Goal: Task Accomplishment & Management: Manage account settings

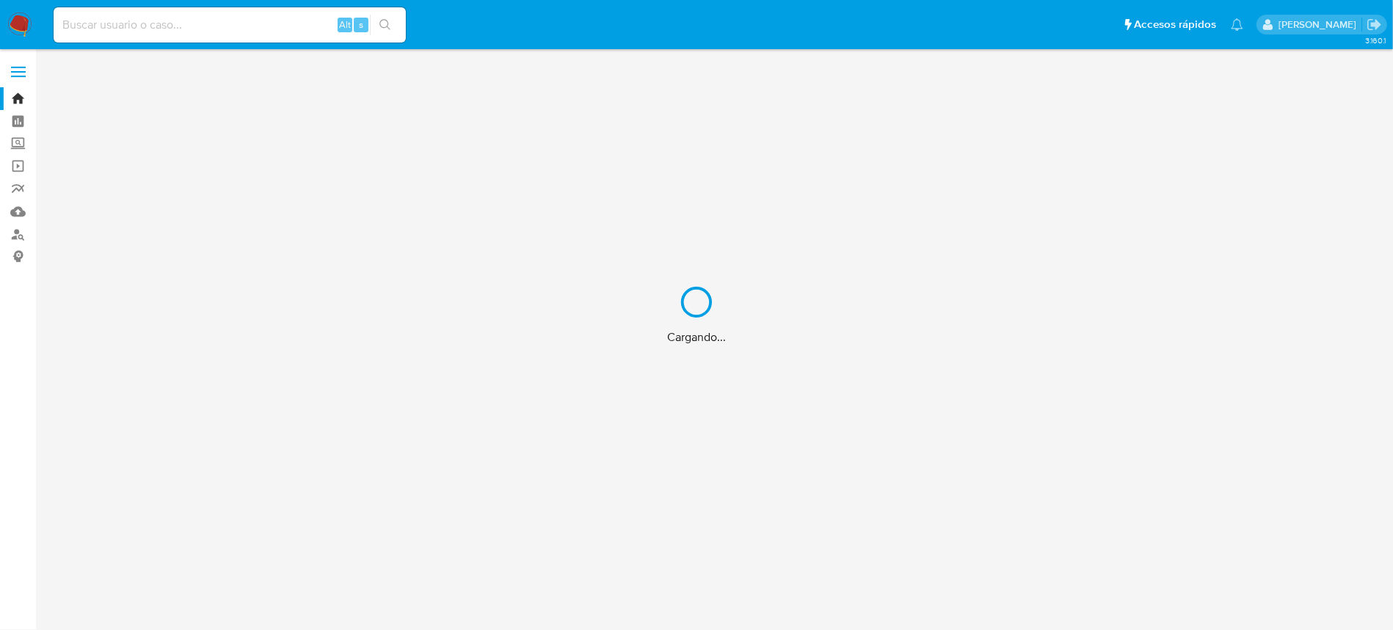
click at [211, 24] on div "Cargando..." at bounding box center [696, 315] width 1393 height 630
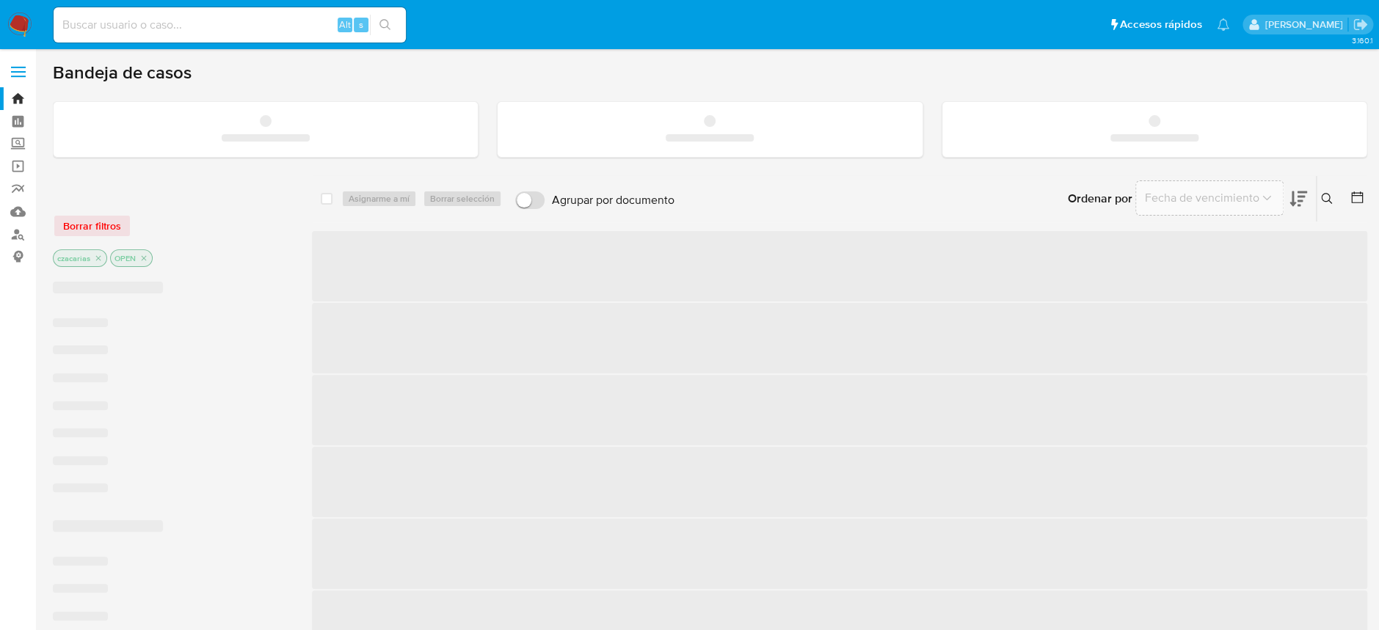
click at [202, 28] on input at bounding box center [230, 24] width 352 height 19
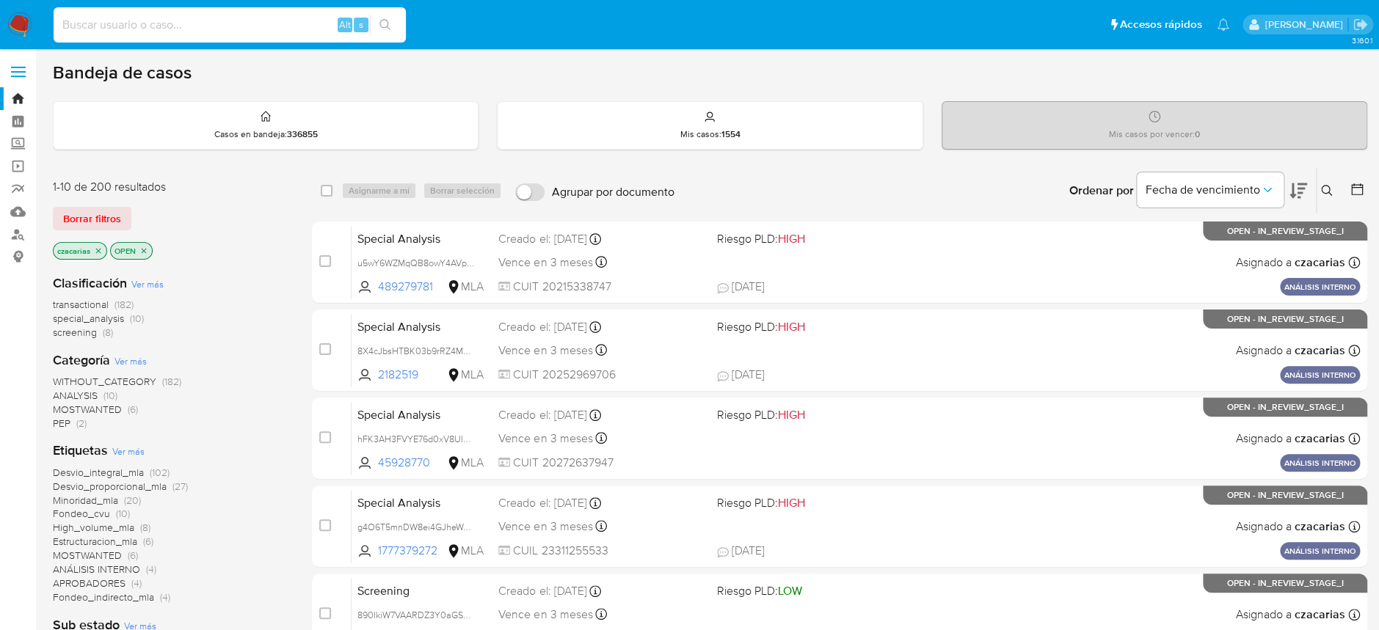
paste input "87145249"
click at [388, 21] on icon "search-icon" at bounding box center [385, 25] width 12 height 12
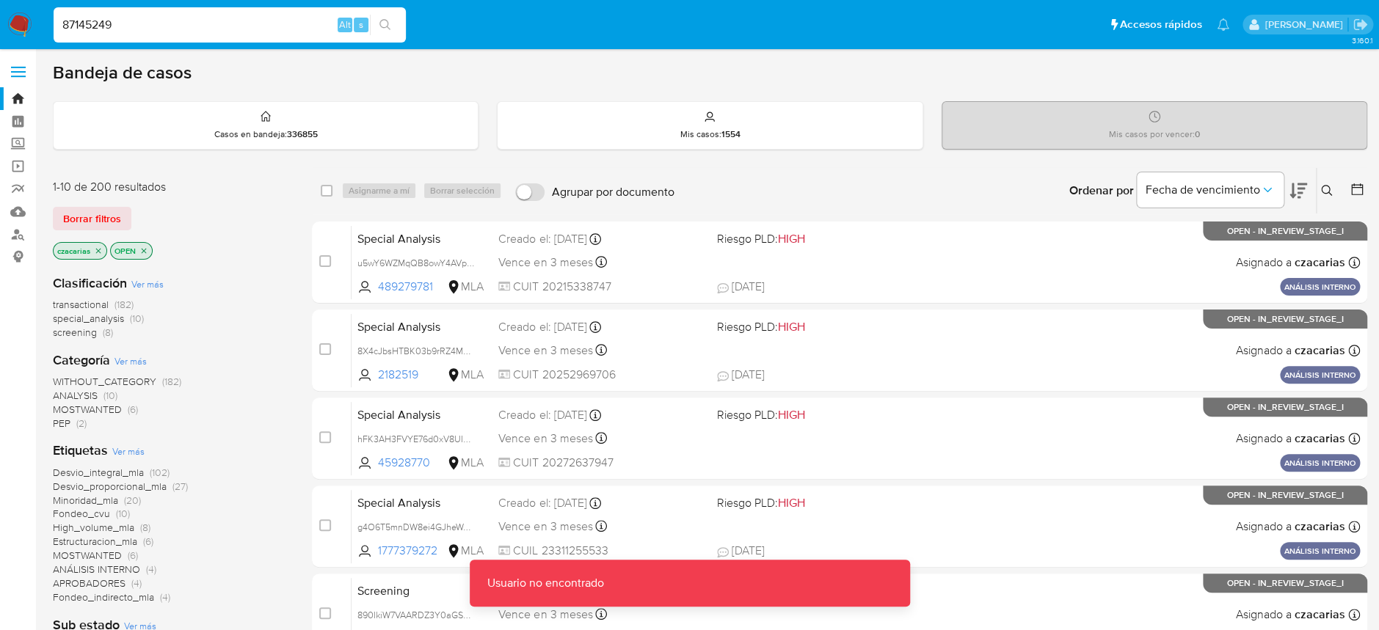
click at [321, 16] on input "87145249" at bounding box center [230, 24] width 352 height 19
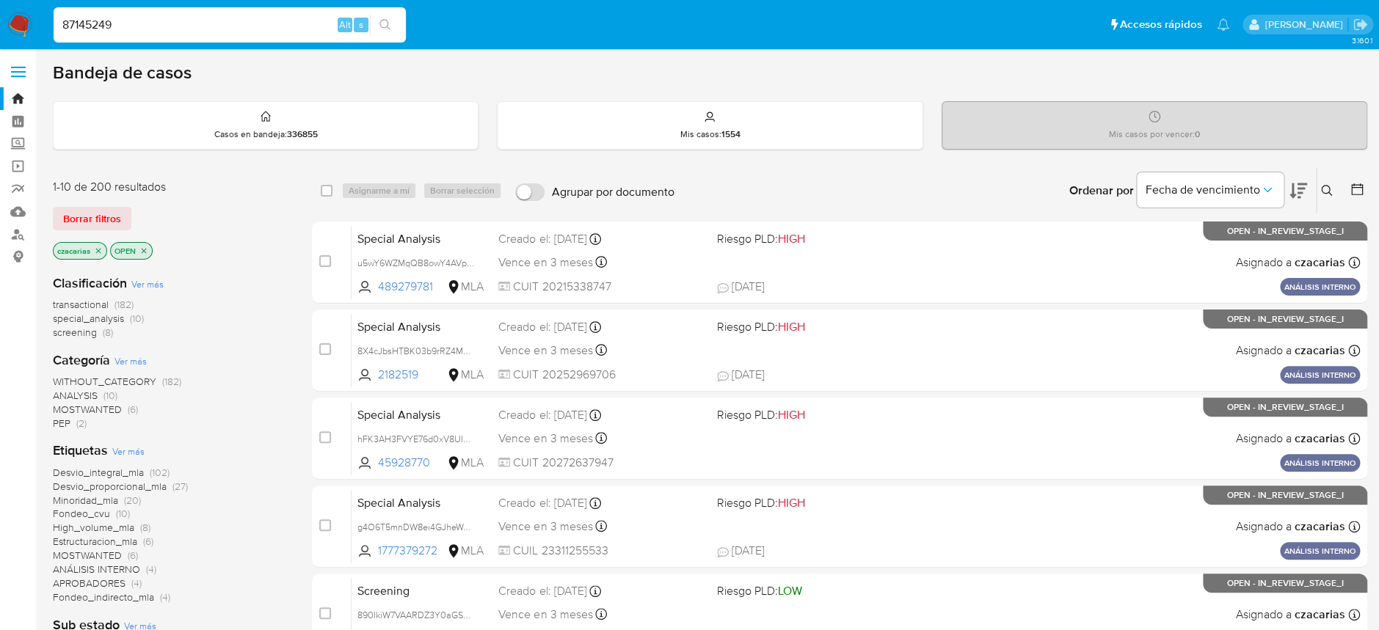
type input "87145249"
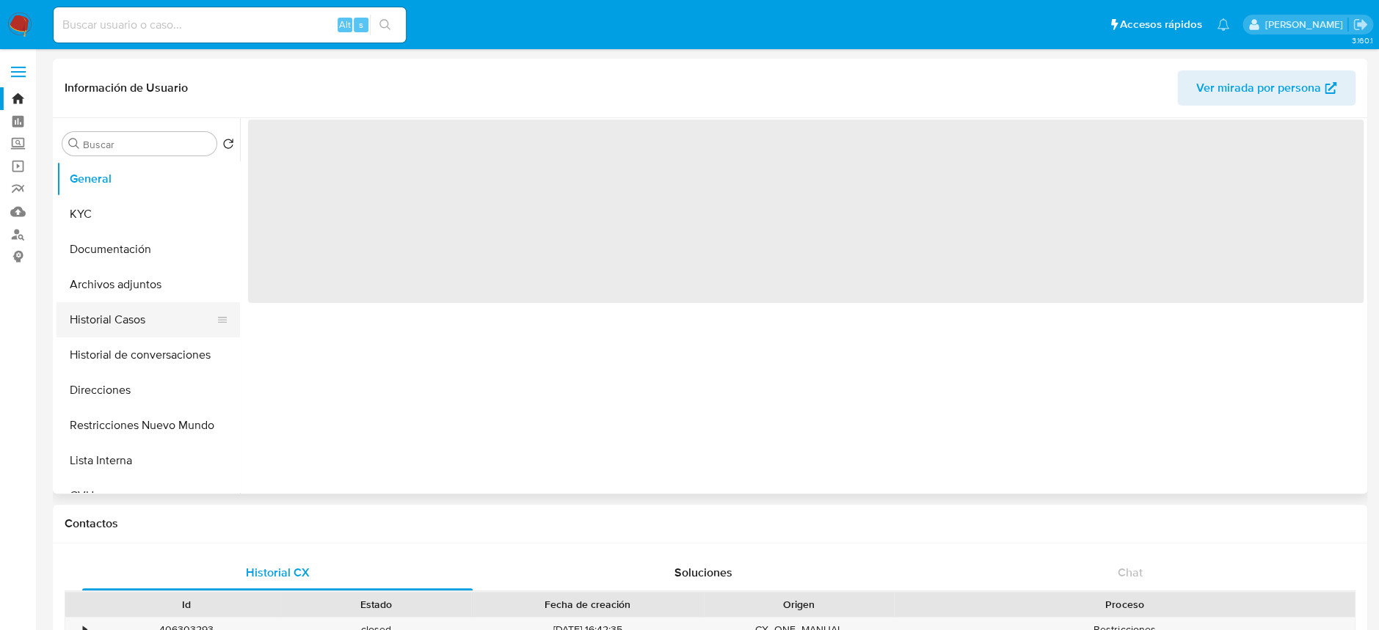
click at [91, 315] on button "Historial Casos" at bounding box center [142, 319] width 172 height 35
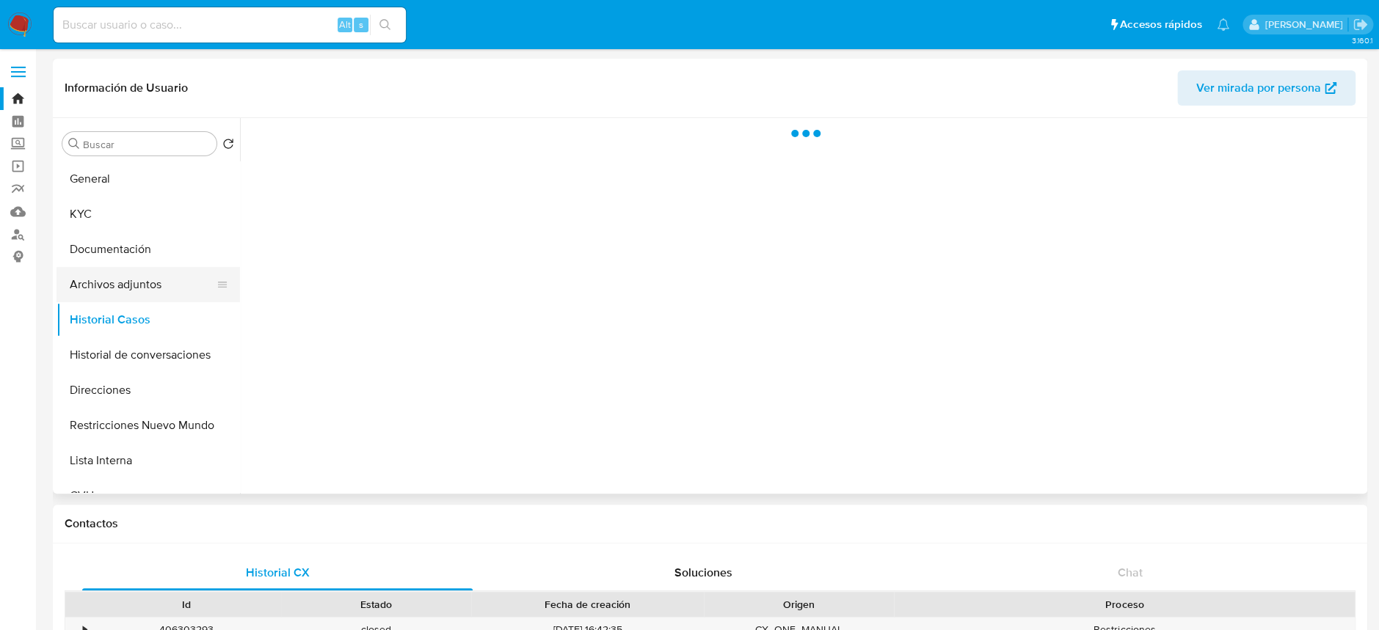
select select "10"
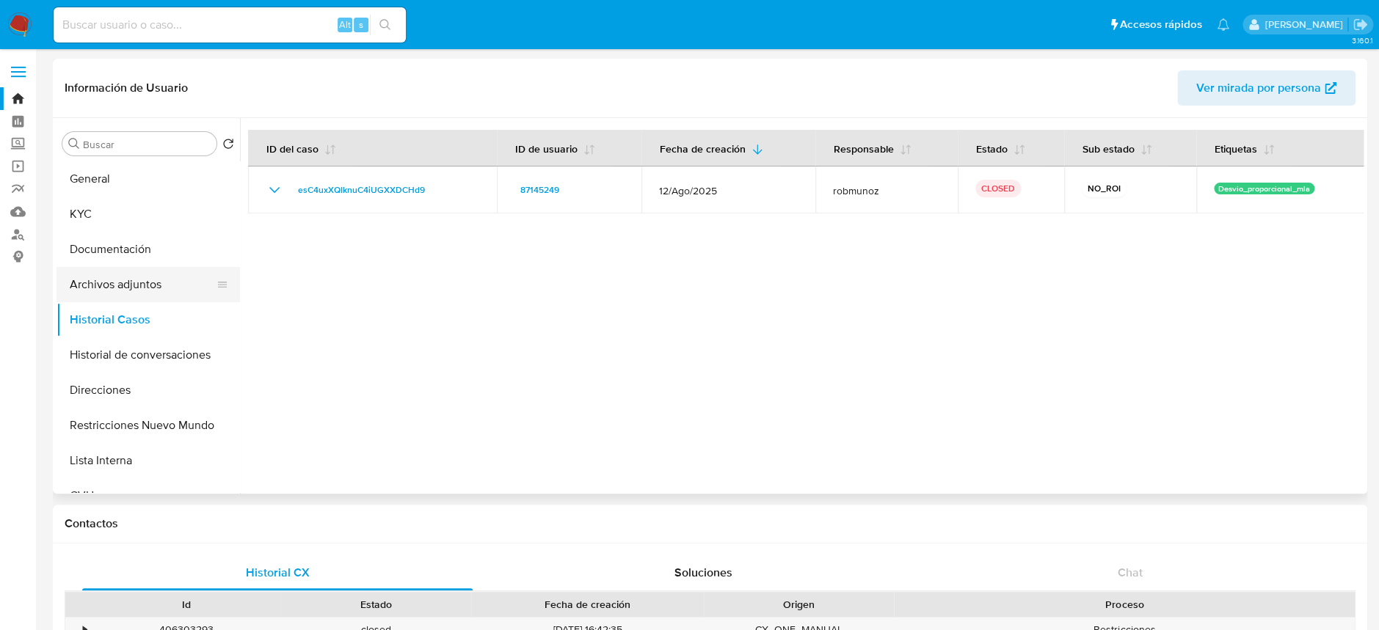
click at [123, 279] on button "Archivos adjuntos" at bounding box center [142, 284] width 172 height 35
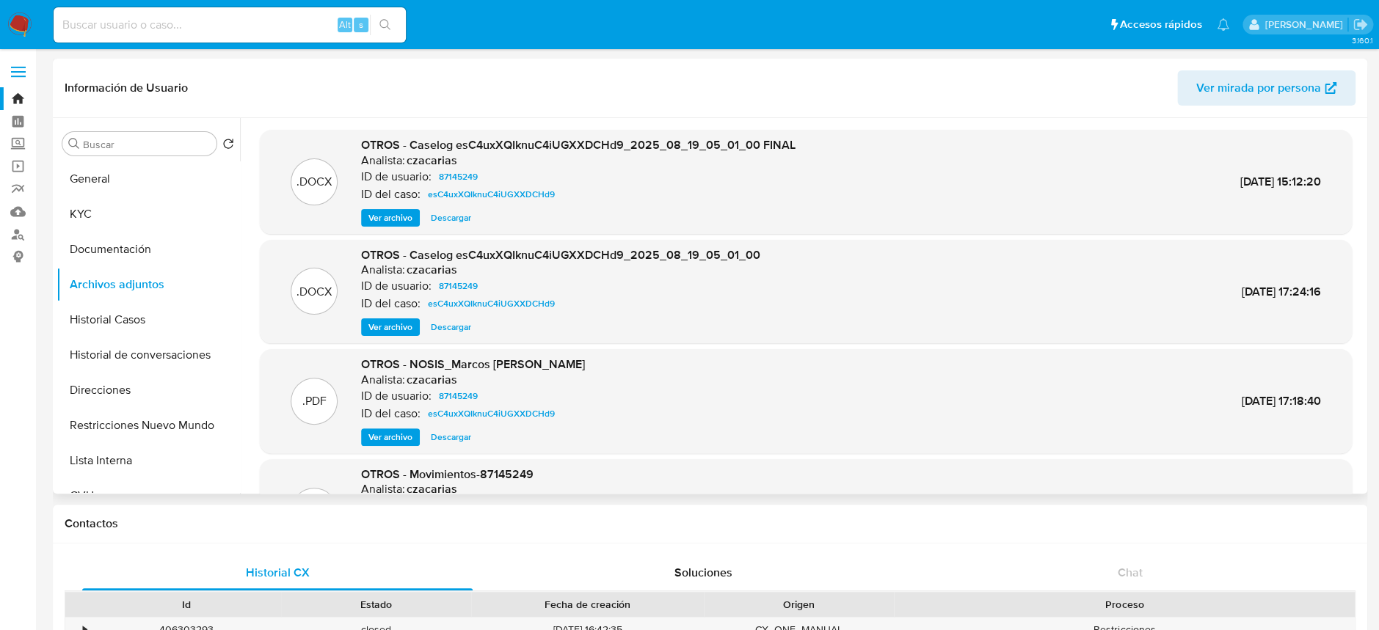
click at [381, 222] on span "Ver archivo" at bounding box center [390, 218] width 44 height 15
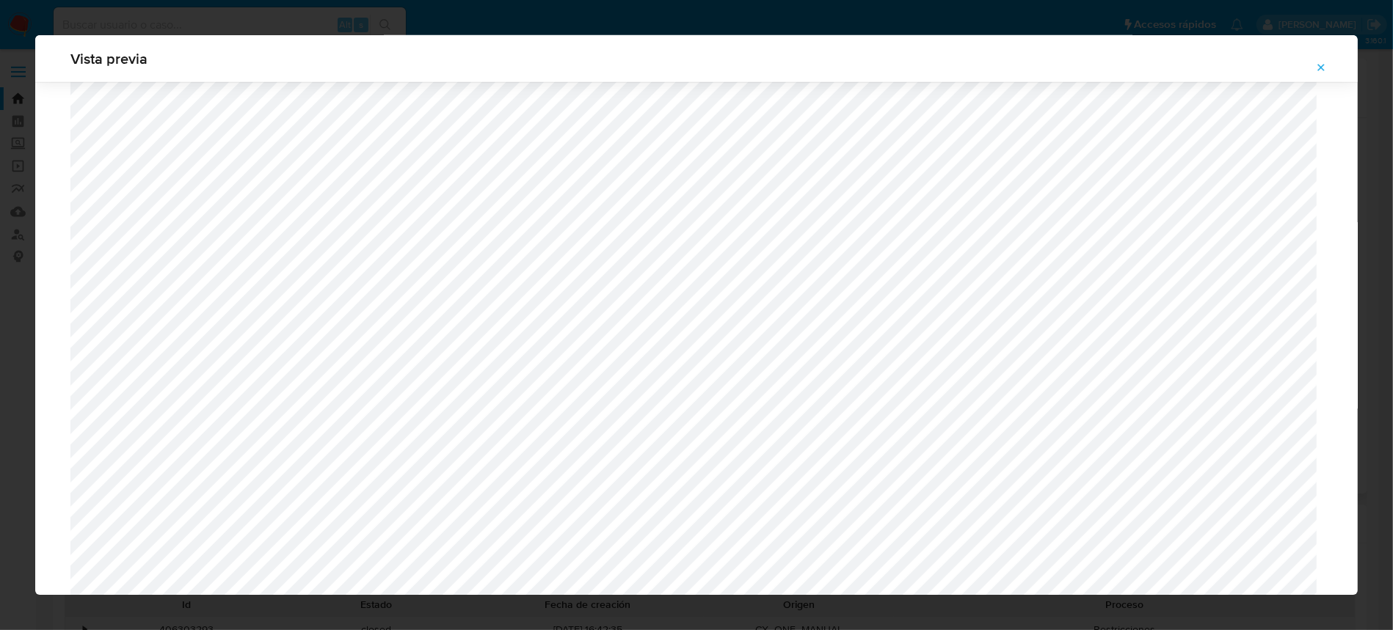
scroll to position [1046, 0]
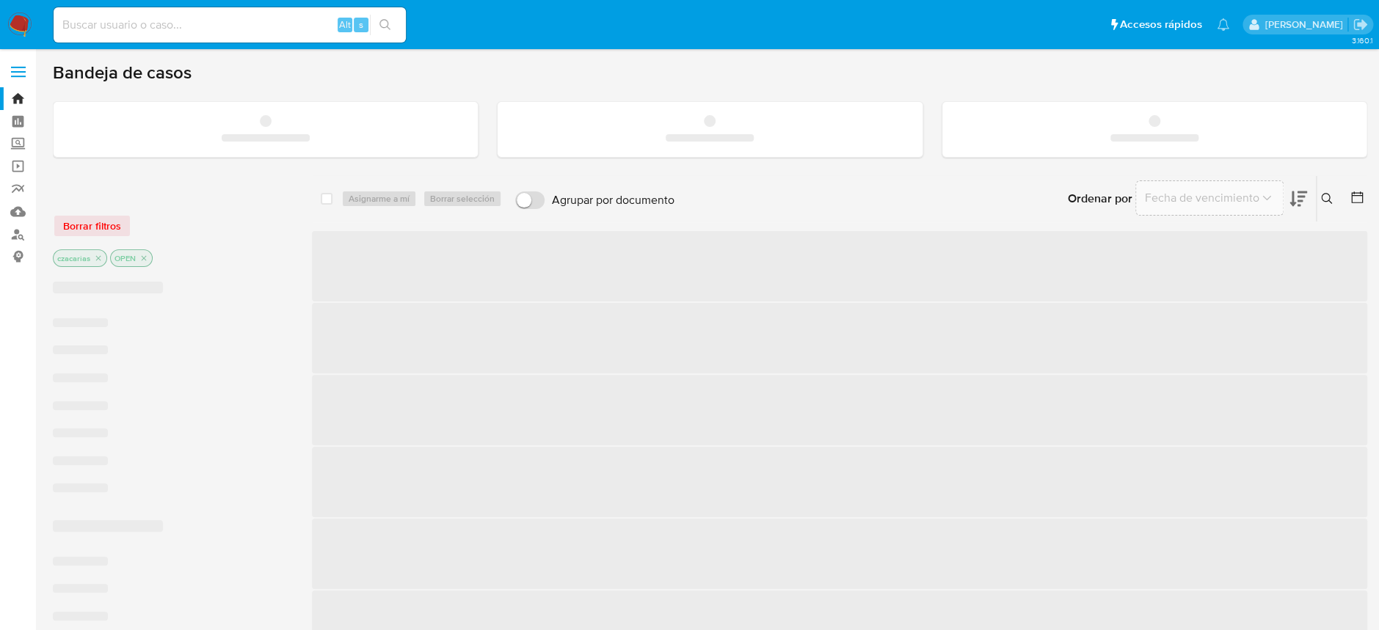
drag, startPoint x: 238, startPoint y: 12, endPoint x: 240, endPoint y: 23, distance: 11.2
click at [239, 15] on div "Alt s" at bounding box center [230, 24] width 352 height 35
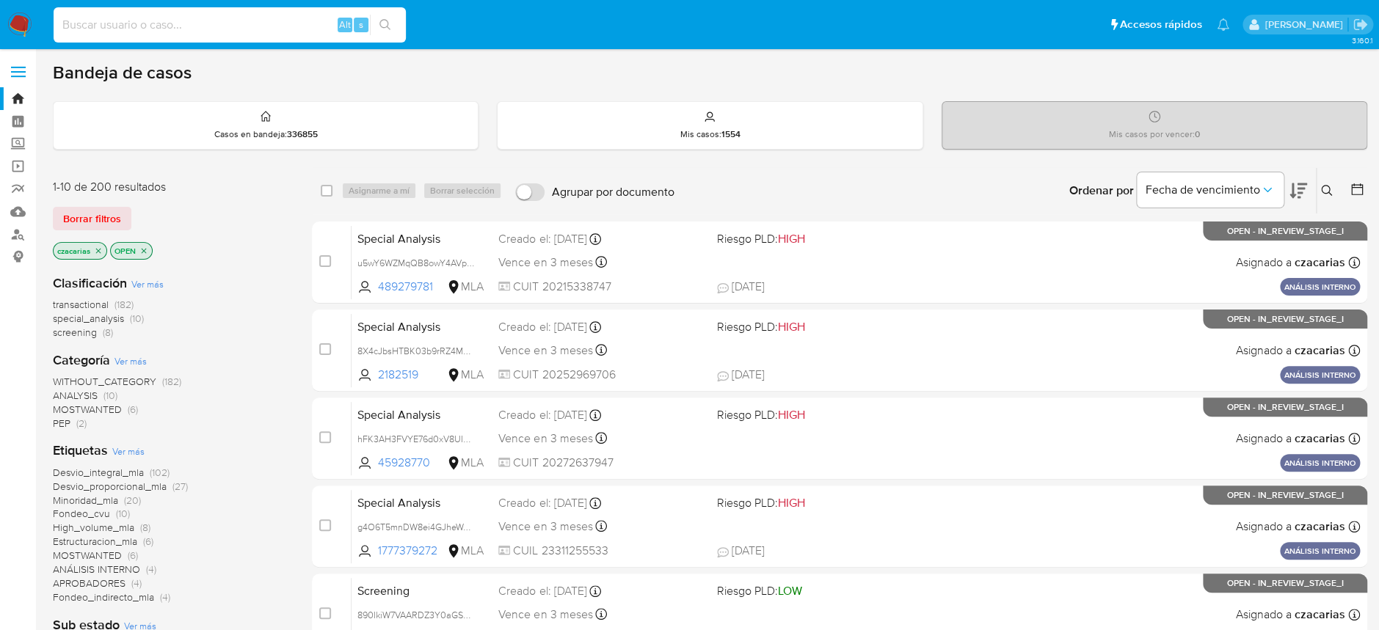
click at [240, 23] on input at bounding box center [230, 24] width 352 height 19
paste input "87145249"
click at [393, 26] on button "search-icon" at bounding box center [385, 25] width 30 height 21
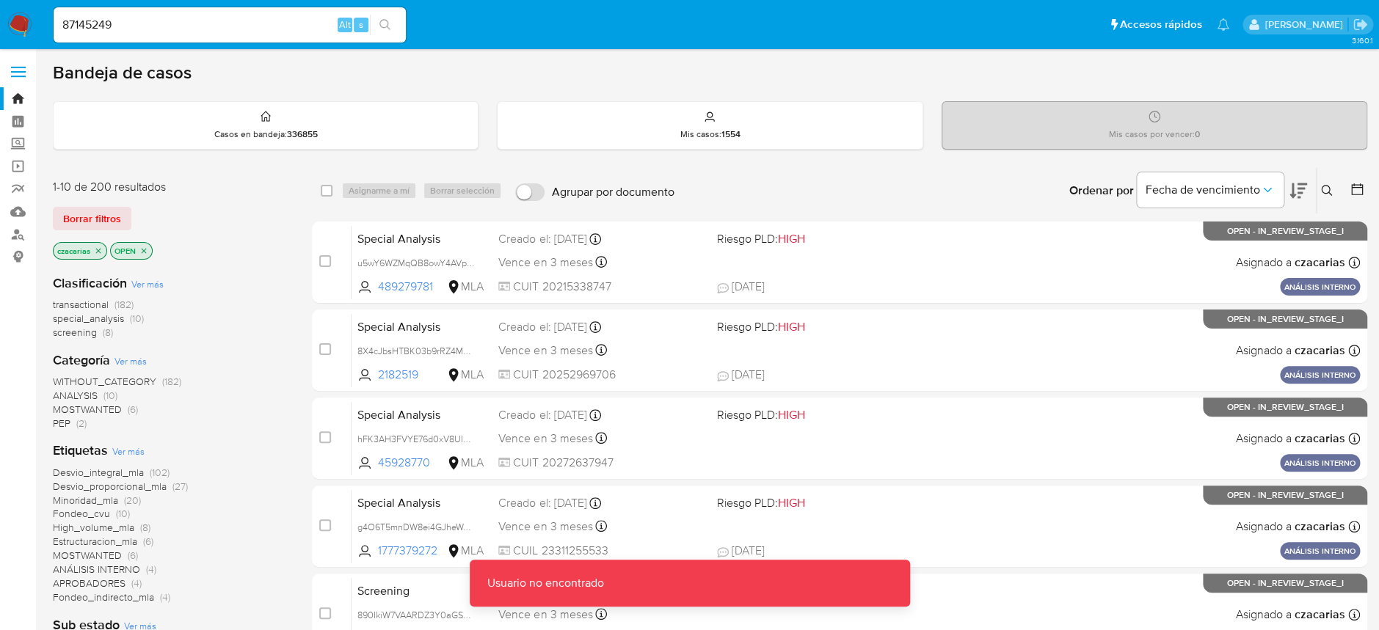
click at [285, 25] on input "87145249" at bounding box center [230, 24] width 352 height 19
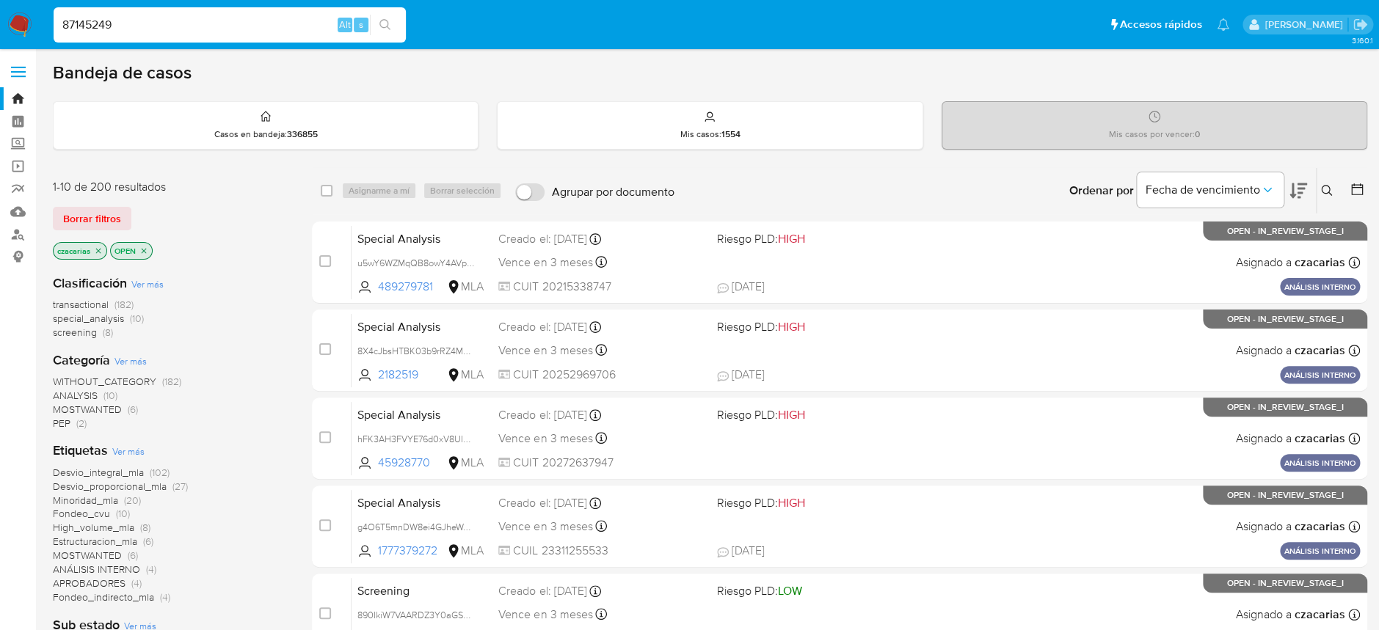
type input "87145249"
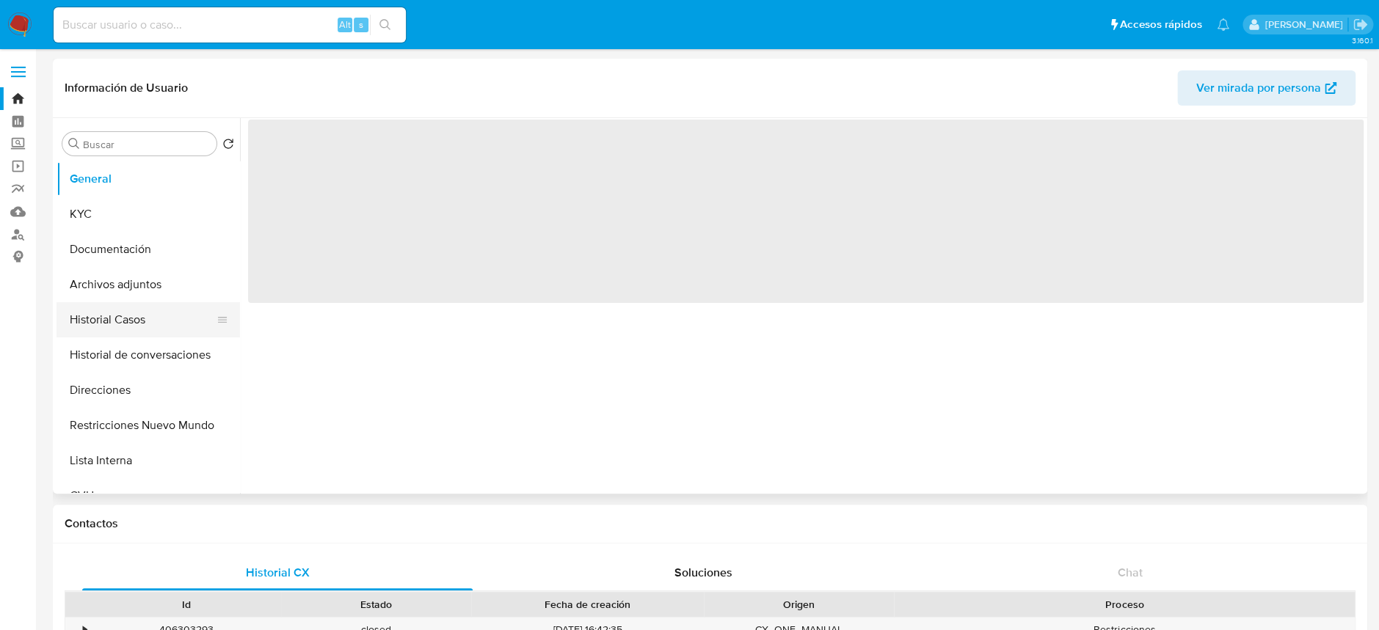
click at [106, 316] on button "Historial Casos" at bounding box center [142, 319] width 172 height 35
select select "10"
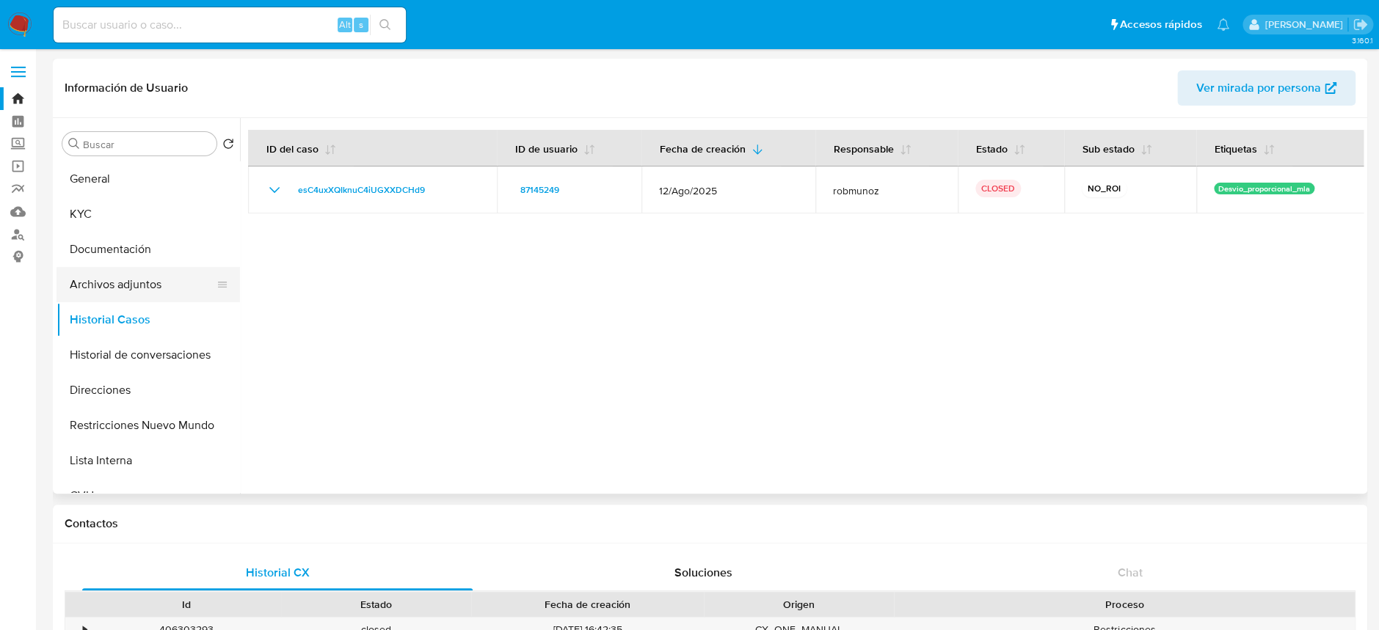
click at [117, 275] on button "Archivos adjuntos" at bounding box center [142, 284] width 172 height 35
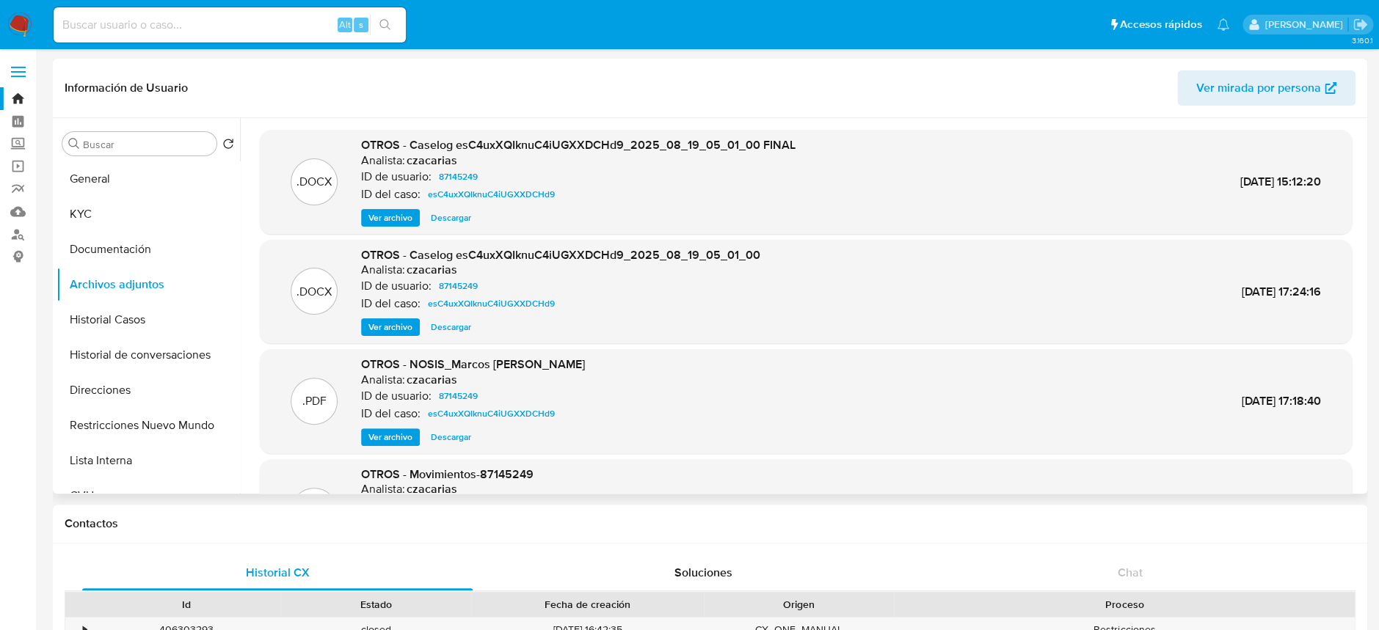
click at [381, 219] on span "Ver archivo" at bounding box center [390, 218] width 44 height 15
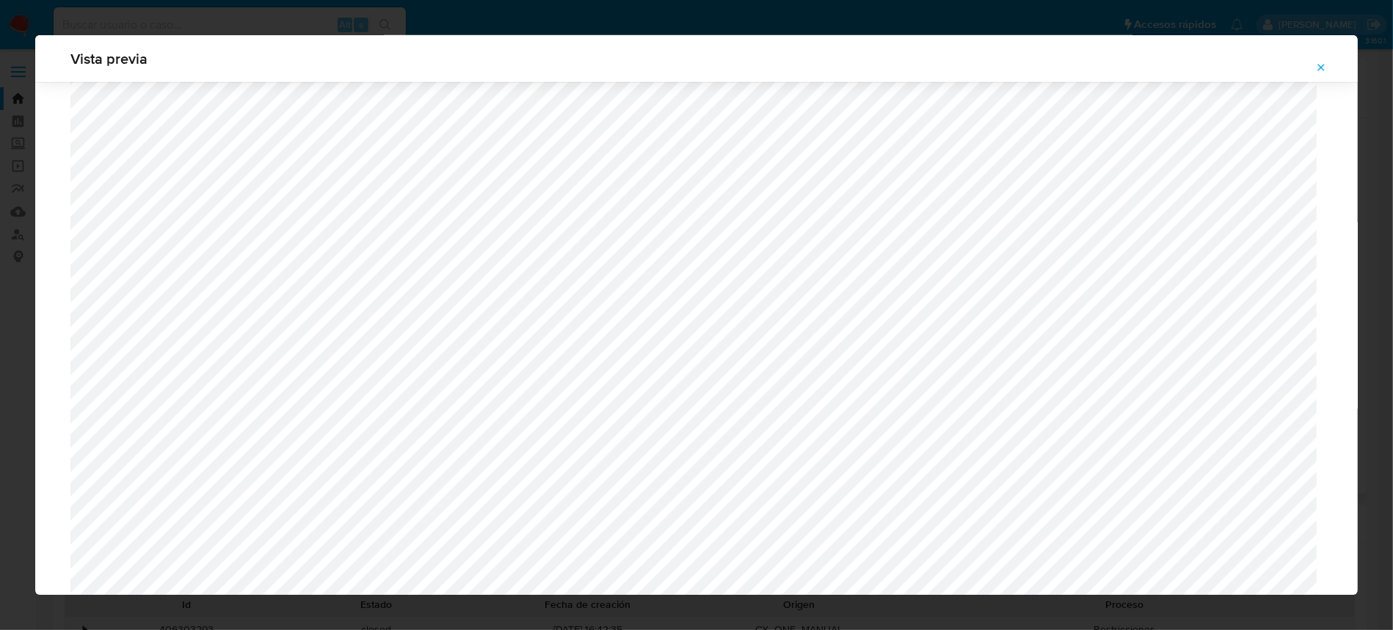
scroll to position [7216, 0]
click at [1325, 69] on icon "Attachment preview" at bounding box center [1321, 68] width 12 height 12
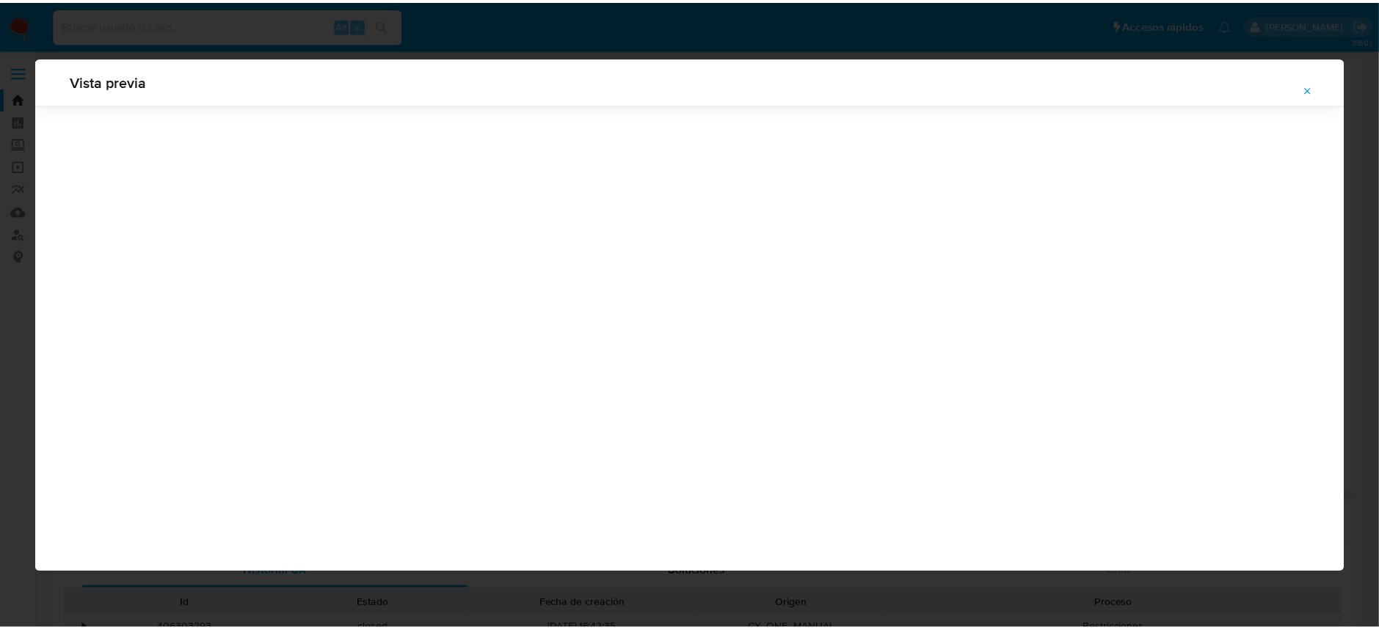
scroll to position [0, 0]
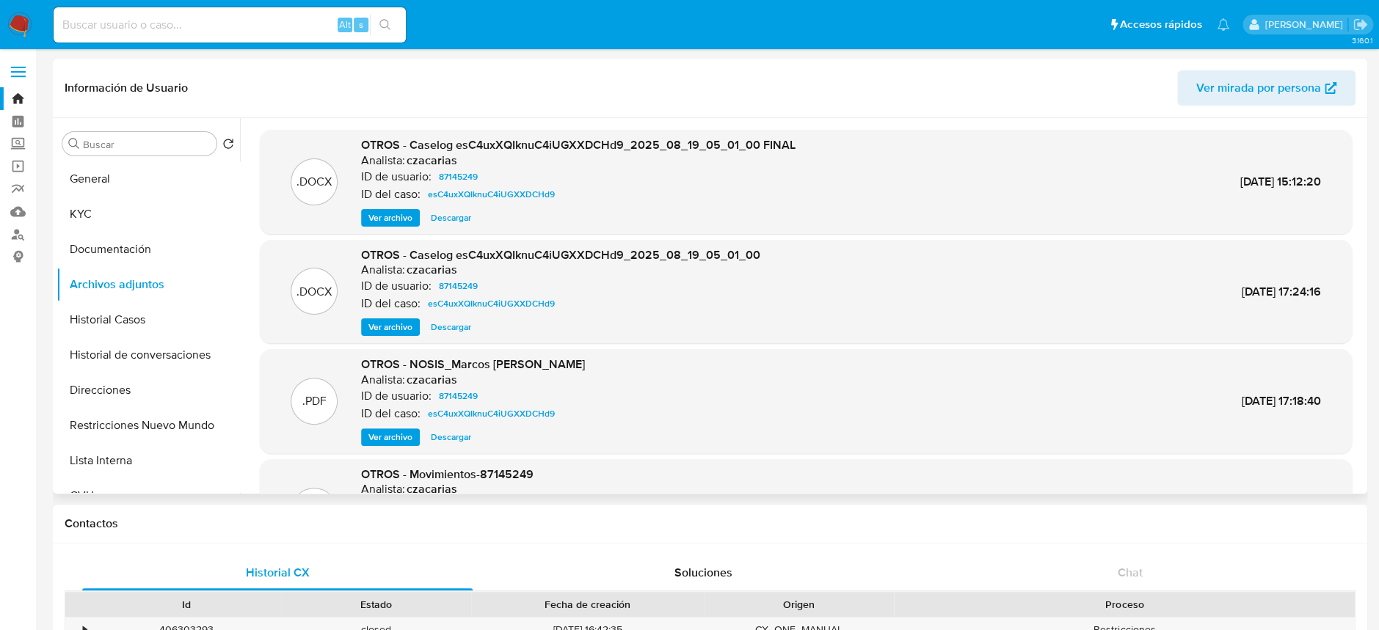
click at [26, 21] on img at bounding box center [19, 24] width 25 height 25
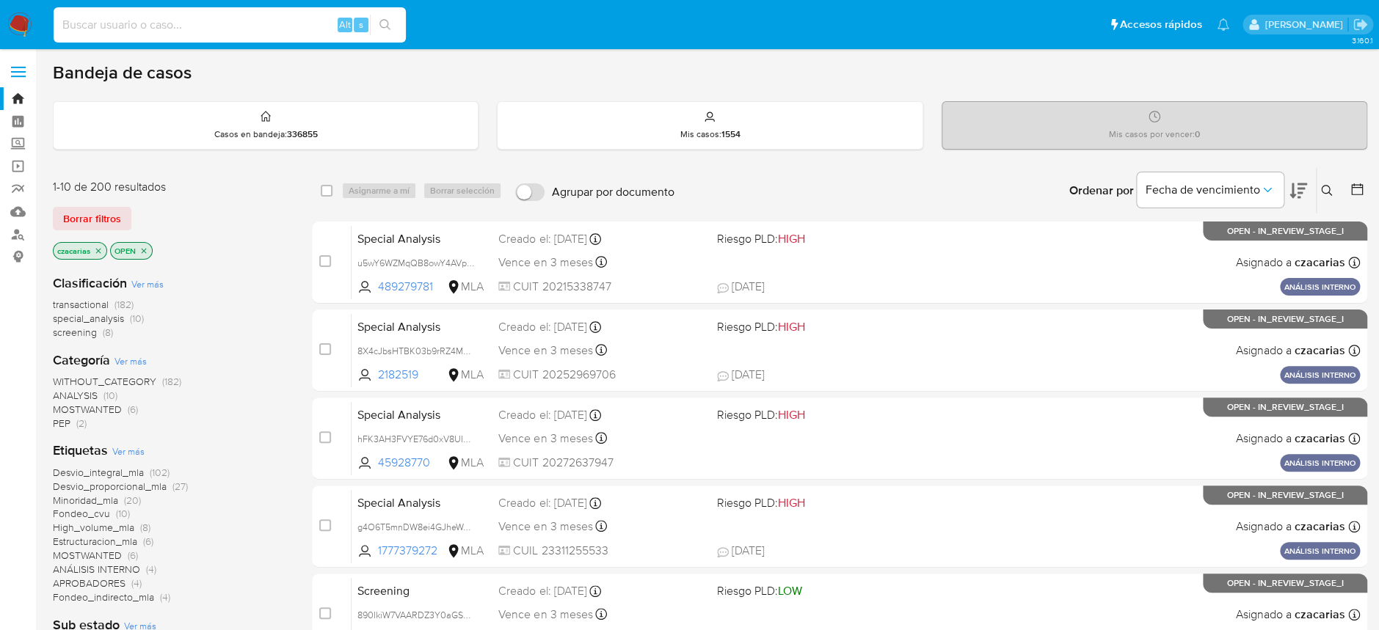
click at [287, 21] on input at bounding box center [230, 24] width 352 height 19
paste input "CymtcMKVfsZZ1fCBIapY8qe8"
type input "CymtcMKVfsZZ1fCBIapY8qe8"
click at [378, 29] on button "search-icon" at bounding box center [385, 25] width 30 height 21
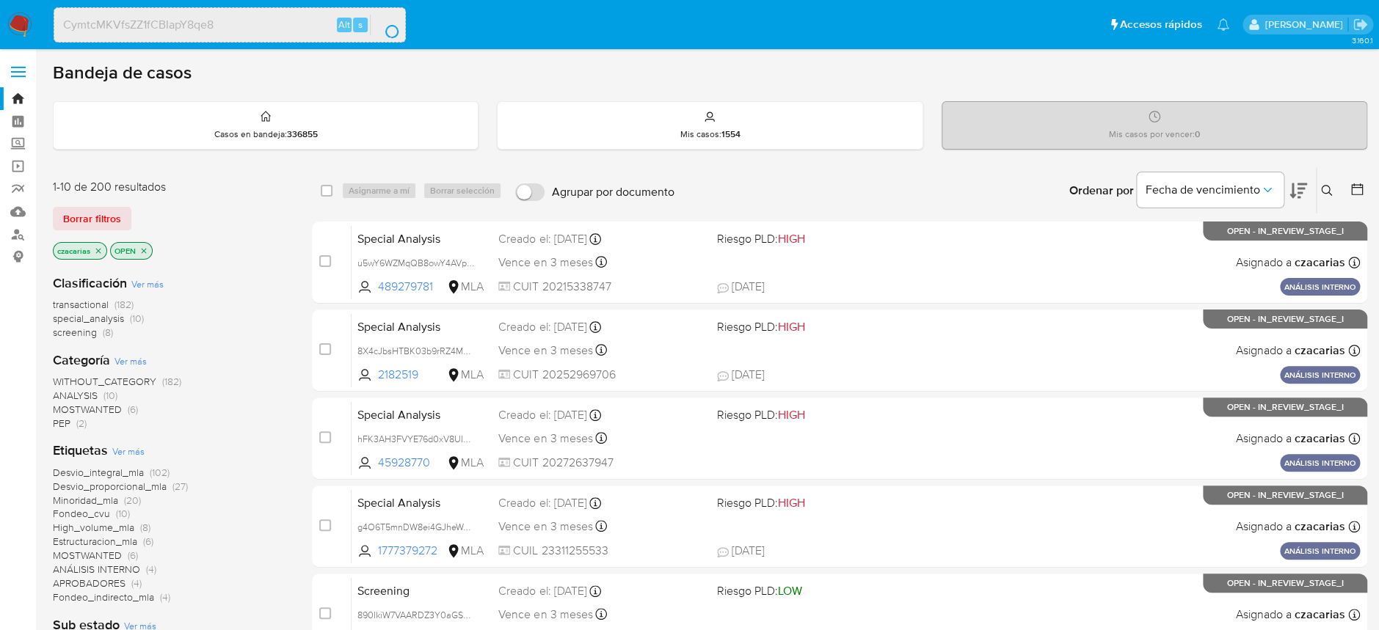
click at [379, 29] on button "search-icon" at bounding box center [385, 25] width 30 height 21
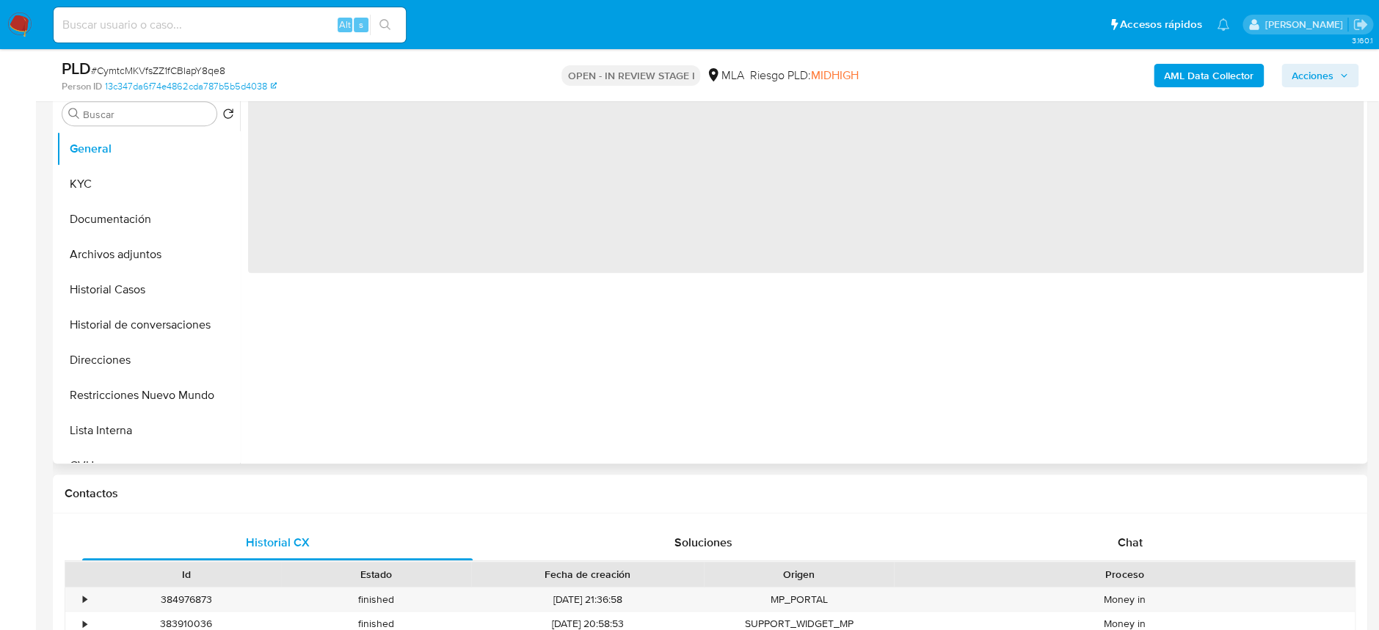
select select "10"
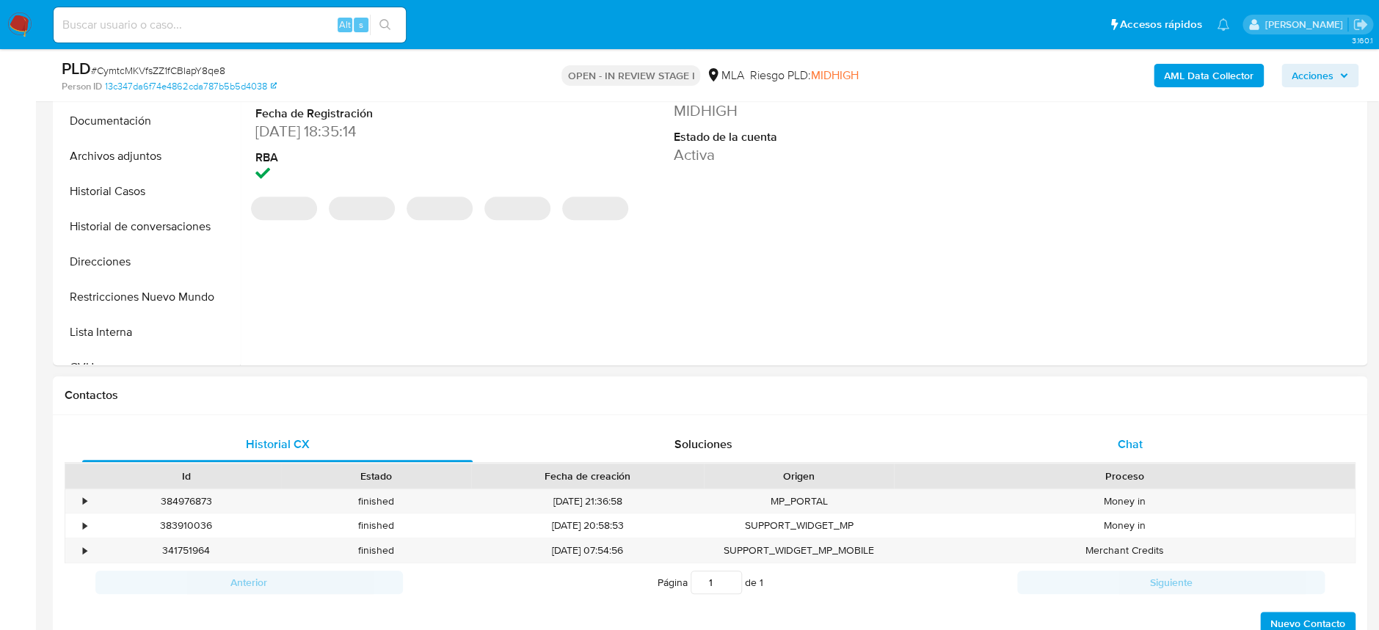
drag, startPoint x: 1143, startPoint y: 449, endPoint x: 1133, endPoint y: 442, distance: 12.2
click at [1143, 449] on div "Chat" at bounding box center [1129, 444] width 390 height 35
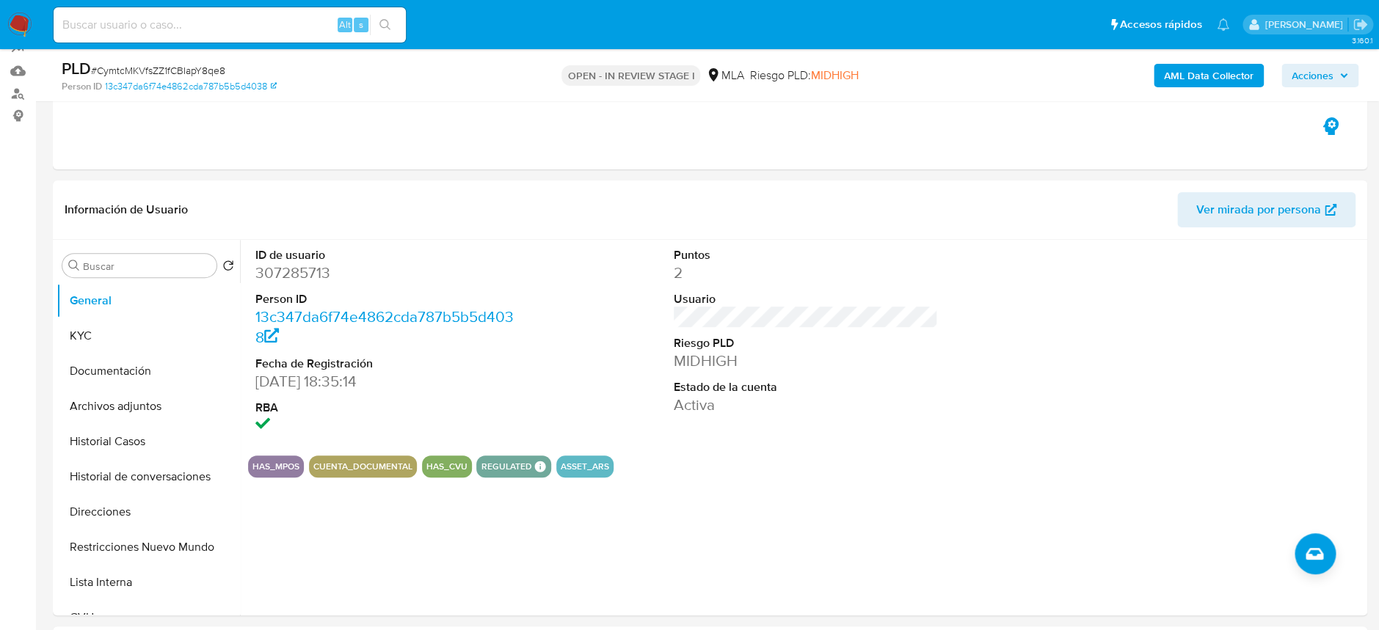
scroll to position [98, 0]
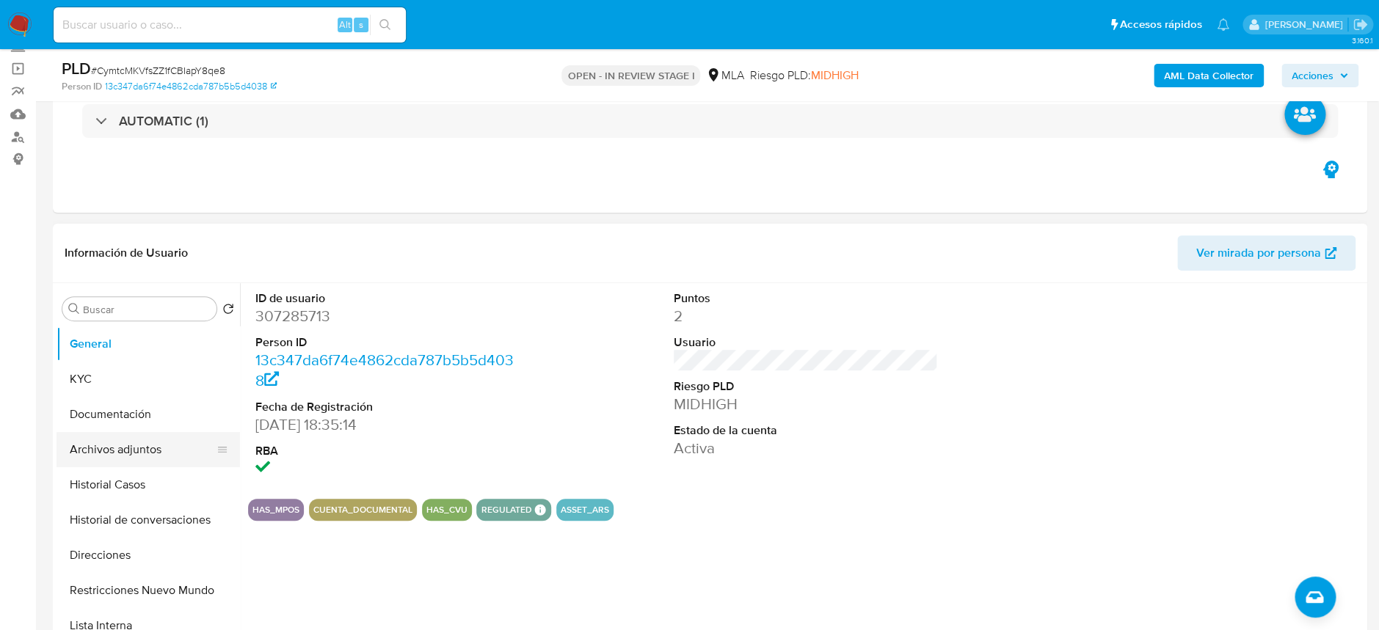
click at [136, 445] on button "Archivos adjuntos" at bounding box center [142, 449] width 172 height 35
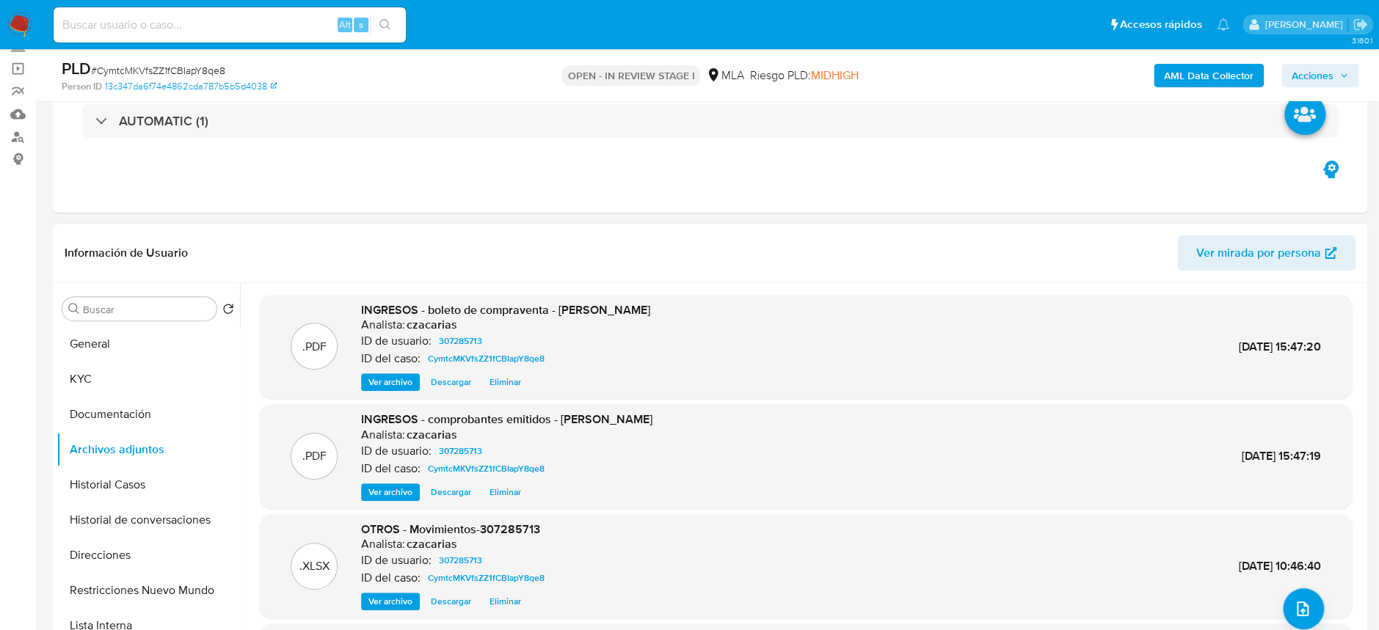
click at [404, 486] on span "Ver archivo" at bounding box center [390, 492] width 44 height 15
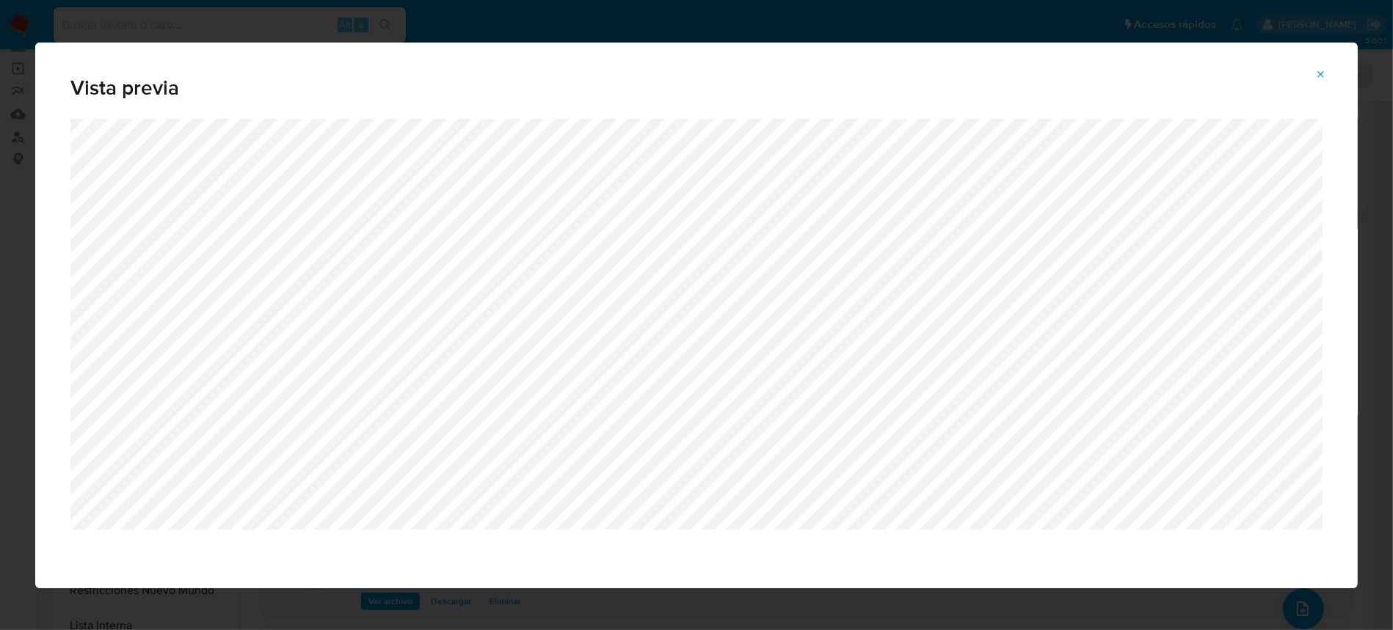
click at [1316, 73] on icon "Attachment preview" at bounding box center [1321, 75] width 12 height 12
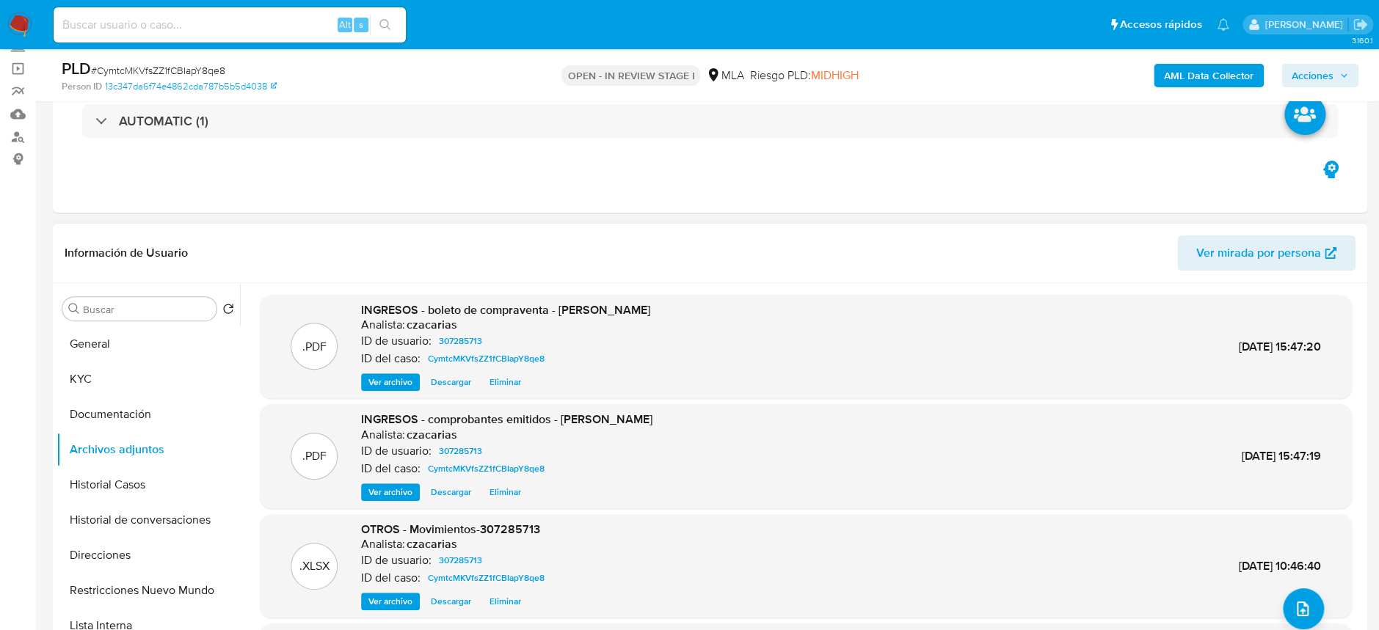
click at [213, 67] on span "# CymtcMKVfsZZ1fCBIapY8qe8" at bounding box center [158, 70] width 134 height 15
copy span "CymtcMKVfsZZ1fCBIapY8qe8"
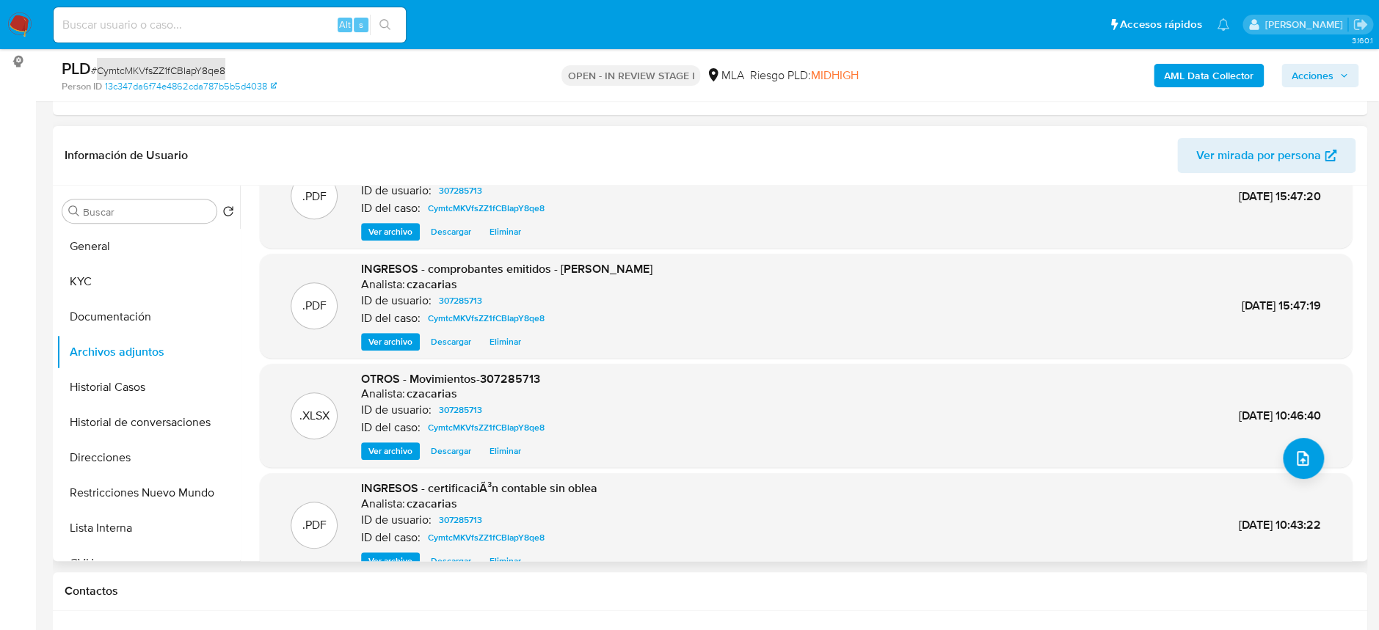
scroll to position [0, 0]
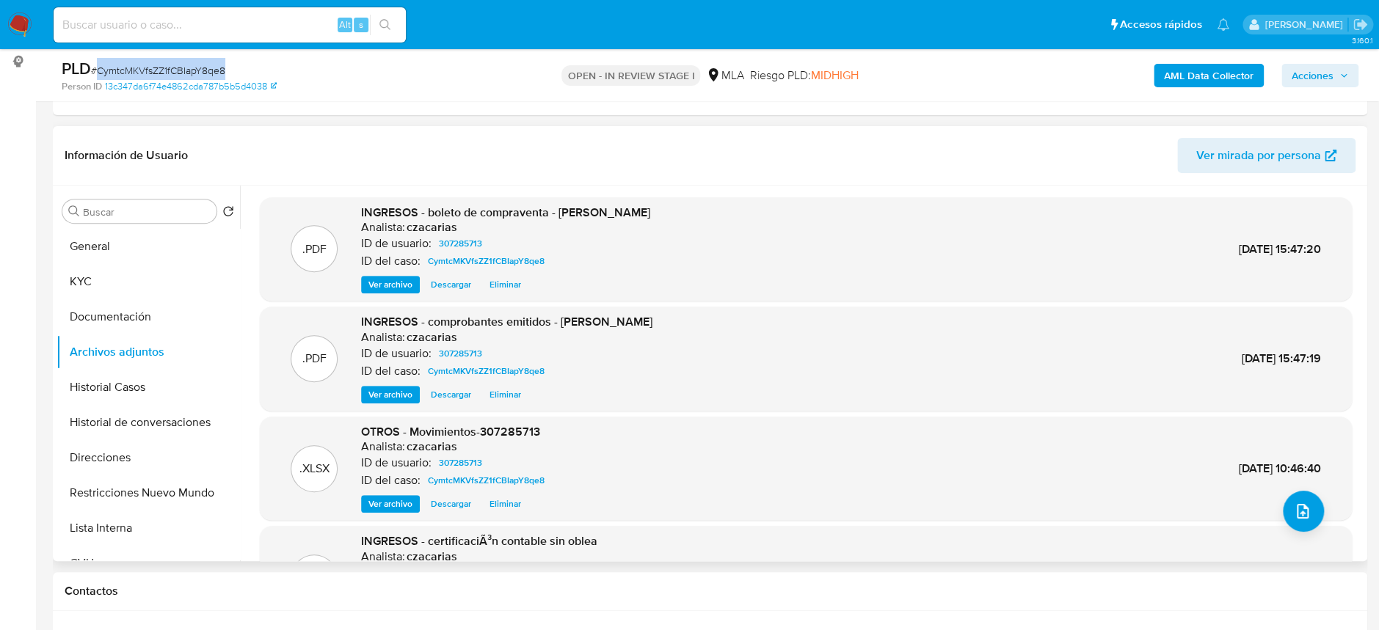
click at [384, 285] on span "Ver archivo" at bounding box center [390, 284] width 44 height 15
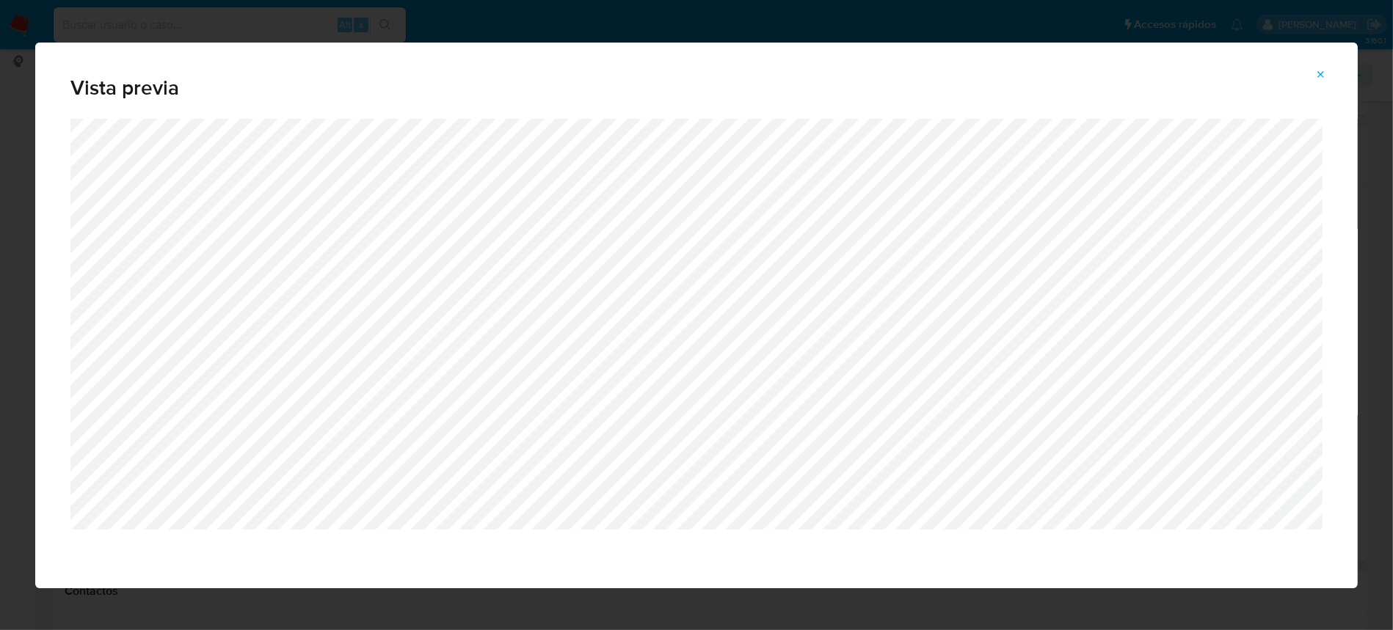
click at [1326, 71] on button "Attachment preview" at bounding box center [1320, 74] width 32 height 23
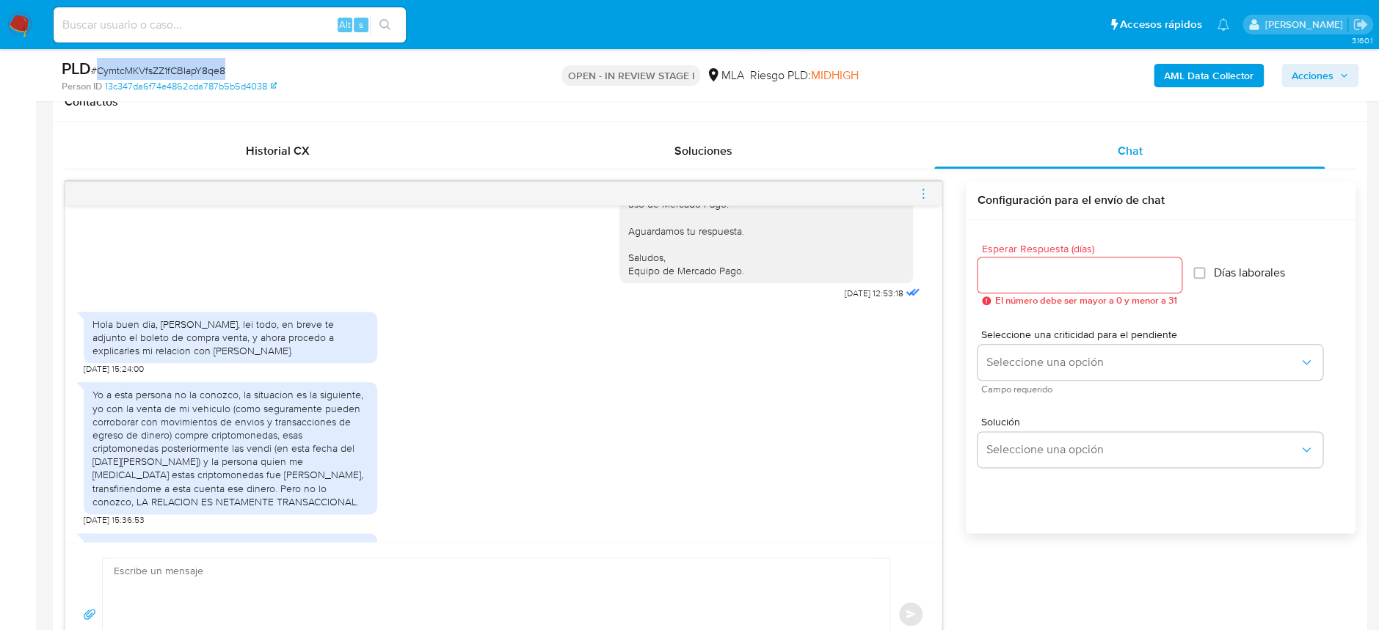
scroll to position [1761, 0]
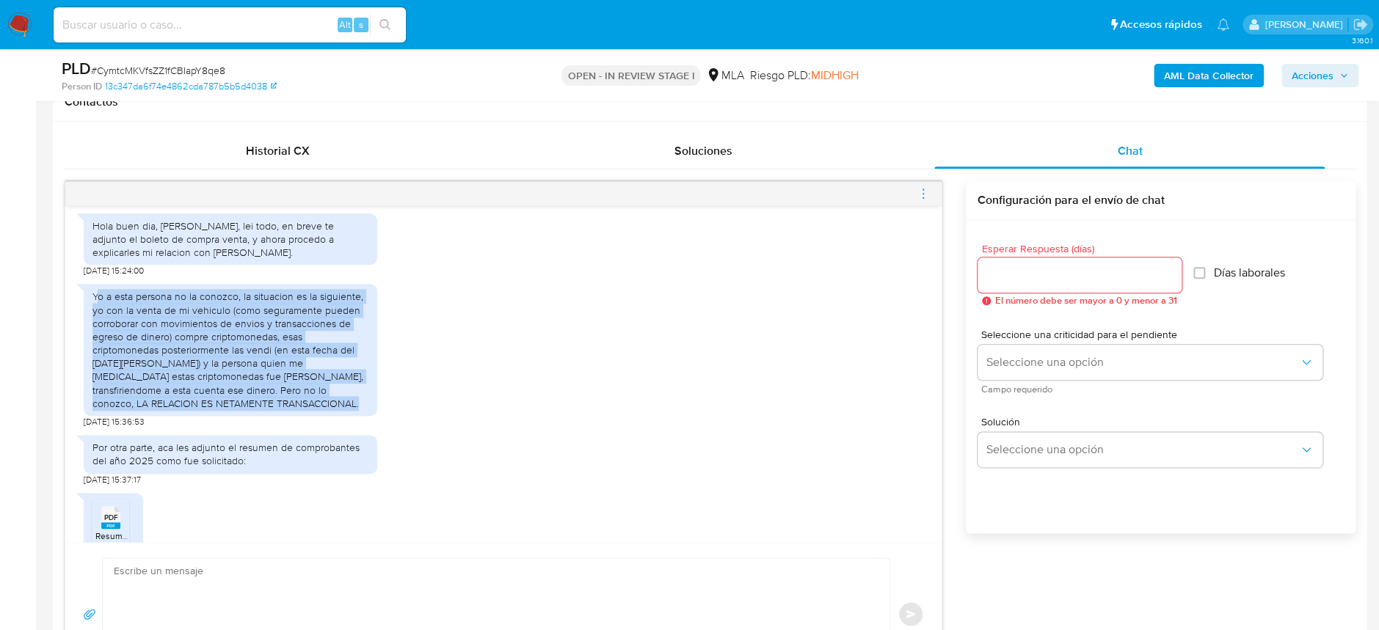
drag, startPoint x: 97, startPoint y: 365, endPoint x: 347, endPoint y: 479, distance: 274.8
click at [347, 416] on div "Yo a esta persona no la conozco, la situacion es la siguiente, yo con la venta …" at bounding box center [230, 350] width 293 height 132
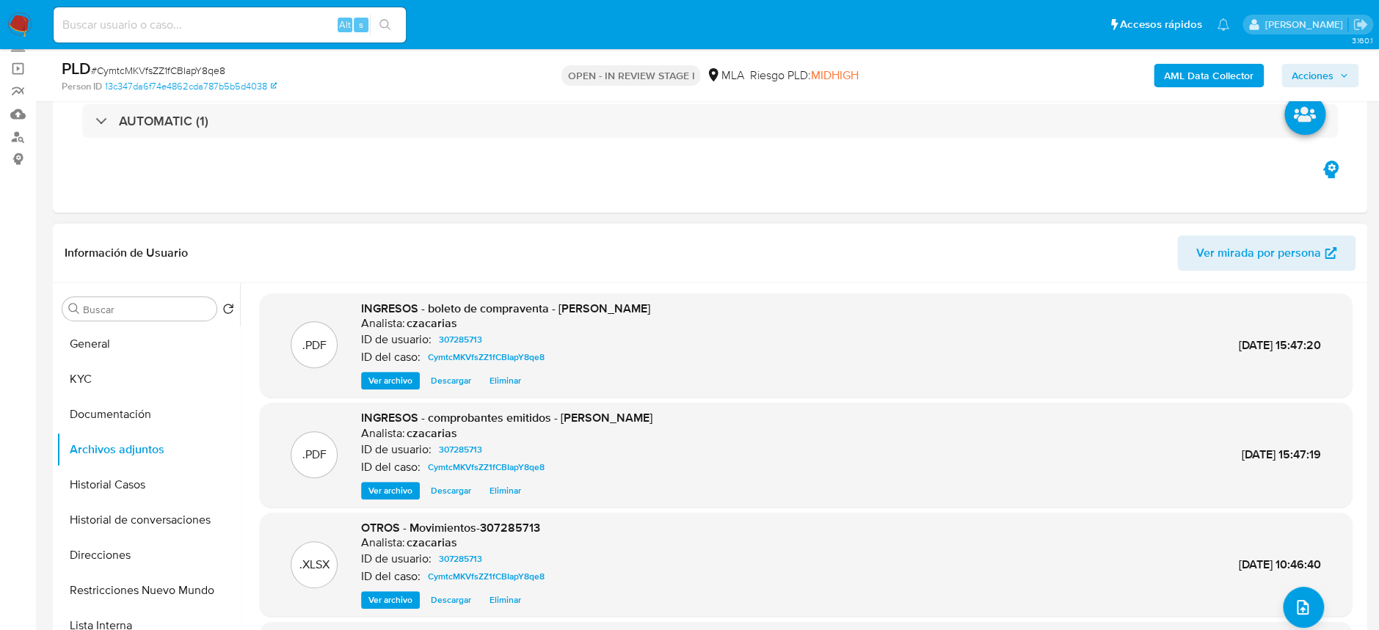
scroll to position [0, 0]
click at [379, 384] on span "Ver archivo" at bounding box center [390, 382] width 44 height 15
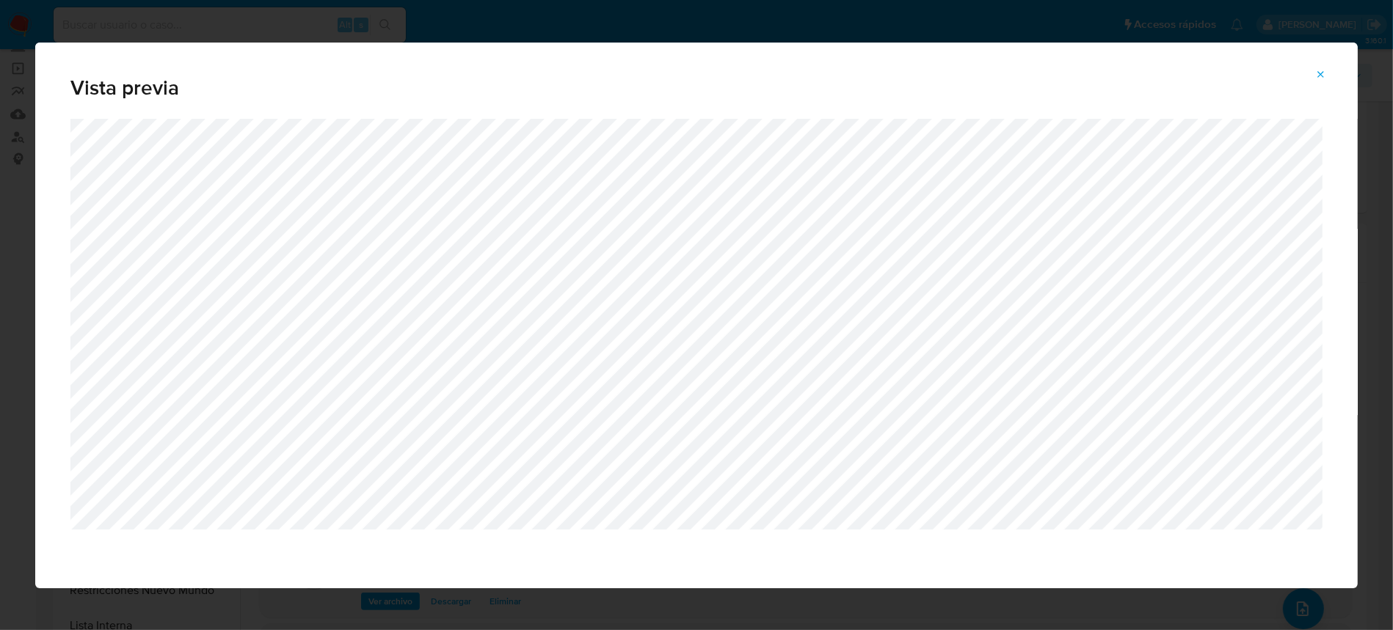
click at [1316, 72] on icon "Attachment preview" at bounding box center [1321, 75] width 12 height 12
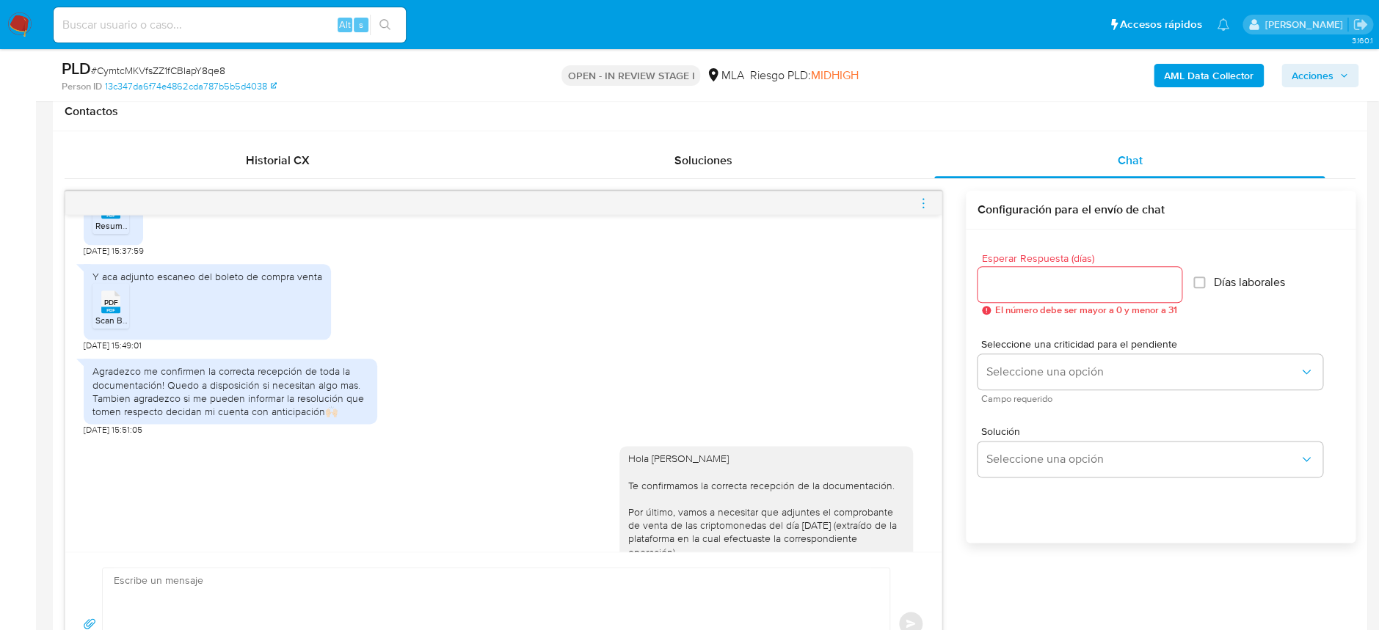
scroll to position [685, 0]
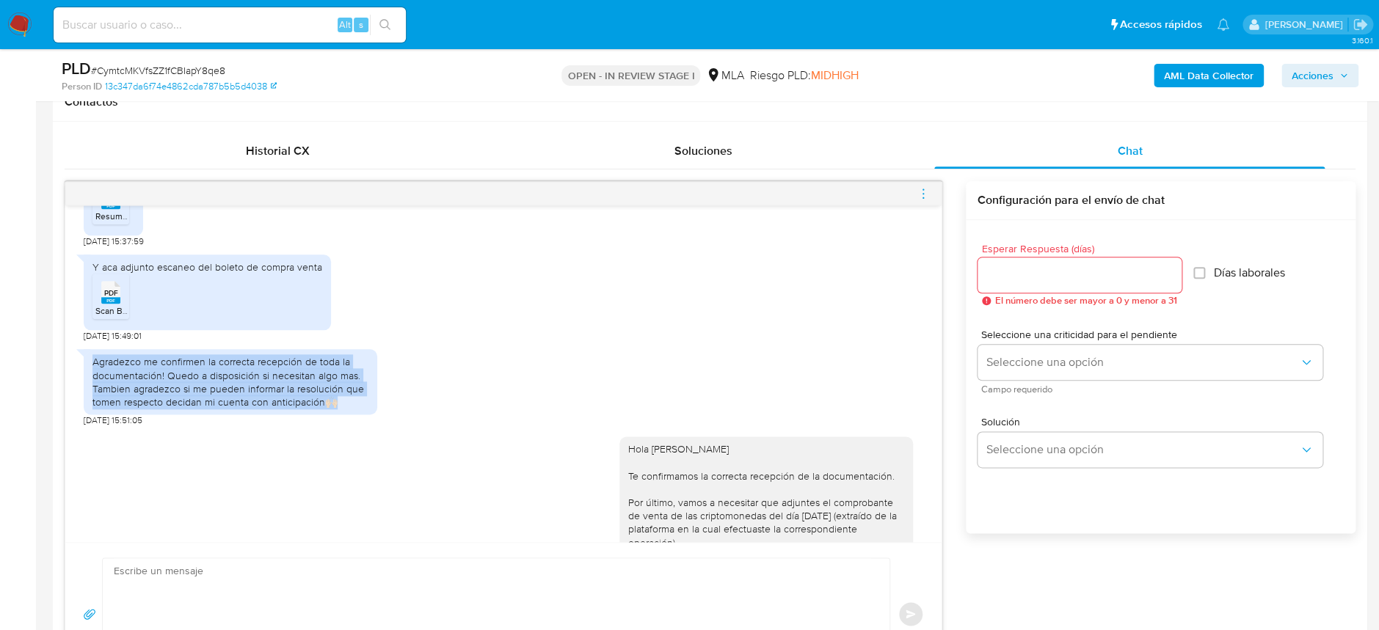
drag, startPoint x: 336, startPoint y: 467, endPoint x: 67, endPoint y: 426, distance: 272.5
click at [67, 426] on div "17/07/2025 19:57:48 Hola, bueno ahi mando todo! 18/07/2025 14:29:21 PDF PDF Fac…" at bounding box center [503, 373] width 876 height 337
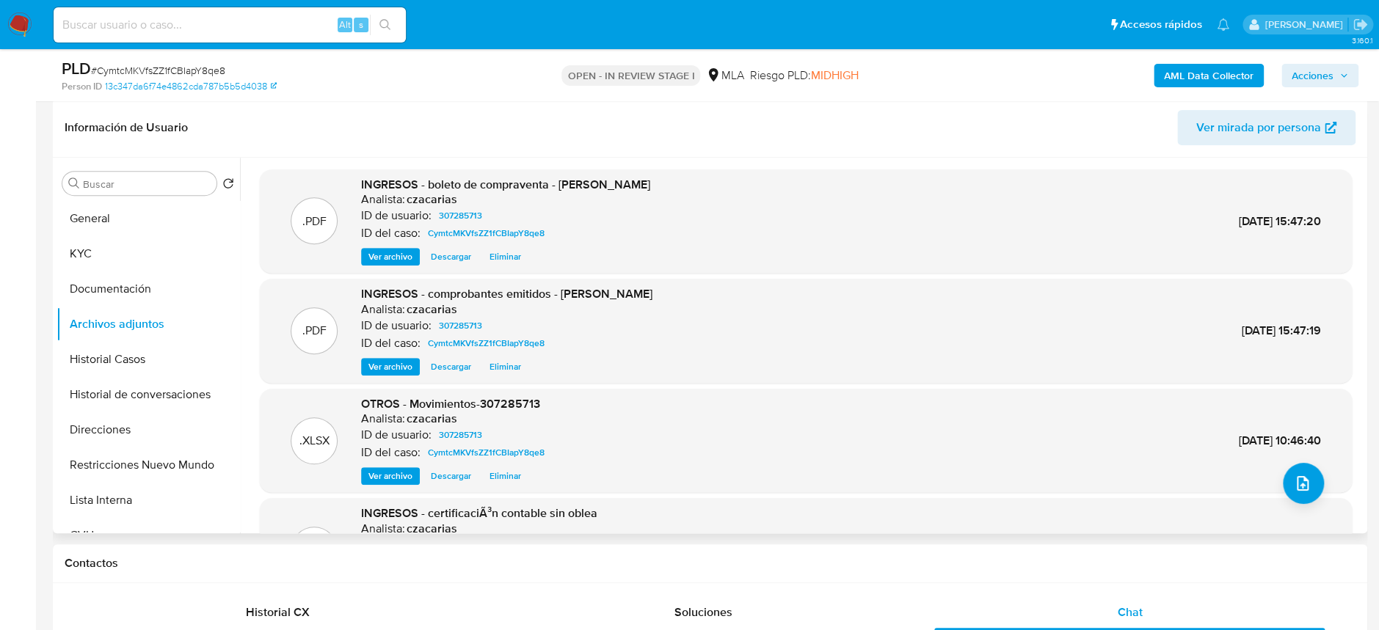
scroll to position [195, 0]
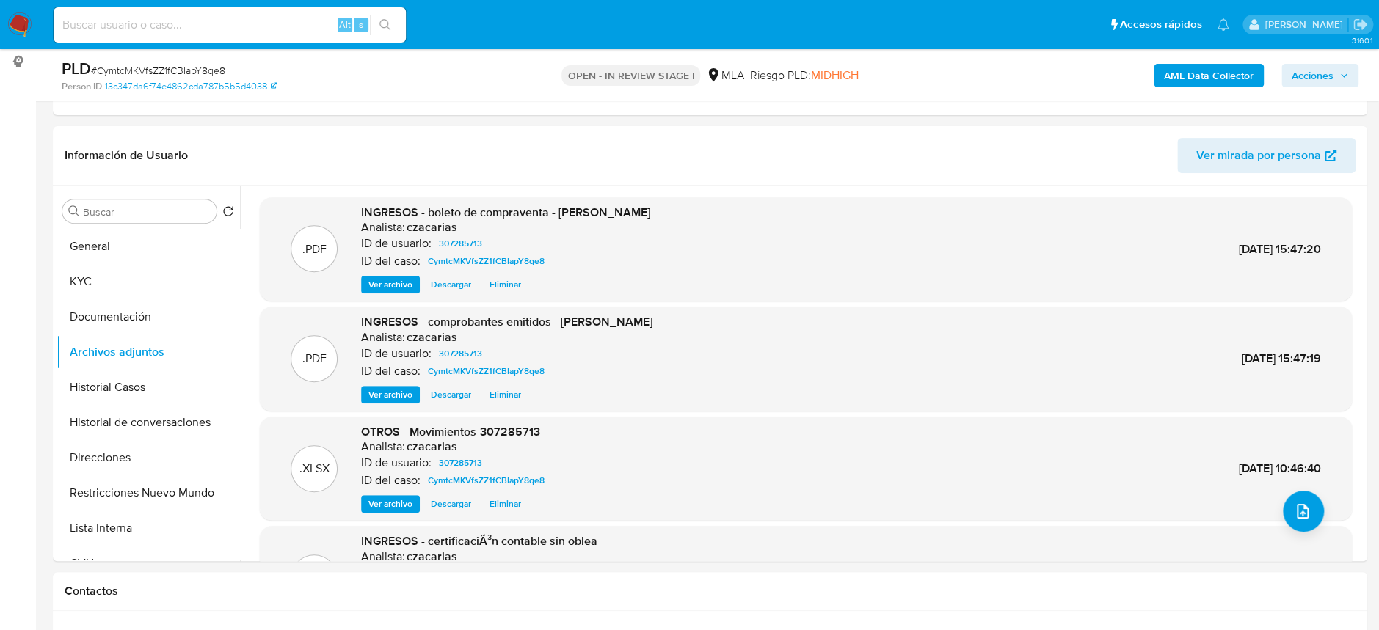
click at [24, 23] on img at bounding box center [19, 24] width 25 height 25
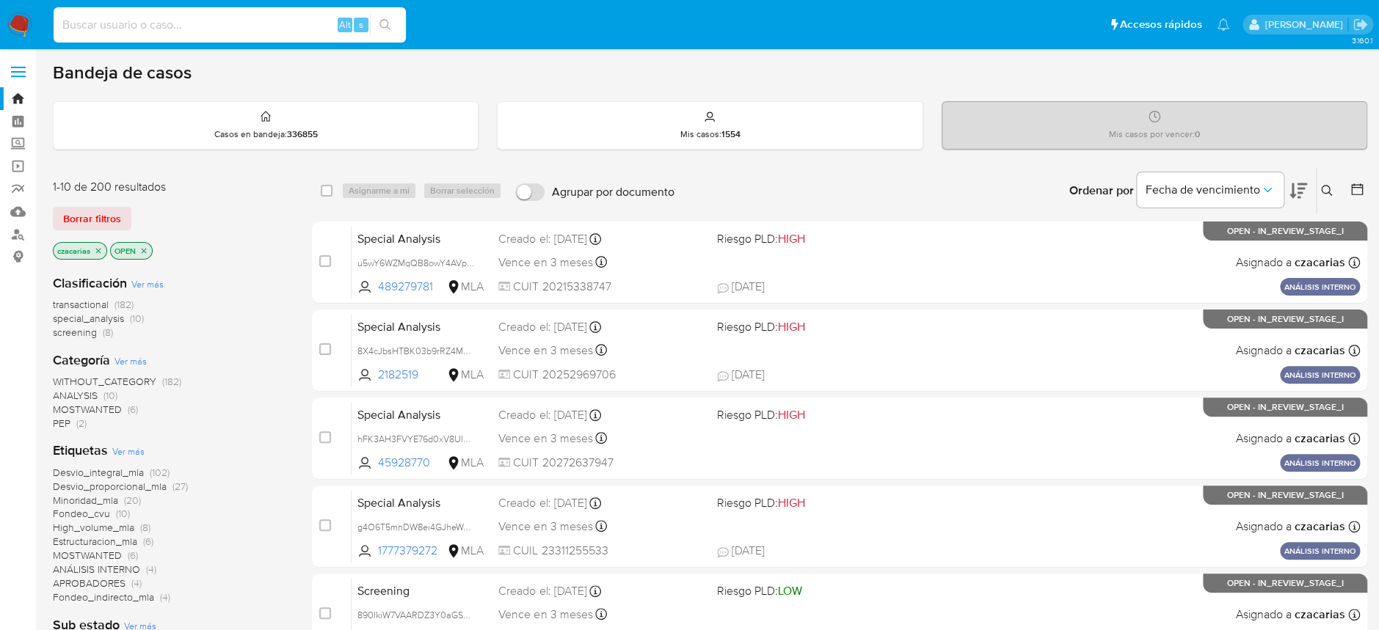
click at [317, 21] on input at bounding box center [230, 24] width 352 height 19
paste input "EVW6az6gPerDM8mpvwXNeDKP"
type input "EVW6az6gPerDM8mpvwXNeDKP"
click at [387, 17] on button "search-icon" at bounding box center [385, 25] width 30 height 21
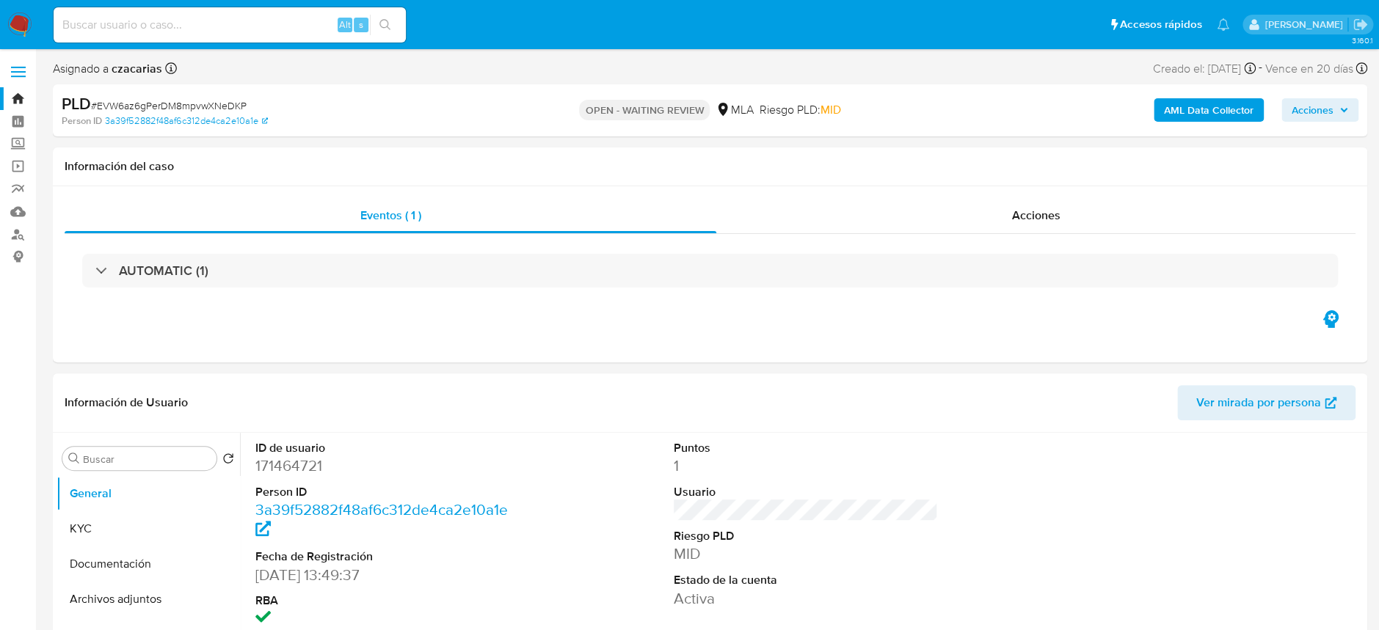
select select "10"
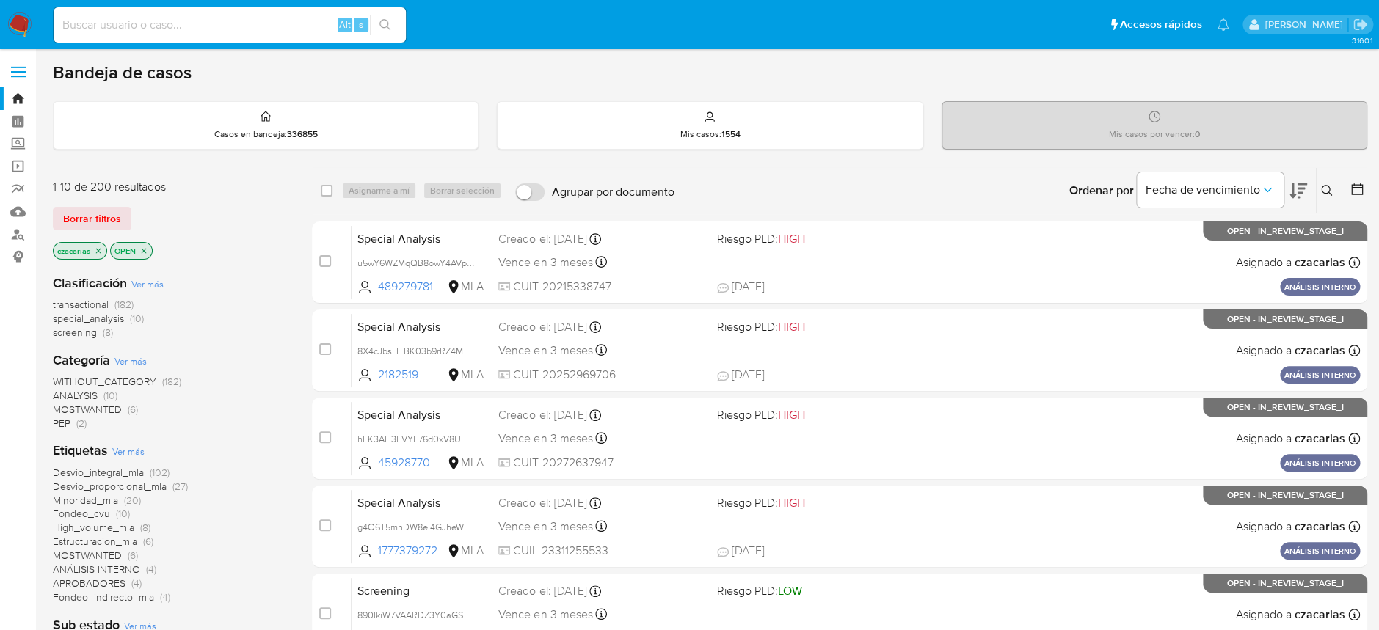
click at [1321, 188] on icon at bounding box center [1327, 191] width 12 height 12
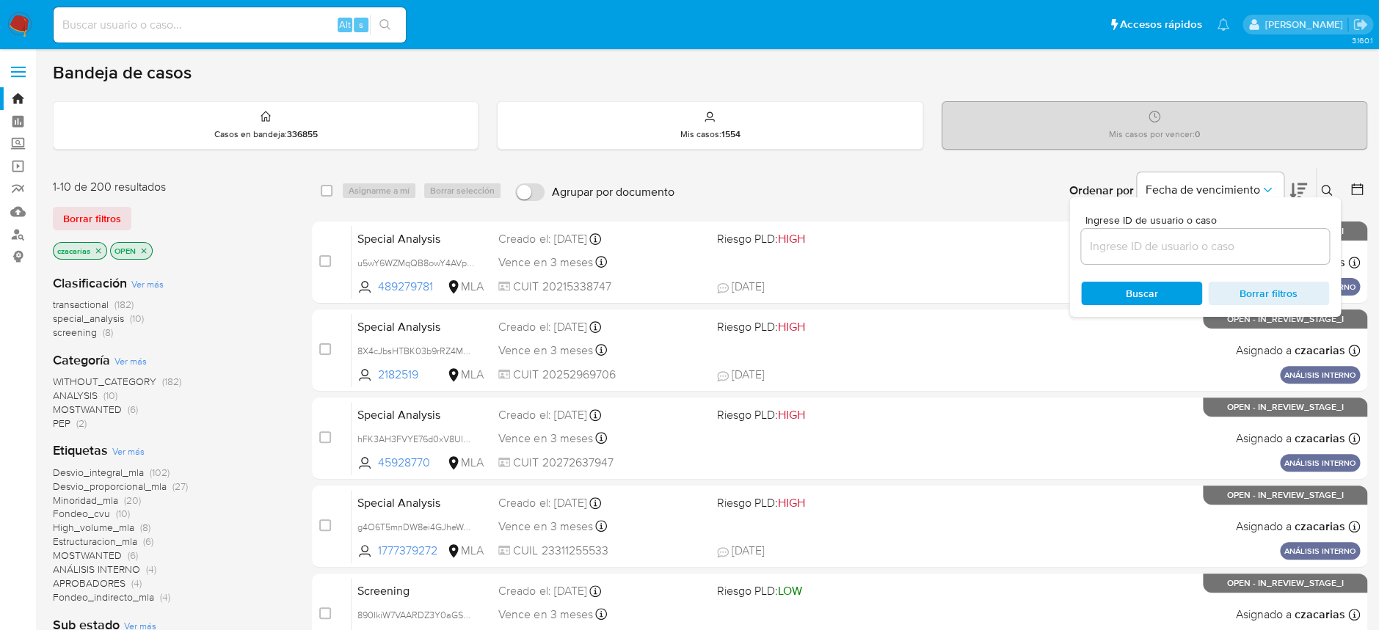
click at [1215, 249] on input at bounding box center [1205, 246] width 248 height 19
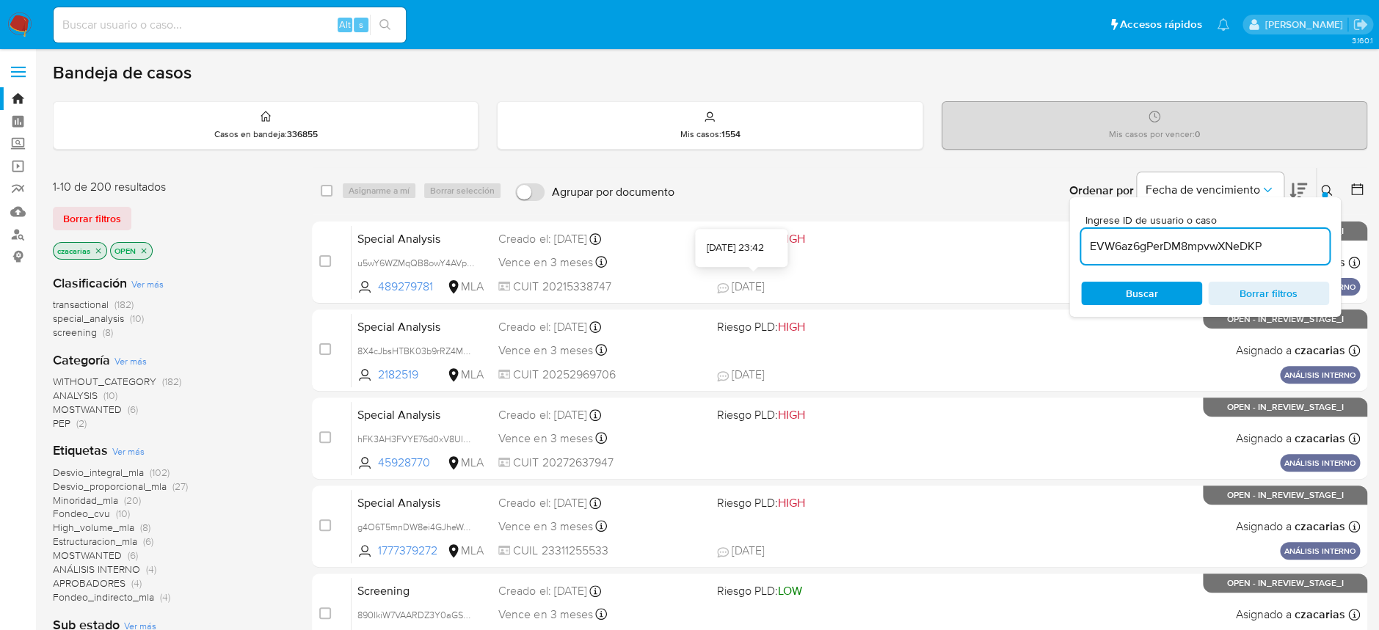
type input "EVW6az6gPerDM8mpvwXNeDKP"
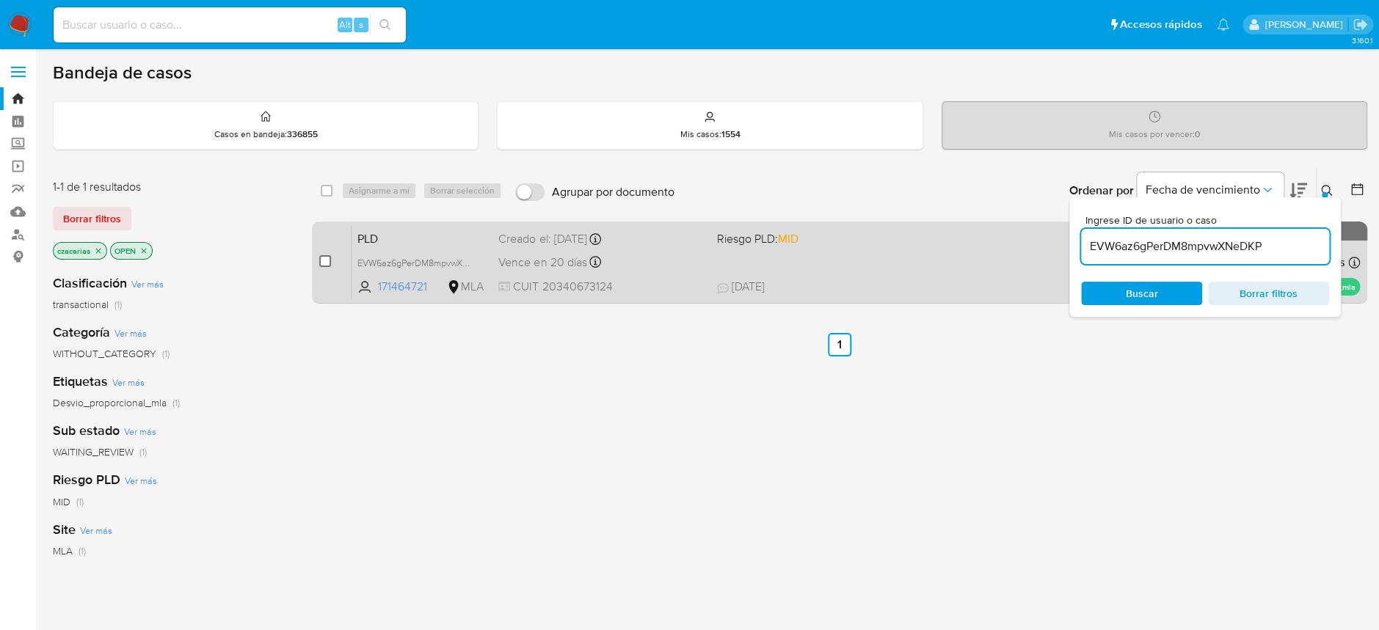
click at [322, 264] on input "checkbox" at bounding box center [325, 261] width 12 height 12
checkbox input "true"
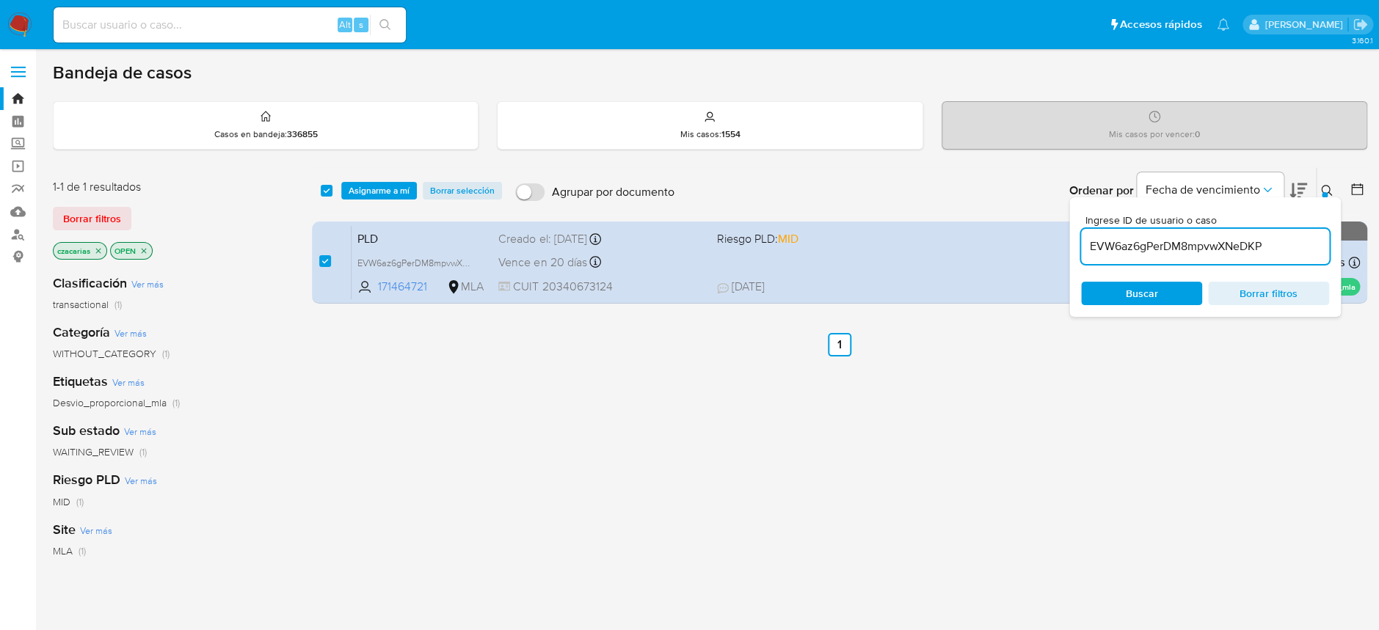
click at [398, 180] on div "select-all-cases-checkbox Asignarme a mí Borrar selección Agrupar por documento…" at bounding box center [839, 190] width 1055 height 45
click at [401, 190] on span "Asignarme a mí" at bounding box center [378, 190] width 61 height 15
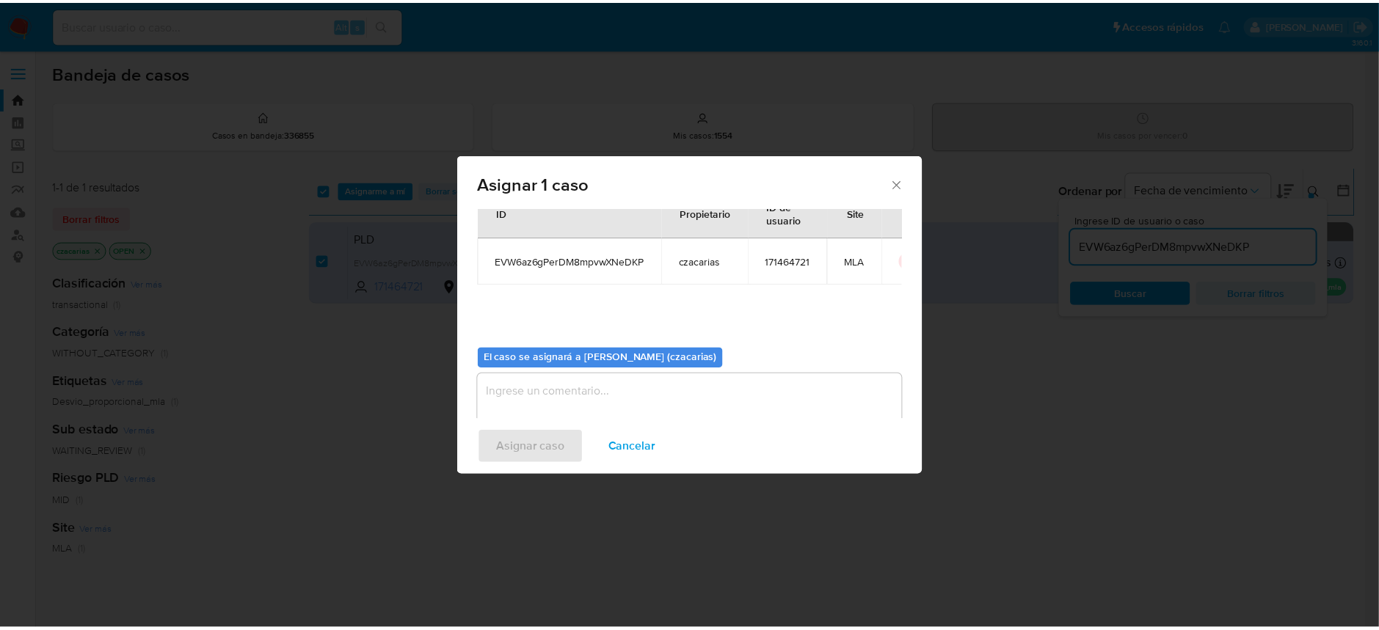
scroll to position [75, 0]
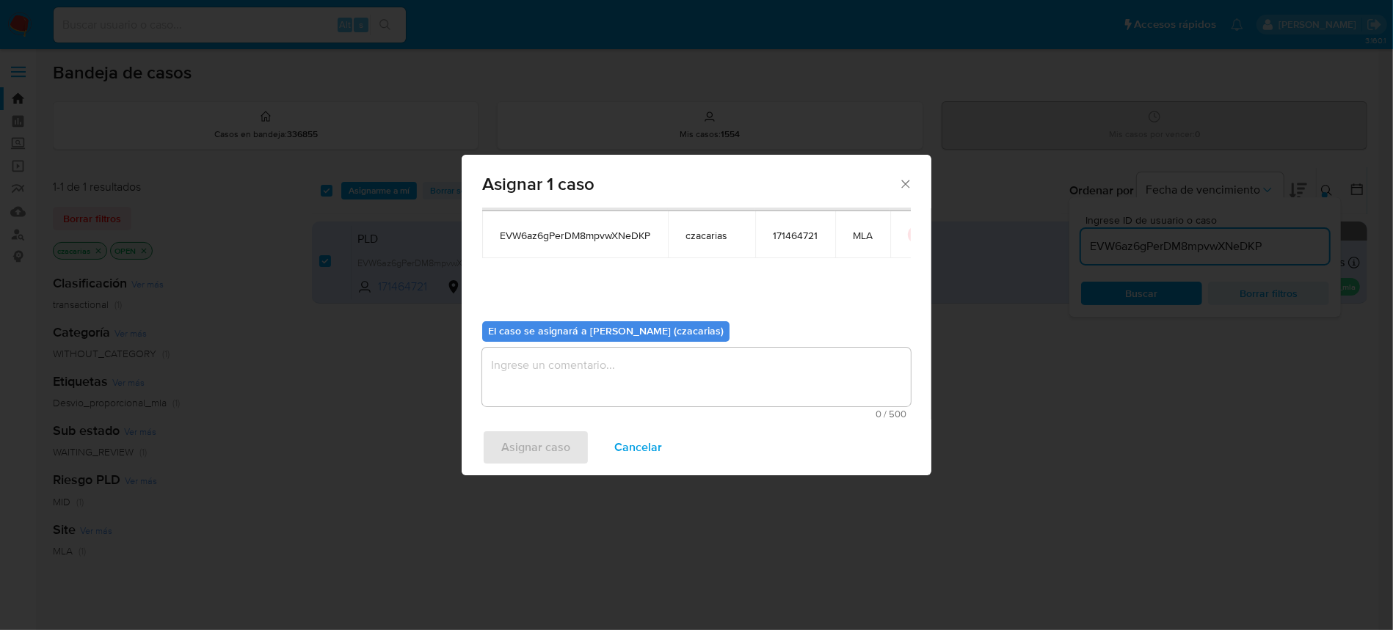
drag, startPoint x: 583, startPoint y: 359, endPoint x: 572, endPoint y: 409, distance: 51.8
click at [583, 360] on textarea "assign-modal" at bounding box center [696, 377] width 428 height 59
click at [552, 453] on span "Asignar caso" at bounding box center [535, 447] width 69 height 32
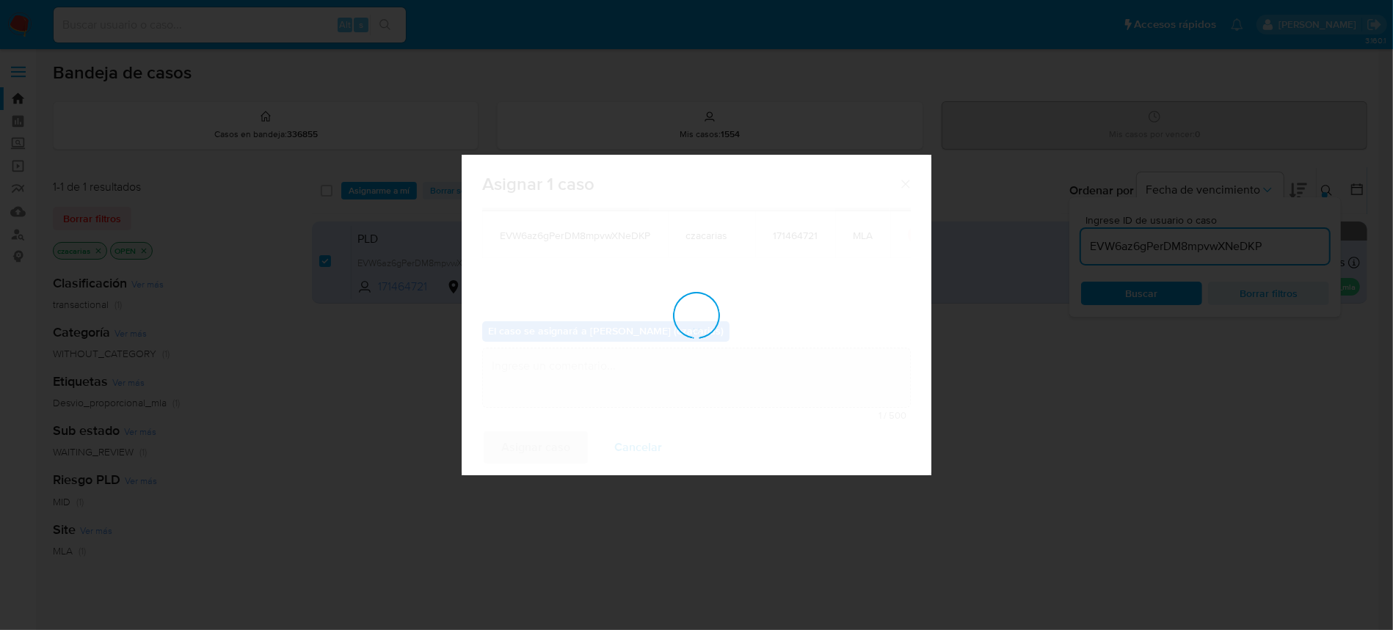
checkbox input "false"
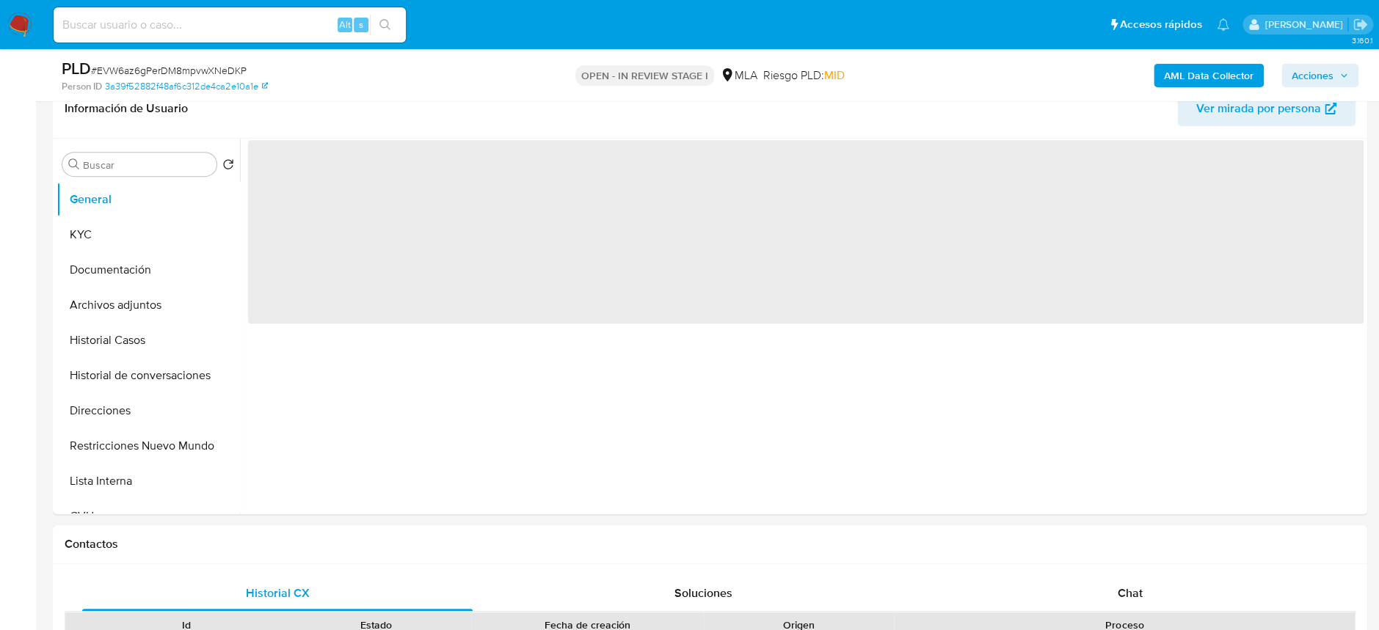
scroll to position [489, 0]
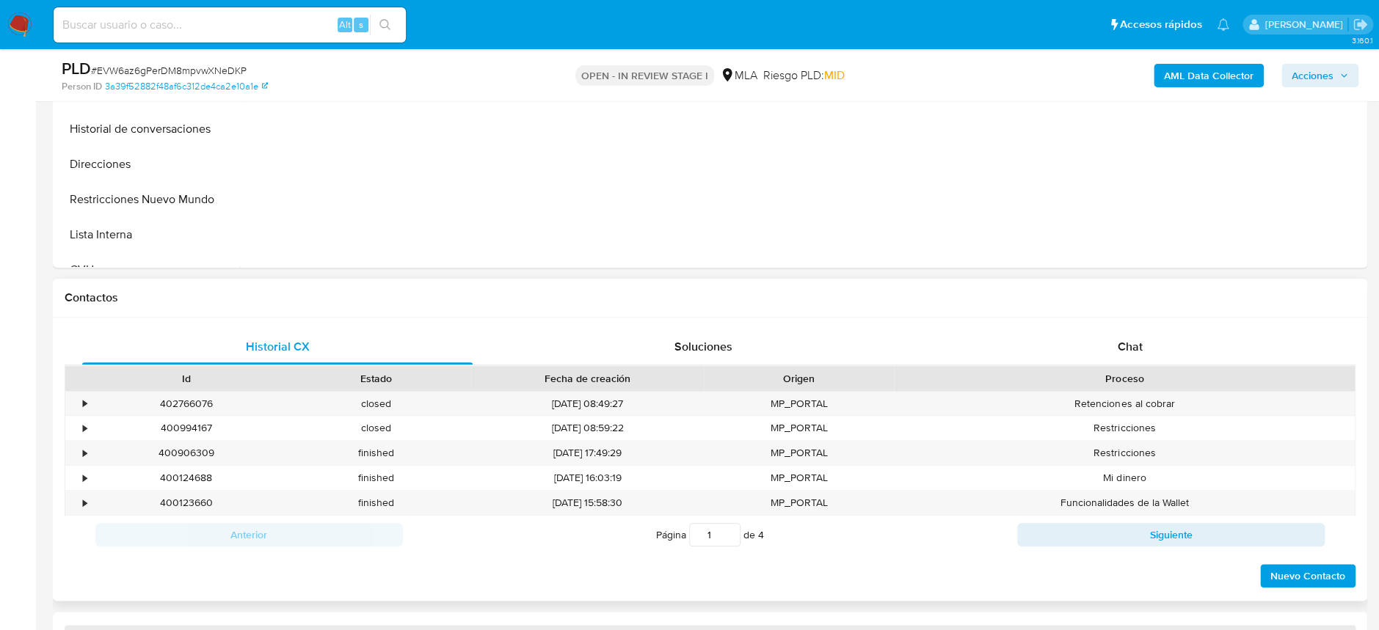
click at [1150, 308] on div "Contactos" at bounding box center [710, 298] width 1314 height 39
click at [1139, 334] on div "Chat" at bounding box center [1129, 346] width 390 height 35
select select "10"
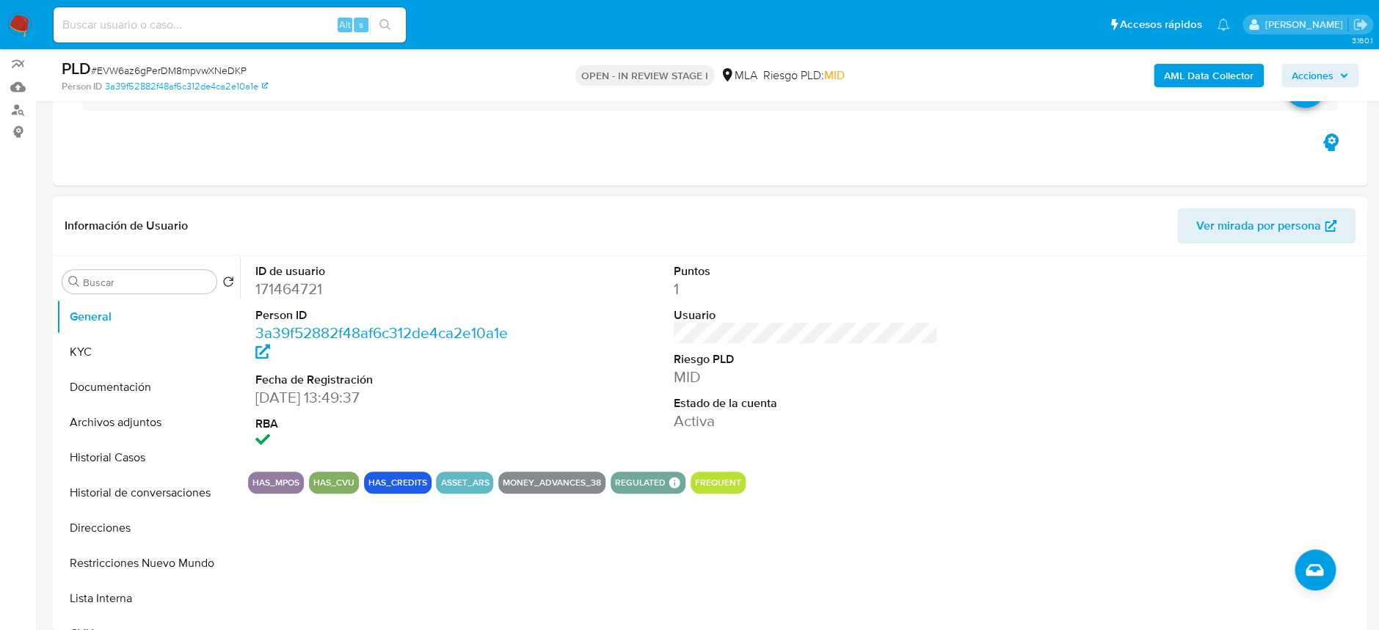
scroll to position [98, 0]
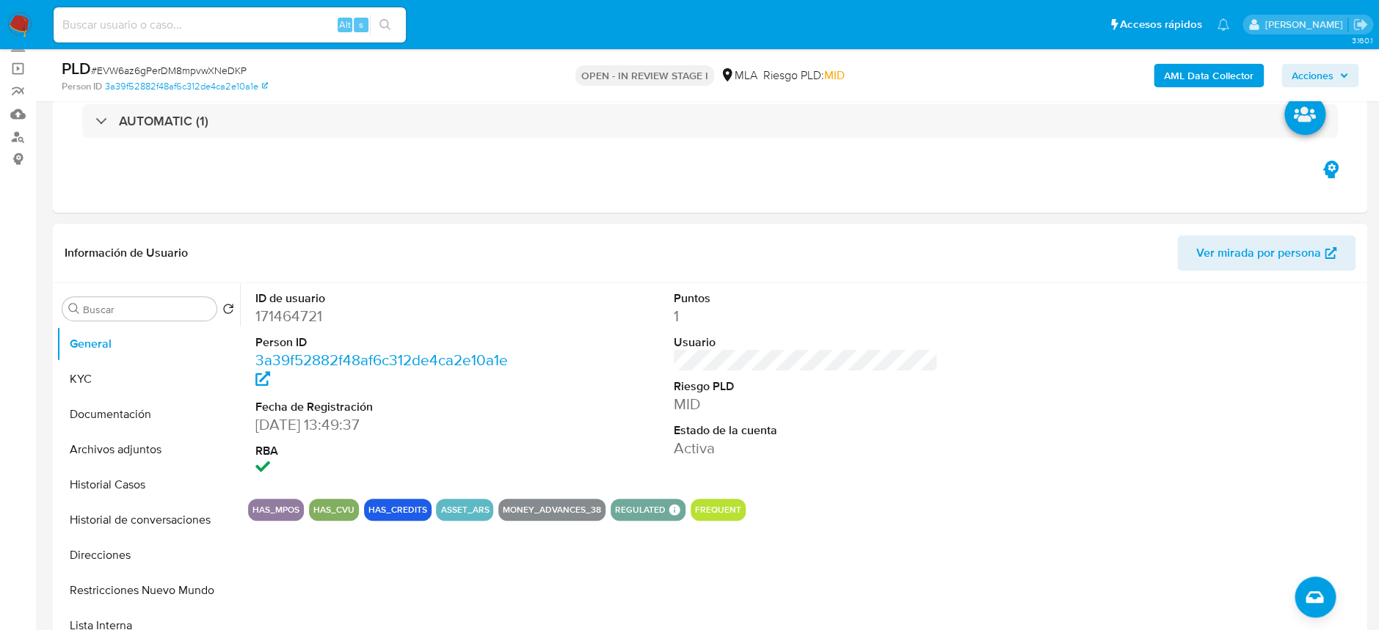
click at [303, 326] on dd "171464721" at bounding box center [387, 316] width 264 height 21
copy dd "171464721"
click at [310, 320] on dd "171464721" at bounding box center [387, 316] width 264 height 21
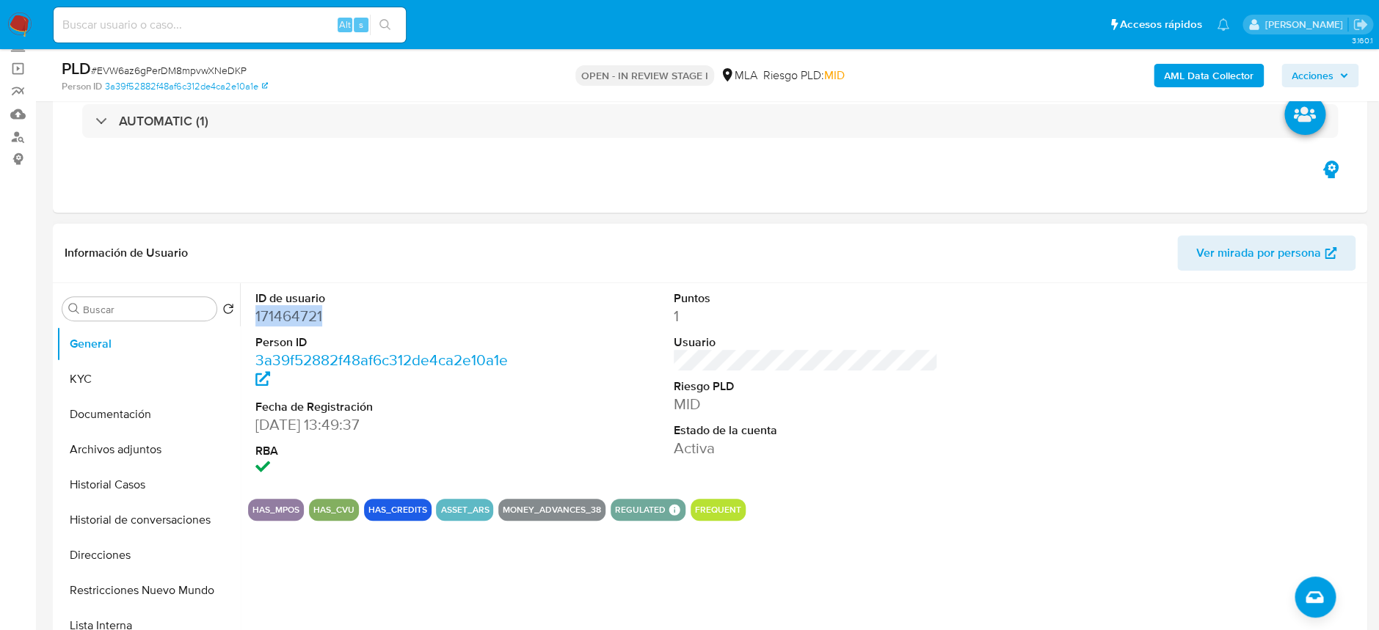
click at [304, 324] on dd "171464721" at bounding box center [387, 316] width 264 height 21
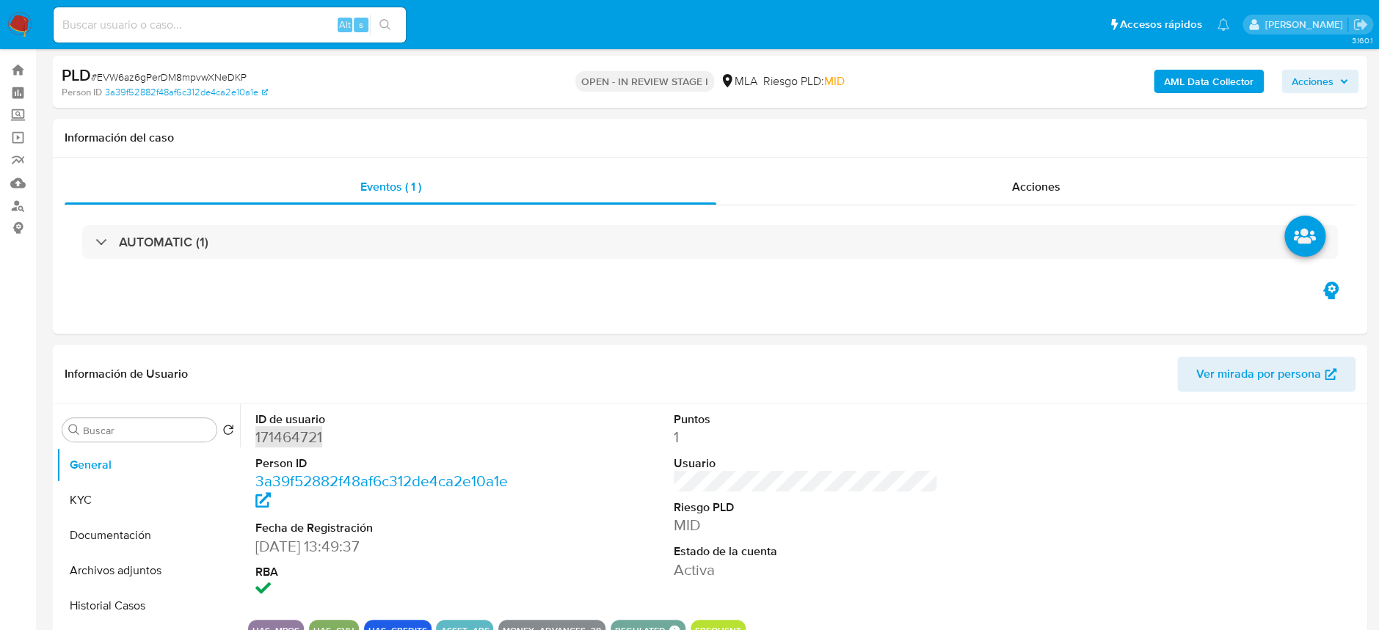
scroll to position [0, 0]
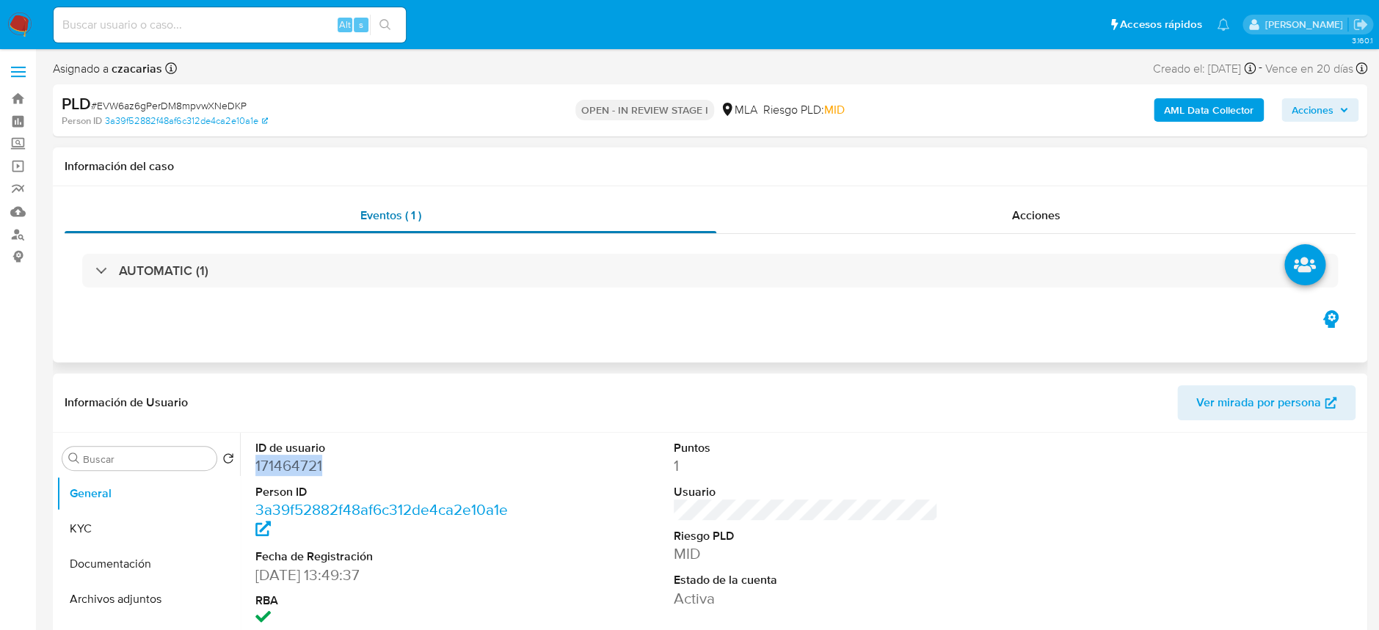
click at [663, 229] on div "Eventos ( 1 )" at bounding box center [391, 215] width 652 height 35
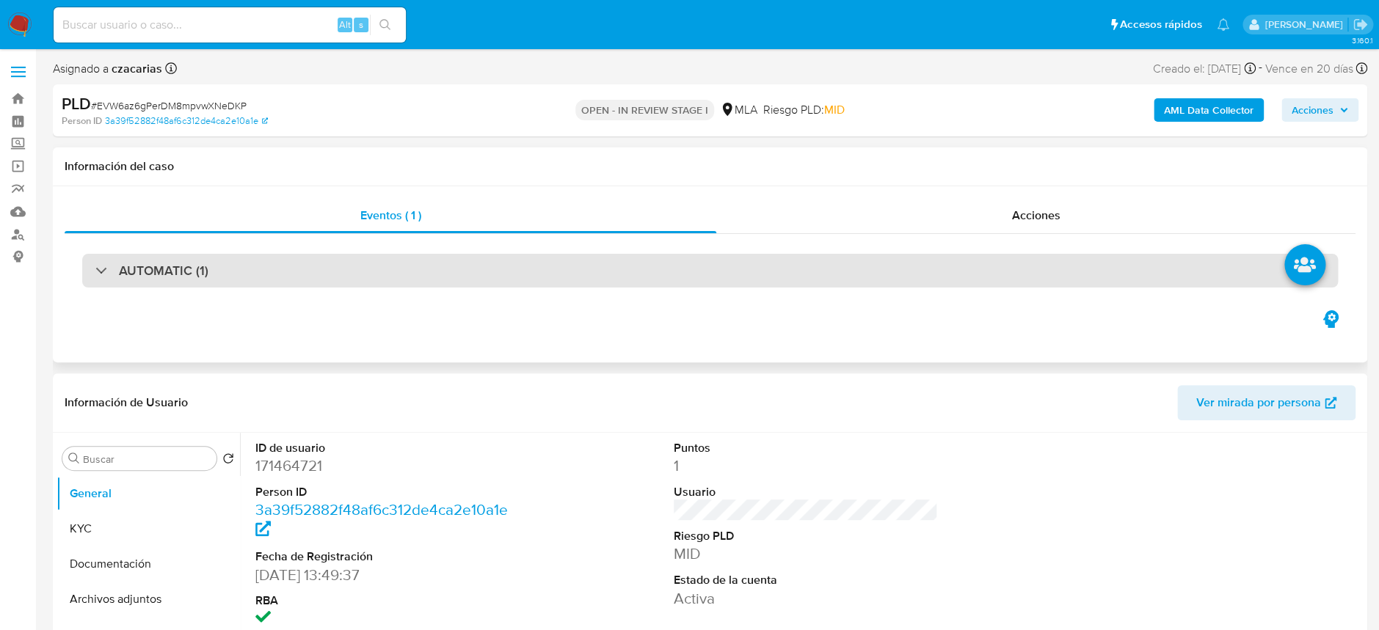
click at [652, 254] on div "AUTOMATIC (1)" at bounding box center [709, 271] width 1255 height 34
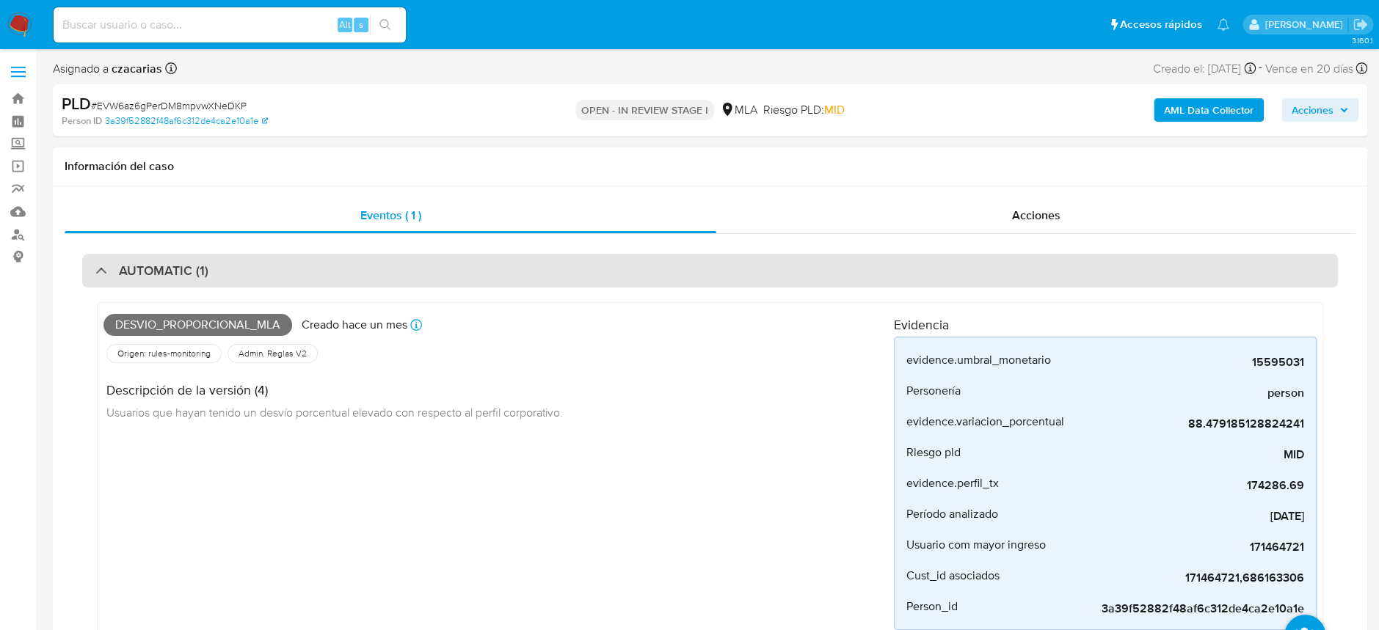
click at [652, 254] on div "AUTOMATIC (1)" at bounding box center [709, 271] width 1255 height 34
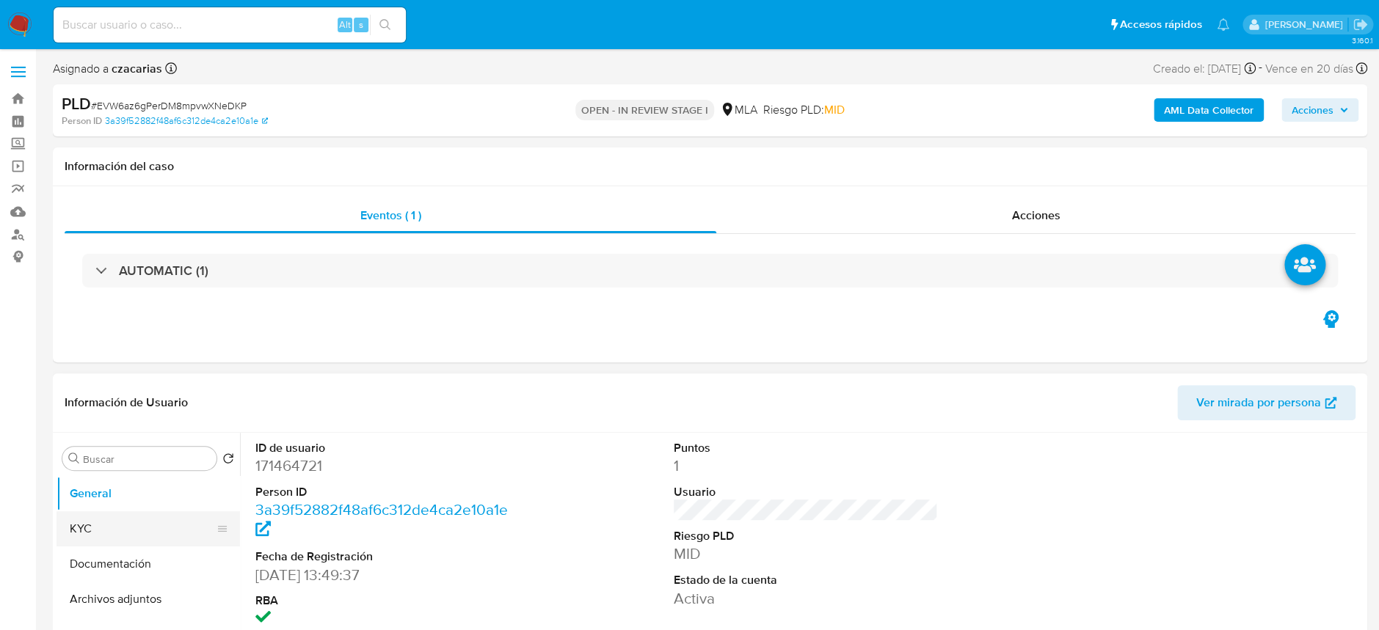
click at [74, 525] on button "KYC" at bounding box center [142, 528] width 172 height 35
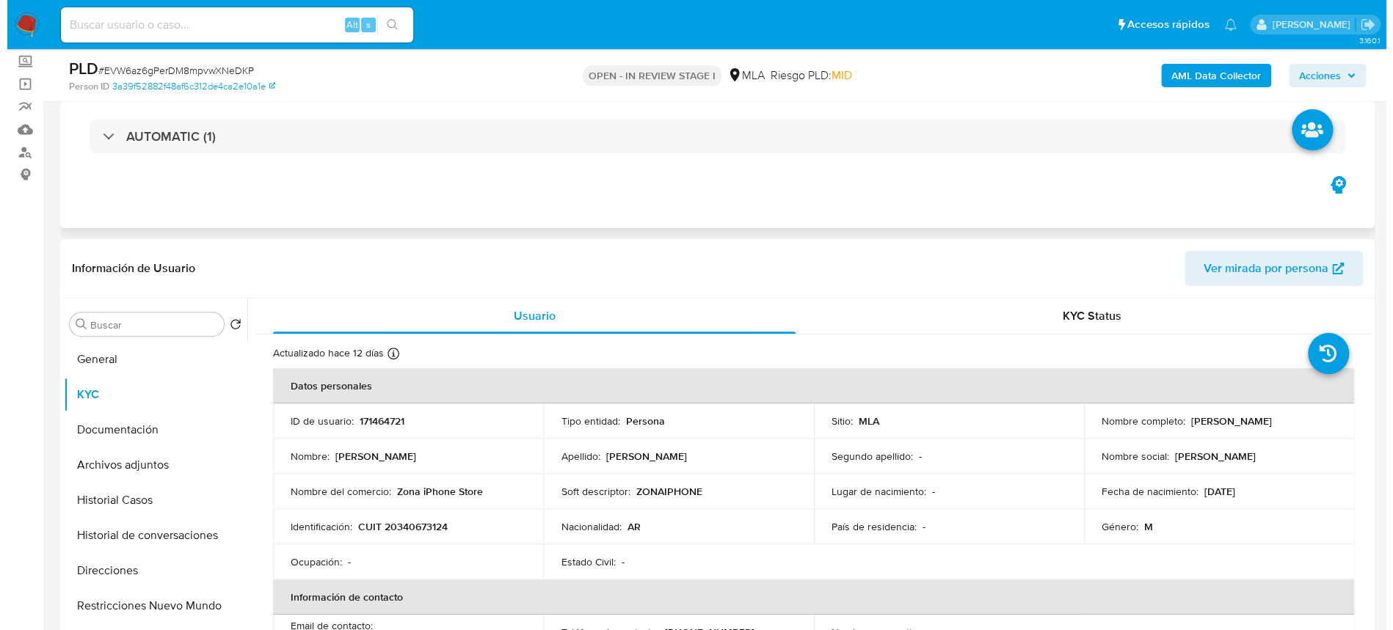
scroll to position [195, 0]
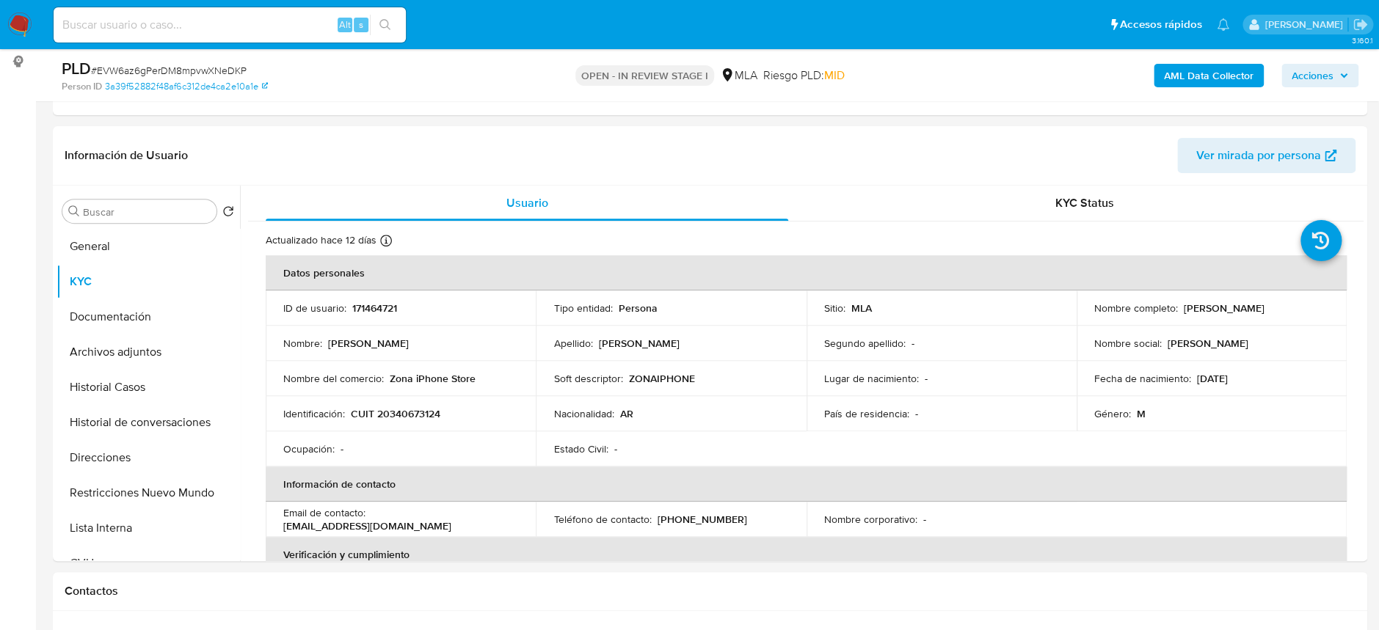
click at [1172, 77] on b "AML Data Collector" at bounding box center [1209, 75] width 90 height 23
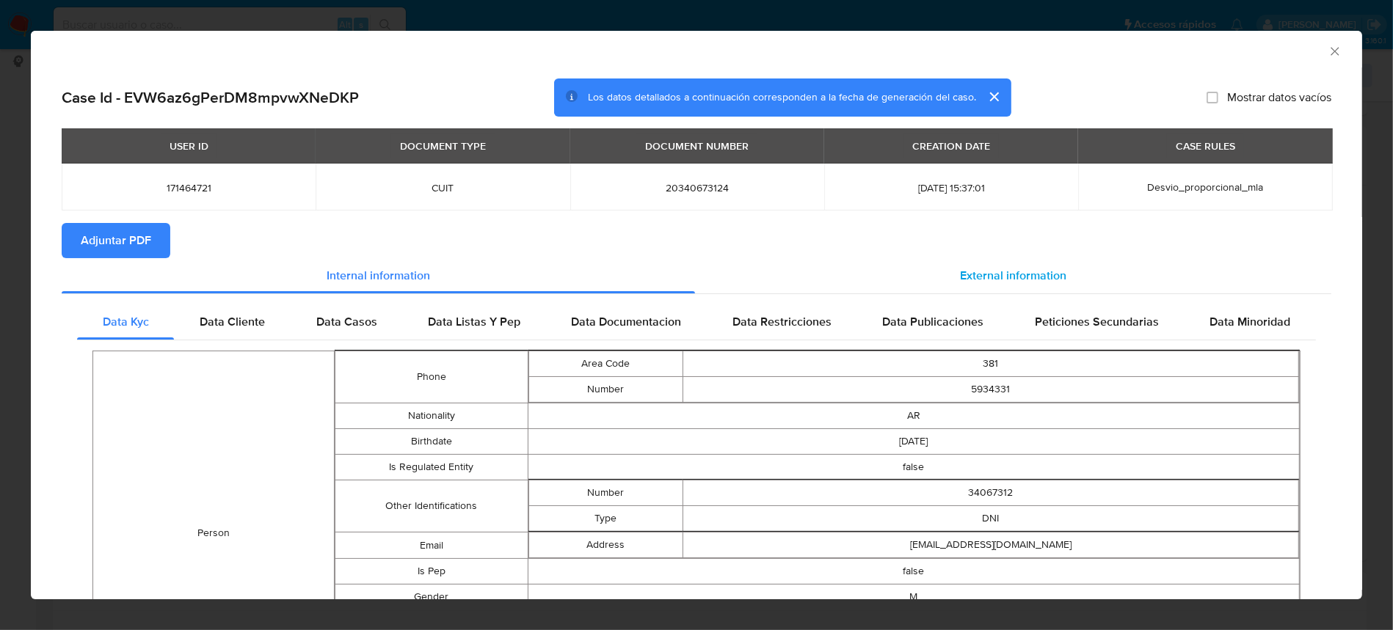
click at [1052, 269] on span "External information" at bounding box center [1013, 275] width 106 height 17
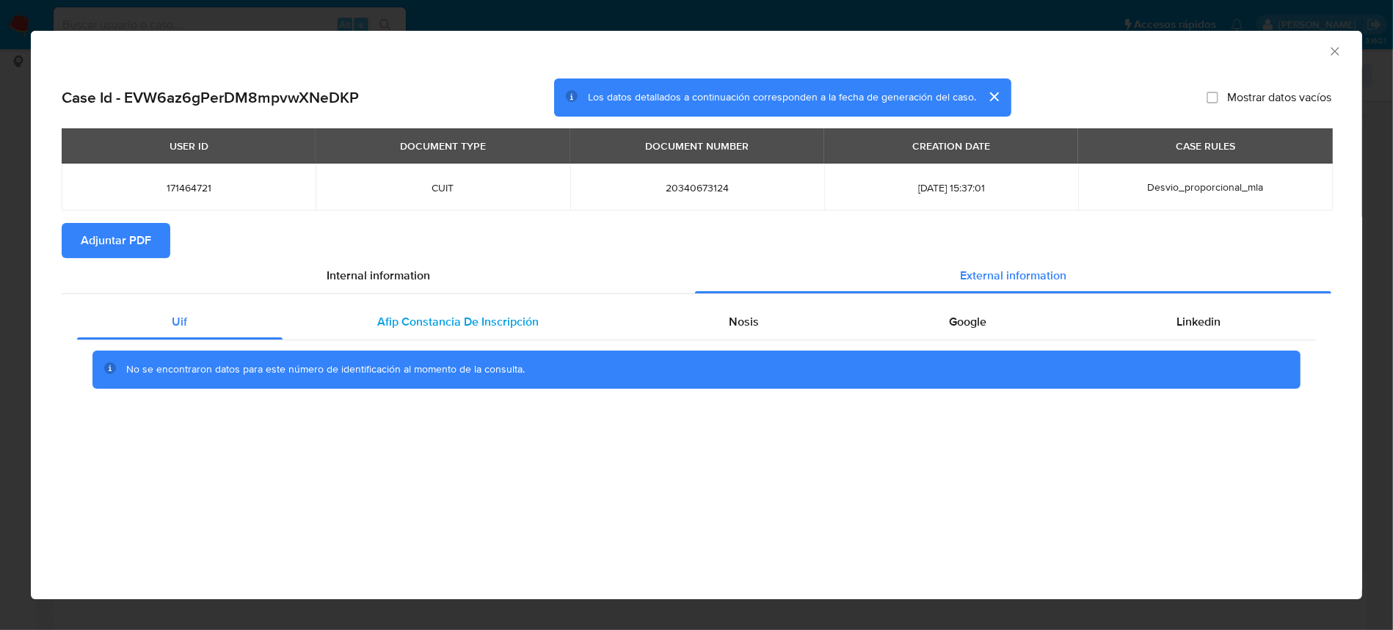
click at [510, 316] on span "Afip Constancia De Inscripción" at bounding box center [458, 321] width 161 height 17
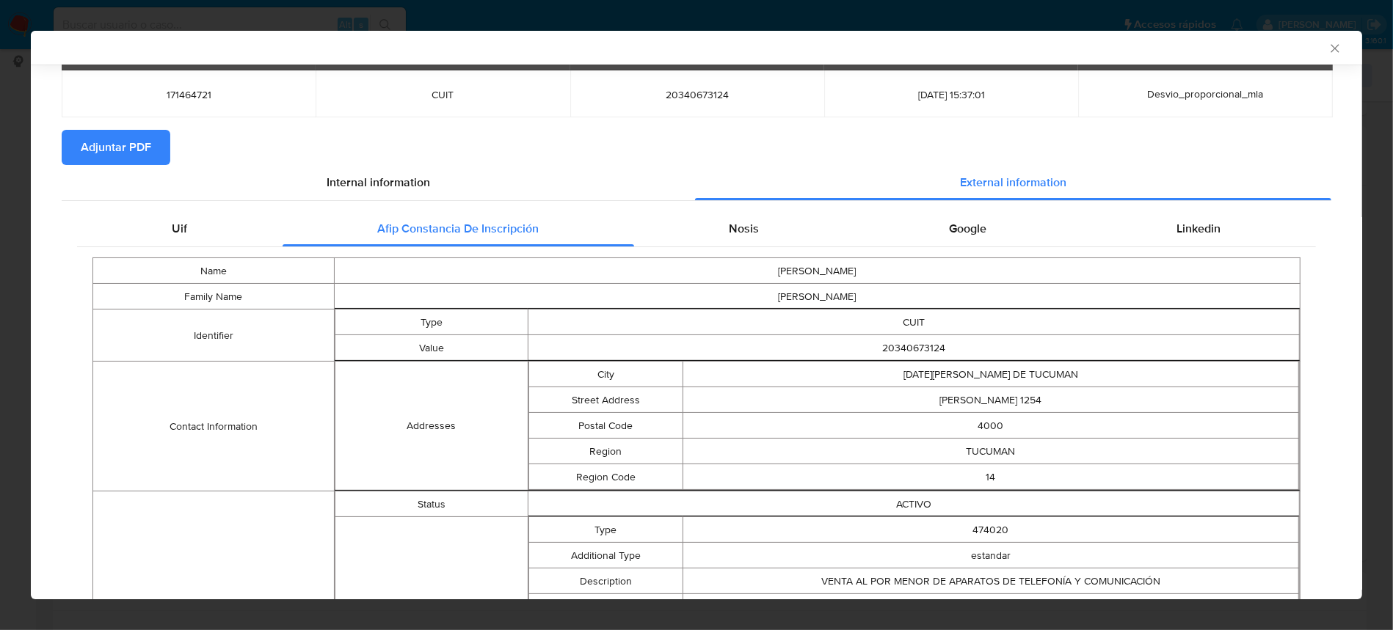
scroll to position [57, 0]
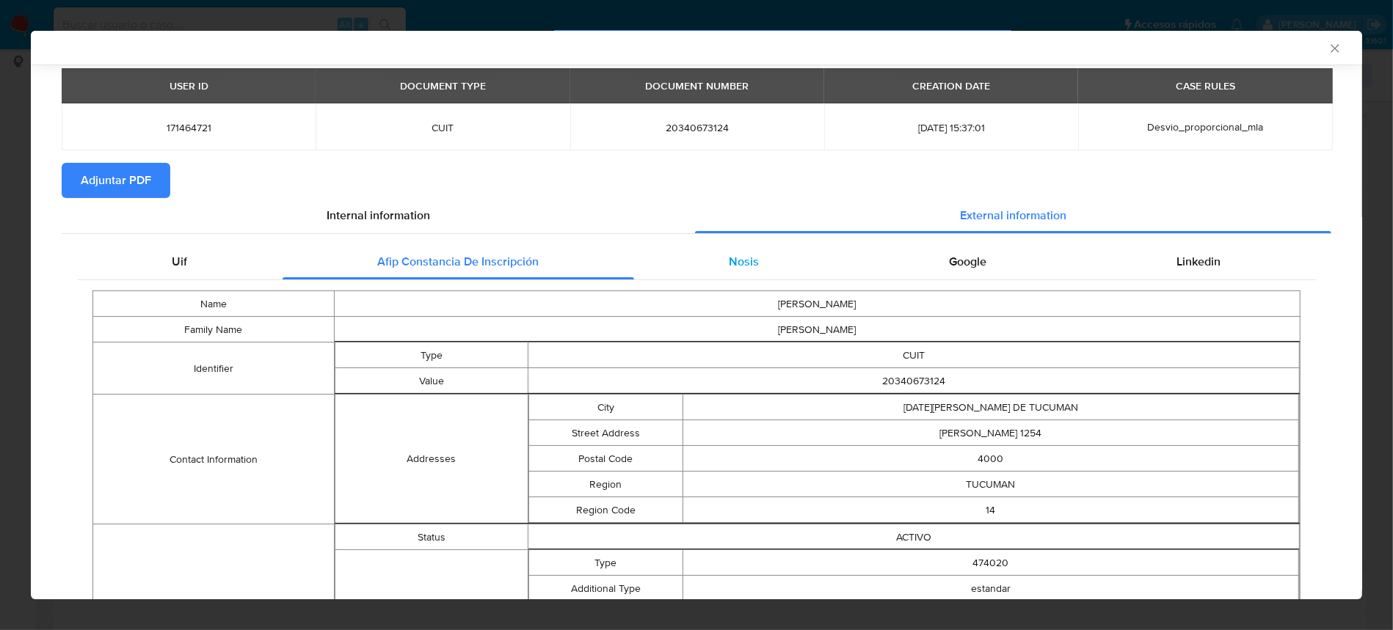
click at [701, 266] on div "Nosis" at bounding box center [744, 261] width 220 height 35
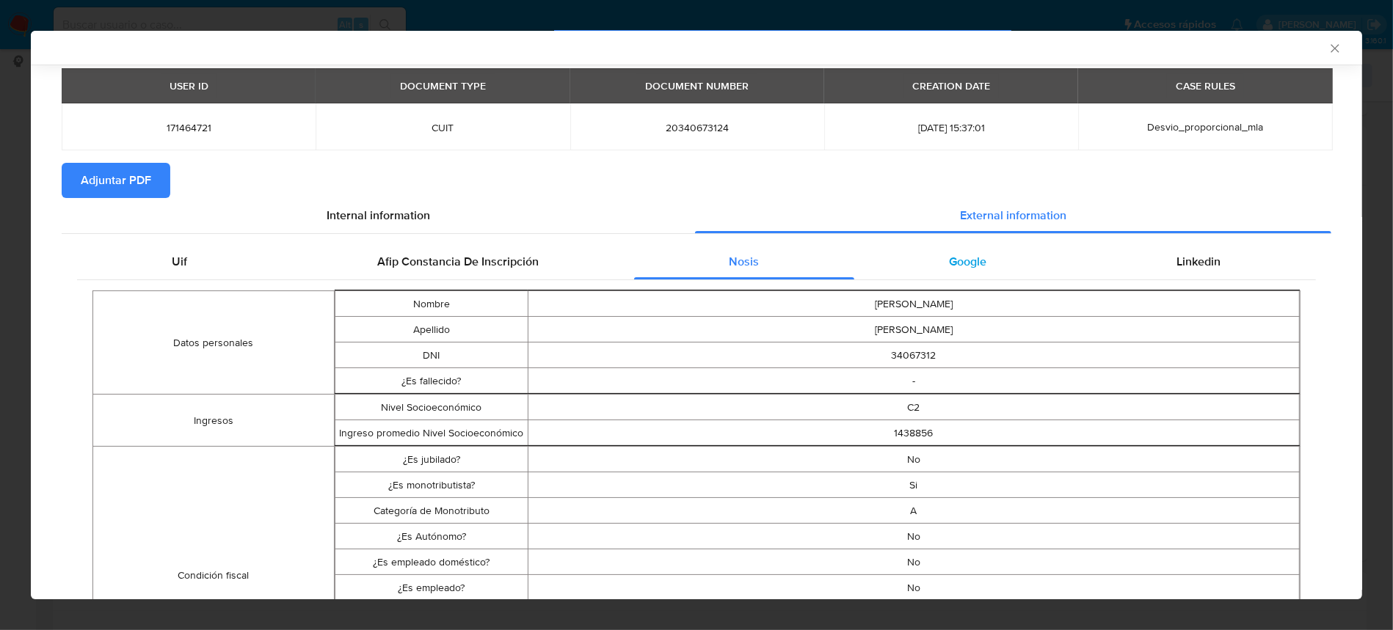
click at [949, 266] on span "Google" at bounding box center [967, 261] width 37 height 17
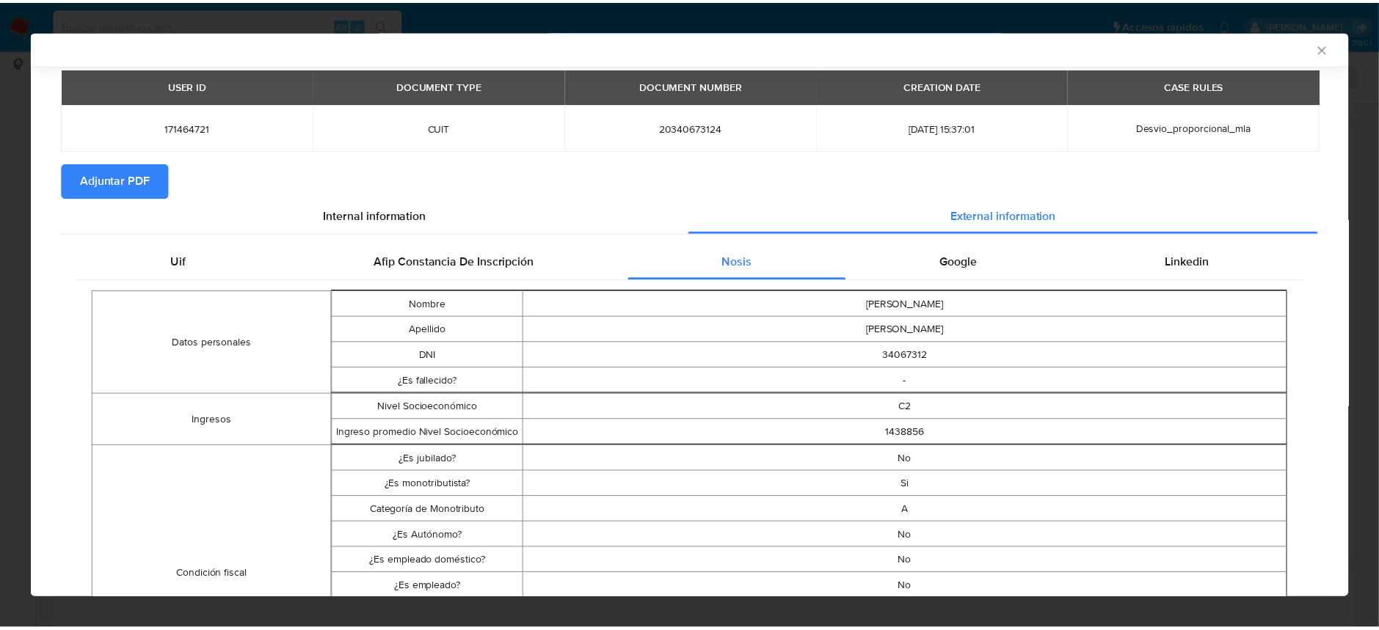
scroll to position [0, 0]
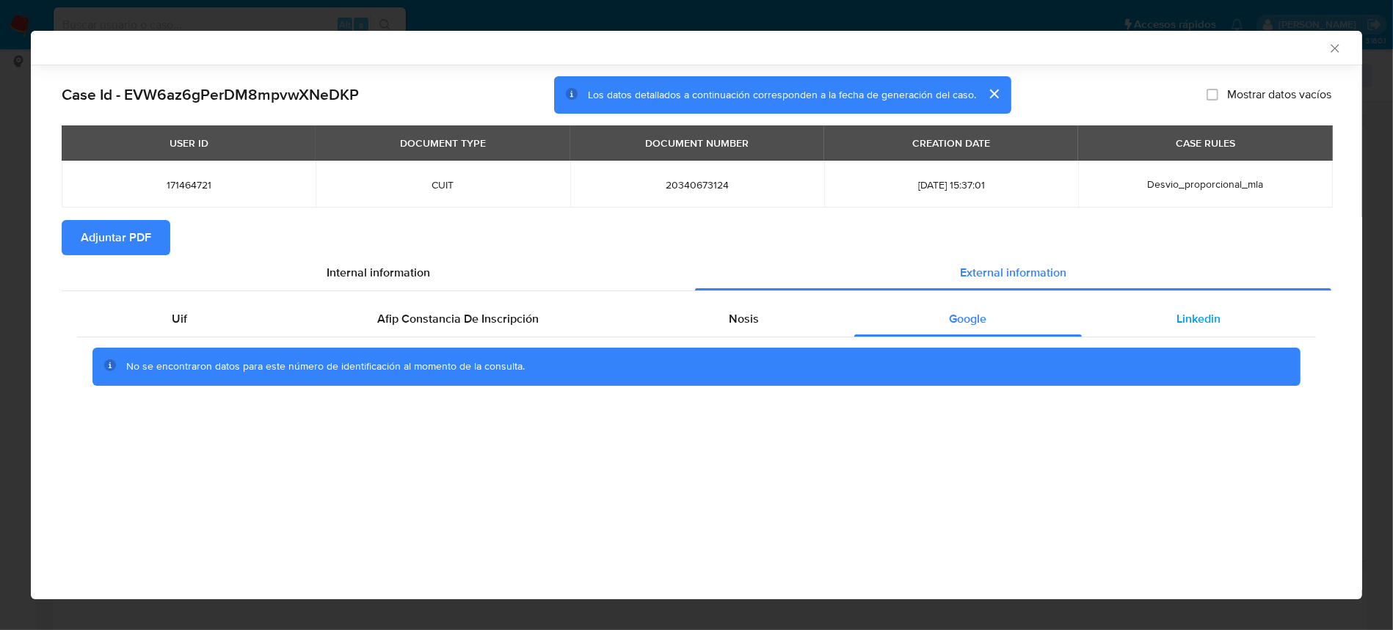
click at [1201, 327] on div "Linkedin" at bounding box center [1198, 319] width 234 height 35
click at [147, 249] on span "Adjuntar PDF" at bounding box center [116, 238] width 70 height 32
click at [1337, 48] on icon "Cerrar ventana" at bounding box center [1334, 48] width 15 height 15
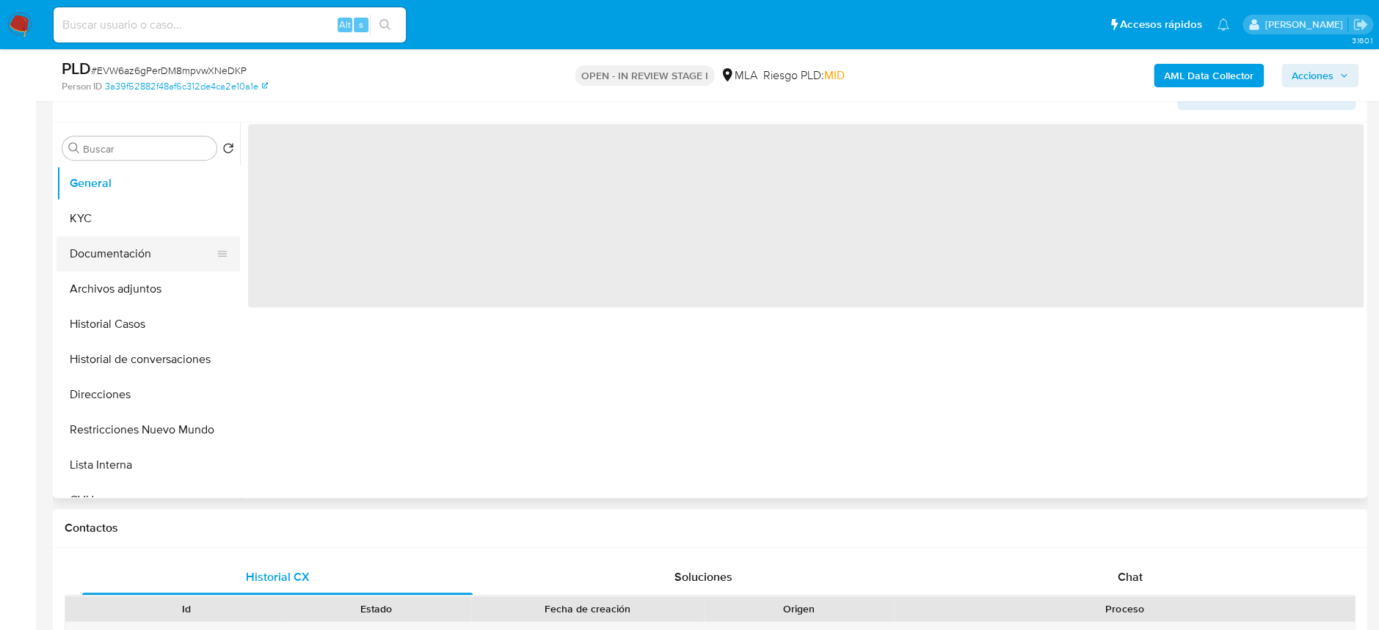
scroll to position [293, 0]
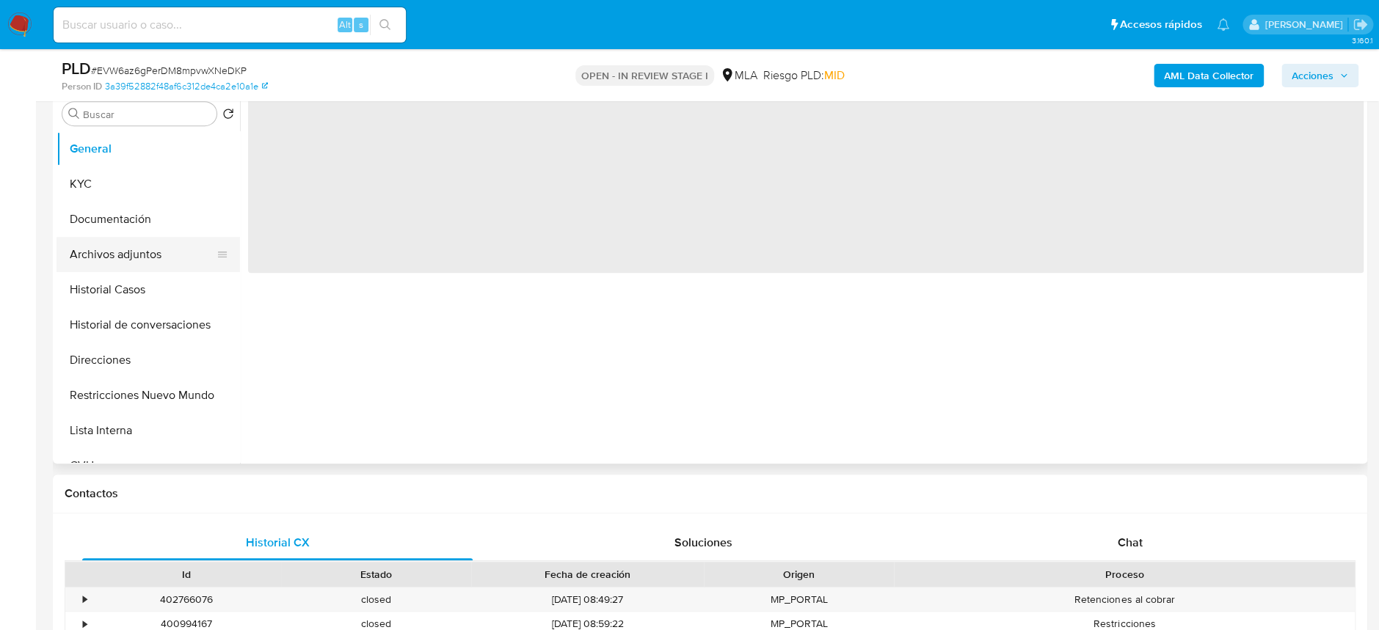
select select "10"
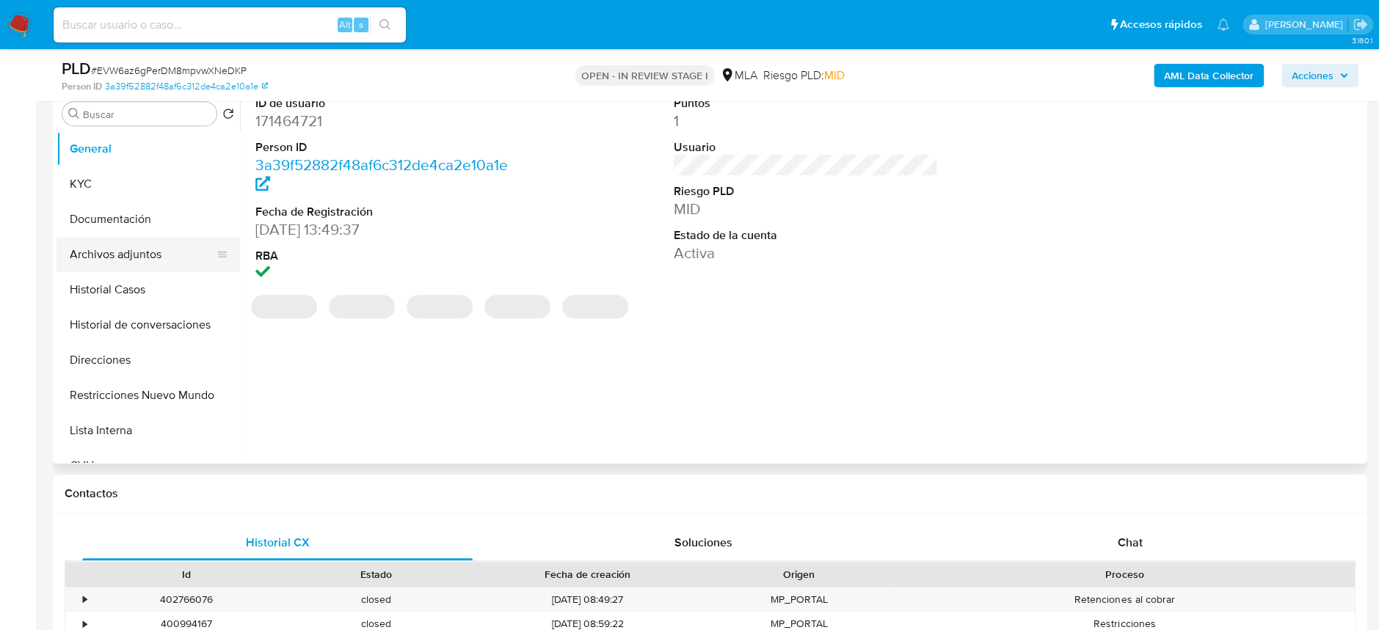
click at [136, 255] on button "Archivos adjuntos" at bounding box center [142, 254] width 172 height 35
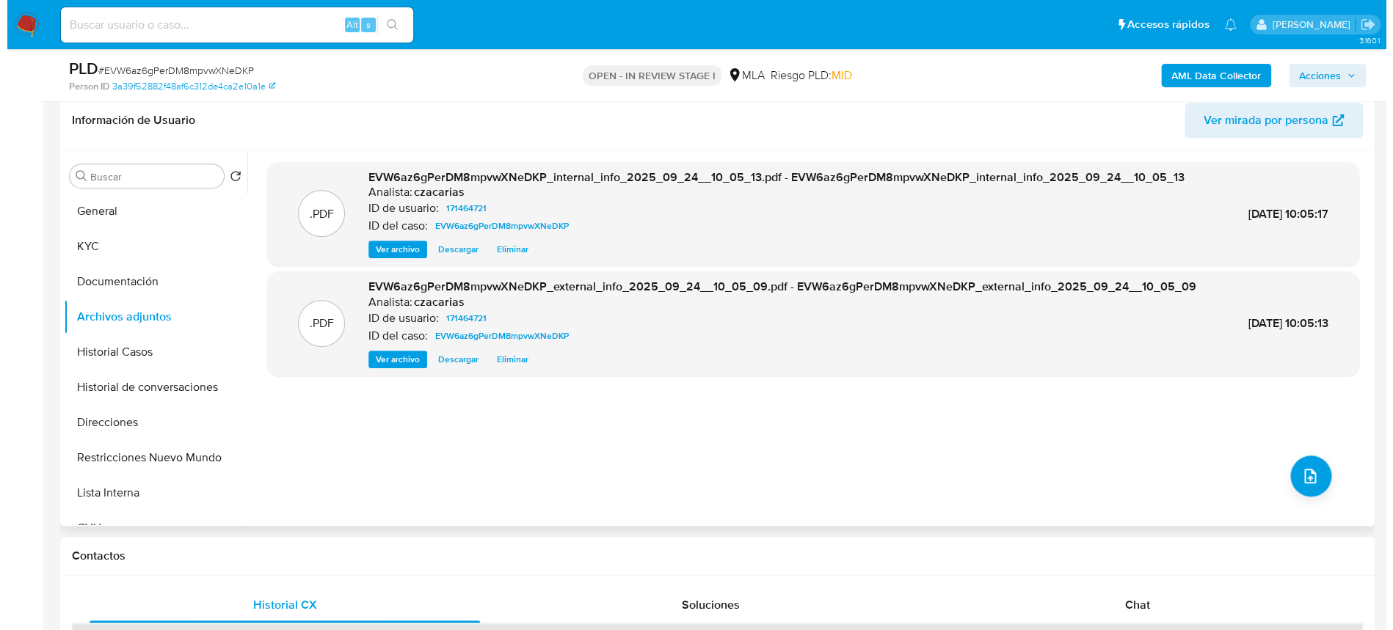
scroll to position [195, 0]
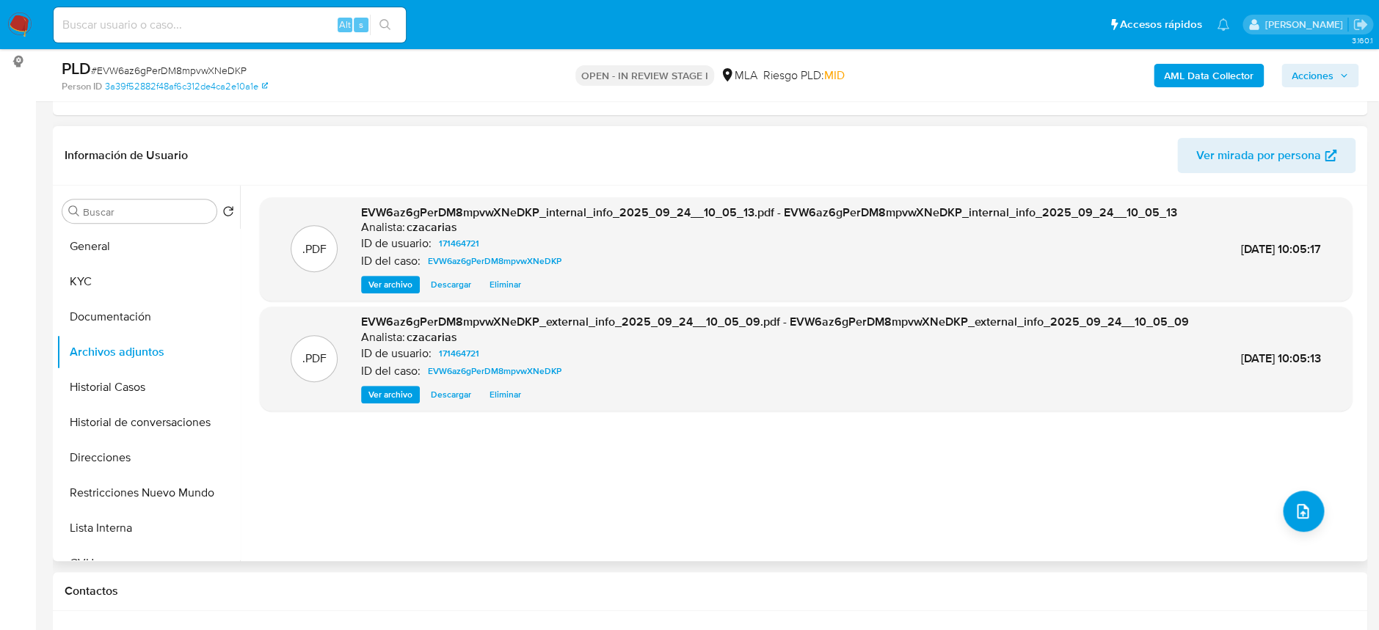
click at [1271, 506] on div ".PDF EVW6az6gPerDM8mpvwXNeDKP_internal_info_2025_09_24__10_05_13.pdf - EVW6az6g…" at bounding box center [806, 373] width 1092 height 352
click at [1286, 506] on button "upload-file" at bounding box center [1302, 511] width 41 height 41
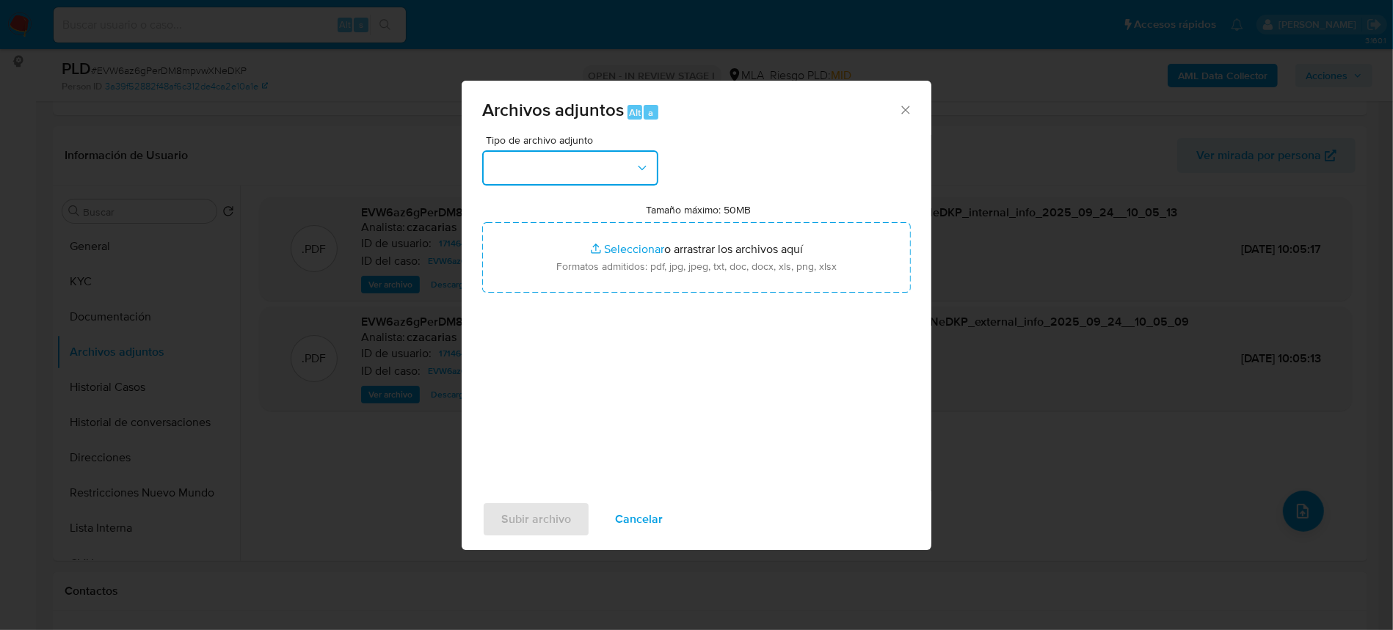
click at [580, 180] on button "button" at bounding box center [570, 167] width 176 height 35
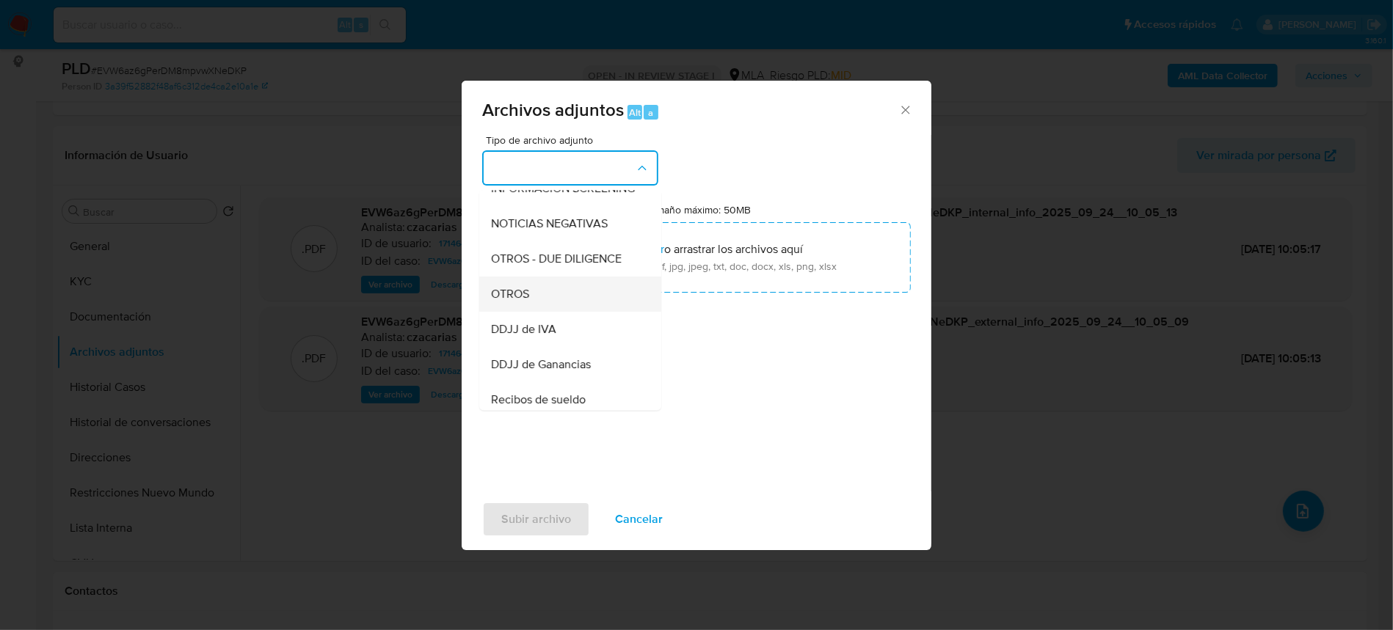
click at [552, 291] on div "OTROS" at bounding box center [566, 294] width 150 height 35
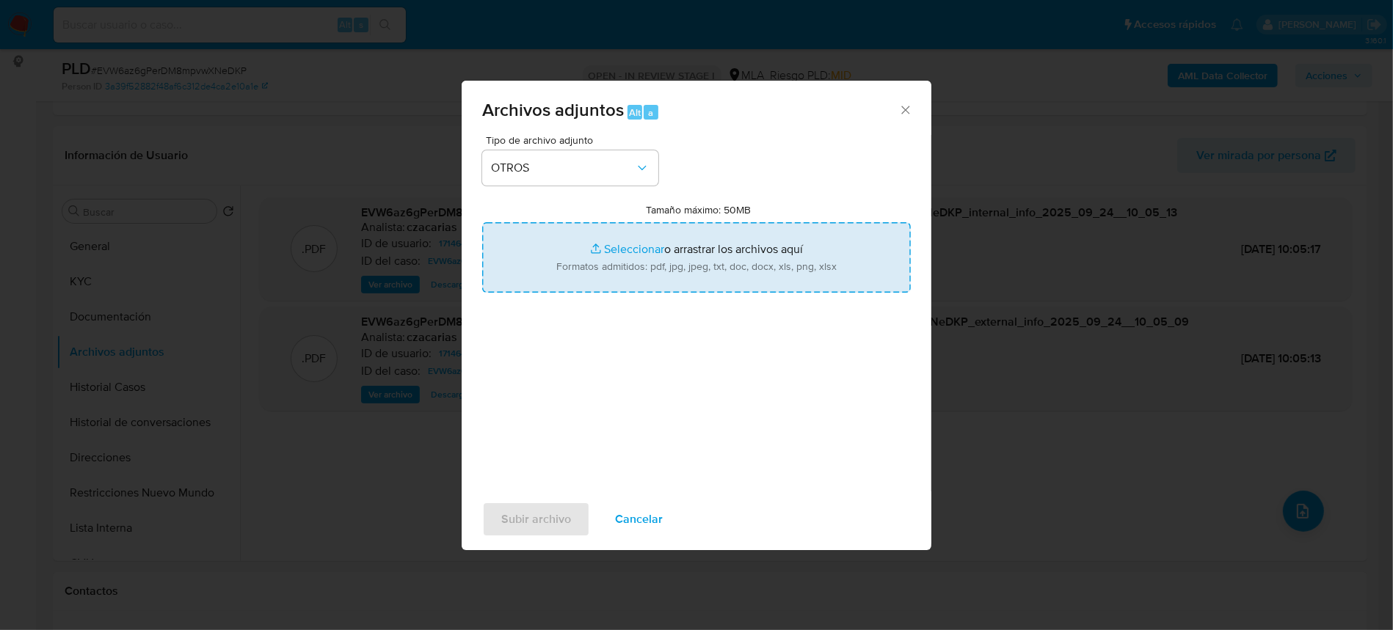
type input "C:\fakepath\Movimientos-171464721.xlsx"
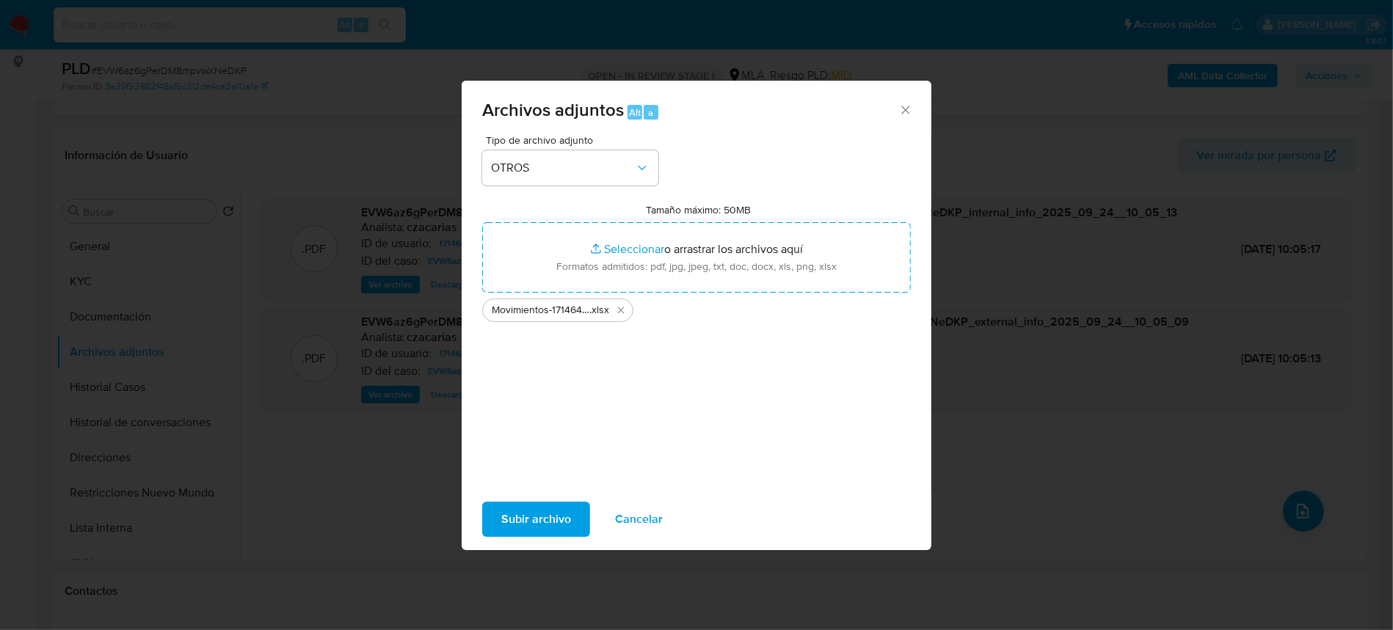
click at [558, 517] on span "Subir archivo" at bounding box center [536, 519] width 70 height 32
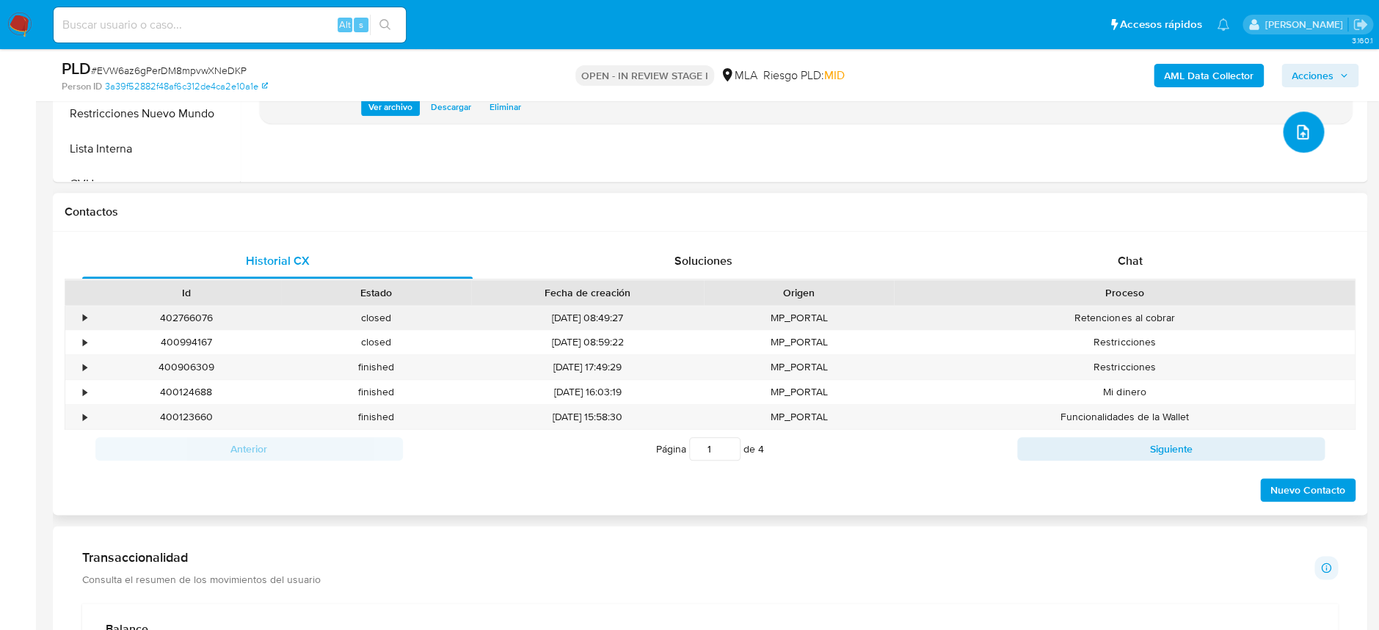
scroll to position [586, 0]
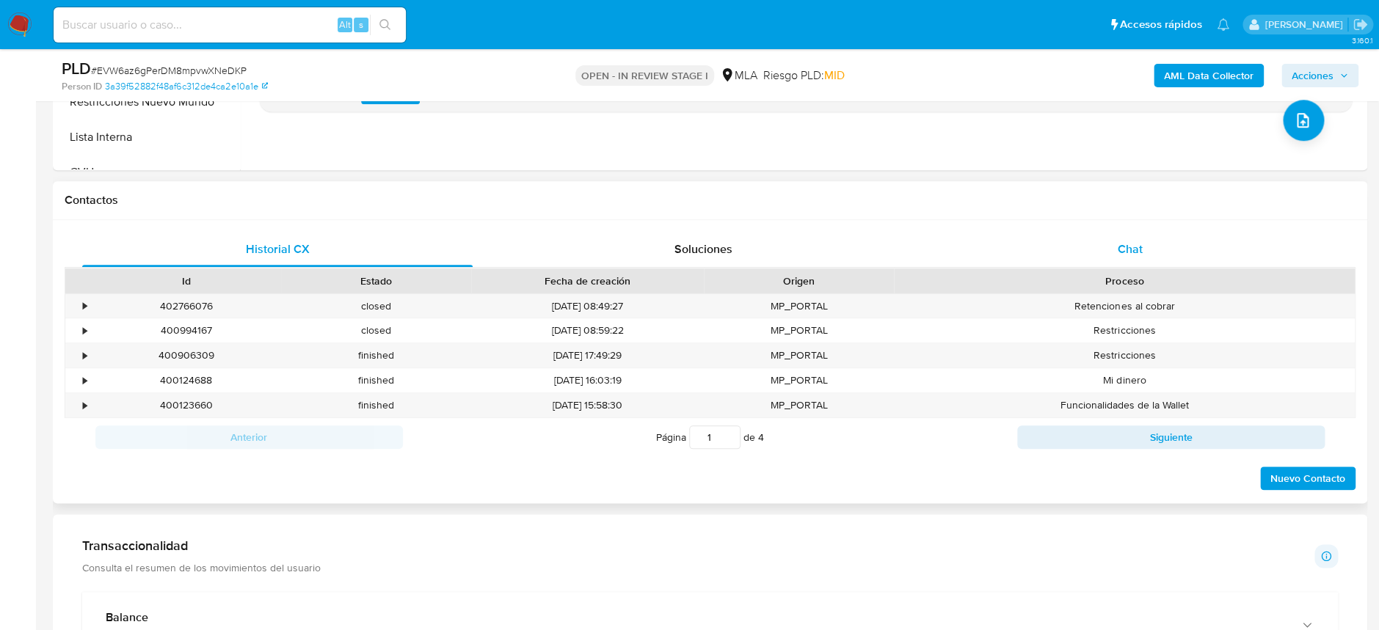
click at [1122, 245] on span "Chat" at bounding box center [1129, 249] width 25 height 17
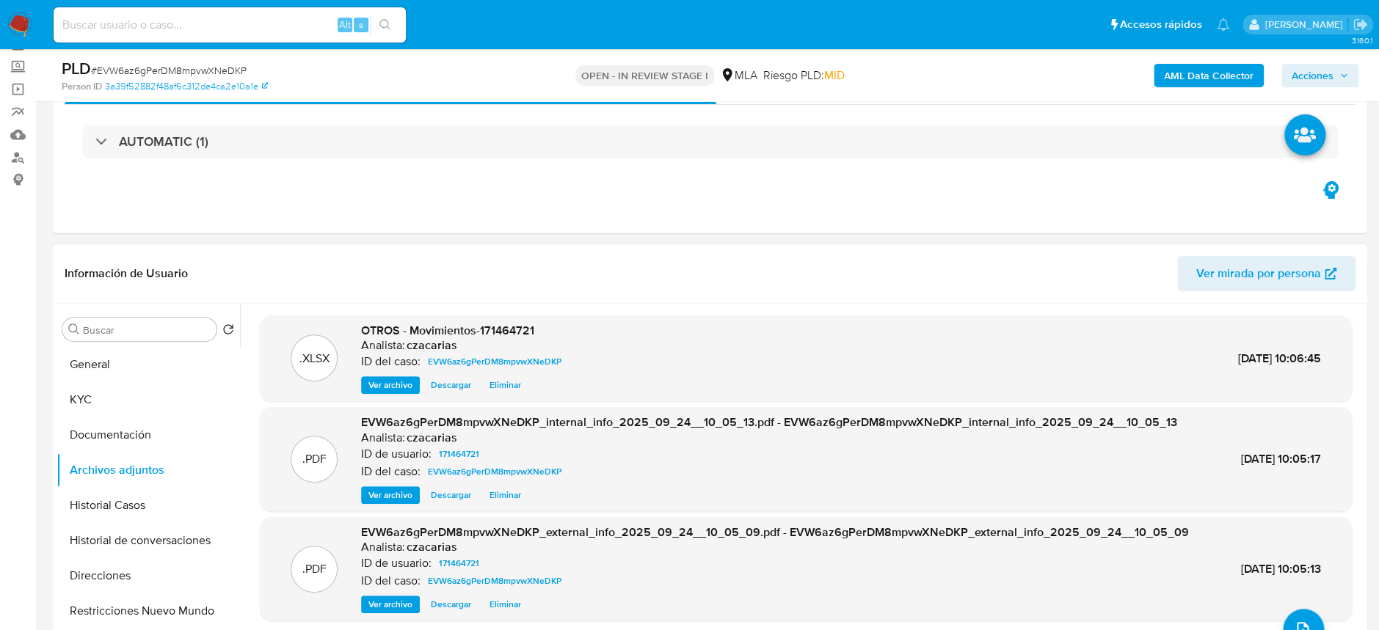
scroll to position [0, 0]
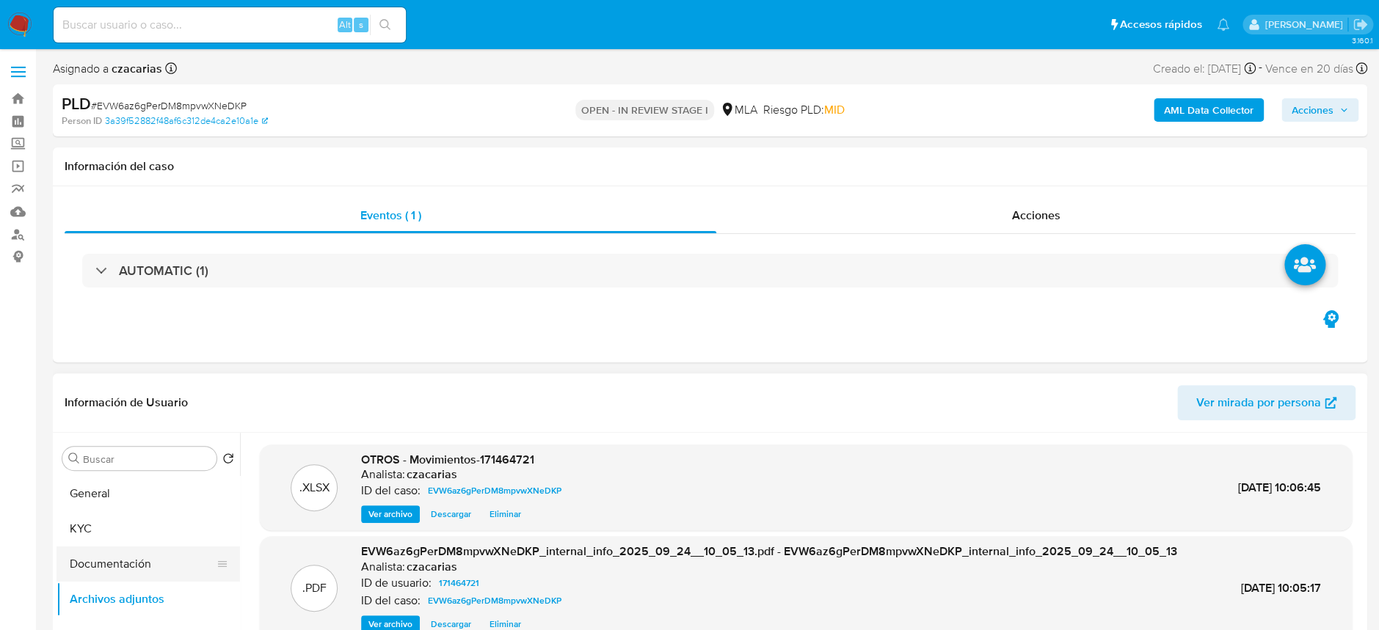
click at [116, 550] on button "Documentación" at bounding box center [142, 564] width 172 height 35
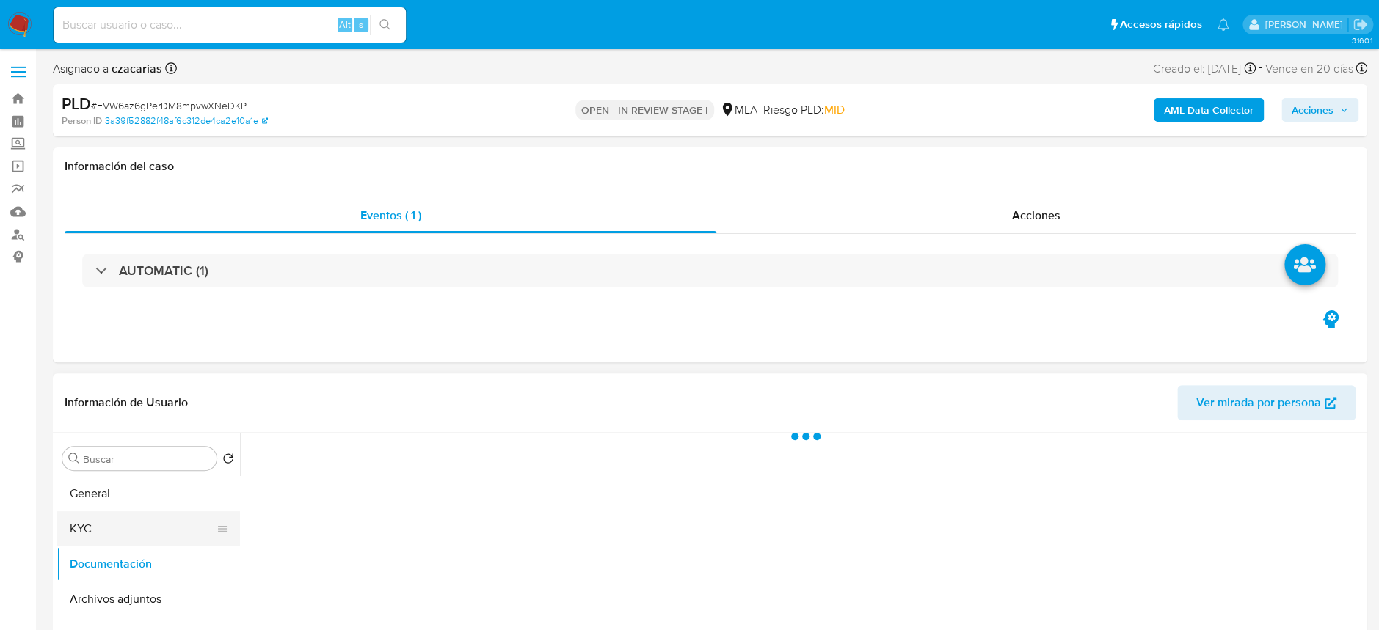
click at [107, 530] on button "KYC" at bounding box center [142, 528] width 172 height 35
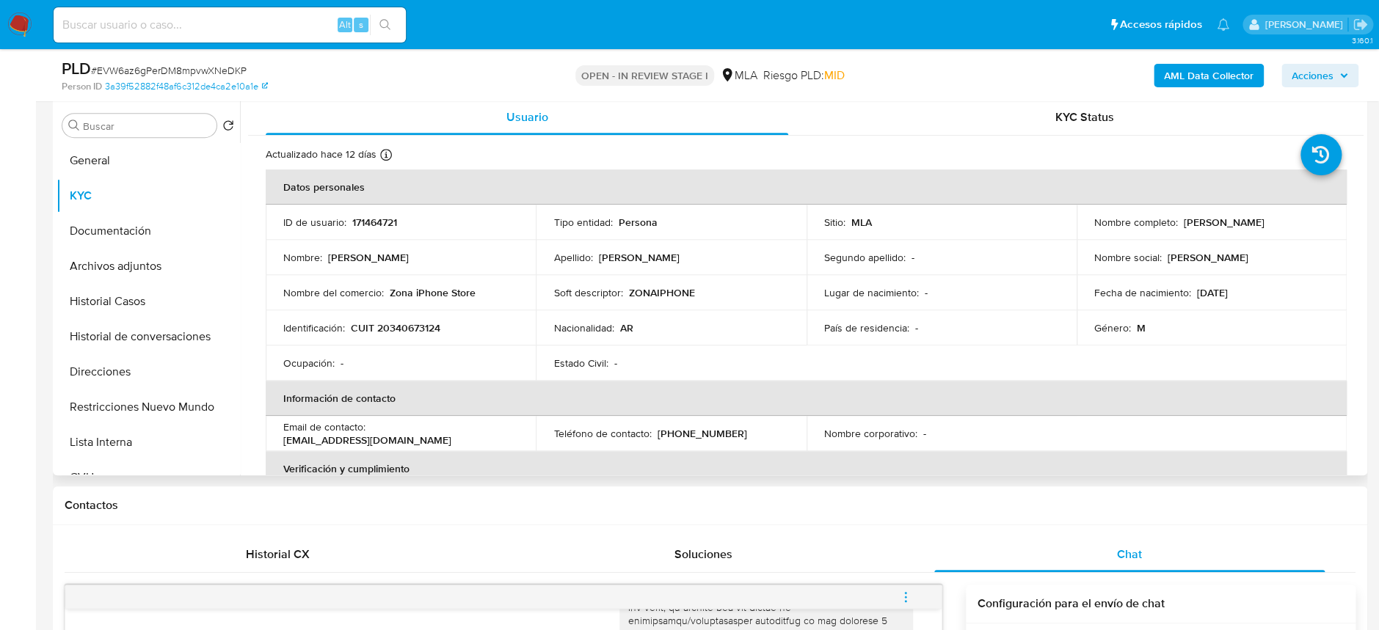
scroll to position [293, 0]
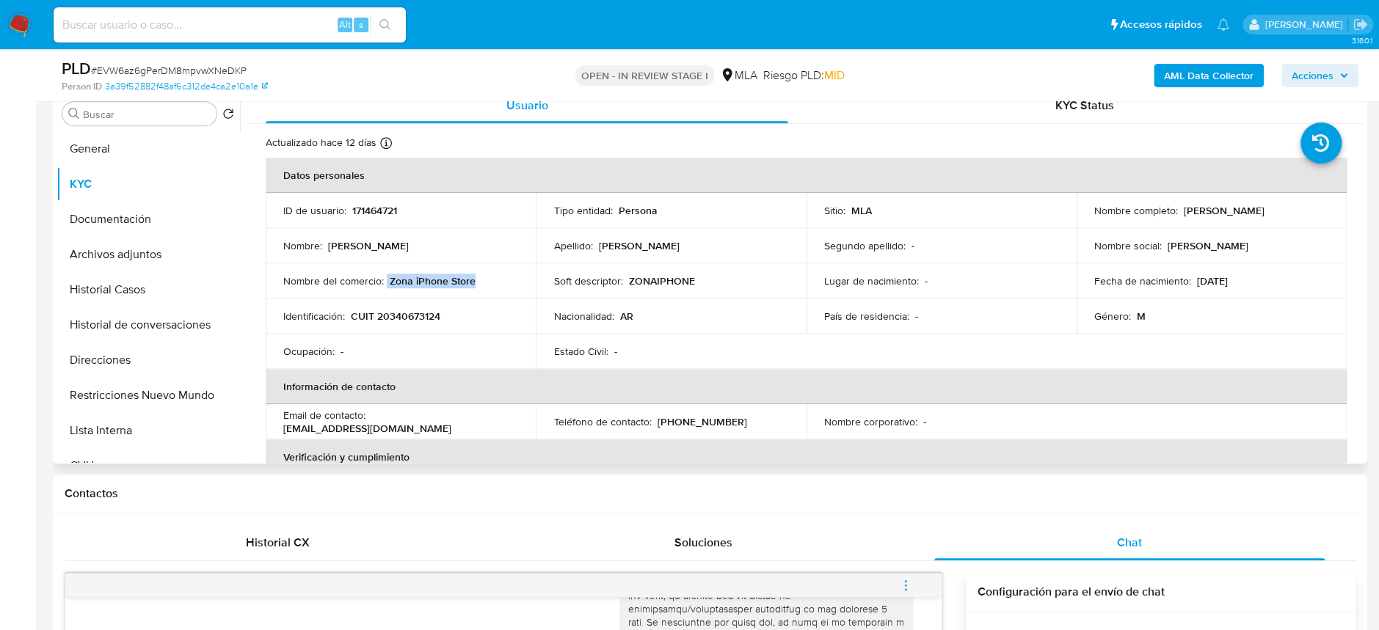
drag, startPoint x: 385, startPoint y: 279, endPoint x: 486, endPoint y: 273, distance: 101.4
click at [486, 274] on div "Nombre del comercio : Zona iPhone Store" at bounding box center [400, 280] width 235 height 13
copy div "Zona iPhone Store"
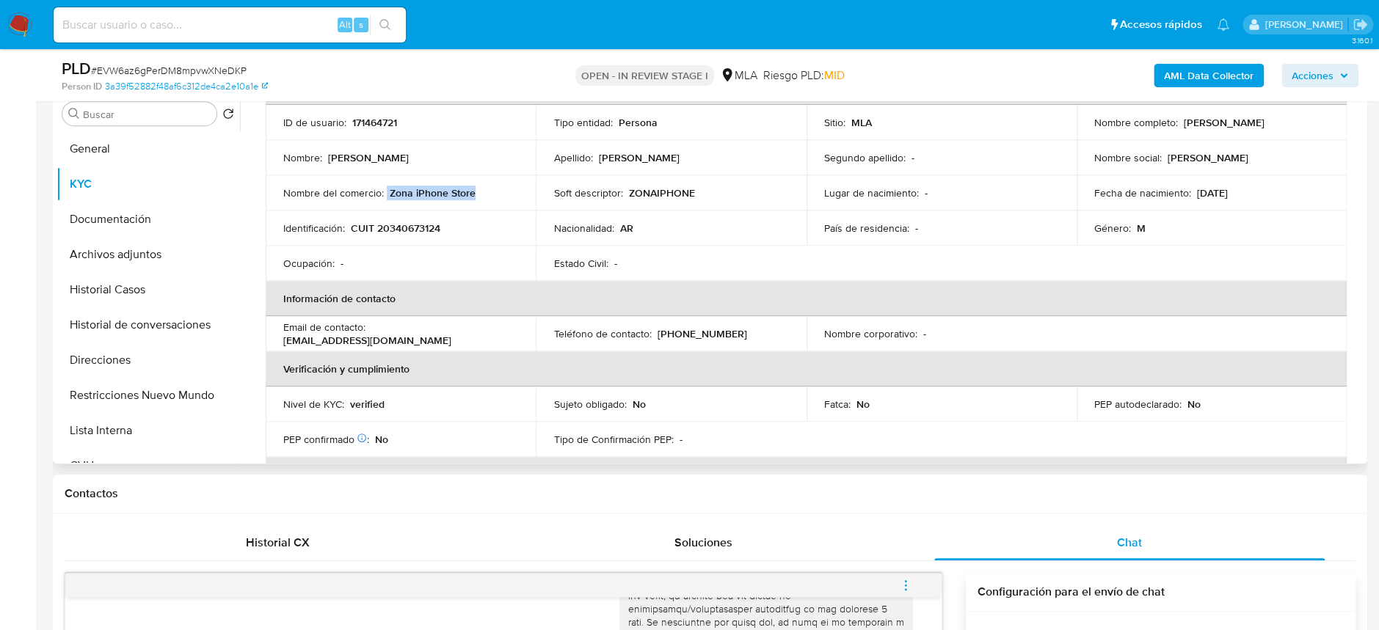
scroll to position [0, 0]
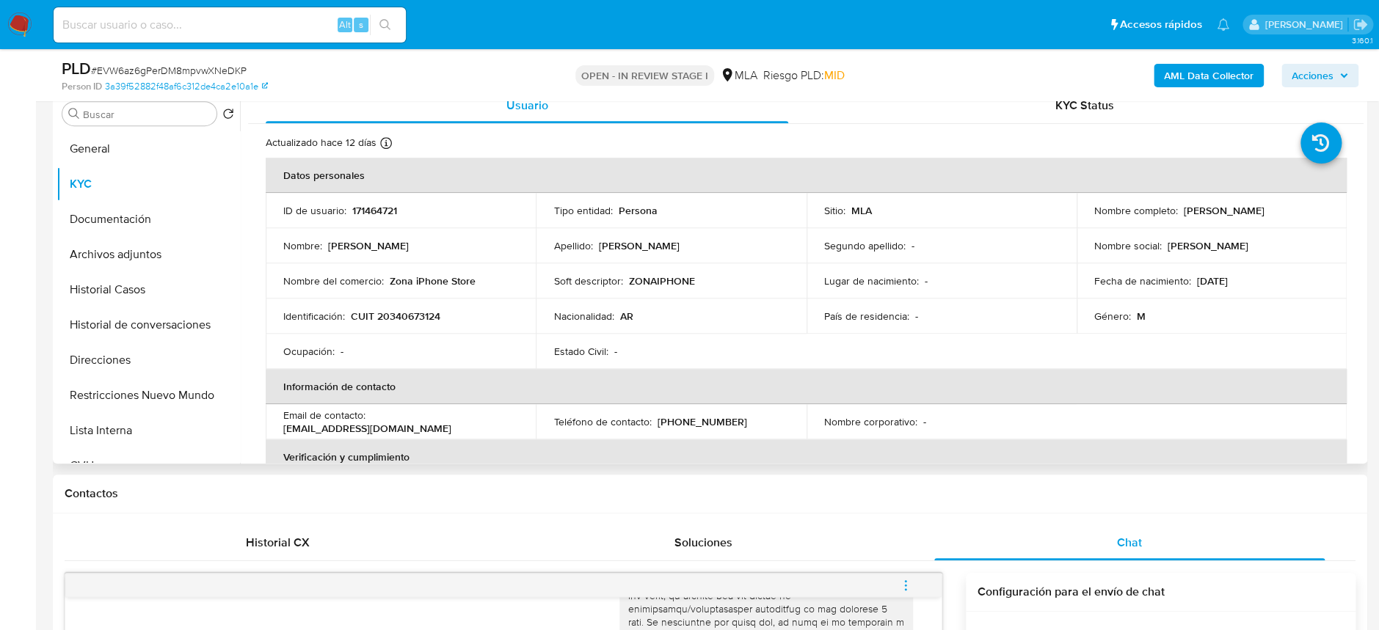
click at [383, 324] on td "Identificación : CUIT 20340673124" at bounding box center [401, 316] width 270 height 35
click at [392, 317] on p "CUIT 20340673124" at bounding box center [396, 316] width 90 height 13
copy p "20340673124"
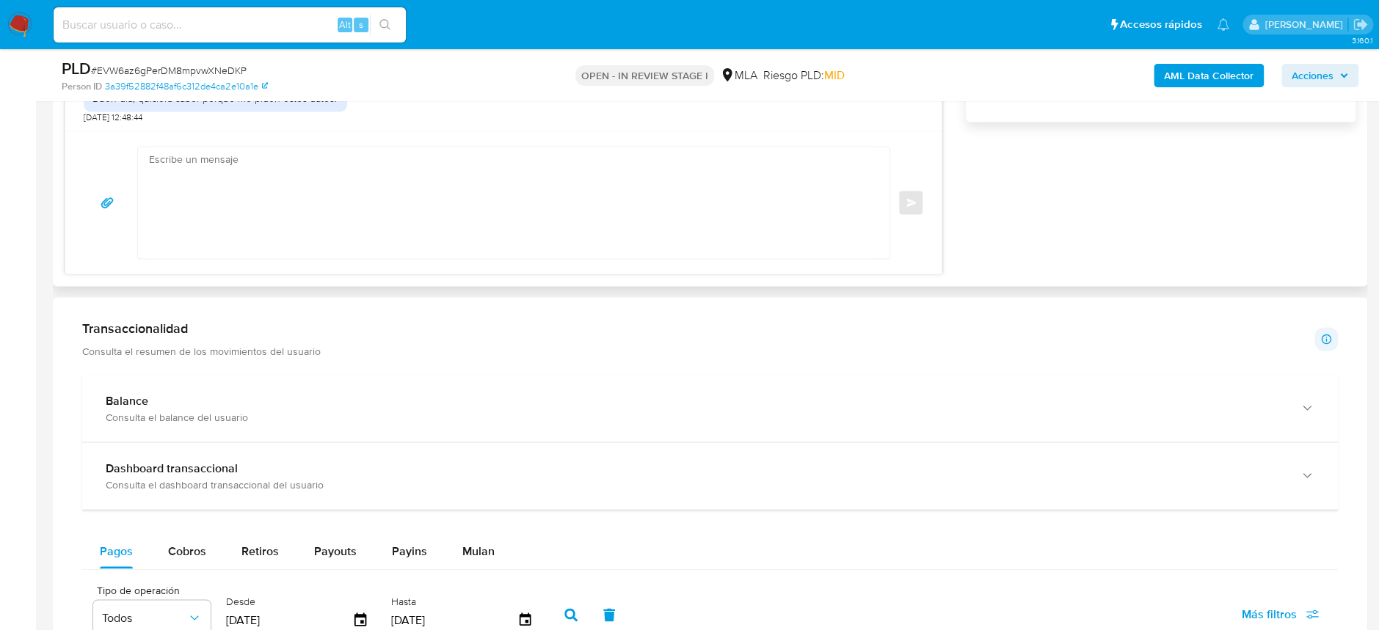
scroll to position [1173, 0]
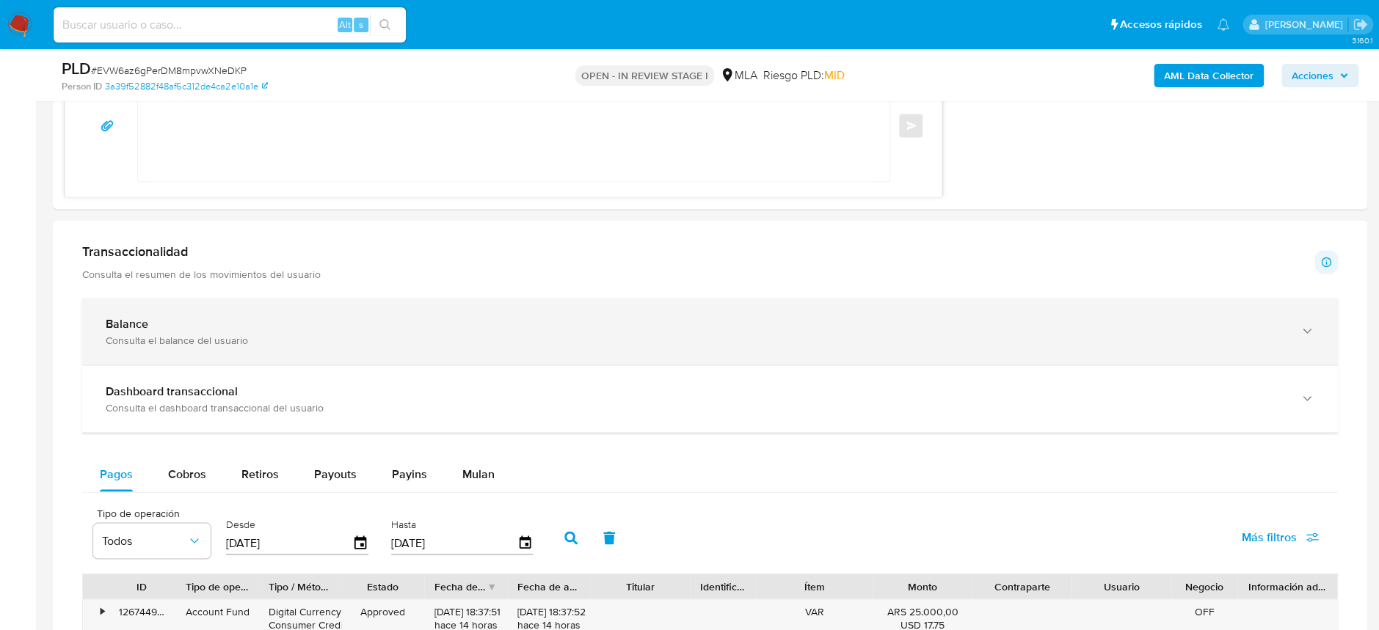
click at [409, 333] on div "Consulta el balance del usuario" at bounding box center [695, 339] width 1179 height 13
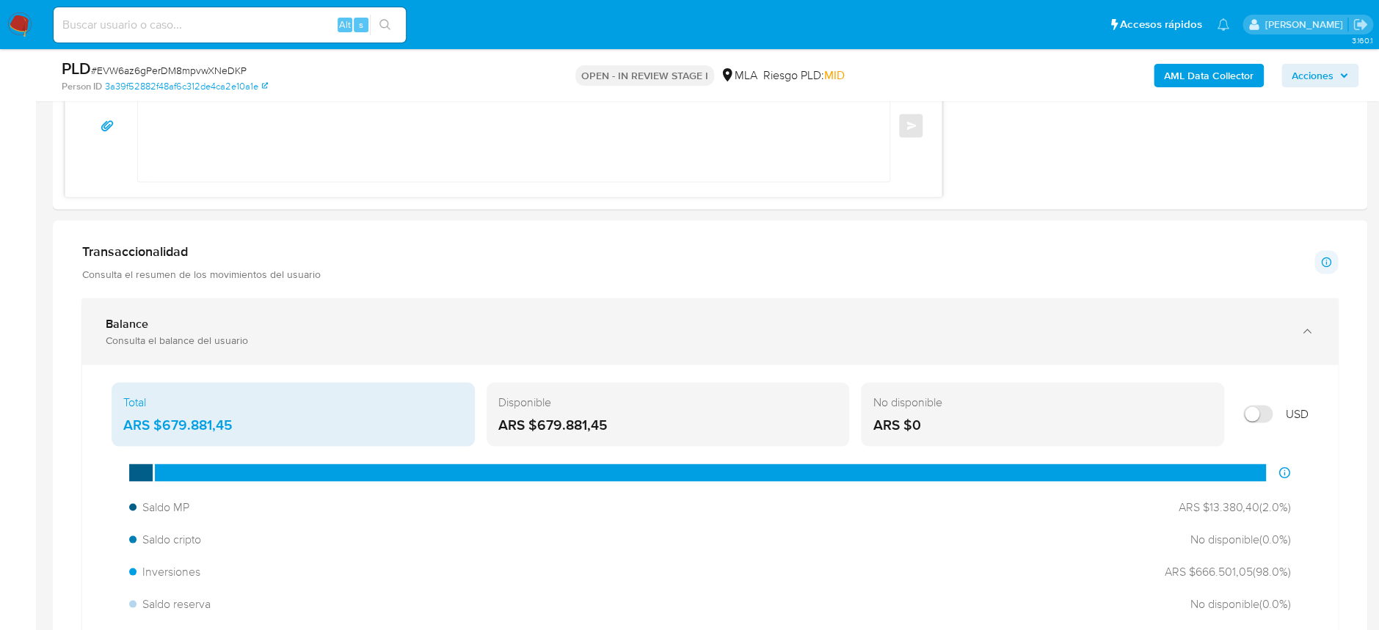
click at [409, 333] on div "Consulta el balance del usuario" at bounding box center [695, 339] width 1179 height 13
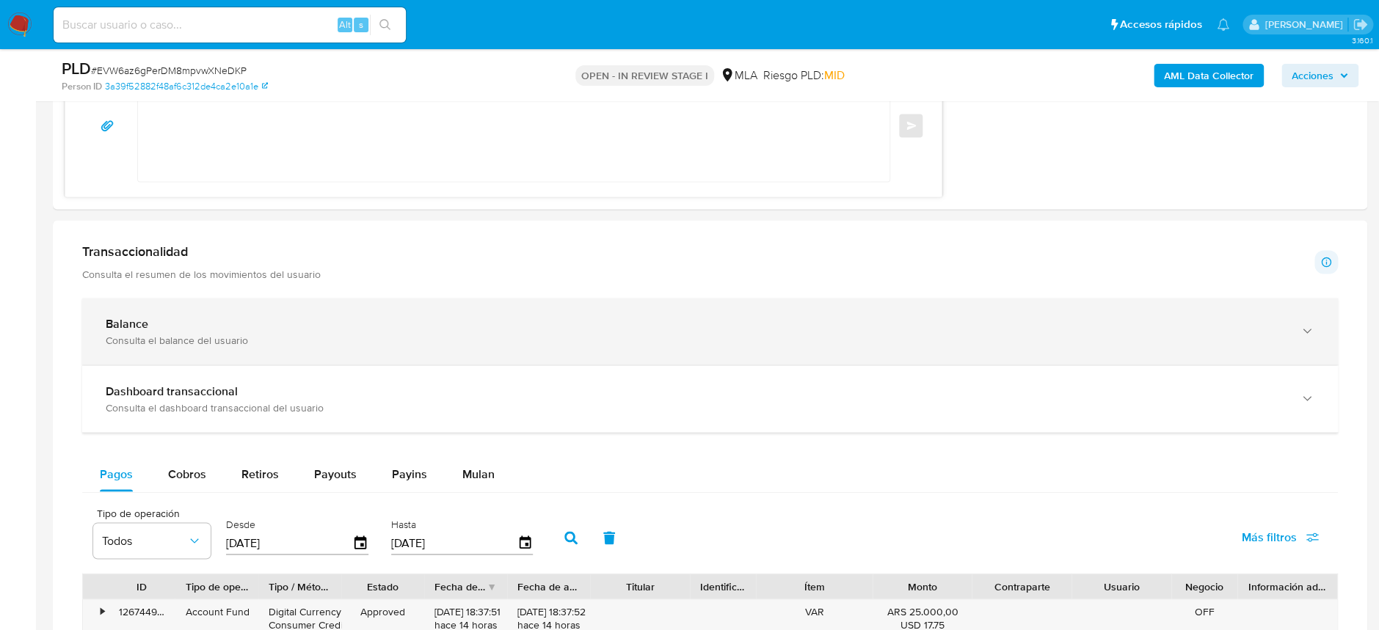
scroll to position [1271, 0]
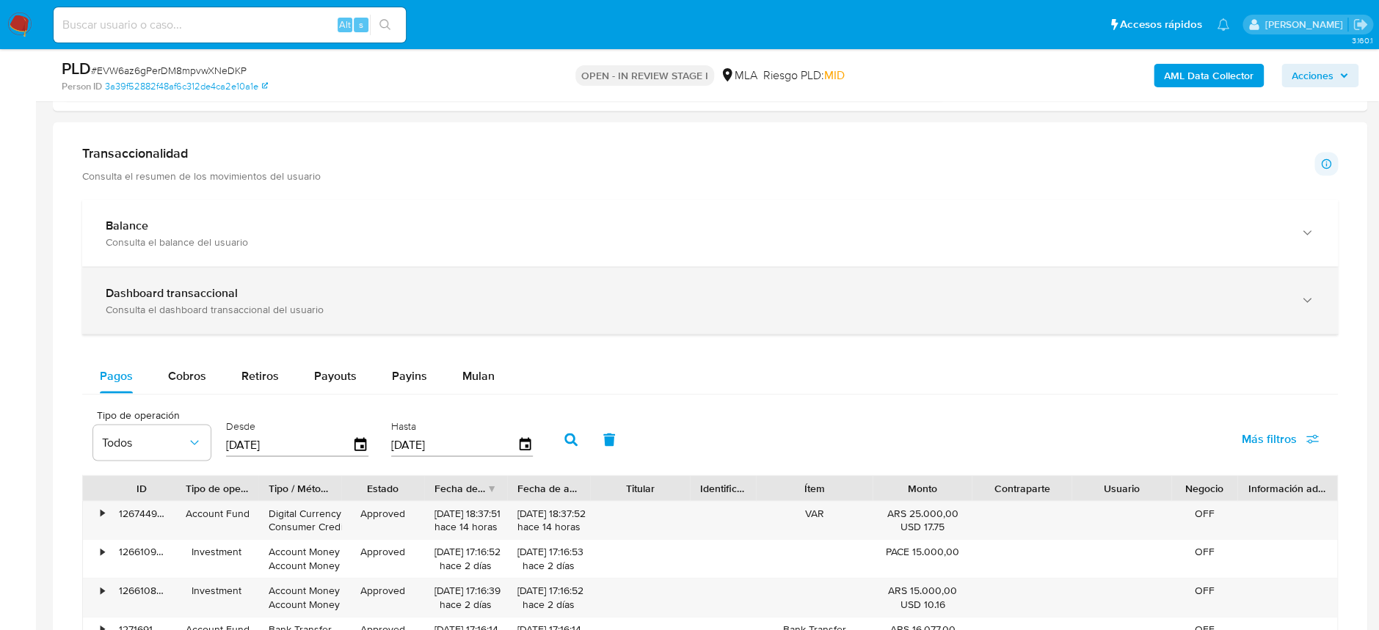
click at [435, 310] on div "Consulta el dashboard transaccional del usuario" at bounding box center [695, 308] width 1179 height 13
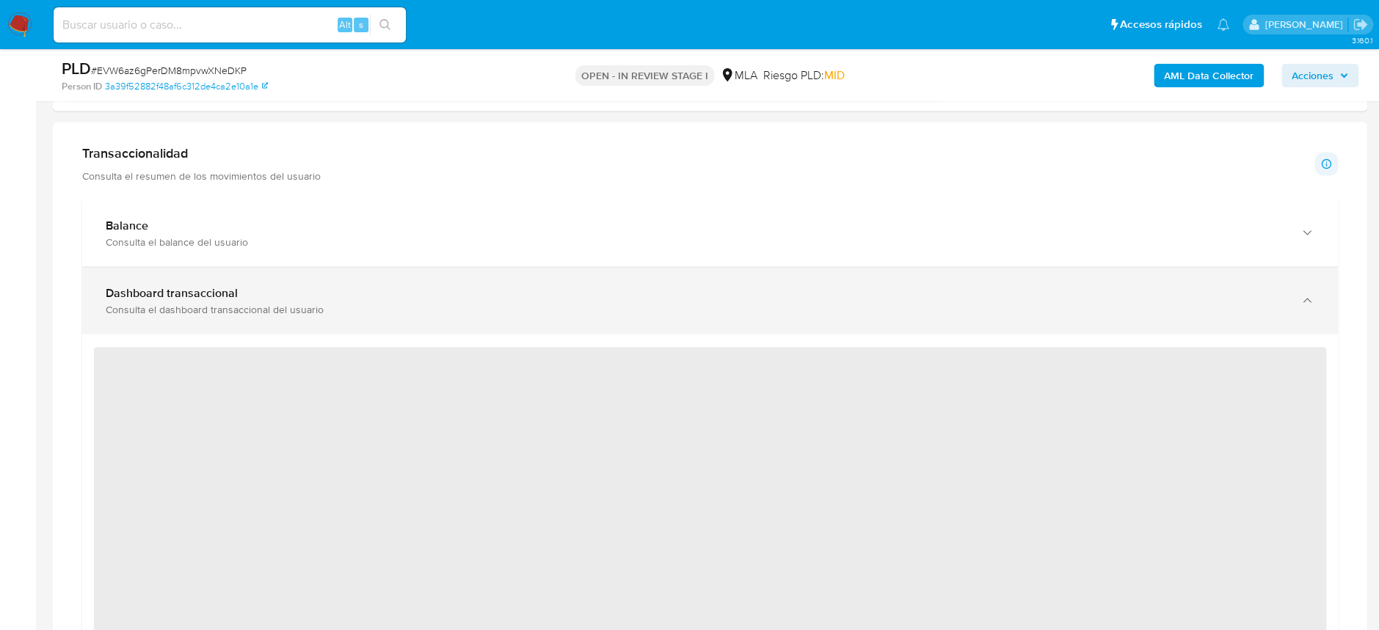
click at [435, 310] on div "Consulta el dashboard transaccional del usuario" at bounding box center [695, 308] width 1179 height 13
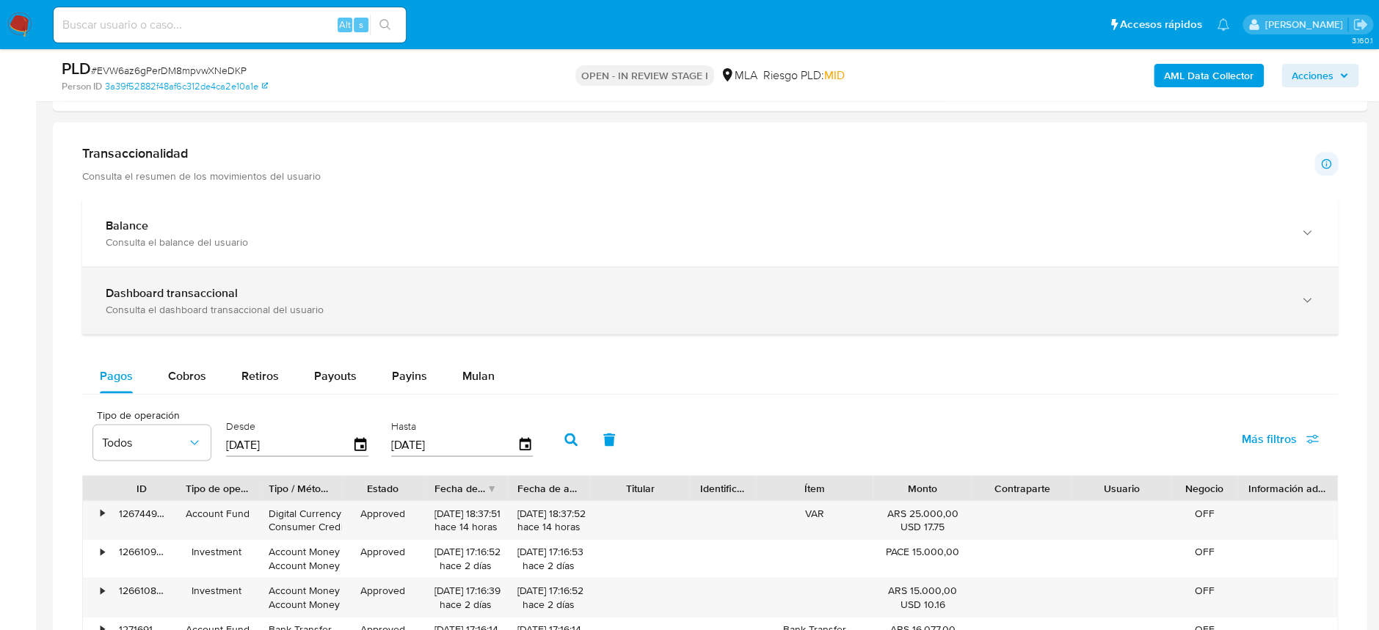
click at [435, 310] on div "Consulta el dashboard transaccional del usuario" at bounding box center [695, 308] width 1179 height 13
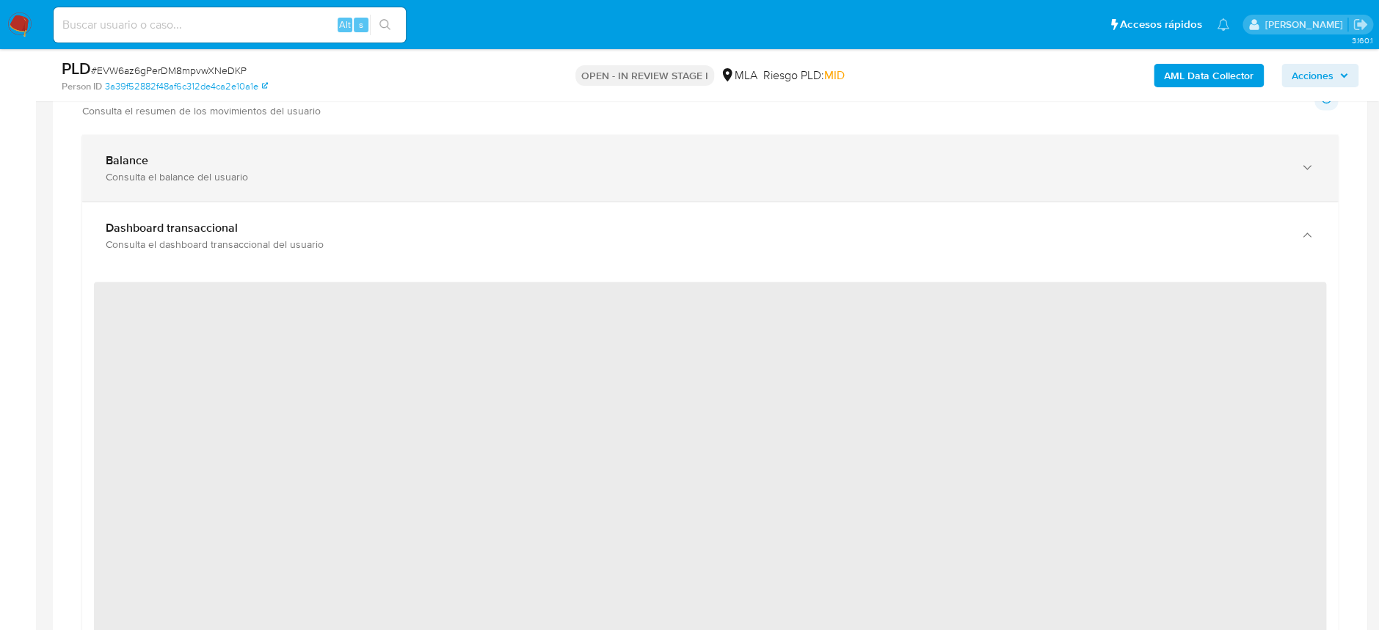
scroll to position [1369, 0]
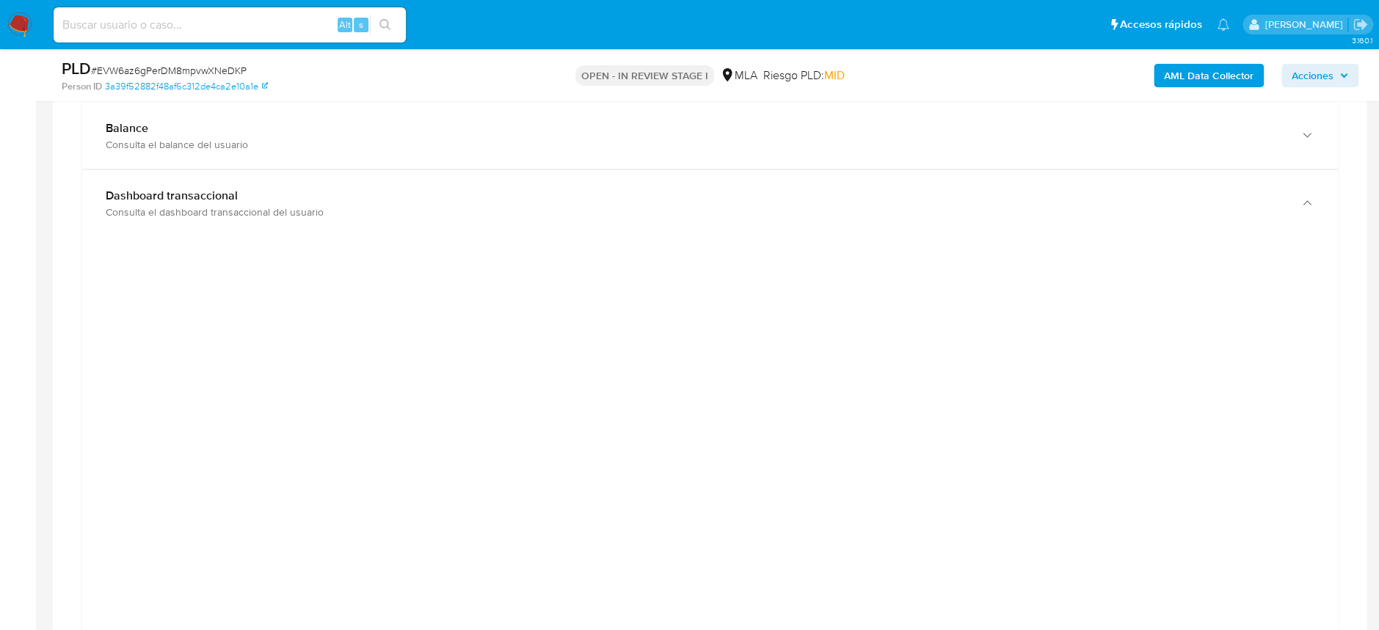
click at [1205, 423] on div at bounding box center [710, 578] width 1232 height 660
click at [1225, 362] on div at bounding box center [710, 382] width 1232 height 660
click at [1228, 304] on div at bounding box center [710, 382] width 1232 height 660
click at [1246, 191] on div at bounding box center [710, 382] width 1232 height 660
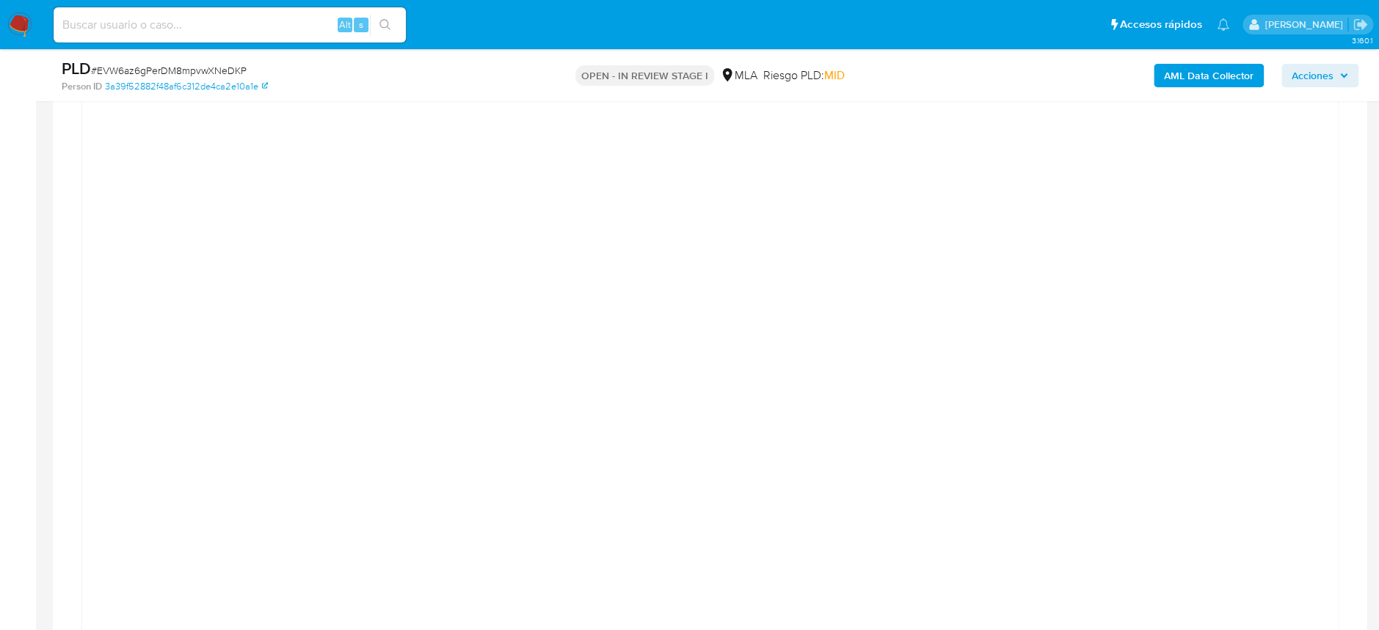
scroll to position [1467, 0]
click at [1178, 300] on div at bounding box center [710, 480] width 1232 height 660
click at [1193, 256] on div at bounding box center [710, 480] width 1232 height 660
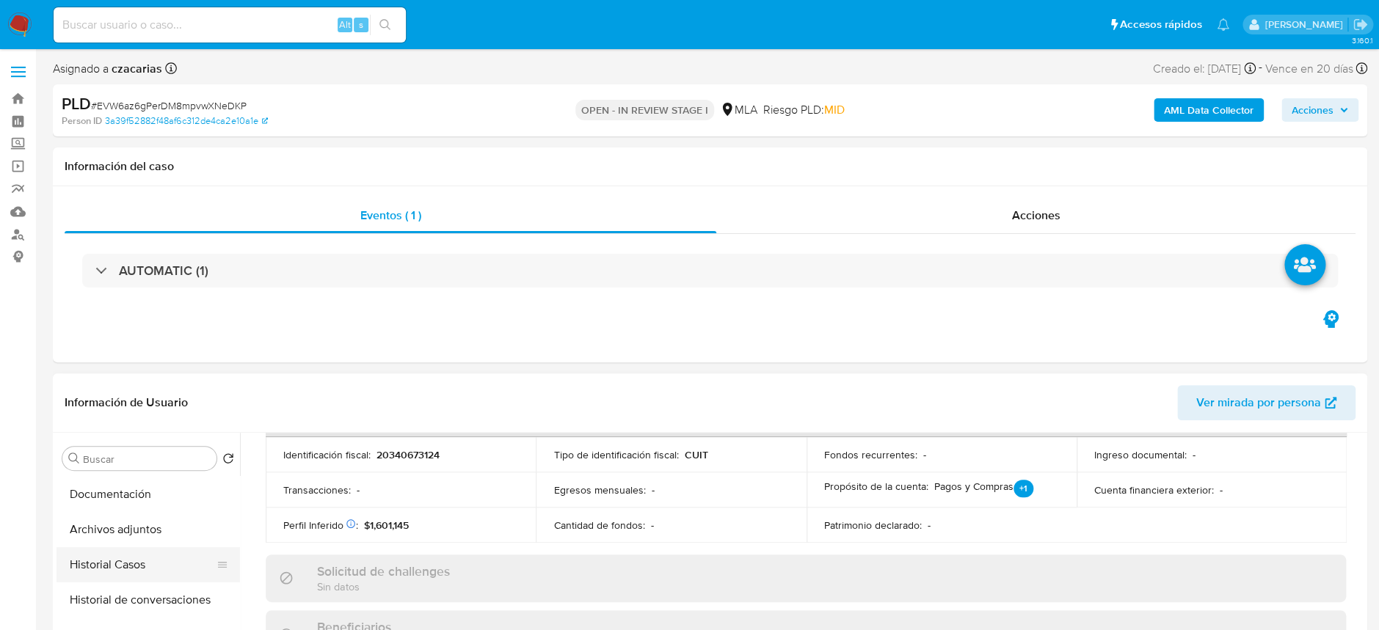
scroll to position [98, 0]
click at [142, 547] on button "Historial Casos" at bounding box center [142, 536] width 172 height 35
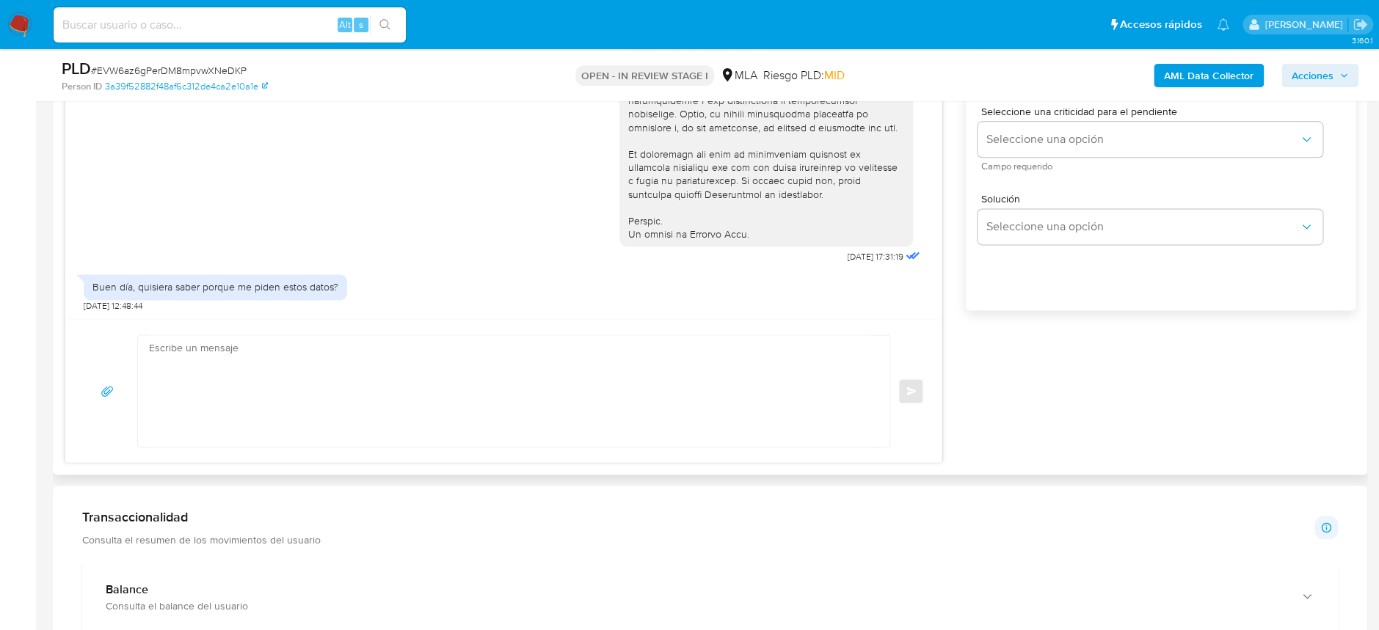
scroll to position [978, 0]
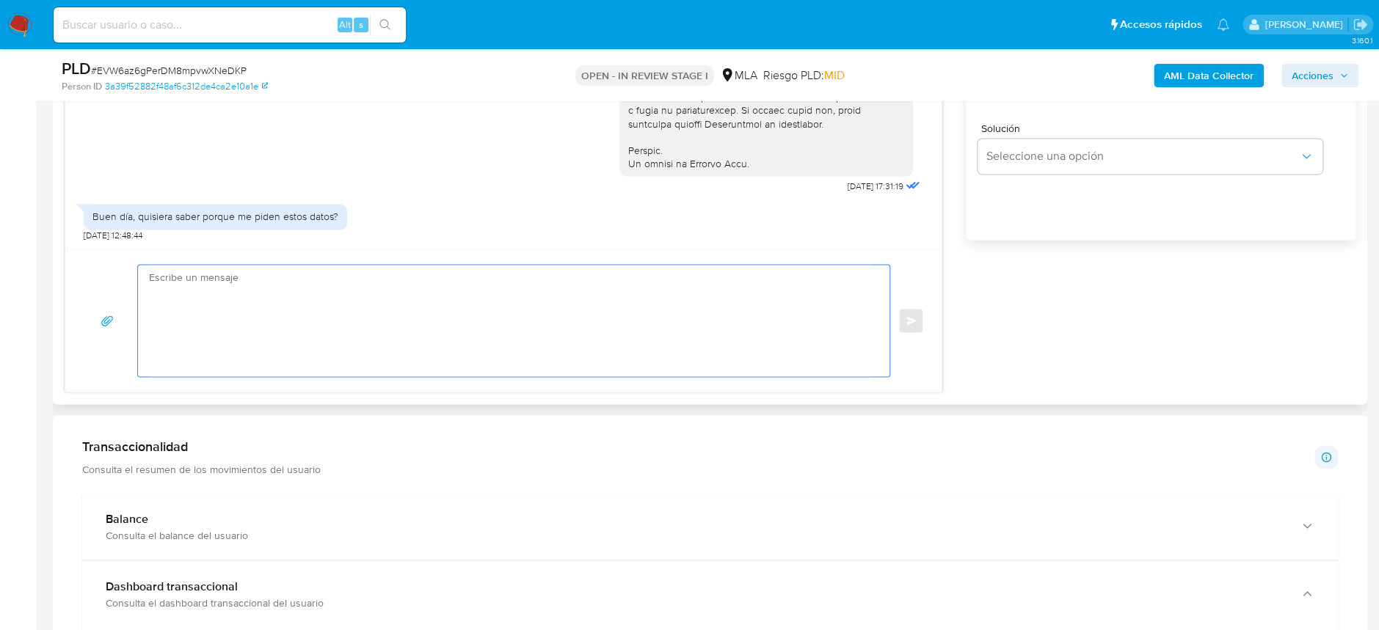
click at [511, 349] on textarea at bounding box center [510, 321] width 722 height 112
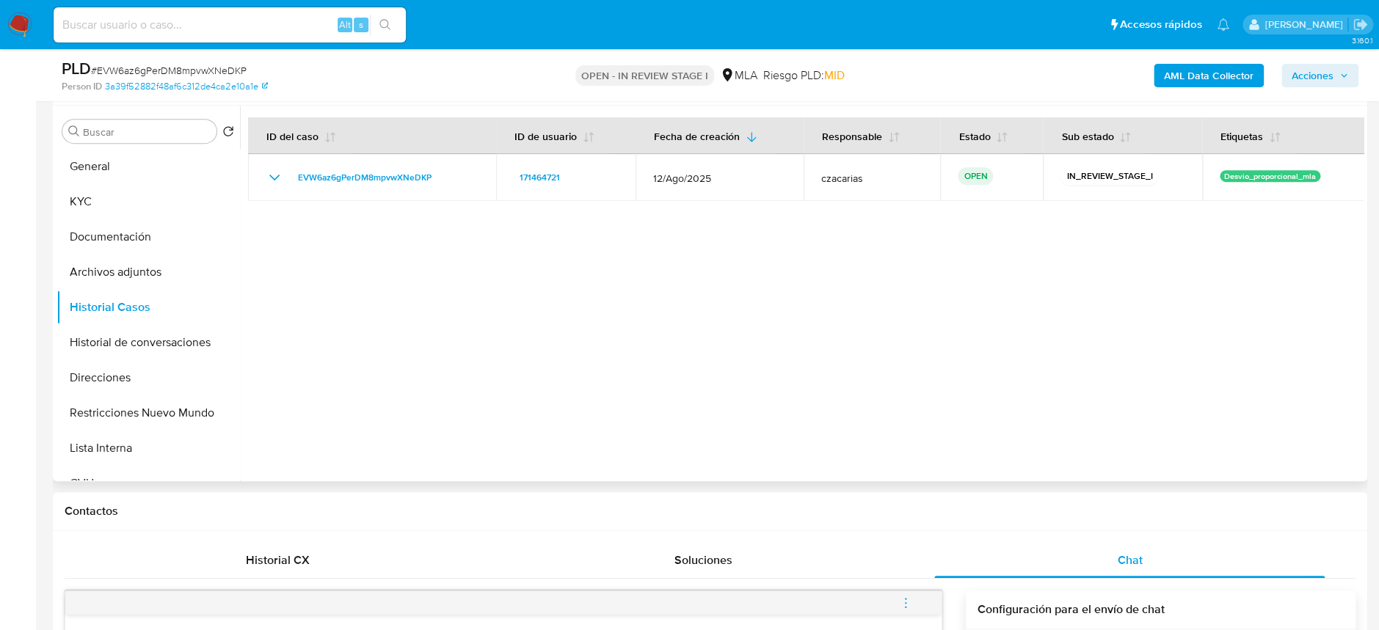
scroll to position [195, 0]
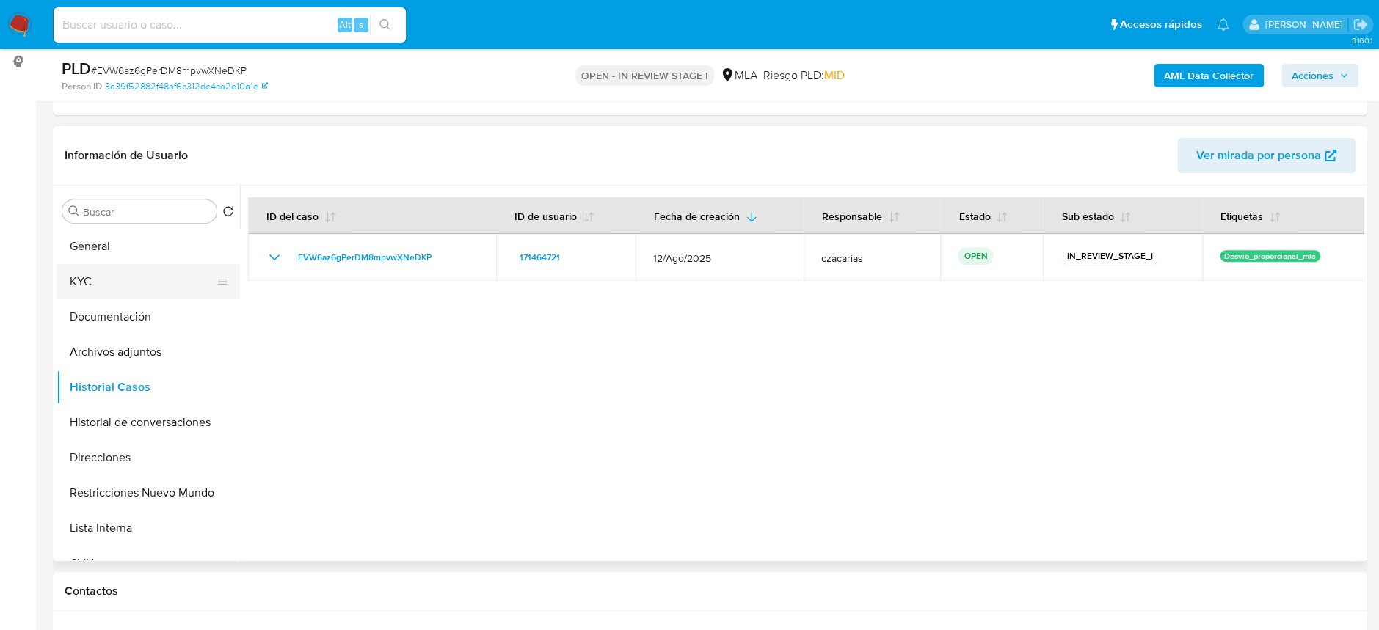
click at [106, 287] on button "KYC" at bounding box center [142, 281] width 172 height 35
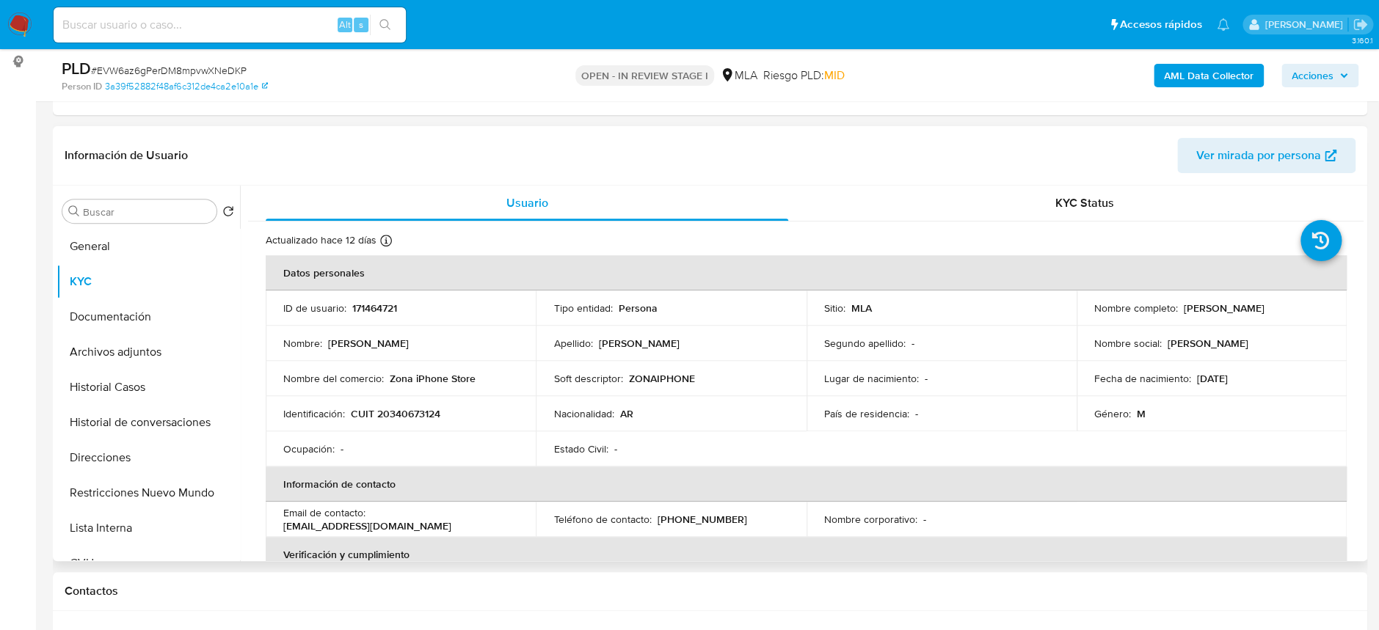
drag, startPoint x: 1179, startPoint y: 310, endPoint x: 1293, endPoint y: 302, distance: 114.1
click at [1293, 302] on div "Nombre completo : Pablo Nicolas Maroni" at bounding box center [1211, 308] width 235 height 13
copy p "[PERSON_NAME]"
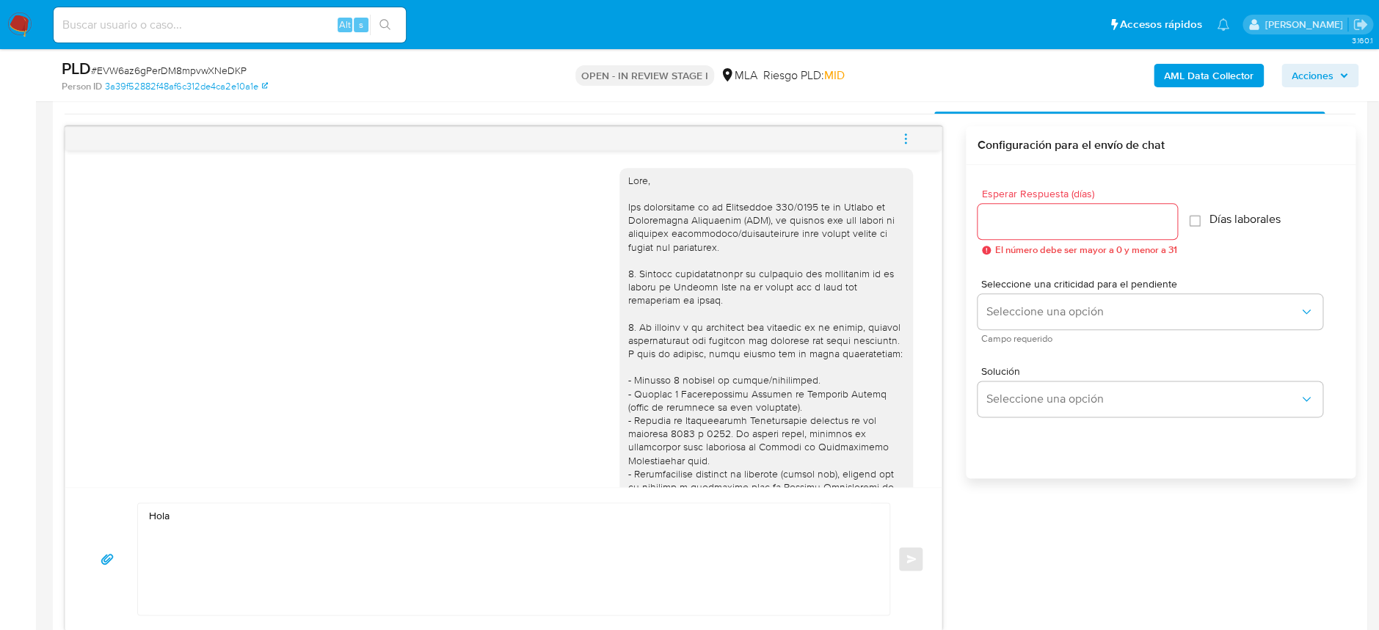
scroll to position [782, 0]
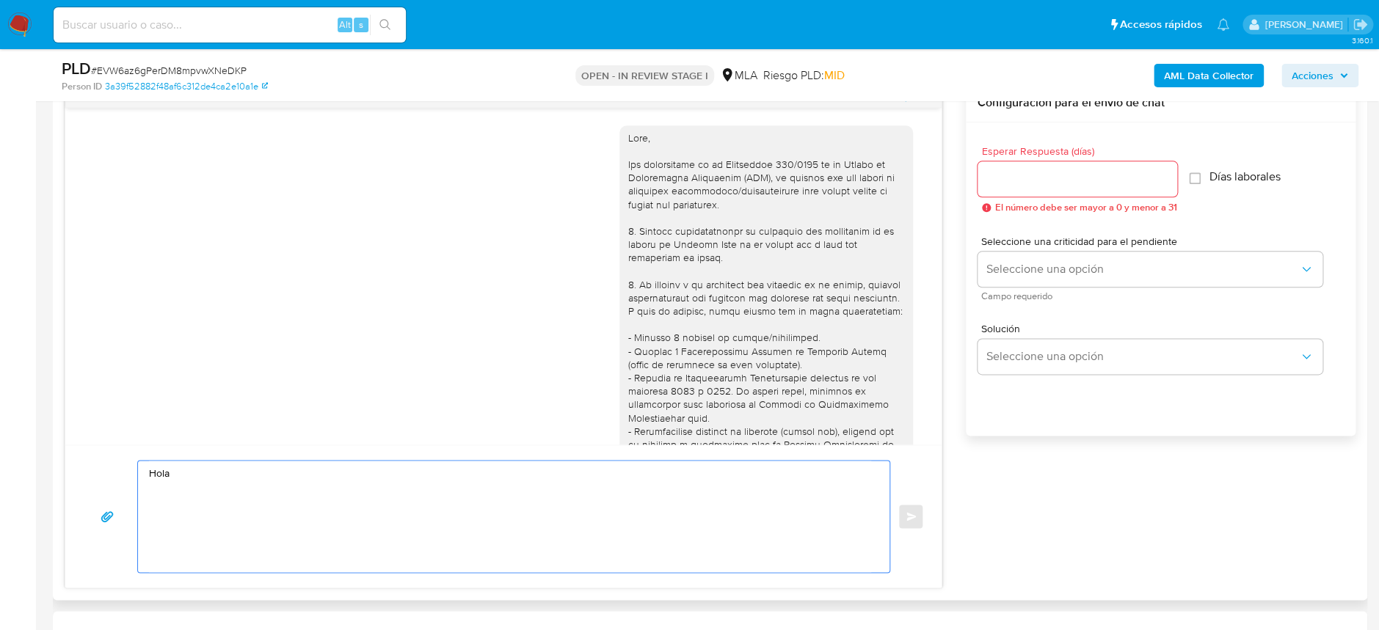
drag, startPoint x: 290, startPoint y: 483, endPoint x: 296, endPoint y: 478, distance: 7.9
click at [296, 479] on textarea "Hola" at bounding box center [510, 517] width 722 height 112
paste textarea "[PERSON_NAME]"
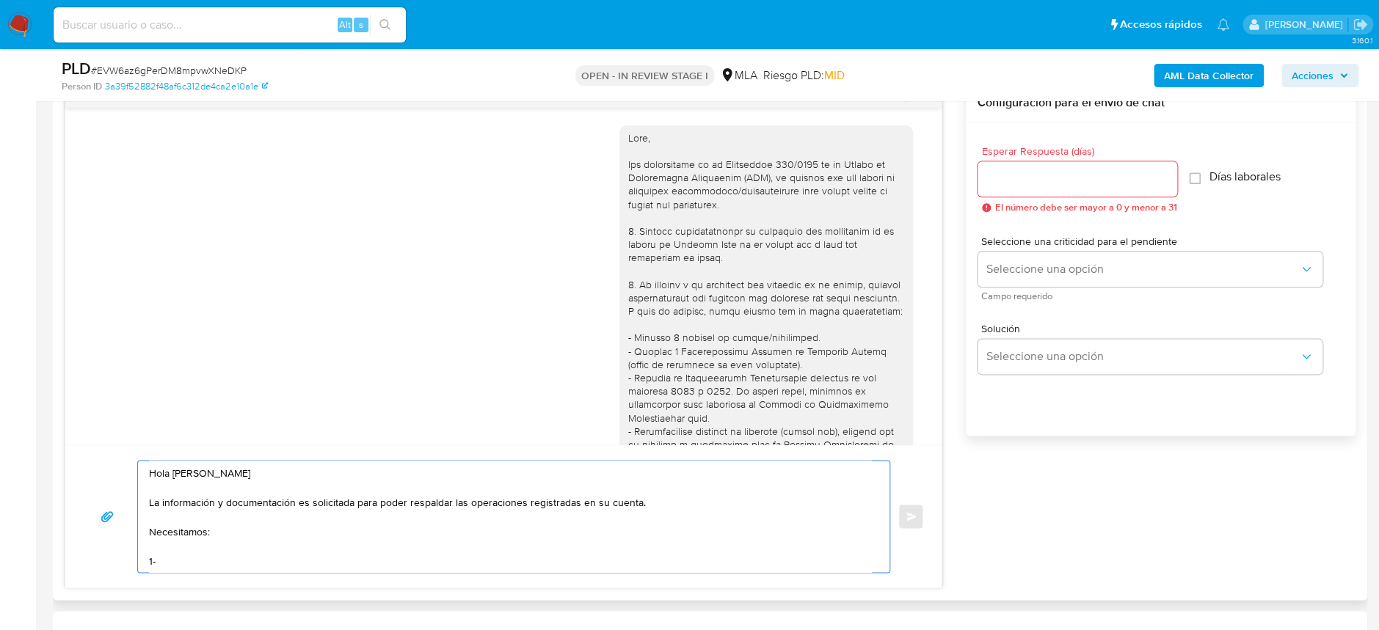
paste textarea "Descripción de la actividad: - Detalla la actividad que realizas a través de tu…"
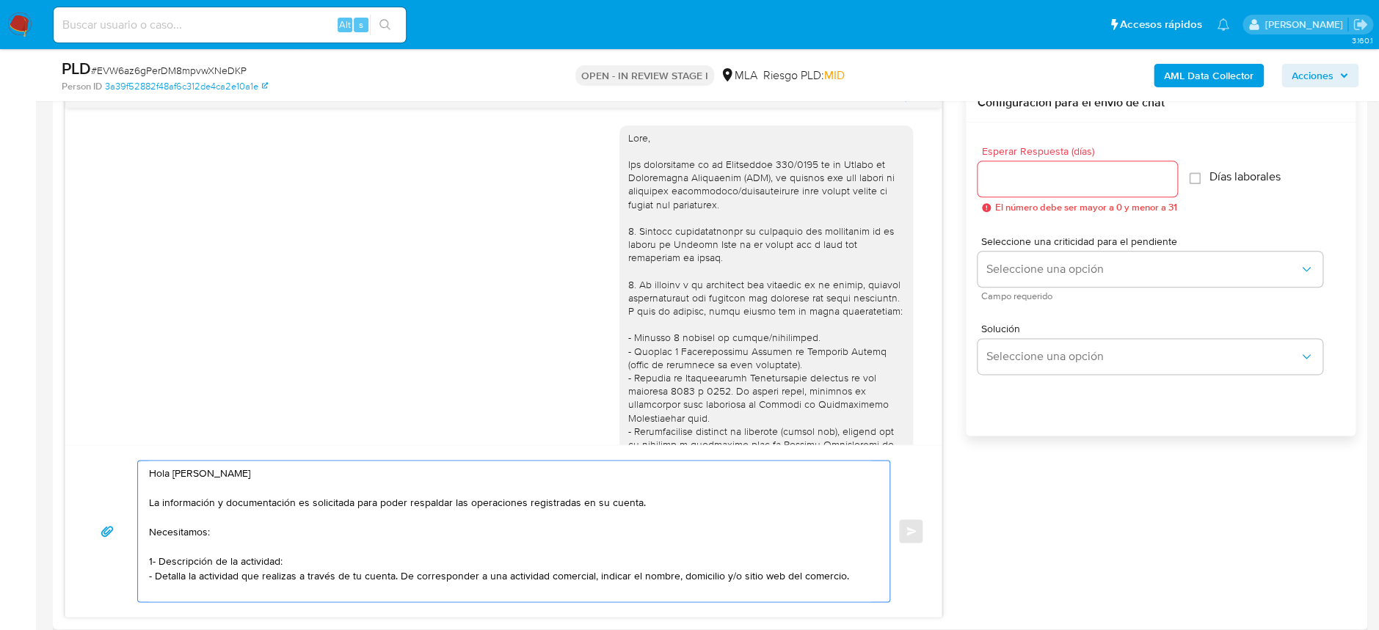
scroll to position [4, 0]
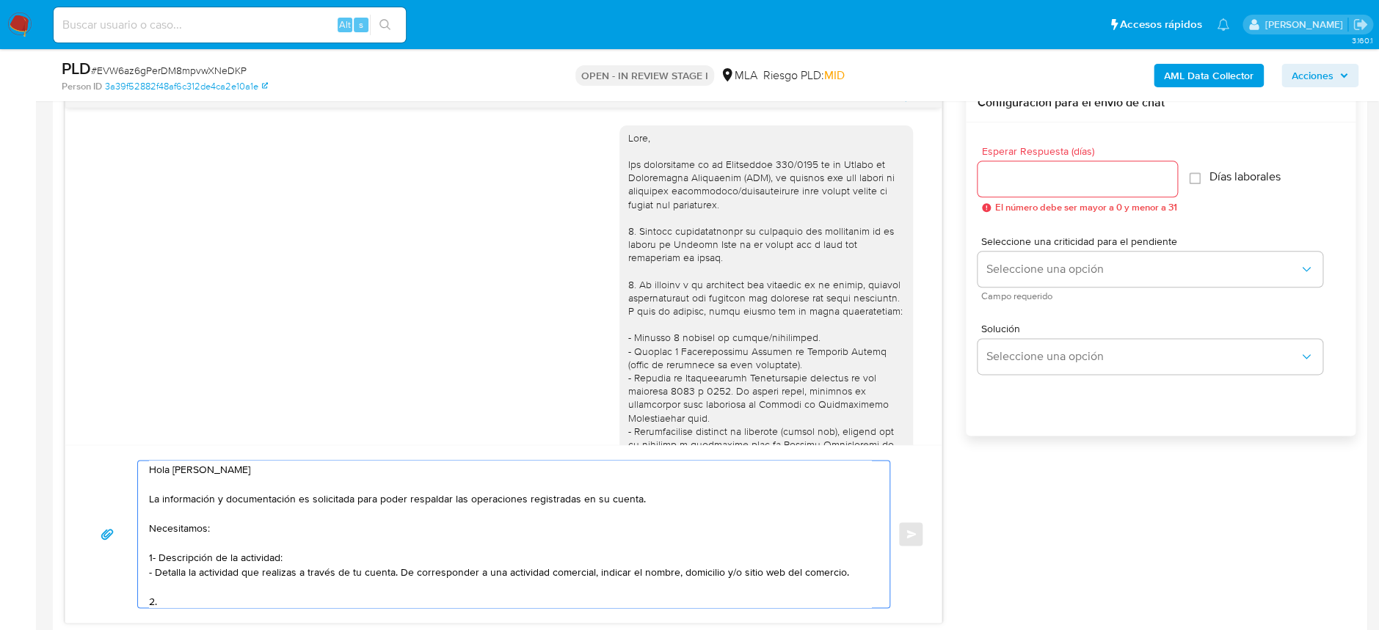
paste textarea "De acuerdo a la actividad que realices en tu cuenta, adjunta la siguiente docum…"
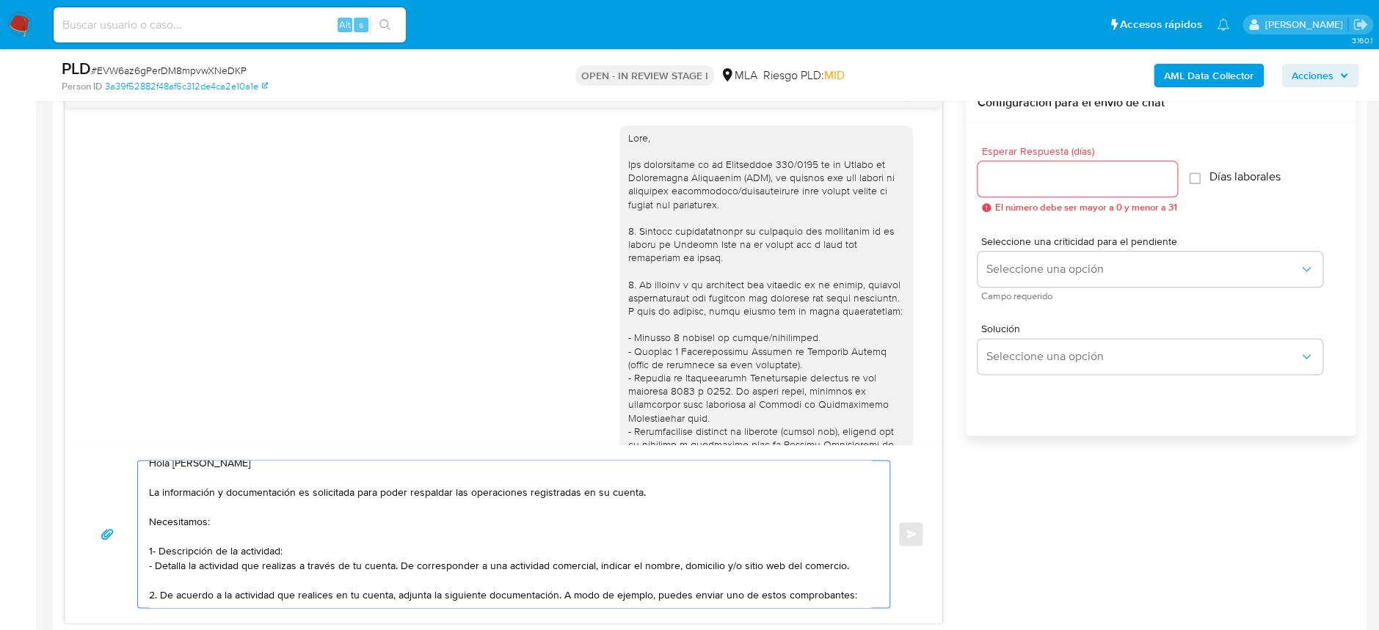
scroll to position [33, 0]
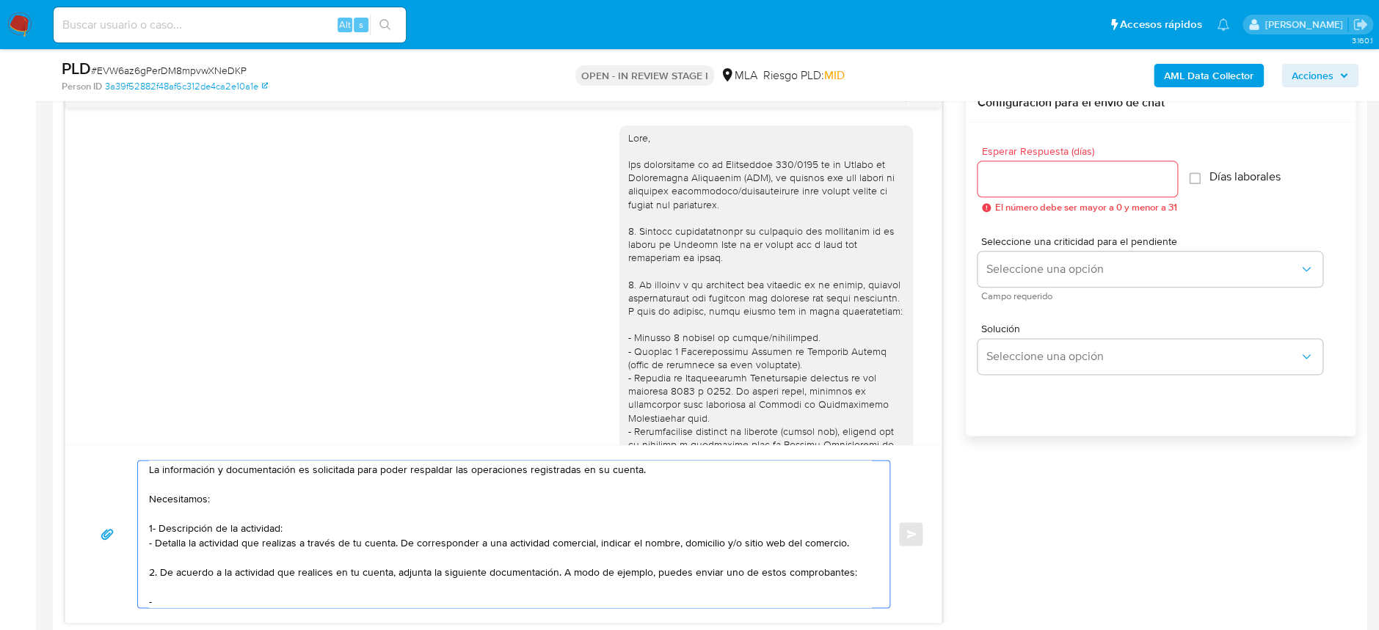
paste textarea "- Resumen de Comprobantes Electrónicos emitidos de los períodos 2024 y 2025 Si …"
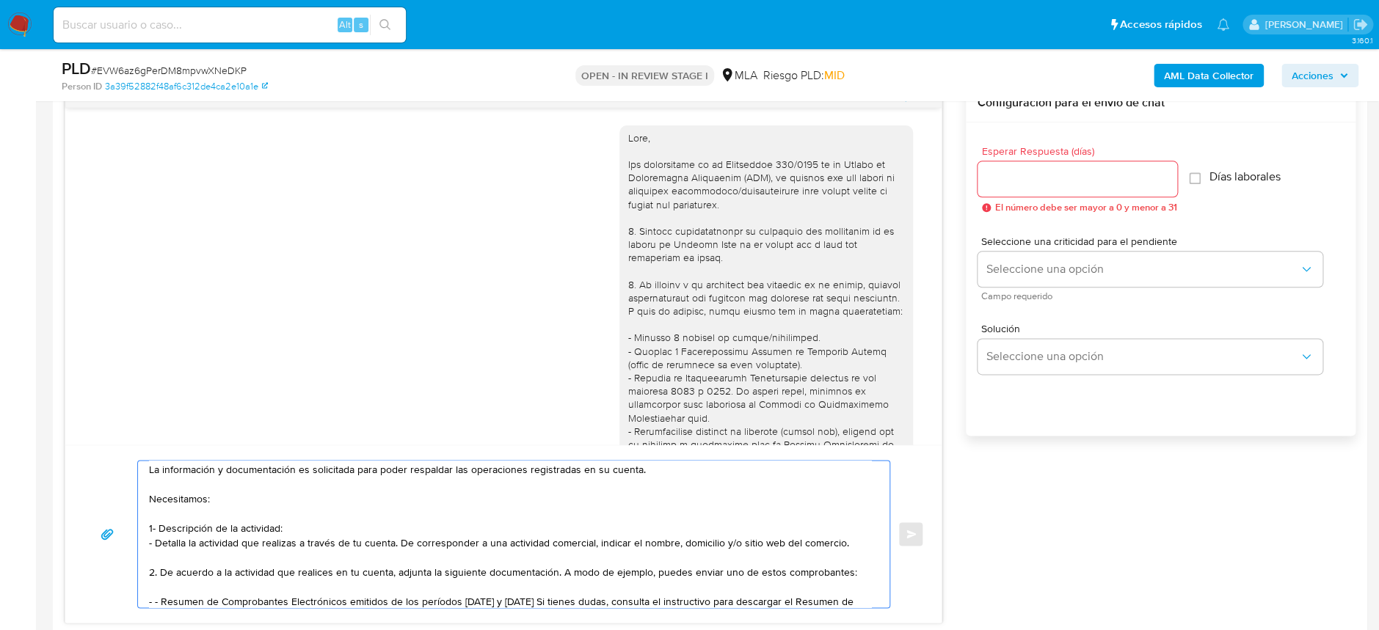
scroll to position [62, 0]
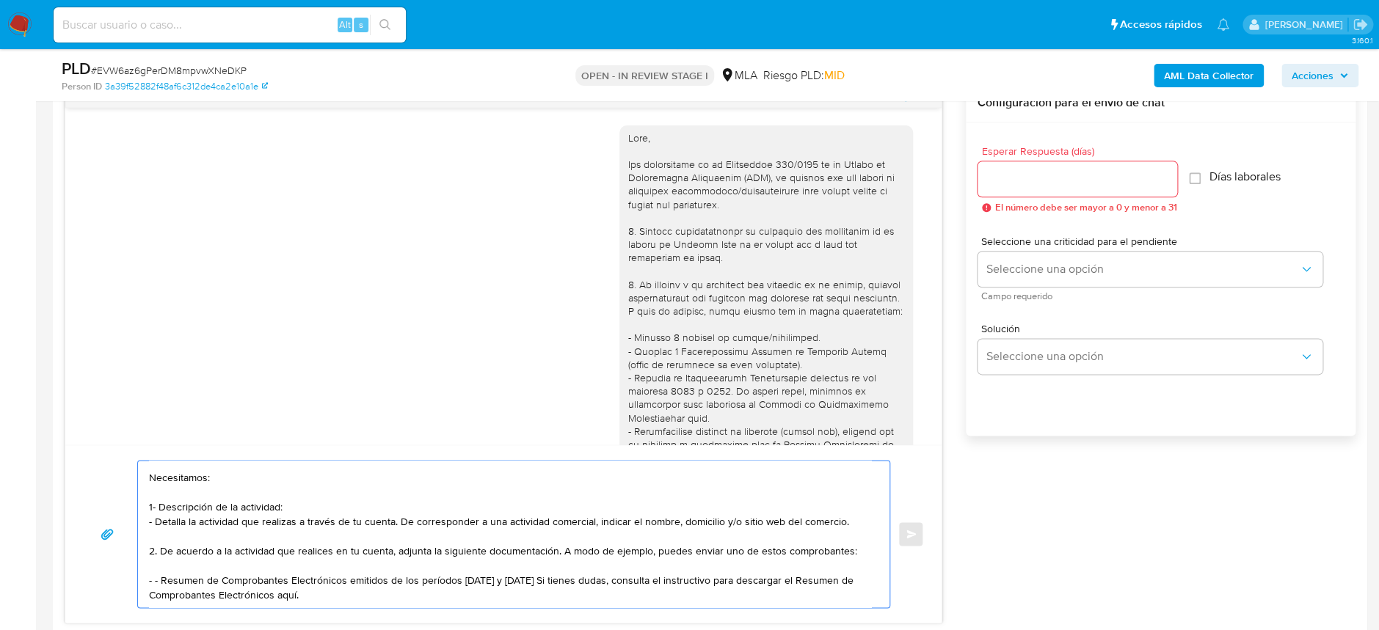
click at [156, 568] on textarea "Hola Pablo Nicolas Maroni La información y documentación es solicitada para pod…" at bounding box center [510, 534] width 722 height 147
click at [330, 587] on textarea "Hola Pablo Nicolas Maroni La información y documentación es solicitada para pod…" at bounding box center [510, 534] width 722 height 147
paste textarea "https://www.mercadopago.com.ar/ayuda/30181"
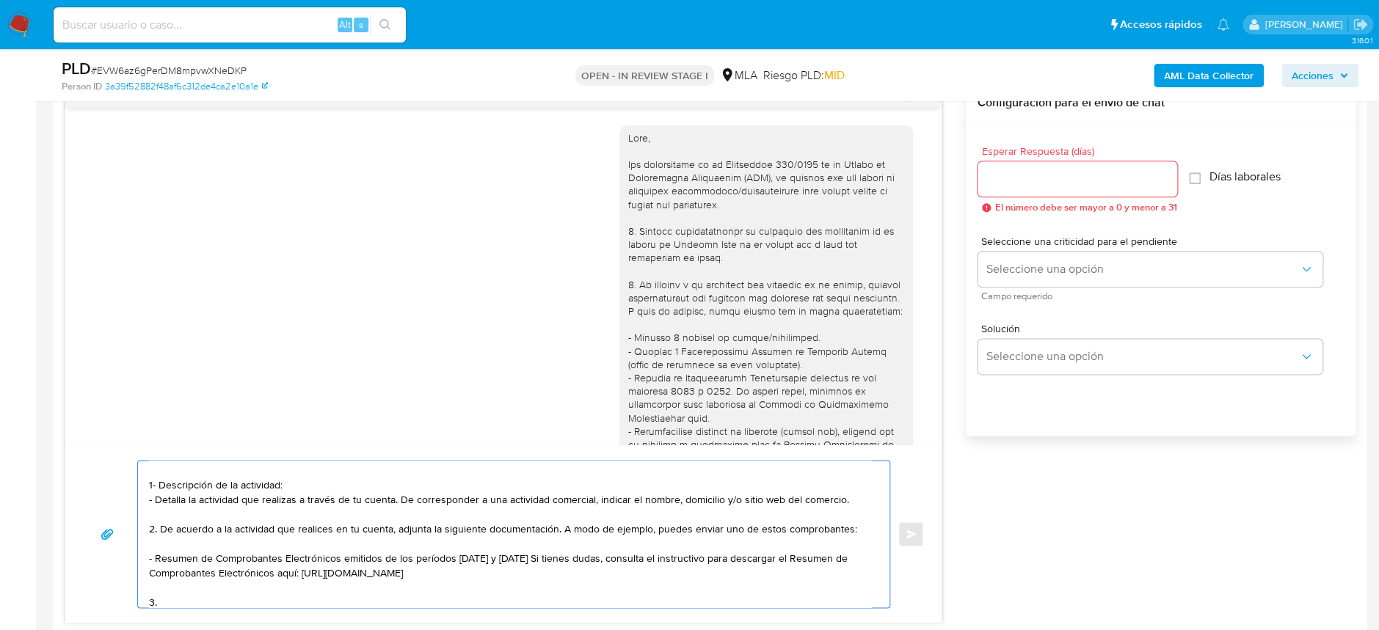
click at [786, 474] on textarea "Hola Pablo Nicolas Maroni La información y documentación es solicitada para pod…" at bounding box center [510, 534] width 722 height 147
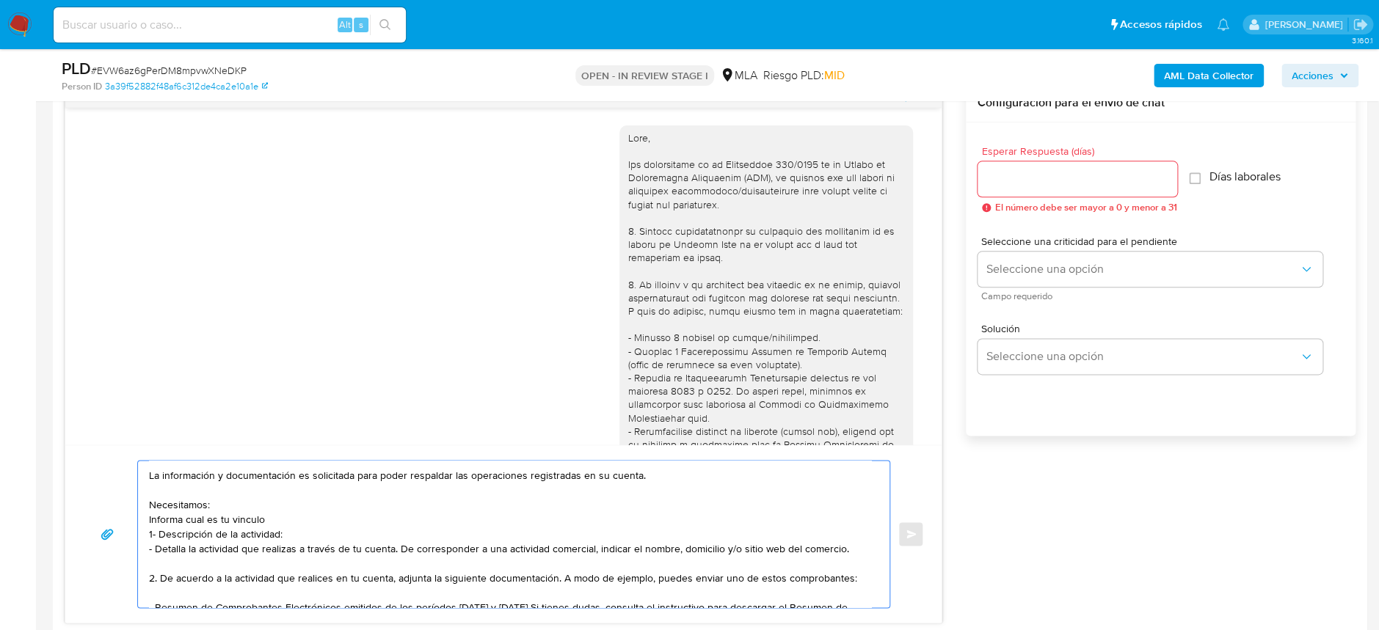
scroll to position [0, 0]
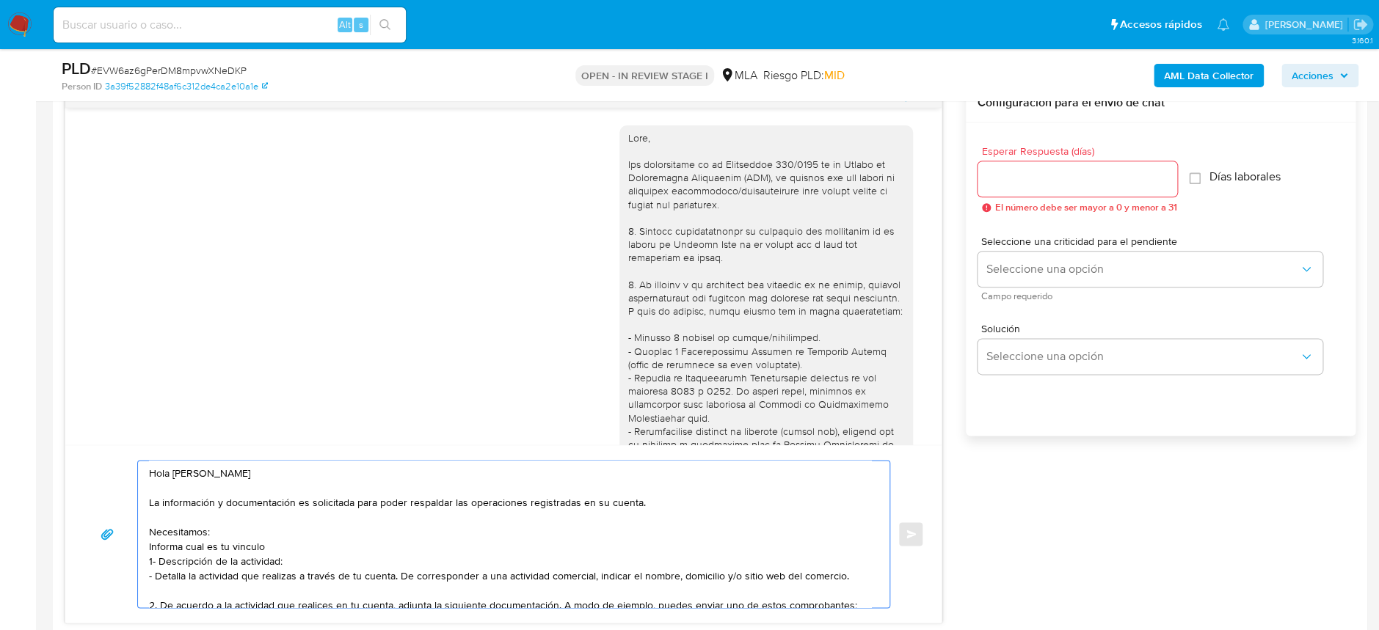
drag, startPoint x: 271, startPoint y: 546, endPoint x: 144, endPoint y: 548, distance: 126.9
click at [144, 548] on div "Hola Pablo Nicolas Maroni La información y documentación es solicitada para pod…" at bounding box center [510, 534] width 744 height 147
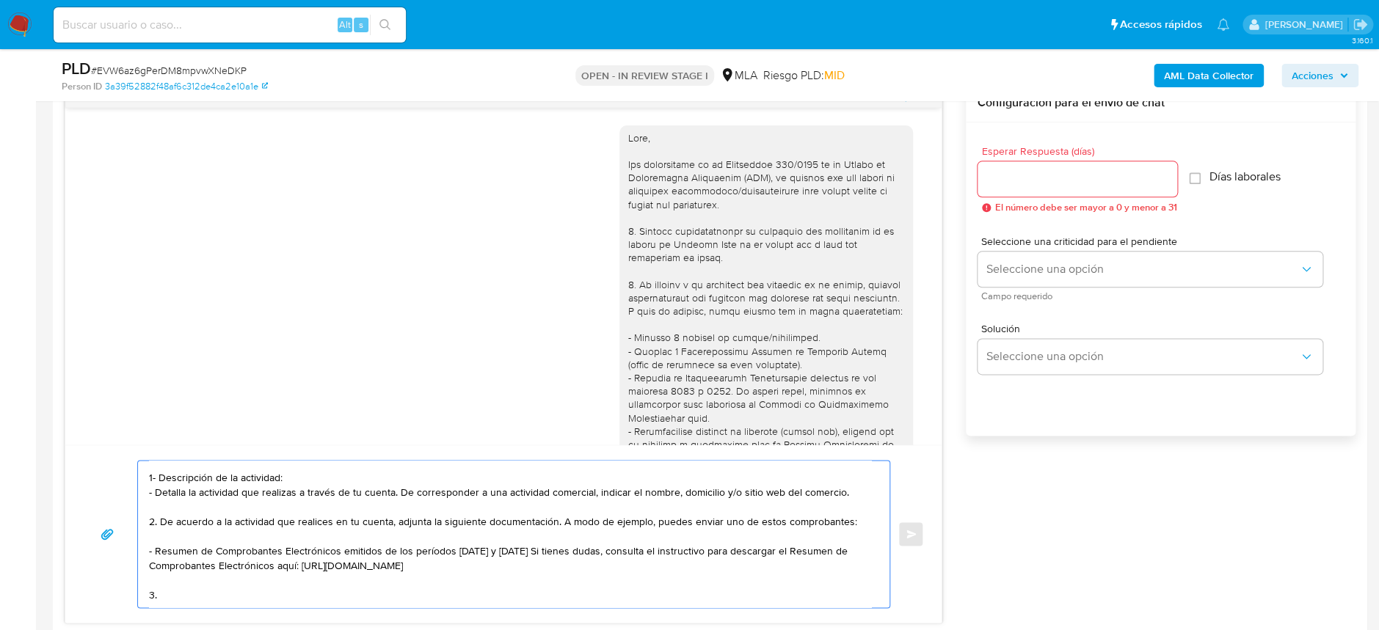
click at [181, 577] on textarea "Hola Pablo Nicolas Maroni La información y documentación es solicitada para pod…" at bounding box center [510, 534] width 722 height 147
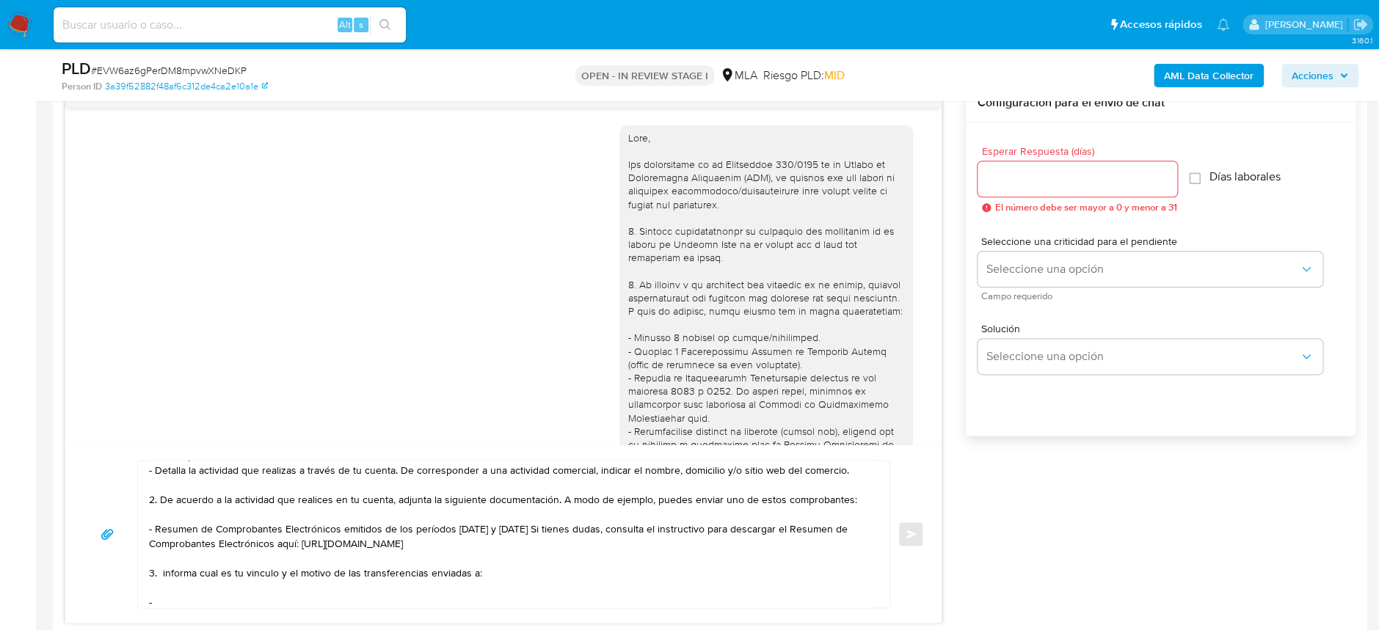
click at [215, 598] on textarea "Hola Pablo Nicolas Maroni La información y documentación es solicitada para pod…" at bounding box center [510, 534] width 722 height 147
paste textarea "Yumisel Aldelys Aliendres Martinez"
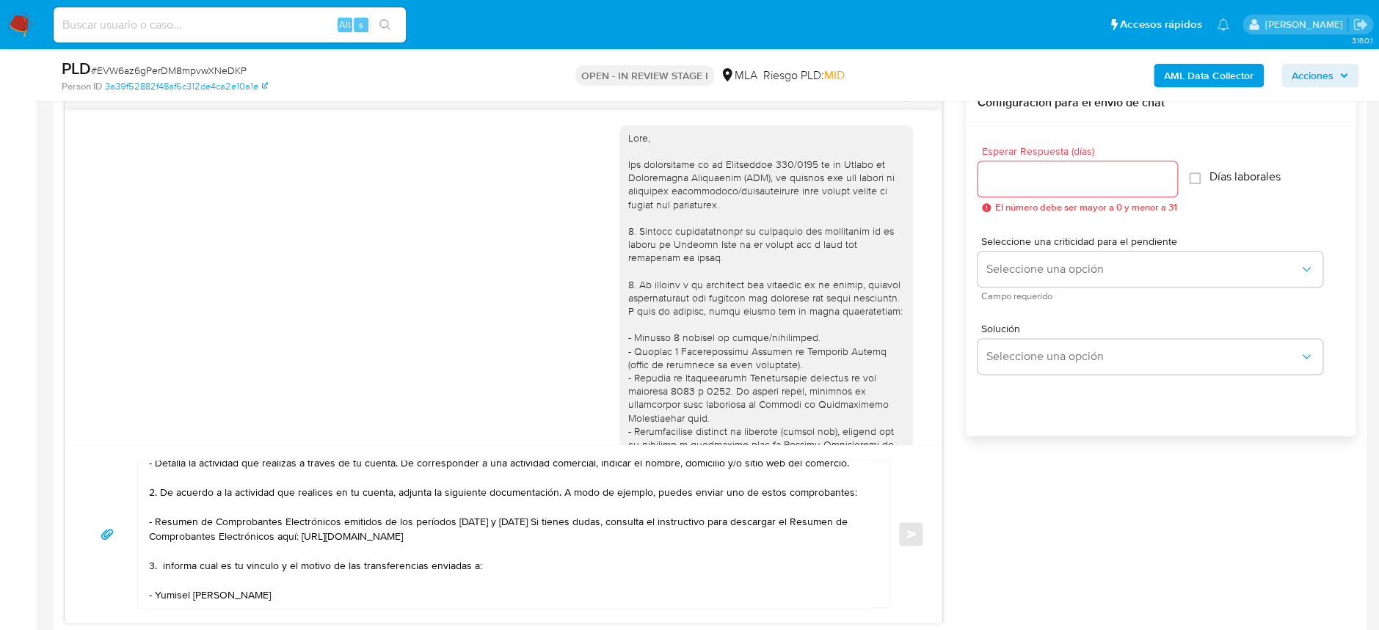
click at [337, 592] on textarea "Hola Pablo Nicolas Maroni La información y documentación es solicitada para pod…" at bounding box center [510, 534] width 722 height 147
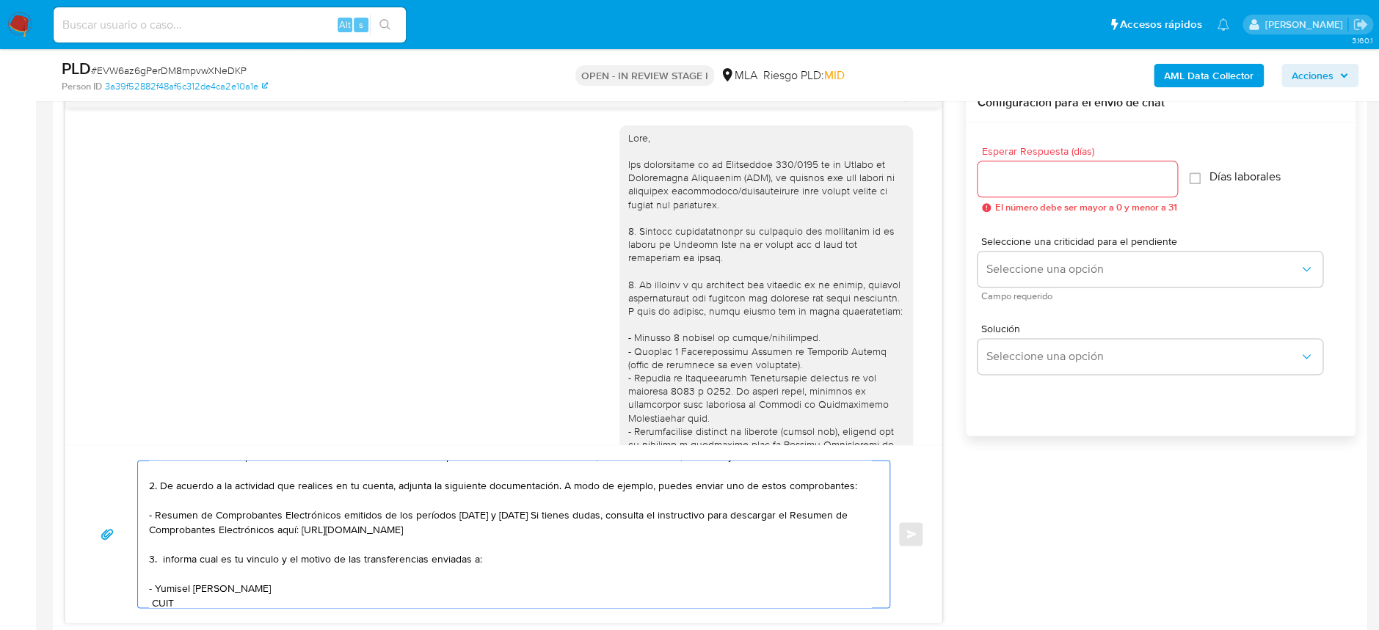
paste textarea "27190928689"
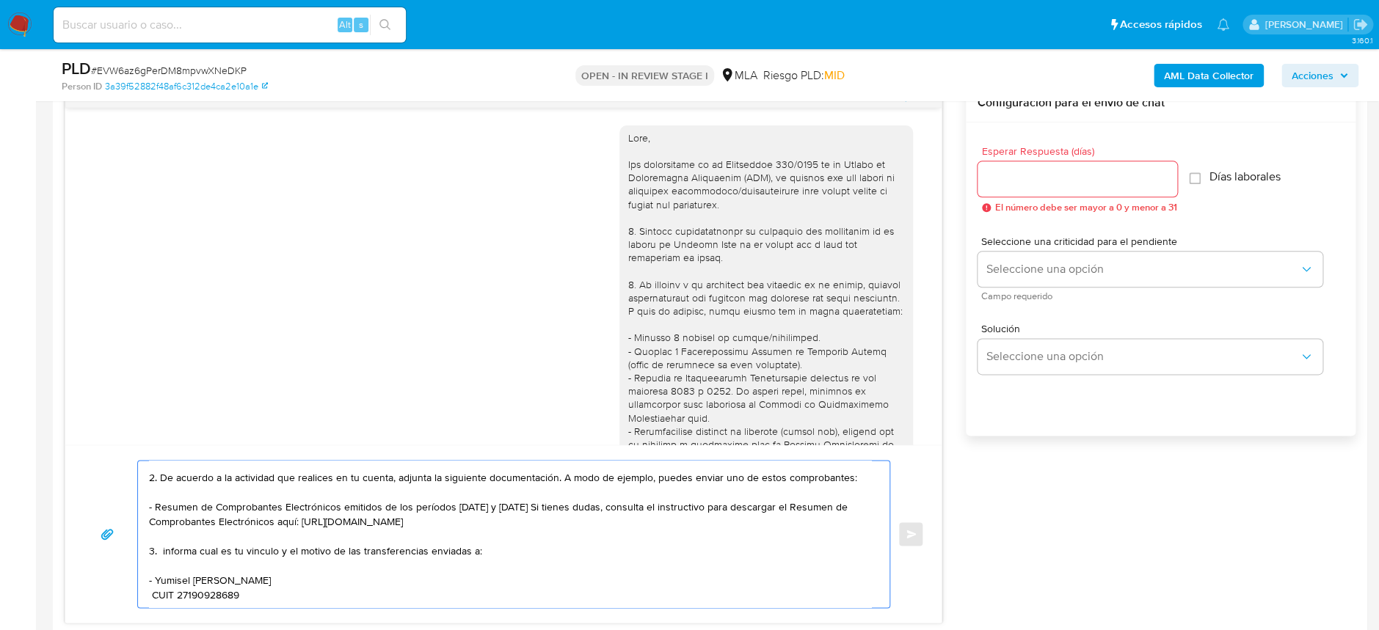
click at [153, 583] on textarea "Hola Pablo Nicolas Maroni La información y documentación es solicitada para pod…" at bounding box center [510, 534] width 722 height 147
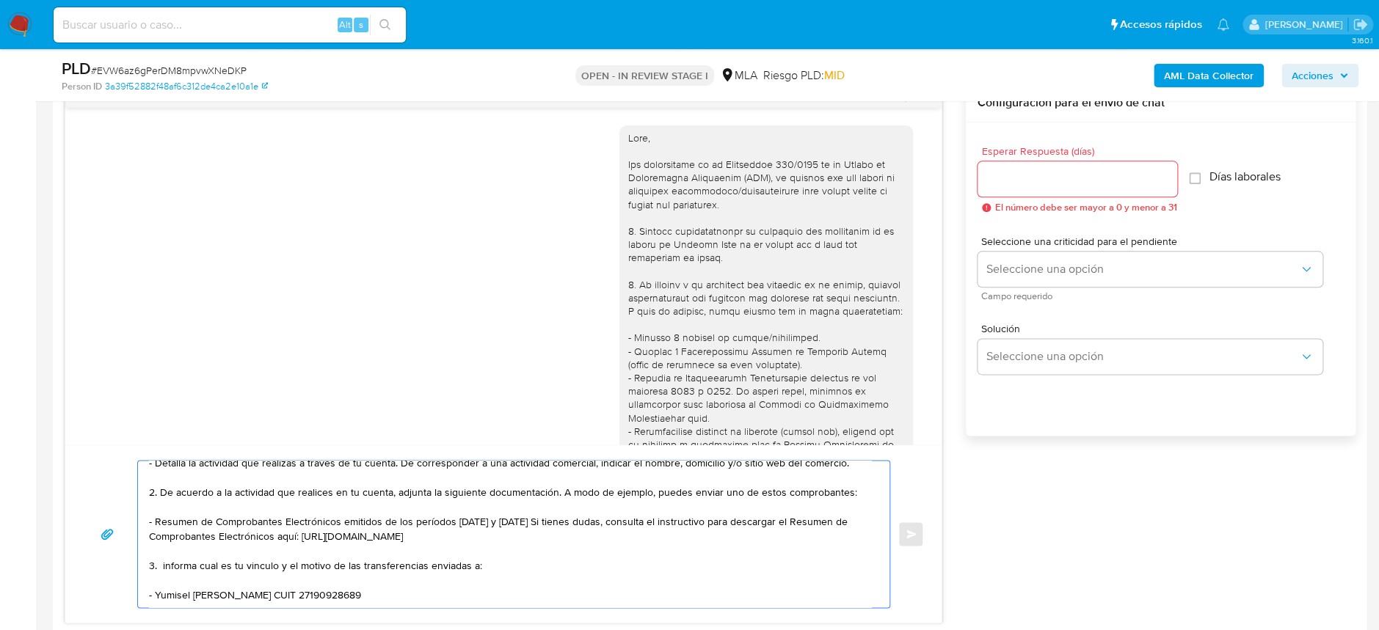
click at [186, 585] on textarea "Hola Pablo Nicolas Maroni La información y documentación es solicitada para pod…" at bounding box center [510, 534] width 722 height 147
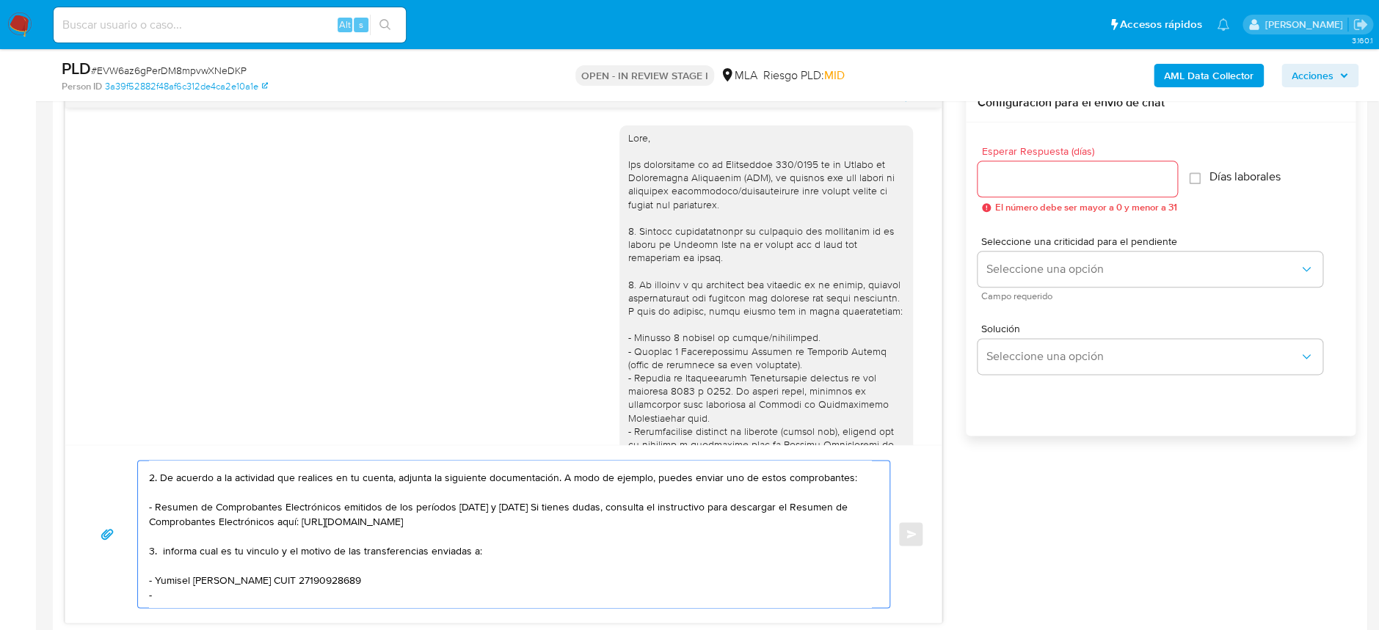
paste textarea "Guillermo Jorge Carcamo"
click at [340, 589] on textarea "Hola Pablo Nicolas Maroni La información y documentación es solicitada para pod…" at bounding box center [510, 534] width 722 height 147
paste textarea "20290505365"
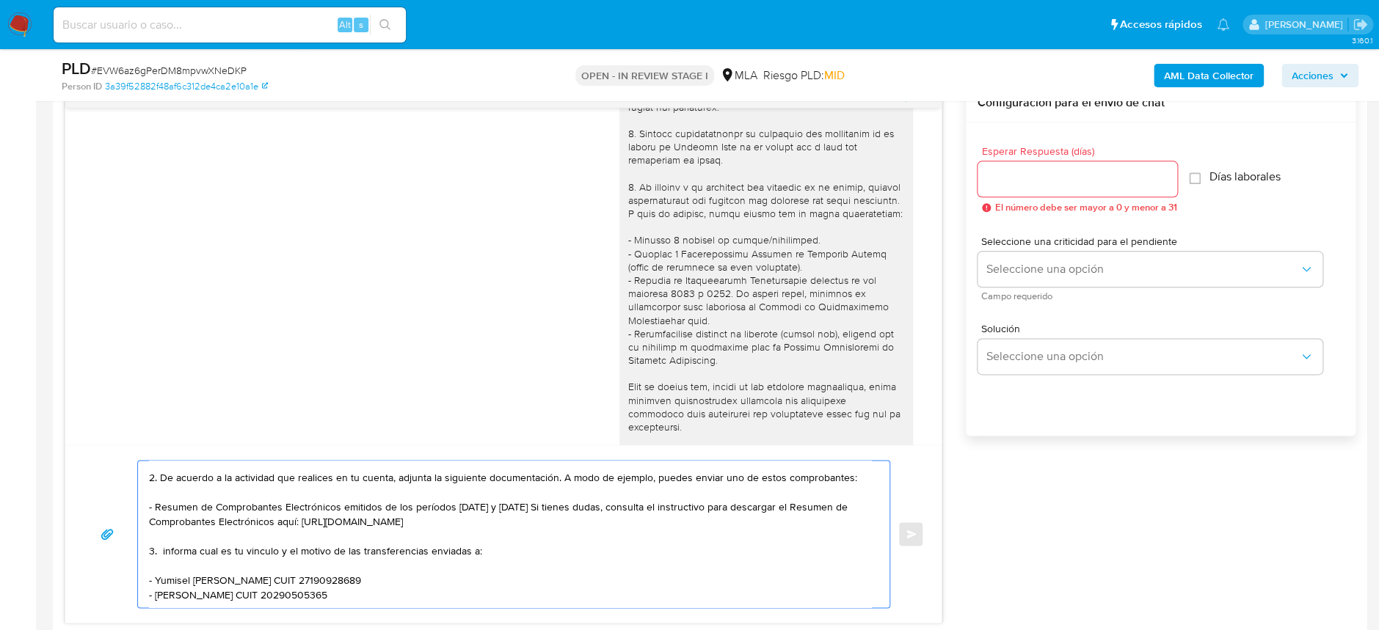
scroll to position [167, 0]
paste textarea "Es importante que sepas que, en el caso de que no respondas a lo solicitado, tu…"
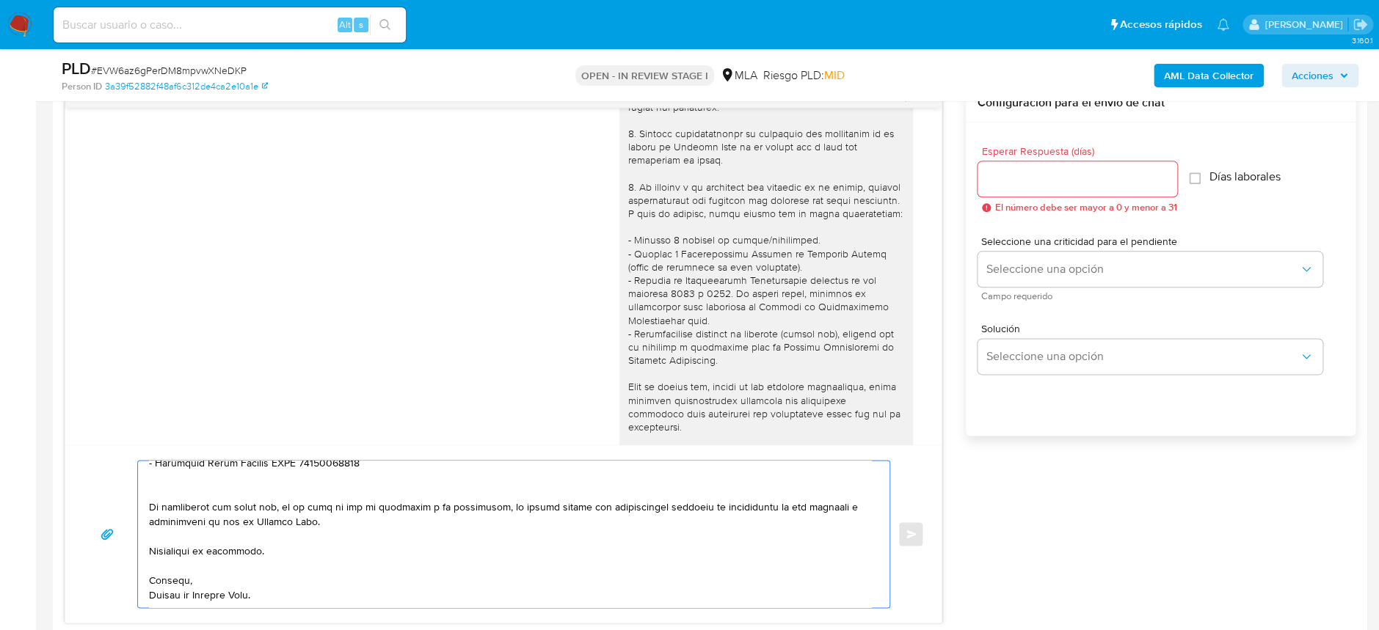
scroll to position [685, 0]
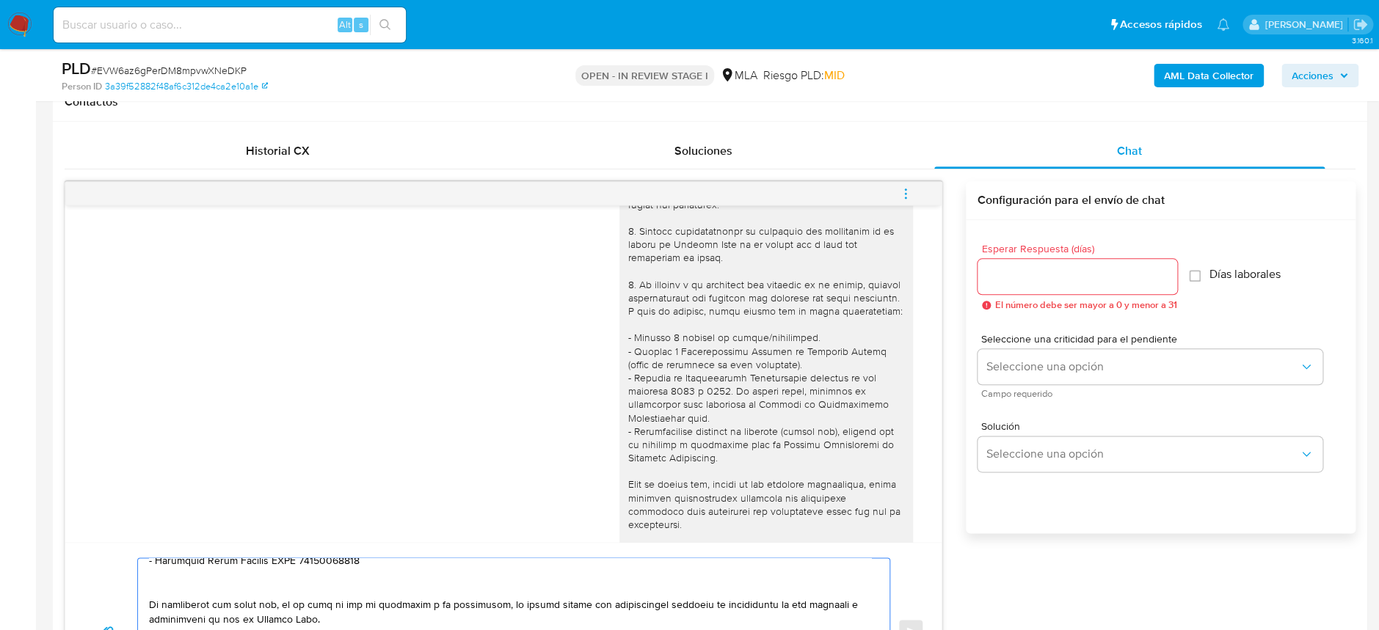
type textarea "Hola Pablo Nicolas Maroni La información y documentación es solicitada para pod…"
click at [1073, 271] on input "Esperar Respuesta (días)" at bounding box center [1077, 276] width 200 height 19
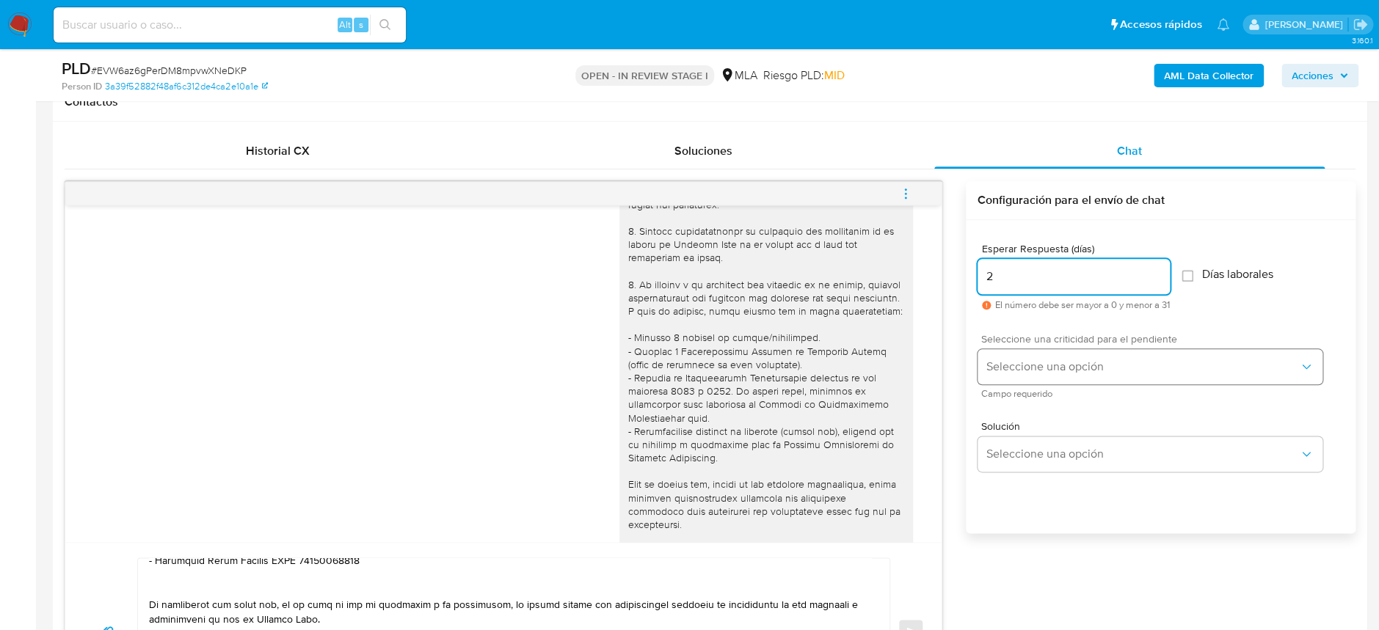
type input "2"
click at [1032, 352] on button "Seleccione una opción" at bounding box center [1149, 366] width 345 height 35
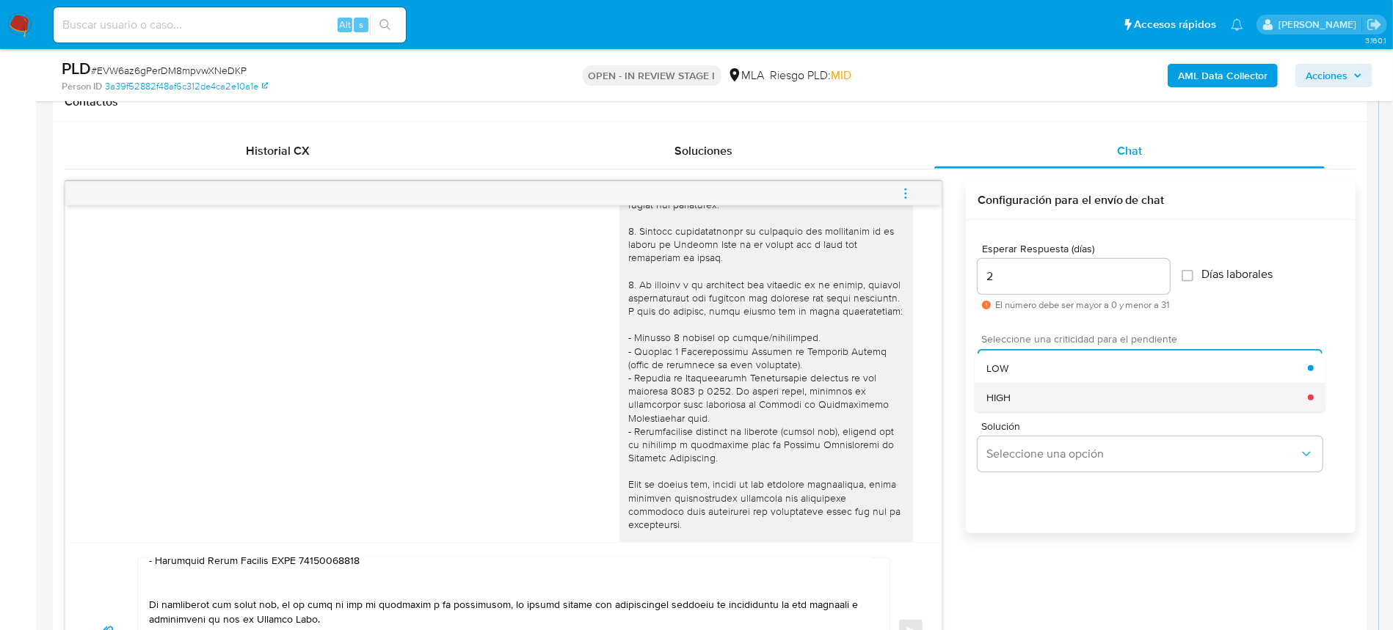
click at [1033, 396] on div "HIGH" at bounding box center [1146, 397] width 321 height 29
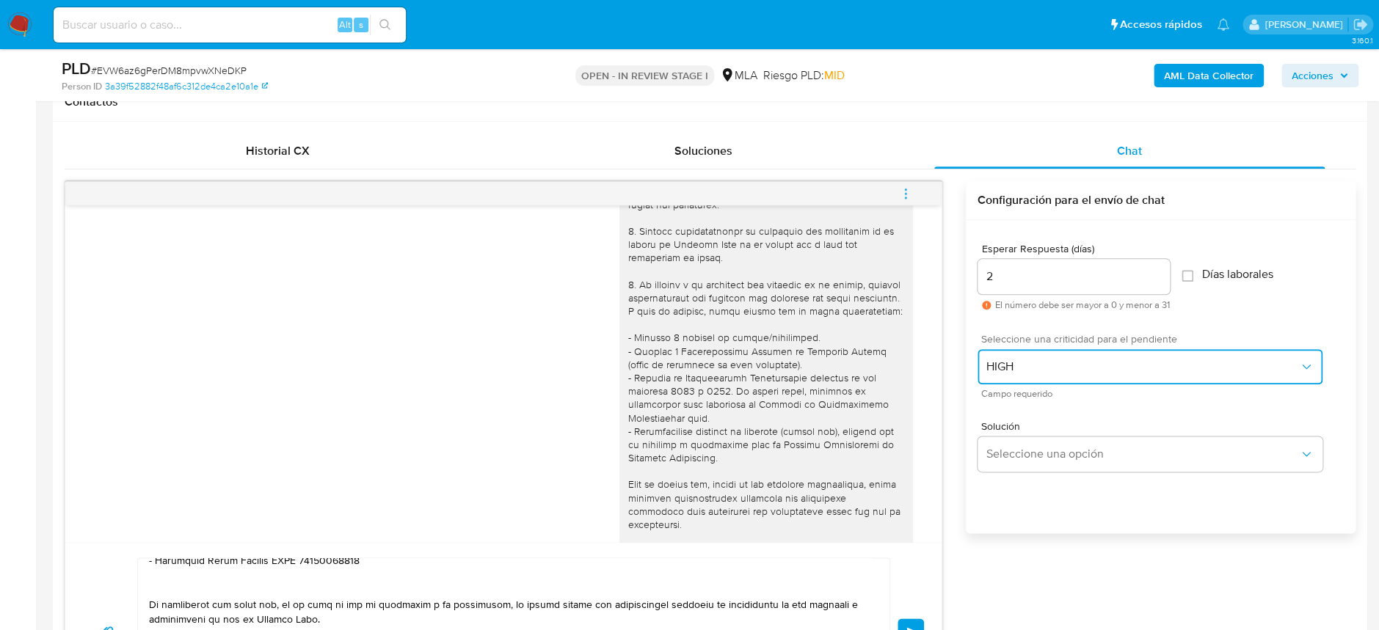
scroll to position [782, 0]
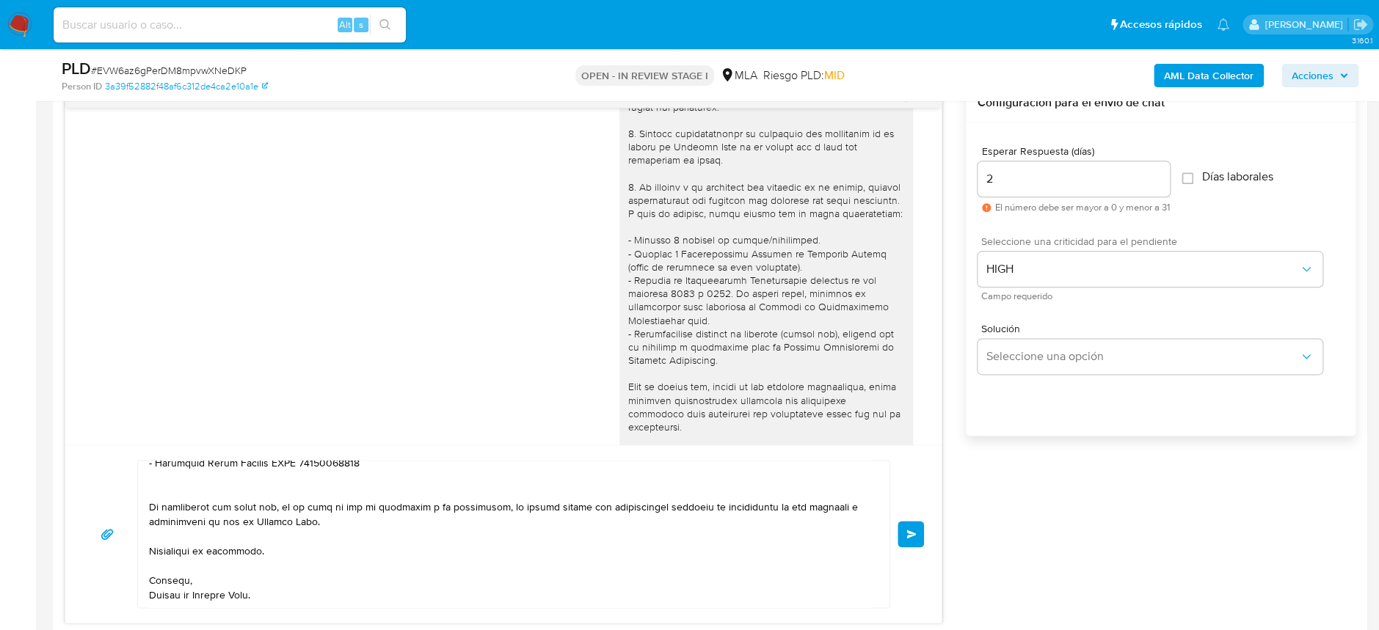
click at [914, 533] on span "Enviar" at bounding box center [911, 534] width 10 height 9
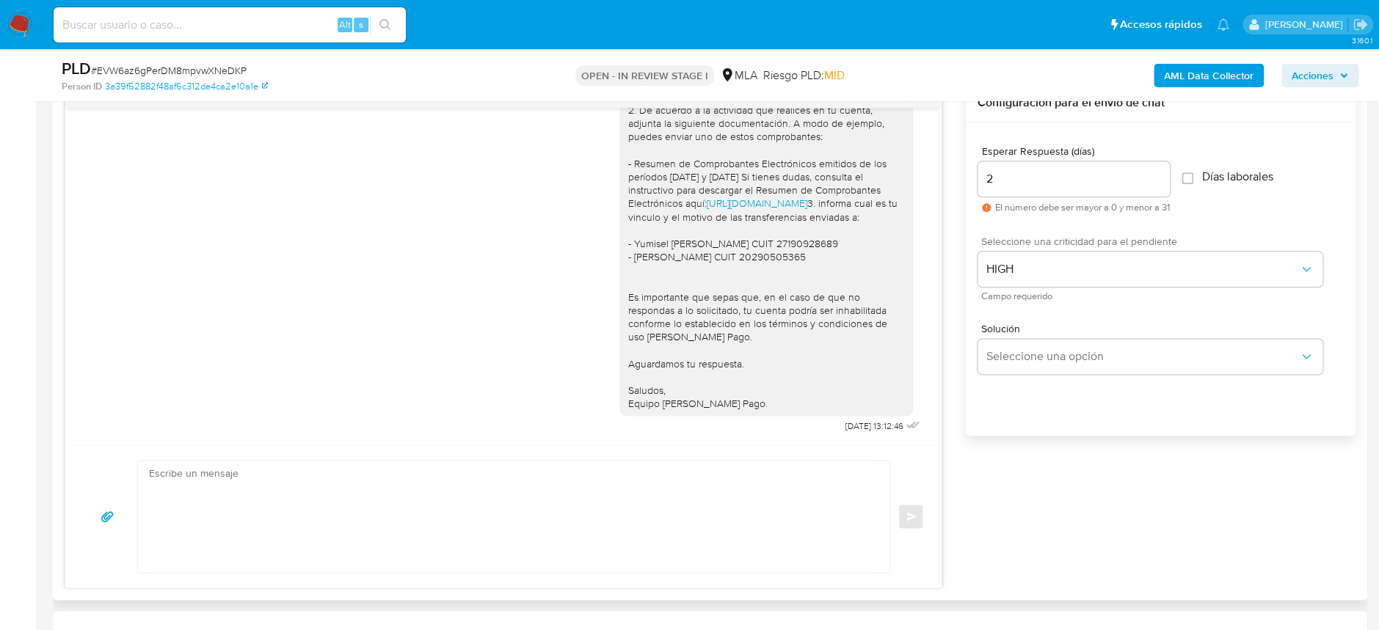
scroll to position [1045, 0]
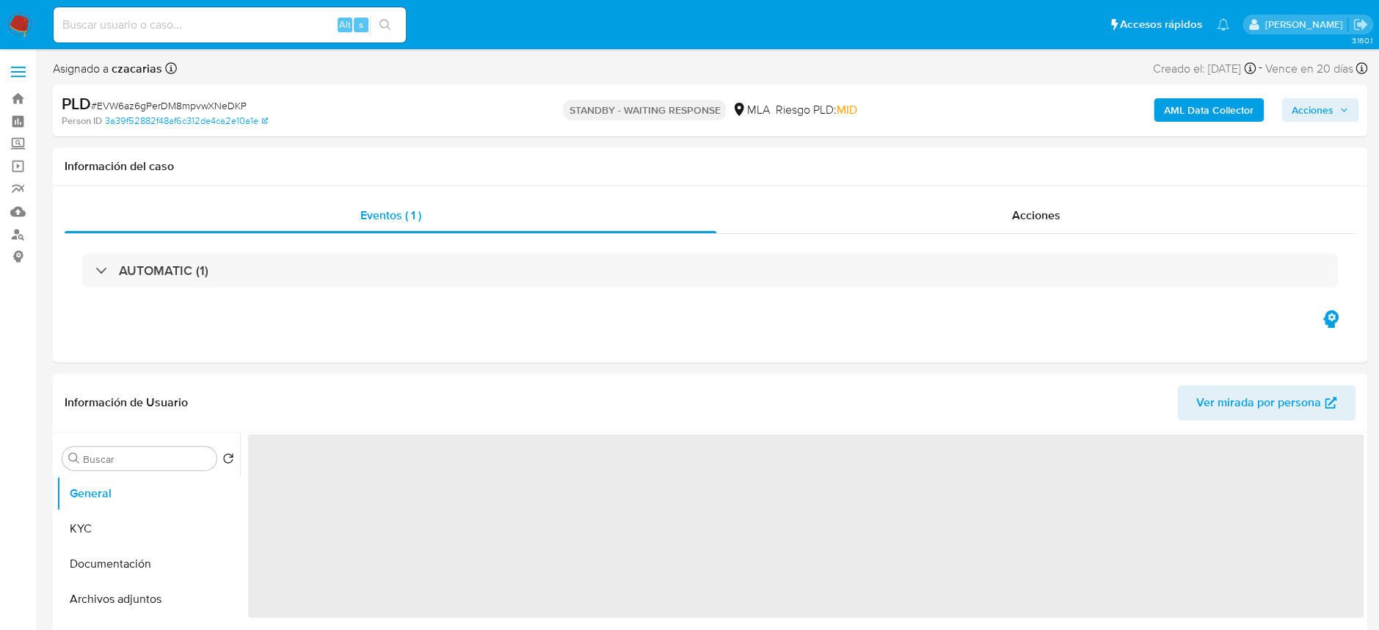
select select "10"
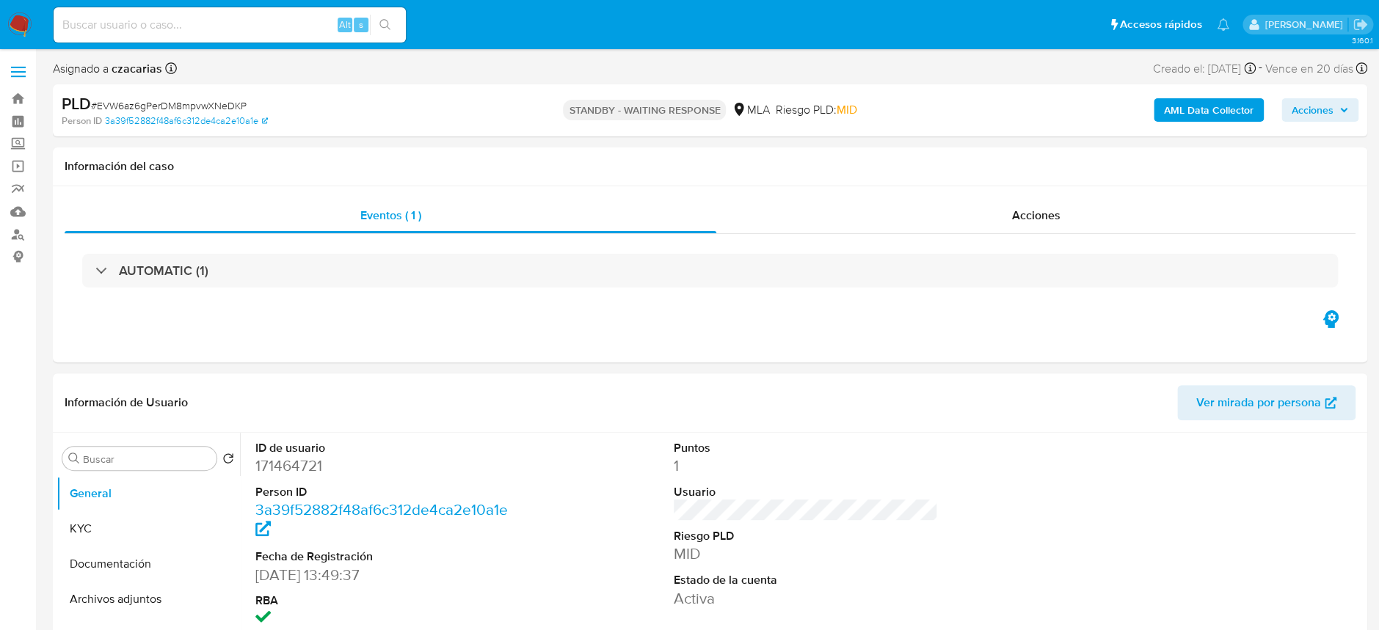
click at [269, 11] on div "Alt s" at bounding box center [230, 24] width 352 height 35
click at [280, 29] on input at bounding box center [230, 24] width 352 height 19
paste input "CymtcMKVfsZZ1fCBIapY8qe8"
type input "CymtcMKVfsZZ1fCBIapY8qe8"
click at [382, 34] on button "search-icon" at bounding box center [385, 25] width 30 height 21
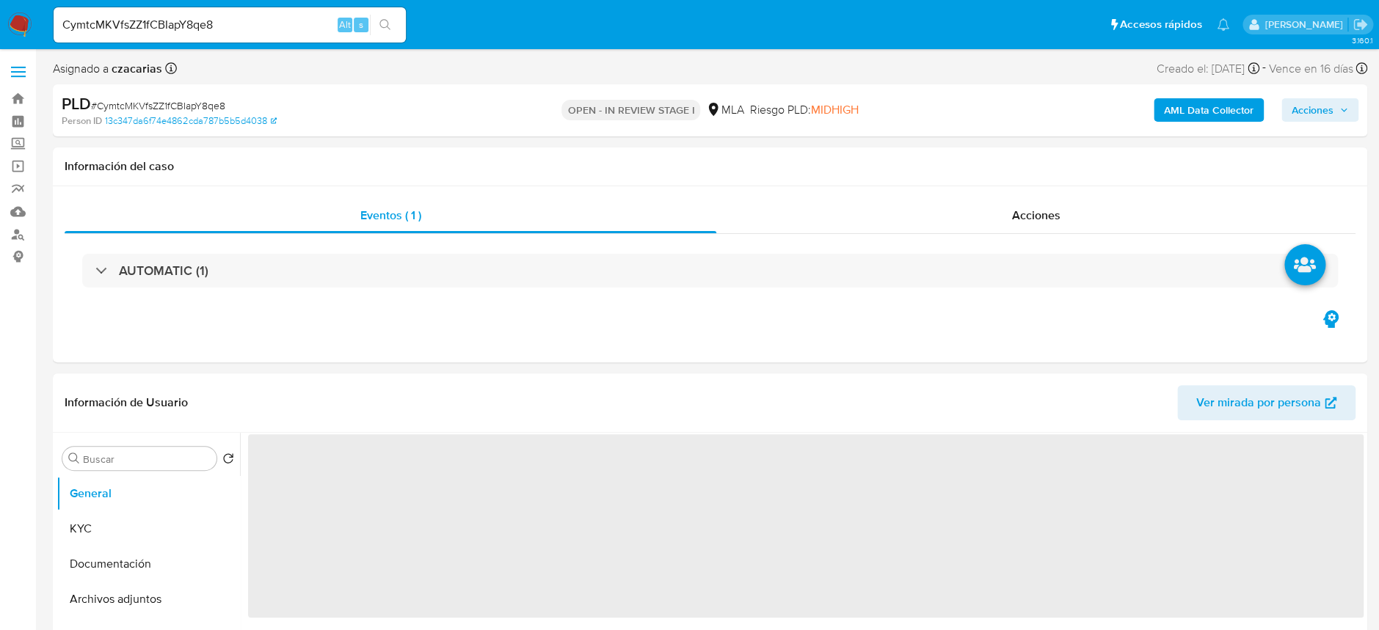
select select "10"
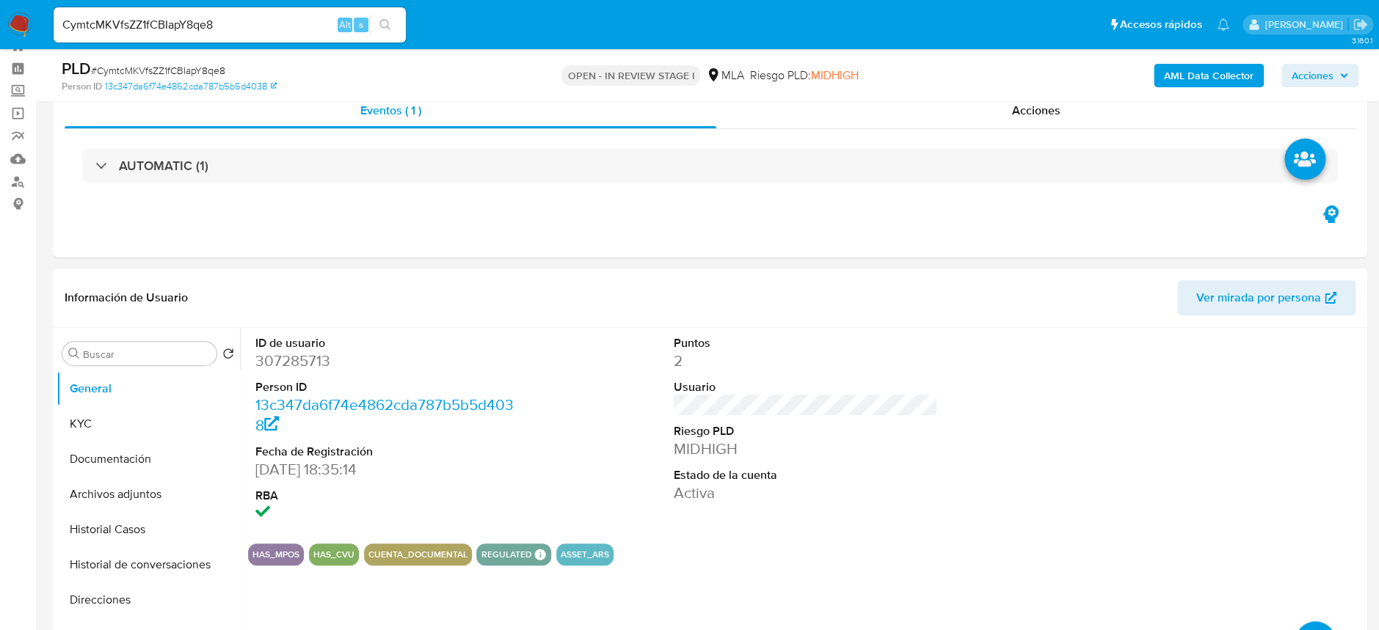
scroll to position [195, 0]
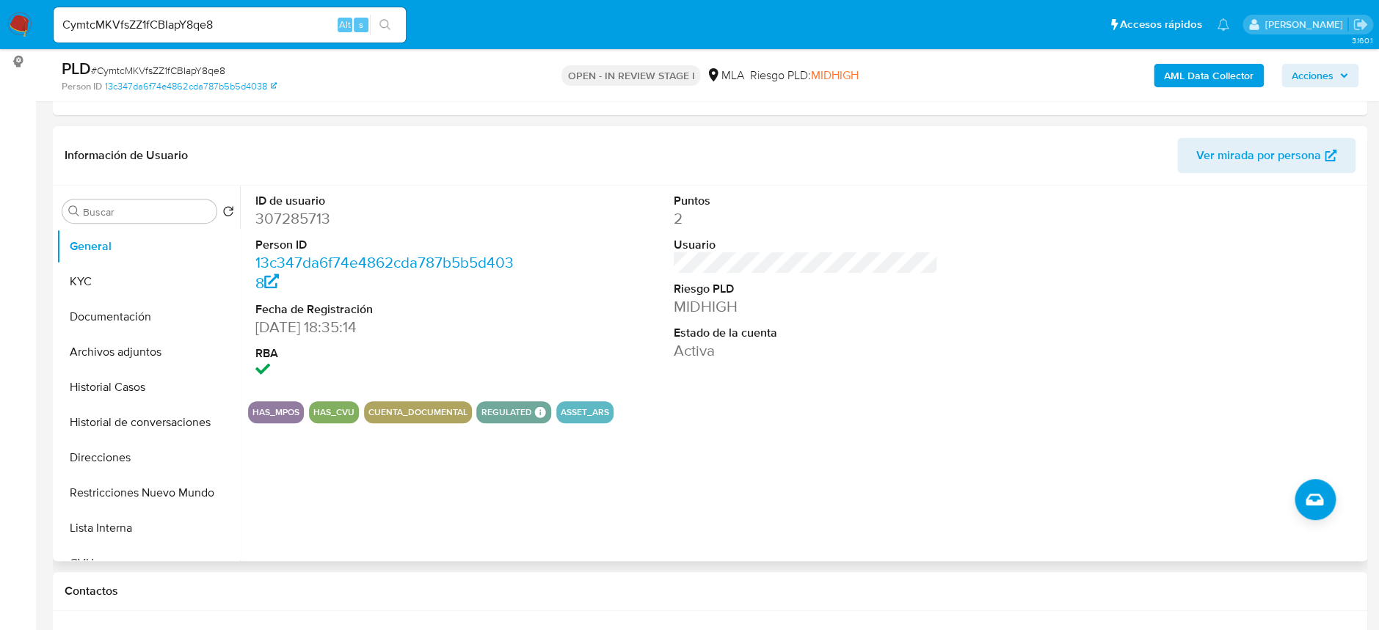
click at [312, 223] on dd "307285713" at bounding box center [387, 218] width 264 height 21
copy dd "307285713"
click at [304, 227] on dd "307285713" at bounding box center [387, 218] width 264 height 21
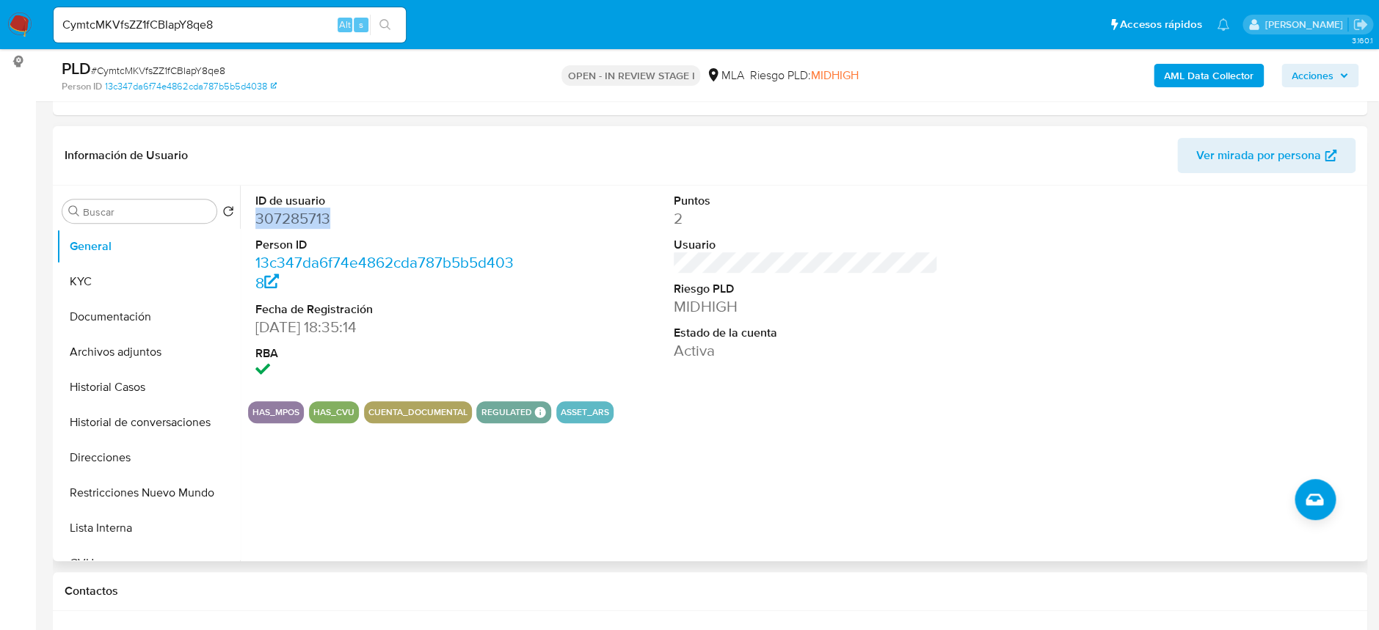
click at [277, 222] on dd "307285713" at bounding box center [387, 218] width 264 height 21
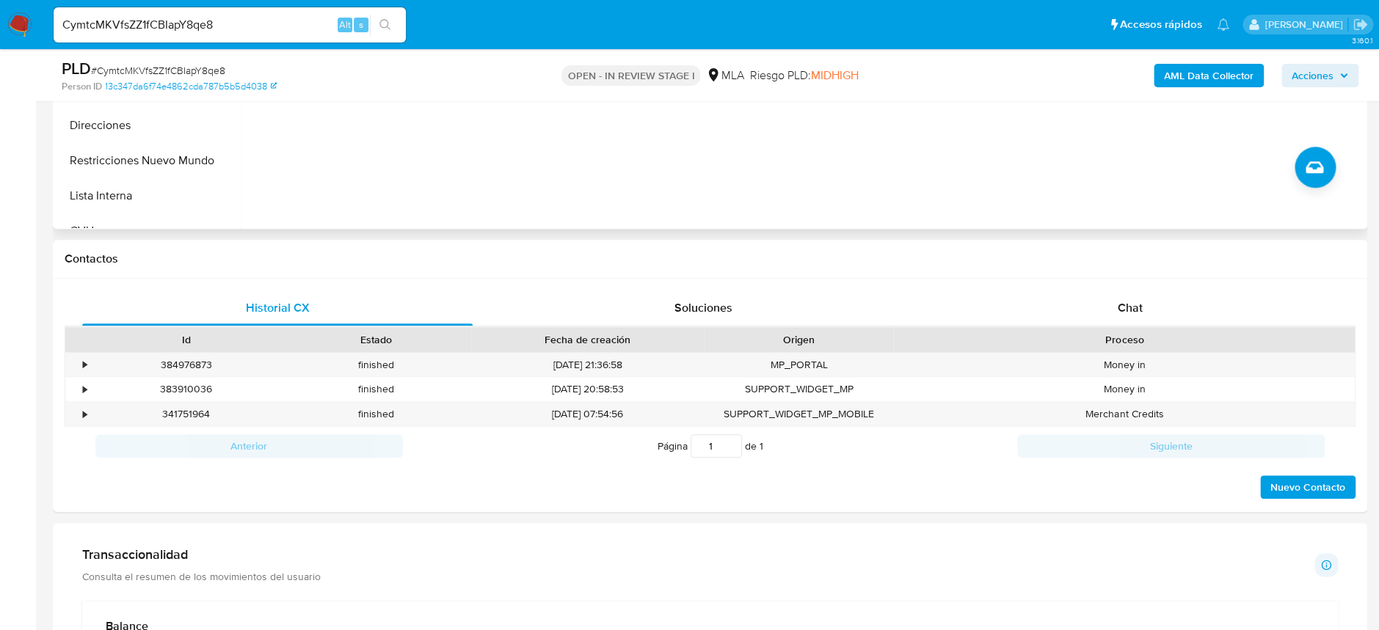
scroll to position [586, 0]
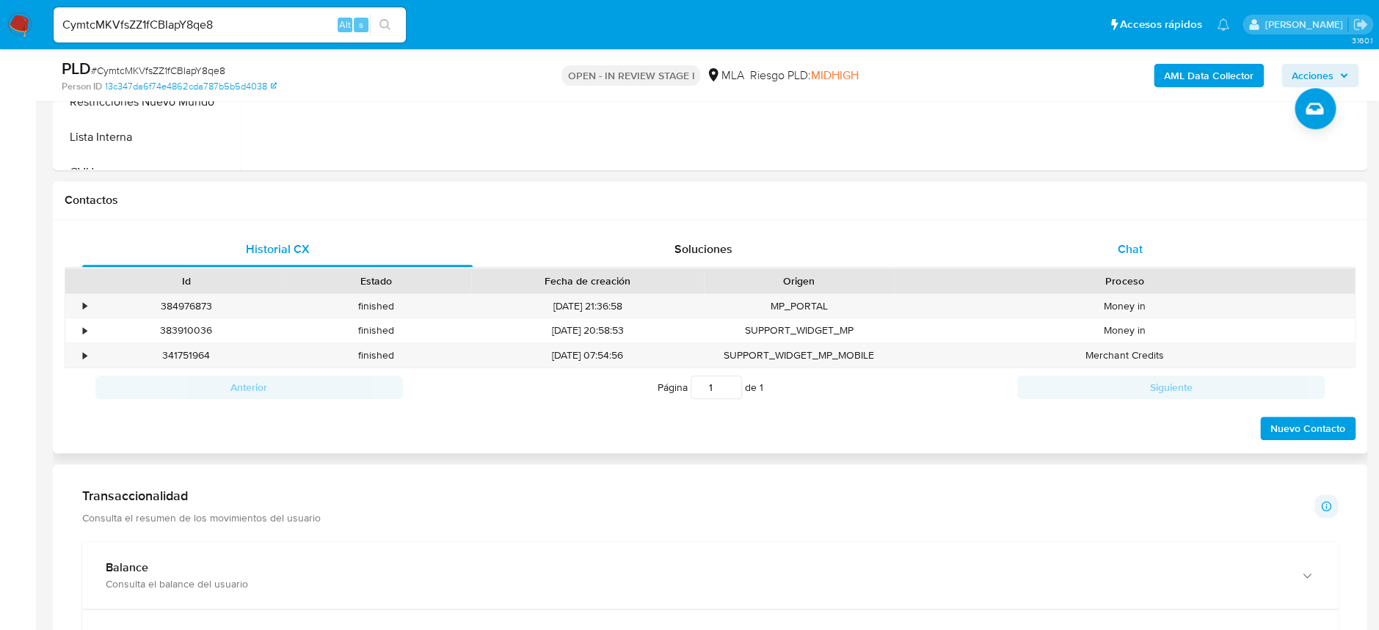
click at [1125, 250] on span "Chat" at bounding box center [1129, 249] width 25 height 17
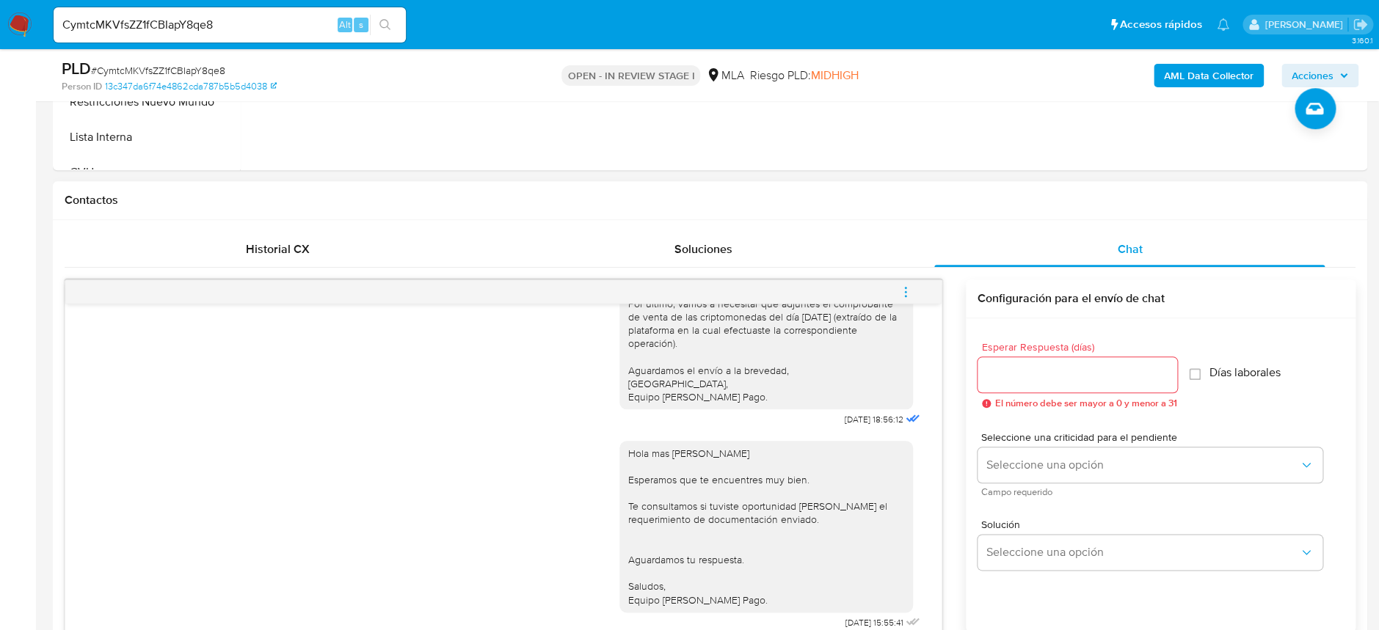
click at [905, 288] on icon "menu-action" at bounding box center [905, 291] width 13 height 13
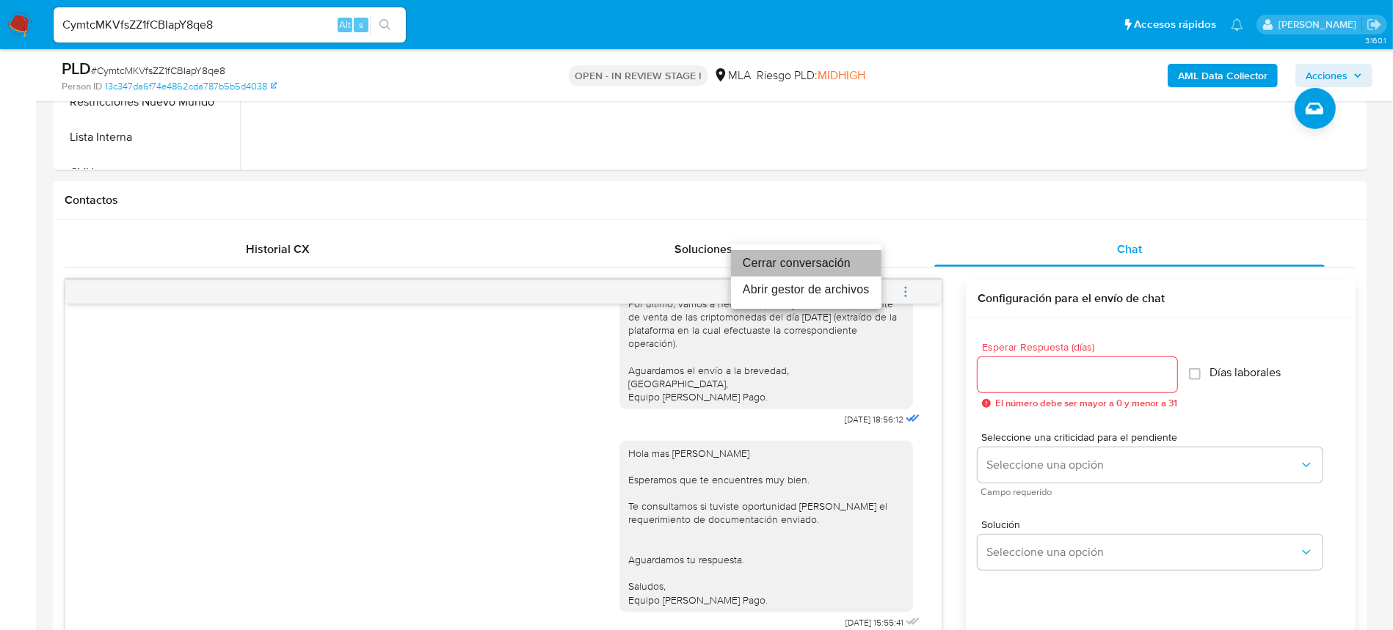
click at [853, 258] on li "Cerrar conversación" at bounding box center [806, 263] width 150 height 26
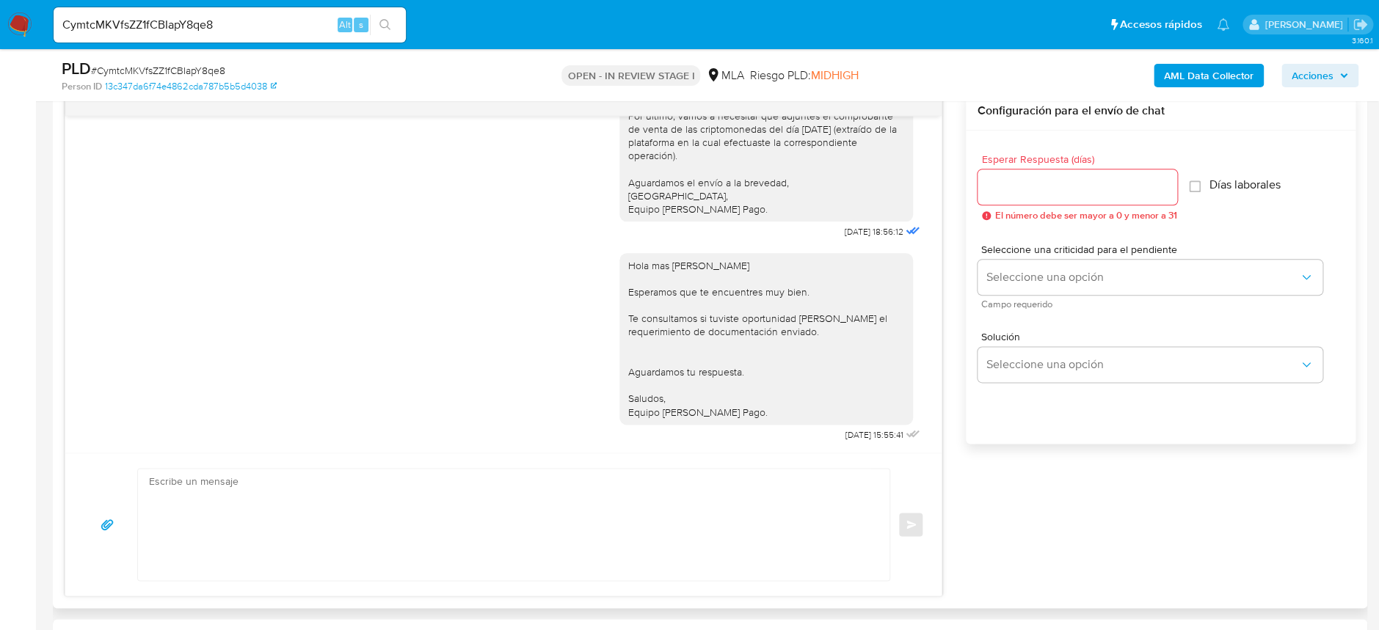
scroll to position [782, 0]
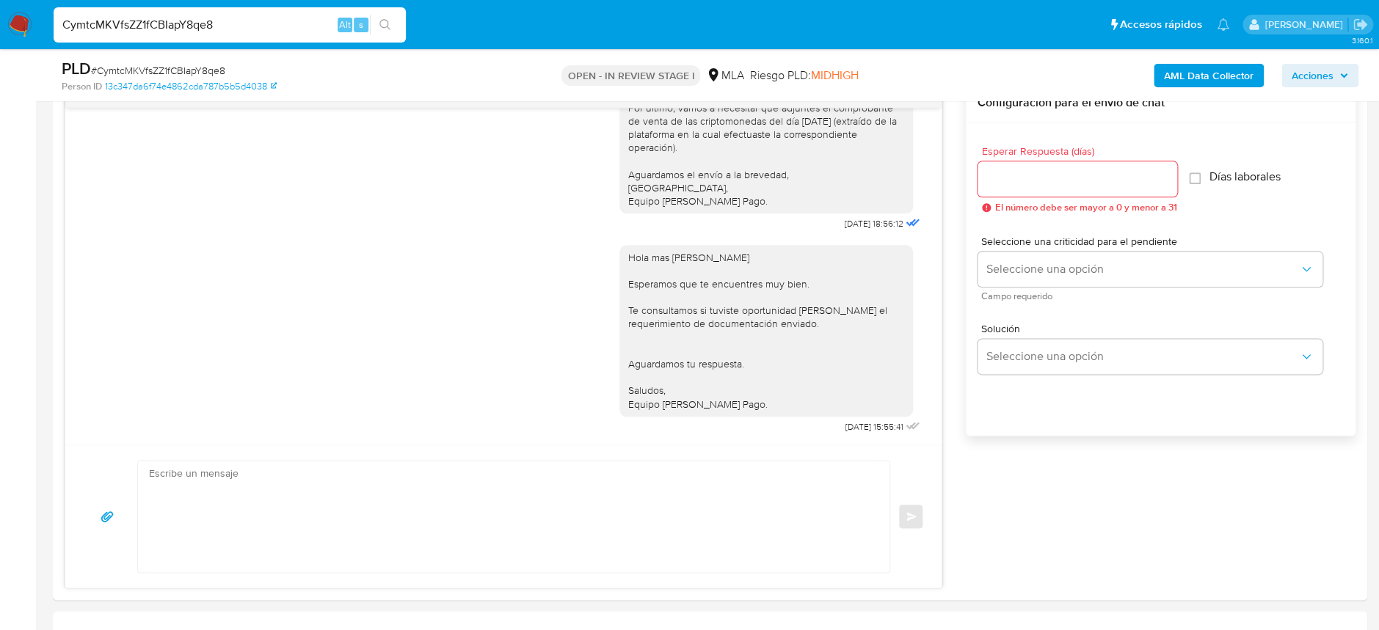
click at [270, 26] on input "CymtcMKVfsZZ1fCBIapY8qe8" at bounding box center [230, 24] width 352 height 19
click at [393, 21] on button "search-icon" at bounding box center [385, 25] width 30 height 21
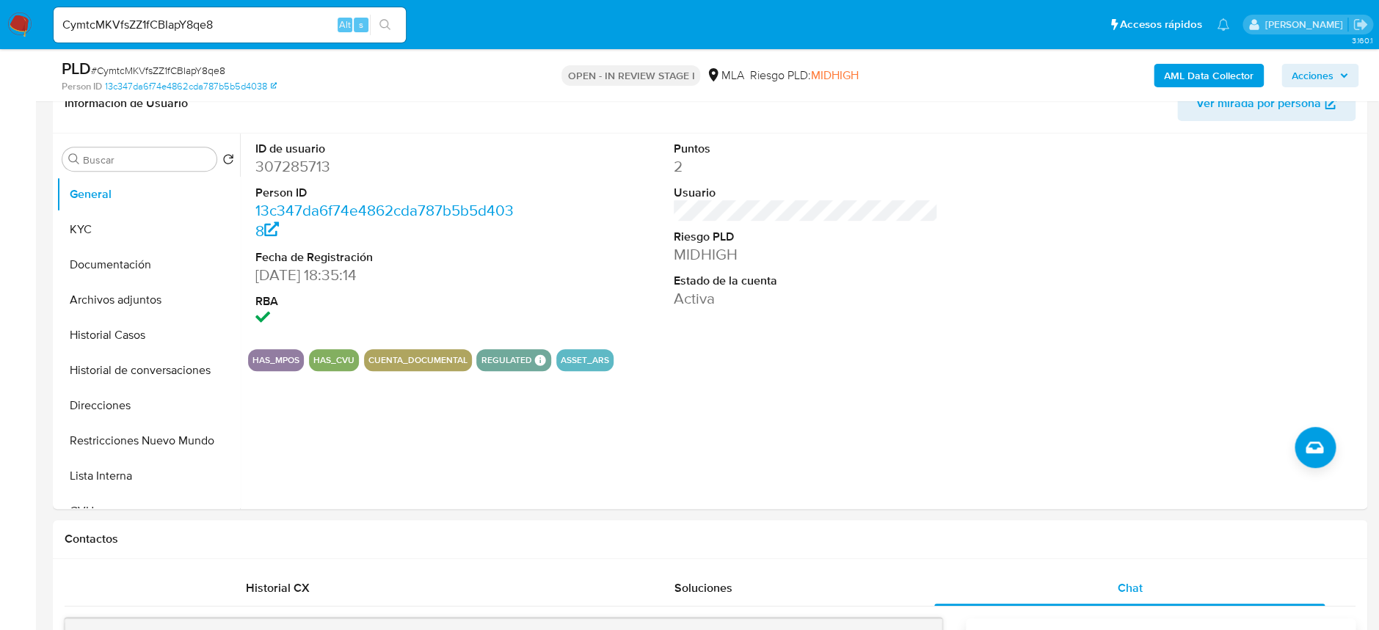
scroll to position [195, 0]
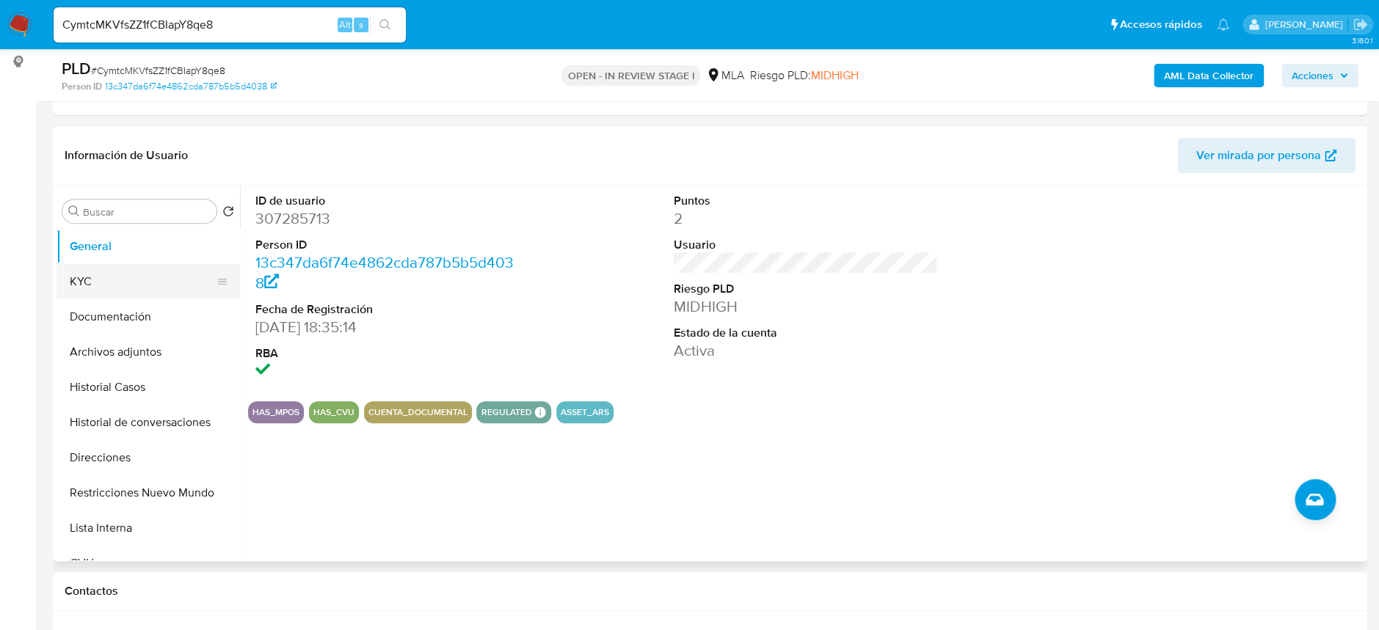
click at [150, 276] on button "KYC" at bounding box center [142, 281] width 172 height 35
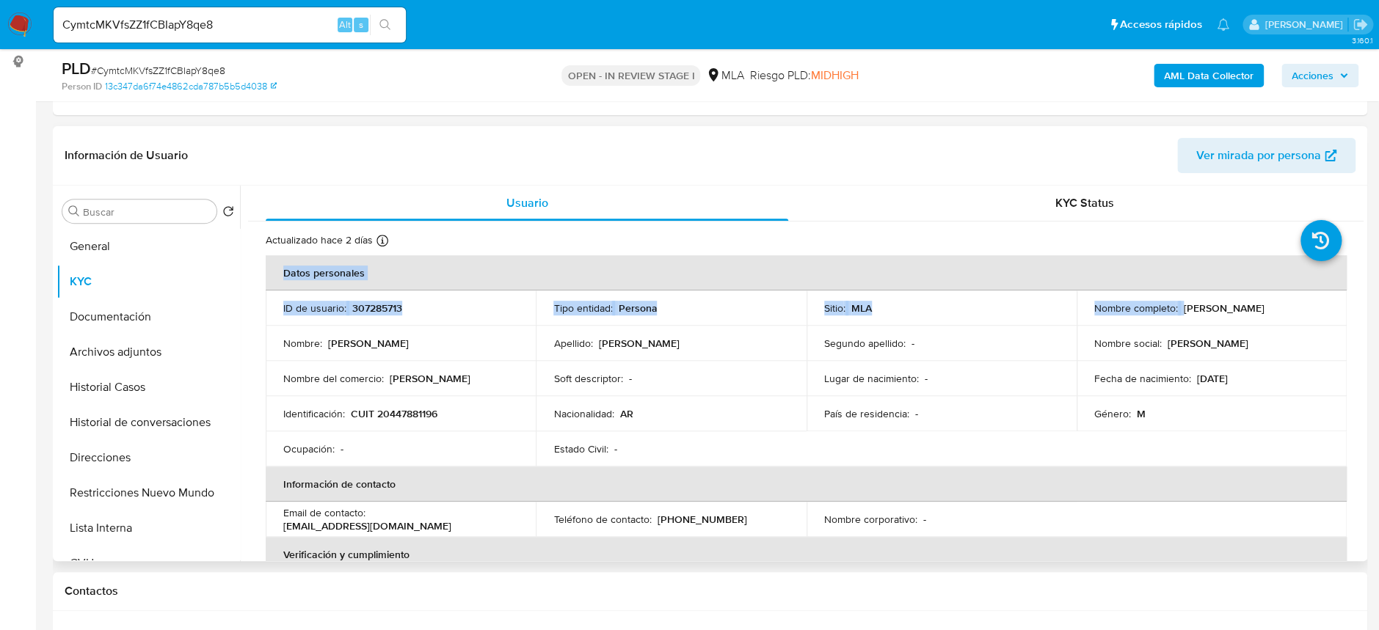
drag, startPoint x: 1180, startPoint y: 309, endPoint x: 1343, endPoint y: 316, distance: 163.0
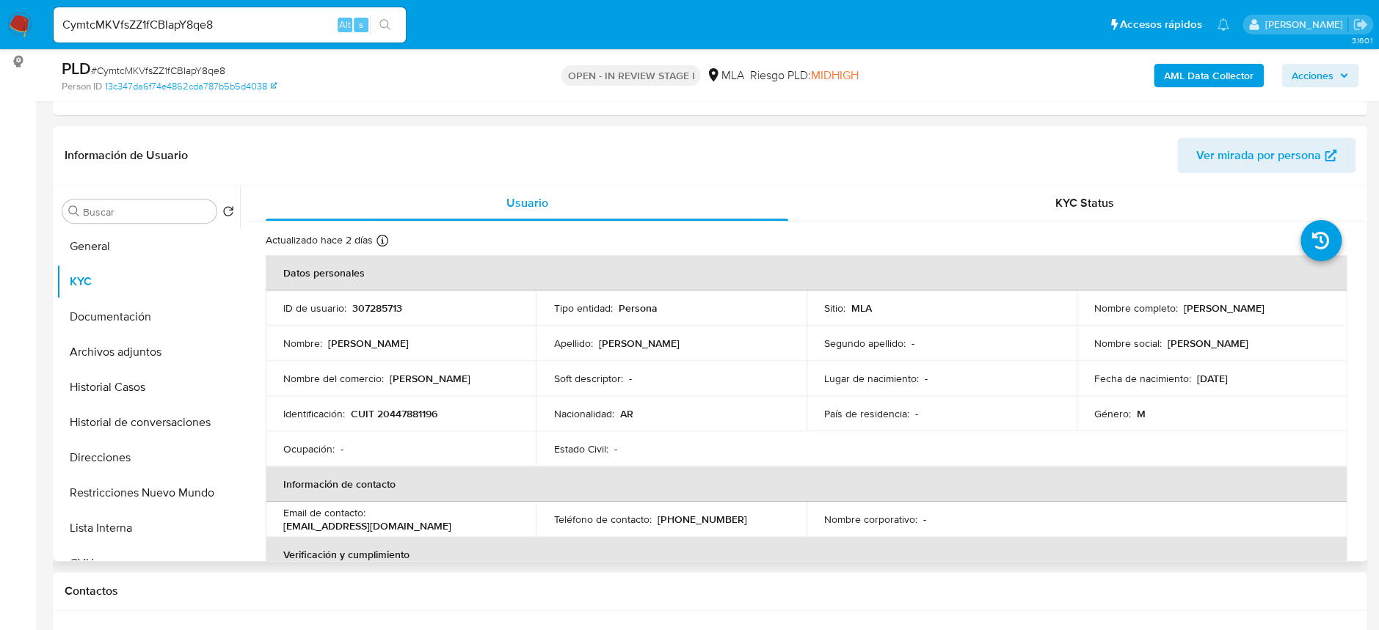
click at [459, 309] on div "ID de usuario : 307285713" at bounding box center [400, 308] width 235 height 13
drag, startPoint x: 373, startPoint y: 517, endPoint x: 508, endPoint y: 521, distance: 135.0
click at [508, 521] on div "Email de contacto : [EMAIL_ADDRESS][DOMAIN_NAME]" at bounding box center [400, 519] width 235 height 26
copy p "[EMAIL_ADDRESS][DOMAIN_NAME]"
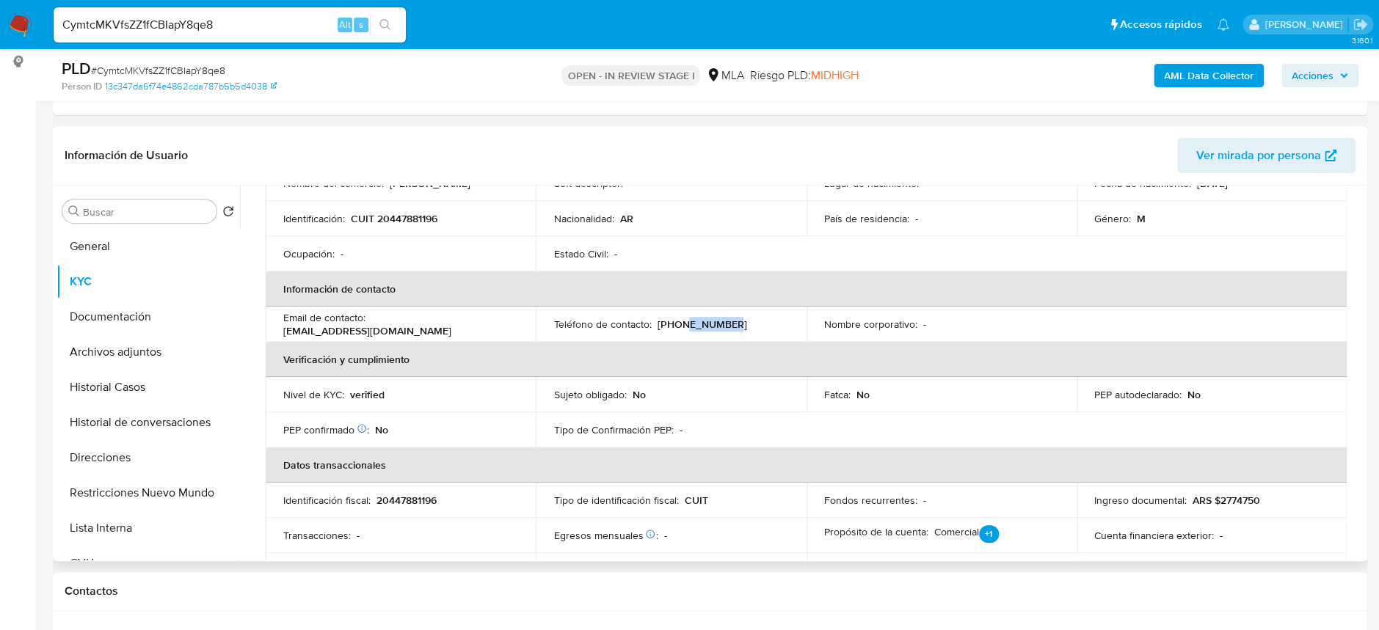
drag, startPoint x: 673, startPoint y: 326, endPoint x: 728, endPoint y: 327, distance: 55.0
click at [728, 327] on div "Teléfono de contacto : [PHONE_NUMBER]" at bounding box center [670, 324] width 235 height 13
copy p "36633230"
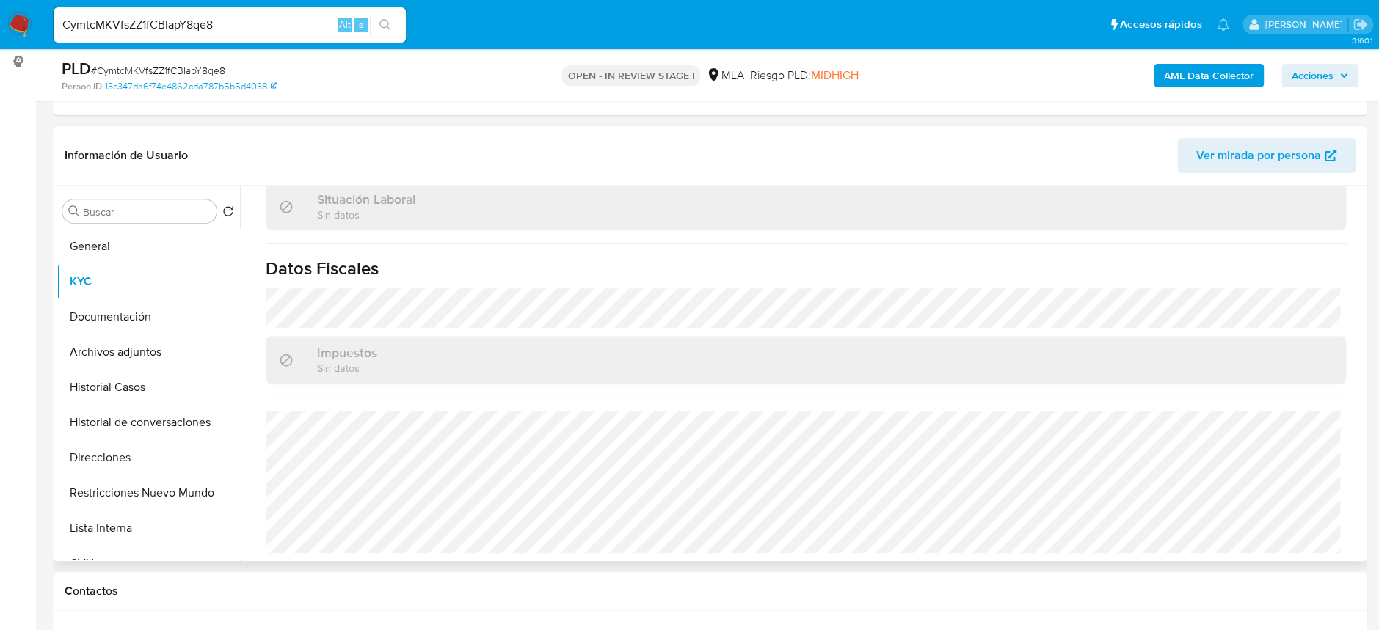
scroll to position [770, 0]
click at [150, 445] on button "Direcciones" at bounding box center [142, 457] width 172 height 35
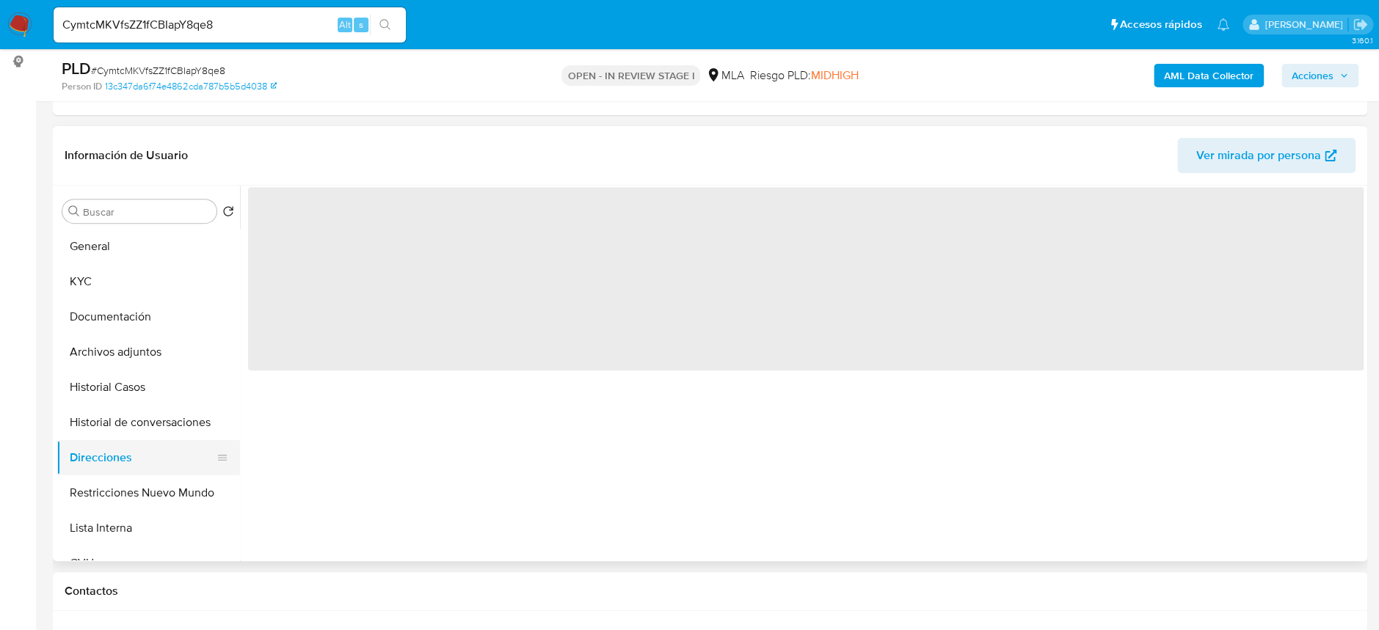
scroll to position [0, 0]
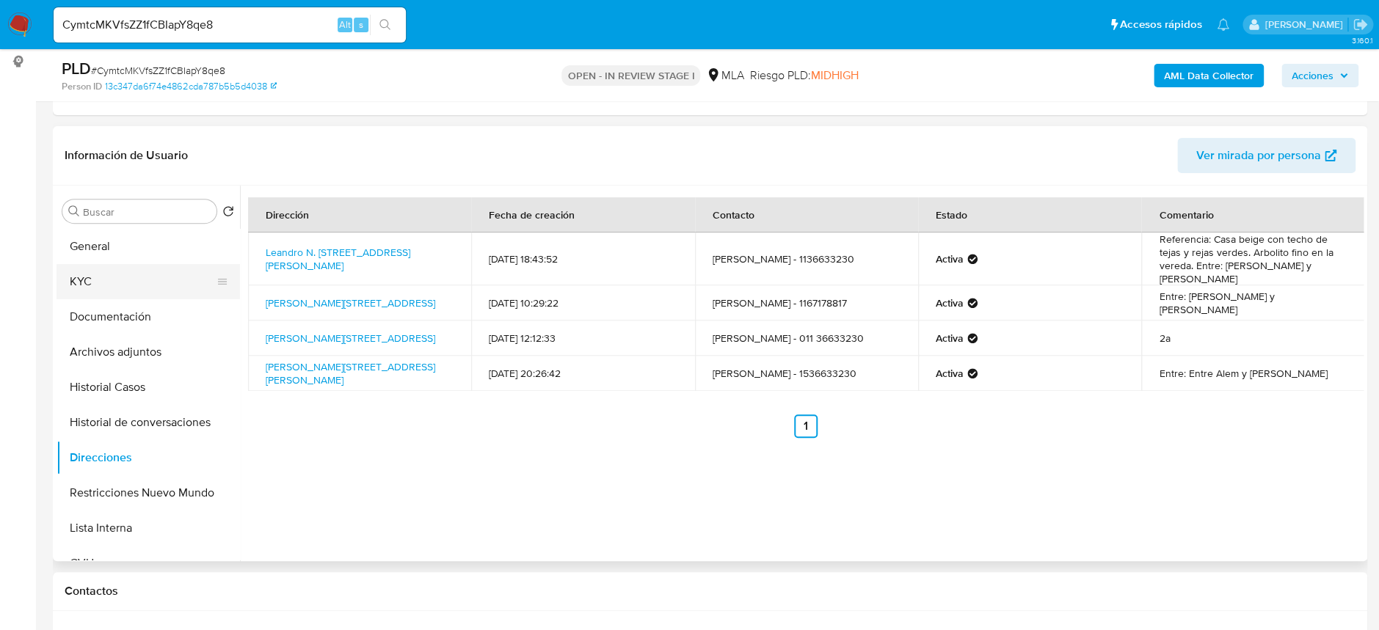
click at [108, 284] on button "KYC" at bounding box center [142, 281] width 172 height 35
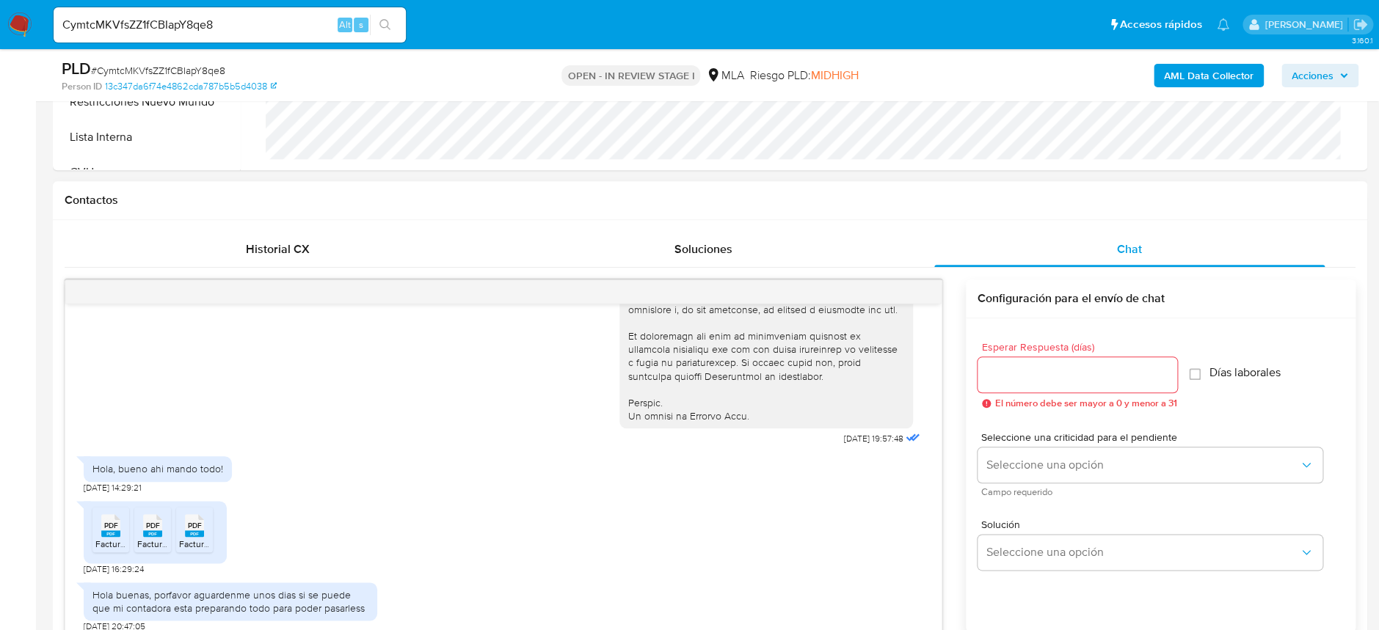
scroll to position [685, 0]
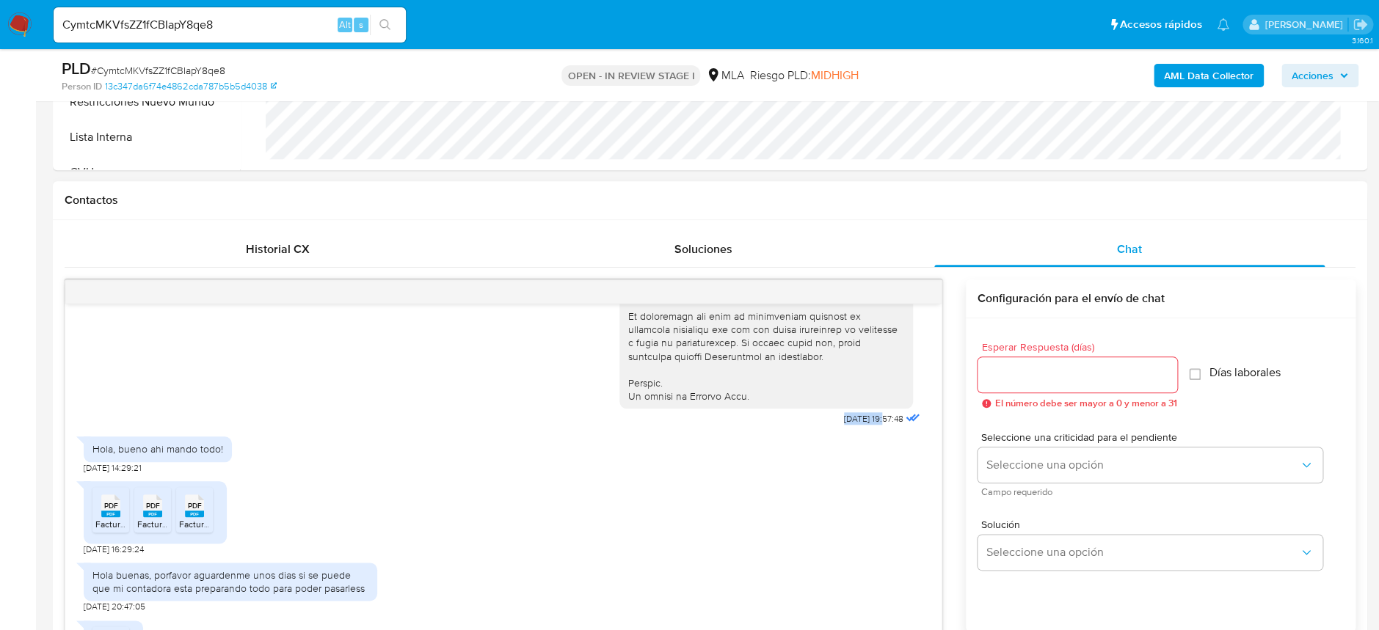
drag, startPoint x: 811, startPoint y: 445, endPoint x: 853, endPoint y: 449, distance: 42.0
click at [853, 430] on div "[DATE] 19:57:48" at bounding box center [771, 28] width 304 height 803
copy span "[DATE]"
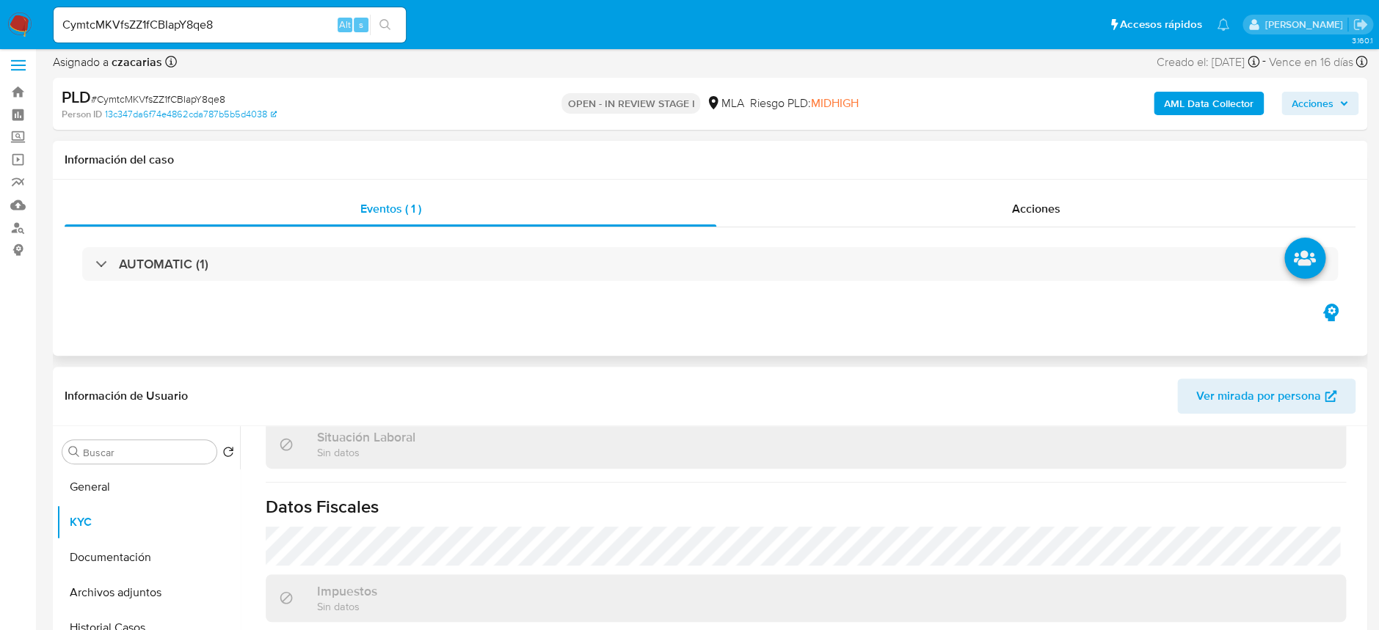
scroll to position [0, 0]
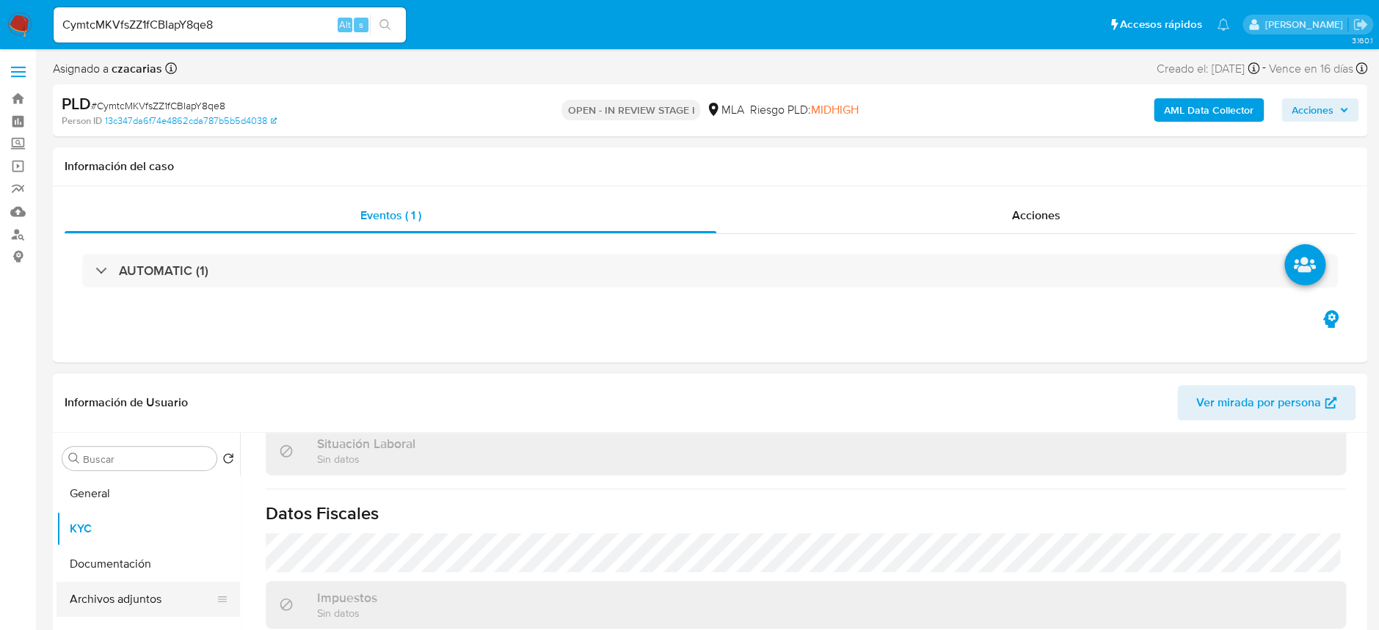
click at [149, 591] on button "Archivos adjuntos" at bounding box center [142, 599] width 172 height 35
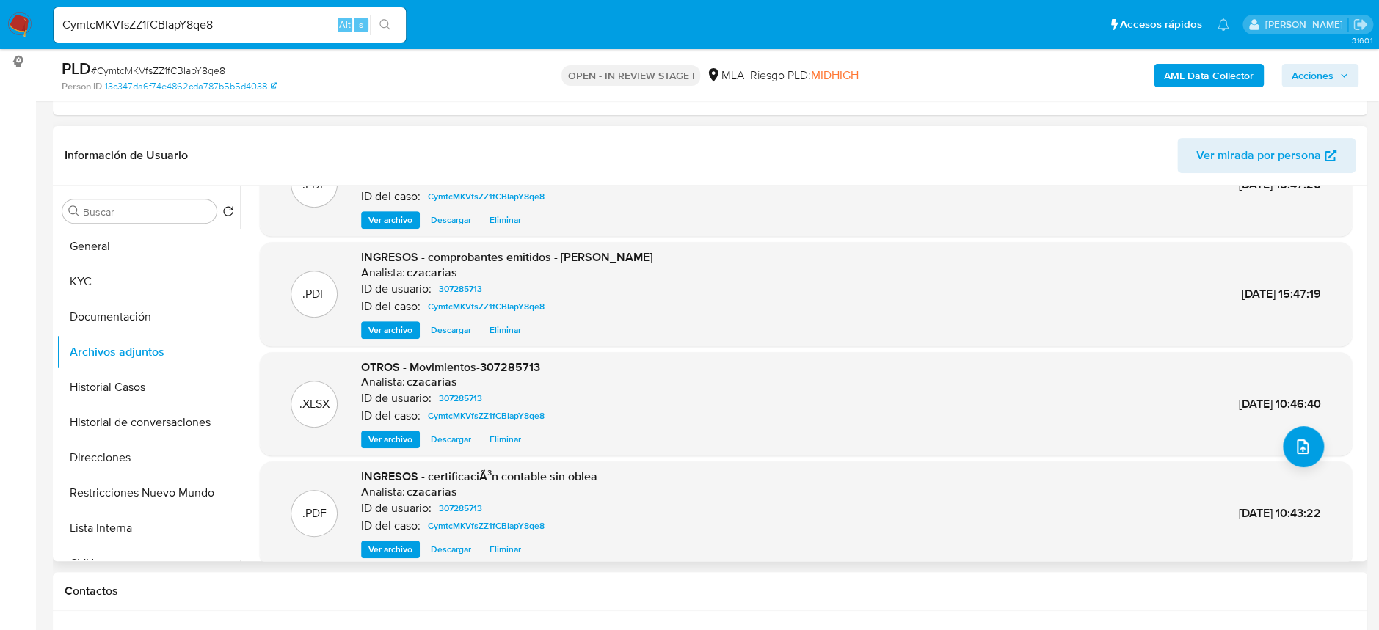
scroll to position [98, 0]
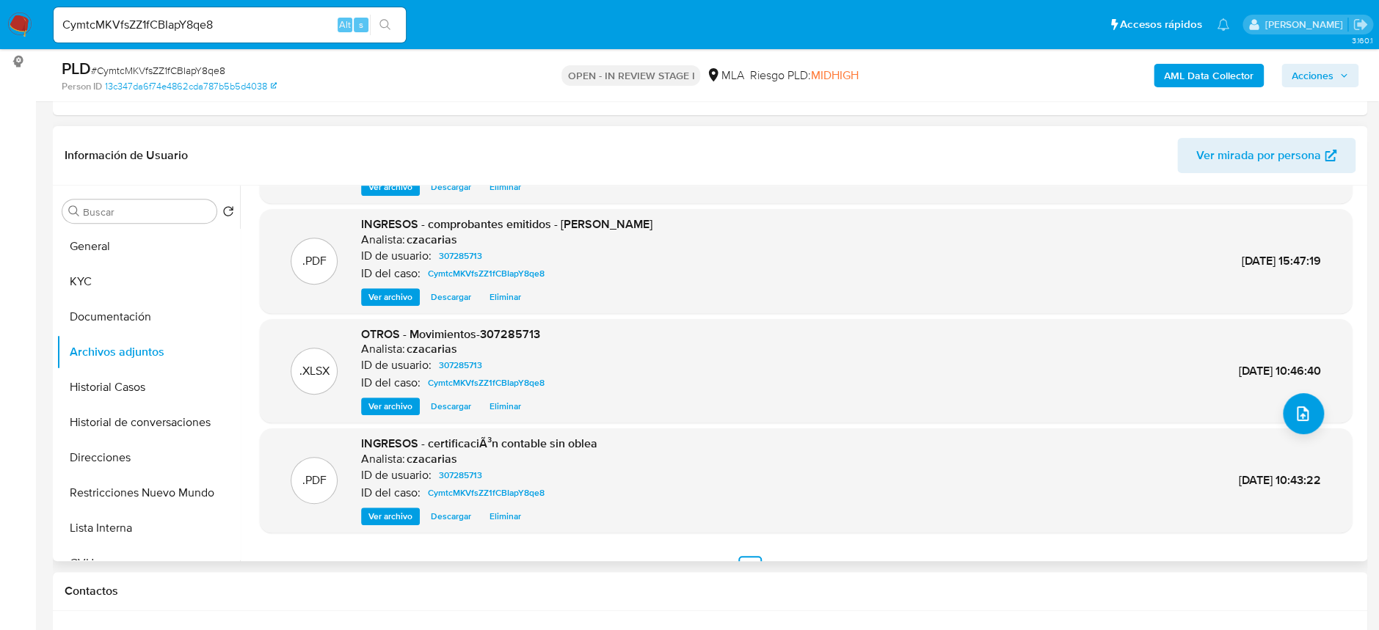
click at [394, 525] on div ".PDF INGRESOS - certificaciÃ³n contable sin oblea Analista: czacarias ID de usu…" at bounding box center [806, 480] width 1092 height 104
click at [391, 521] on span "Ver archivo" at bounding box center [390, 516] width 44 height 15
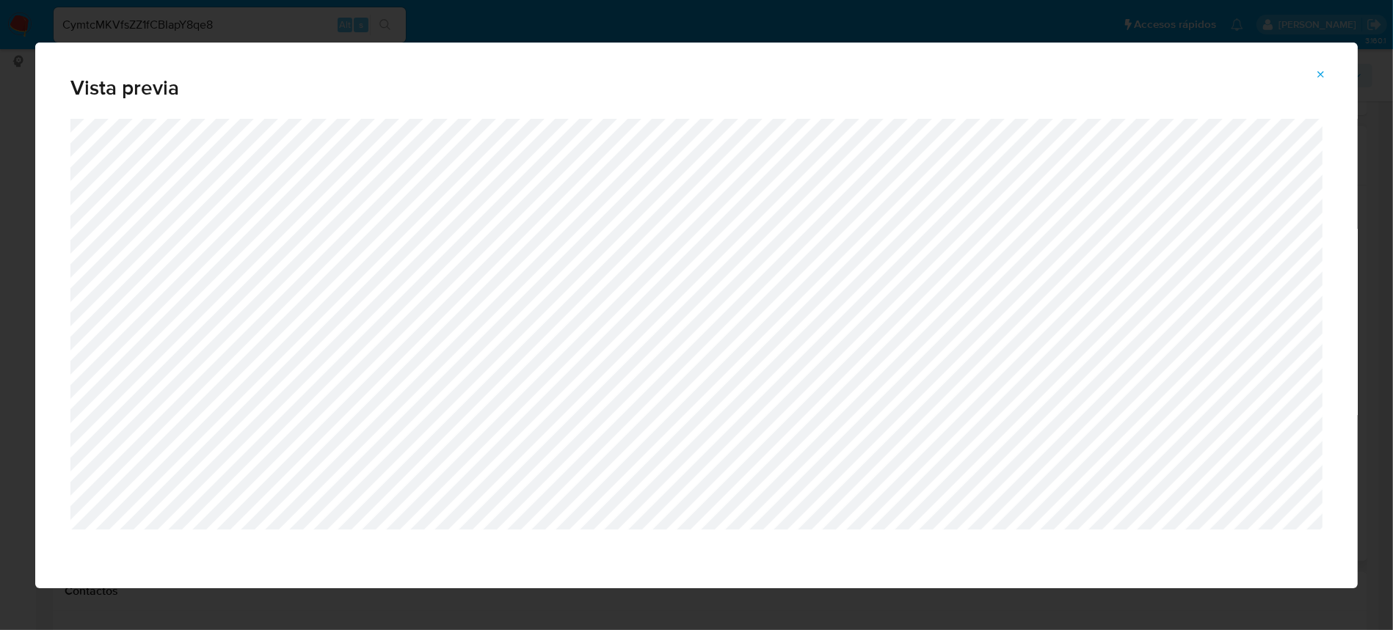
click at [1323, 69] on icon "Attachment preview" at bounding box center [1321, 75] width 12 height 12
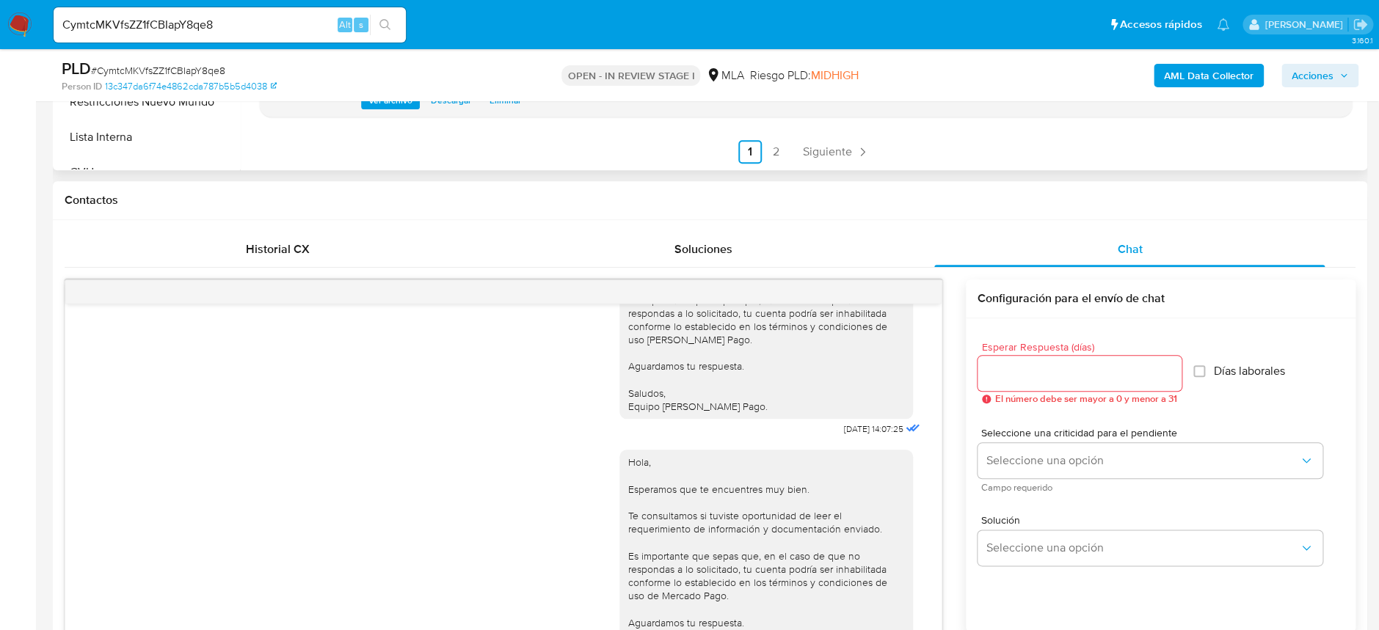
scroll to position [1467, 0]
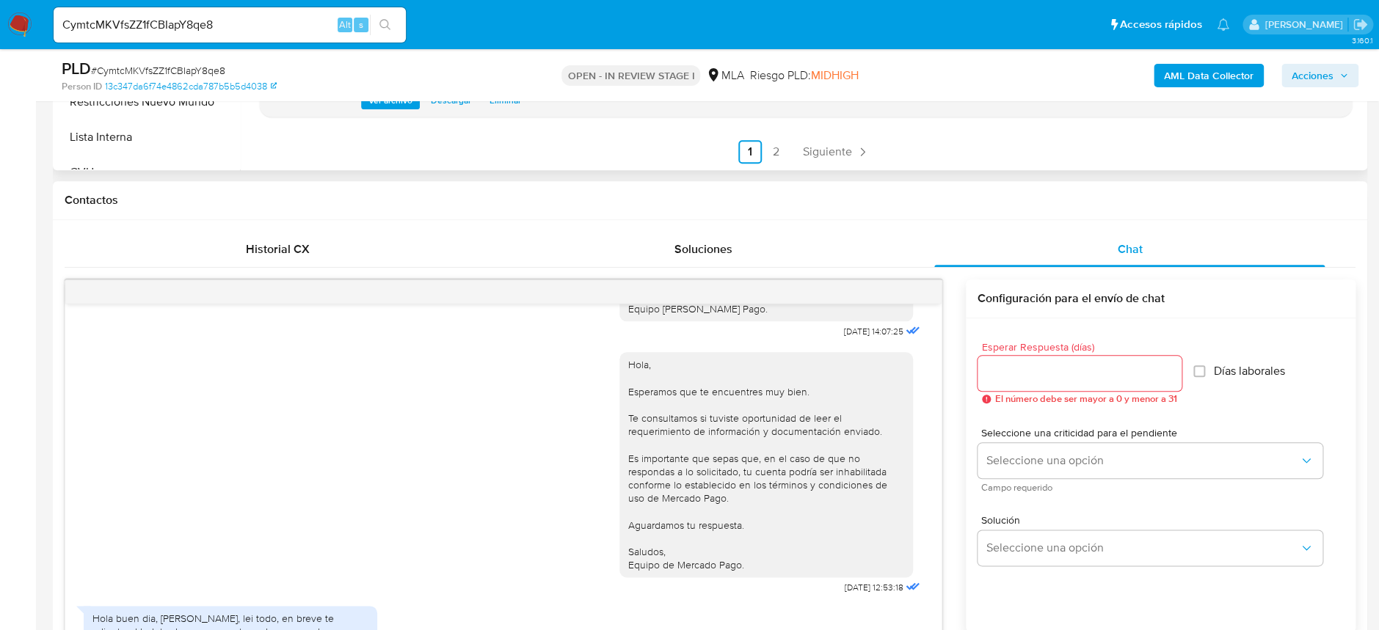
click at [855, 337] on span "[DATE] 14:07:25" at bounding box center [873, 332] width 59 height 12
click at [825, 315] on div "Hola [PERSON_NAME] Agradecemos su respuesta. Debido a que la certificación pres…" at bounding box center [766, 122] width 276 height 387
drag, startPoint x: 807, startPoint y: 384, endPoint x: 856, endPoint y: 384, distance: 49.2
click at [856, 343] on div "Hola [PERSON_NAME] Agradecemos su respuesta. Debido a que la certificación pres…" at bounding box center [771, 128] width 304 height 430
copy span "[DATE]"
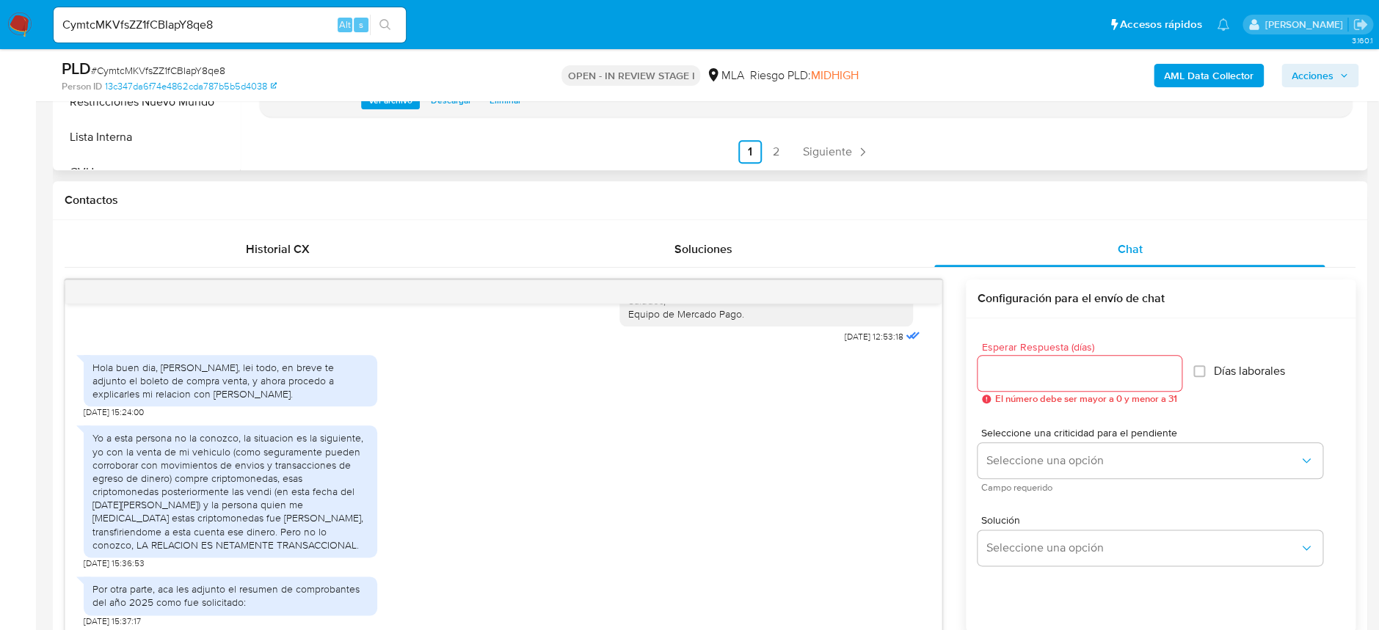
scroll to position [1761, 0]
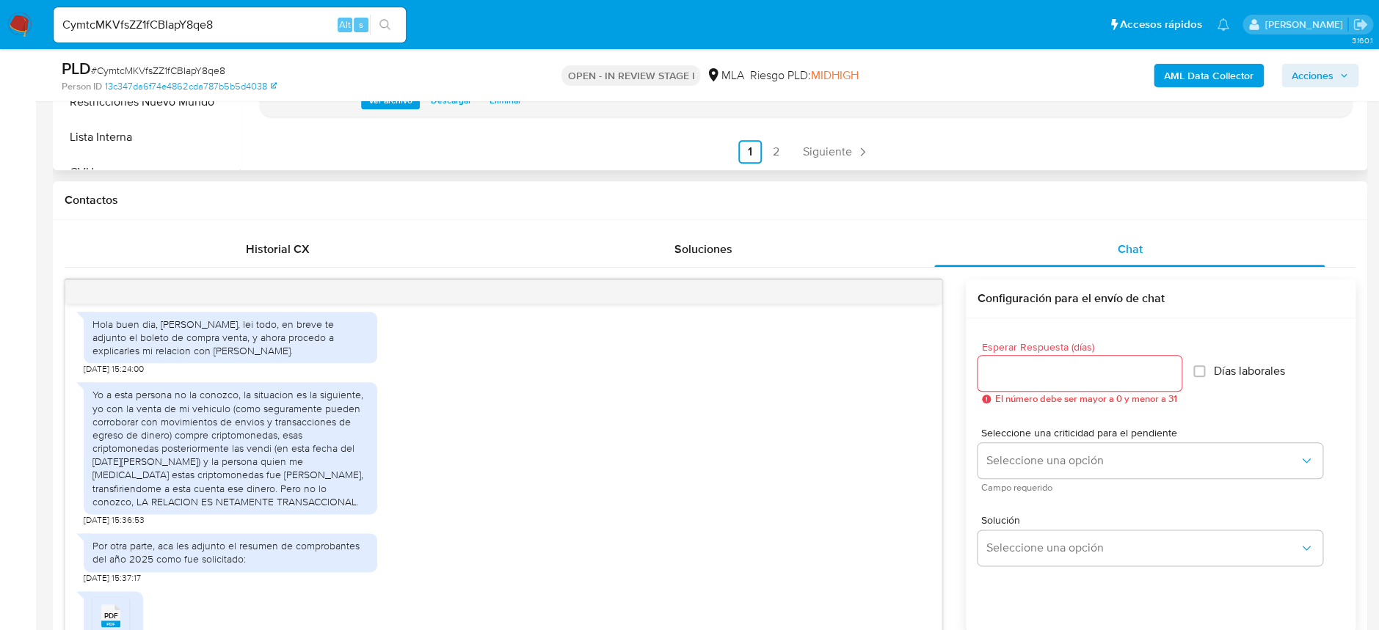
drag, startPoint x: 814, startPoint y: 354, endPoint x: 858, endPoint y: 357, distance: 43.4
click at [855, 299] on span "[DATE] 12:53:18" at bounding box center [873, 294] width 59 height 12
copy span "[DATE]"
drag, startPoint x: 90, startPoint y: 415, endPoint x: 239, endPoint y: 421, distance: 149.8
click at [239, 364] on div "Hola buen dia, [PERSON_NAME], lei todo, en breve te adjunto el boleto de compra…" at bounding box center [230, 338] width 293 height 52
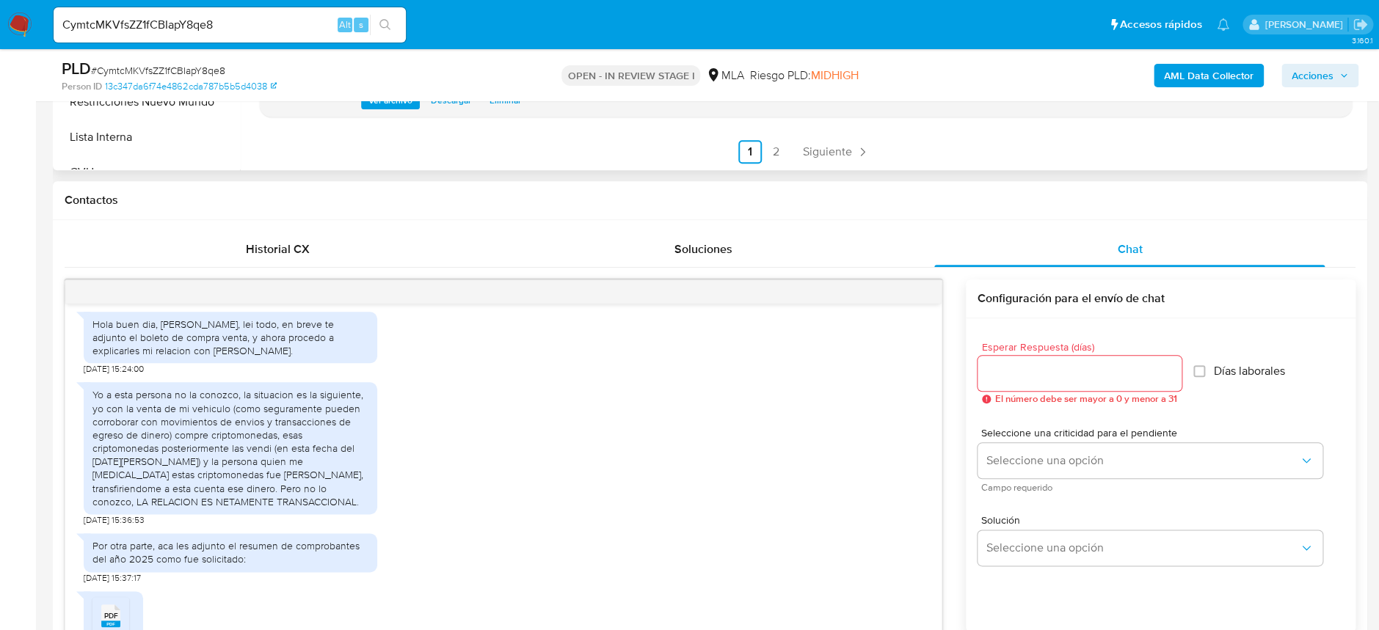
copy div "[PERSON_NAME]"
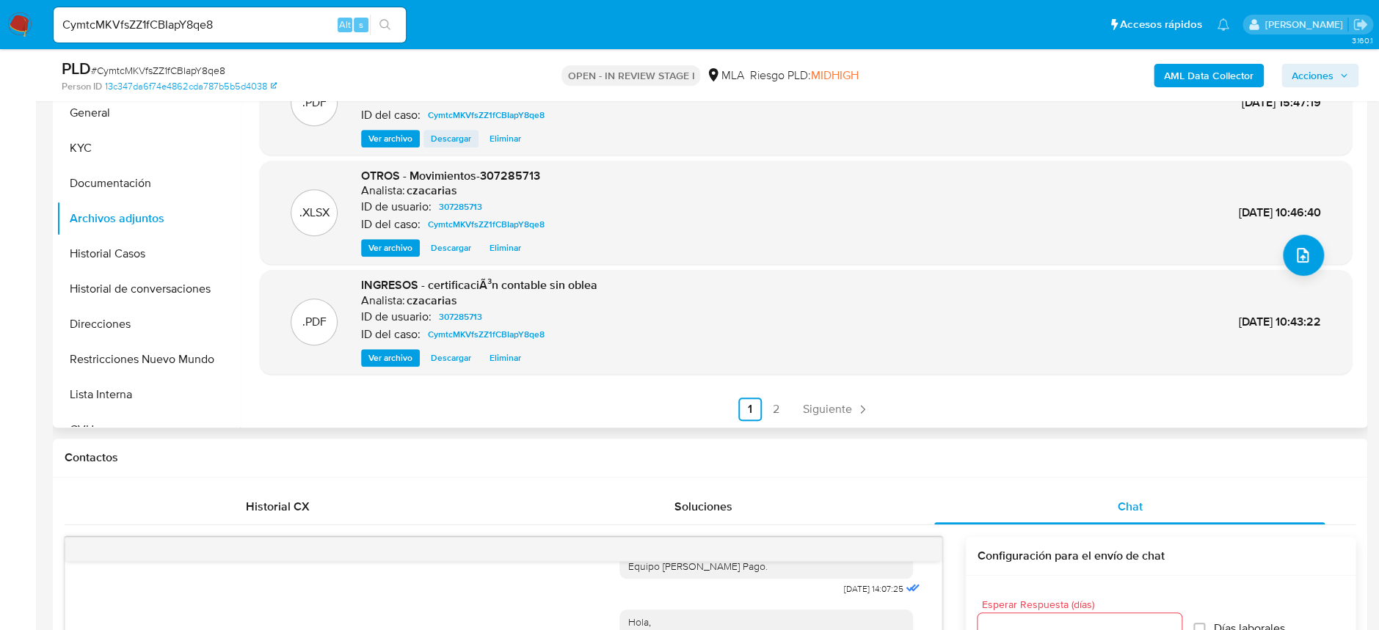
scroll to position [195, 0]
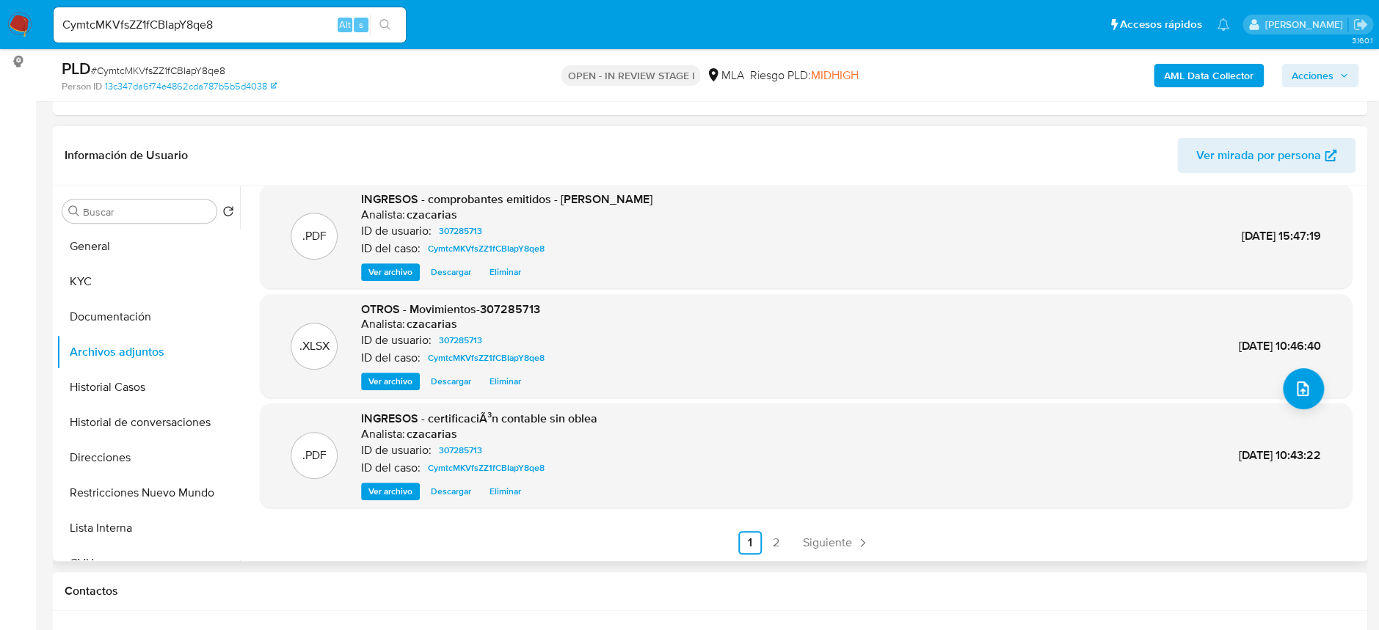
click at [391, 268] on span "Ver archivo" at bounding box center [390, 272] width 44 height 15
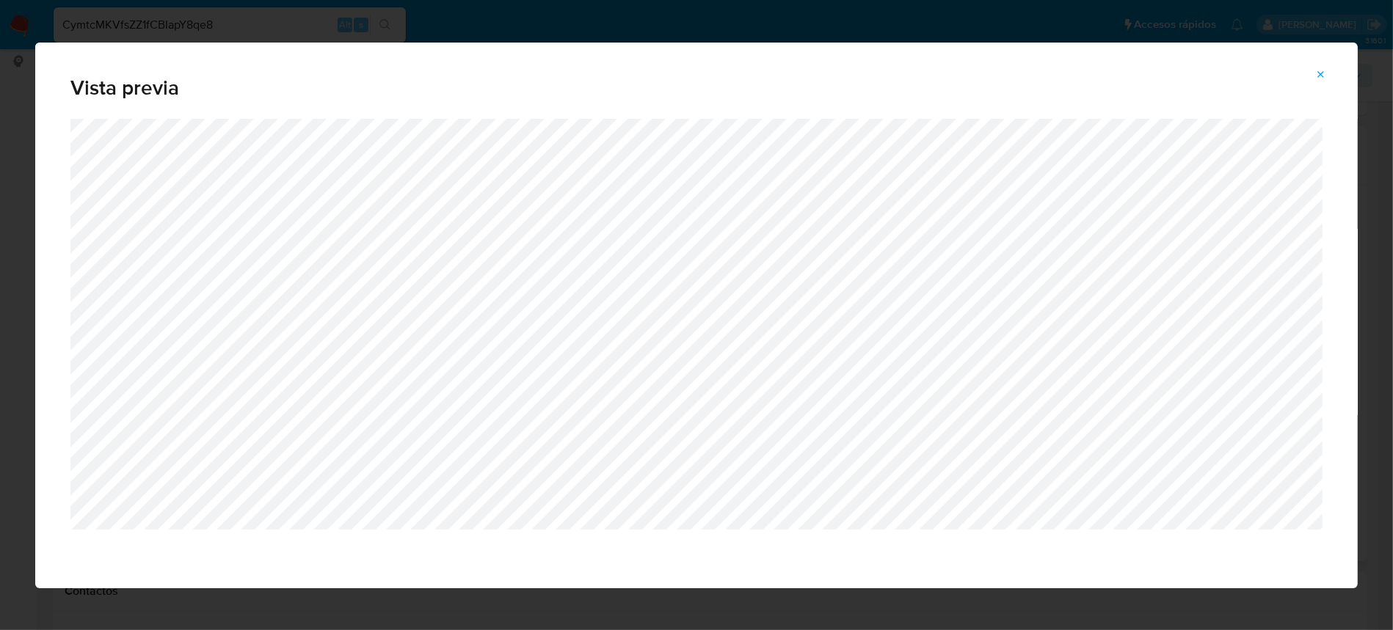
click at [1313, 73] on button "Attachment preview" at bounding box center [1320, 74] width 32 height 23
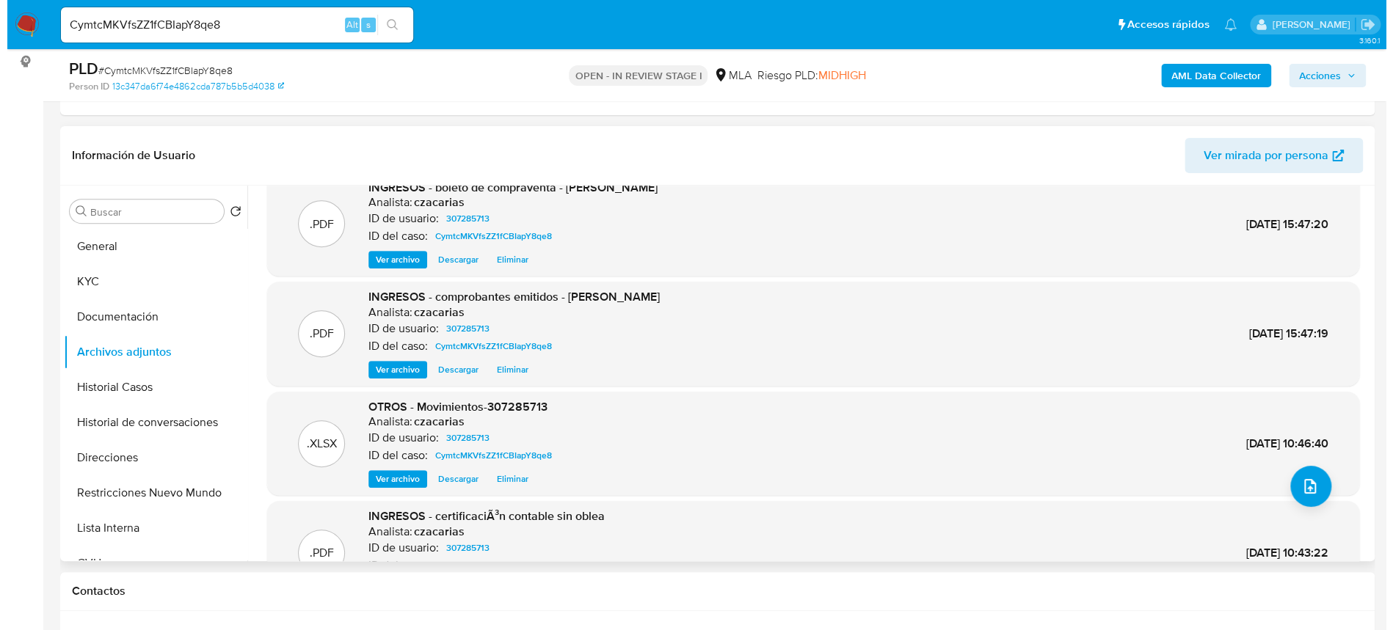
scroll to position [0, 0]
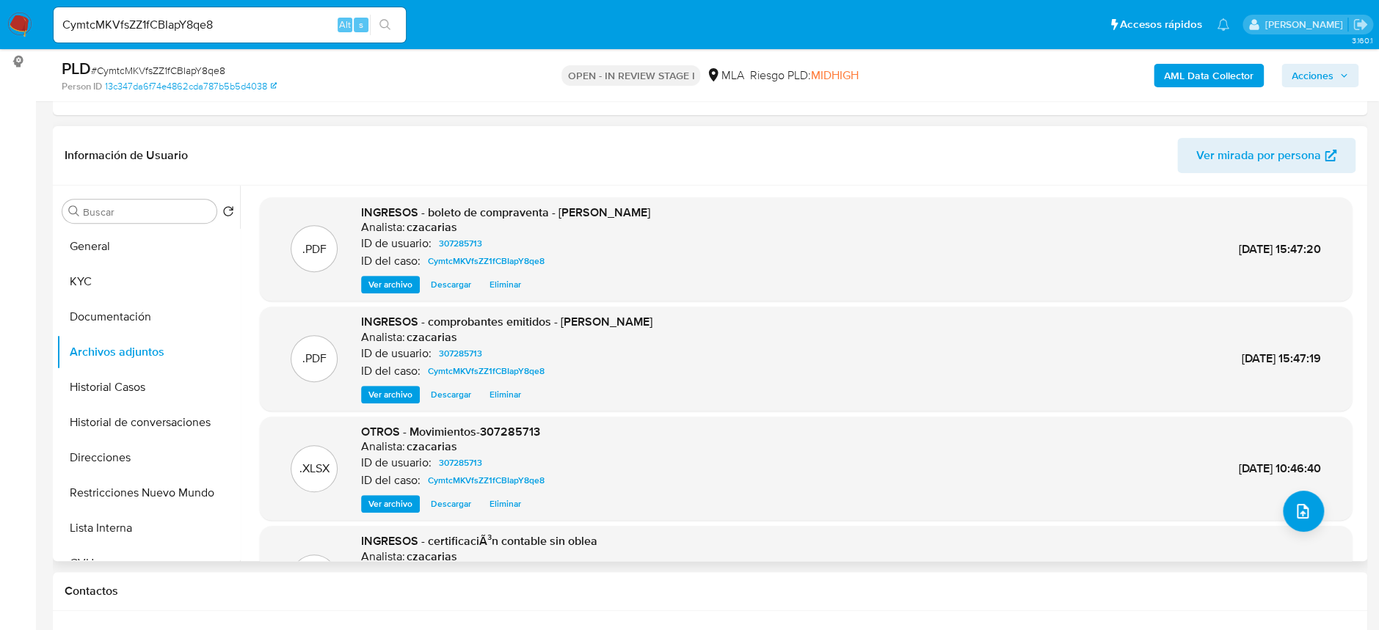
click at [403, 292] on span "Ver archivo" at bounding box center [390, 284] width 44 height 15
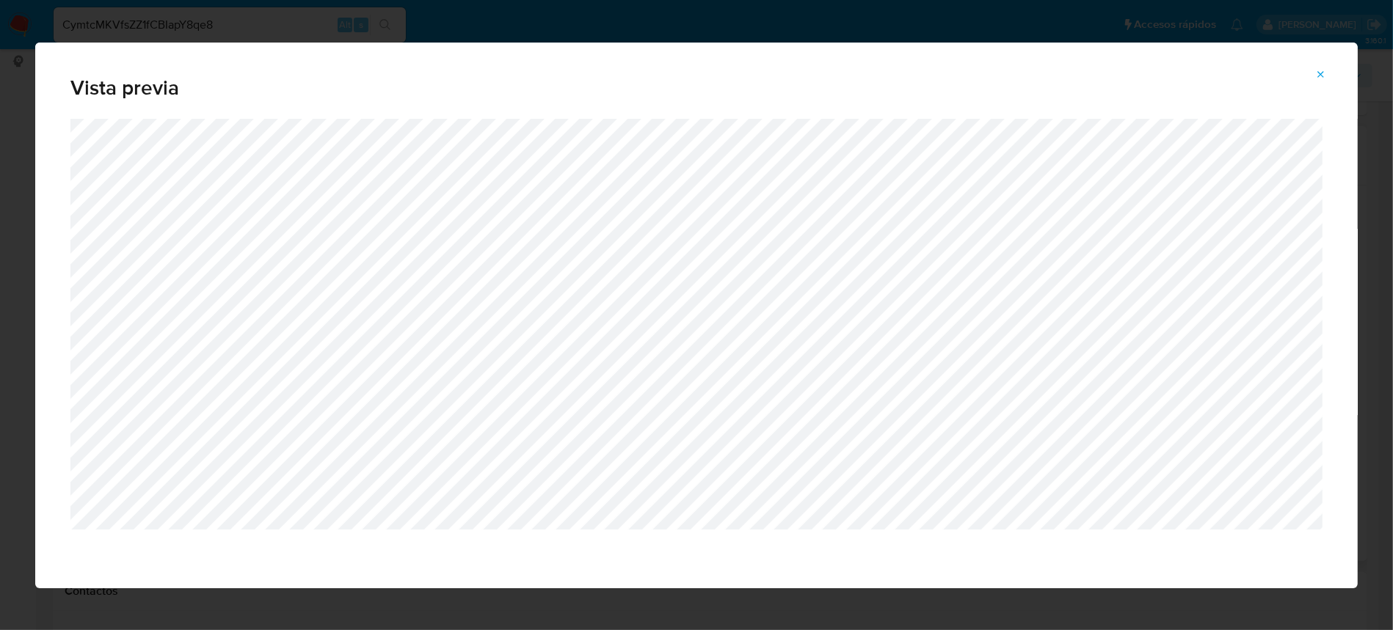
click at [1321, 76] on icon "Attachment preview" at bounding box center [1321, 75] width 12 height 12
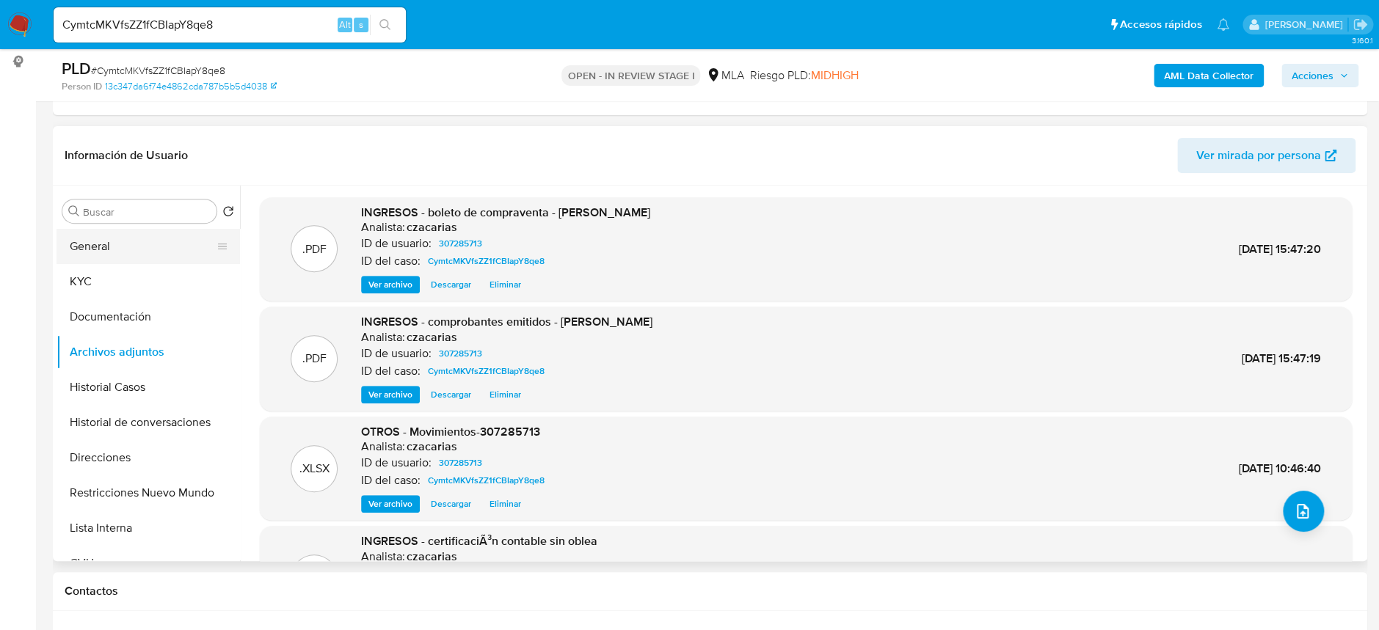
click at [117, 247] on button "General" at bounding box center [142, 246] width 172 height 35
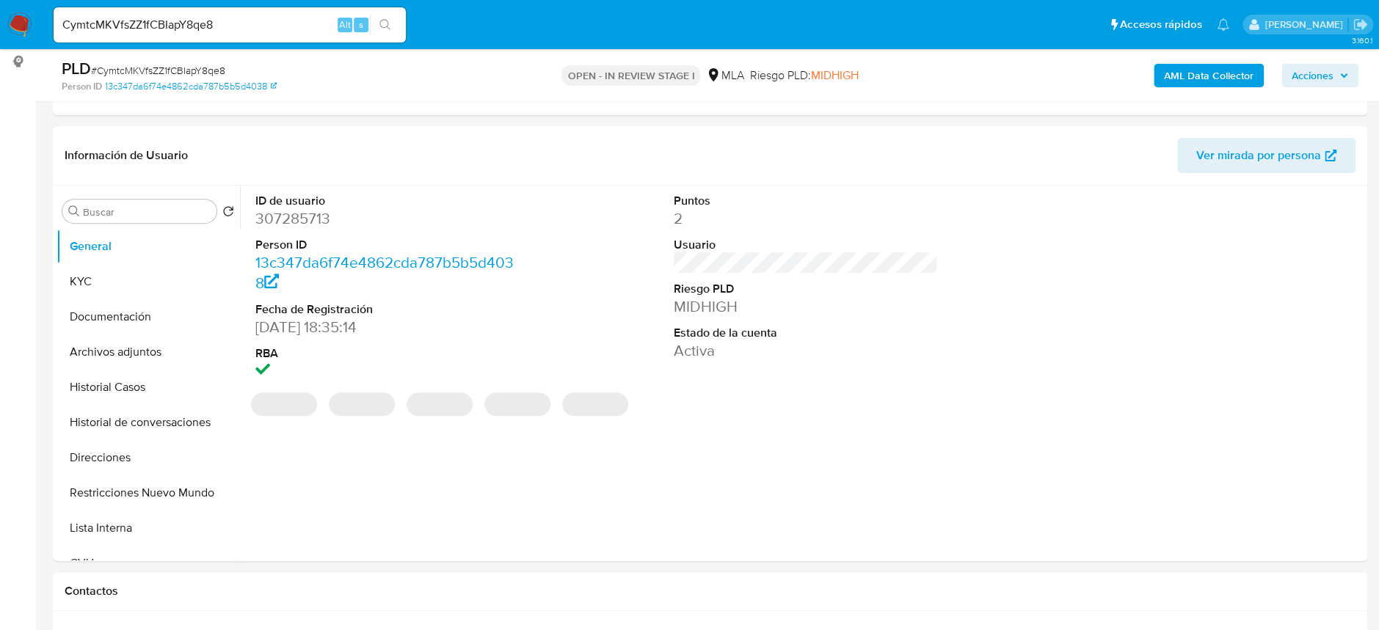
click at [289, 221] on dd "307285713" at bounding box center [387, 218] width 264 height 21
copy dd "307285713"
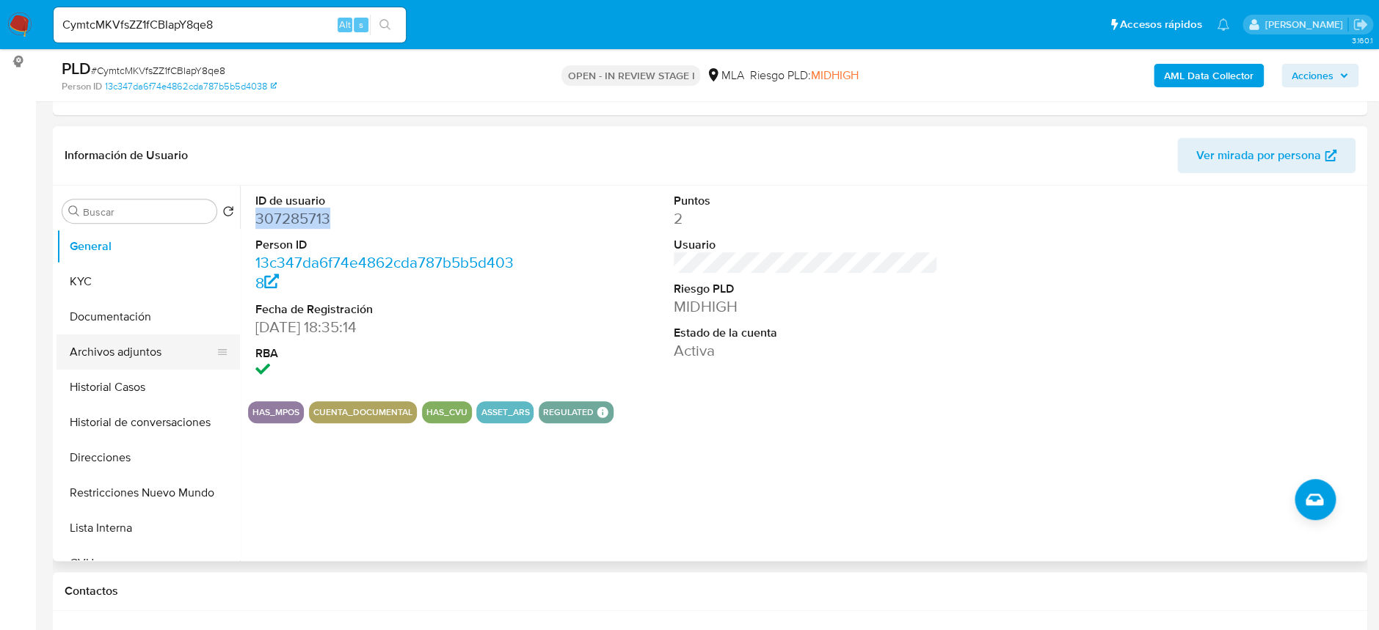
click at [115, 344] on button "Archivos adjuntos" at bounding box center [142, 352] width 172 height 35
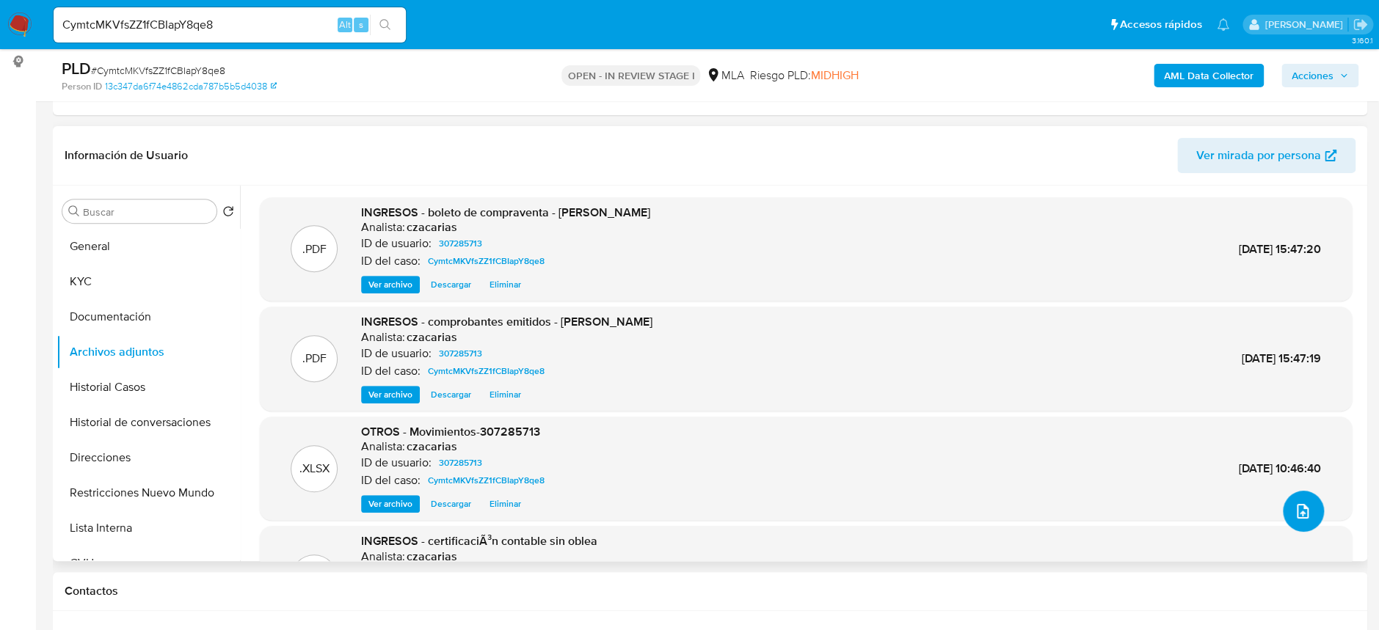
click at [1285, 512] on button "upload-file" at bounding box center [1302, 511] width 41 height 41
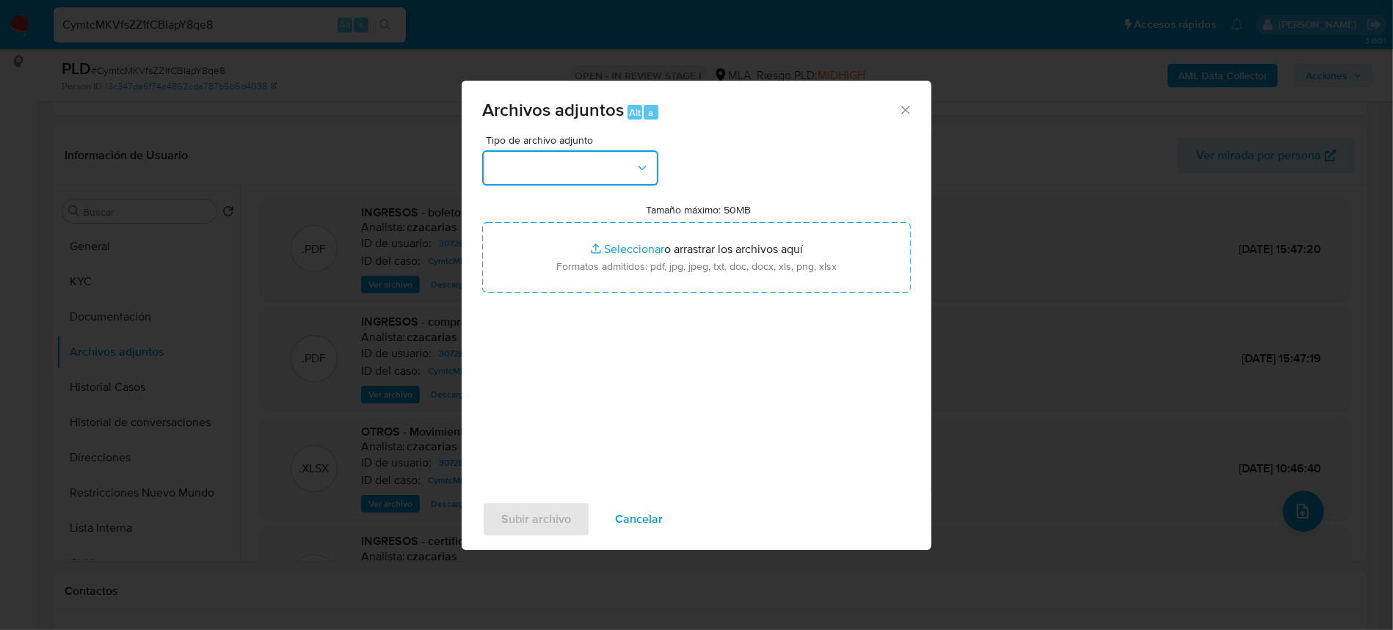
click at [558, 175] on button "button" at bounding box center [570, 167] width 176 height 35
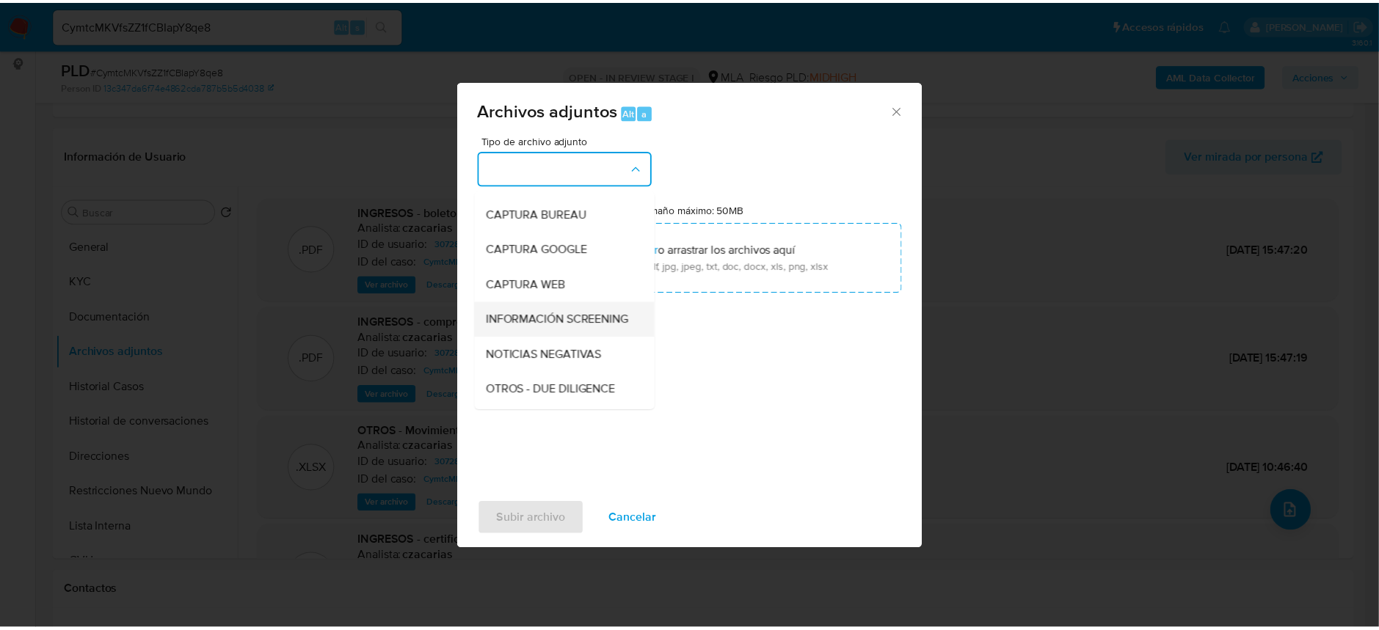
scroll to position [98, 0]
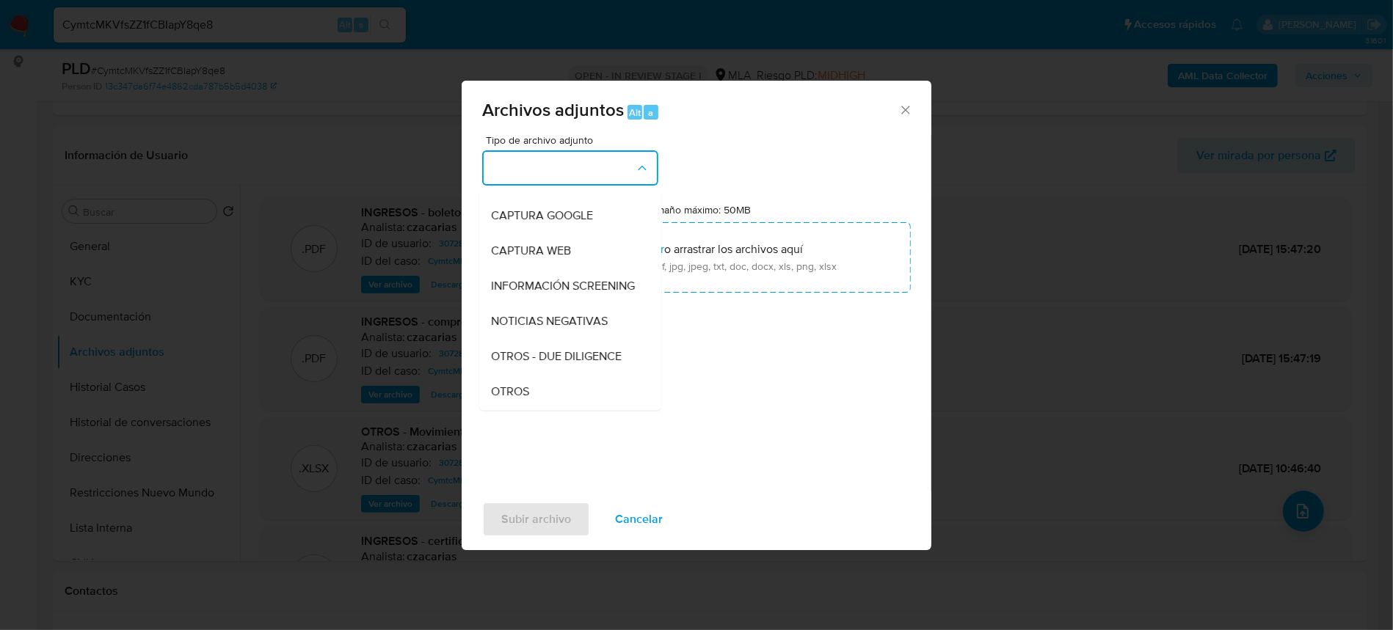
click at [535, 392] on div "OTROS" at bounding box center [566, 391] width 150 height 35
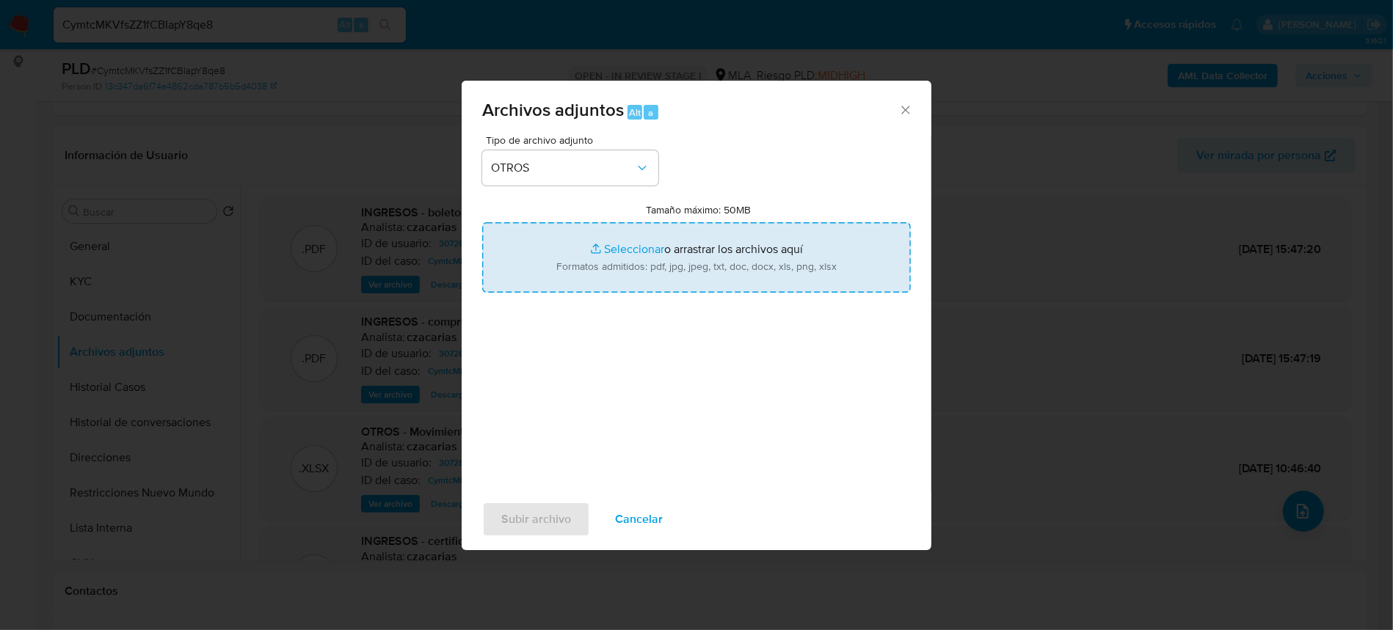
type input "C:\fakepath\Caselog CymtcMKVfsZZ1fCBIapY8qe8_2025_07_18_01_41_34.docx"
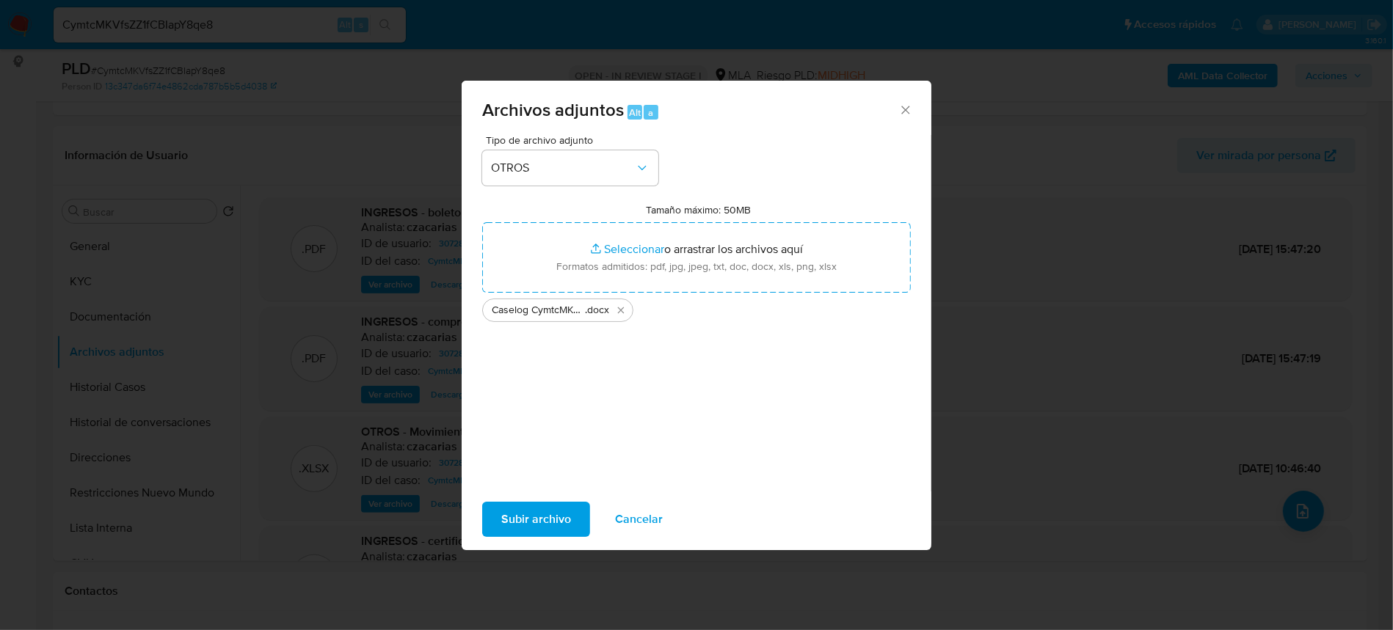
click at [518, 508] on span "Subir archivo" at bounding box center [536, 519] width 70 height 32
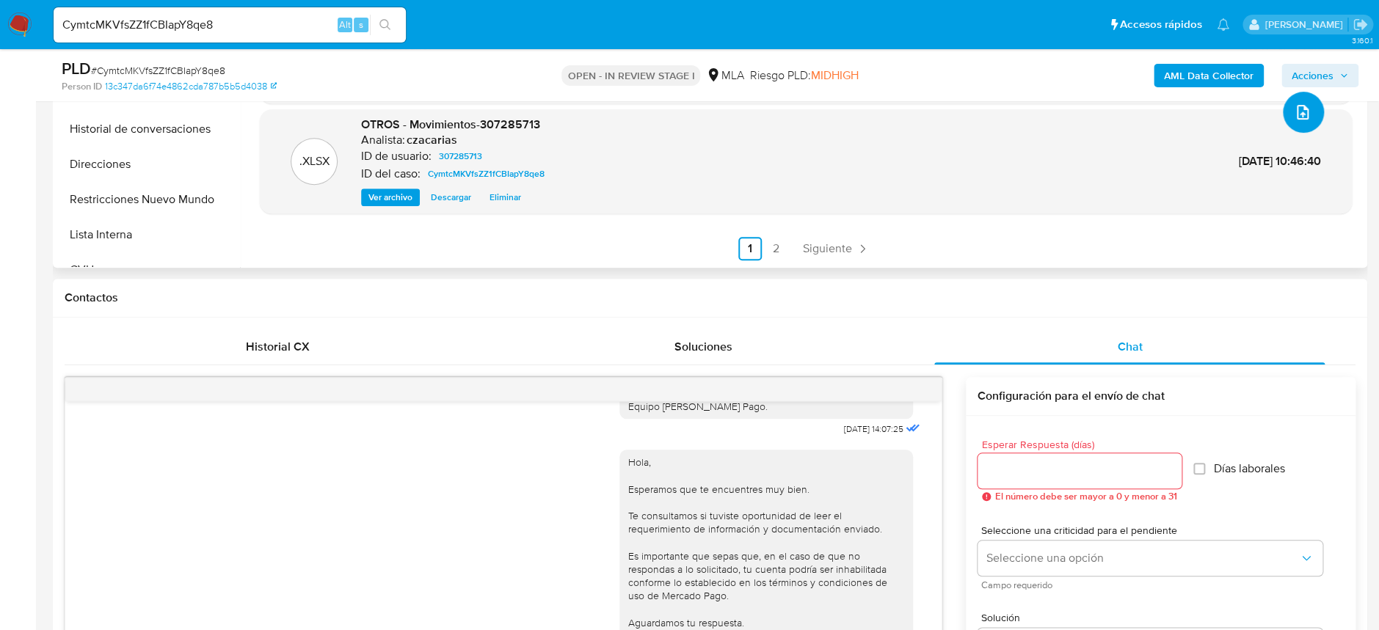
scroll to position [0, 0]
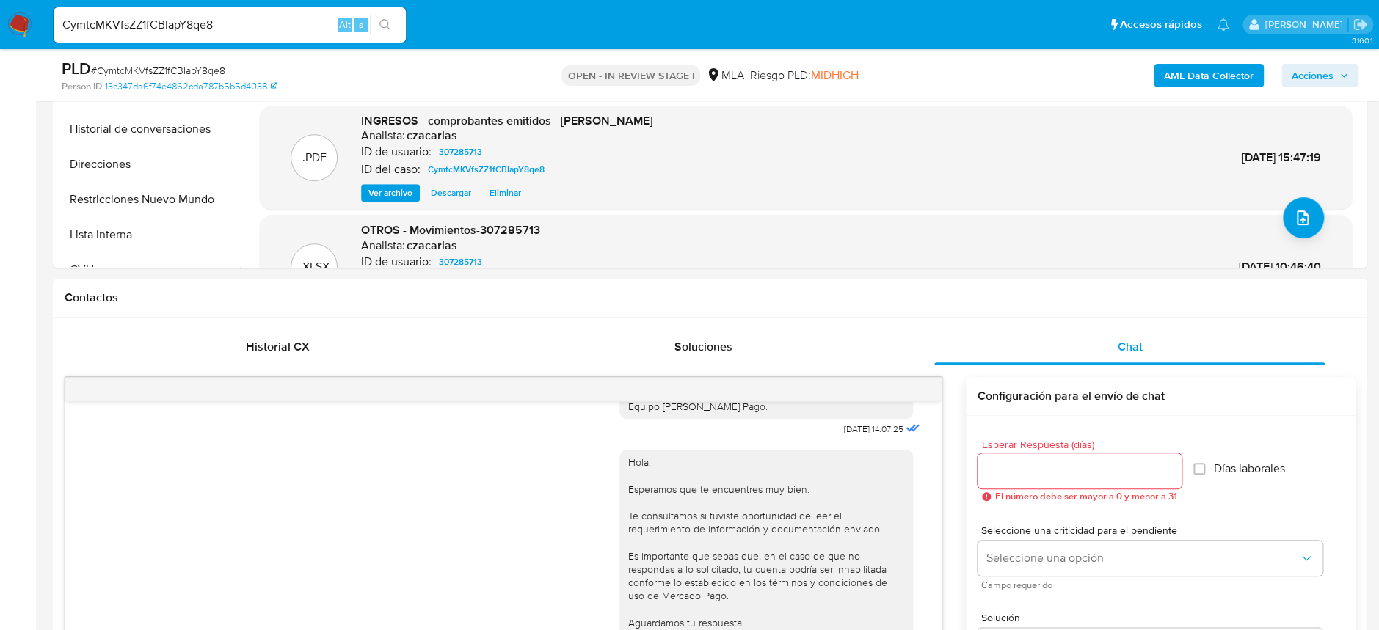
click at [1335, 75] on span "Acciones" at bounding box center [1319, 75] width 56 height 21
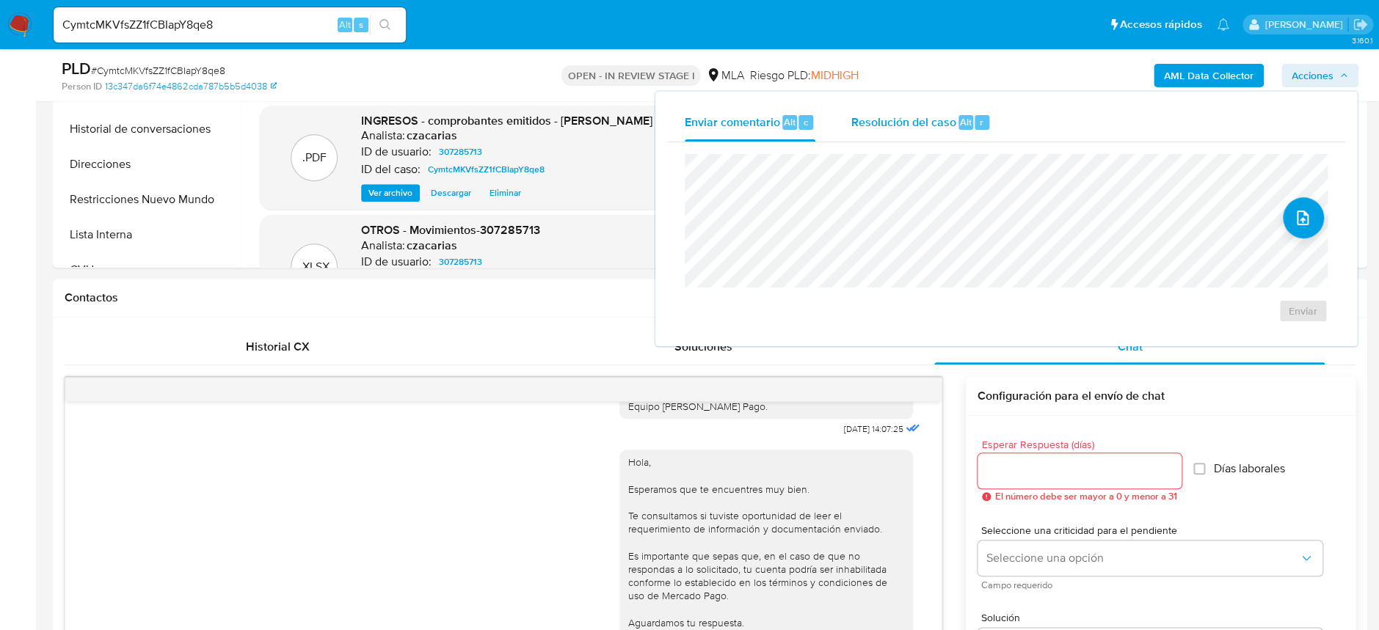
drag, startPoint x: 925, startPoint y: 126, endPoint x: 930, endPoint y: 139, distance: 13.9
click at [927, 131] on div "Resolución del caso Alt r" at bounding box center [920, 122] width 140 height 38
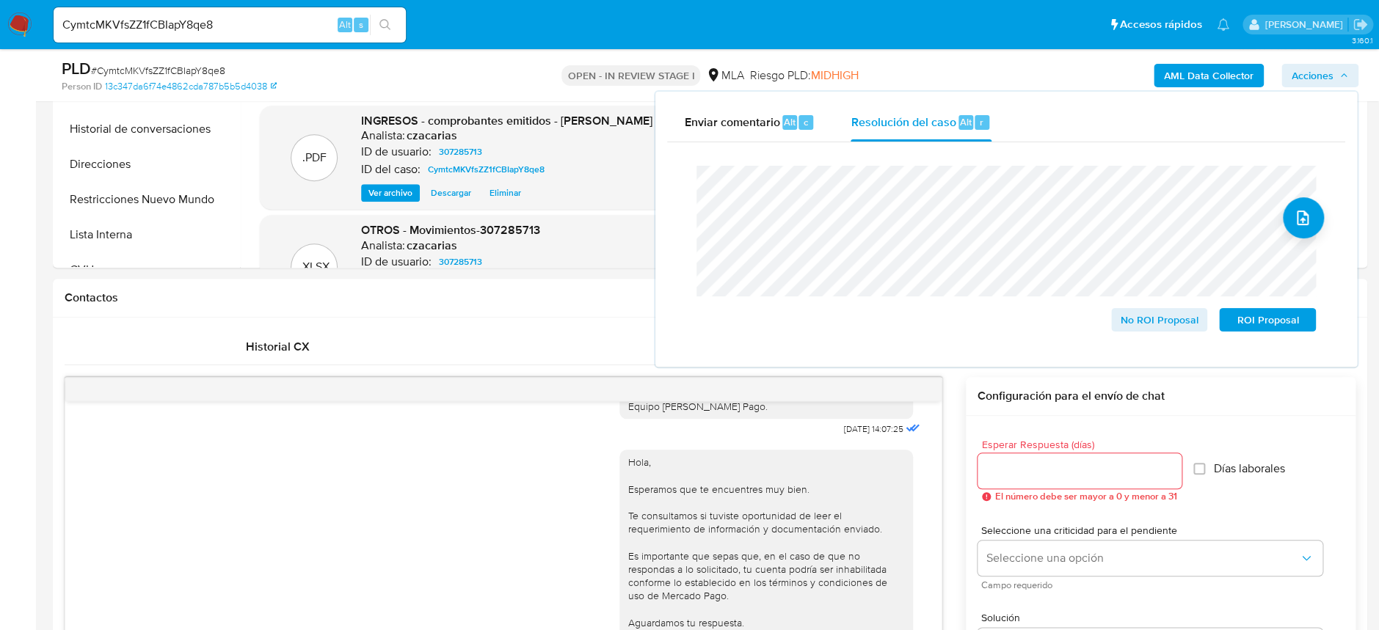
click at [180, 70] on span "# CymtcMKVfsZZ1fCBIapY8qe8" at bounding box center [158, 70] width 134 height 15
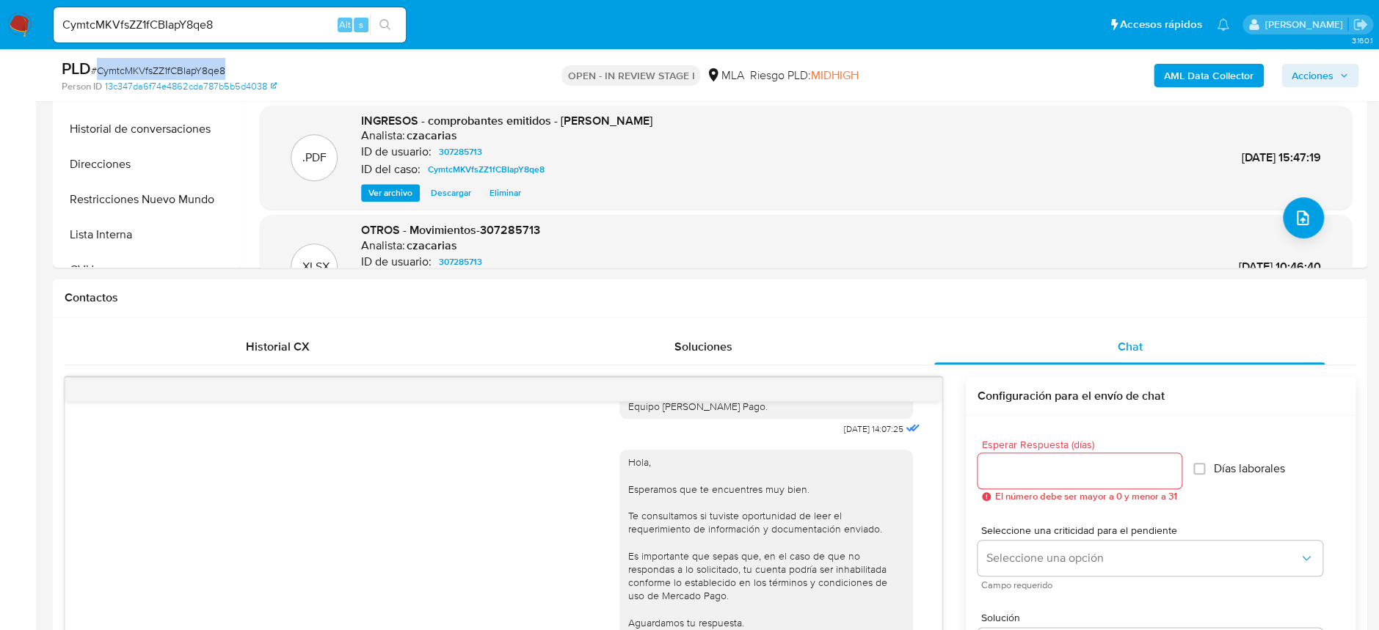
click at [180, 70] on span "# CymtcMKVfsZZ1fCBIapY8qe8" at bounding box center [158, 70] width 134 height 15
copy span "CymtcMKVfsZZ1fCBIapY8qe8"
drag, startPoint x: 1315, startPoint y: 75, endPoint x: 1292, endPoint y: 87, distance: 25.9
click at [1315, 75] on span "Acciones" at bounding box center [1312, 75] width 42 height 23
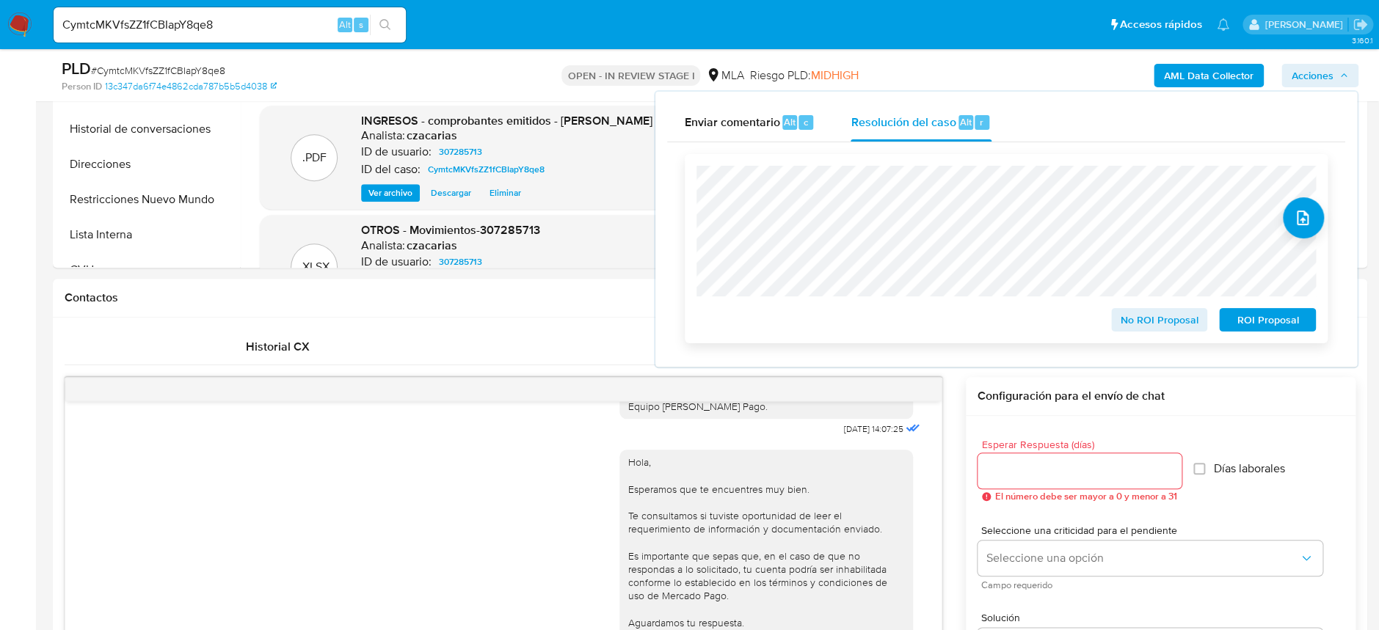
click at [1173, 316] on span "No ROI Proposal" at bounding box center [1159, 320] width 76 height 21
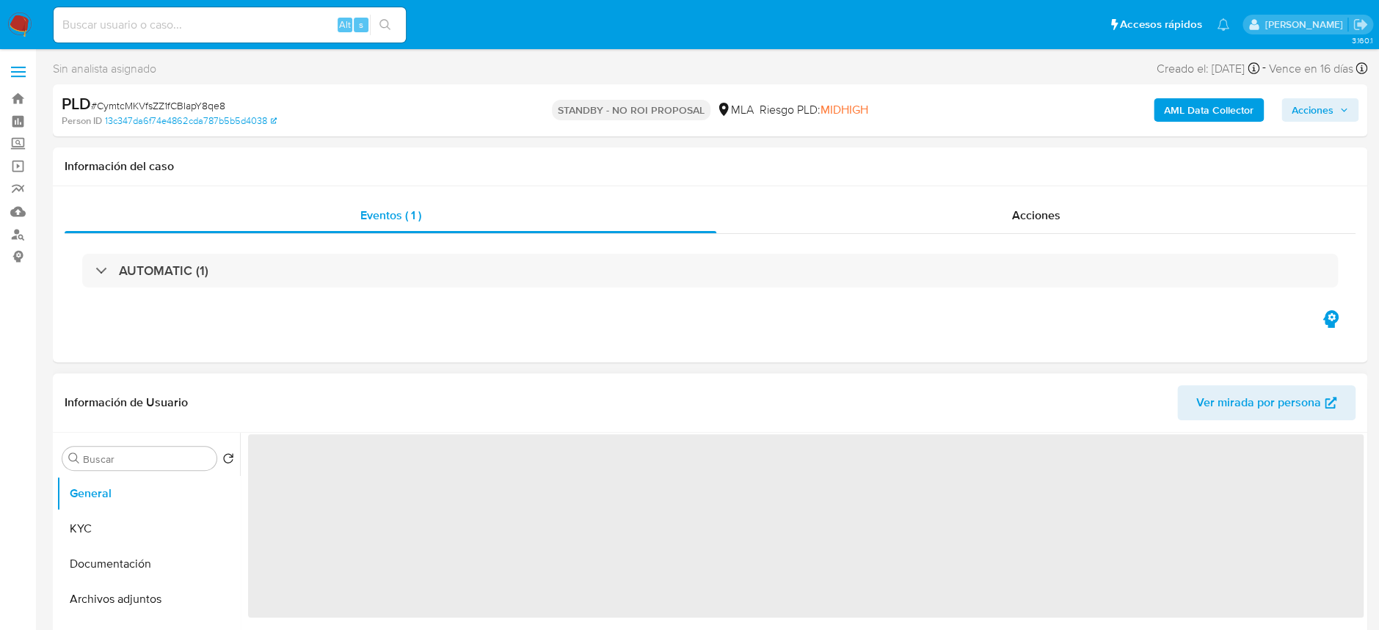
select select "10"
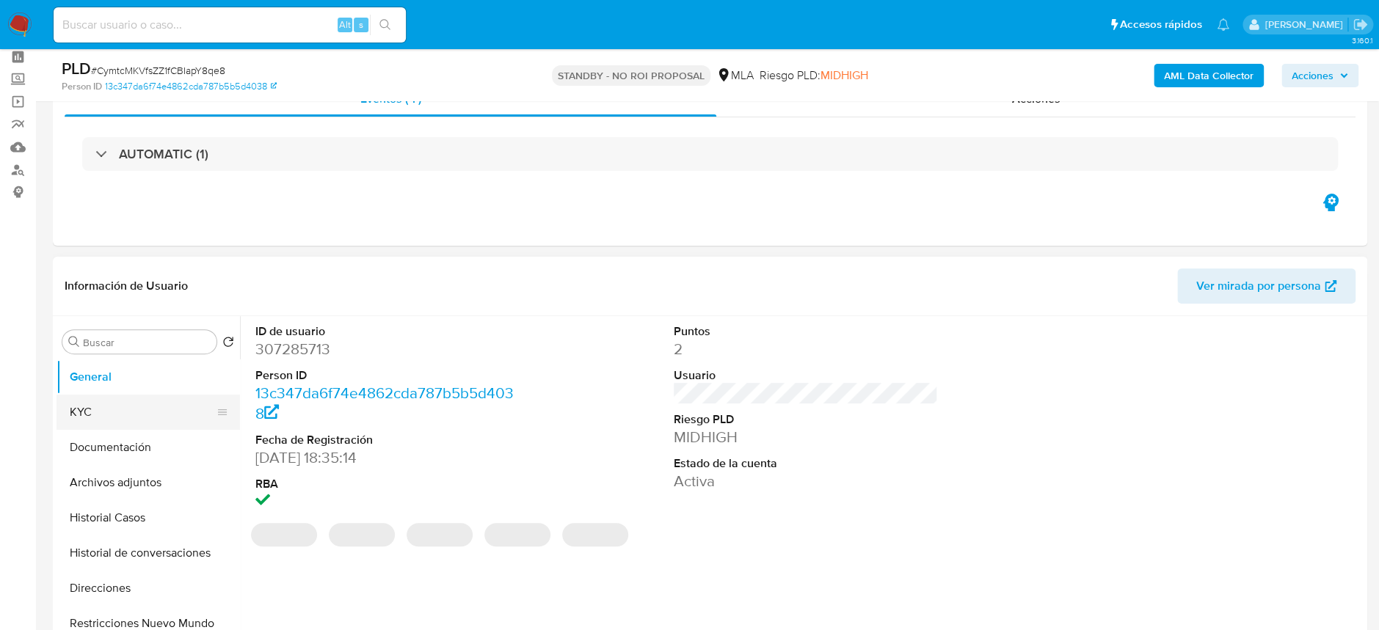
scroll to position [98, 0]
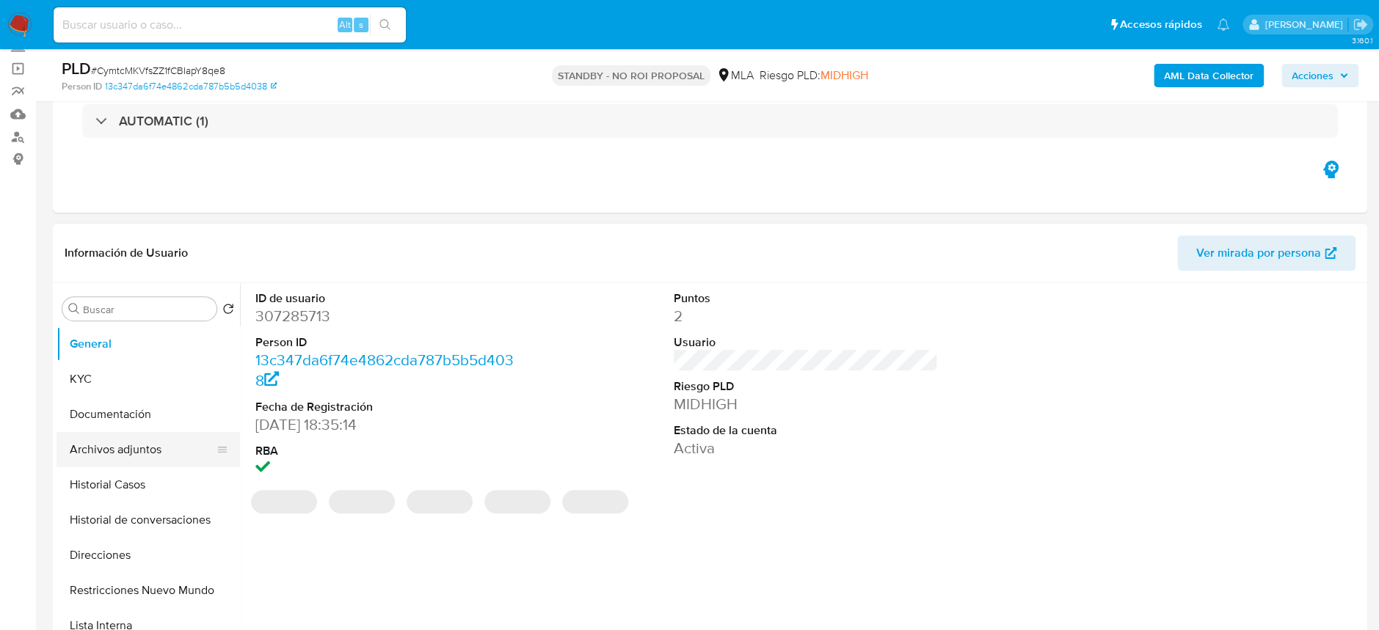
click at [145, 458] on button "Archivos adjuntos" at bounding box center [142, 449] width 172 height 35
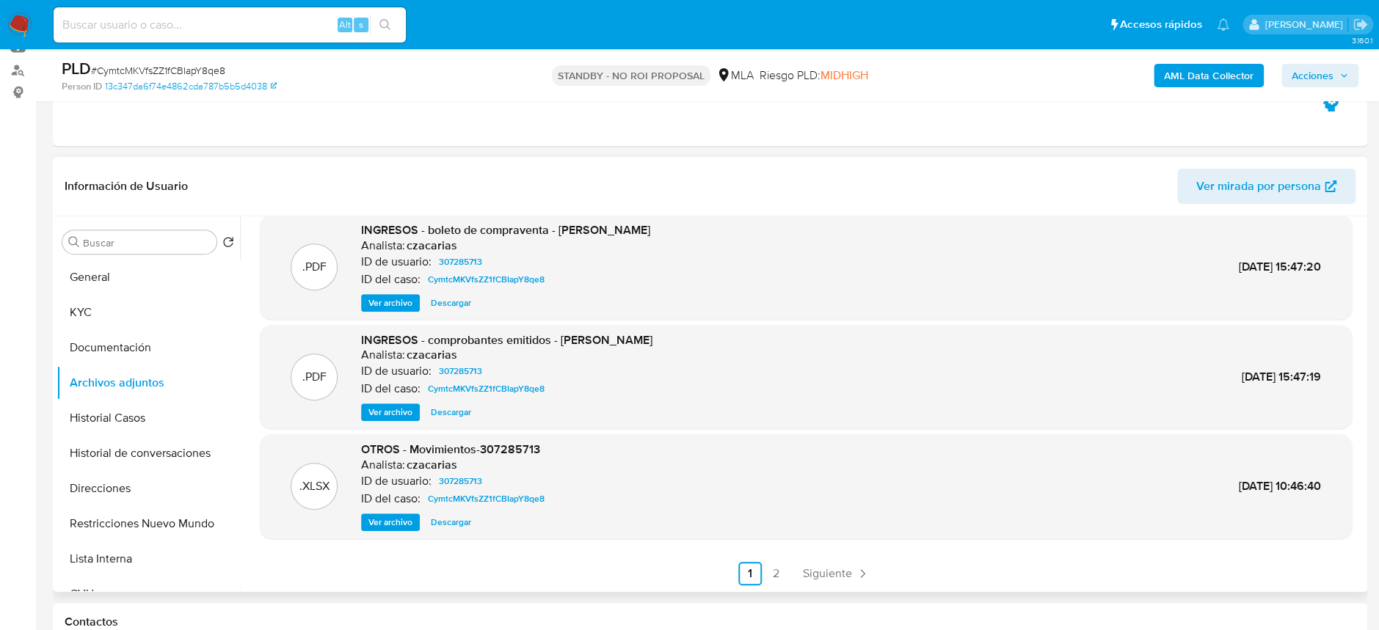
scroll to position [195, 0]
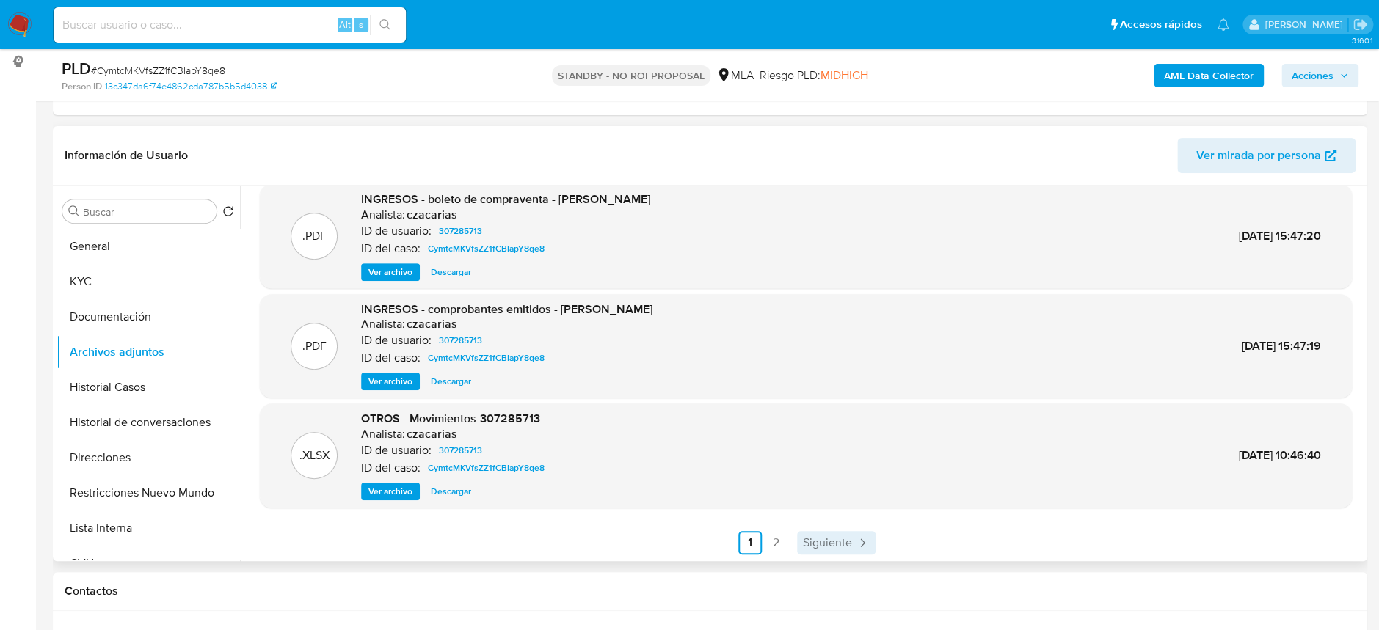
click at [834, 537] on span "Siguiente" at bounding box center [827, 543] width 49 height 12
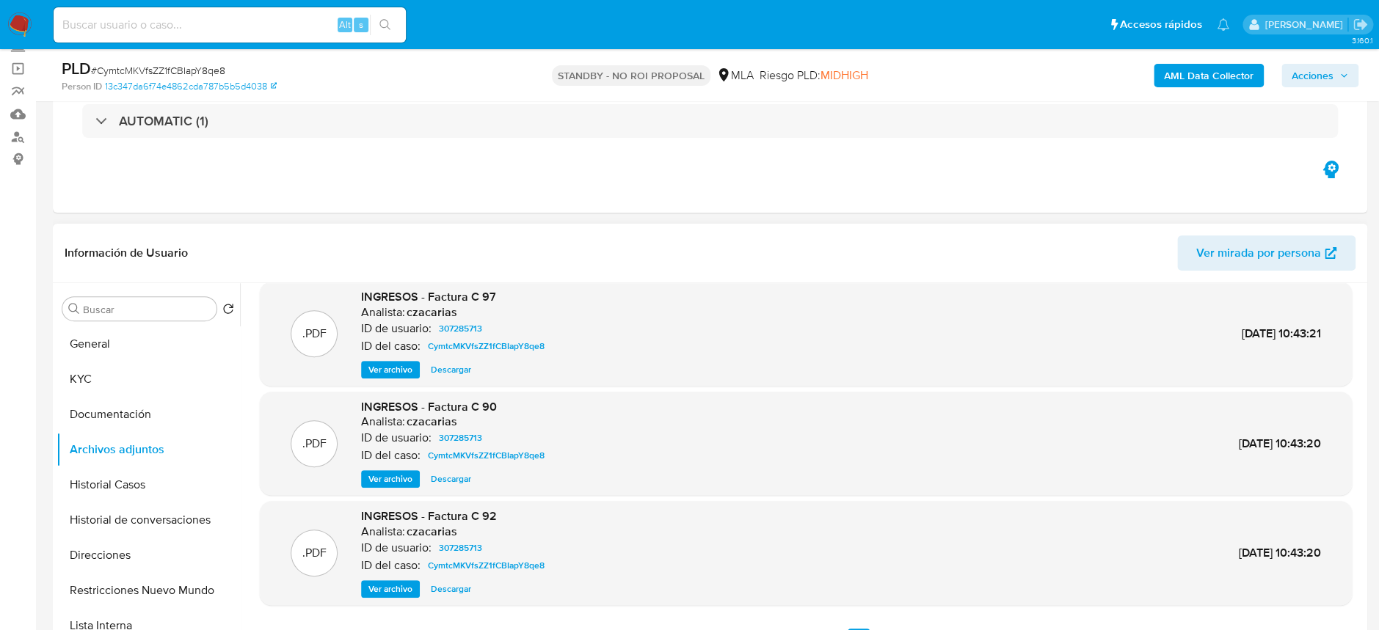
scroll to position [293, 0]
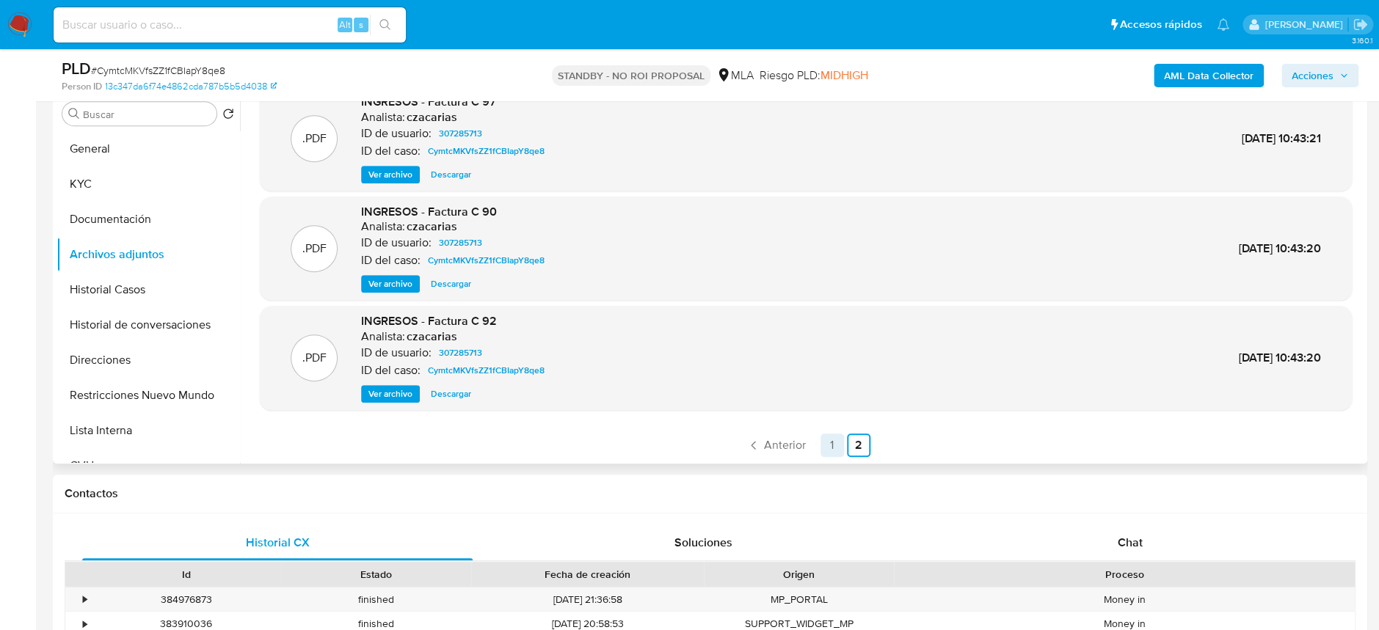
click at [825, 448] on link "1" at bounding box center [831, 445] width 23 height 23
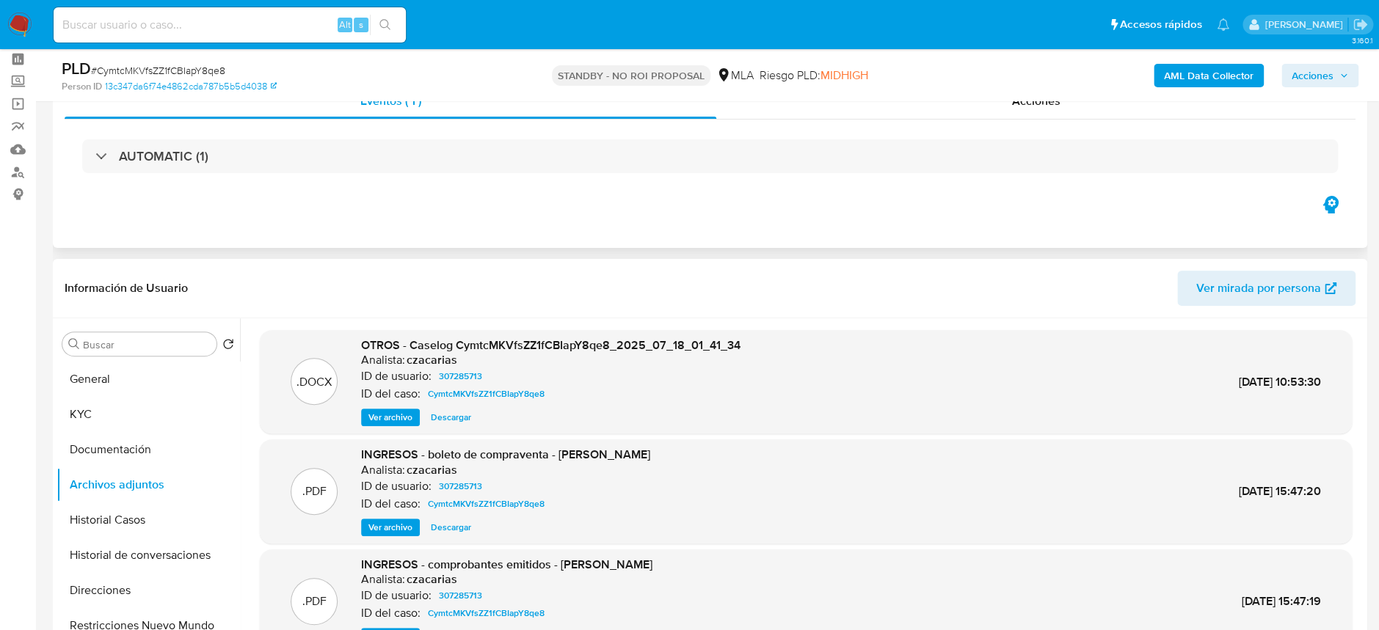
scroll to position [0, 0]
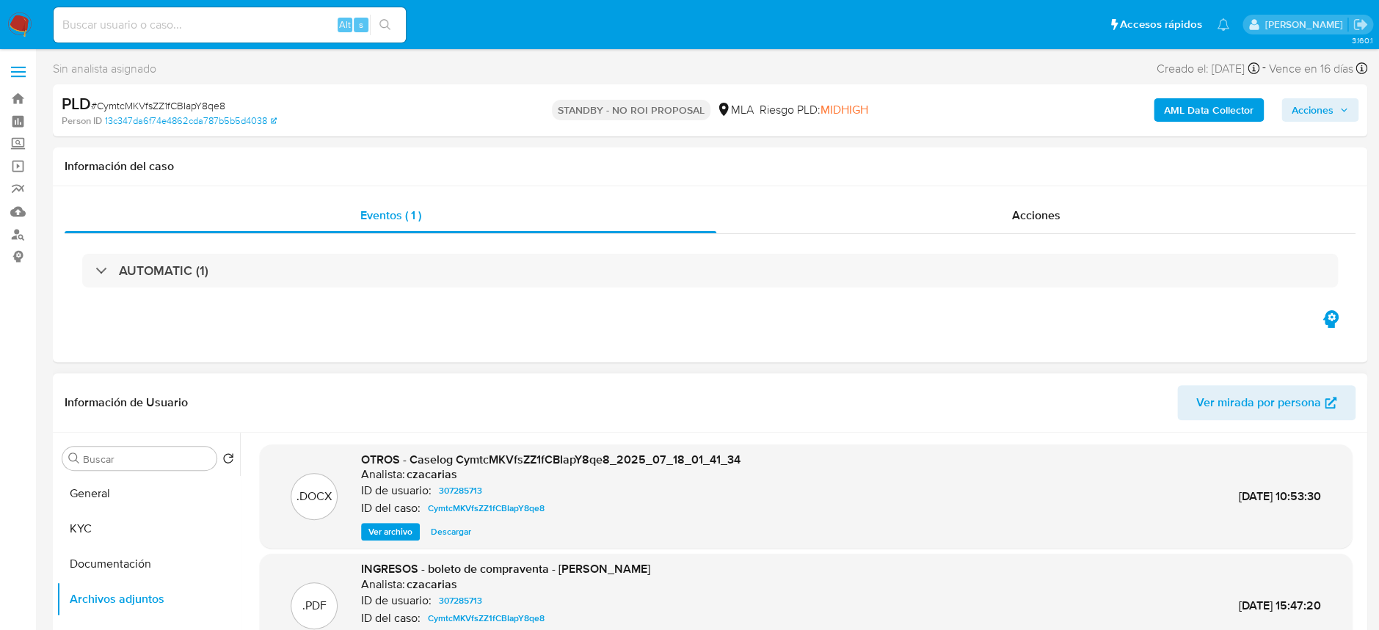
click at [17, 32] on img at bounding box center [19, 24] width 25 height 25
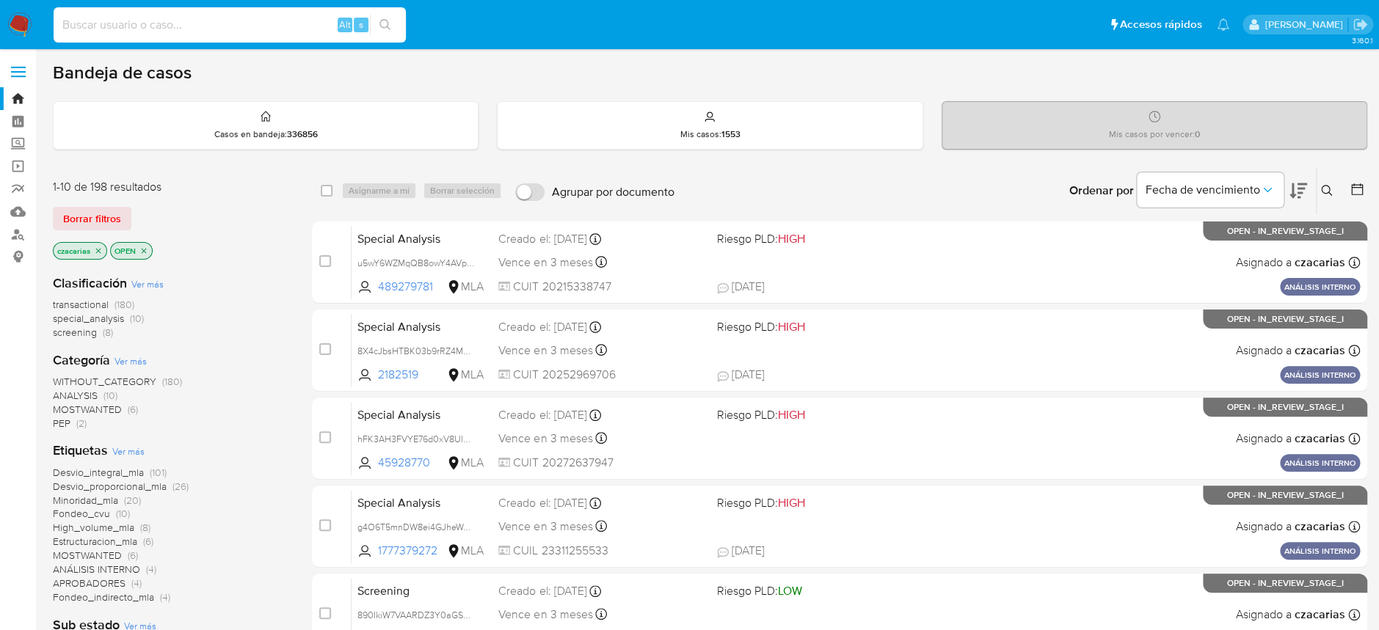
click at [300, 29] on input at bounding box center [230, 24] width 352 height 19
paste input "uD1FbPau1Cwa6fCu5jTLYhiO"
type input "uD1FbPau1Cwa6fCu5jTLYhiO"
click at [379, 23] on icon "search-icon" at bounding box center [385, 25] width 12 height 12
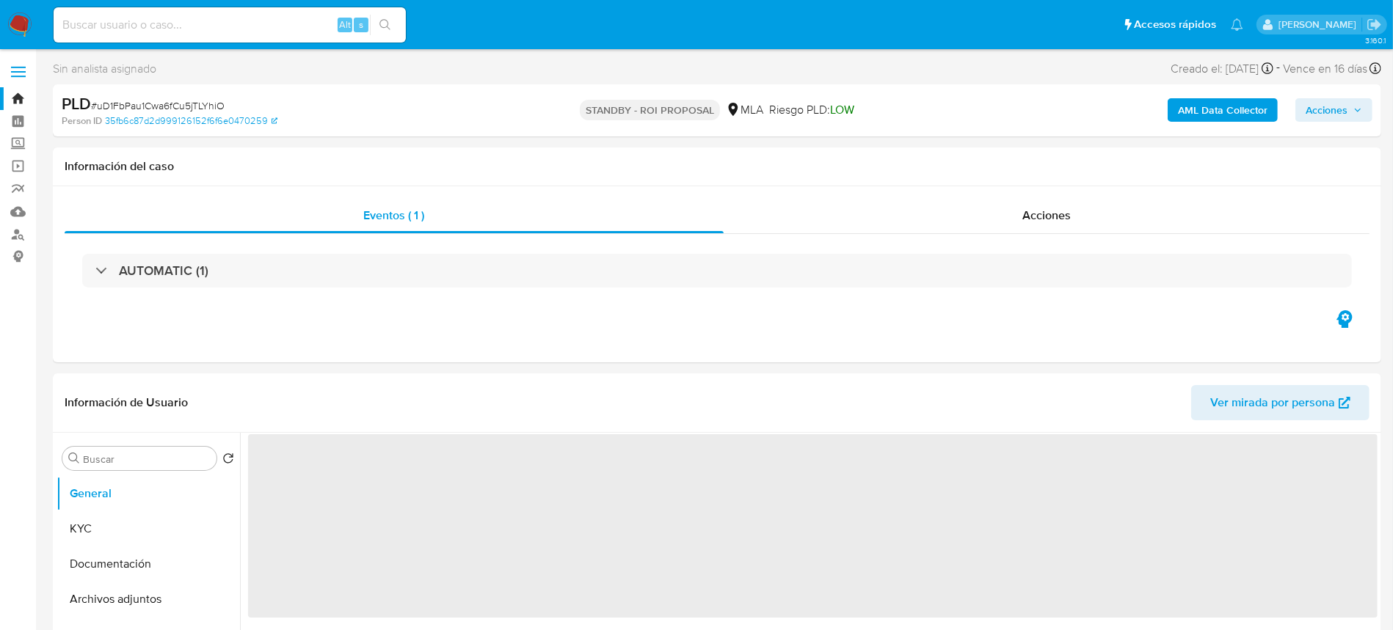
select select "10"
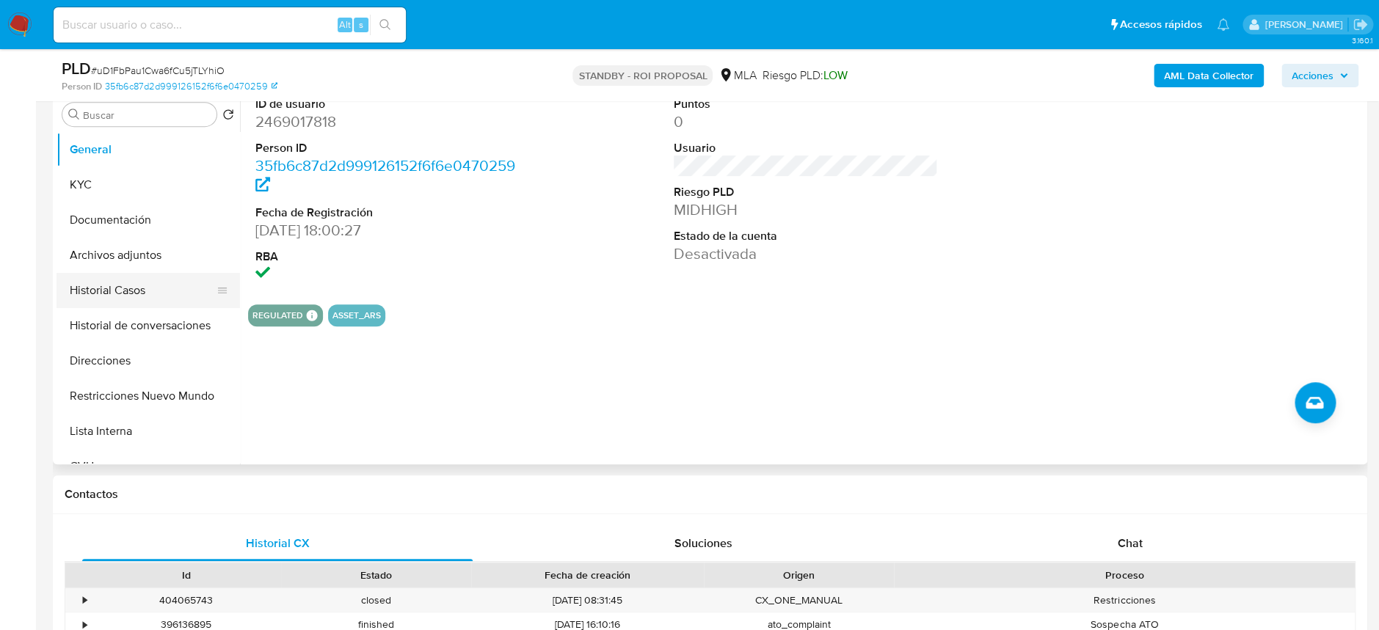
scroll to position [293, 0]
click at [149, 258] on button "Archivos adjuntos" at bounding box center [142, 254] width 172 height 35
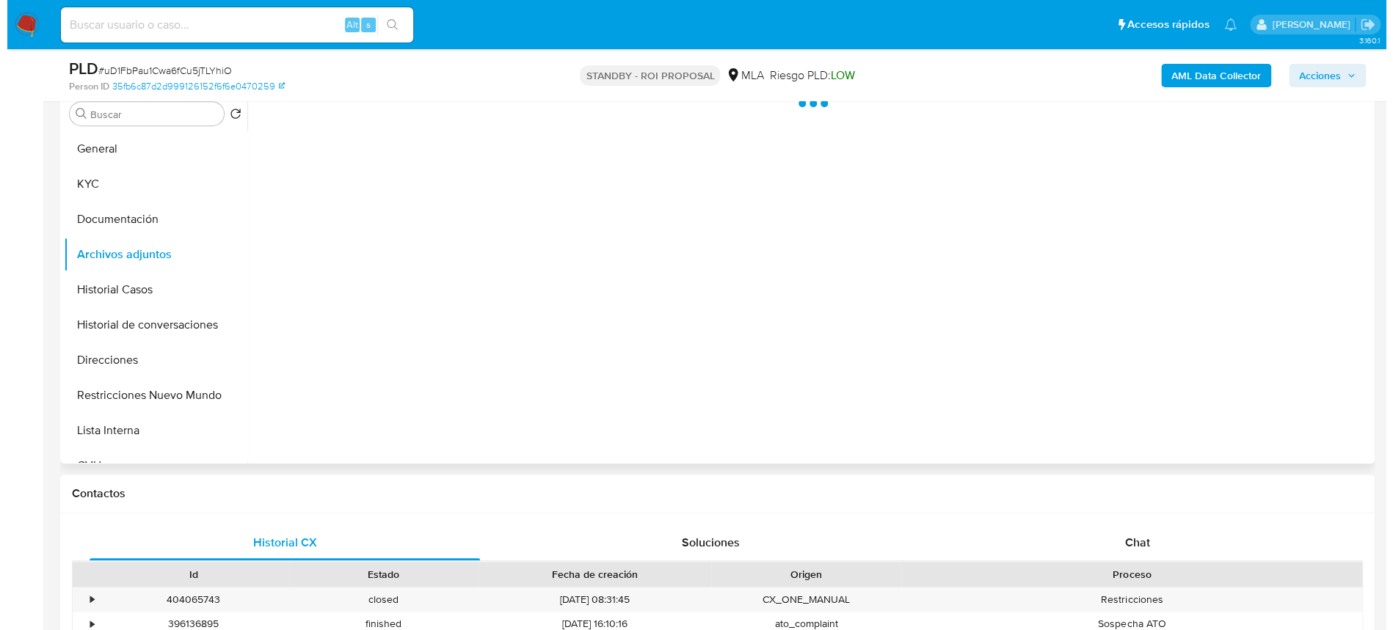
scroll to position [195, 0]
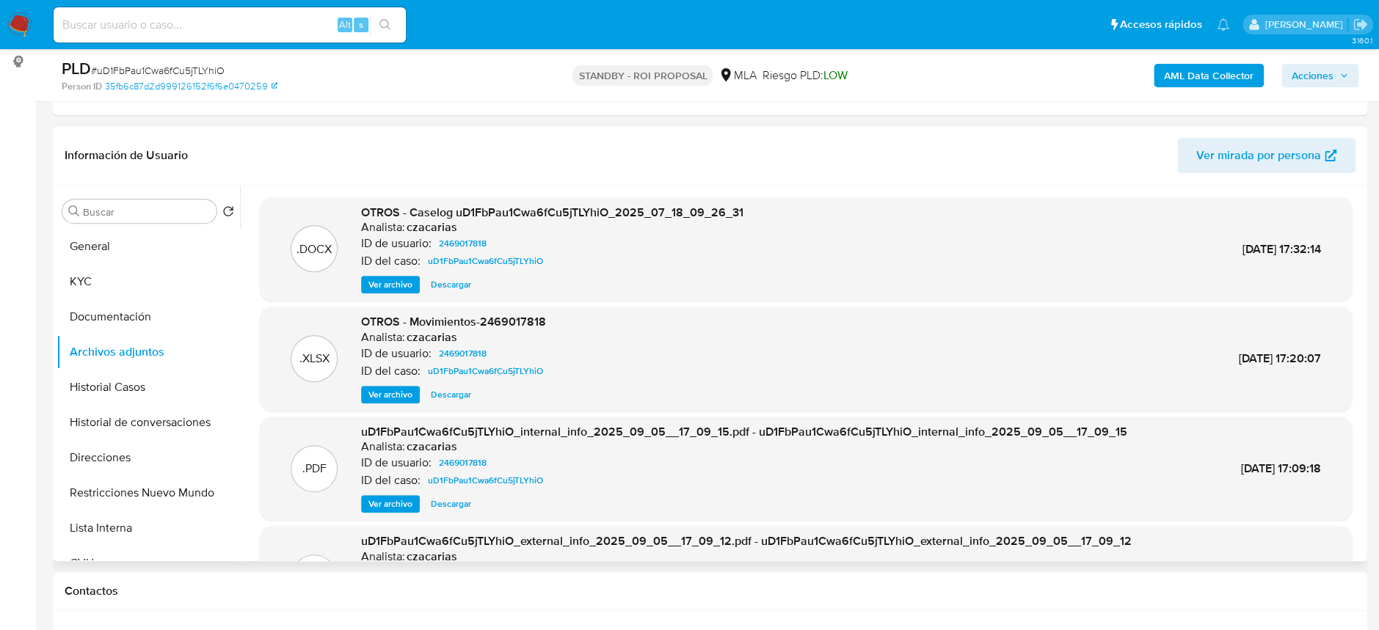
click at [404, 269] on div "ID del caso: uD1FbPau1Cwa6fCu5jTLYhiO" at bounding box center [552, 261] width 382 height 18
click at [400, 277] on span "Ver archivo" at bounding box center [390, 284] width 44 height 15
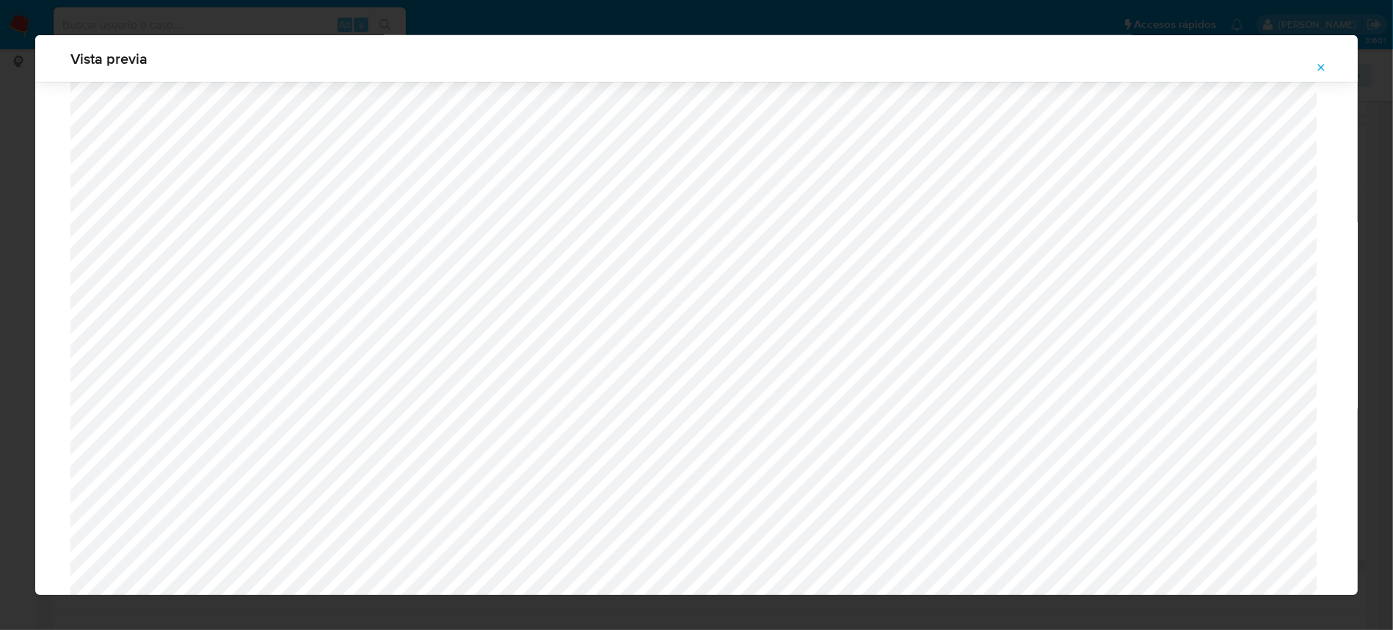
scroll to position [1046, 0]
click at [1315, 68] on icon "Attachment preview" at bounding box center [1321, 68] width 12 height 12
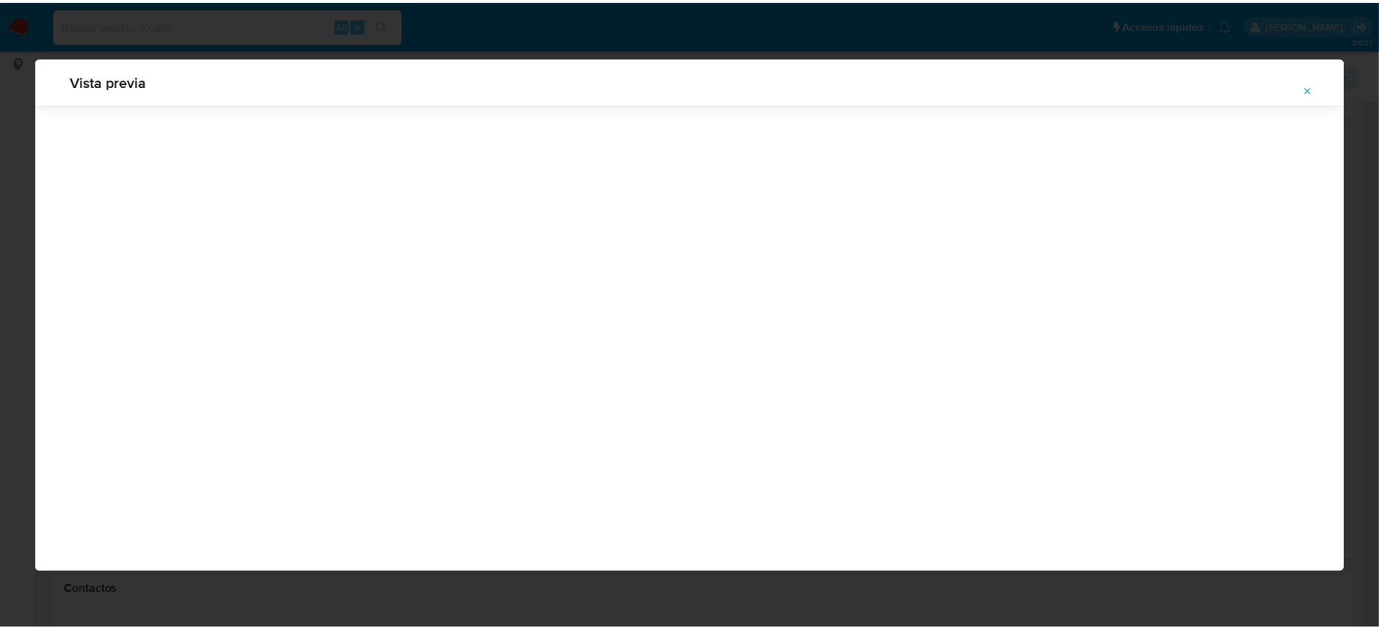
scroll to position [0, 0]
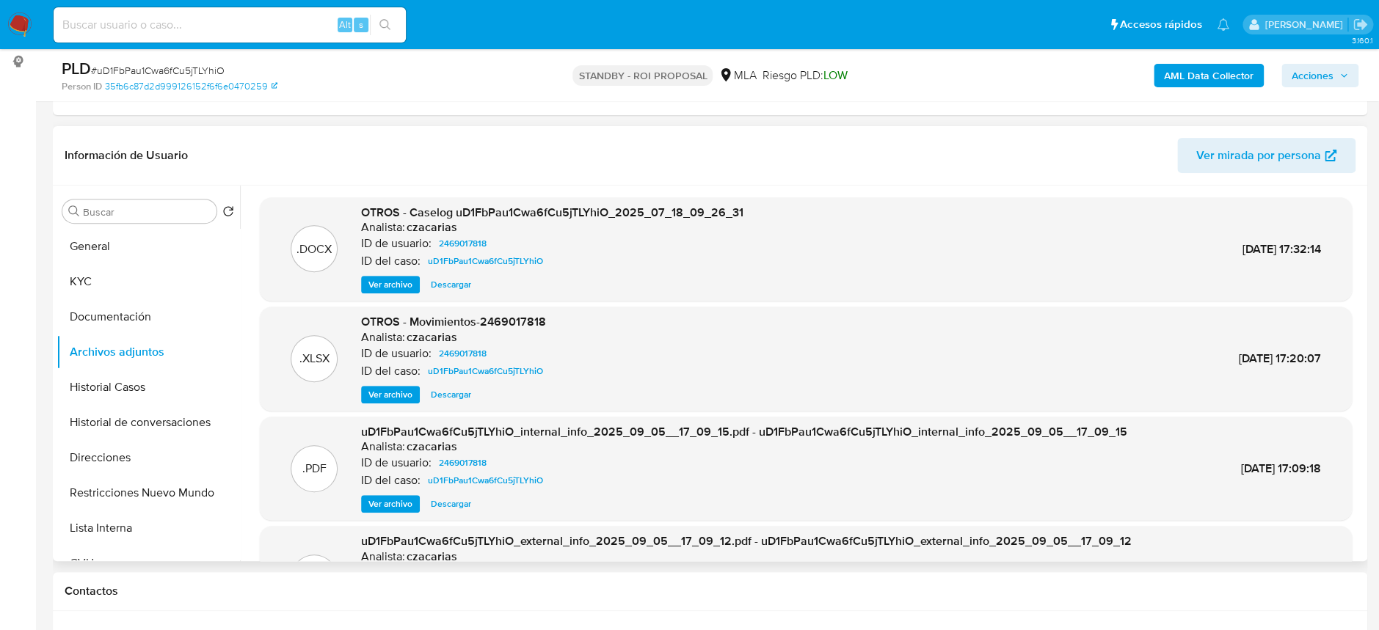
click at [302, 22] on input at bounding box center [230, 24] width 352 height 19
paste input "YJrBexqX8wEAdXWDPHfeE12G"
type input "YJrBexqX8wEAdXWDPHfeE12G"
click at [379, 18] on button "search-icon" at bounding box center [385, 25] width 30 height 21
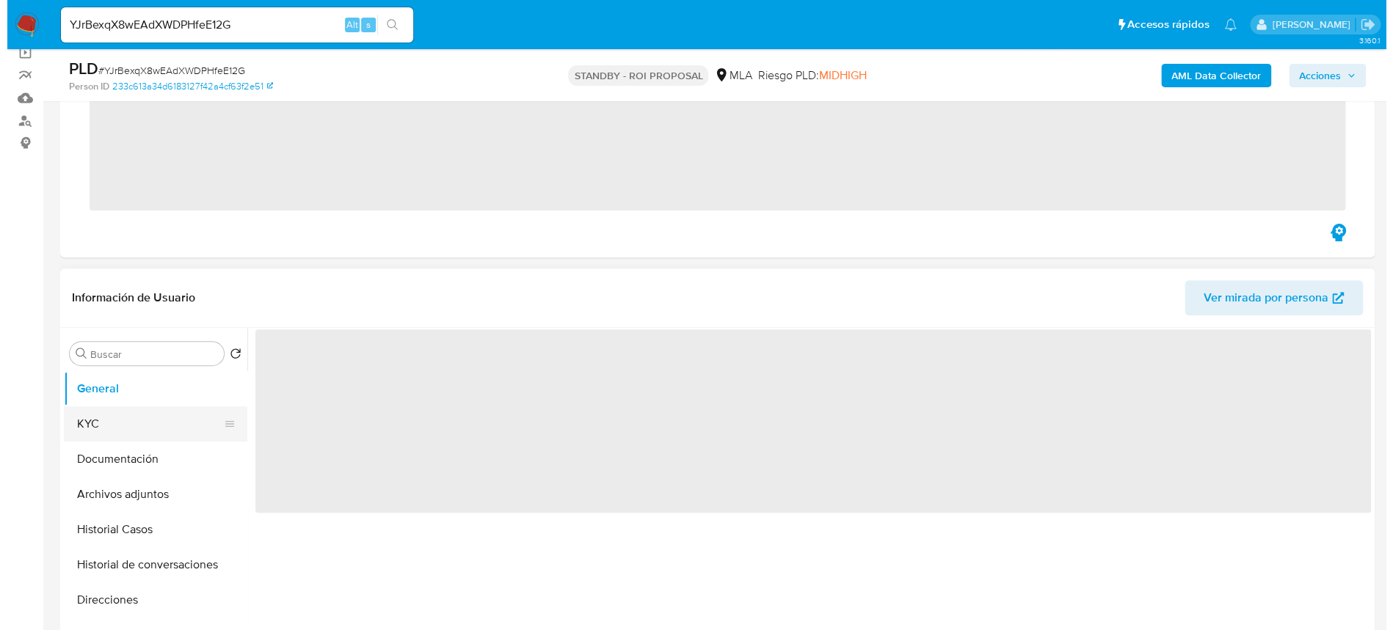
scroll to position [195, 0]
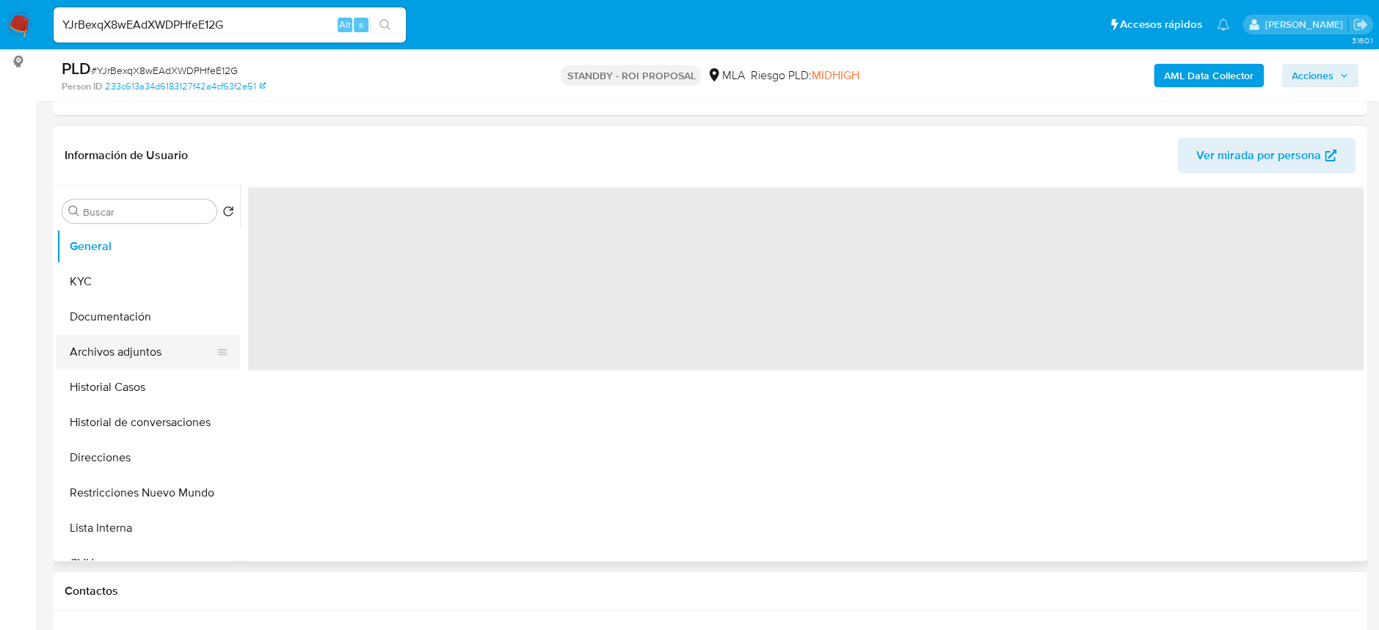
click at [161, 350] on button "Archivos adjuntos" at bounding box center [142, 352] width 172 height 35
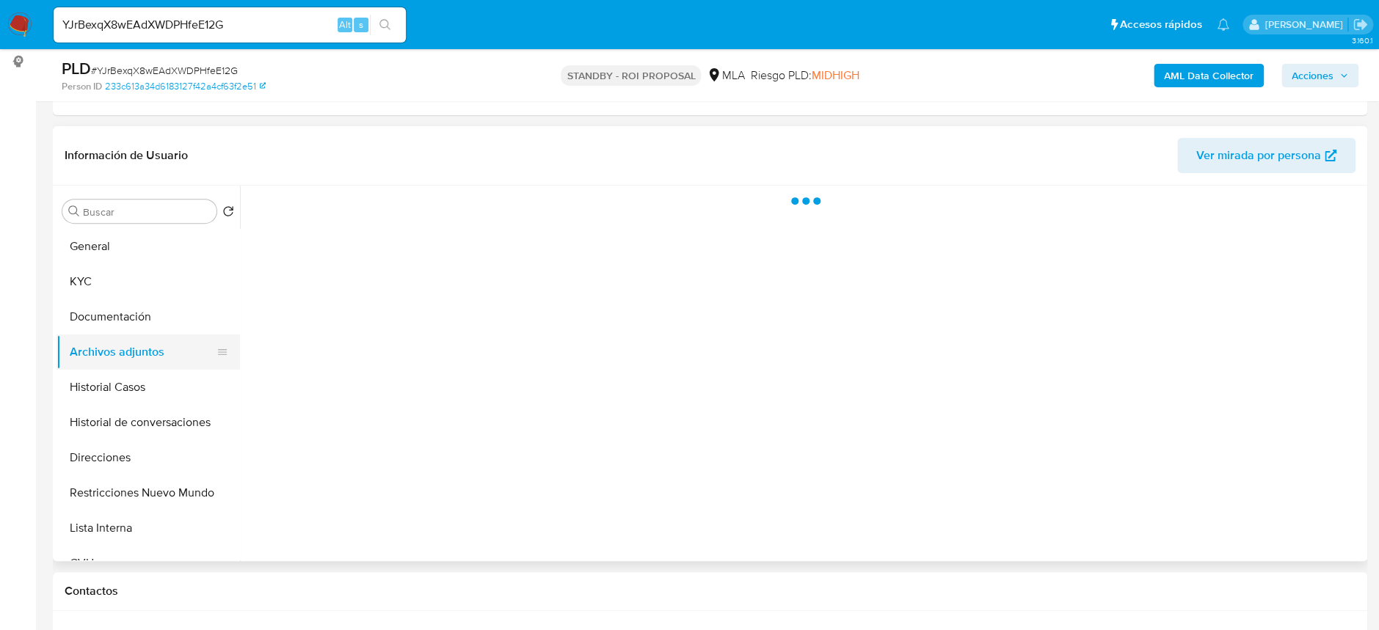
select select "10"
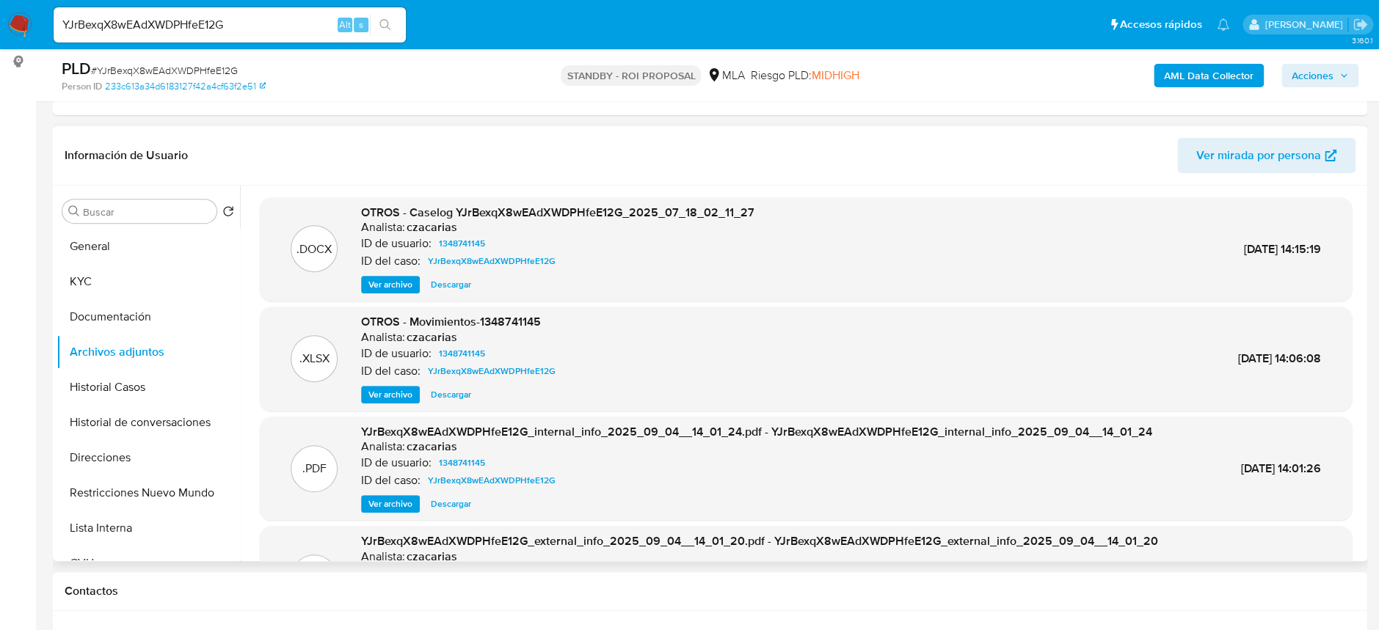
click at [376, 277] on span "Ver archivo" at bounding box center [390, 284] width 44 height 15
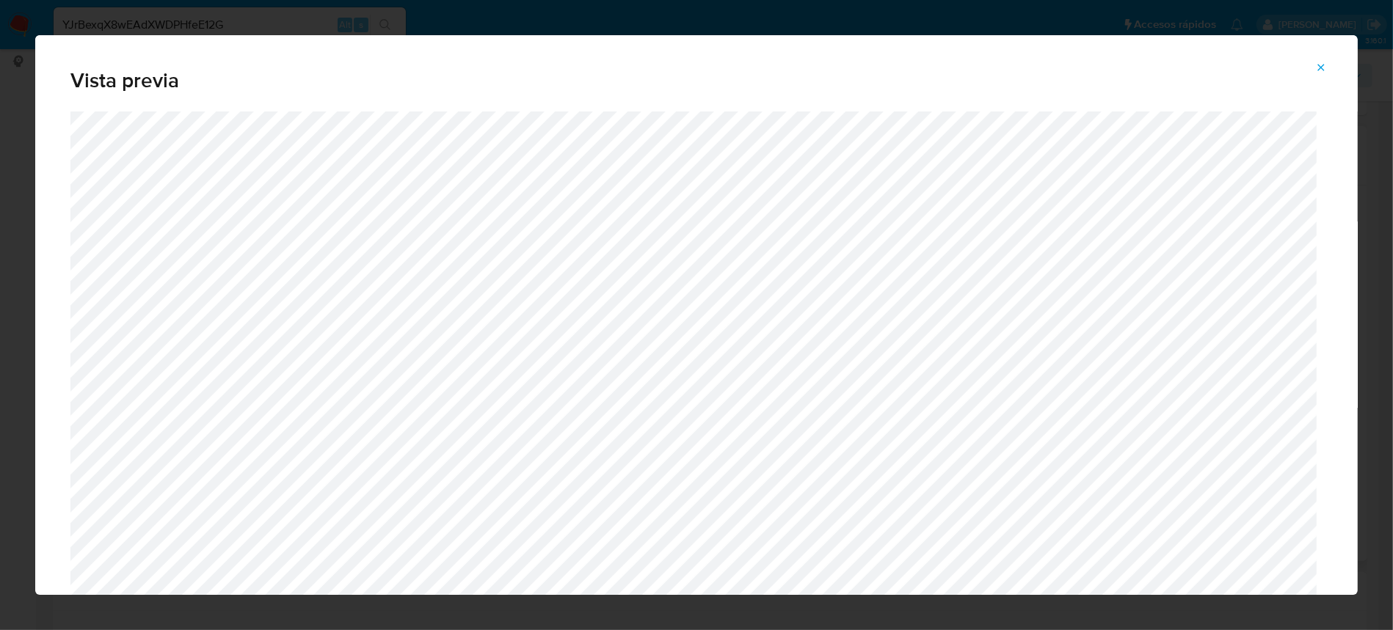
click at [1323, 65] on icon "Attachment preview" at bounding box center [1321, 67] width 7 height 7
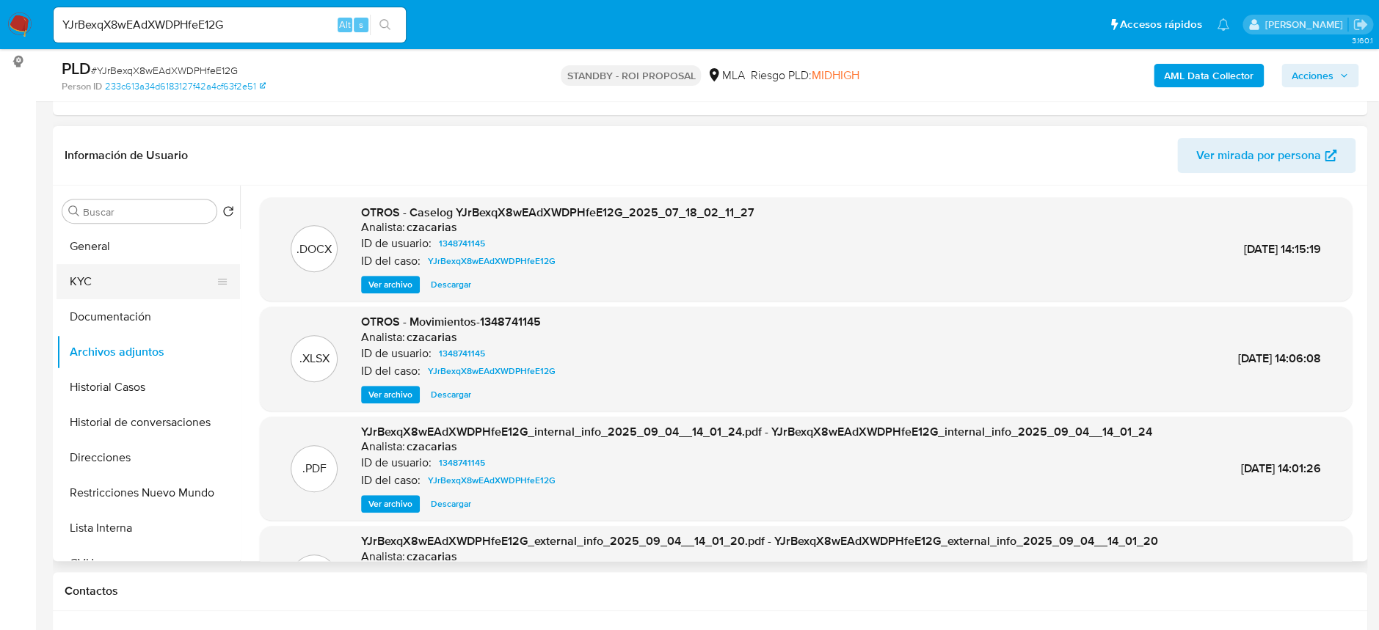
click at [117, 280] on button "KYC" at bounding box center [142, 281] width 172 height 35
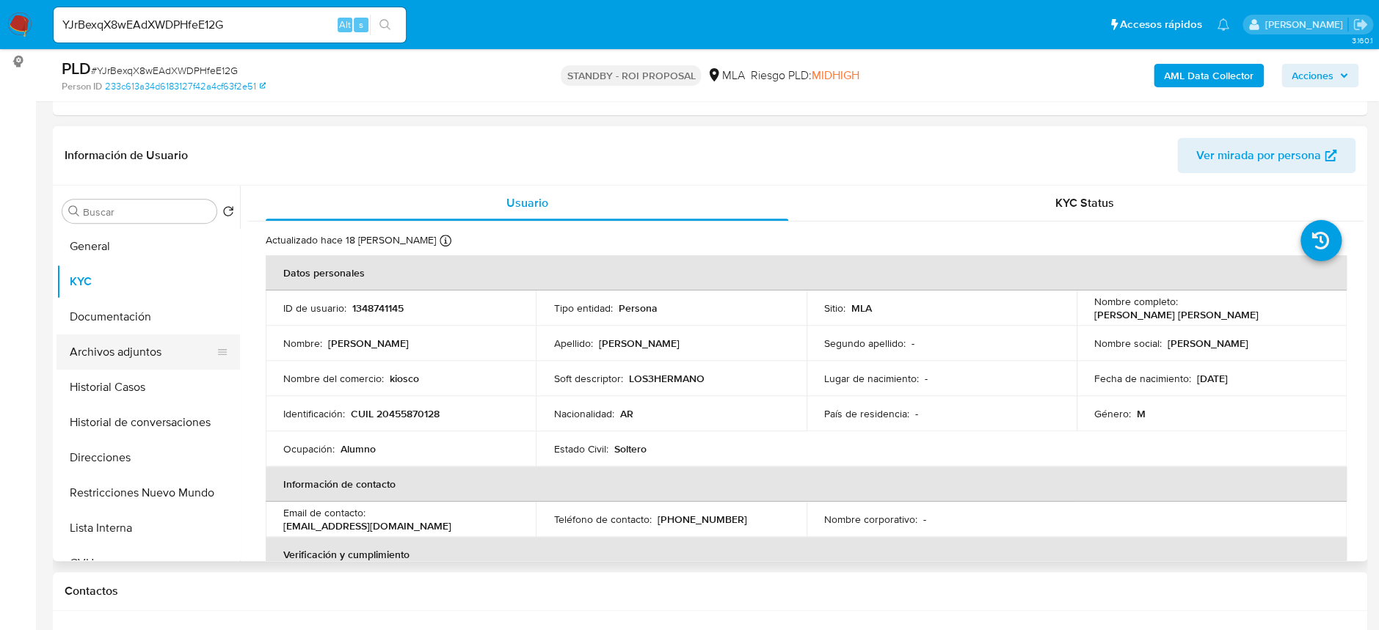
click at [127, 344] on button "Archivos adjuntos" at bounding box center [142, 352] width 172 height 35
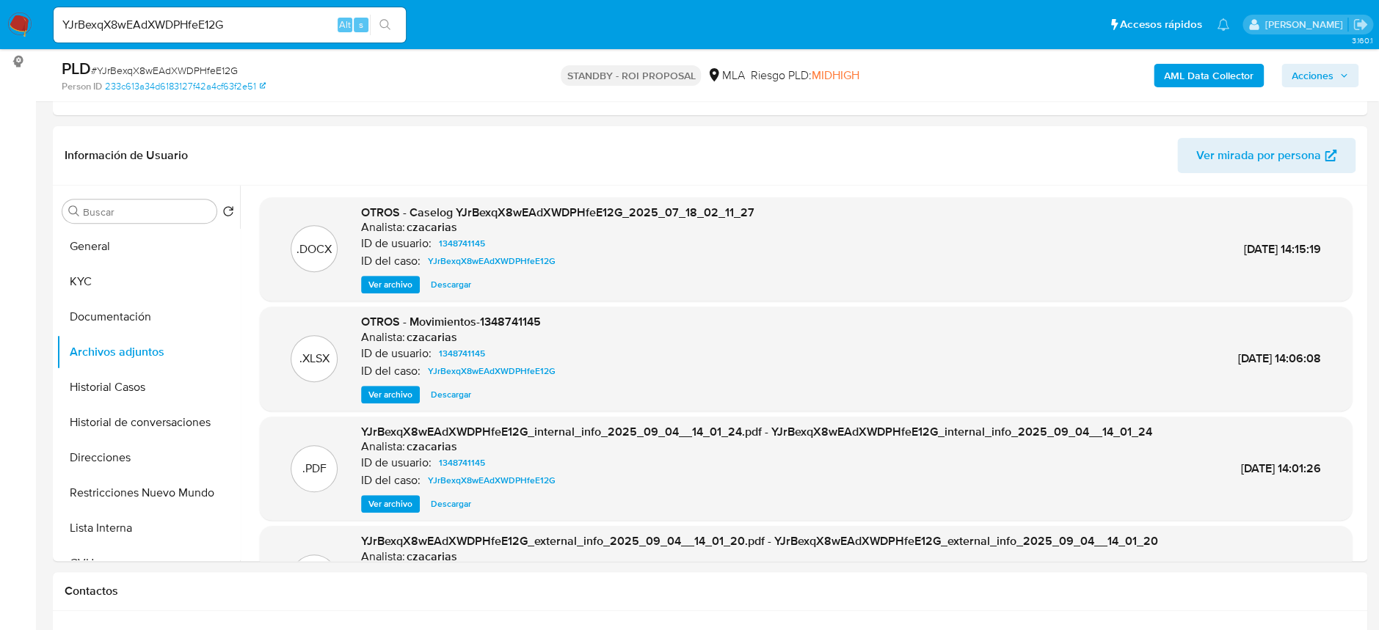
click at [371, 291] on span "Ver archivo" at bounding box center [390, 284] width 44 height 15
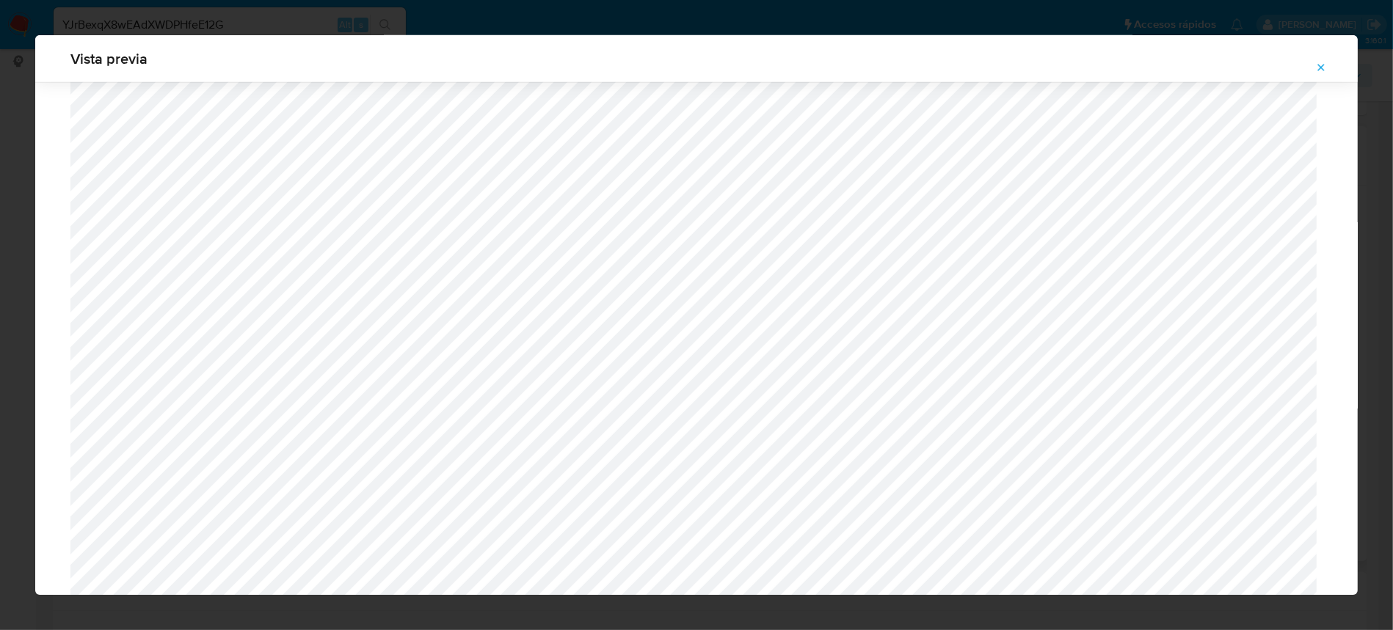
scroll to position [1145, 0]
click at [1321, 65] on icon "Attachment preview" at bounding box center [1321, 68] width 12 height 12
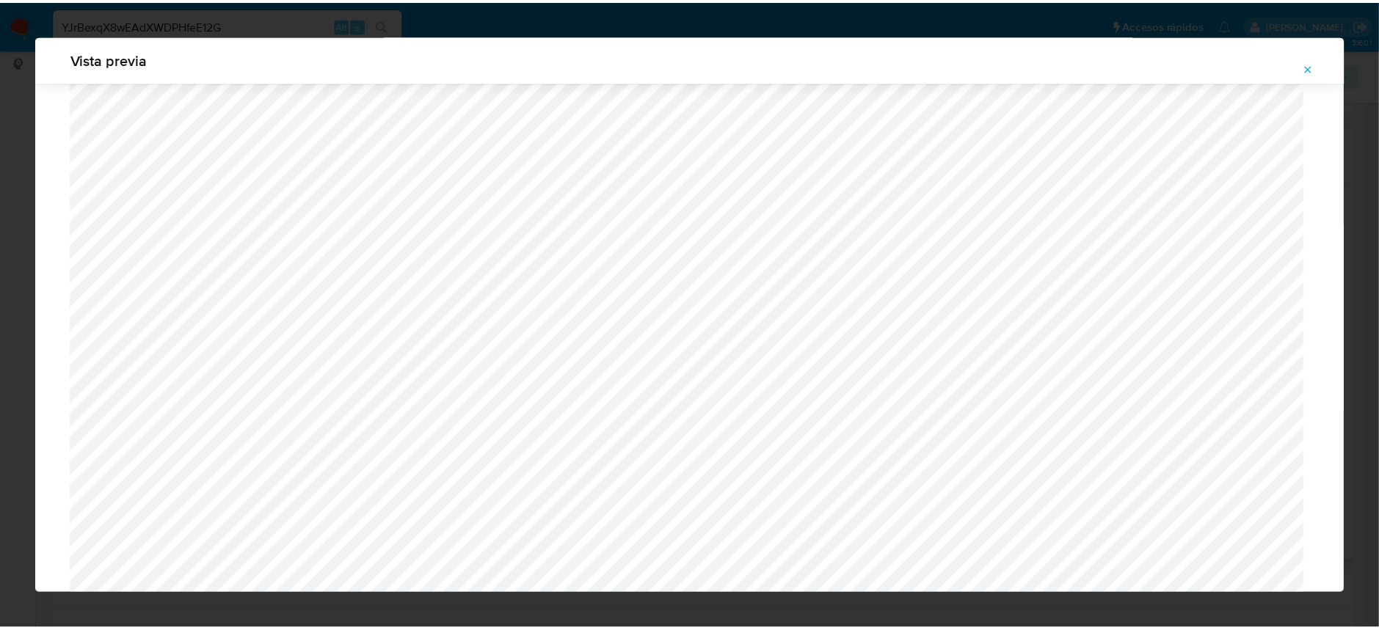
scroll to position [0, 0]
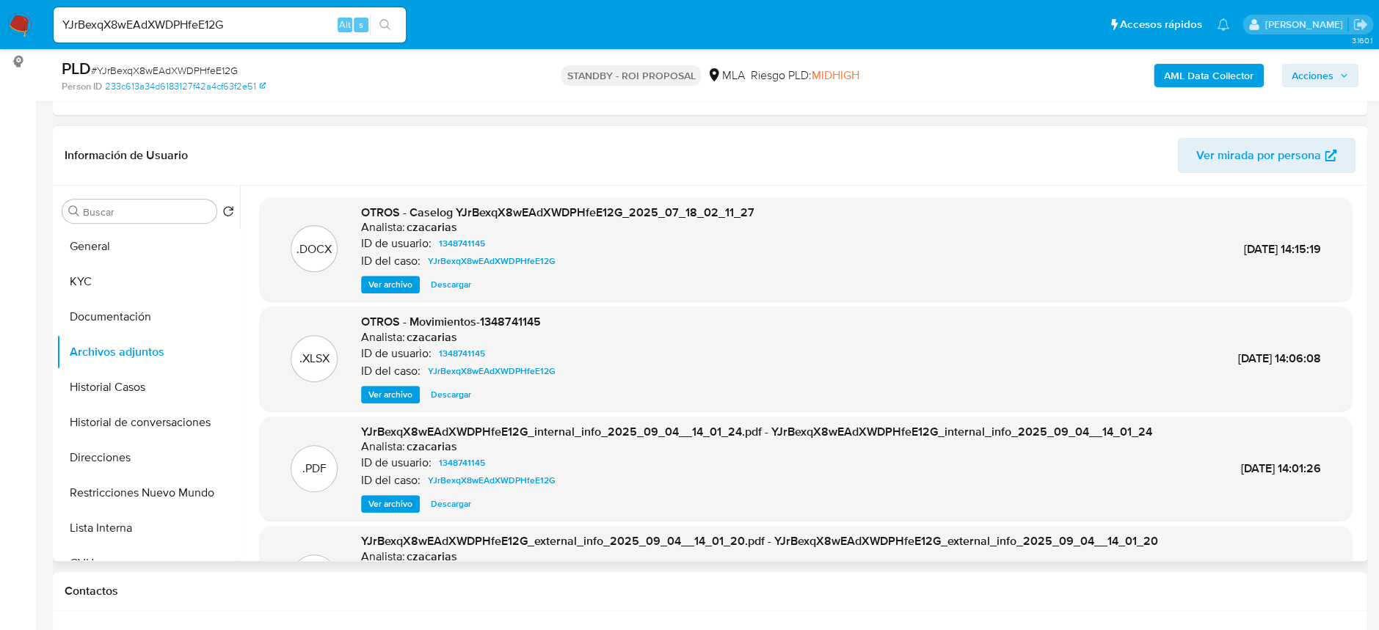
click at [278, 23] on input "YJrBexqX8wEAdXWDPHfeE12G" at bounding box center [230, 24] width 352 height 19
paste input "rvb4I5yeLB1r0ER3F5jHJAqA"
type input "rvb4I5yeLB1r0ER3F5jHJAqA"
click at [384, 15] on button "search-icon" at bounding box center [385, 25] width 30 height 21
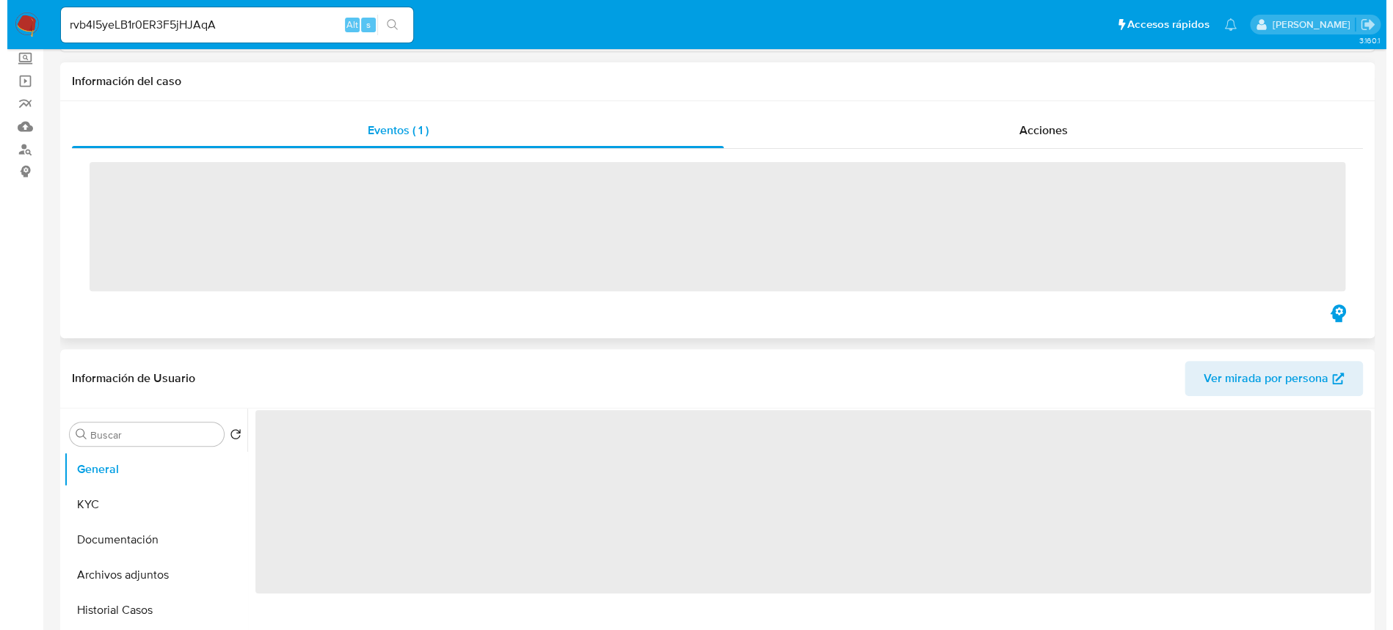
scroll to position [195, 0]
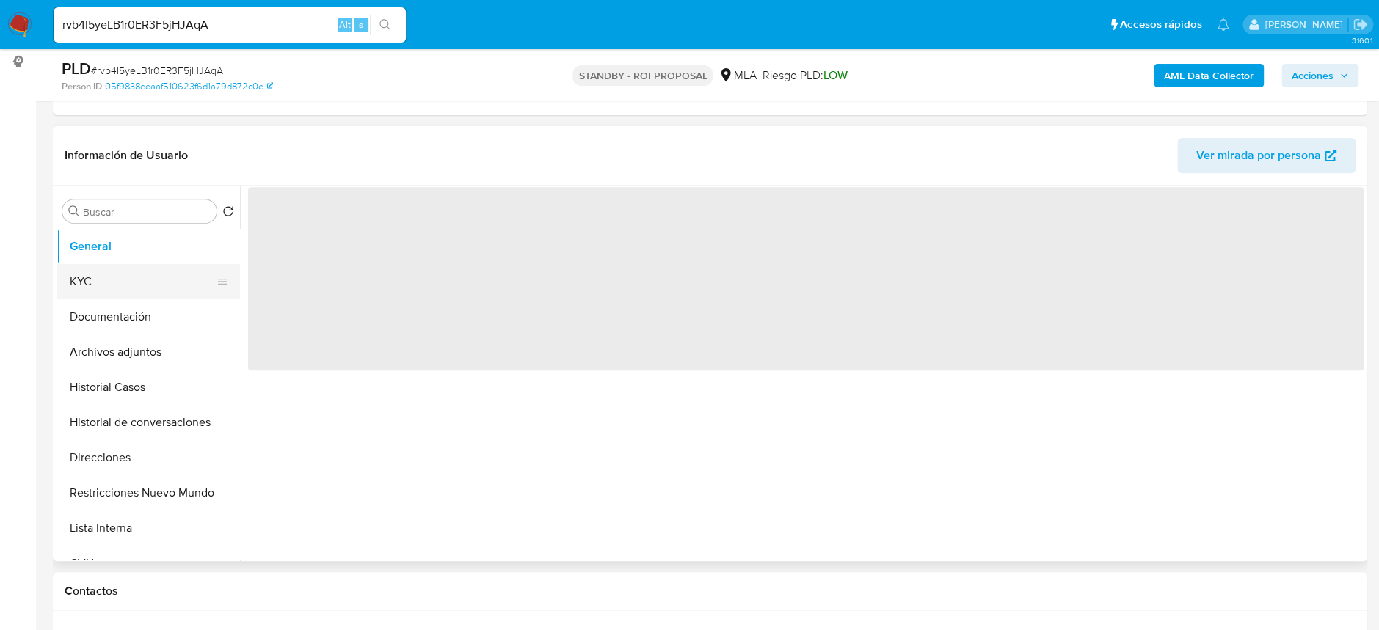
select select "10"
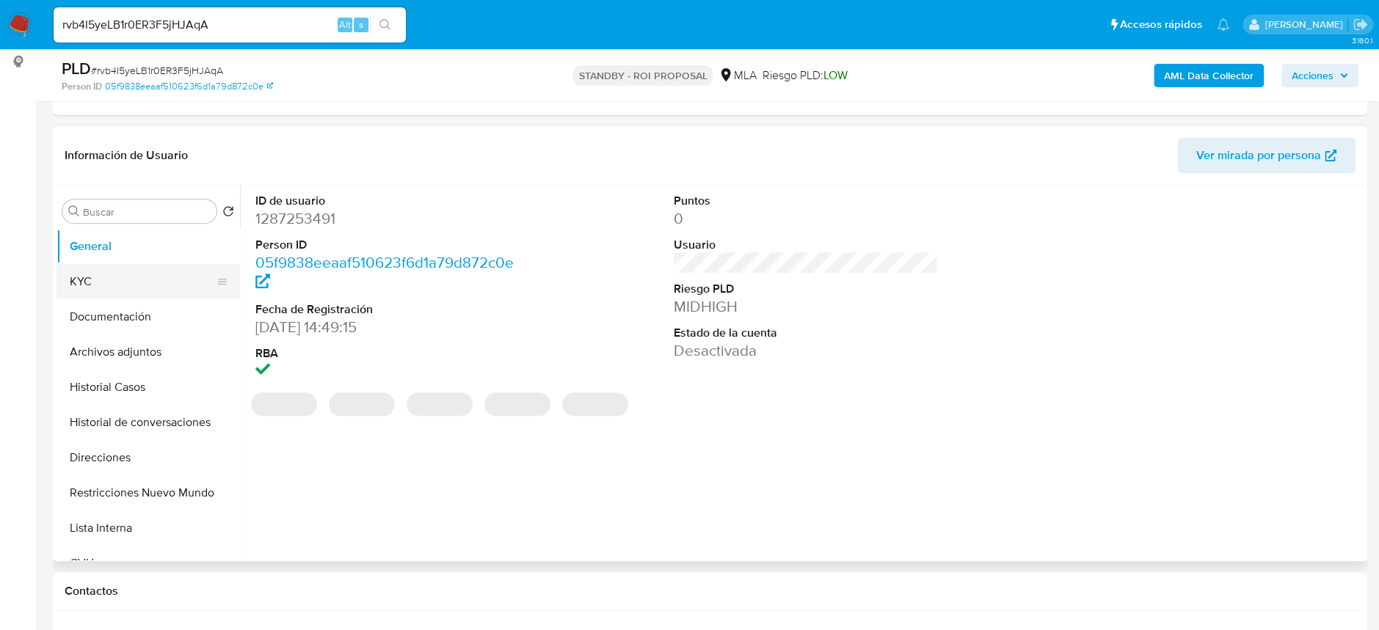
click at [110, 284] on button "KYC" at bounding box center [142, 281] width 172 height 35
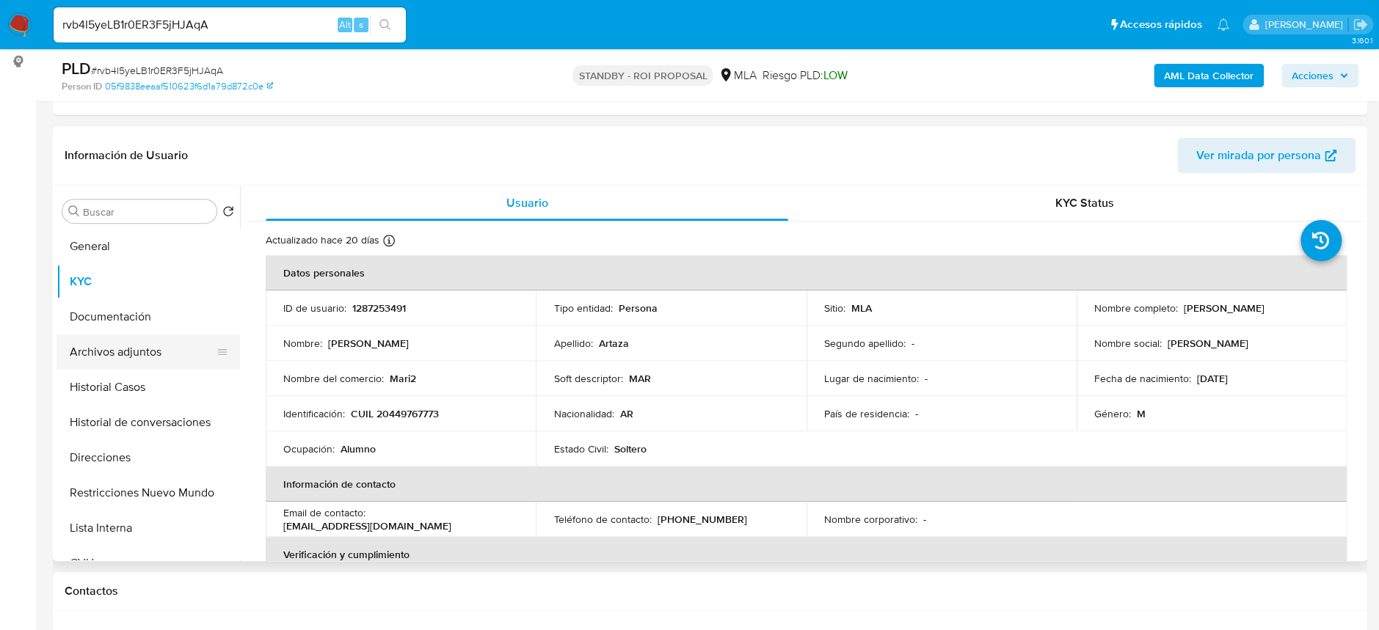
click at [158, 348] on button "Archivos adjuntos" at bounding box center [142, 352] width 172 height 35
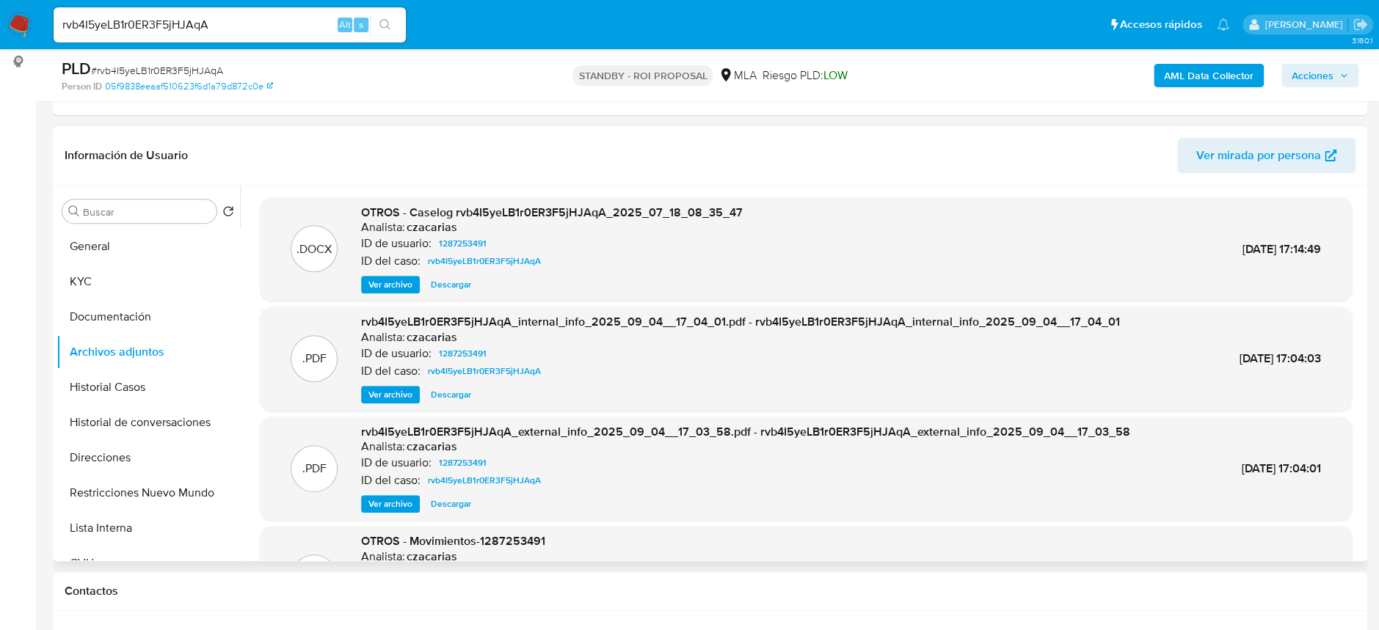
click at [388, 281] on span "Ver archivo" at bounding box center [390, 284] width 44 height 15
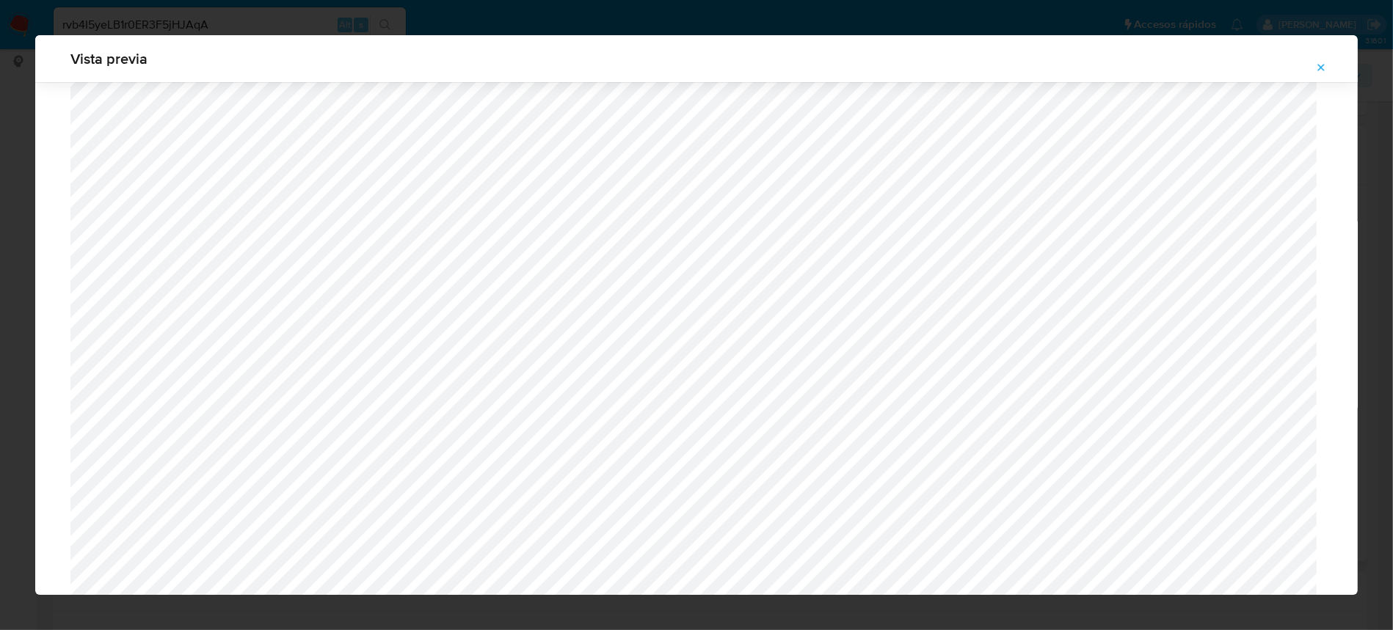
scroll to position [459, 0]
click at [1321, 71] on icon "Attachment preview" at bounding box center [1321, 68] width 12 height 12
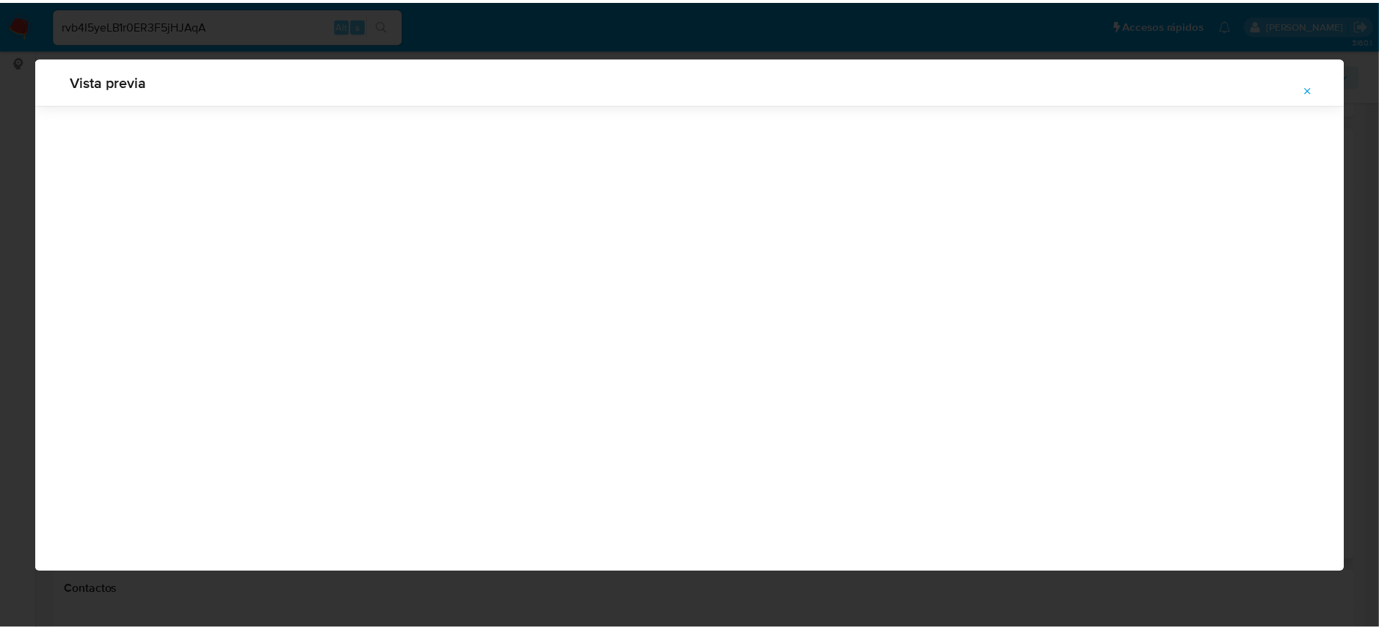
scroll to position [0, 0]
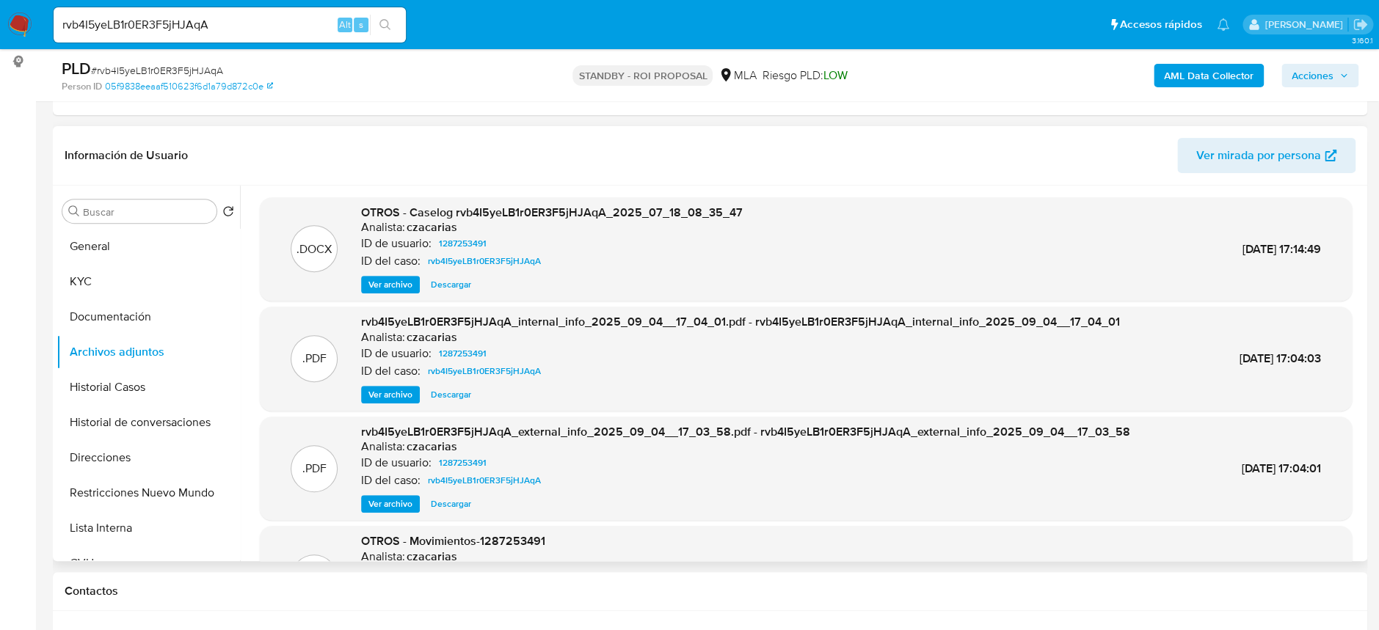
click at [281, 16] on input "rvb4I5yeLB1r0ER3F5jHJAqA" at bounding box center [230, 24] width 352 height 19
paste input "Dmloz2Sf6UZUZzg3DXvmN76V"
click at [398, 24] on div "Dmloz2Sf6UZUZzg3DXvmN76V Alt s" at bounding box center [230, 24] width 352 height 41
type input "Dmloz2Sf6UZUZzg3DXvmN76V"
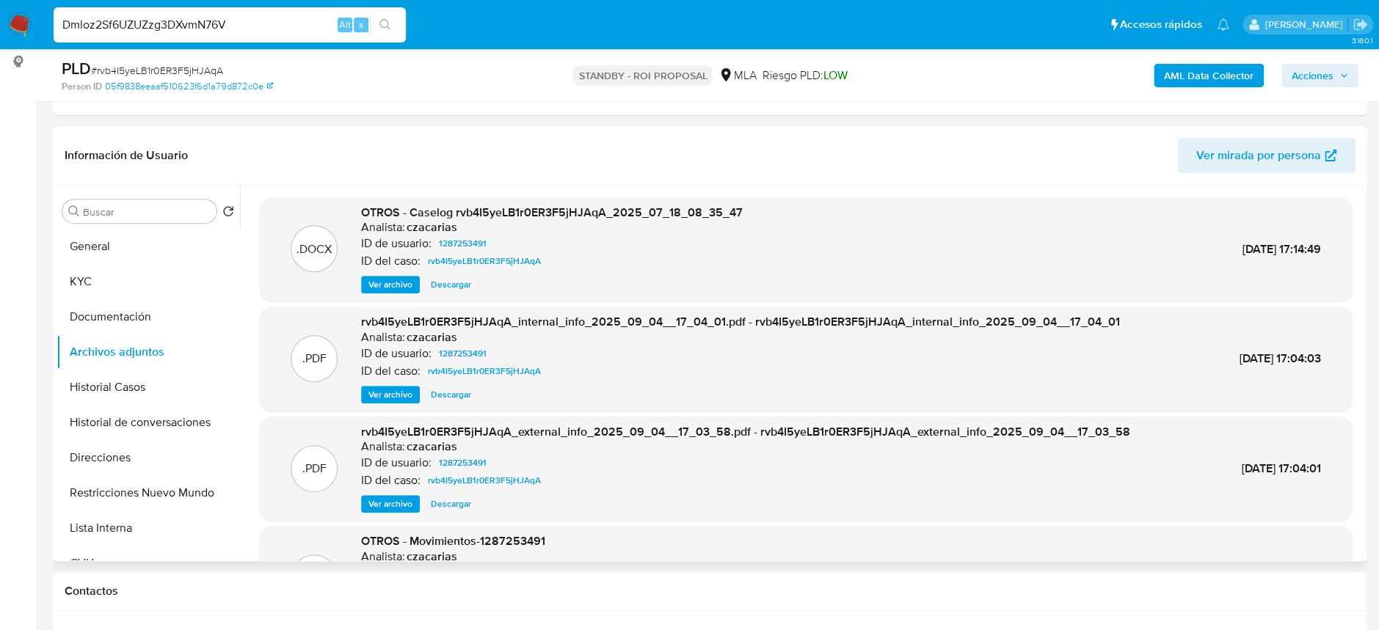
click at [382, 29] on icon "search-icon" at bounding box center [385, 25] width 12 height 12
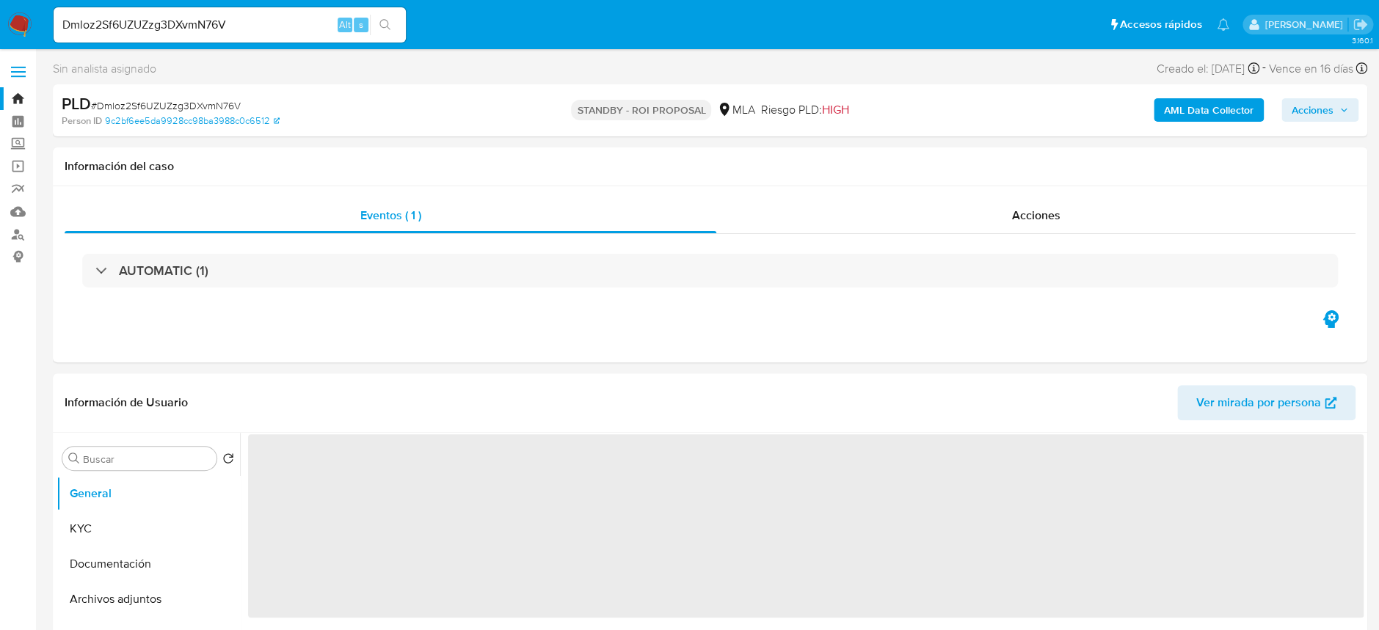
select select "10"
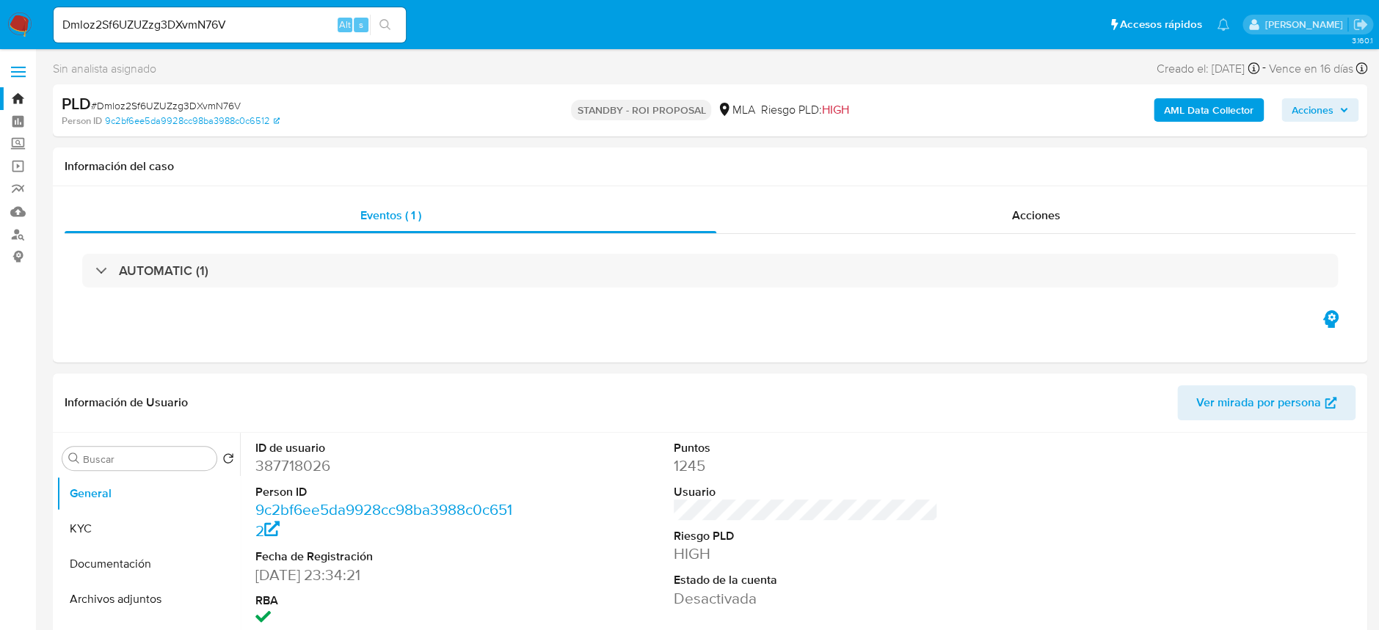
click at [236, 27] on input "Dmloz2Sf6UZUZzg3DXvmN76V" at bounding box center [230, 24] width 352 height 19
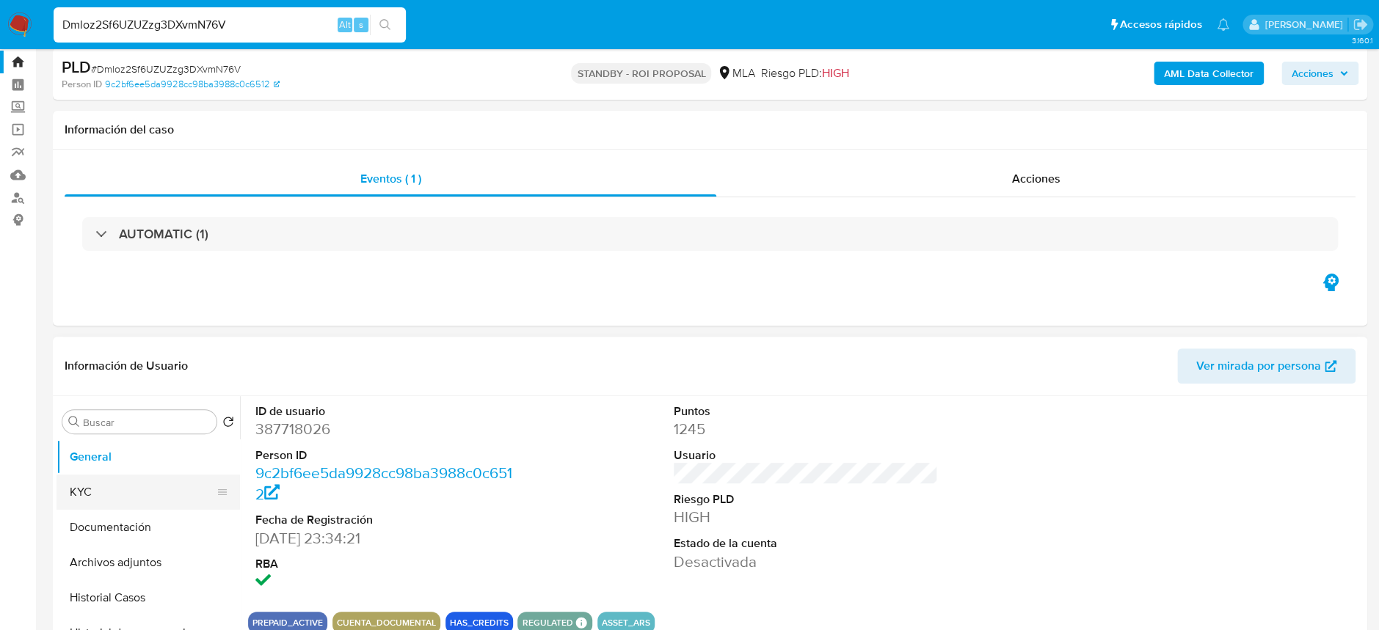
scroll to position [98, 0]
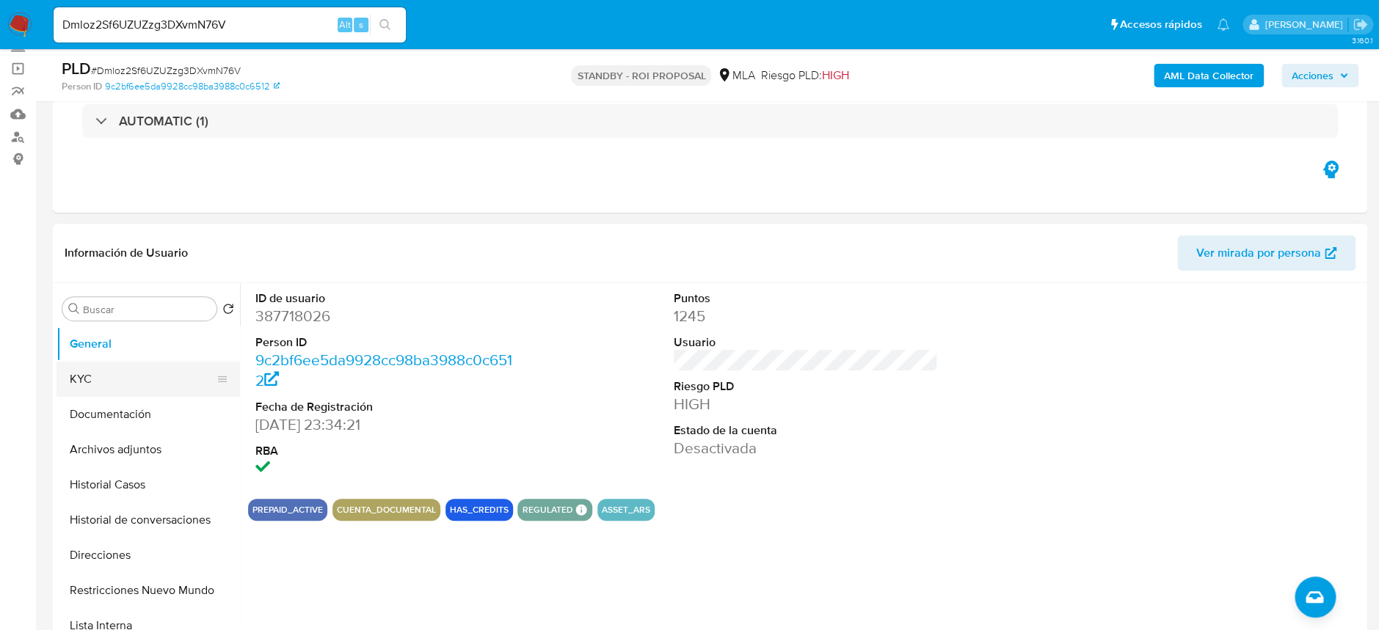
click at [90, 373] on button "KYC" at bounding box center [142, 379] width 172 height 35
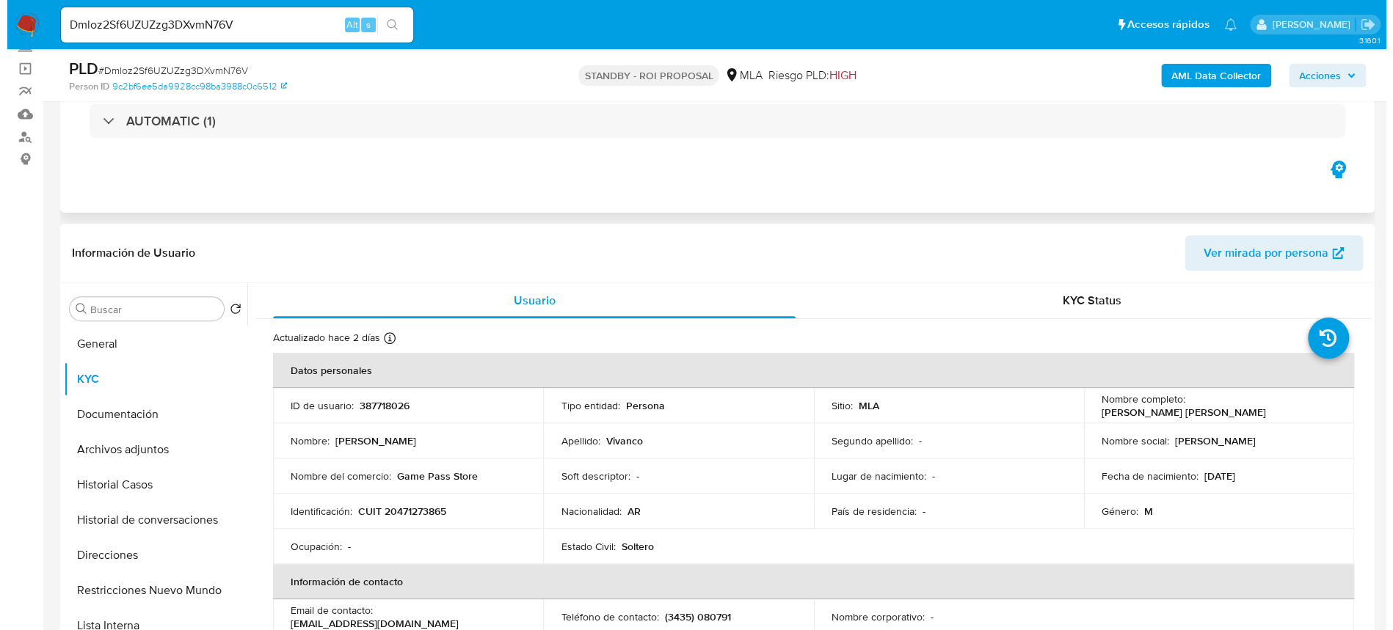
scroll to position [195, 0]
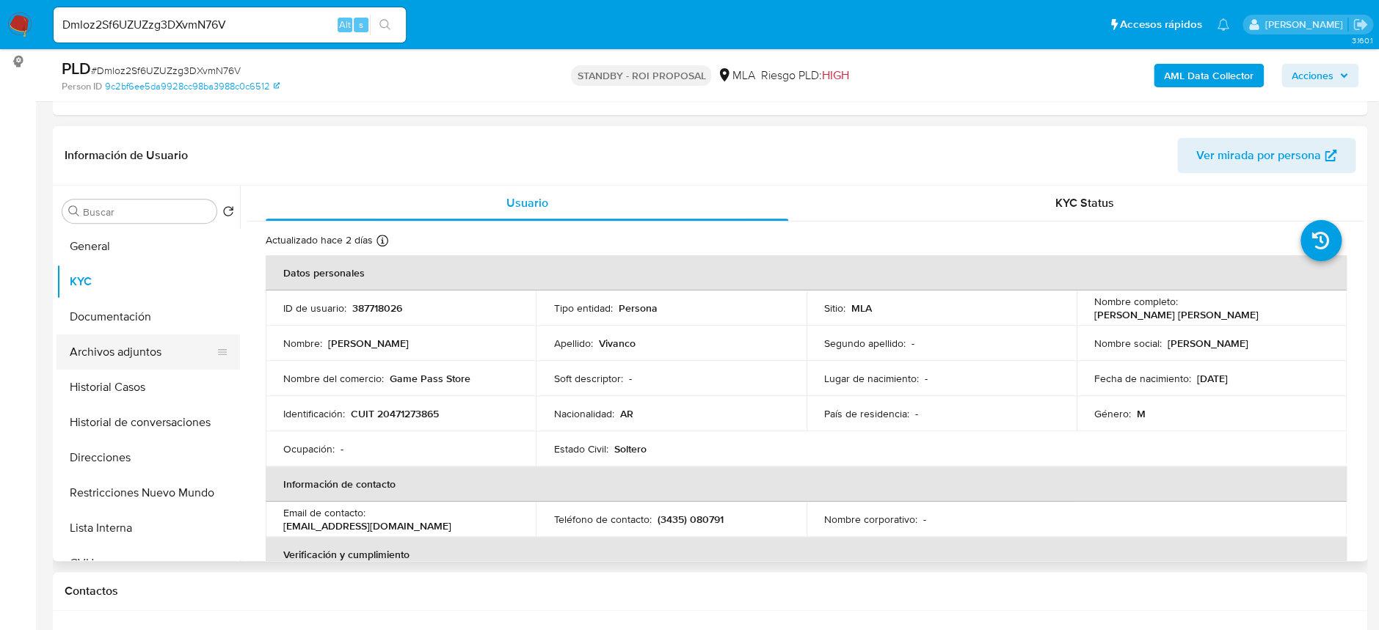
click at [145, 357] on button "Archivos adjuntos" at bounding box center [142, 352] width 172 height 35
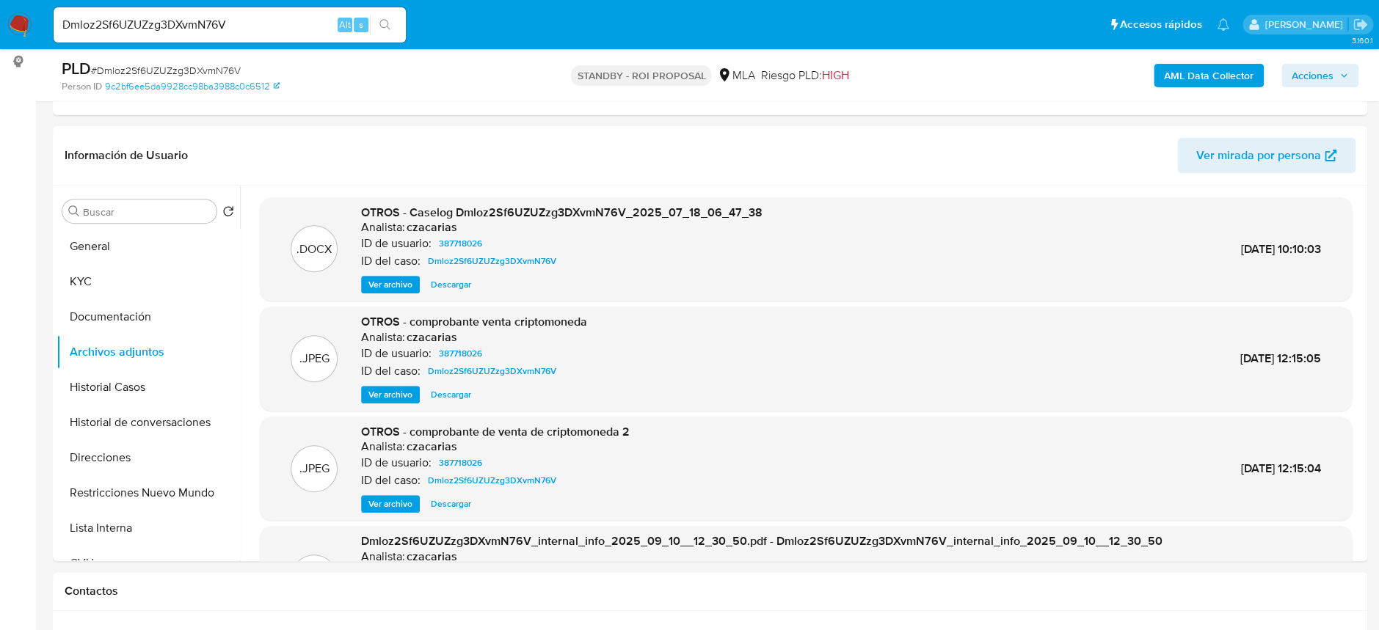
click at [385, 290] on span "Ver archivo" at bounding box center [390, 284] width 44 height 15
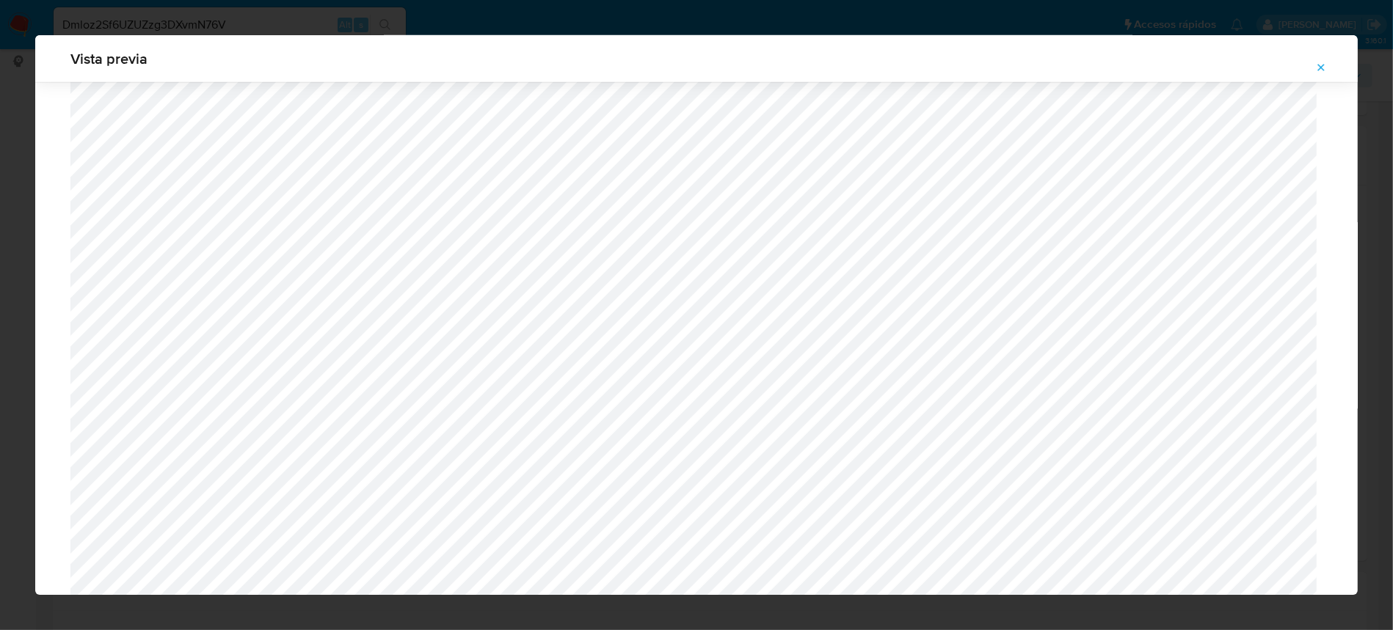
scroll to position [1633, 0]
click at [1320, 66] on icon "Attachment preview" at bounding box center [1321, 67] width 7 height 7
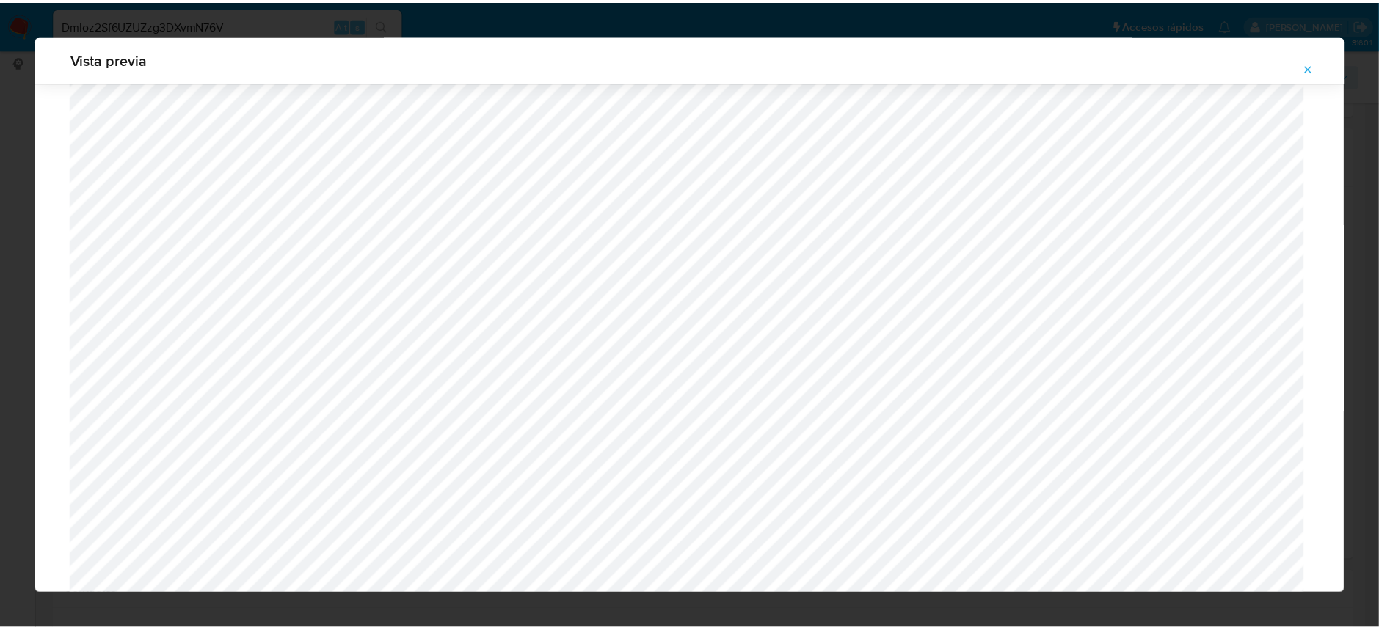
scroll to position [0, 0]
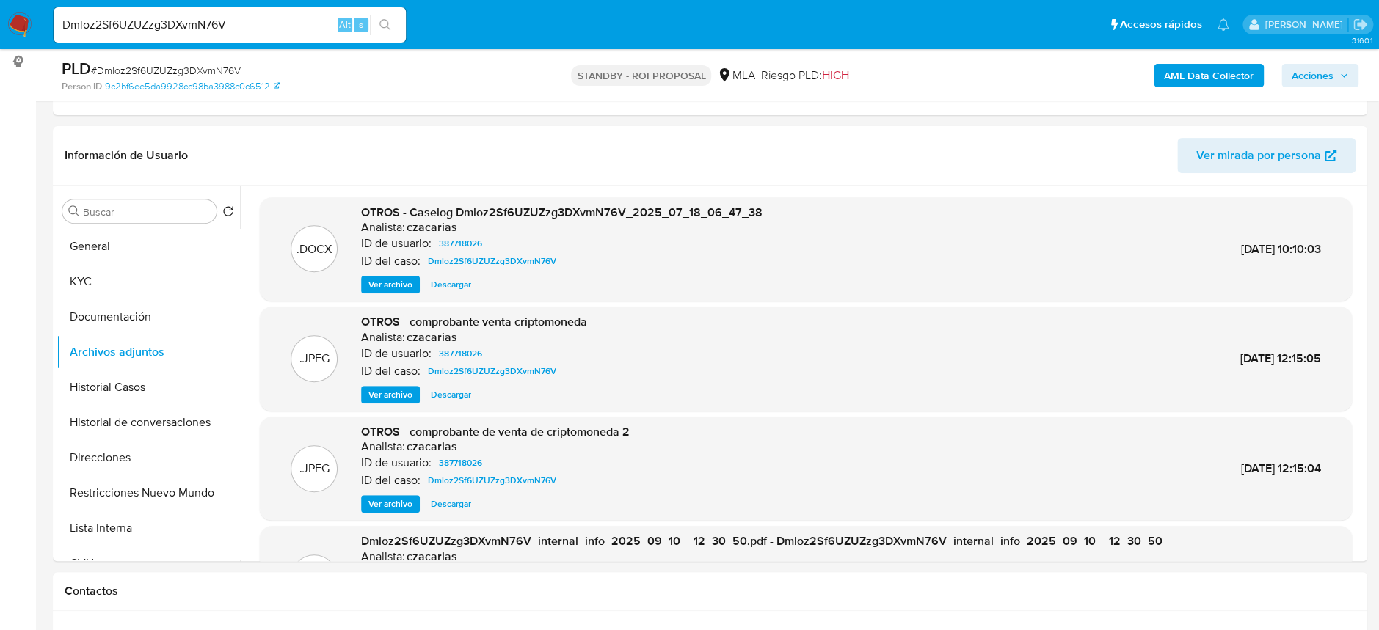
click at [9, 34] on img at bounding box center [19, 24] width 25 height 25
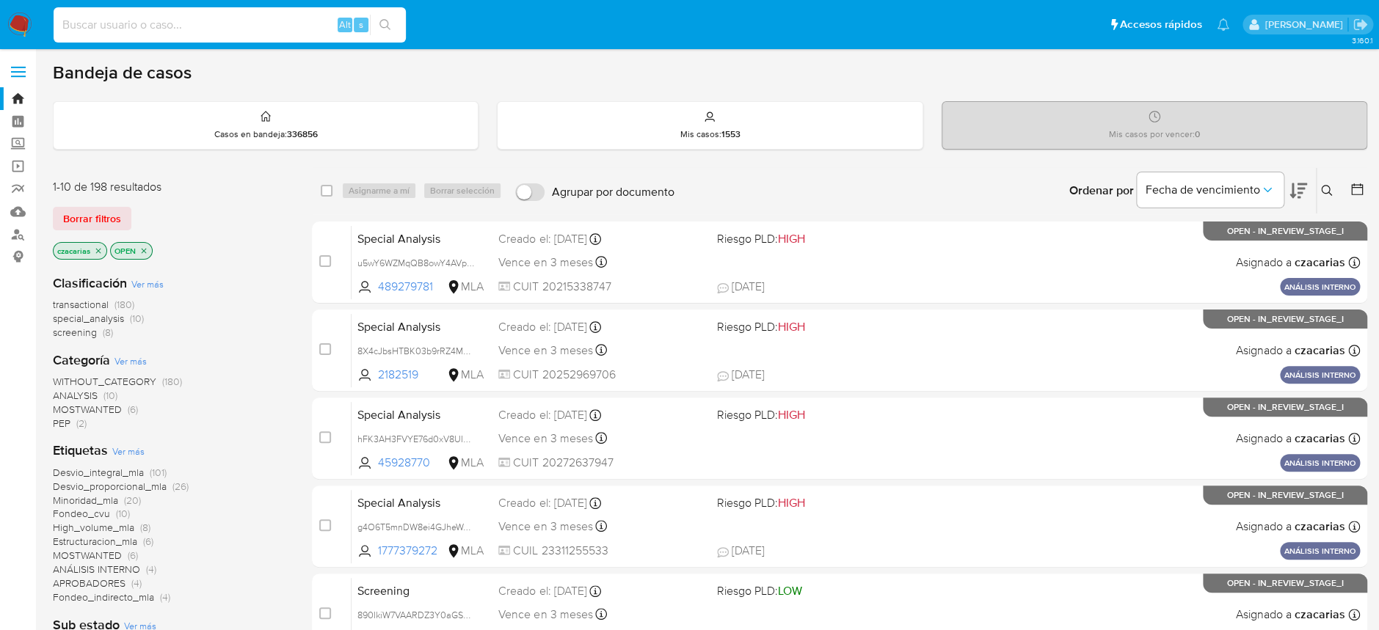
click at [211, 30] on input at bounding box center [230, 24] width 352 height 19
drag, startPoint x: 227, startPoint y: 15, endPoint x: 381, endPoint y: 22, distance: 153.5
click at [230, 17] on input at bounding box center [230, 24] width 352 height 19
paste input "KlbMX4h7UvP14Df1q4ST0pUQ"
type input "KlbMX4h7UvP14Df1q4ST0pUQ"
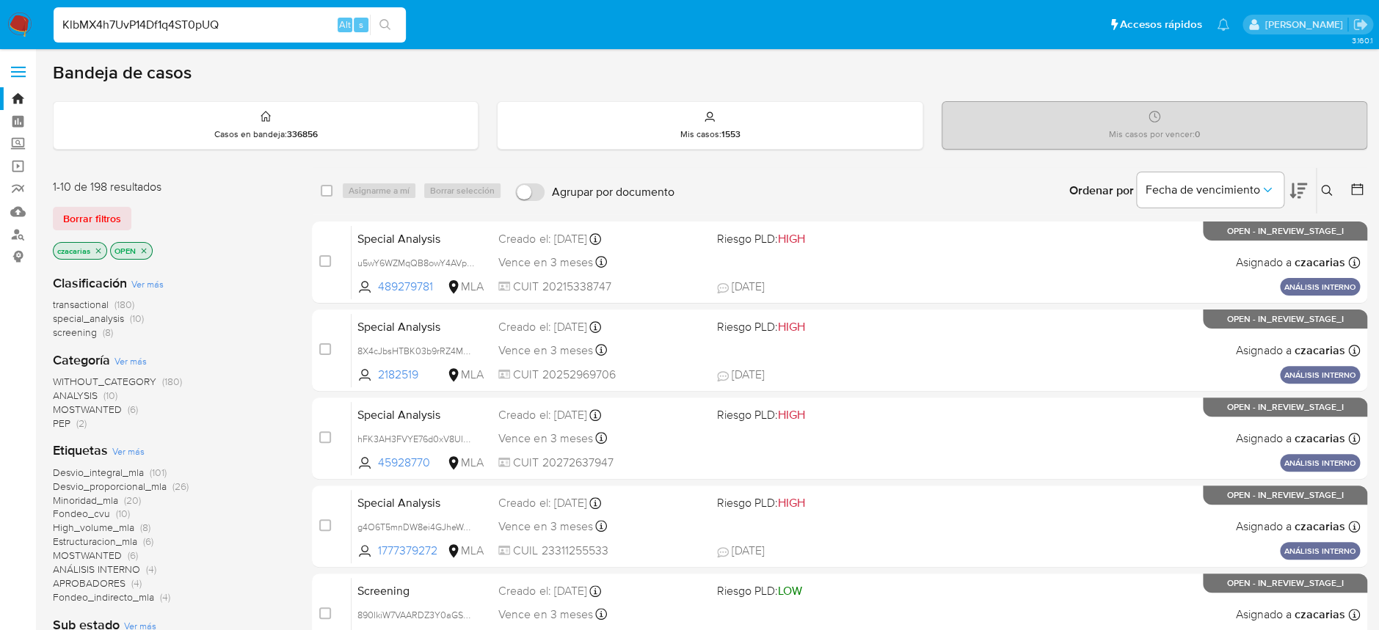
click at [382, 30] on icon "search-icon" at bounding box center [385, 25] width 12 height 12
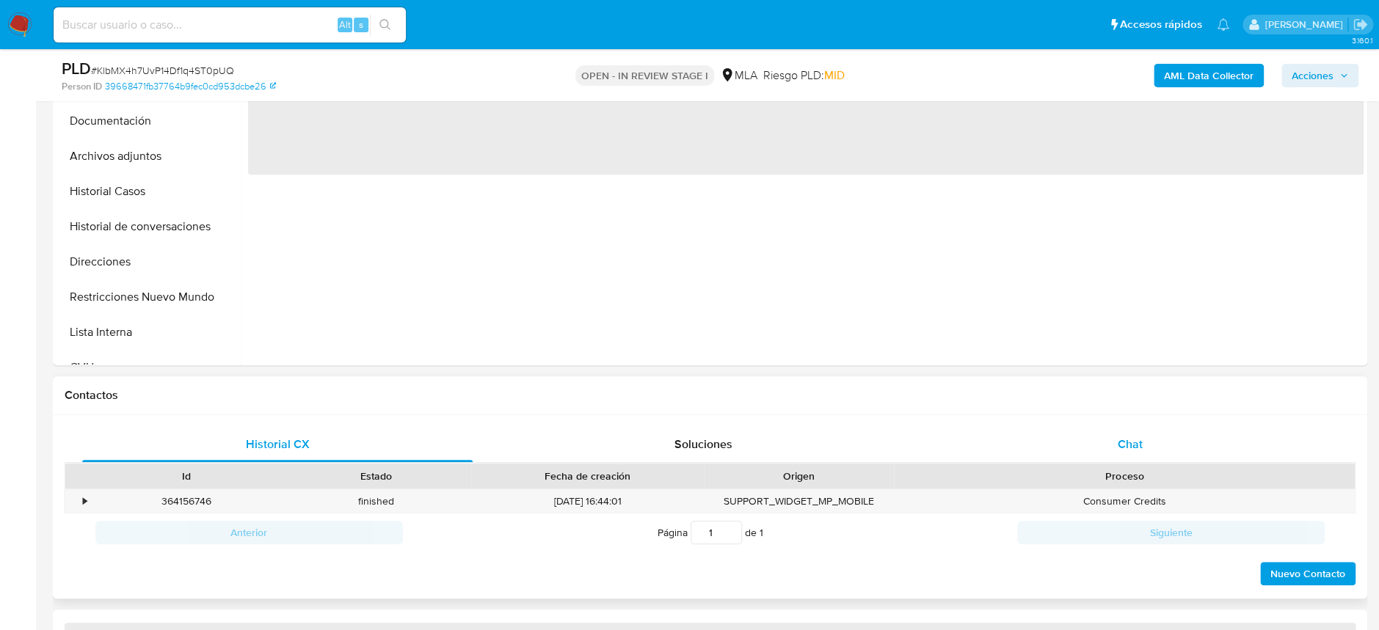
click at [1099, 438] on div "Chat" at bounding box center [1129, 444] width 390 height 35
select select "10"
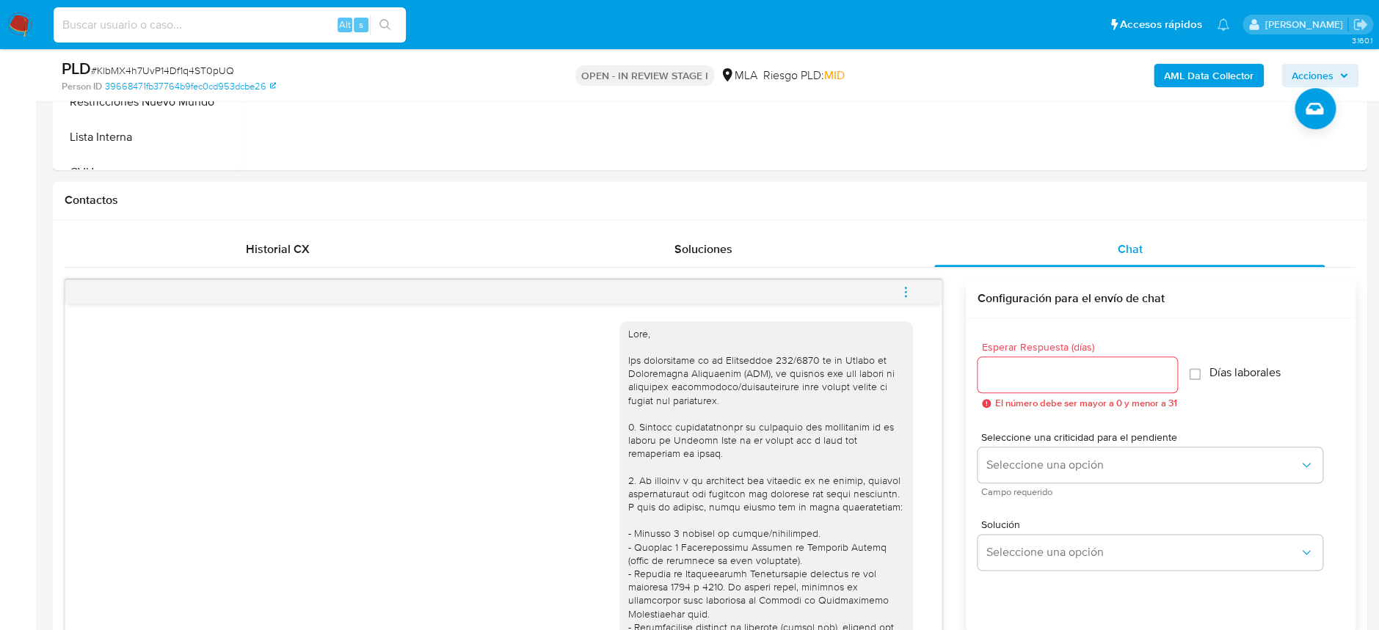
click at [247, 18] on input at bounding box center [230, 24] width 352 height 19
paste input "EVW6az6gPerDM8mpvwXNeDKP"
type input "EVW6az6gPerDM8mpvwXNeDKP"
click at [396, 23] on button "search-icon" at bounding box center [385, 25] width 30 height 21
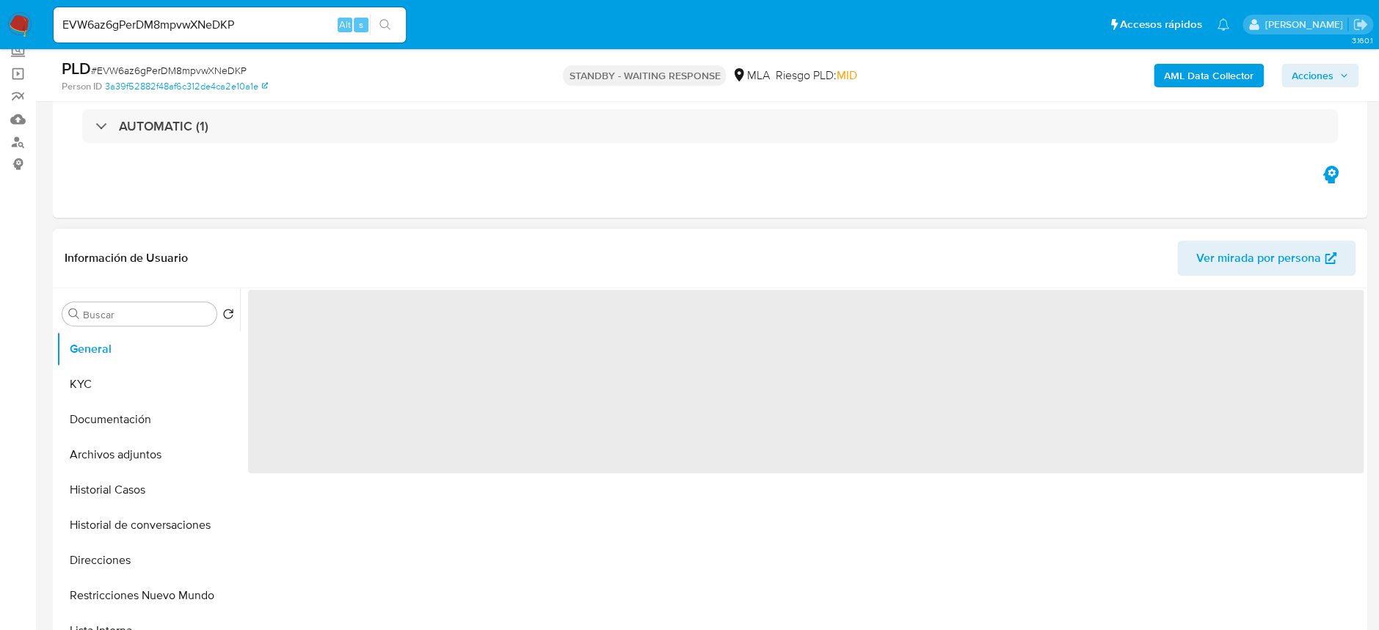
scroll to position [195, 0]
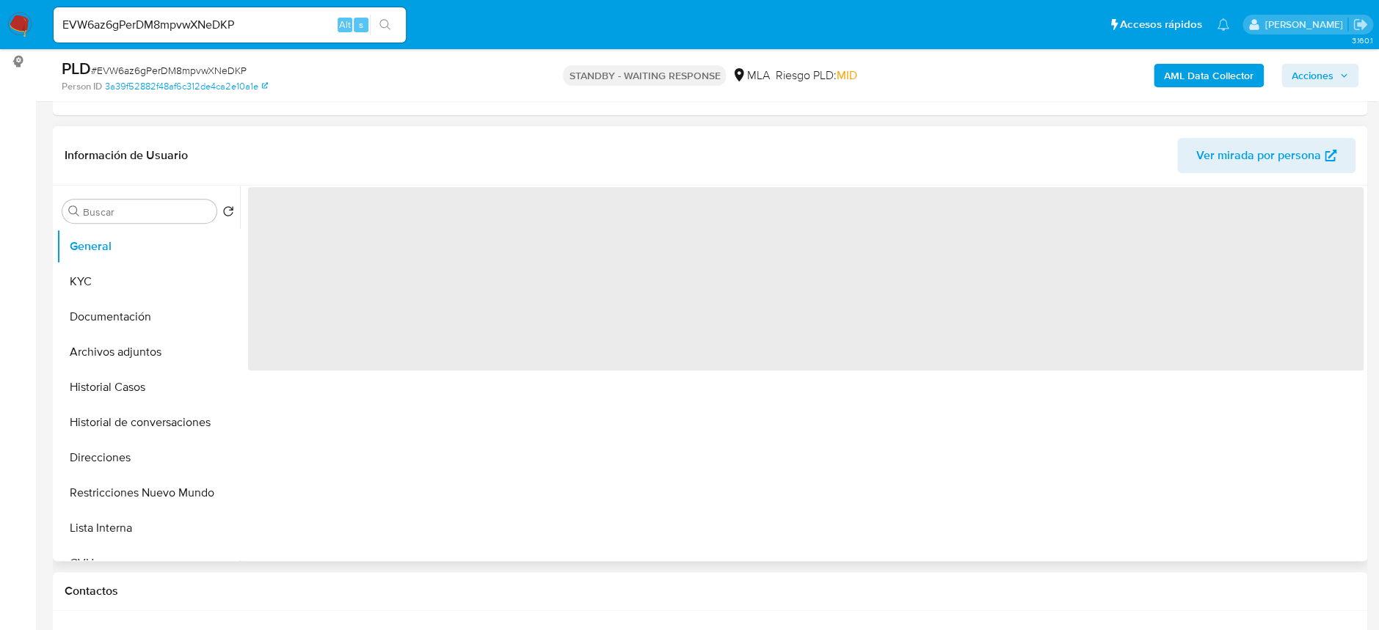
select select "10"
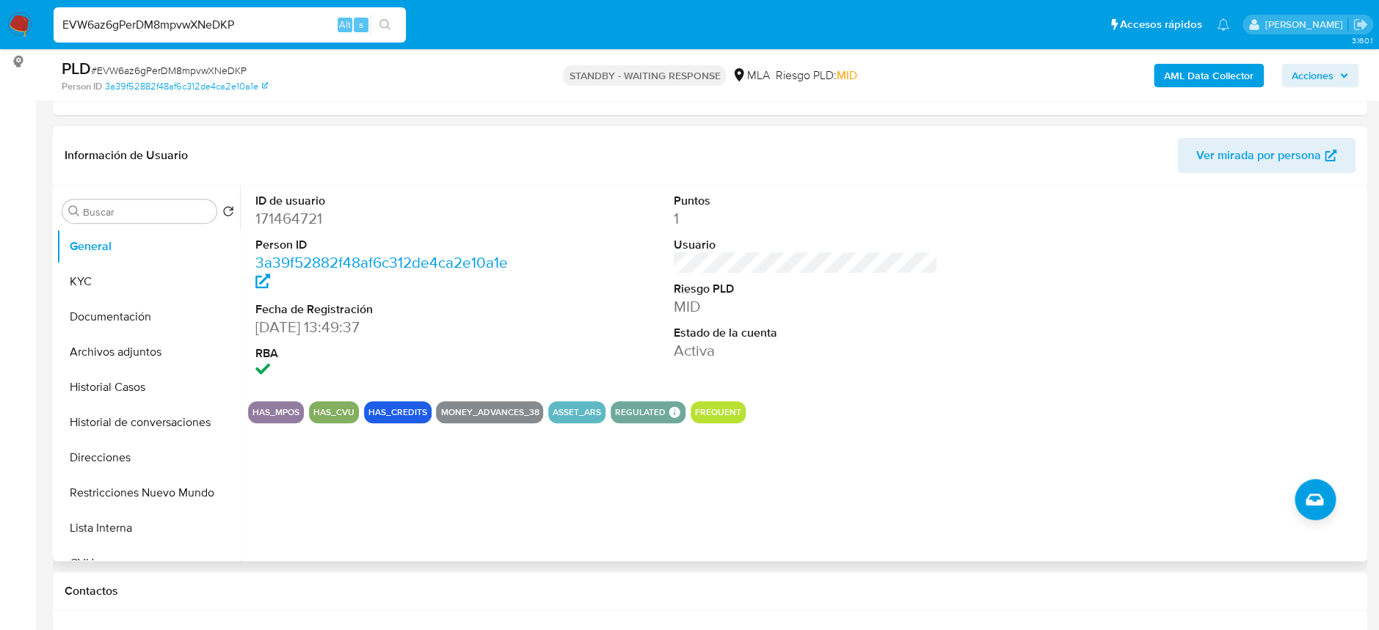
click at [250, 27] on input "EVW6az6gPerDM8mpvwXNeDKP" at bounding box center [230, 24] width 352 height 19
paste input "rTaPBW23f0IRlKugeTvPwHwz"
type input "rTaPBW23f0IRlKugeTvPwHwz"
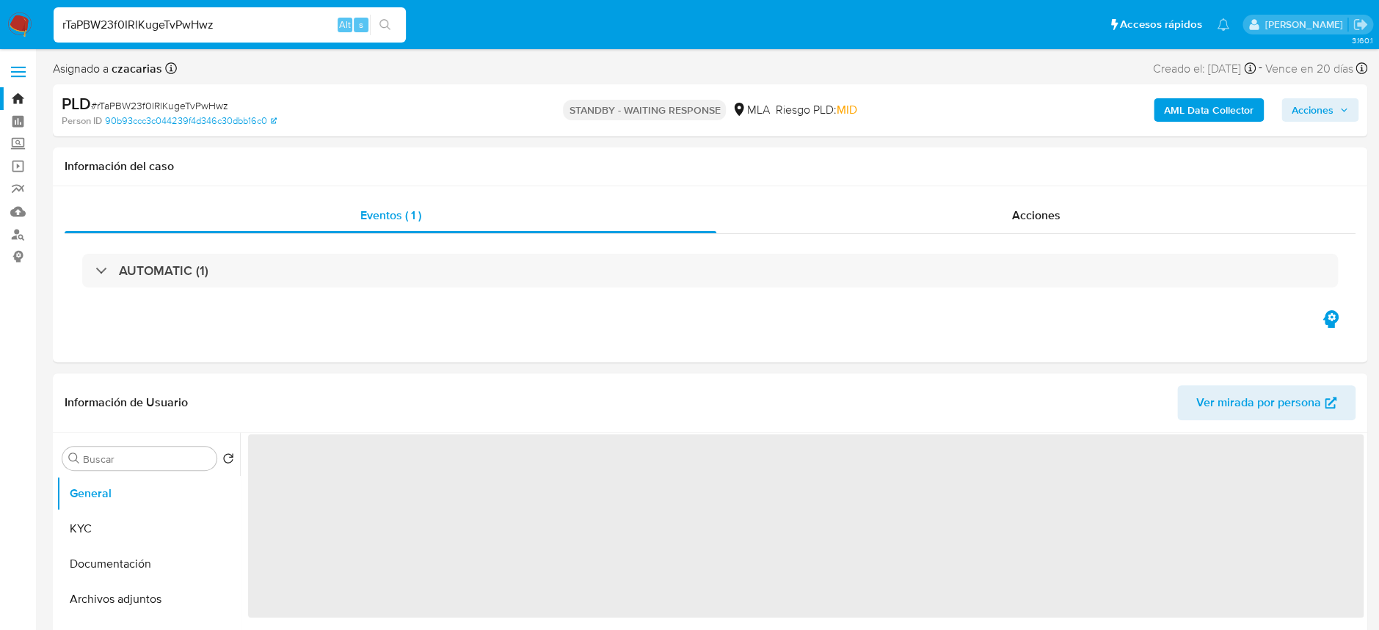
select select "10"
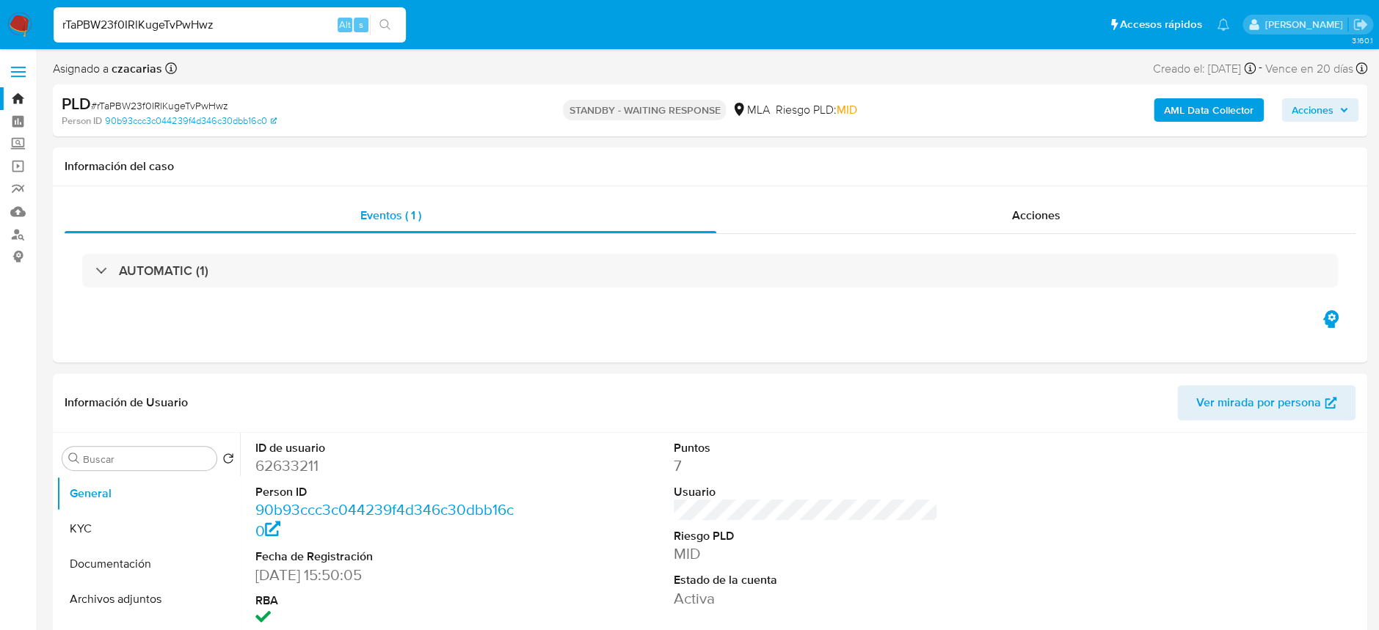
click at [231, 18] on input "rTaPBW23f0IRlKugeTvPwHwz" at bounding box center [230, 24] width 352 height 19
paste input "2Bslw96xGDjQZA5GcspNOqS3"
type input "2Bslw96xGDjQZA5GcspNOqS3"
click at [376, 15] on button "search-icon" at bounding box center [385, 25] width 30 height 21
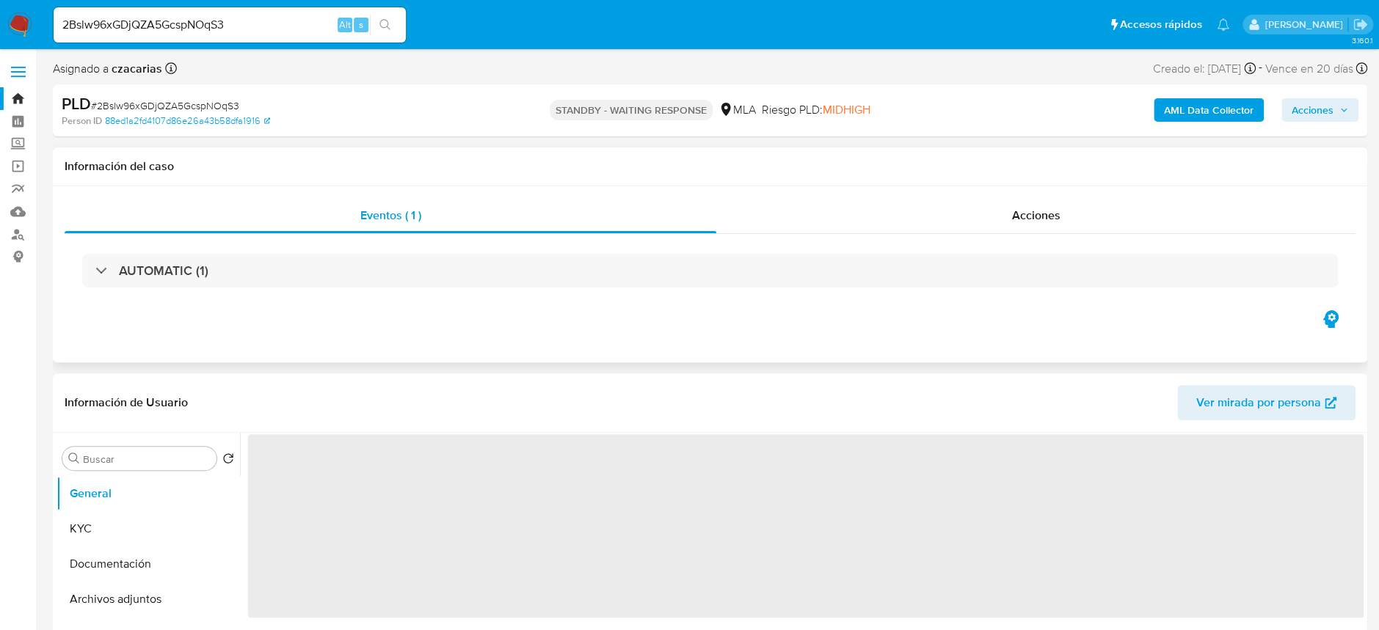
select select "10"
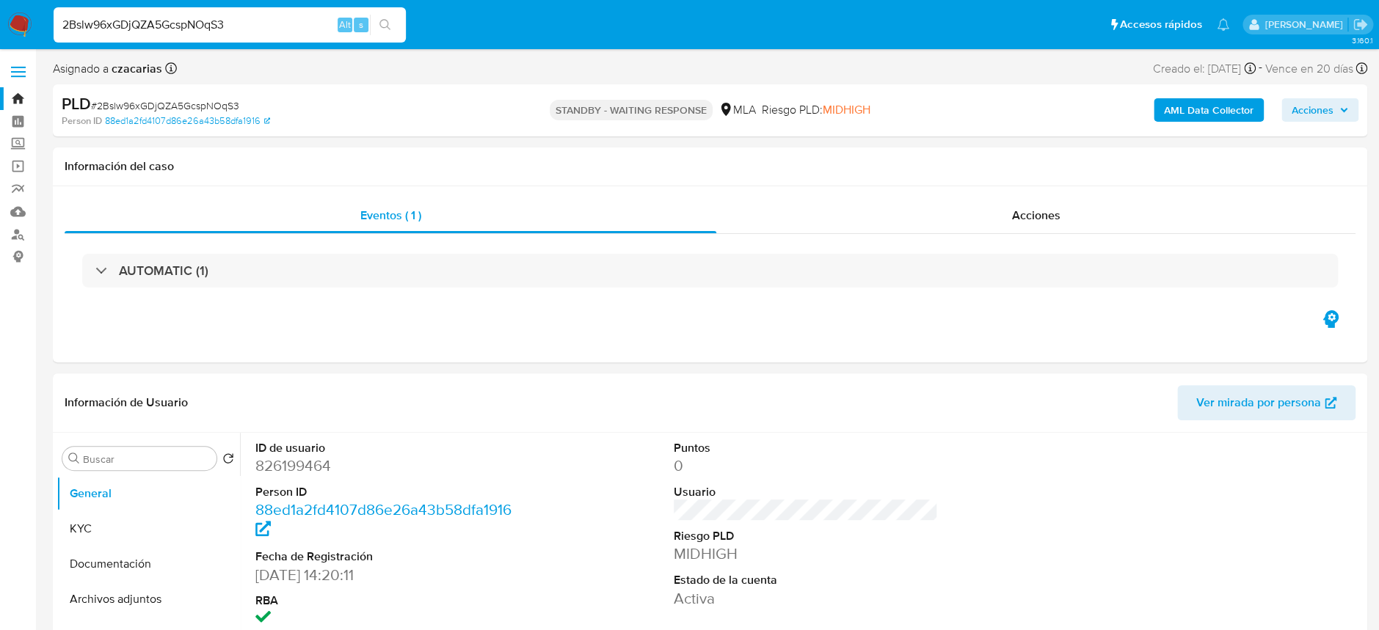
click at [212, 23] on input "2Bslw96xGDjQZA5GcspNOqS3" at bounding box center [230, 24] width 352 height 19
paste input "a5Vazl31B1qmqs30mBBO5pcx"
type input "a5Vazl31B1qmqs30mBBO5pcx"
click at [395, 26] on button "search-icon" at bounding box center [385, 25] width 30 height 21
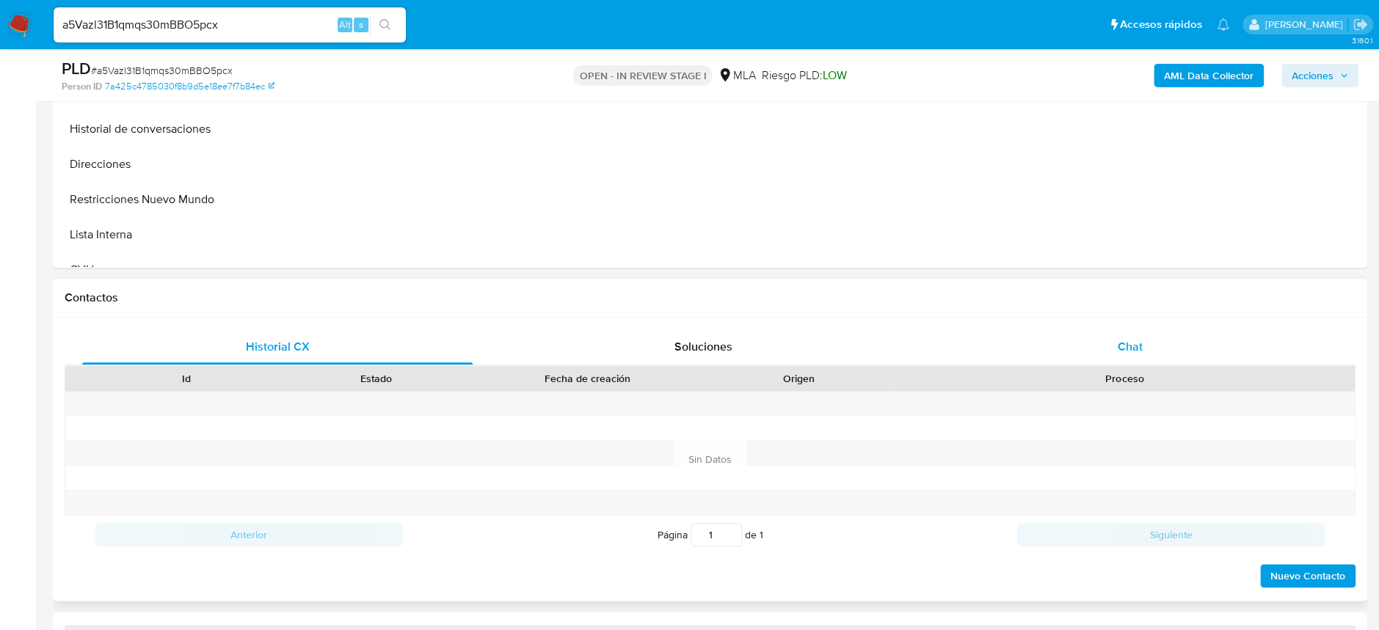
select select "10"
click at [1142, 340] on div "Chat" at bounding box center [1129, 346] width 390 height 35
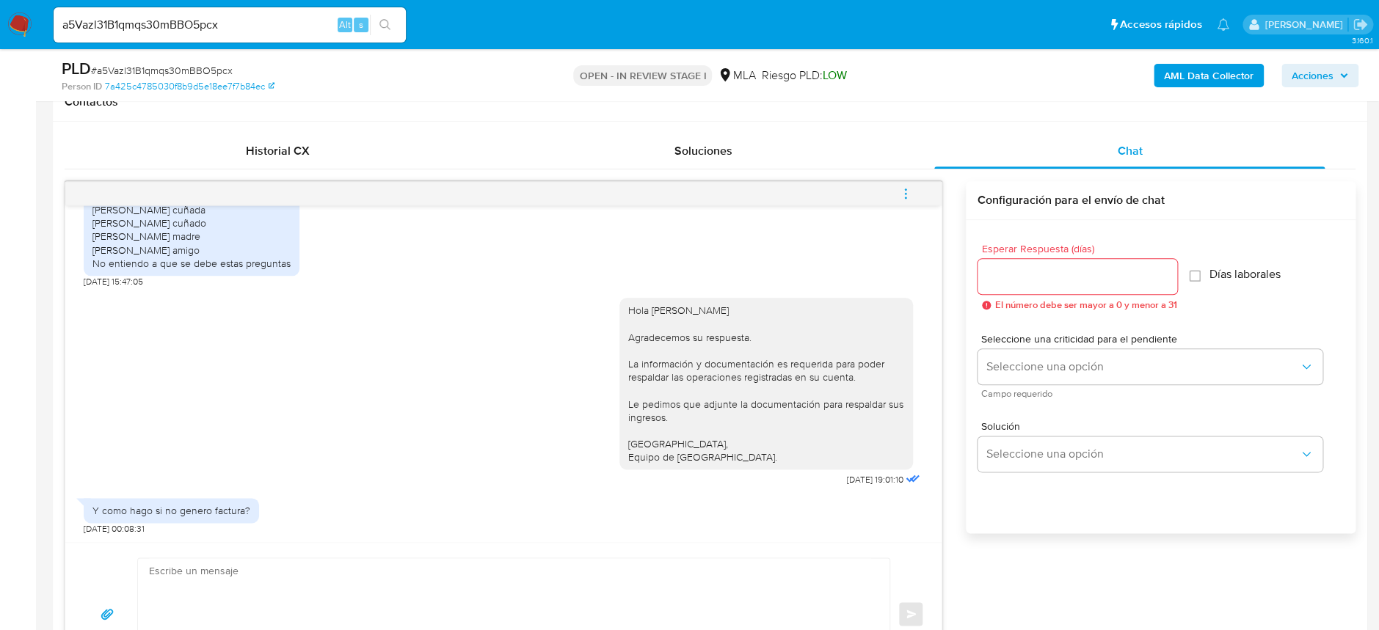
scroll to position [1638, 0]
click at [305, 16] on input "a5Vazl31B1qmqs30mBBO5pcx" at bounding box center [230, 24] width 352 height 19
paste input "fXUPoxocaShoLy2lE7gYcg5Z"
type input "fXUPoxocaShoLy2lE7gYcg5Z"
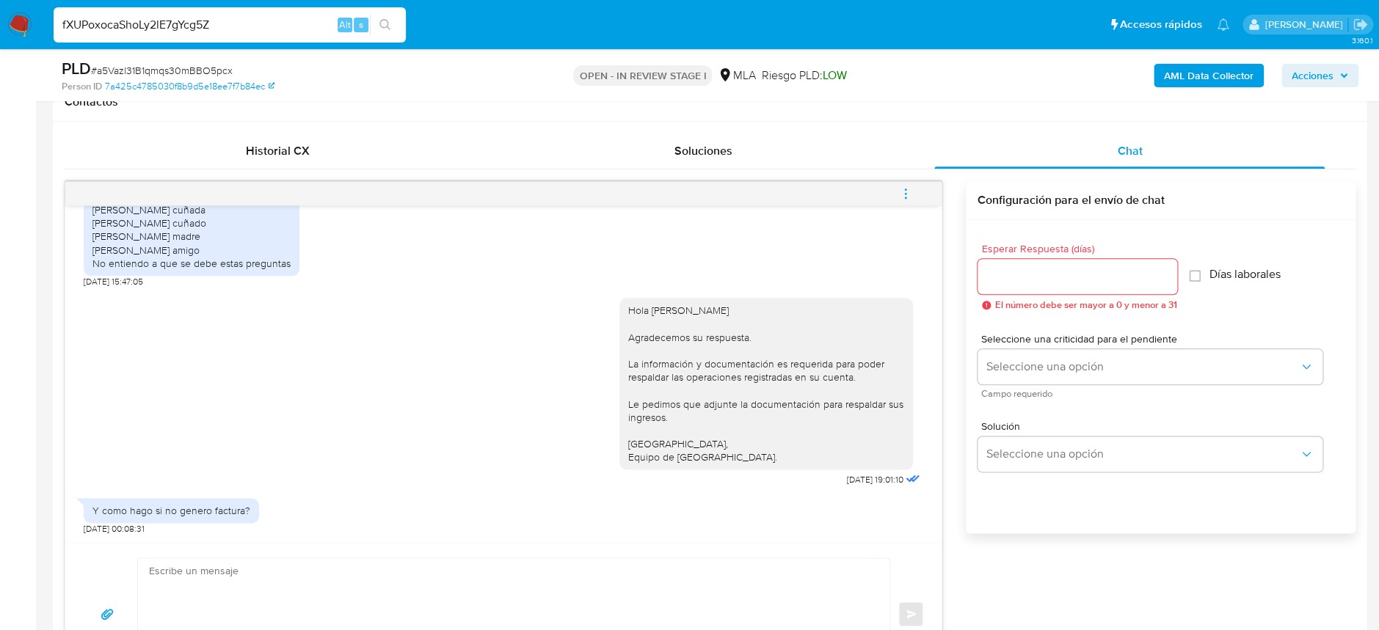
click at [394, 13] on div "fXUPoxocaShoLy2lE7gYcg5Z Alt s" at bounding box center [230, 24] width 352 height 35
click at [390, 22] on icon "search-icon" at bounding box center [385, 25] width 12 height 12
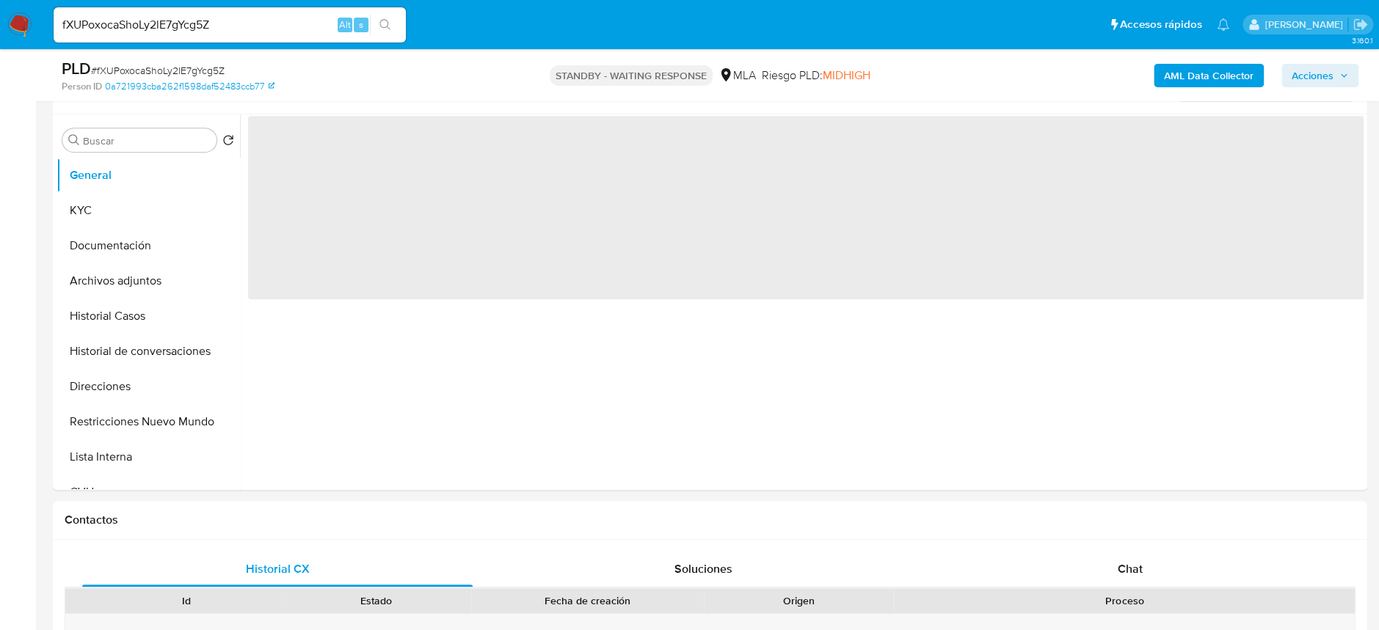
scroll to position [293, 0]
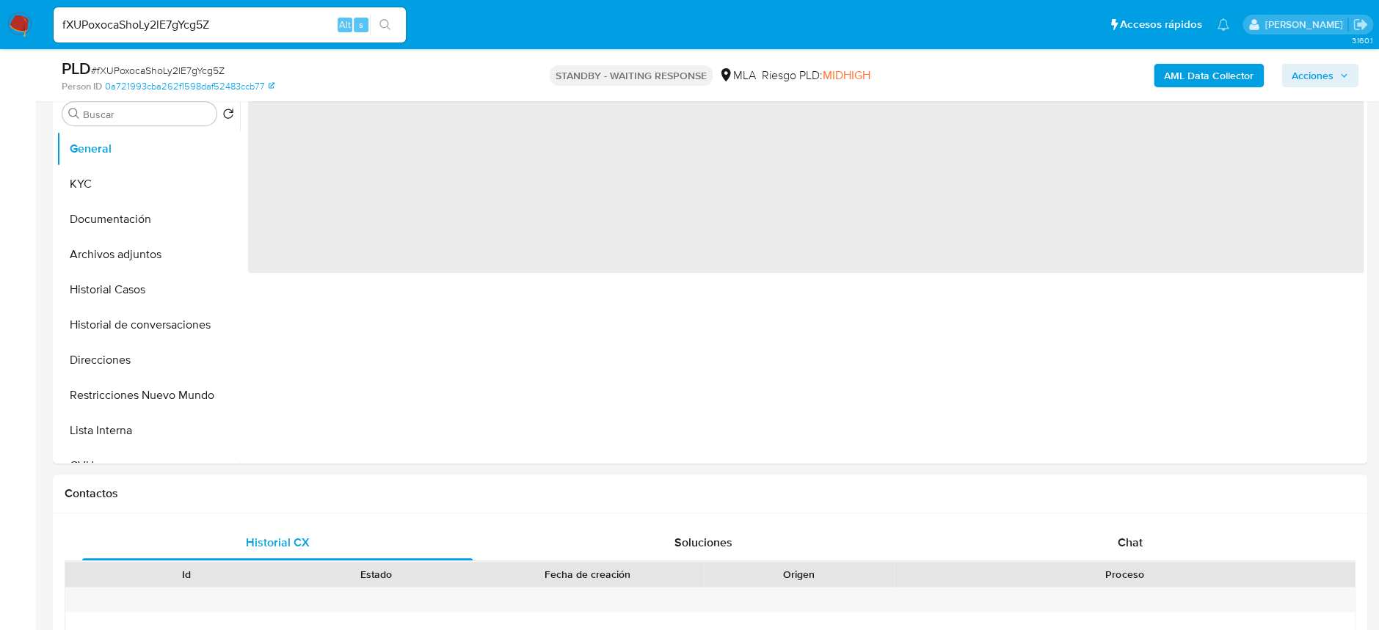
select select "10"
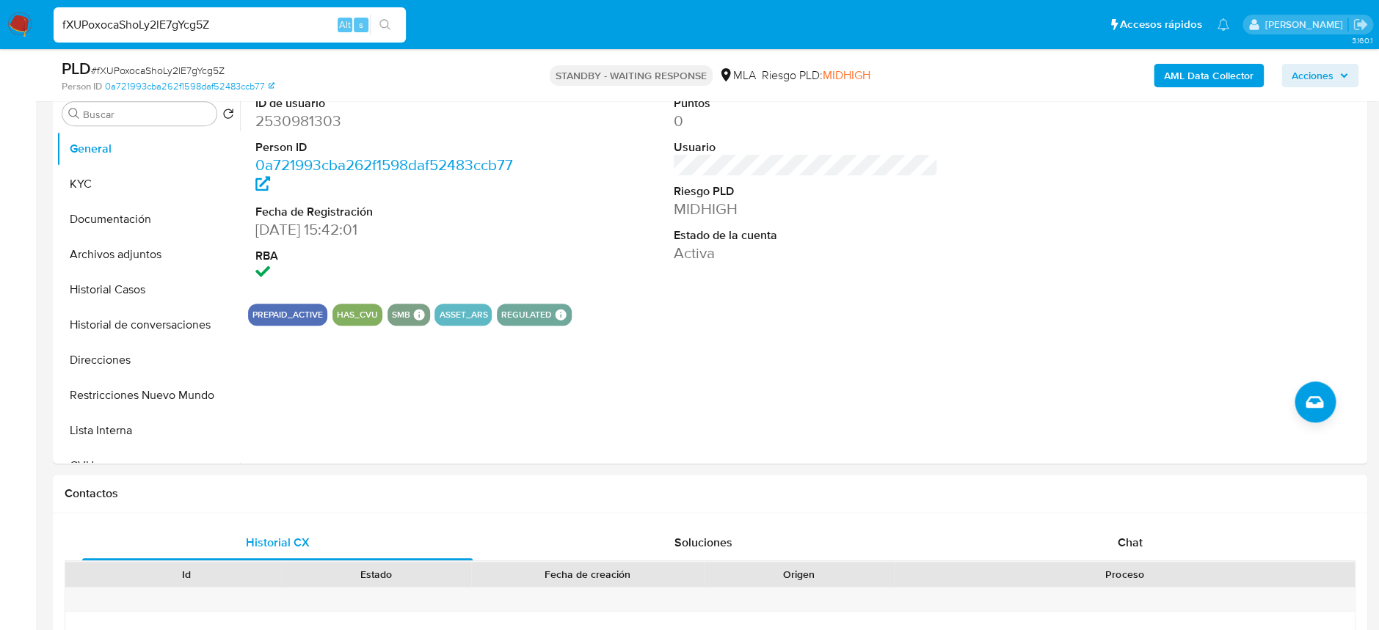
click at [161, 15] on input "fXUPoxocaShoLy2lE7gYcg5Z" at bounding box center [230, 24] width 352 height 19
paste input "ARloTL4gJcoK7rmgd43xty5r"
click at [402, 31] on input "ARloTL4gJcoK7rmgd43xty5r" at bounding box center [230, 24] width 352 height 19
type input "ARloTL4gJcoK7rmgd43xty5r"
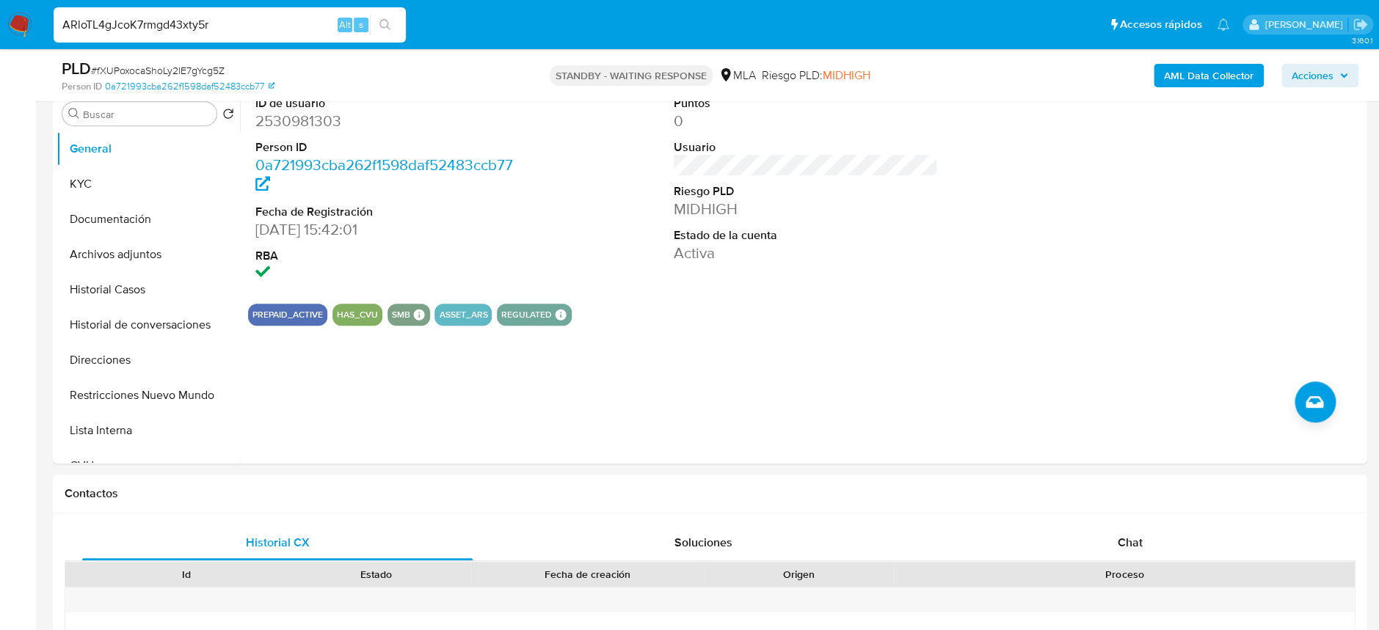
click at [348, 19] on span "Alt" at bounding box center [345, 25] width 12 height 14
click at [363, 21] on div "s" at bounding box center [361, 25] width 15 height 15
click at [375, 22] on button "search-icon" at bounding box center [385, 25] width 30 height 21
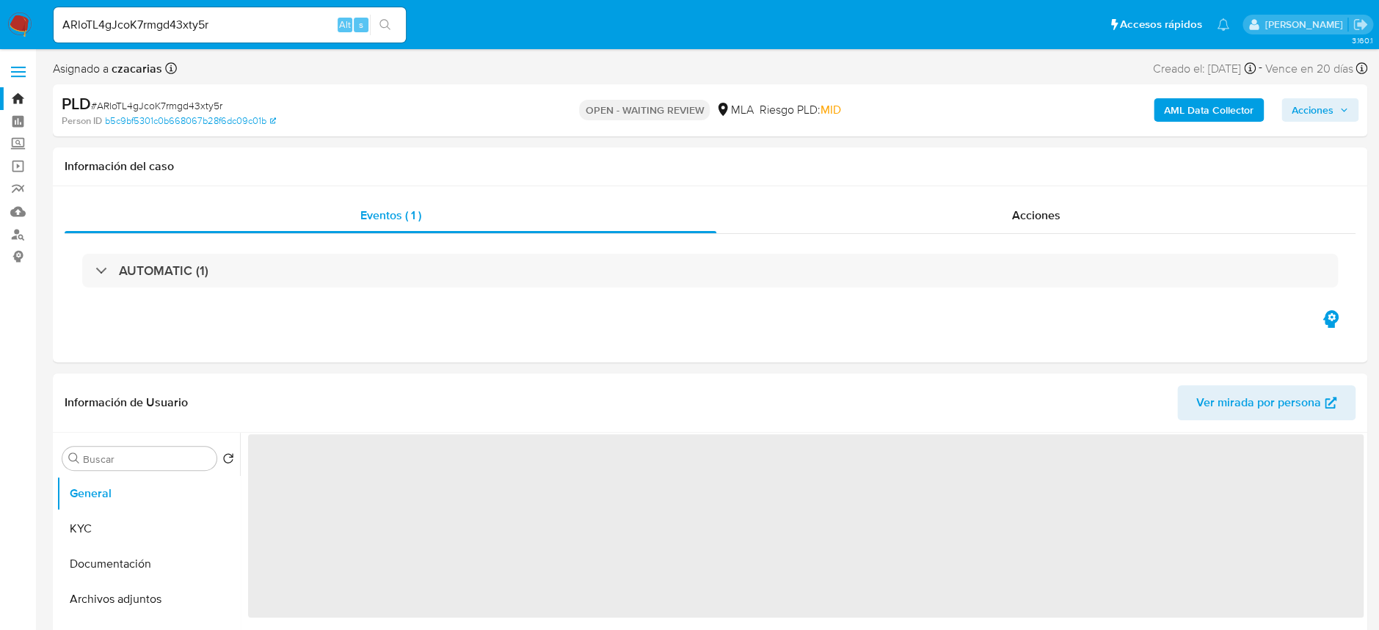
select select "10"
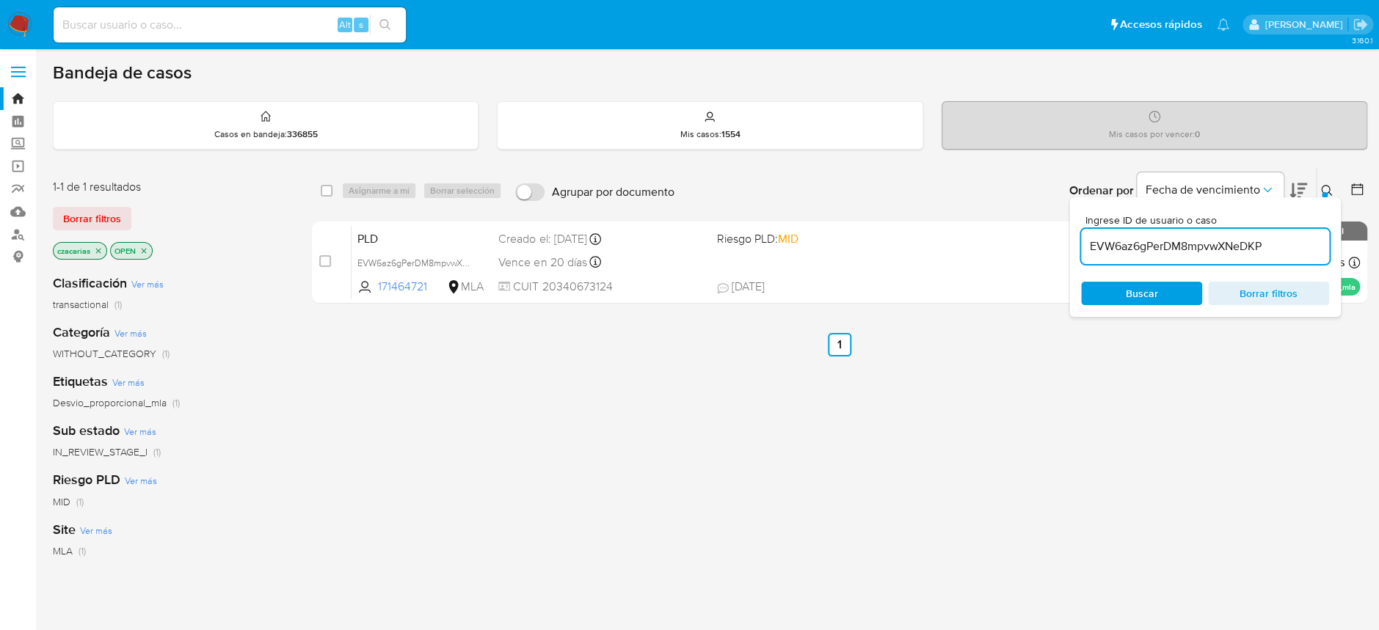
click at [1178, 249] on input "EVW6az6gPerDM8mpvwXNeDKP" at bounding box center [1205, 246] width 248 height 19
paste input "ARloTL4gJcoK7rmgd43xty5r"
type input "ARloTL4gJcoK7rmgd43xty5r"
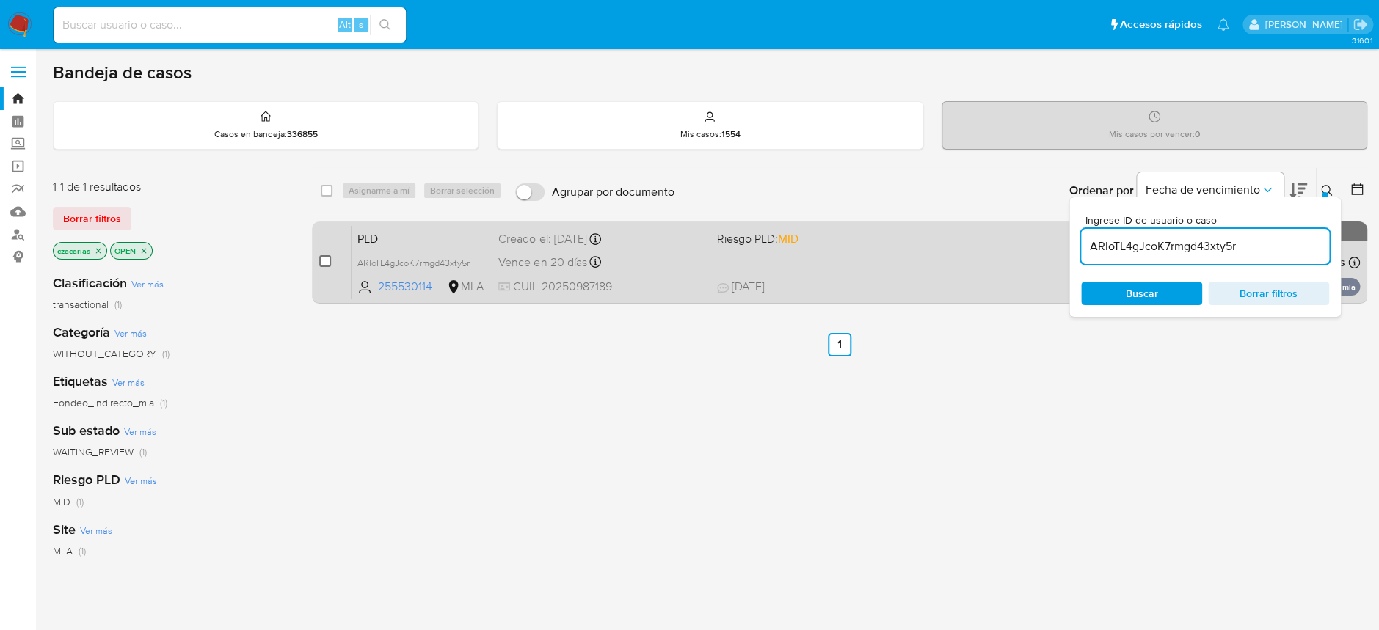
drag, startPoint x: 309, startPoint y: 255, endPoint x: 325, endPoint y: 261, distance: 17.4
click at [325, 261] on input "checkbox" at bounding box center [325, 261] width 12 height 12
checkbox input "true"
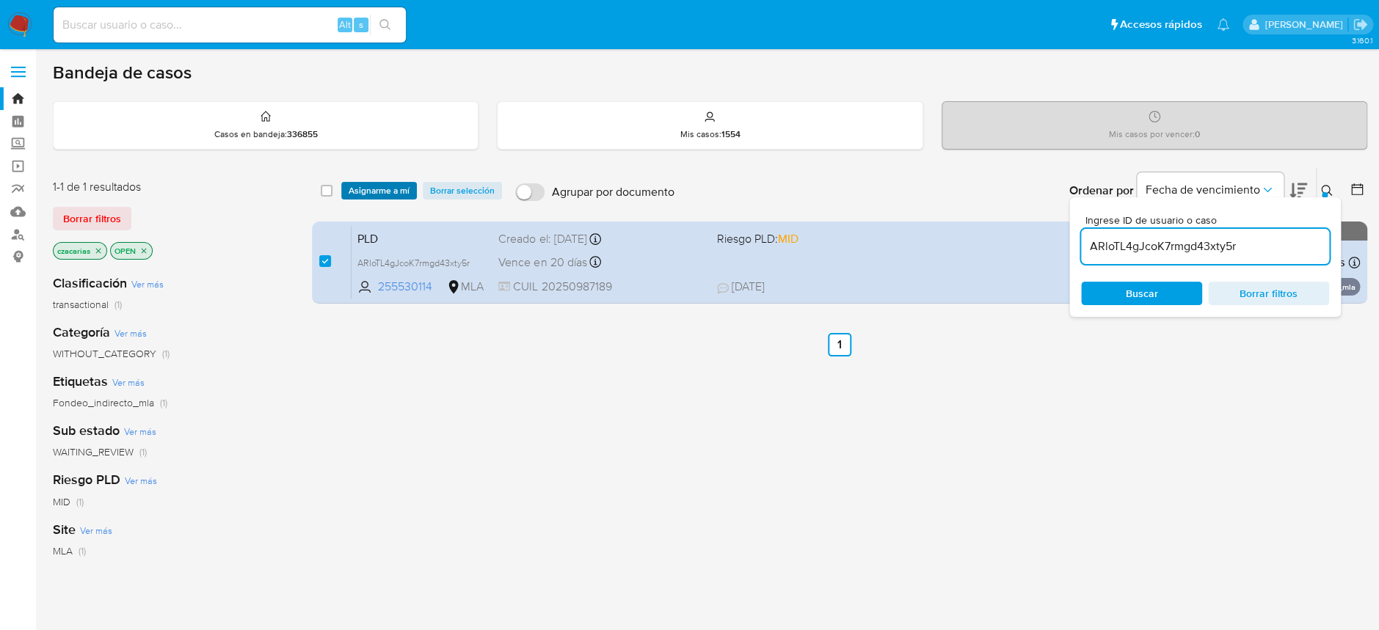
click at [409, 191] on span "Asignarme a mí" at bounding box center [378, 190] width 61 height 15
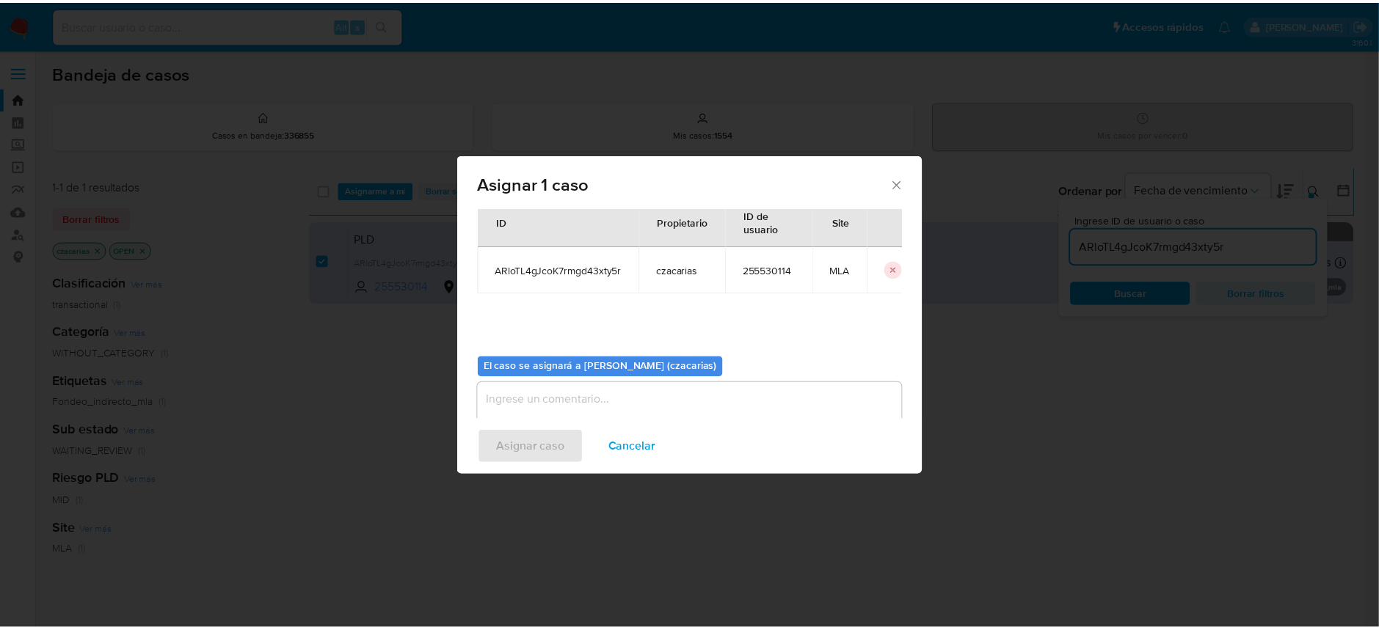
scroll to position [75, 0]
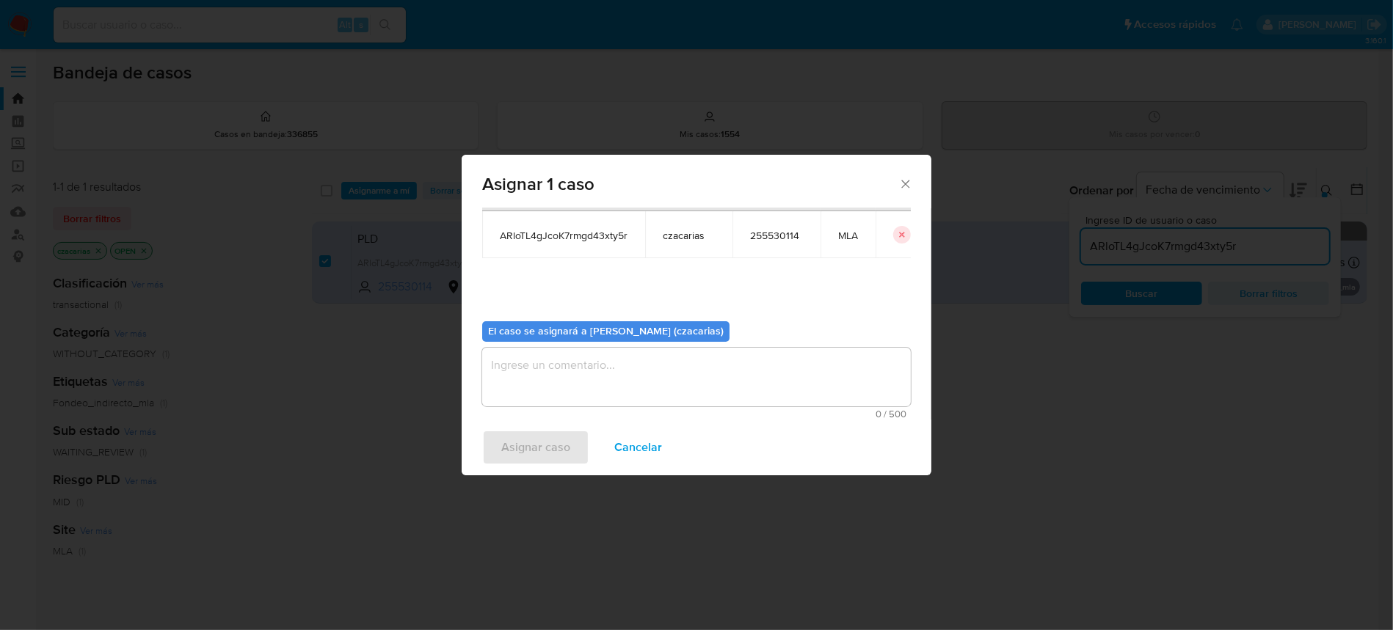
click at [692, 385] on textarea "assign-modal" at bounding box center [696, 377] width 428 height 59
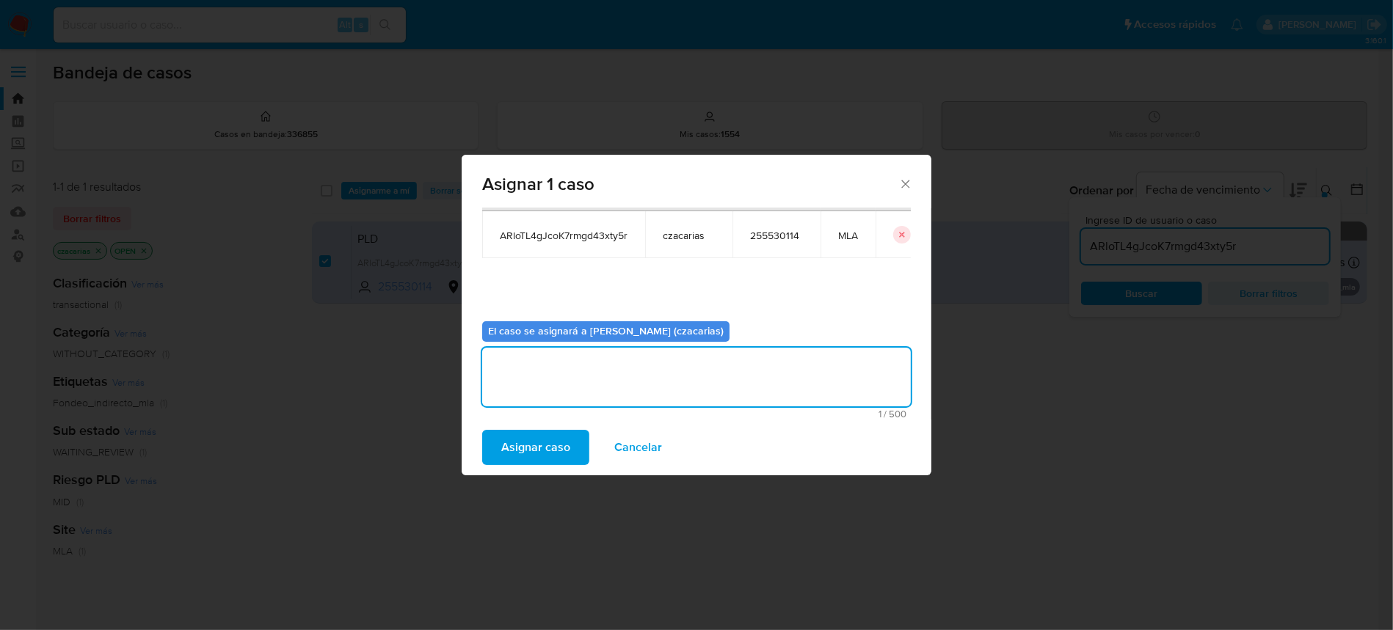
click at [557, 450] on span "Asignar caso" at bounding box center [535, 447] width 69 height 32
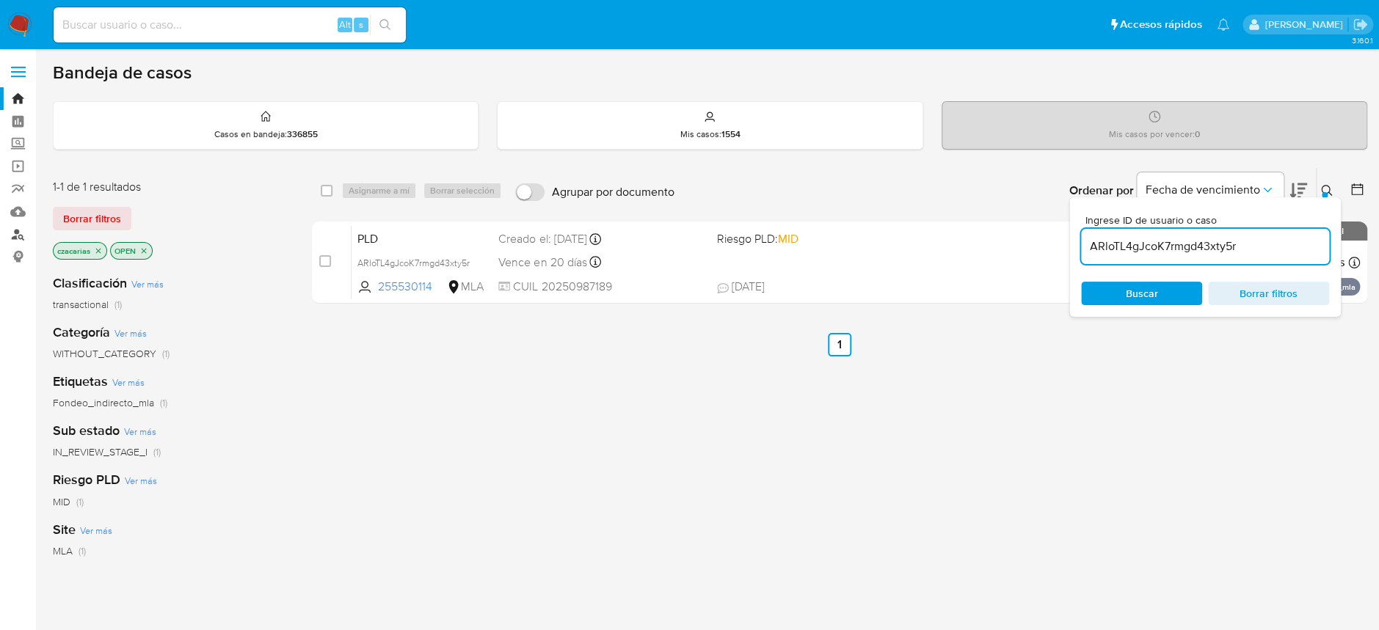
click at [5, 237] on link "Buscador de personas" at bounding box center [87, 234] width 175 height 23
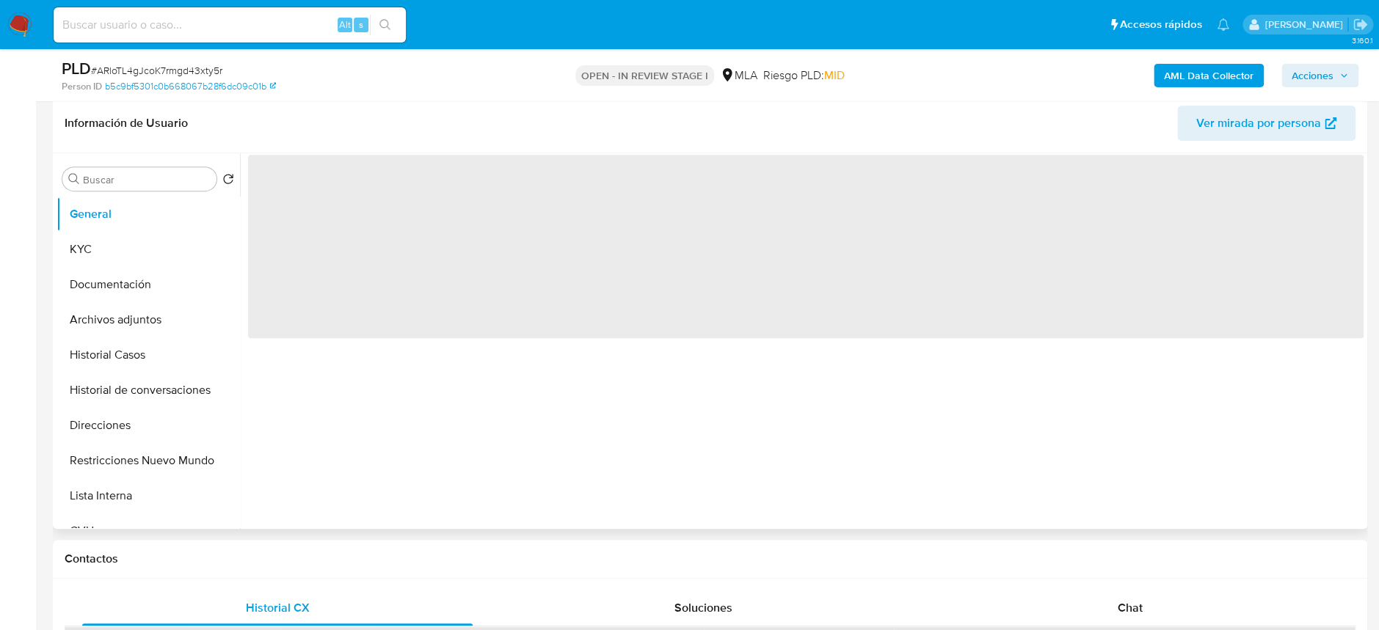
scroll to position [293, 0]
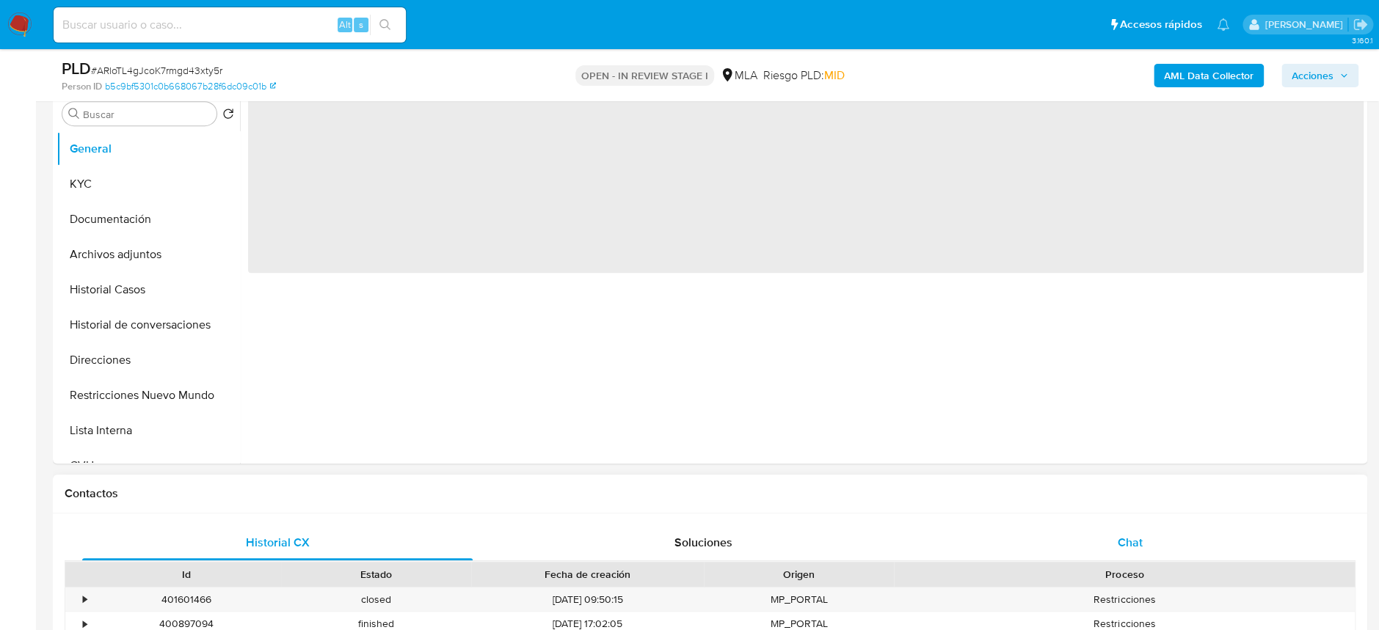
click at [1199, 539] on div "Chat" at bounding box center [1129, 542] width 390 height 35
select select "10"
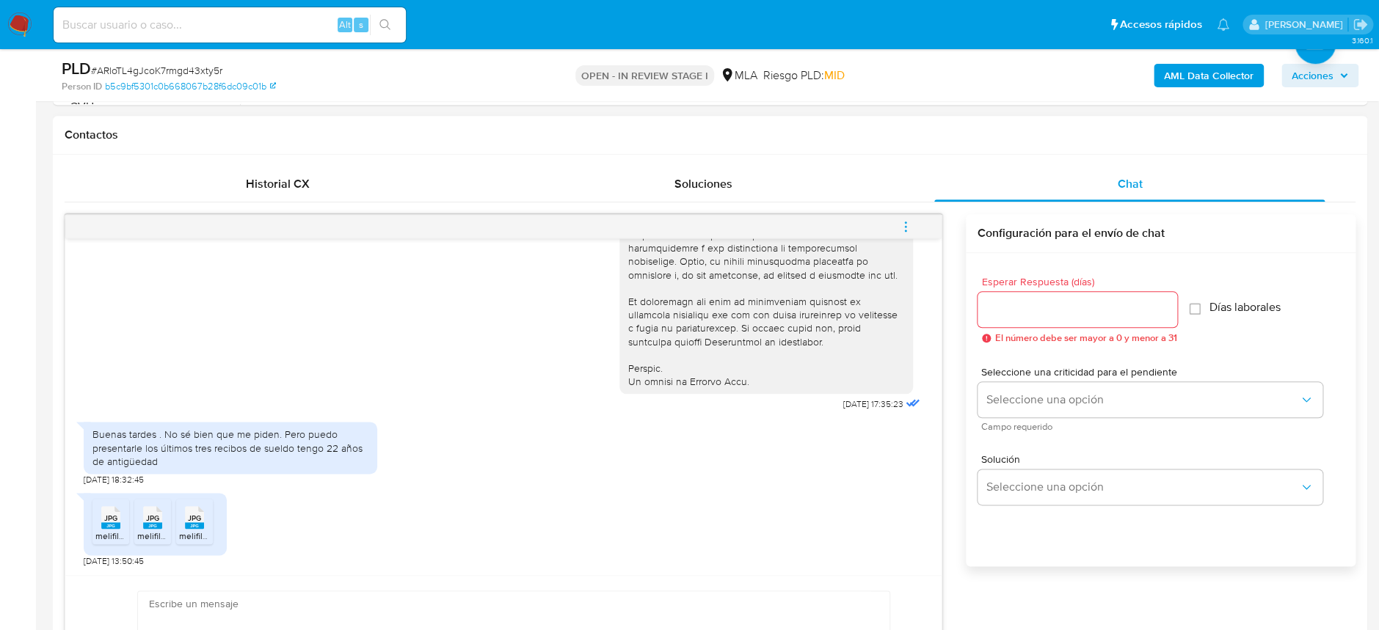
scroll to position [685, 0]
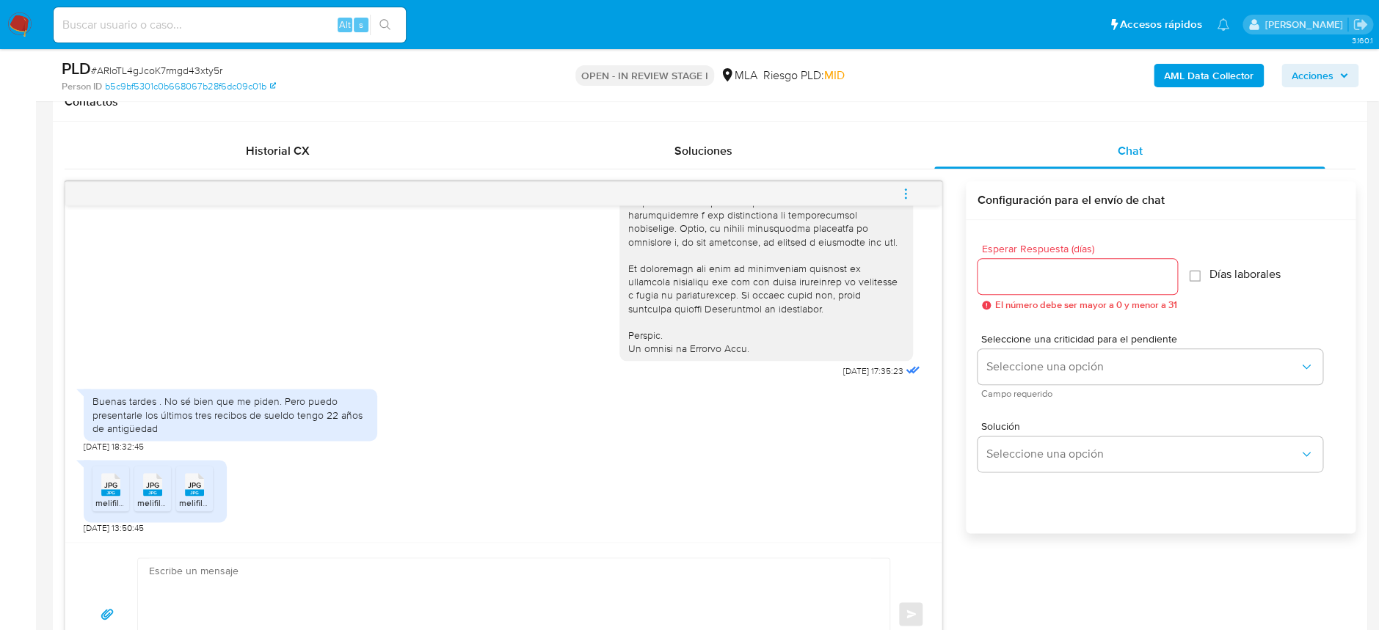
click at [112, 492] on rect at bounding box center [110, 492] width 19 height 7
drag, startPoint x: 148, startPoint y: 486, endPoint x: 186, endPoint y: 497, distance: 39.7
click at [149, 487] on span "JPG" at bounding box center [152, 486] width 13 height 10
click at [187, 497] on icon "JPG" at bounding box center [194, 485] width 19 height 26
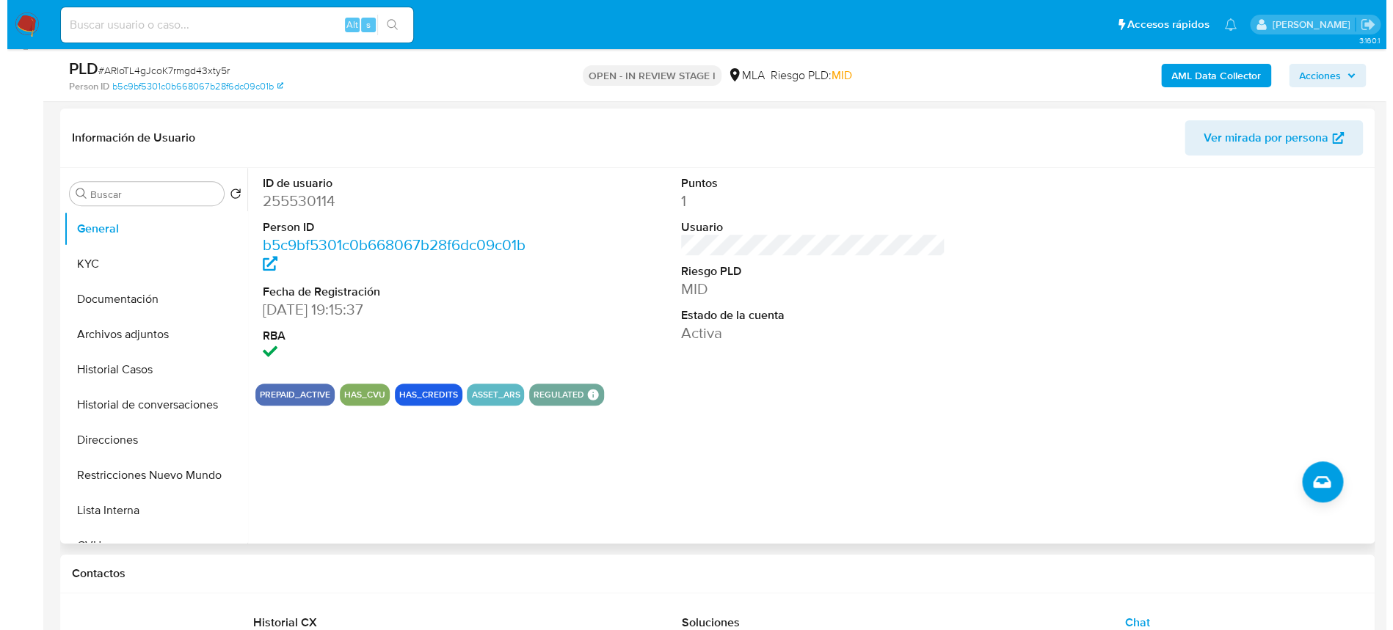
scroll to position [195, 0]
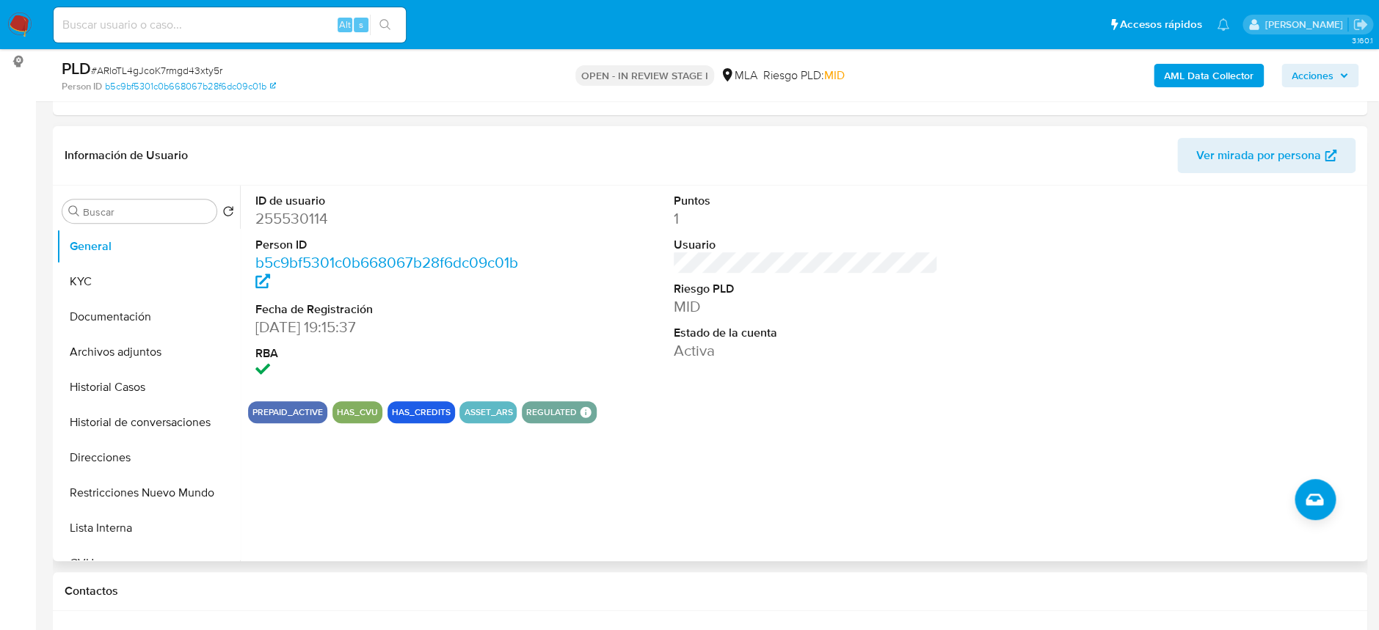
click at [295, 230] on dl "ID de usuario 255530114 Person ID b5c9bf5301c0b668067b28f6dc09c01b Fecha de Reg…" at bounding box center [387, 287] width 264 height 189
click at [299, 221] on dd "255530114" at bounding box center [387, 218] width 264 height 21
copy dd "255530114"
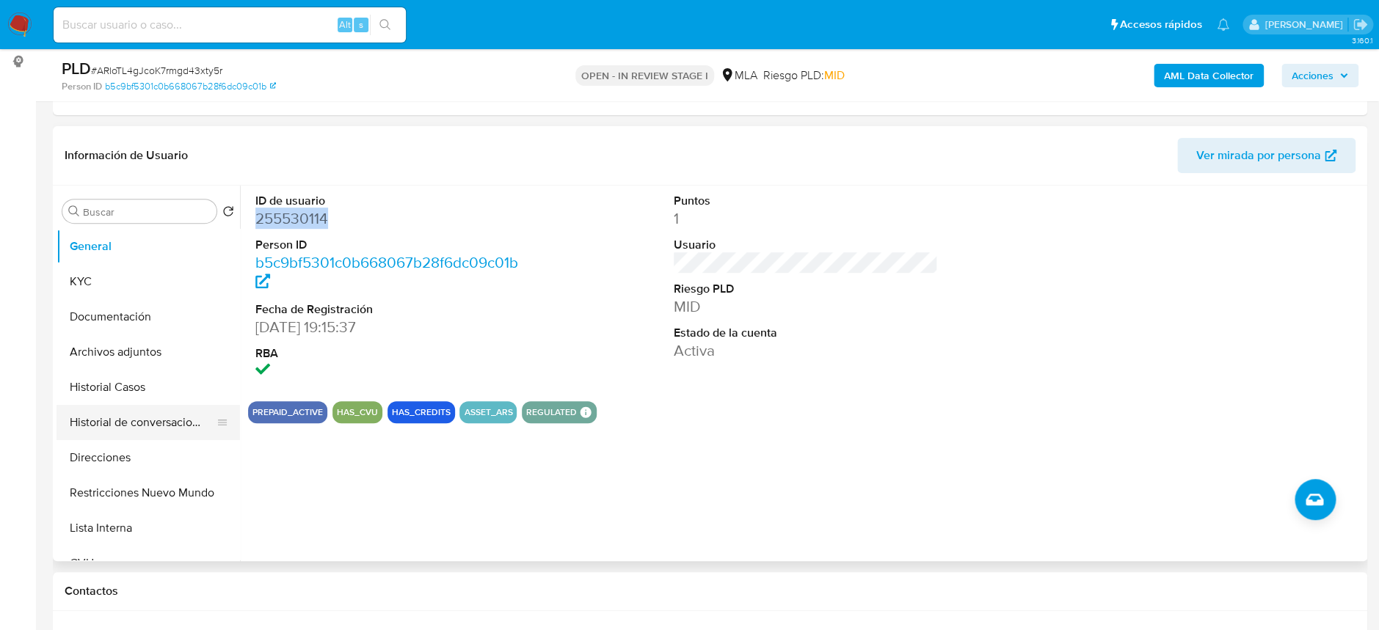
click at [106, 412] on button "Historial de conversaciones" at bounding box center [142, 422] width 172 height 35
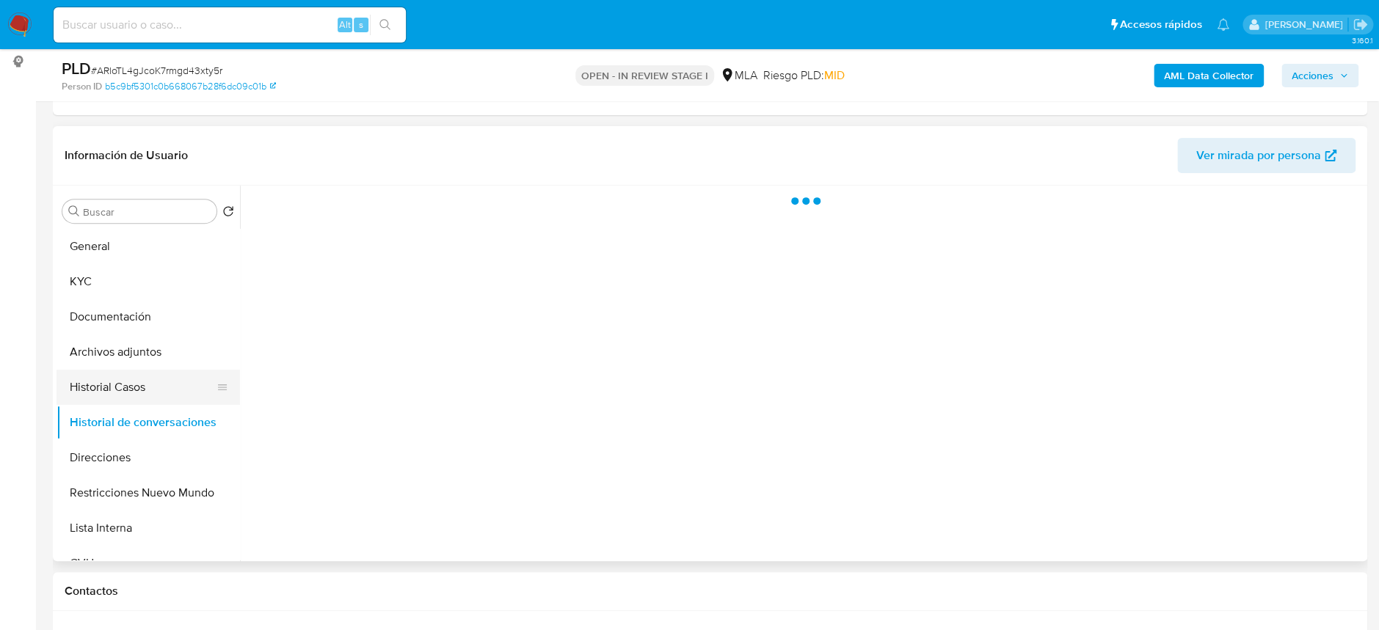
click at [122, 390] on button "Historial Casos" at bounding box center [142, 387] width 172 height 35
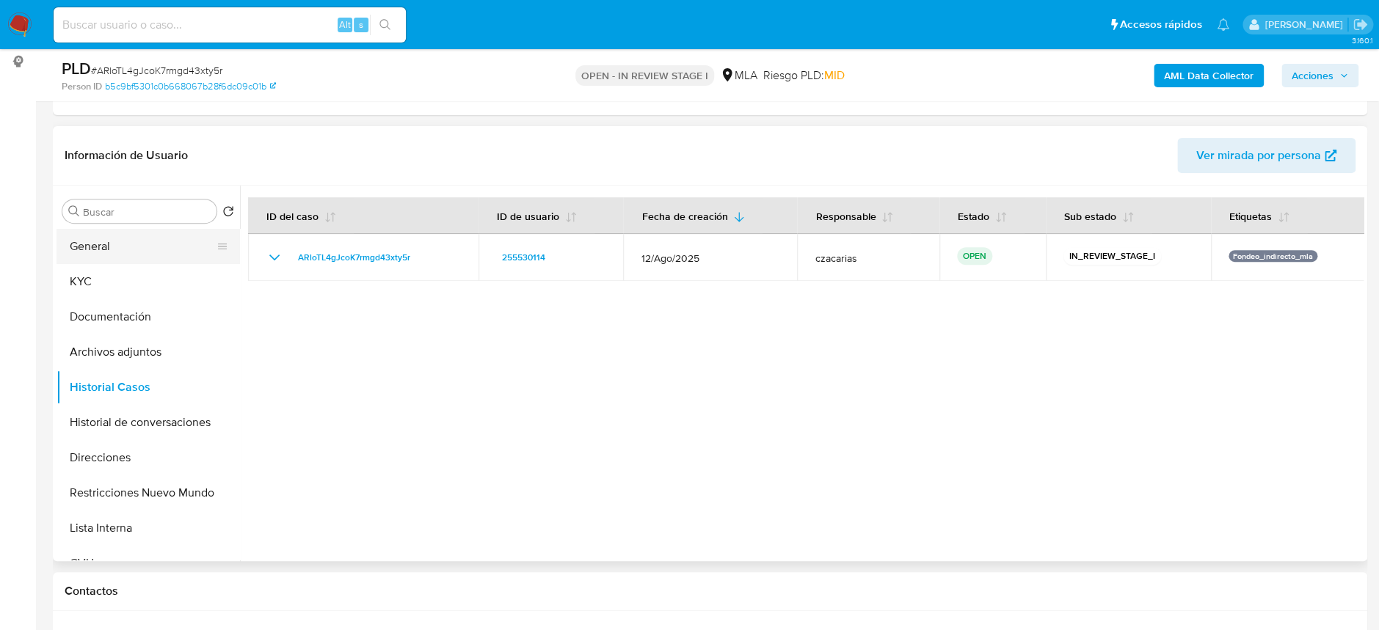
click at [141, 238] on button "General" at bounding box center [142, 246] width 172 height 35
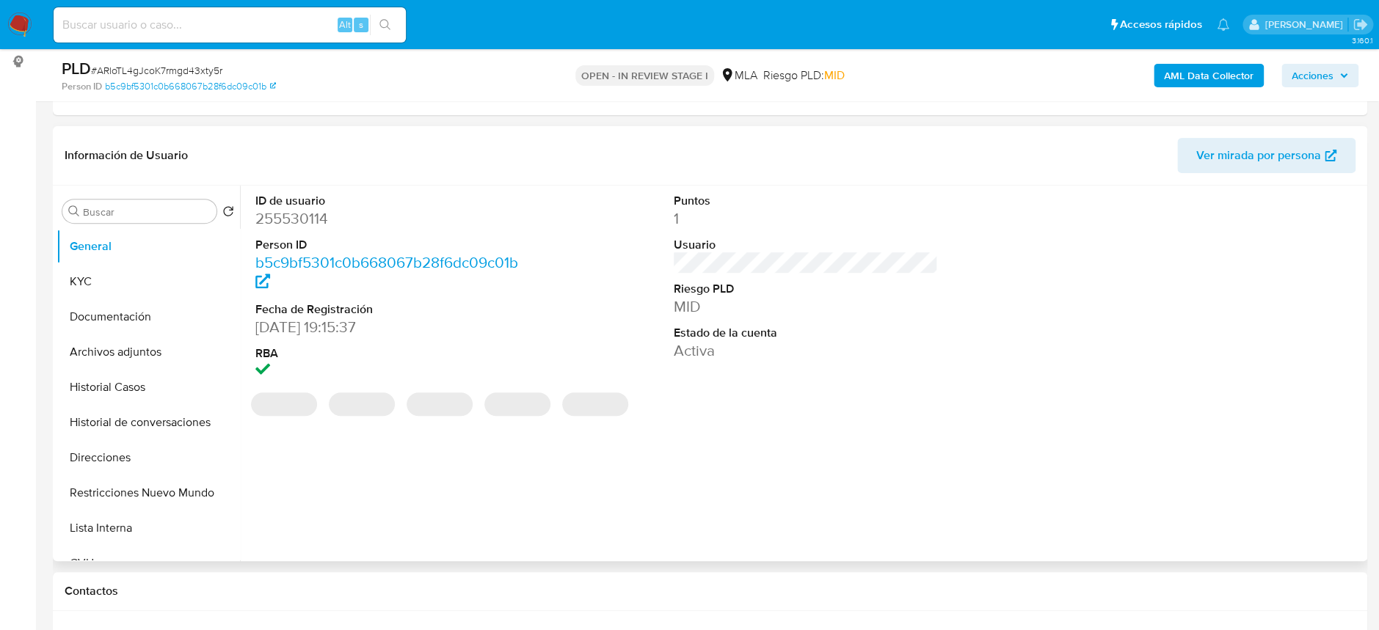
click at [307, 222] on dd "255530114" at bounding box center [387, 218] width 264 height 21
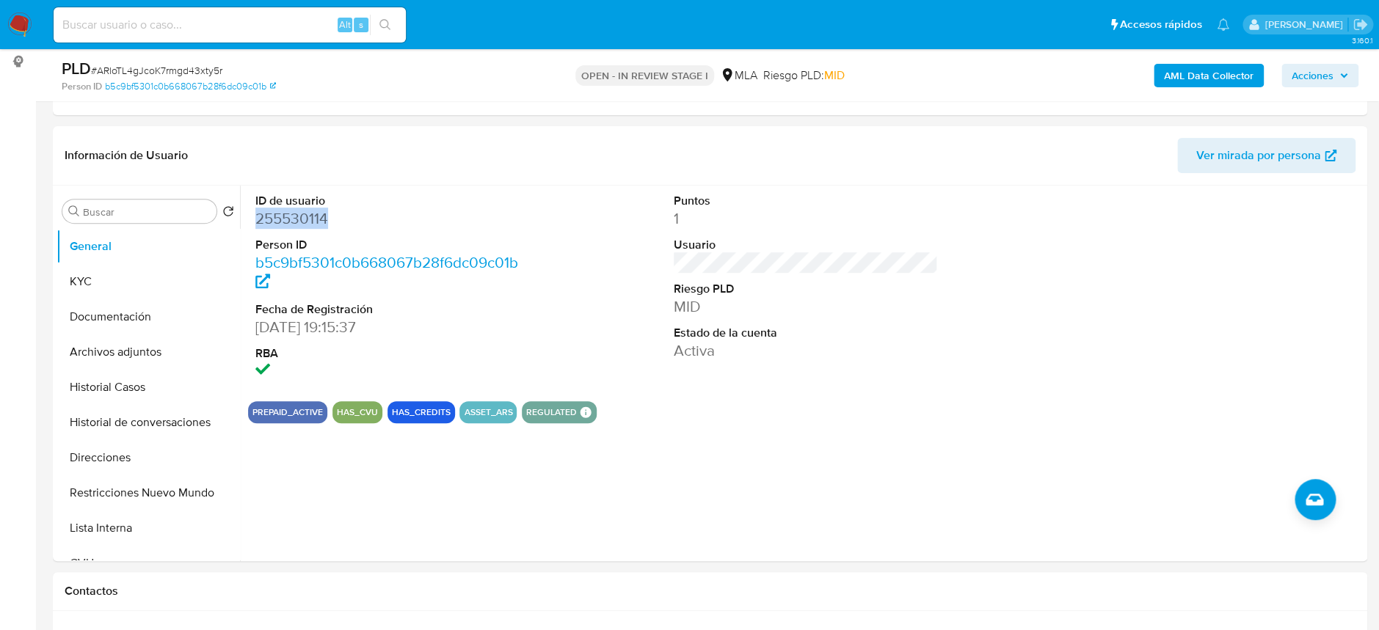
copy dd "255530114"
click at [280, 217] on dd "255530114" at bounding box center [387, 218] width 264 height 21
click at [280, 218] on dd "255530114" at bounding box center [387, 218] width 264 height 21
click at [1216, 81] on b "AML Data Collector" at bounding box center [1209, 75] width 90 height 23
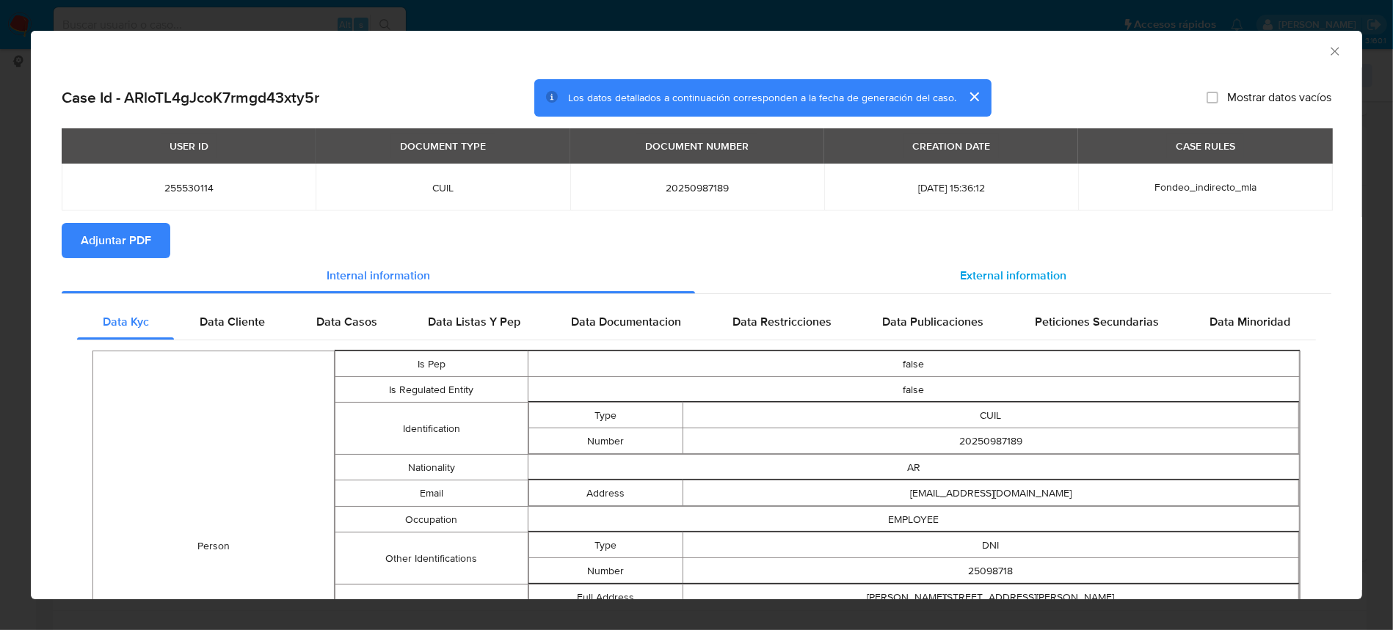
click at [965, 280] on span "External information" at bounding box center [1013, 275] width 106 height 17
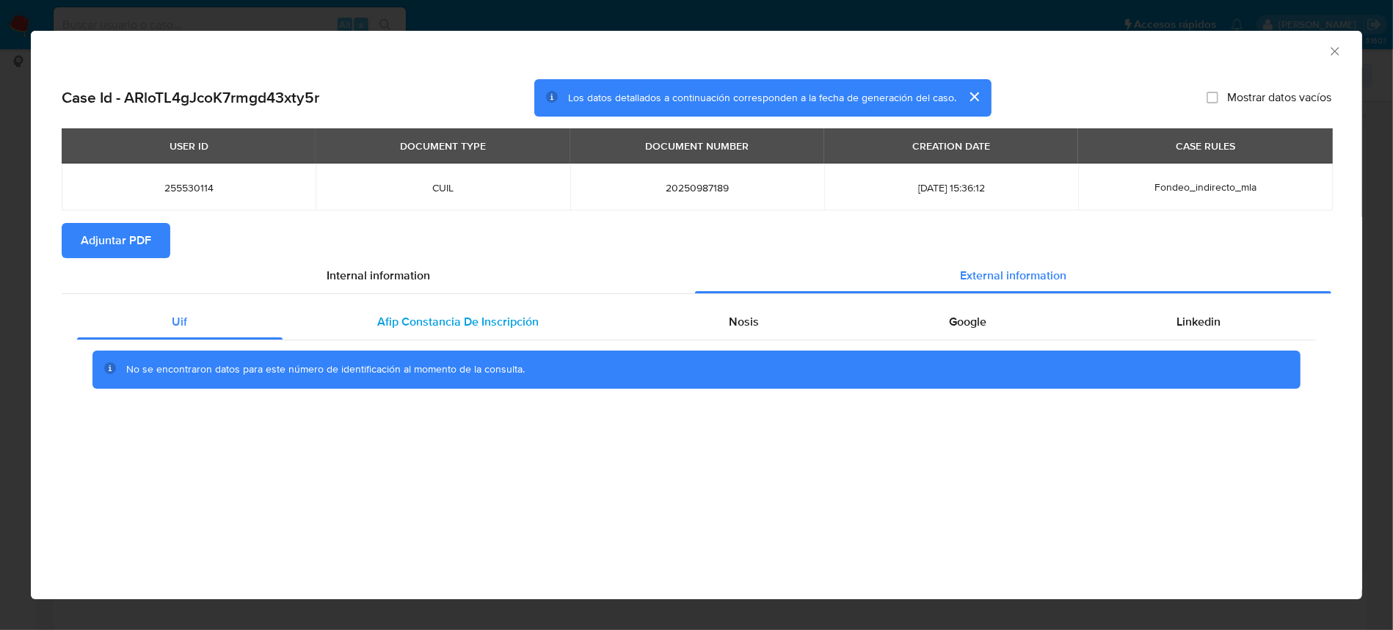
click at [452, 327] on span "Afip Constancia De Inscripción" at bounding box center [458, 321] width 161 height 17
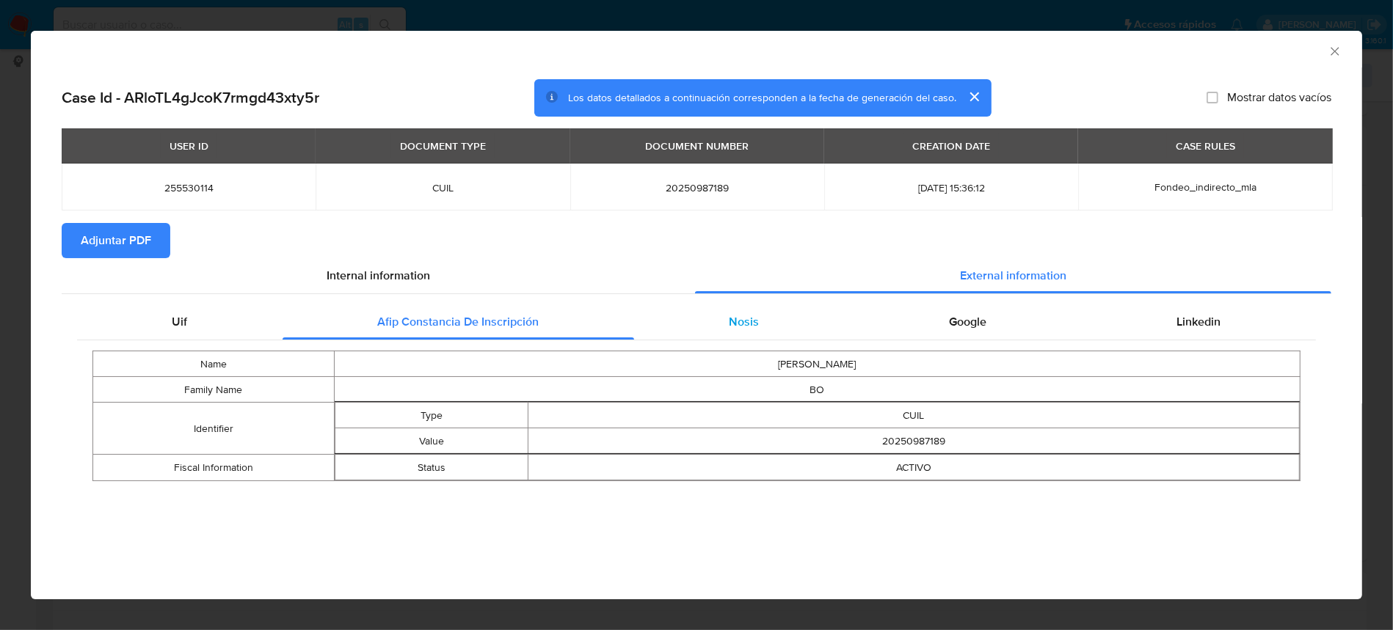
click at [740, 317] on span "Nosis" at bounding box center [744, 321] width 30 height 17
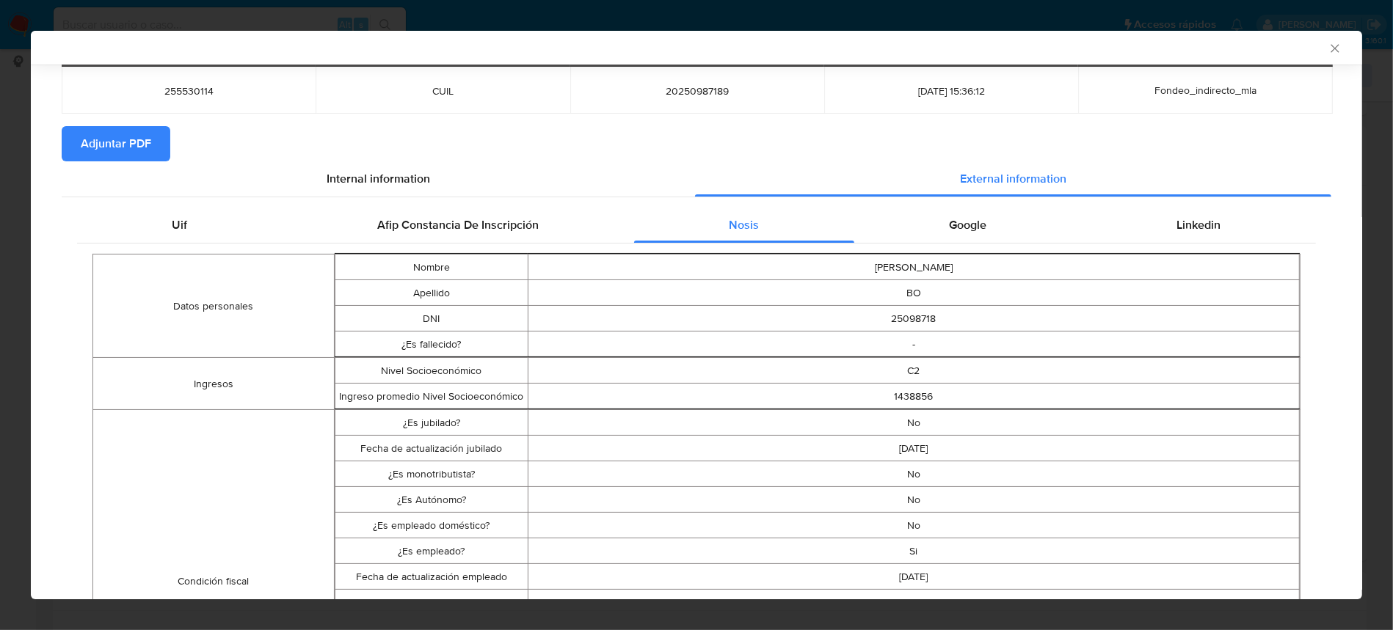
scroll to position [95, 0]
click at [511, 207] on div "Afip Constancia De Inscripción" at bounding box center [457, 224] width 351 height 35
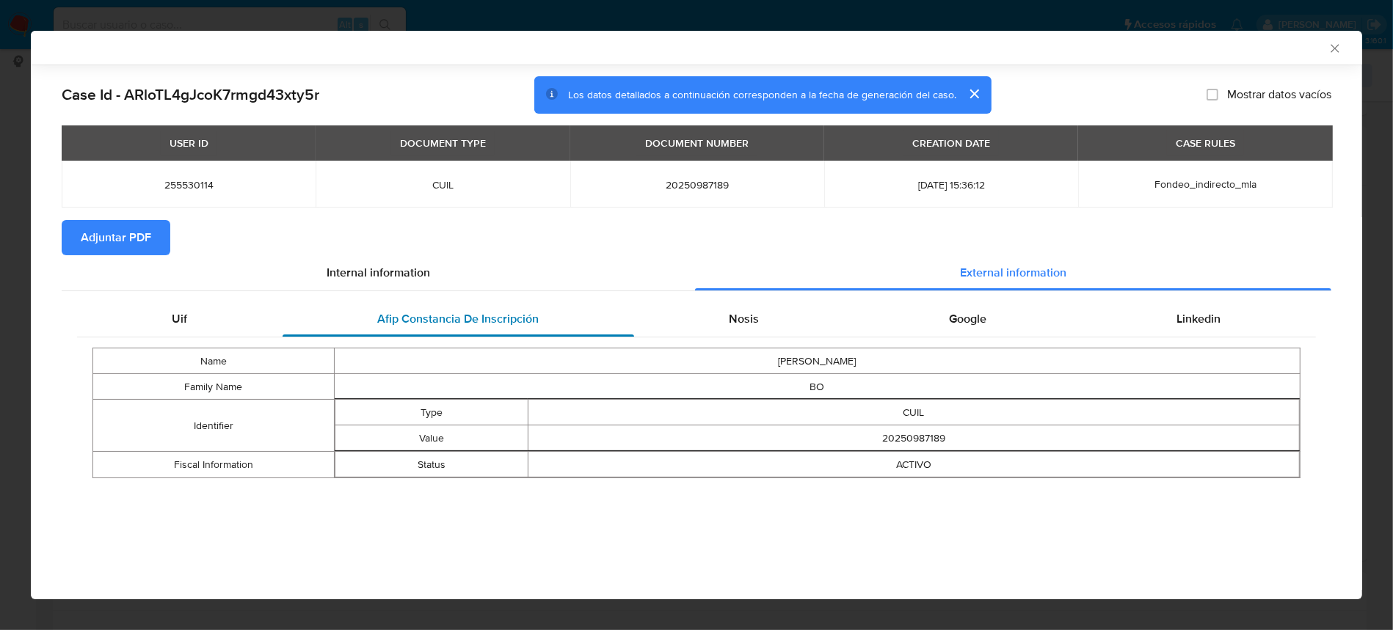
scroll to position [0, 0]
click at [809, 305] on div "Nosis" at bounding box center [744, 319] width 220 height 35
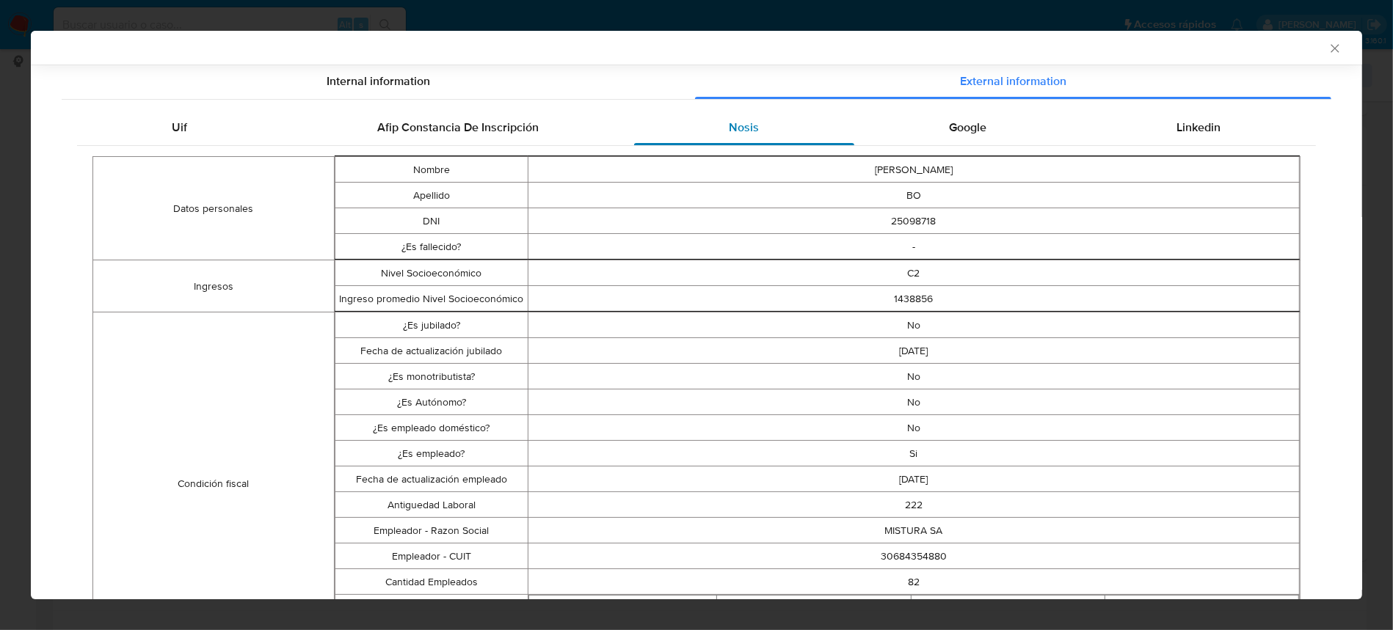
scroll to position [192, 0]
drag, startPoint x: 409, startPoint y: 430, endPoint x: 919, endPoint y: 458, distance: 511.4
click at [919, 458] on tbody "¿Es jubilado? No Fecha de actualización jubilado 2022-10-03 ¿Es monotributista?…" at bounding box center [817, 483] width 964 height 343
click at [919, 458] on td "Si" at bounding box center [913, 453] width 771 height 26
drag, startPoint x: 957, startPoint y: 478, endPoint x: 351, endPoint y: 483, distance: 606.8
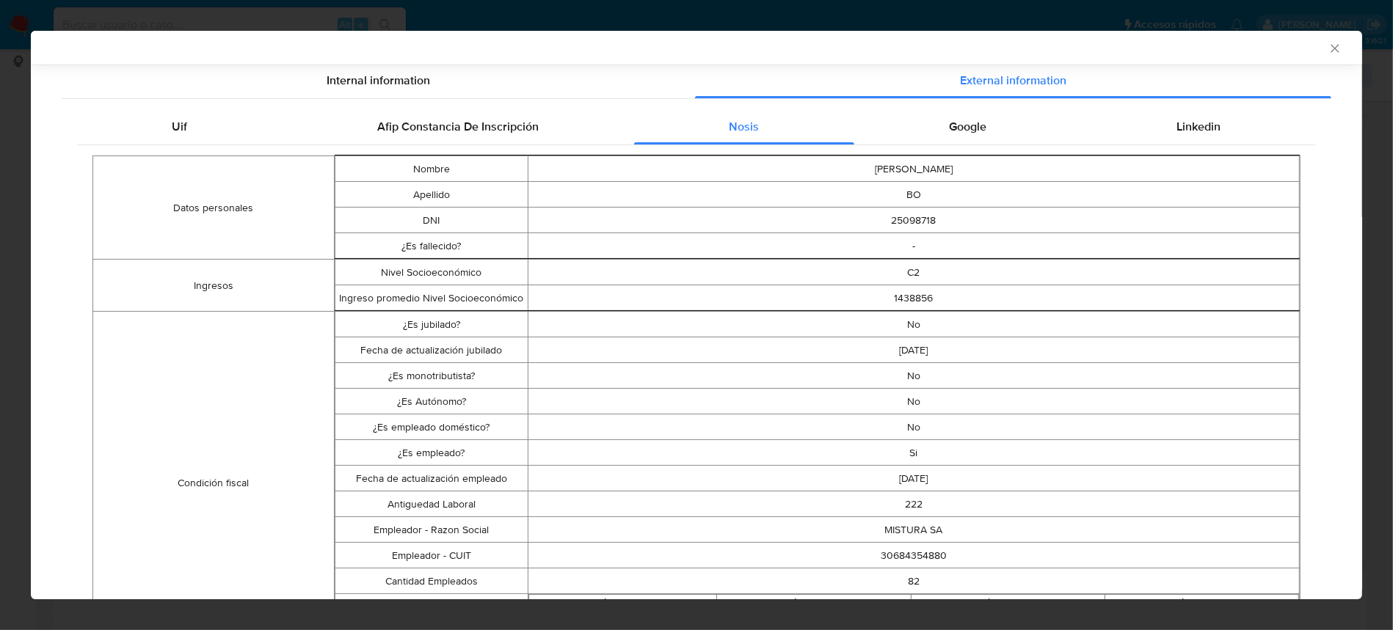
click at [351, 483] on tr "Fecha de actualización empleado 2025-05-16" at bounding box center [817, 479] width 964 height 26
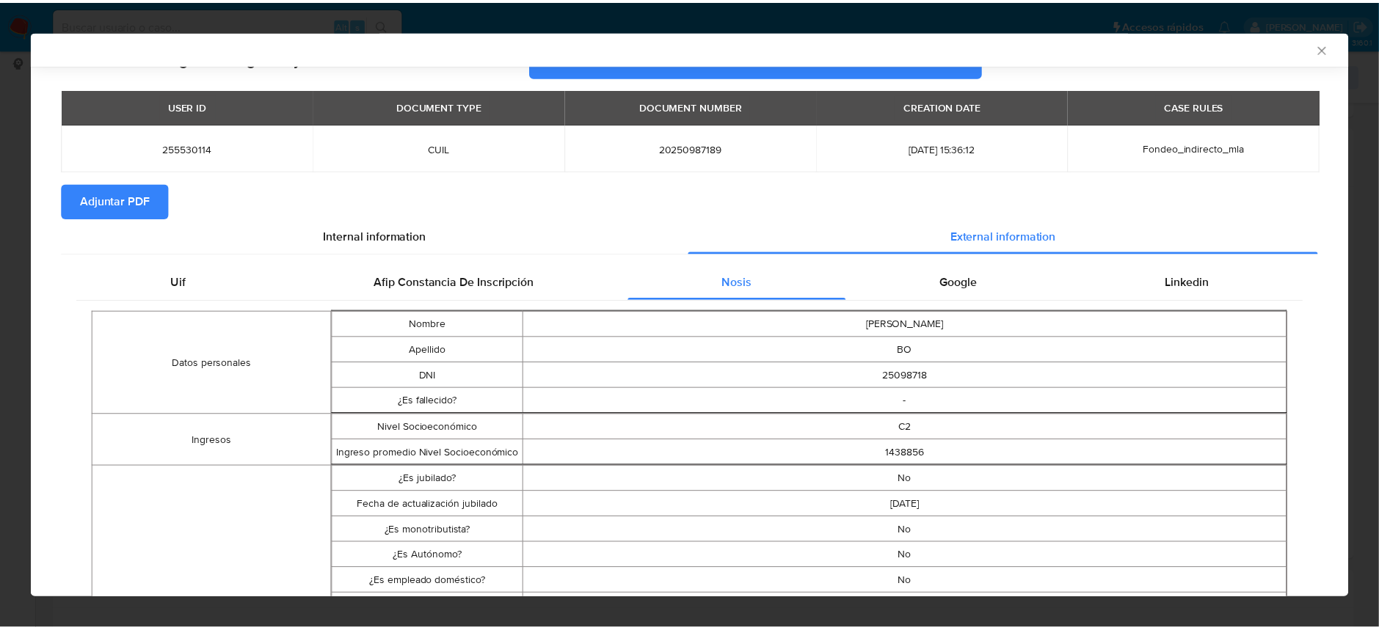
scroll to position [0, 0]
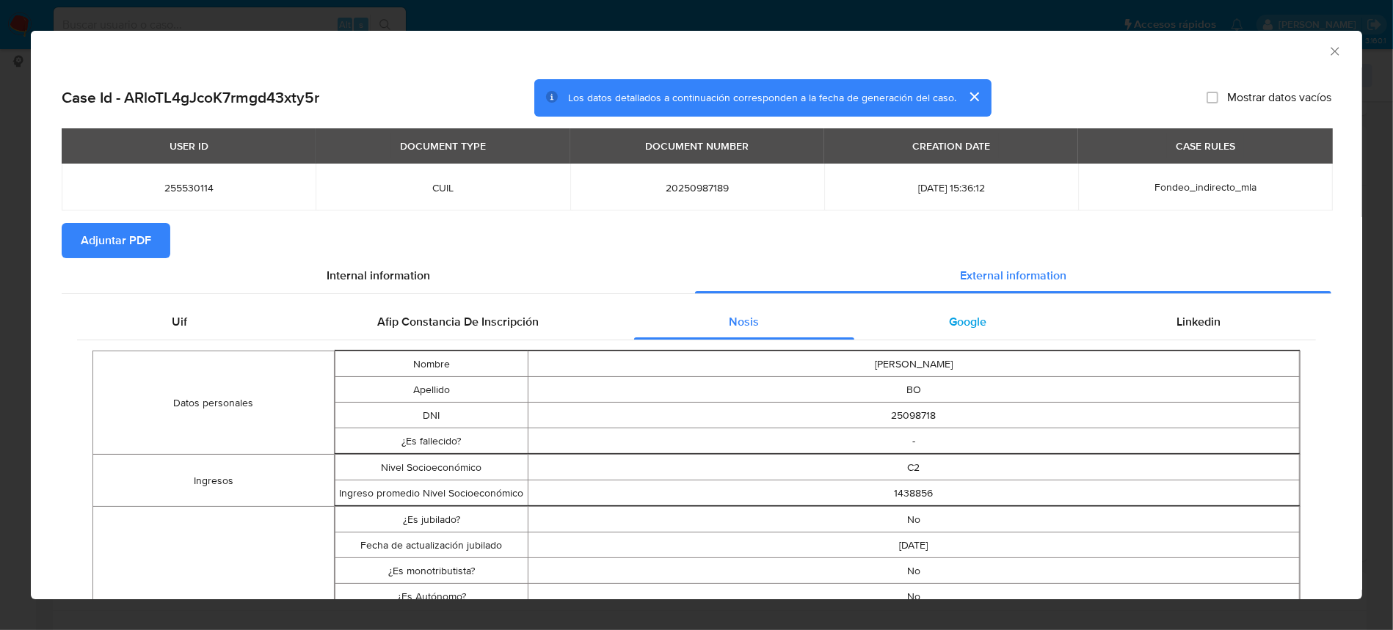
click at [1015, 329] on div "Google" at bounding box center [967, 321] width 227 height 35
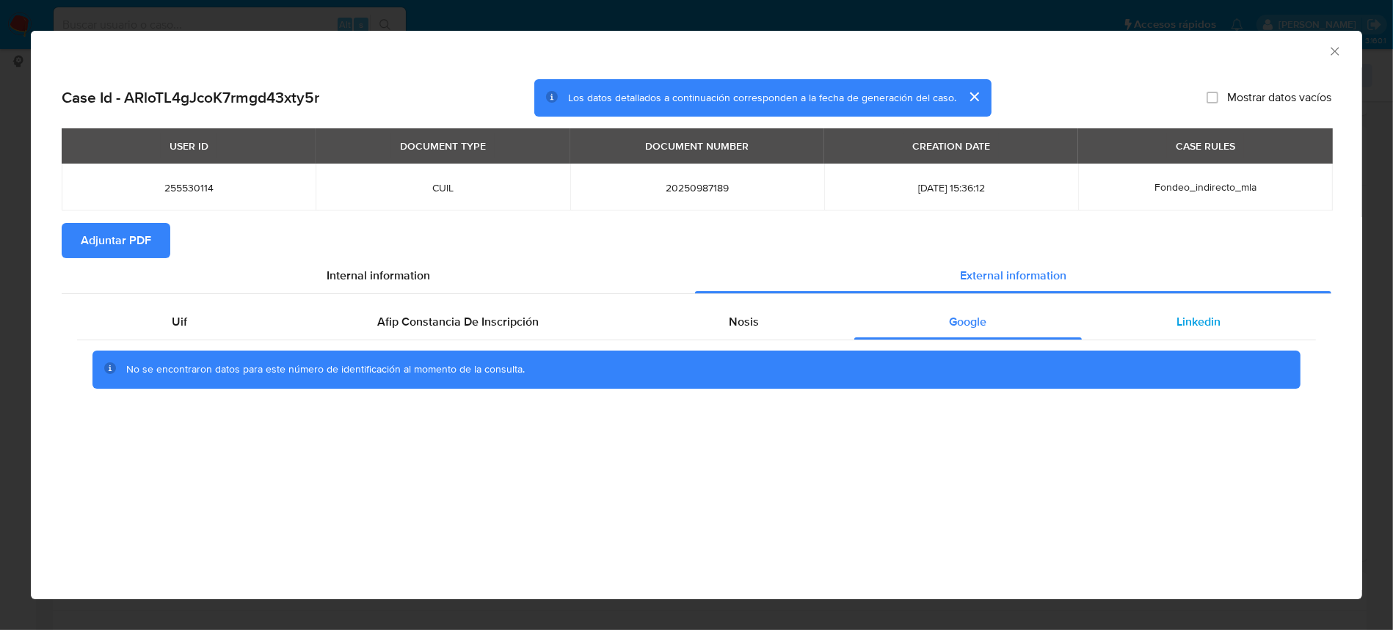
click at [1166, 336] on div "Linkedin" at bounding box center [1198, 321] width 234 height 35
click at [142, 244] on span "Adjuntar PDF" at bounding box center [116, 241] width 70 height 32
click at [1332, 47] on icon "Cerrar ventana" at bounding box center [1334, 51] width 15 height 15
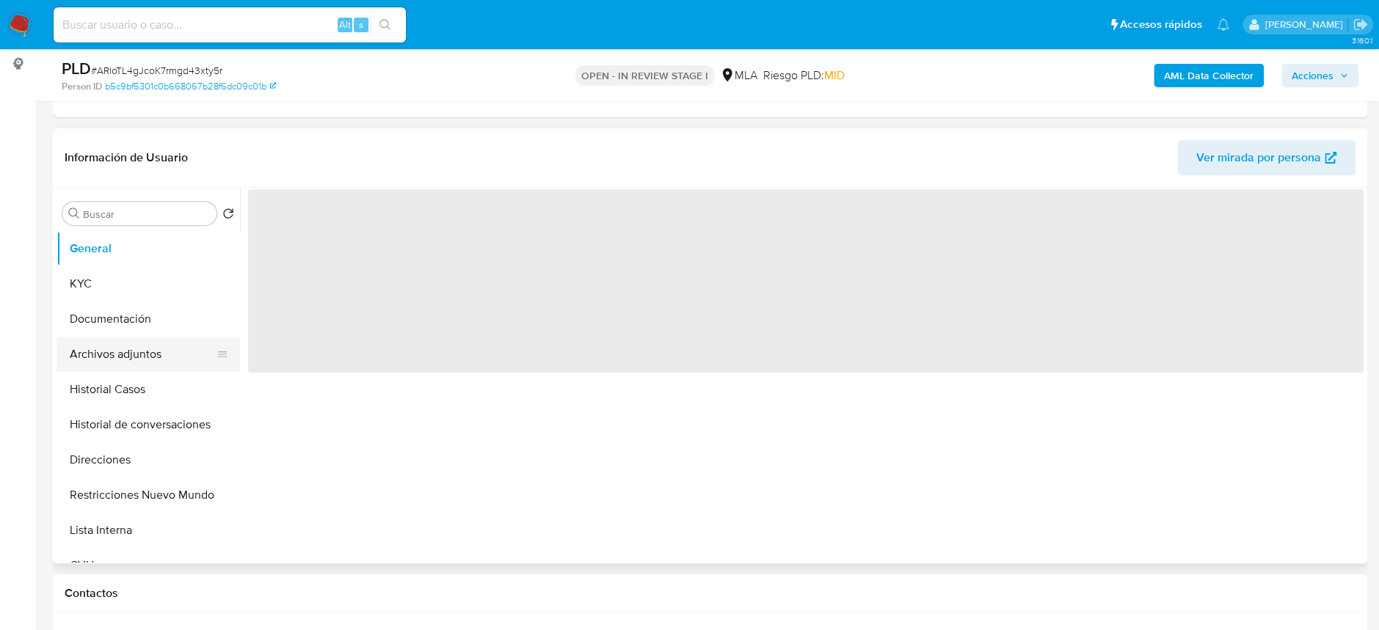
scroll to position [195, 0]
select select "10"
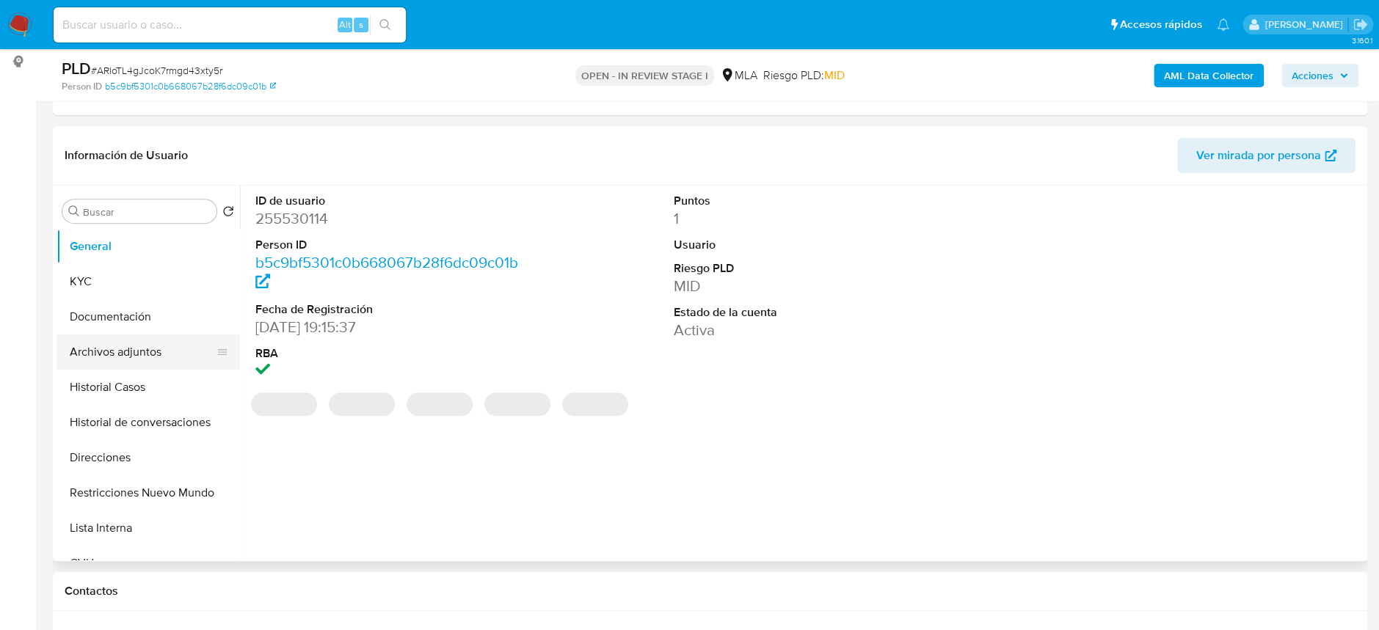
click at [147, 346] on button "Archivos adjuntos" at bounding box center [142, 352] width 172 height 35
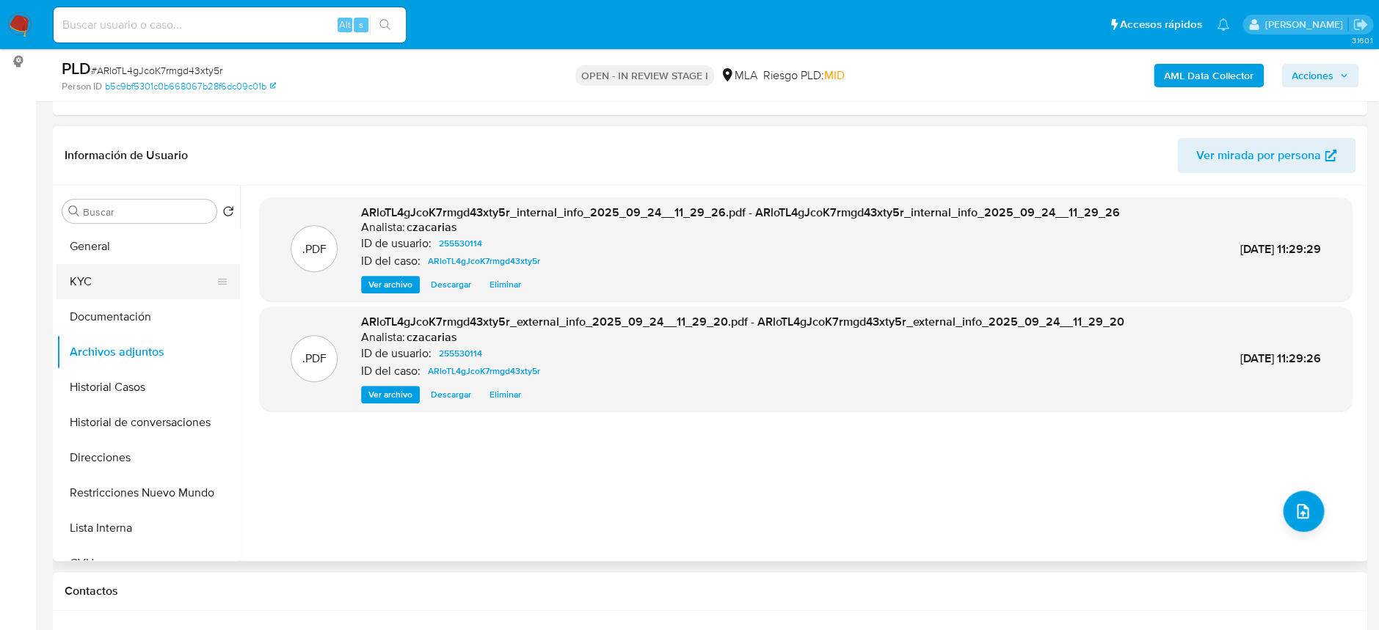
click at [120, 273] on button "KYC" at bounding box center [142, 281] width 172 height 35
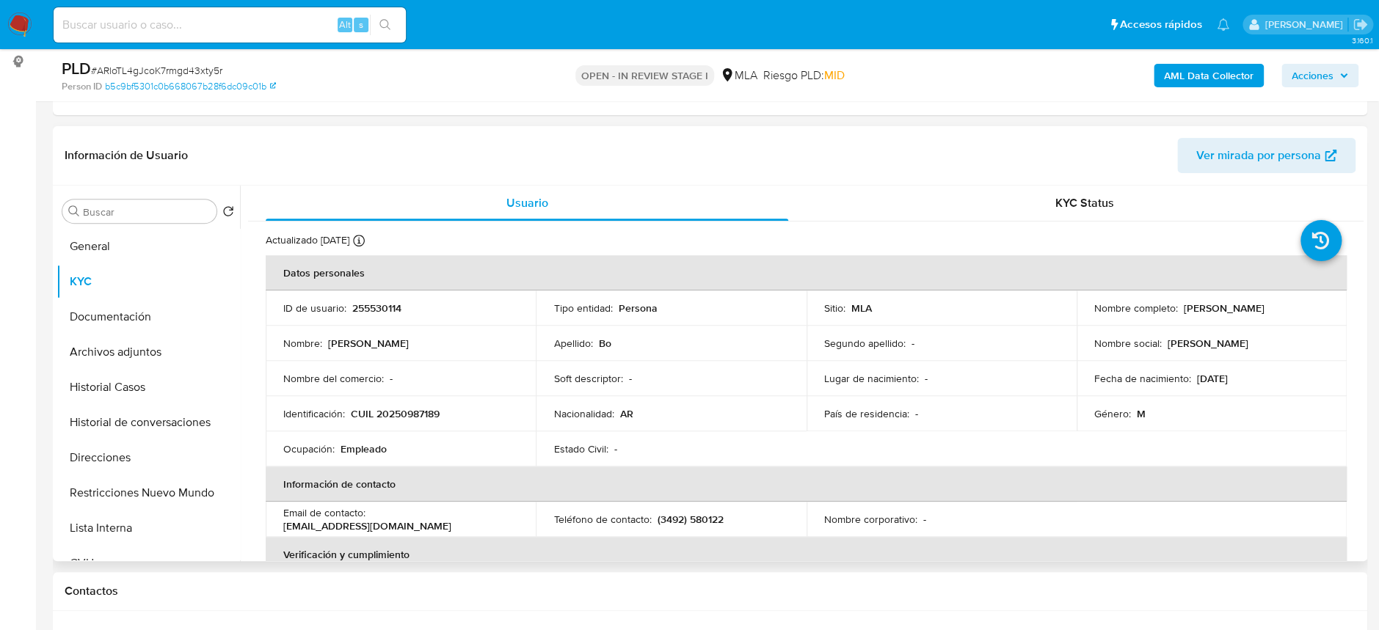
drag, startPoint x: 1174, startPoint y: 308, endPoint x: 1271, endPoint y: 307, distance: 96.9
click at [1271, 307] on div "Nombre completo : Miguel Angel Bo" at bounding box center [1211, 308] width 235 height 13
copy div "[PERSON_NAME]"
click at [131, 350] on button "Archivos adjuntos" at bounding box center [142, 352] width 172 height 35
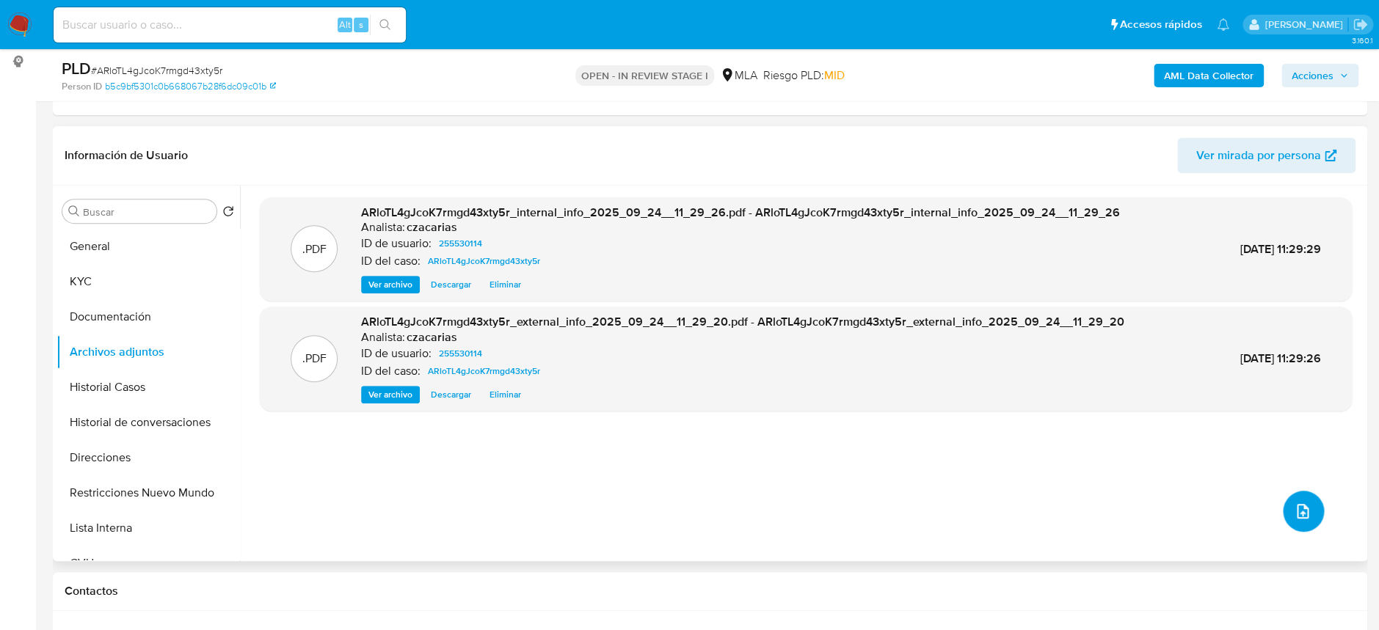
click at [1298, 515] on icon "upload-file" at bounding box center [1302, 512] width 18 height 18
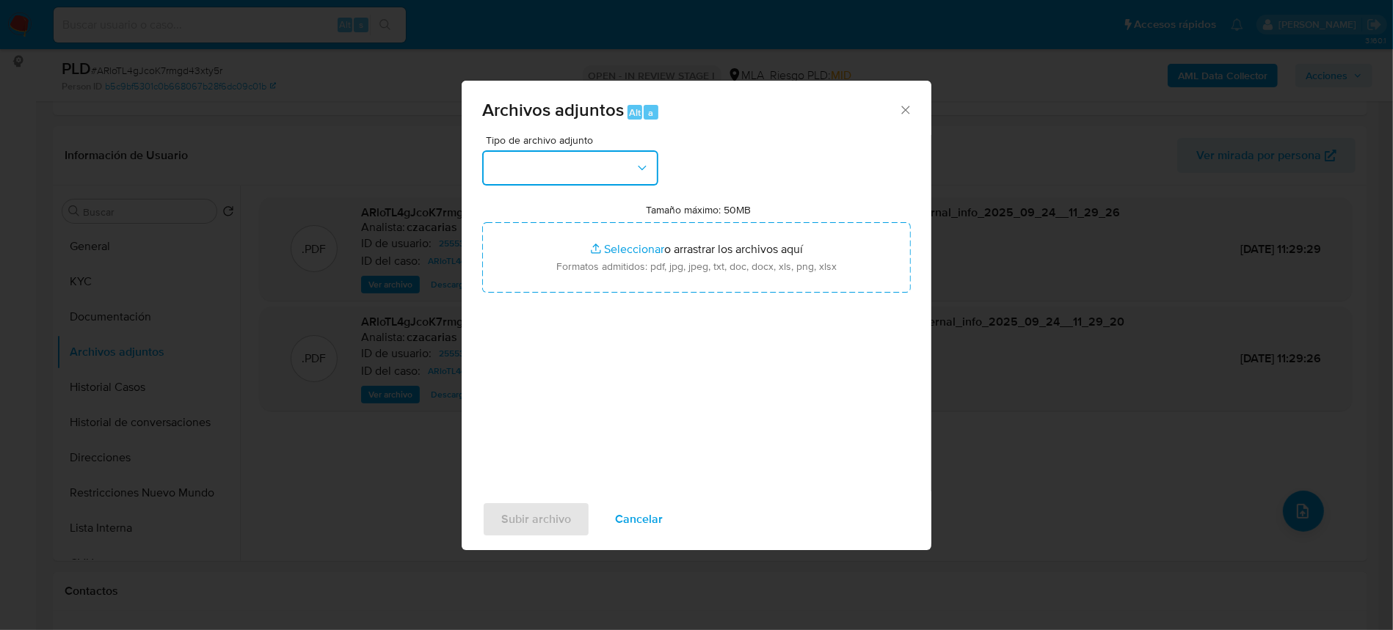
click at [541, 179] on button "button" at bounding box center [570, 167] width 176 height 35
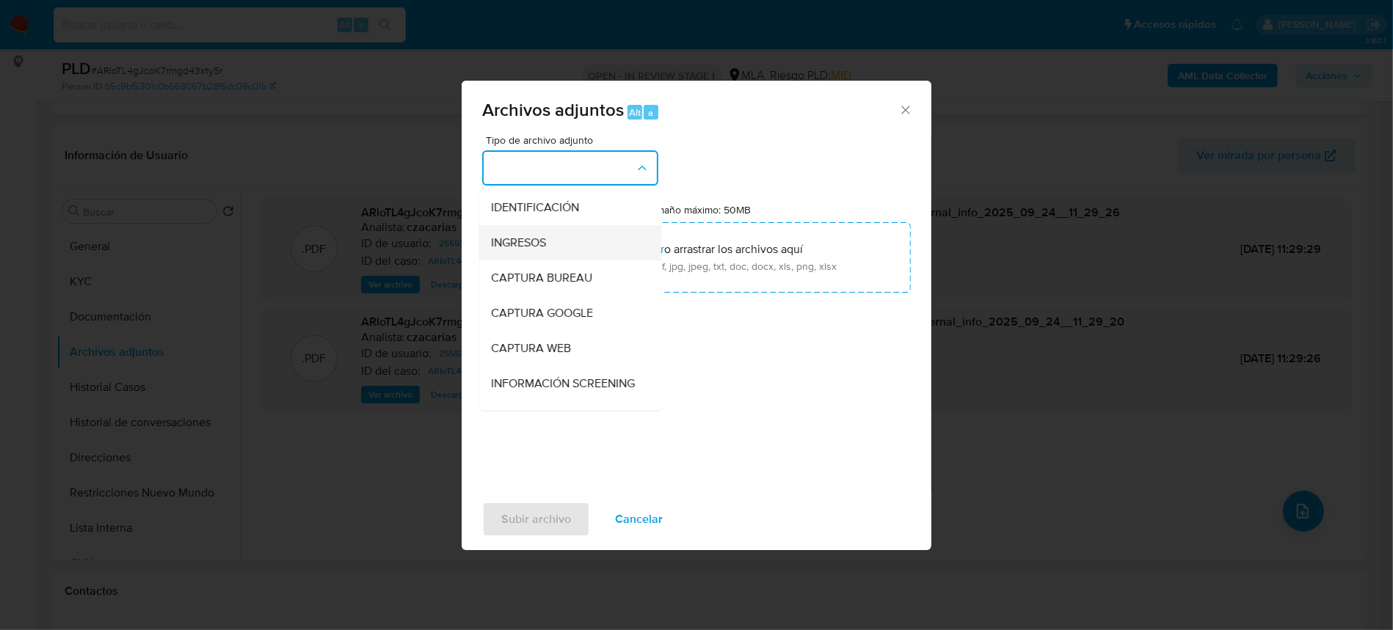
click at [528, 241] on span "INGRESOS" at bounding box center [518, 243] width 55 height 15
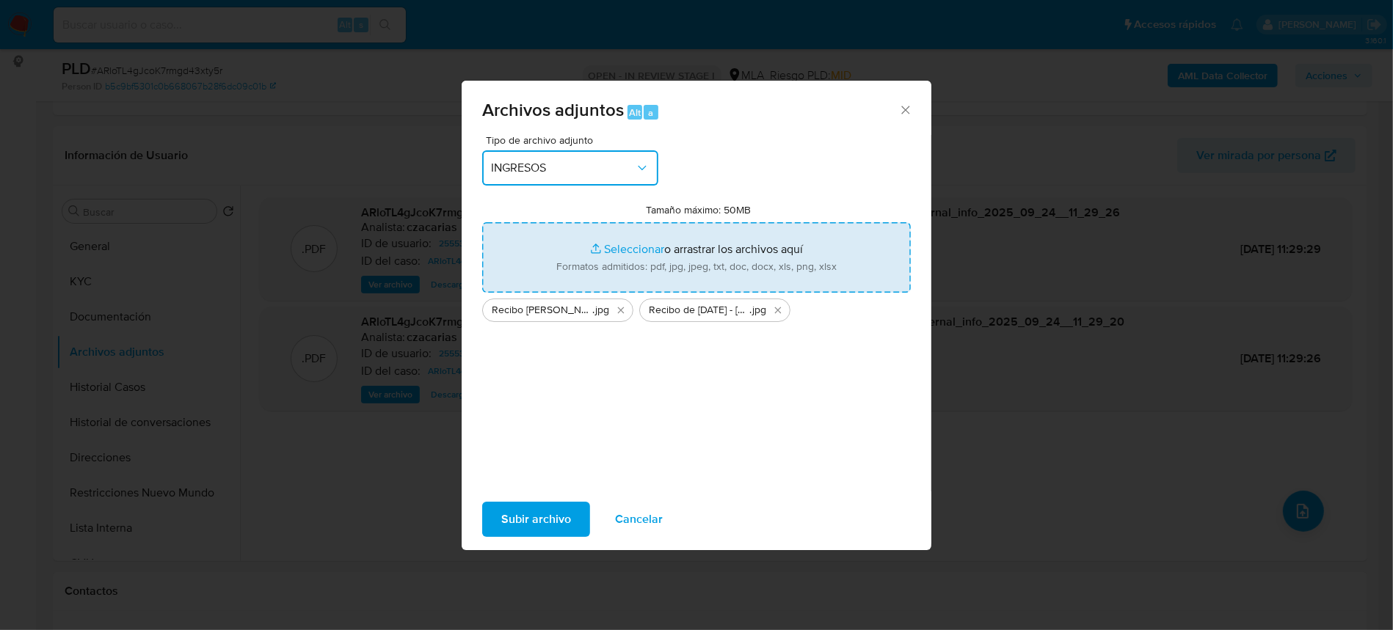
type input "C:\fakepath\Recibo de junio 2025 - Miguel Angel Bo.jpg"
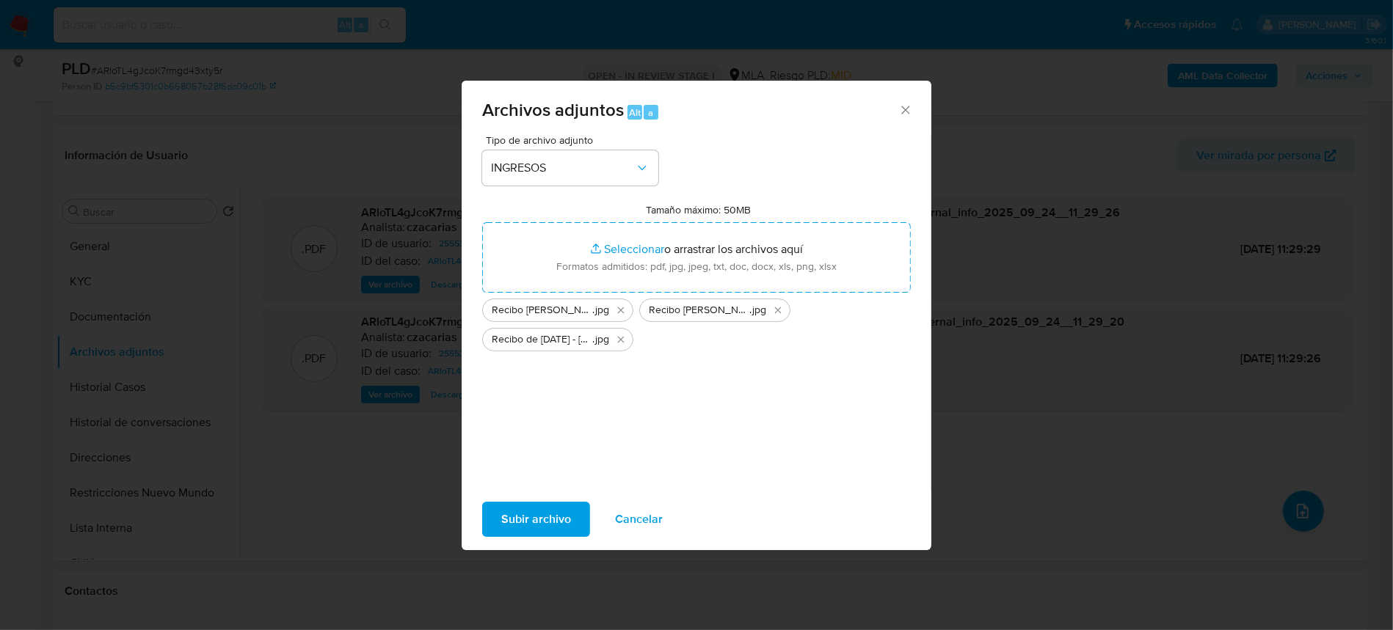
click at [541, 523] on span "Subir archivo" at bounding box center [536, 519] width 70 height 32
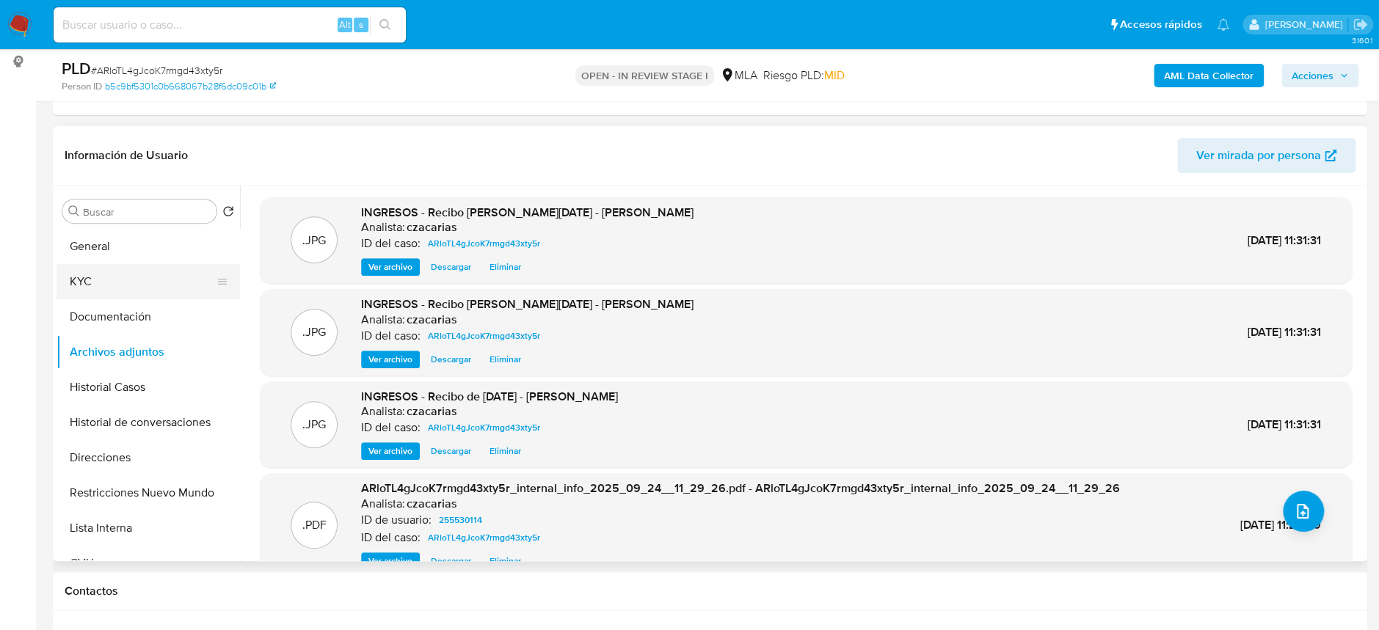
click at [103, 280] on button "KYC" at bounding box center [142, 281] width 172 height 35
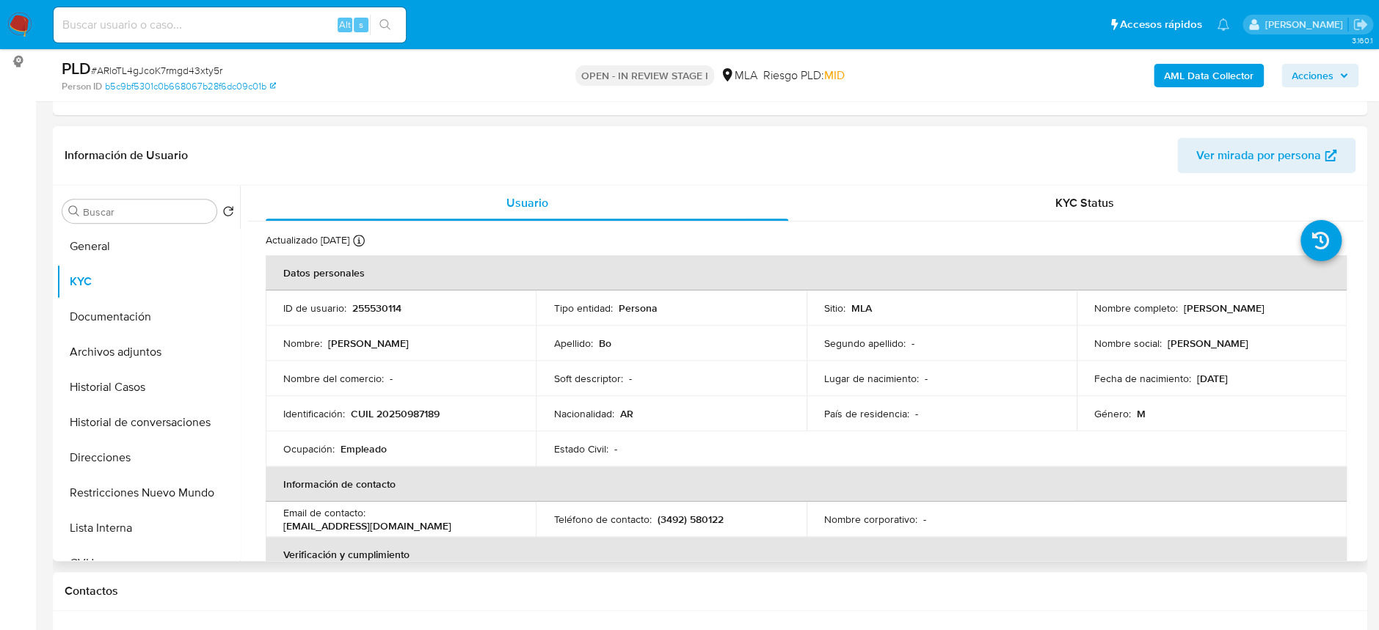
click at [407, 409] on p "CUIL 20250987189" at bounding box center [395, 413] width 89 height 13
click at [403, 407] on p "CUIL 20250987189" at bounding box center [395, 413] width 89 height 13
copy p "20250987189"
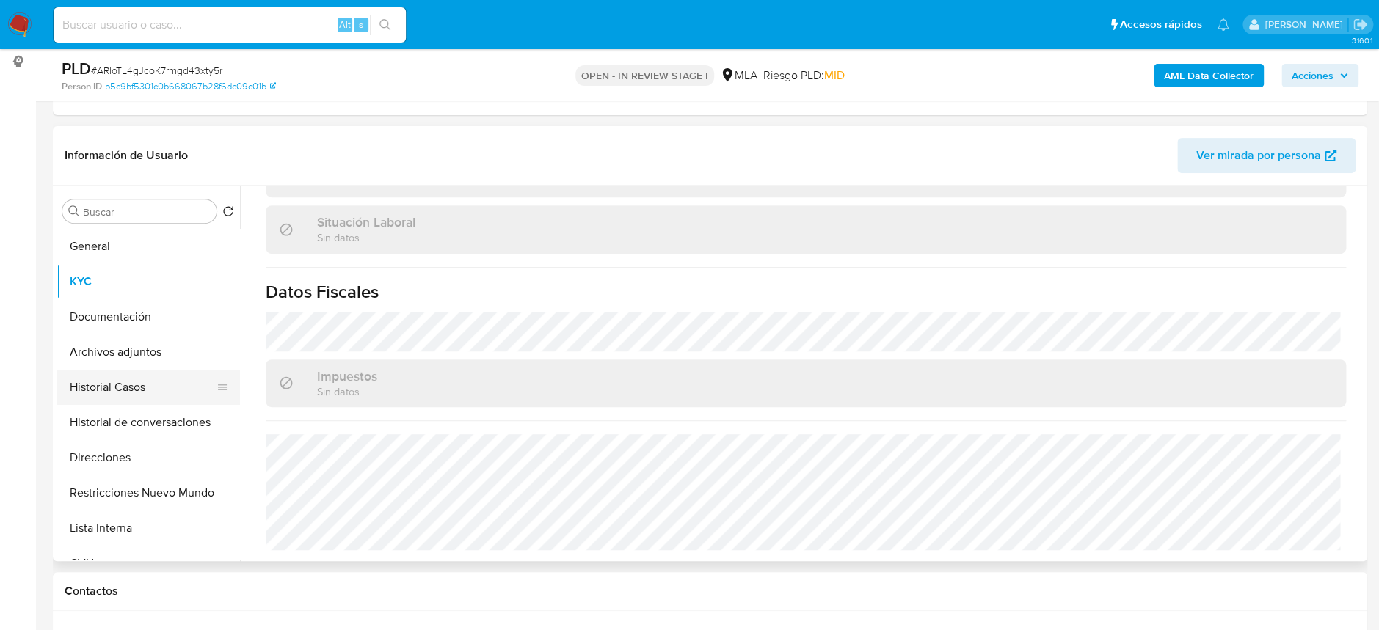
scroll to position [0, 0]
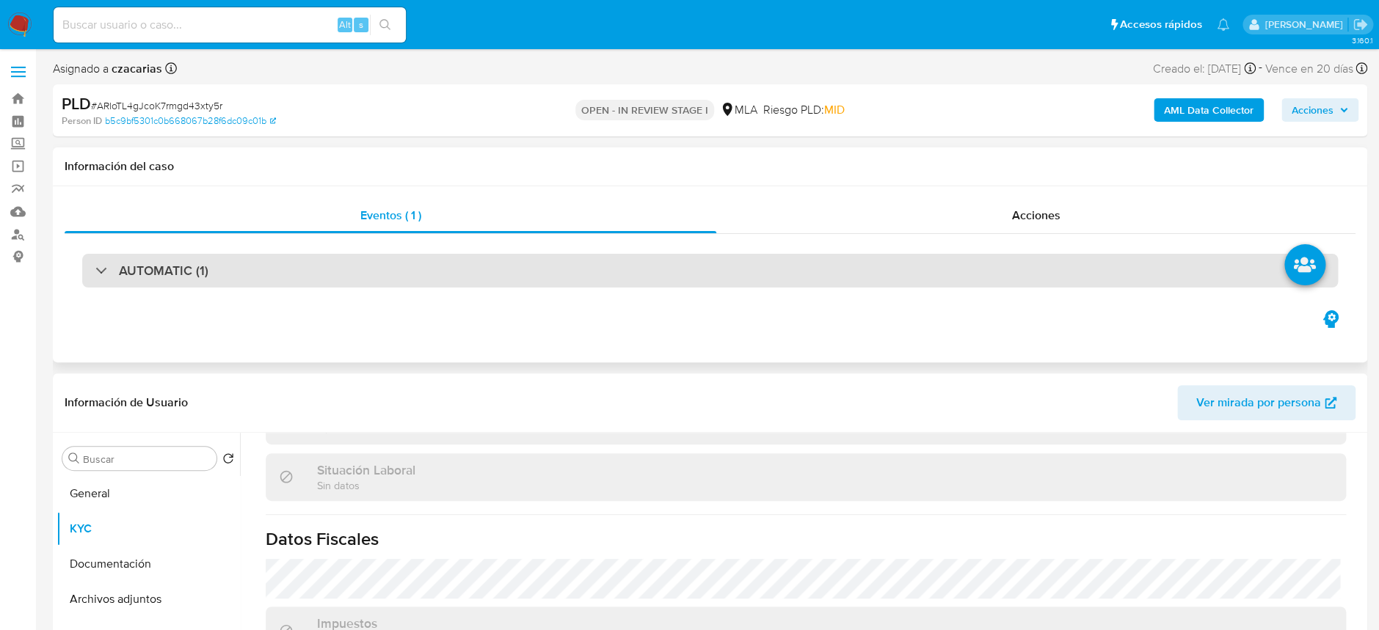
click at [283, 265] on div "AUTOMATIC (1)" at bounding box center [709, 271] width 1255 height 34
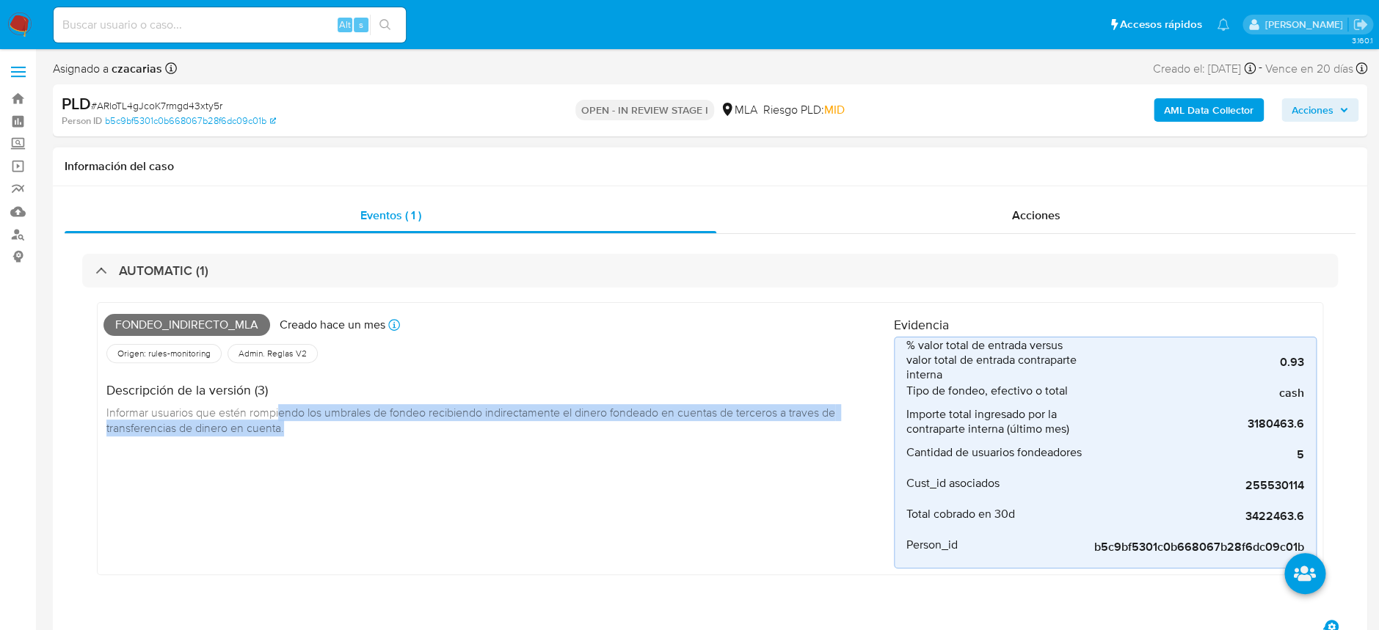
drag, startPoint x: 279, startPoint y: 412, endPoint x: 465, endPoint y: 423, distance: 186.7
click at [465, 423] on div "Descripción de la versión (3) Informar usuarios que estén rompiendo los umbrale…" at bounding box center [498, 407] width 790 height 82
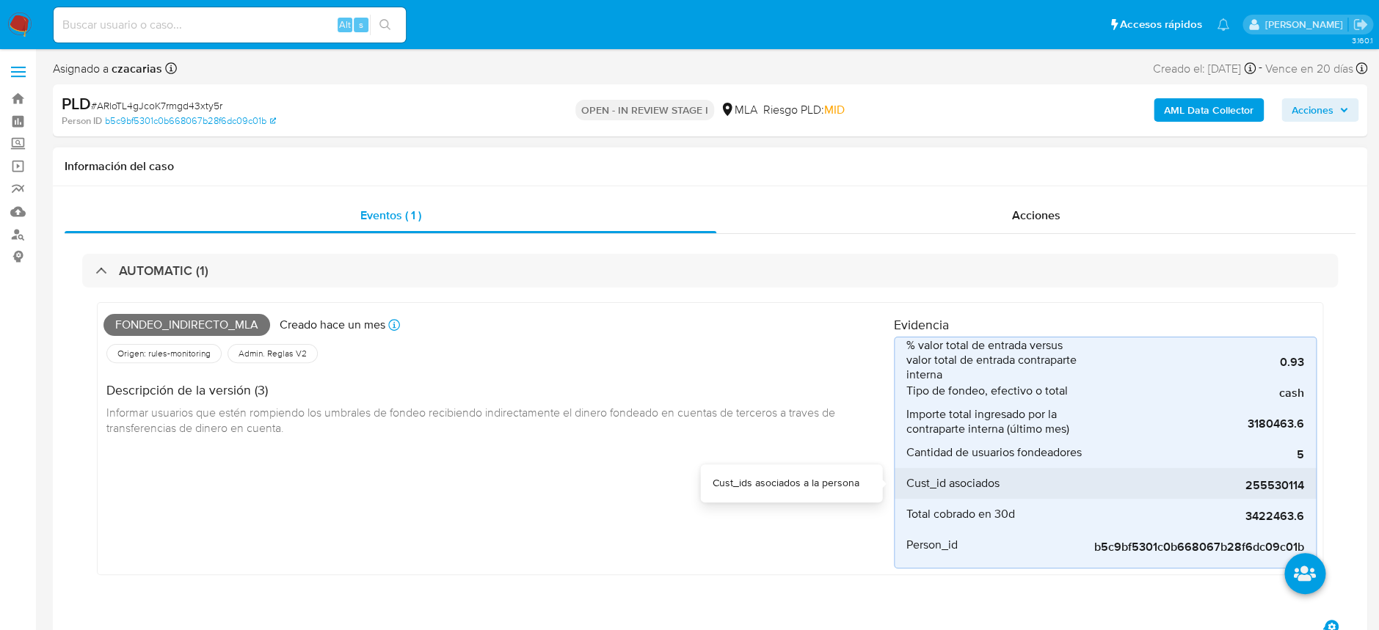
click at [1285, 485] on span "255530114" at bounding box center [1194, 485] width 220 height 15
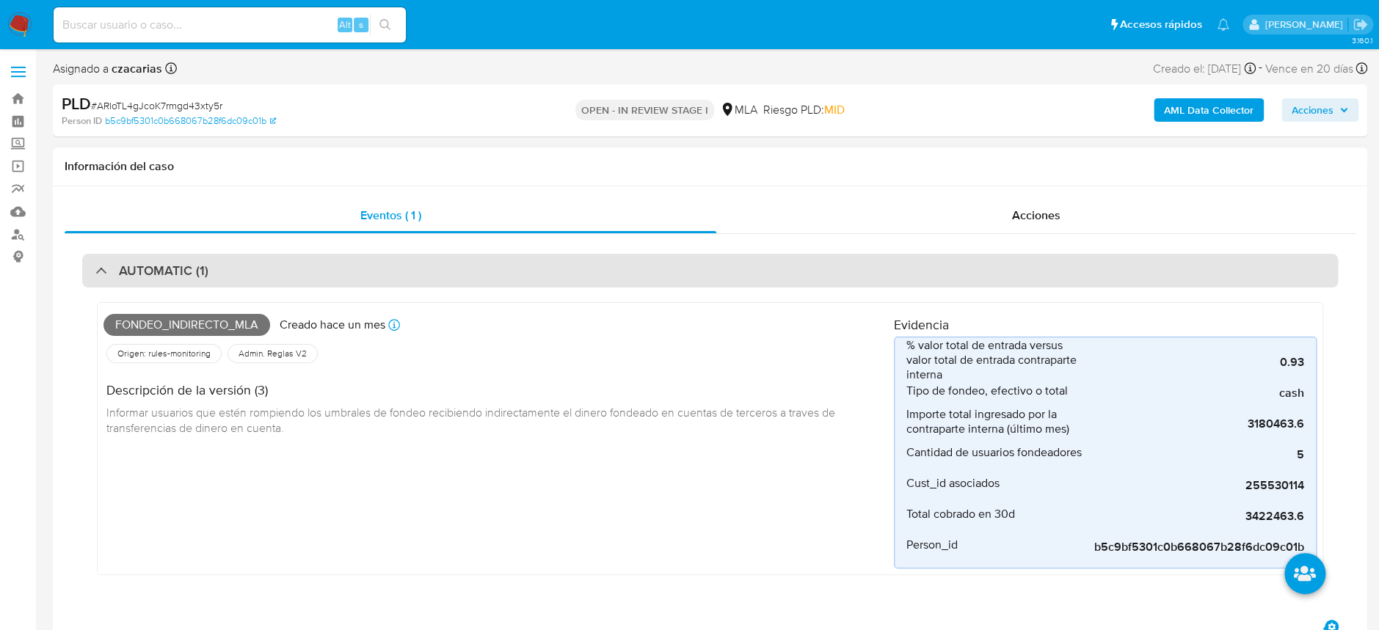
click at [213, 284] on div "AUTOMATIC (1)" at bounding box center [709, 271] width 1255 height 34
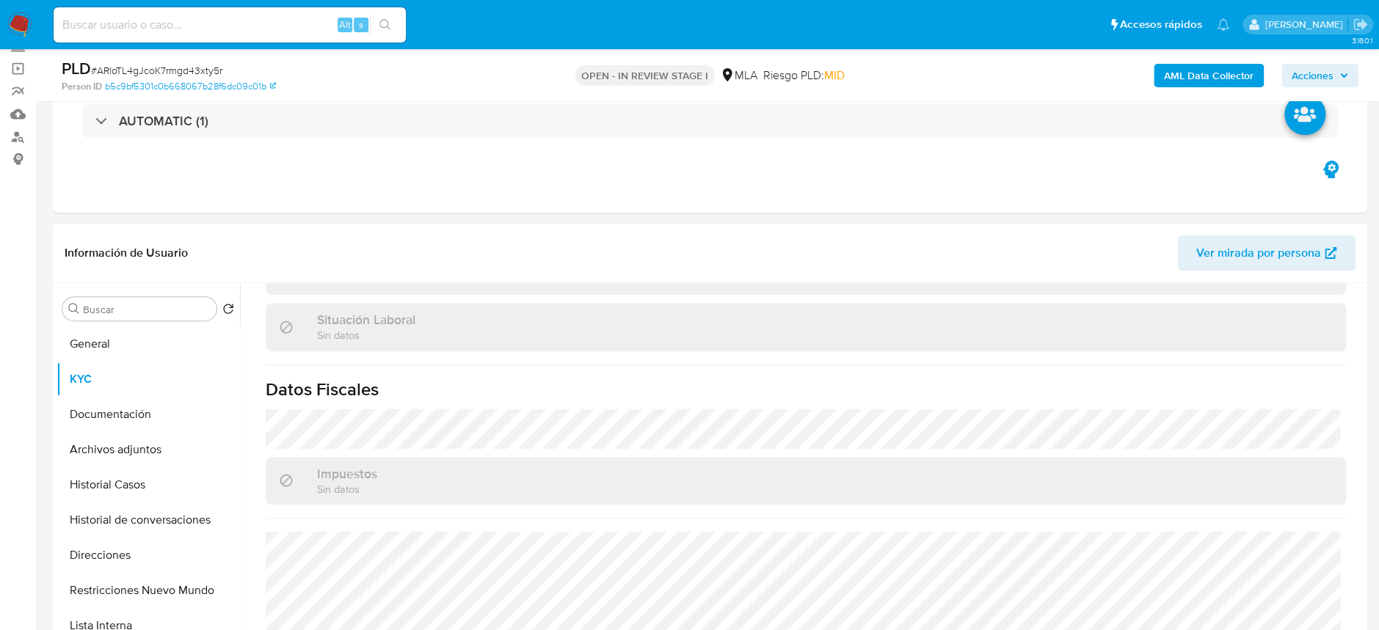
scroll to position [195, 0]
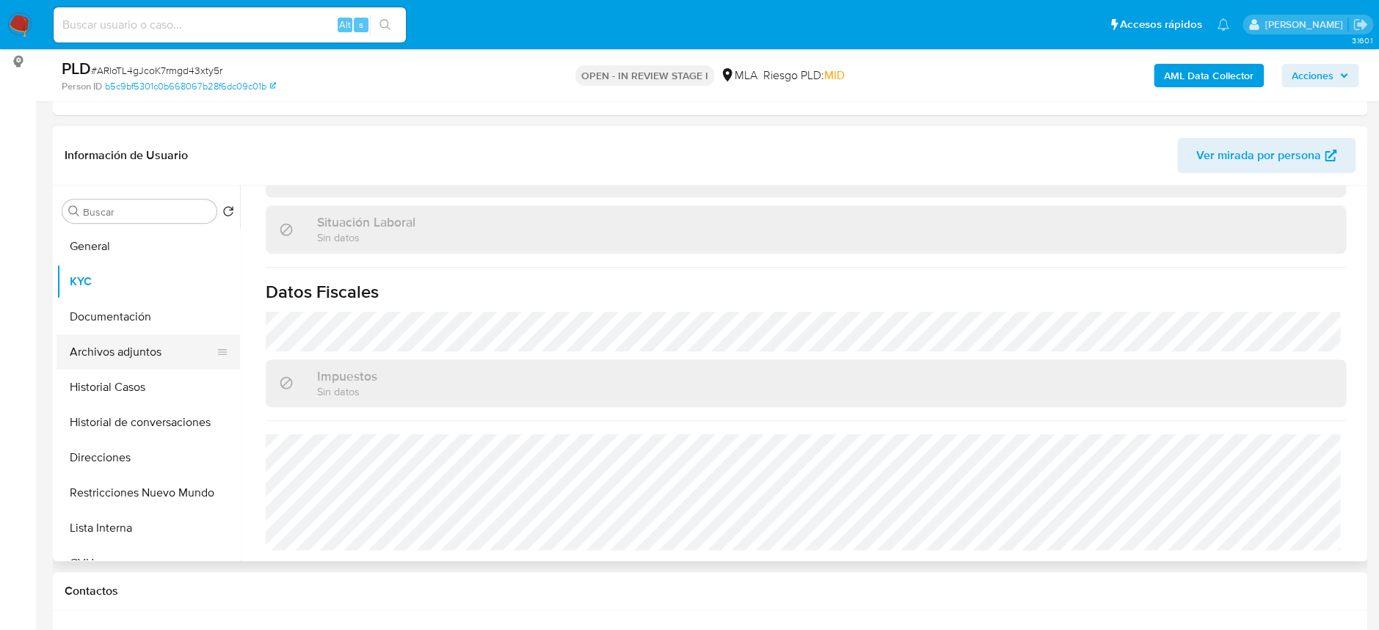
click at [158, 335] on button "Archivos adjuntos" at bounding box center [142, 352] width 172 height 35
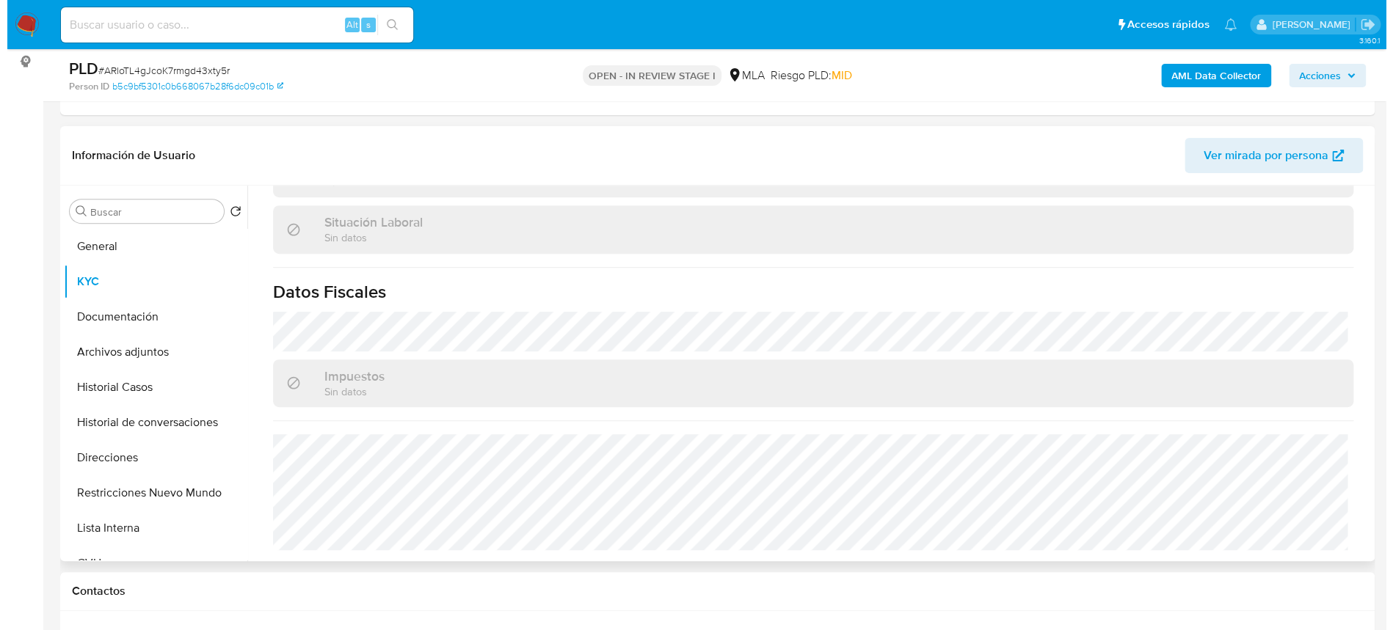
scroll to position [0, 0]
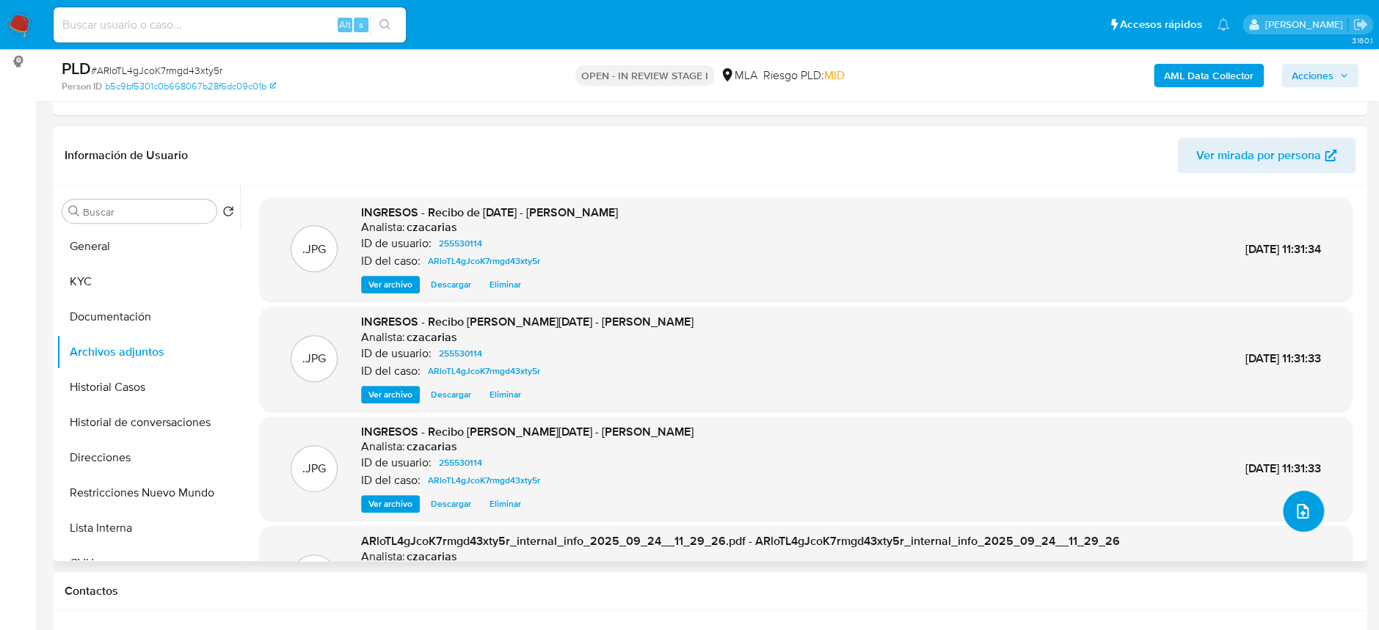
click at [1293, 511] on icon "upload-file" at bounding box center [1302, 512] width 18 height 18
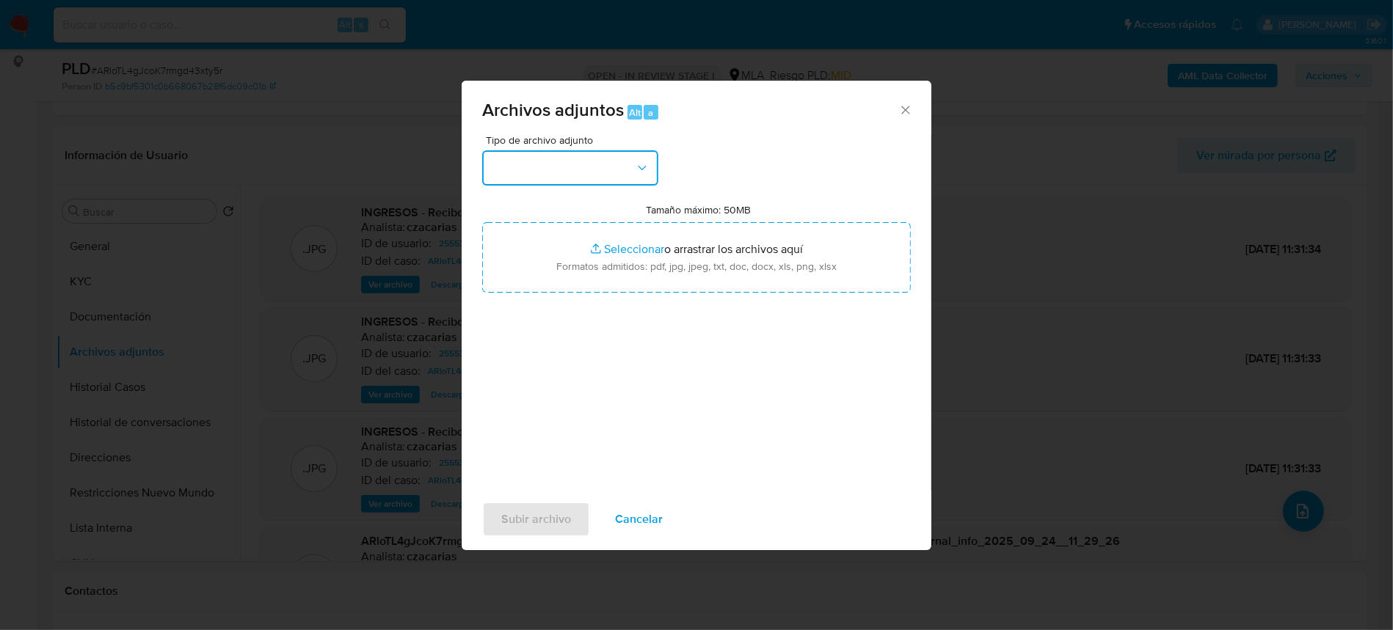
click at [616, 170] on button "button" at bounding box center [570, 167] width 176 height 35
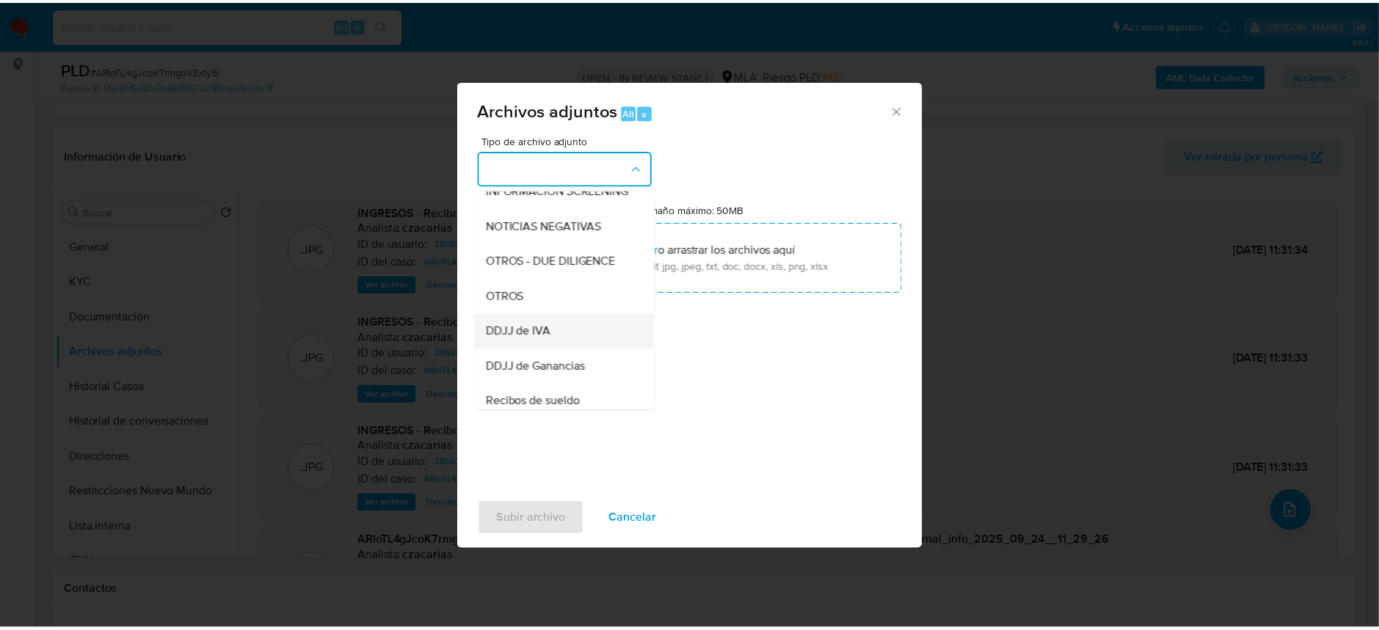
scroll to position [195, 0]
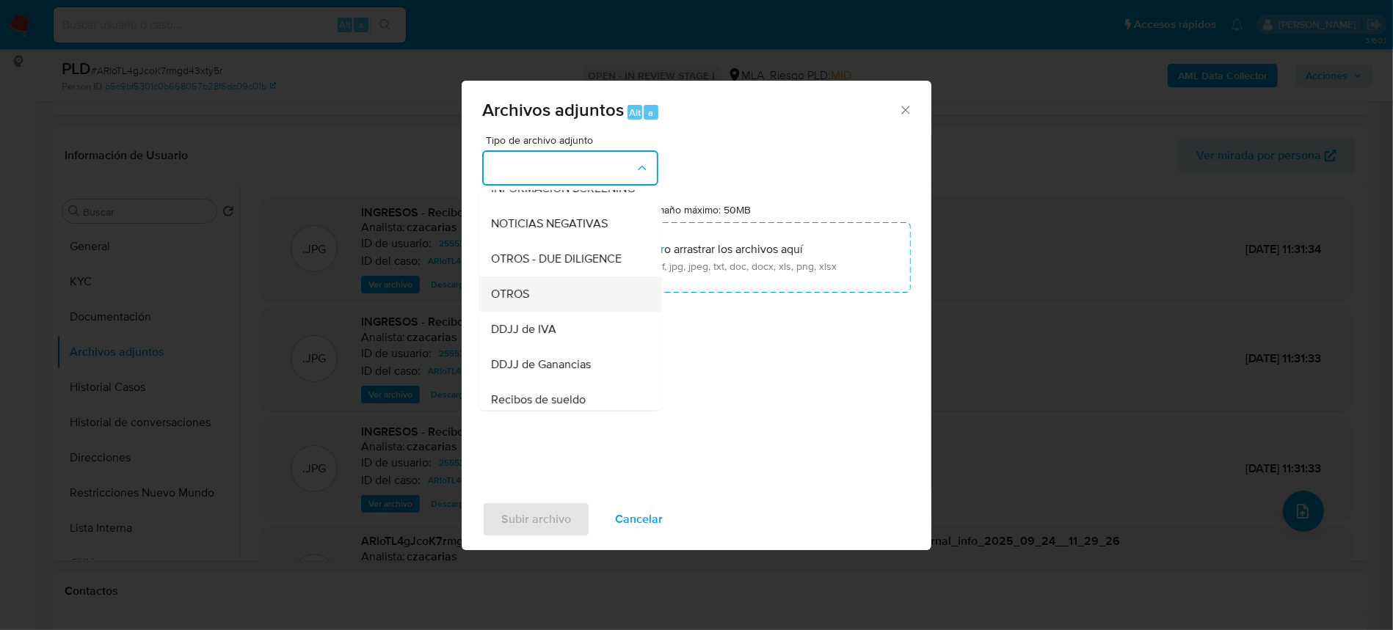
click at [541, 311] on div "OTROS" at bounding box center [566, 294] width 150 height 35
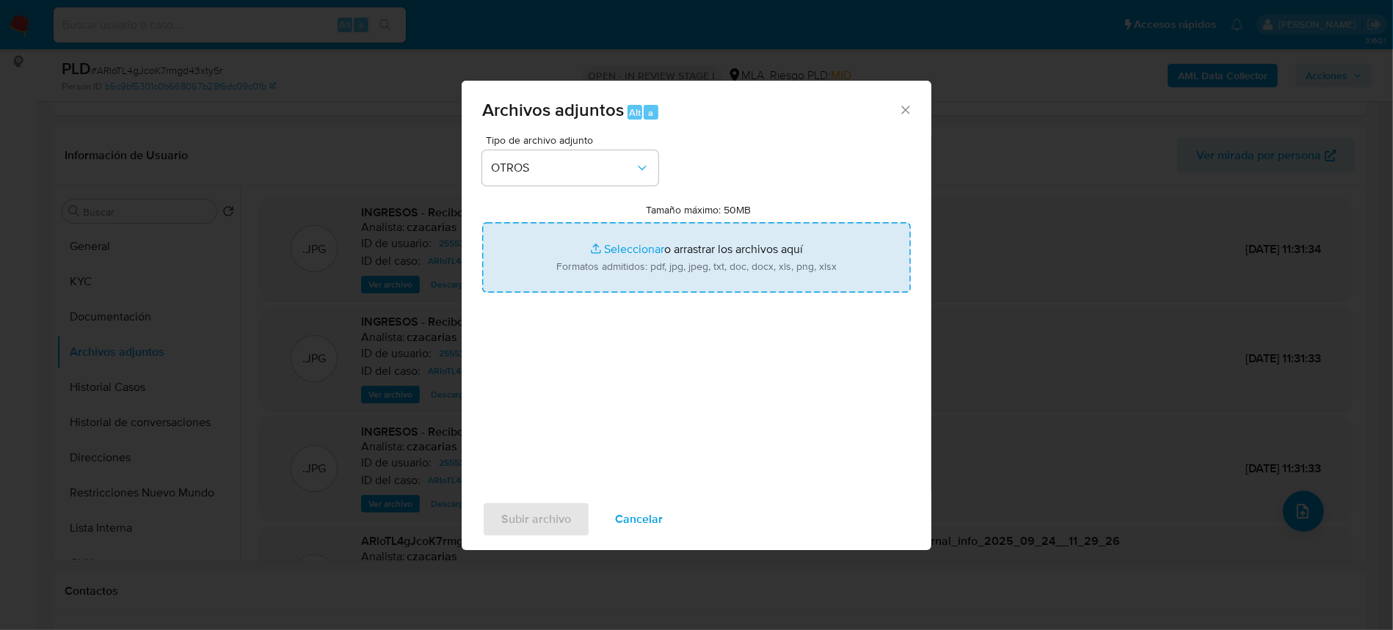
type input "C:\fakepath\Movimientos-255530114.xlsx"
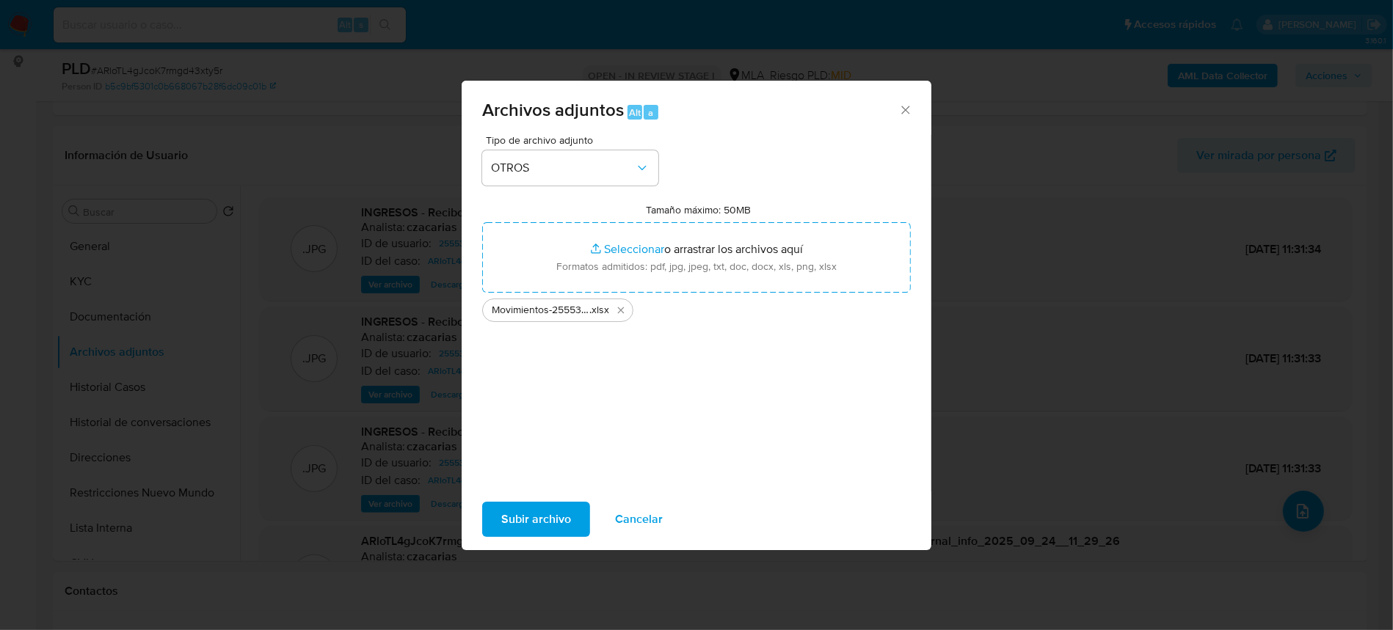
click at [530, 536] on span "Subir archivo" at bounding box center [536, 519] width 70 height 32
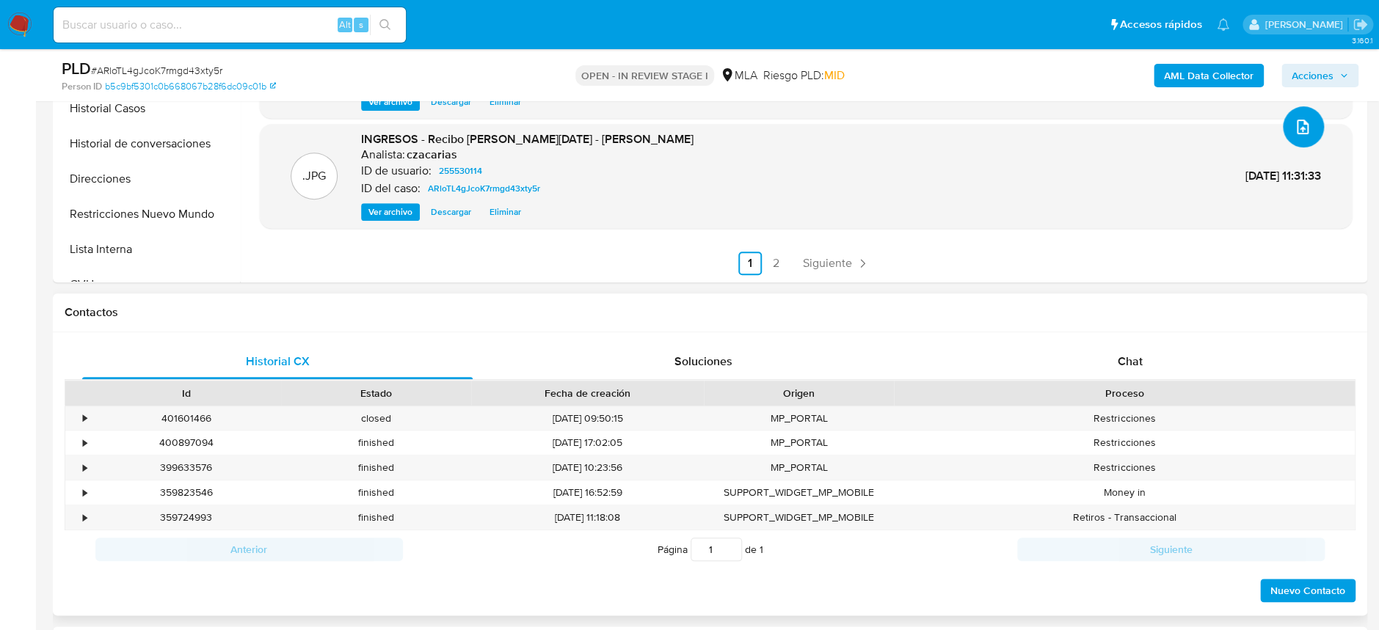
scroll to position [489, 0]
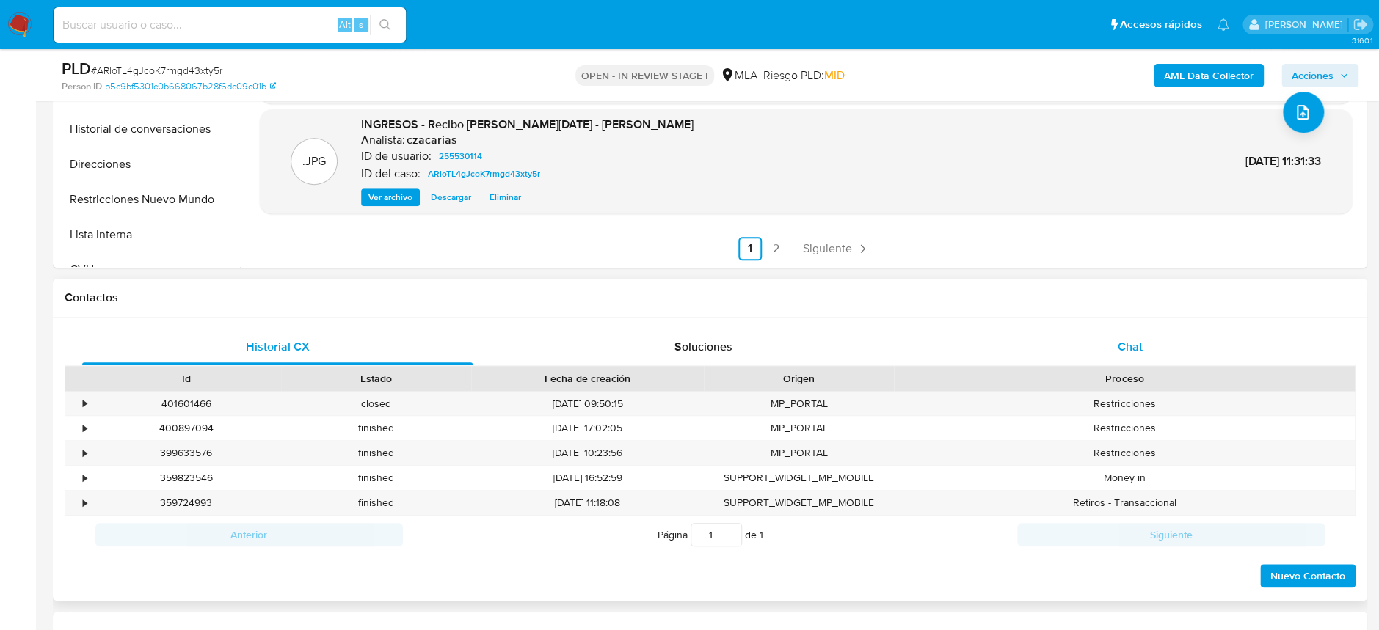
click at [1149, 329] on div "Chat" at bounding box center [1129, 346] width 390 height 35
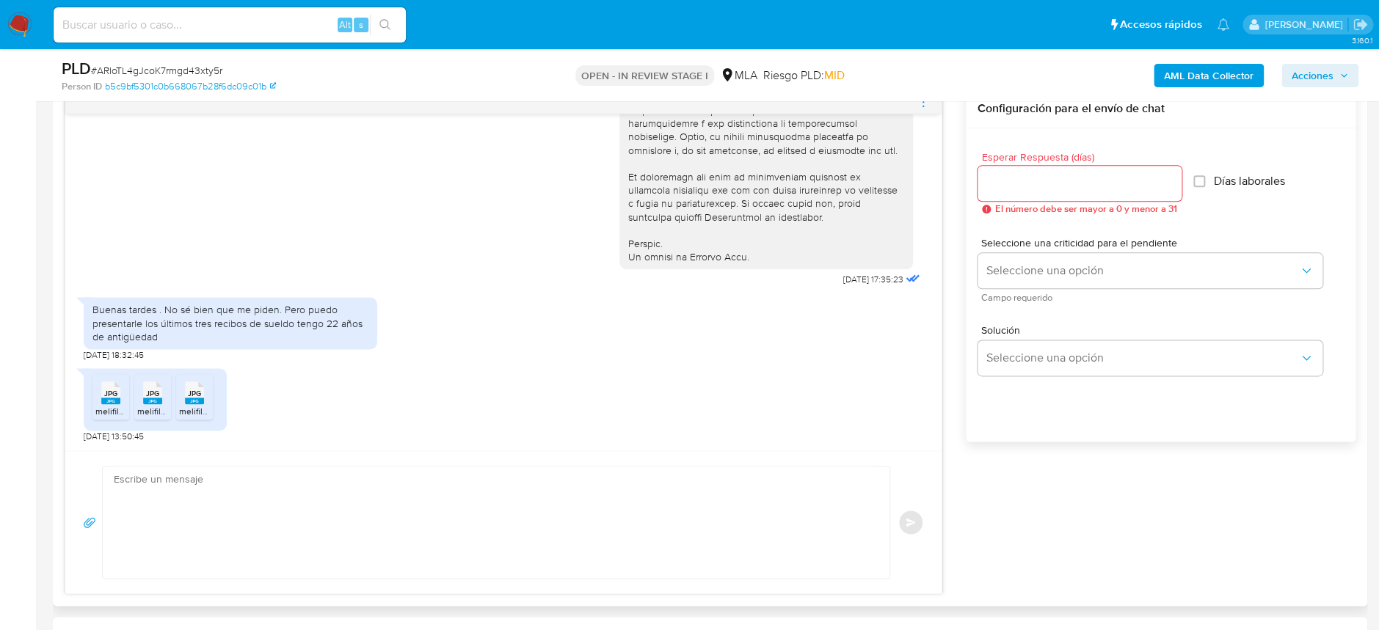
scroll to position [782, 0]
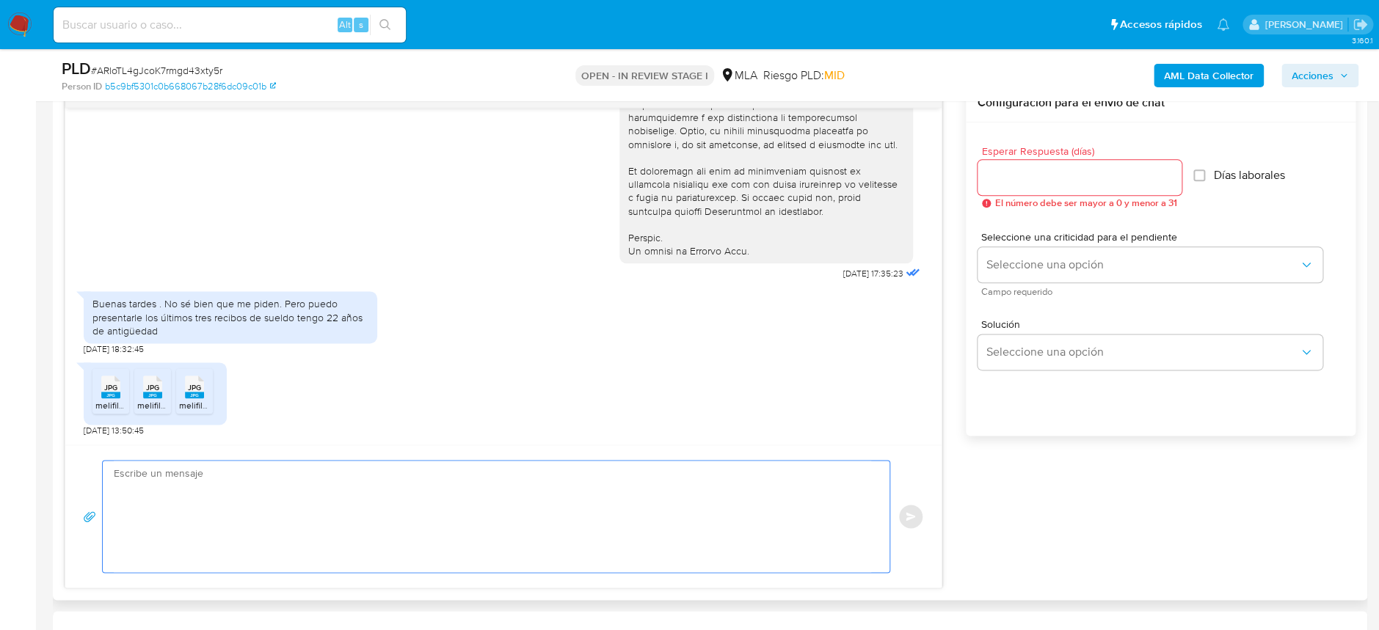
click at [358, 508] on textarea at bounding box center [492, 517] width 757 height 112
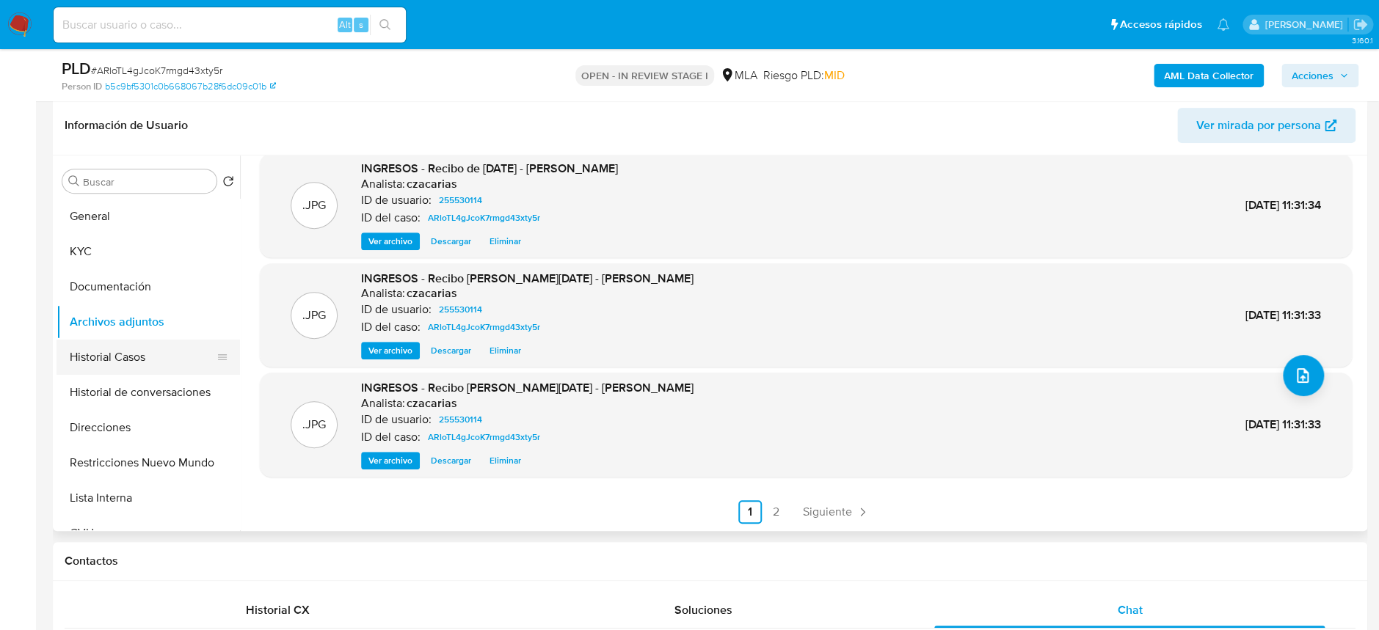
scroll to position [195, 0]
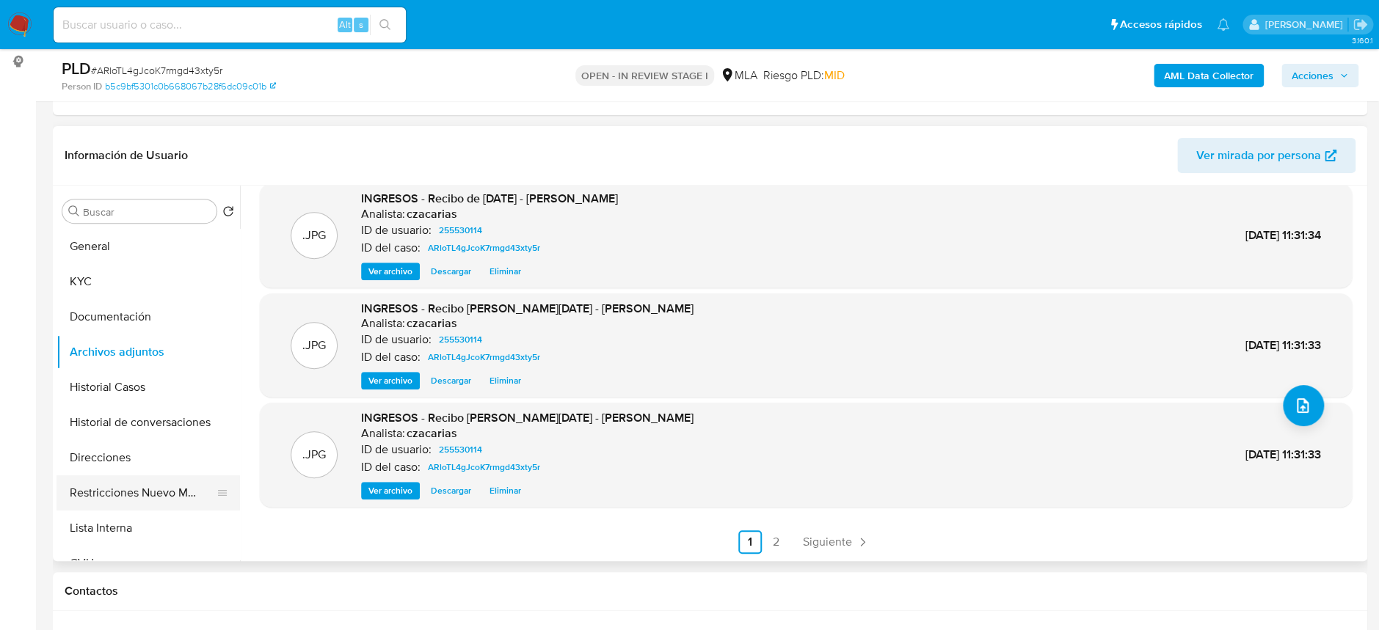
click at [142, 489] on button "Restricciones Nuevo Mundo" at bounding box center [142, 492] width 172 height 35
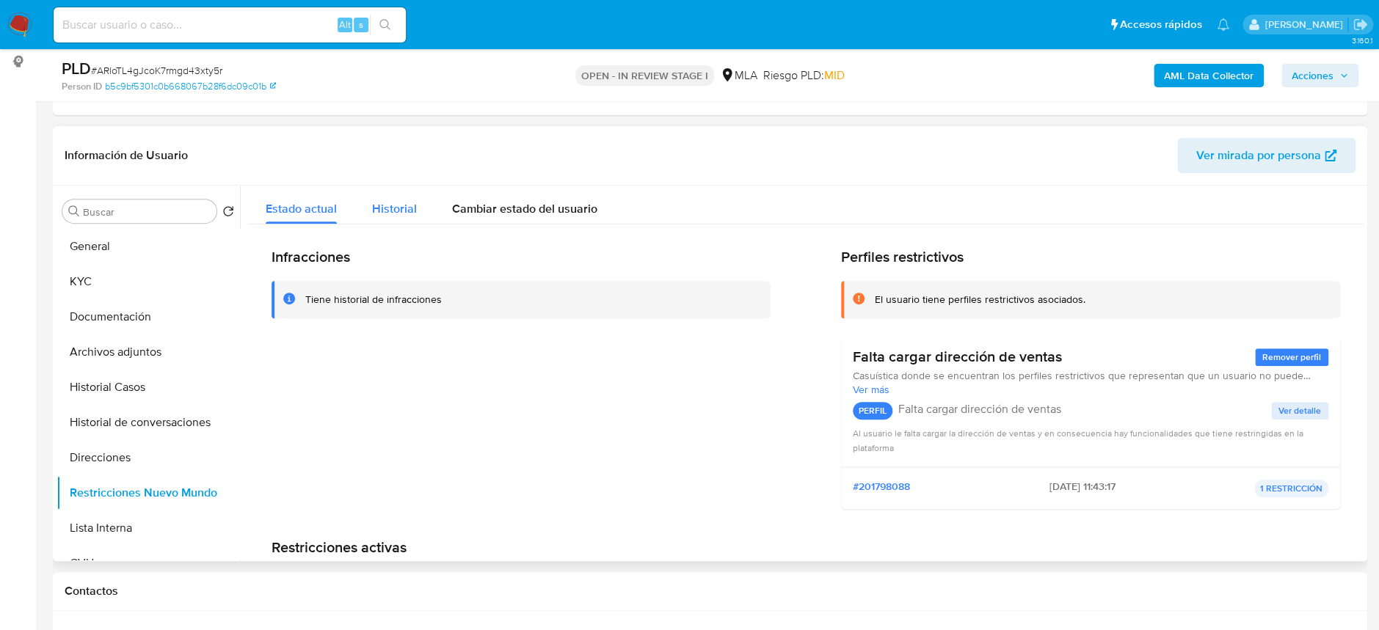
click at [395, 195] on div "Historial" at bounding box center [394, 205] width 45 height 39
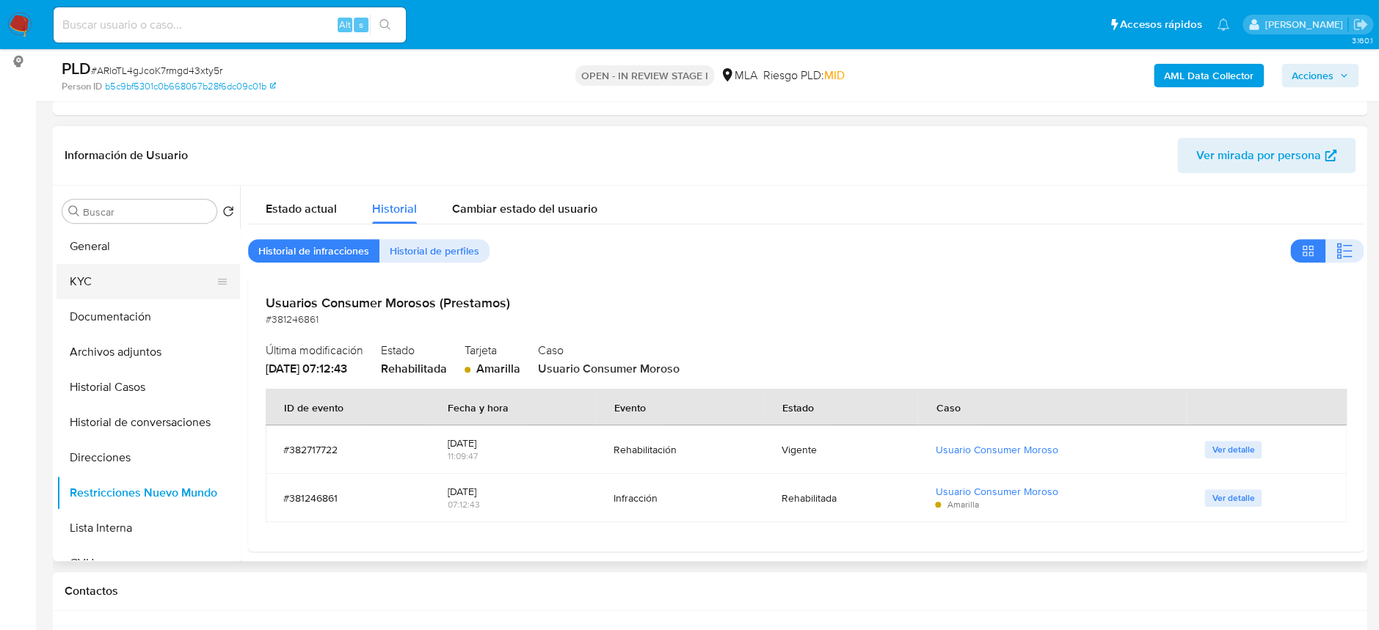
click at [126, 281] on button "KYC" at bounding box center [142, 281] width 172 height 35
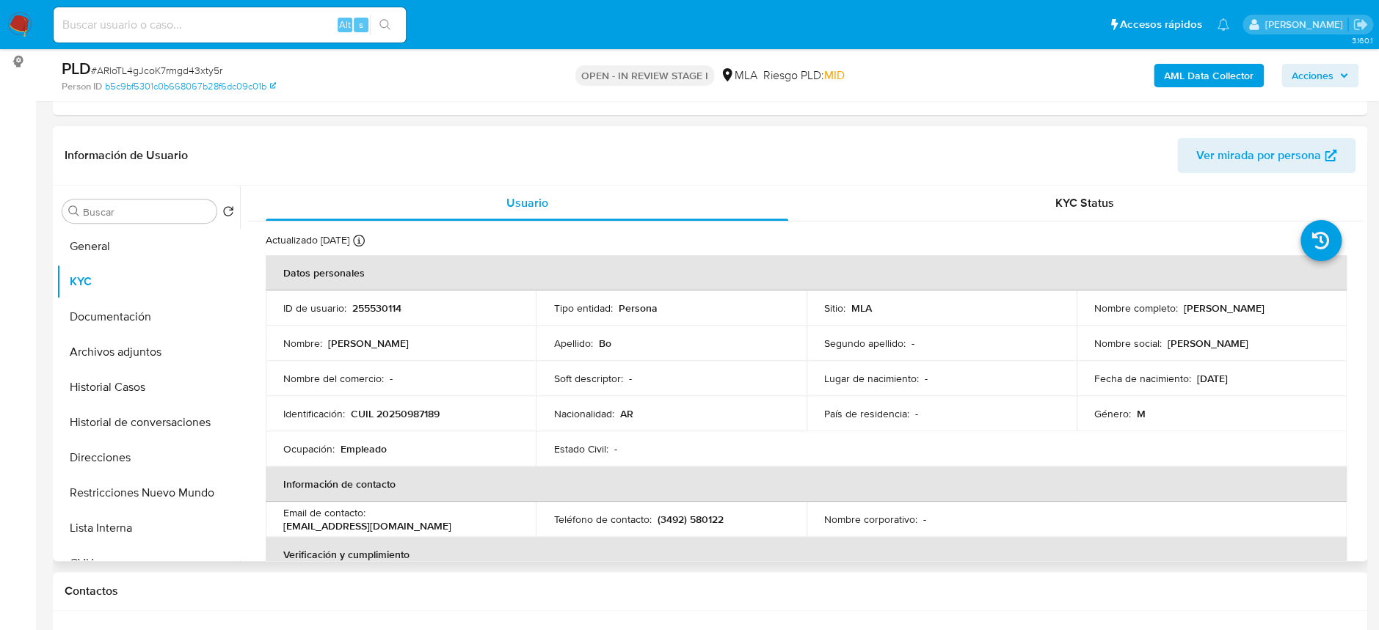
drag, startPoint x: 1180, startPoint y: 307, endPoint x: 1265, endPoint y: 313, distance: 85.3
click at [1265, 313] on div "Nombre completo : Miguel Angel Bo" at bounding box center [1211, 308] width 235 height 13
copy p "Miguel Angel Bo"
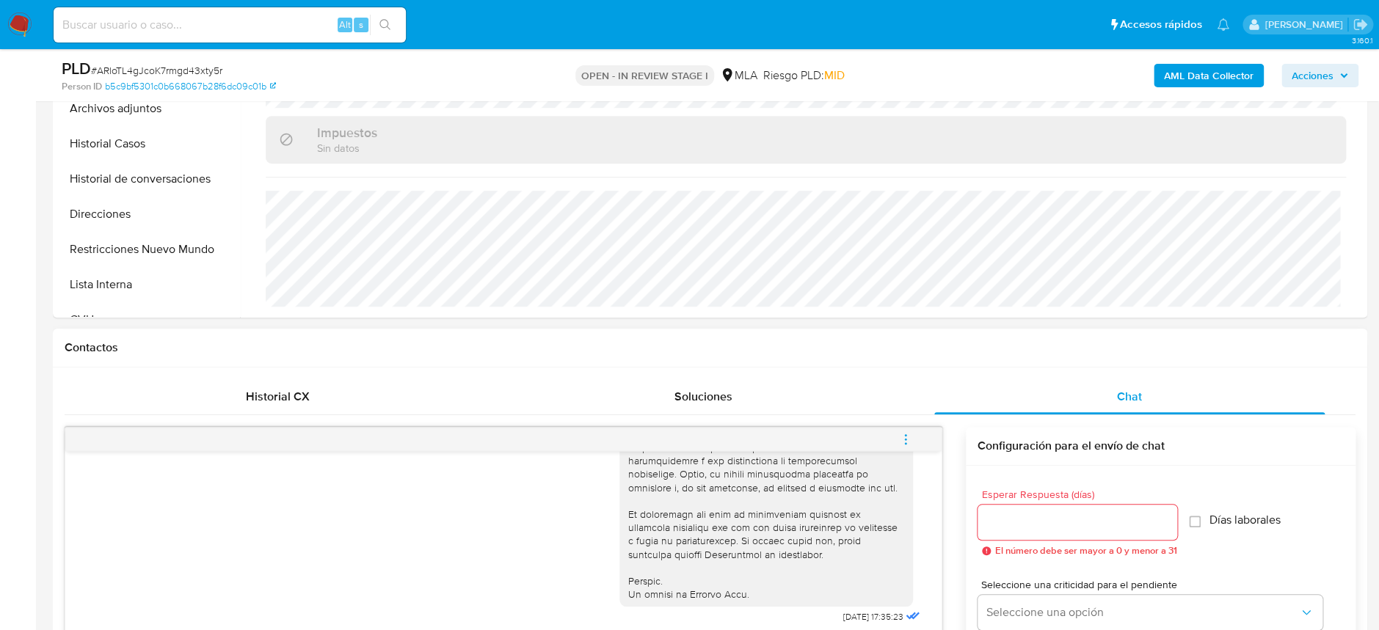
scroll to position [685, 0]
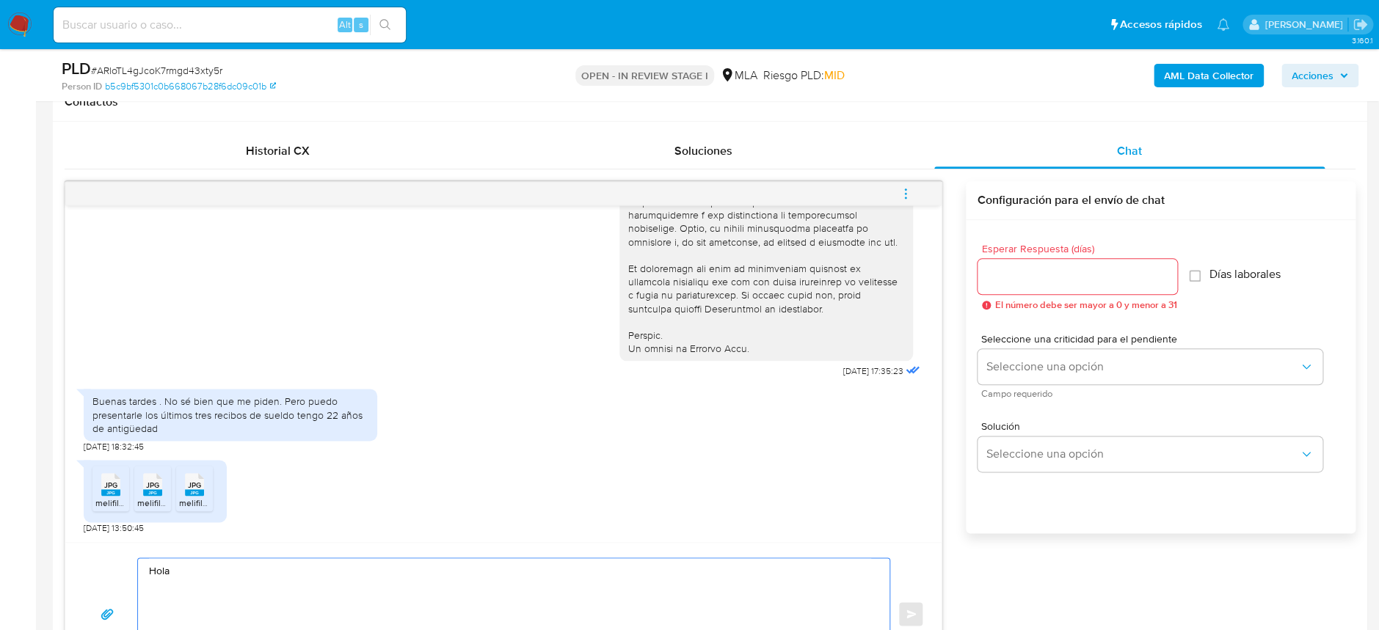
click at [297, 571] on textarea "Hola" at bounding box center [510, 614] width 722 height 112
paste textarea "Miguel Angel Bo"
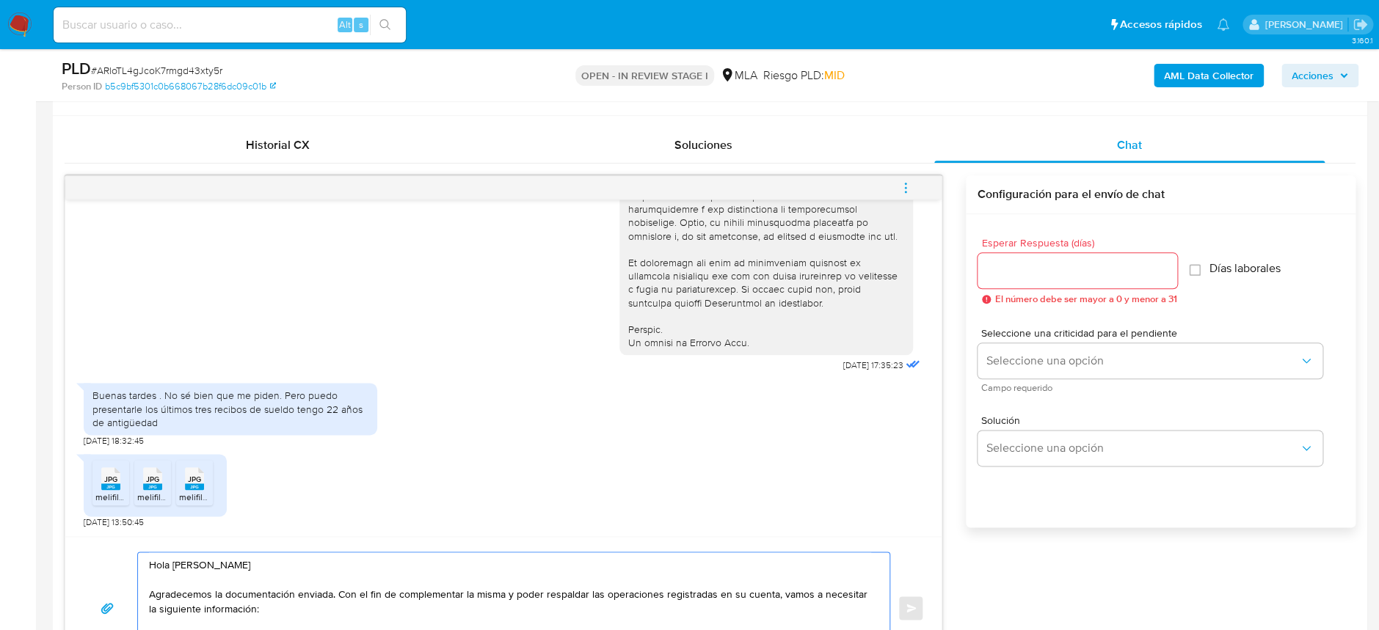
scroll to position [704, 0]
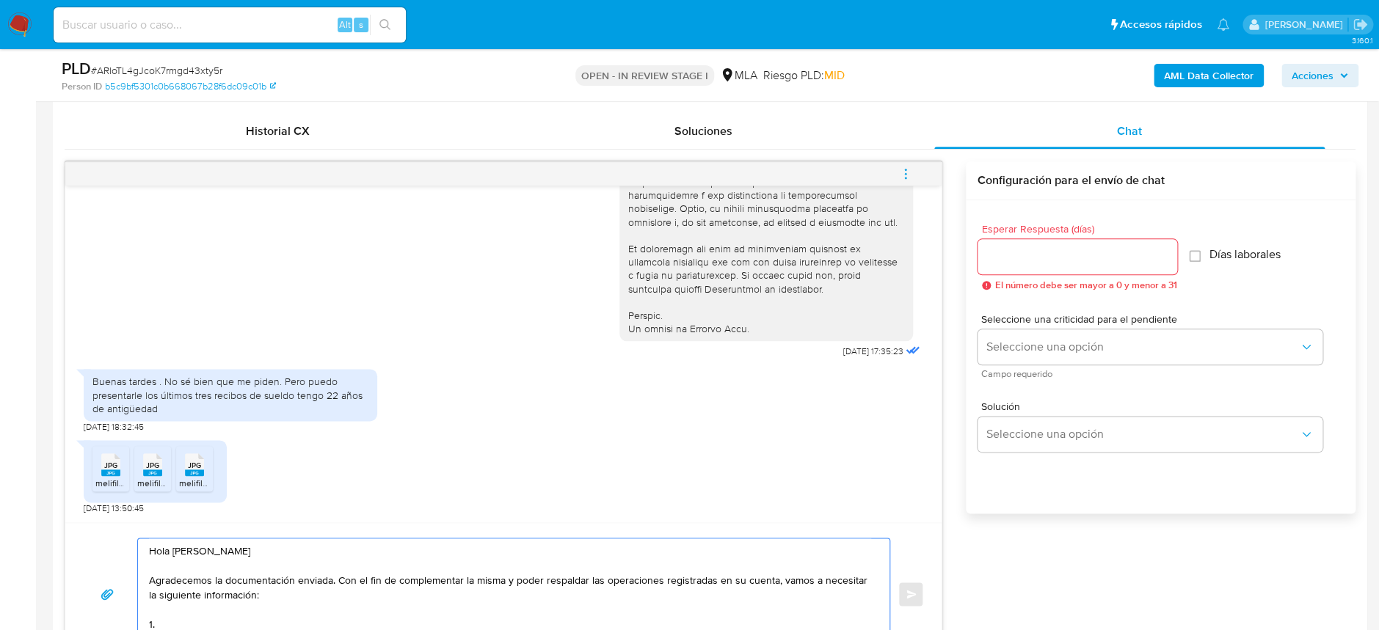
paste textarea "- Detalla la actividad que realizas a través de tu cuenta."
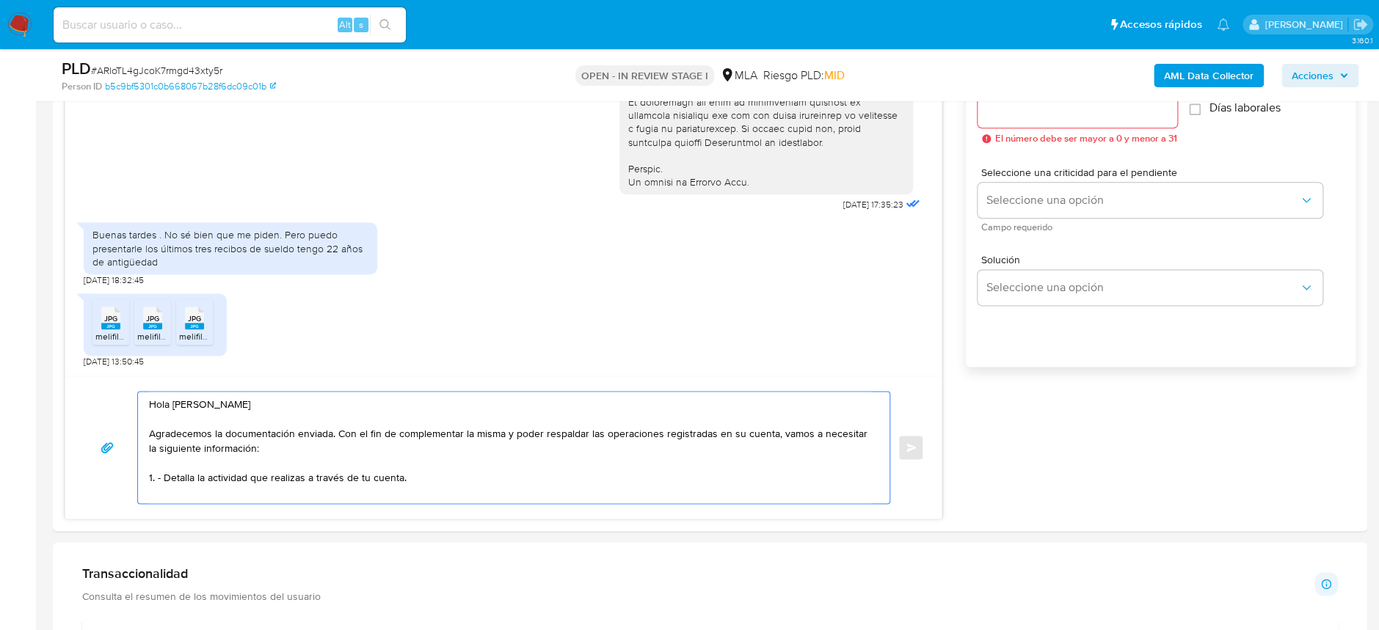
scroll to position [900, 0]
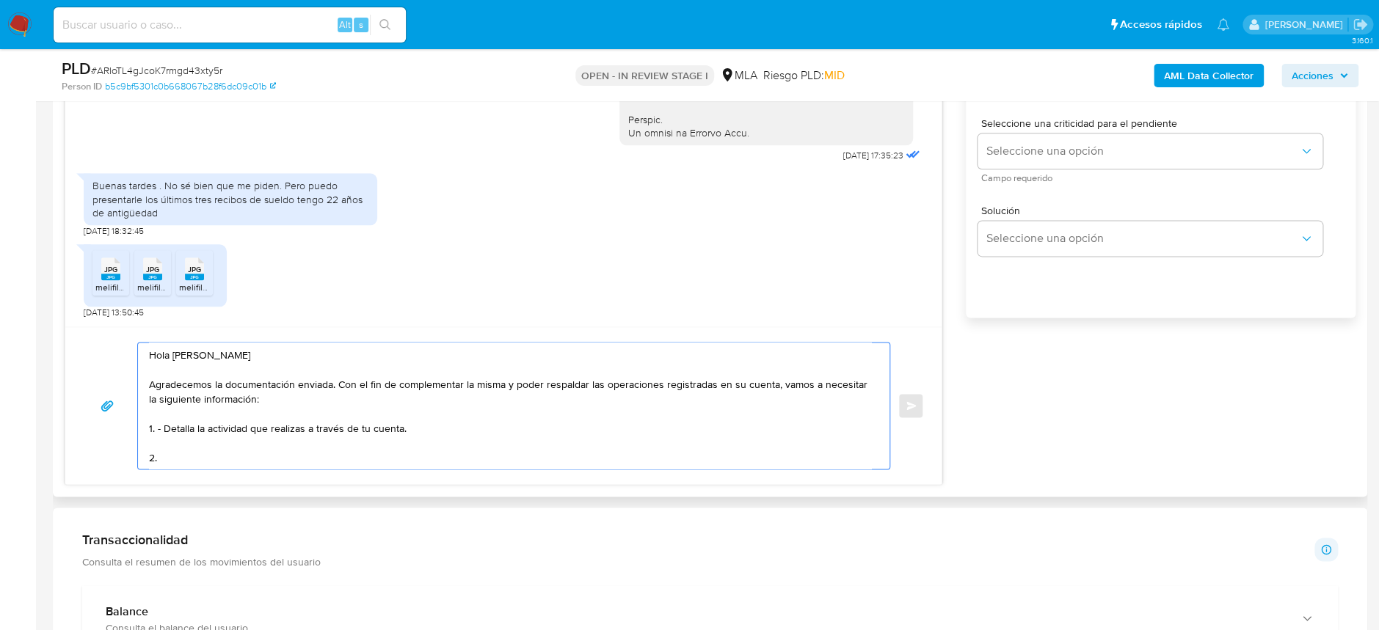
paste textarea "Proporciona el vínculo con las siguientes contrapartes con las que operaste, el…"
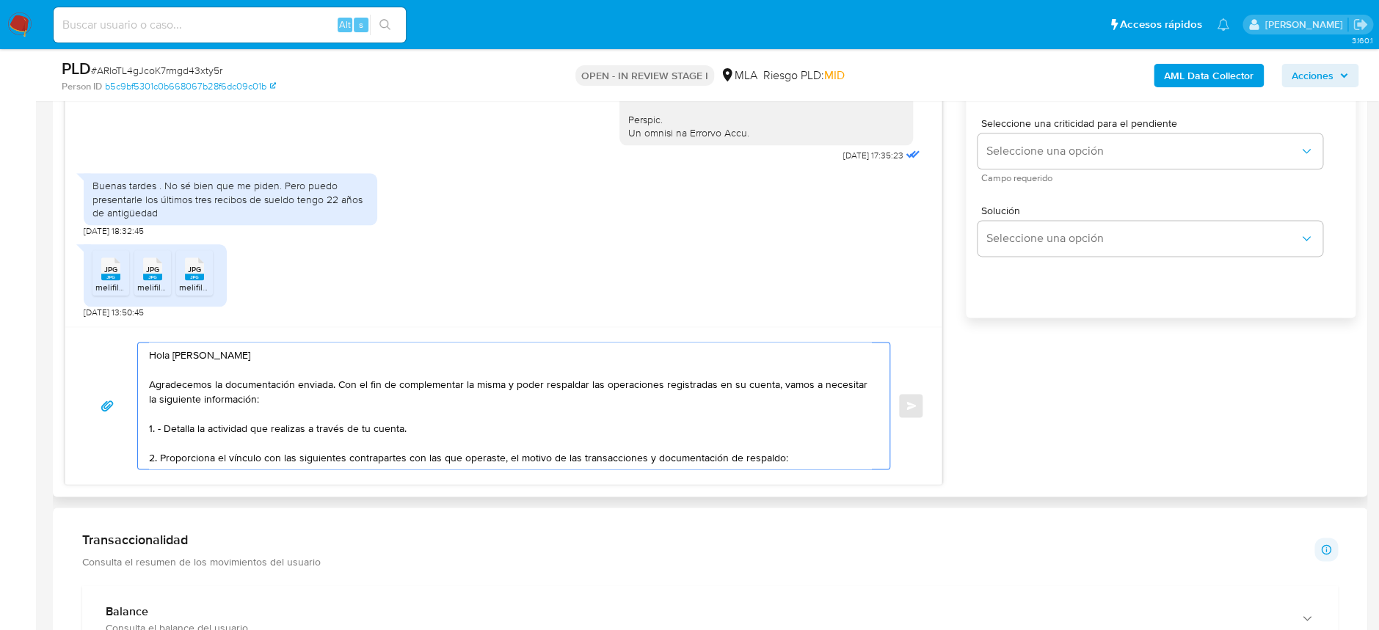
scroll to position [48, 0]
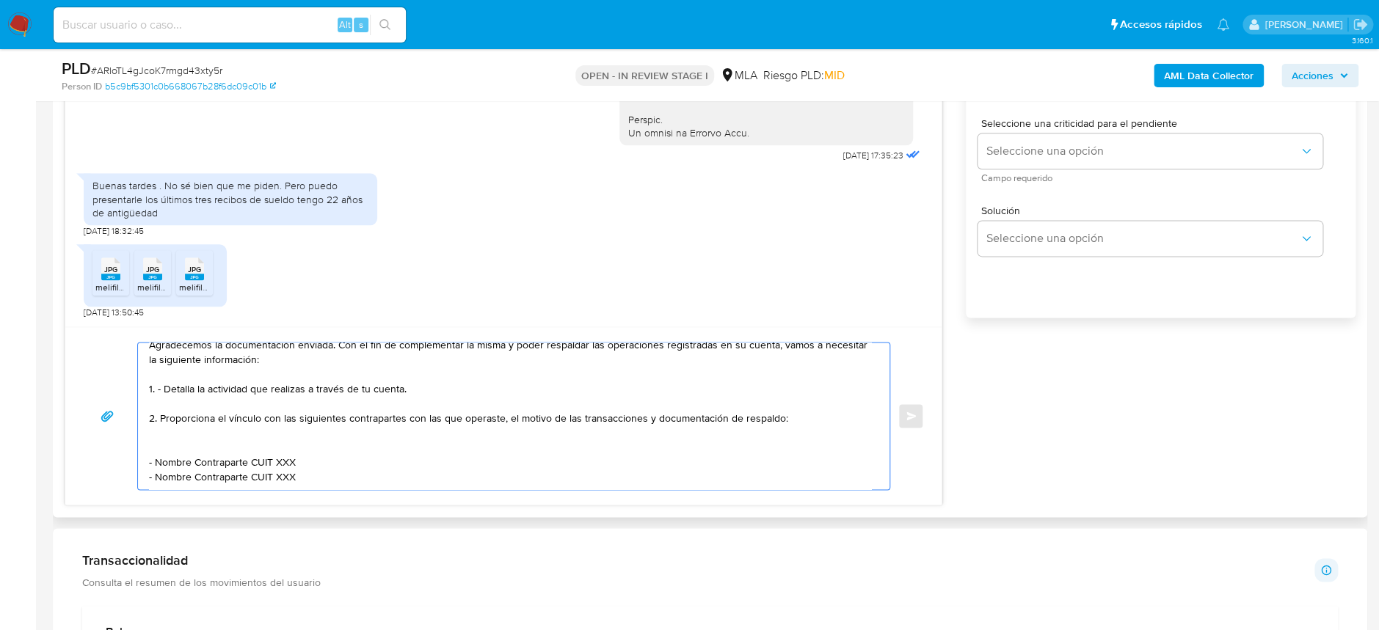
drag, startPoint x: 643, startPoint y: 402, endPoint x: 716, endPoint y: 412, distance: 73.4
click at [643, 403] on textarea "Hola Miguel Angel Bo Agradecemos la documentación enviada. Con el fin de comple…" at bounding box center [510, 416] width 722 height 147
drag, startPoint x: 153, startPoint y: 448, endPoint x: 248, endPoint y: 447, distance: 95.4
click at [248, 447] on textarea "Hola Miguel Angel Bo Agradecemos la documentación enviada. Con el fin de comple…" at bounding box center [510, 416] width 722 height 147
paste textarea "Tomás Bó"
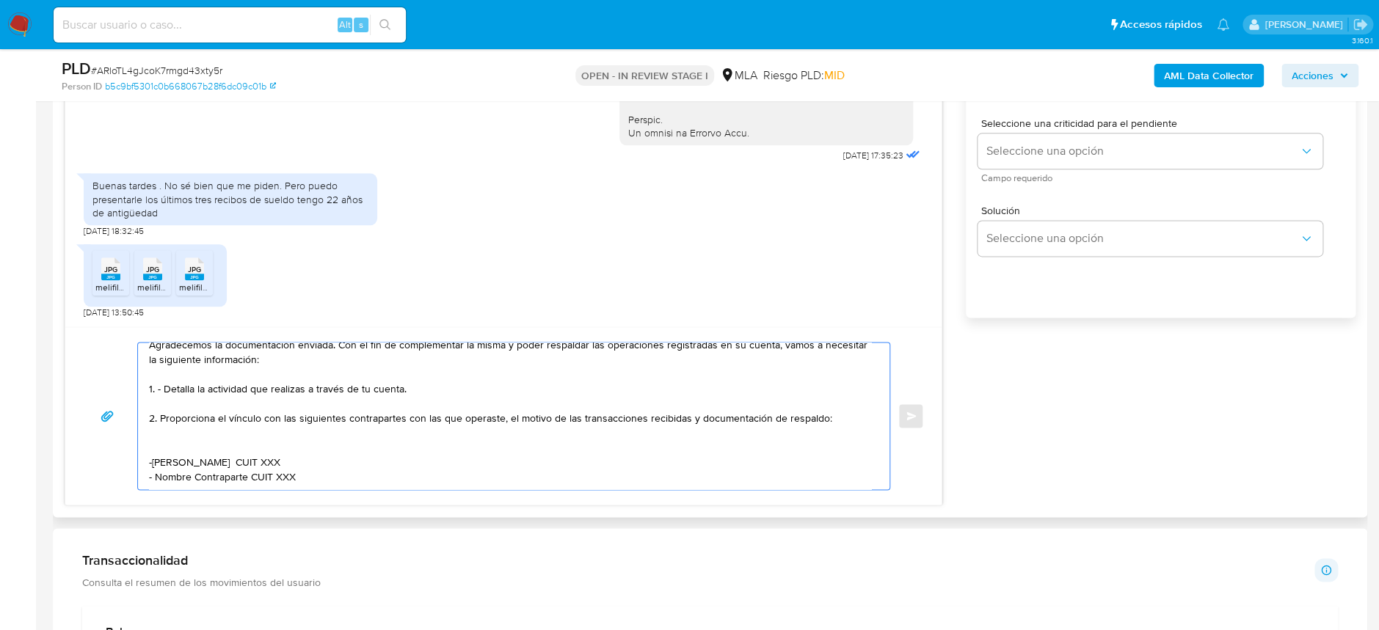
click at [227, 449] on textarea "Hola Miguel Angel Bo Agradecemos la documentación enviada. Con el fin de comple…" at bounding box center [510, 416] width 722 height 147
paste textarea "20458275573"
drag, startPoint x: 154, startPoint y: 467, endPoint x: 246, endPoint y: 463, distance: 91.8
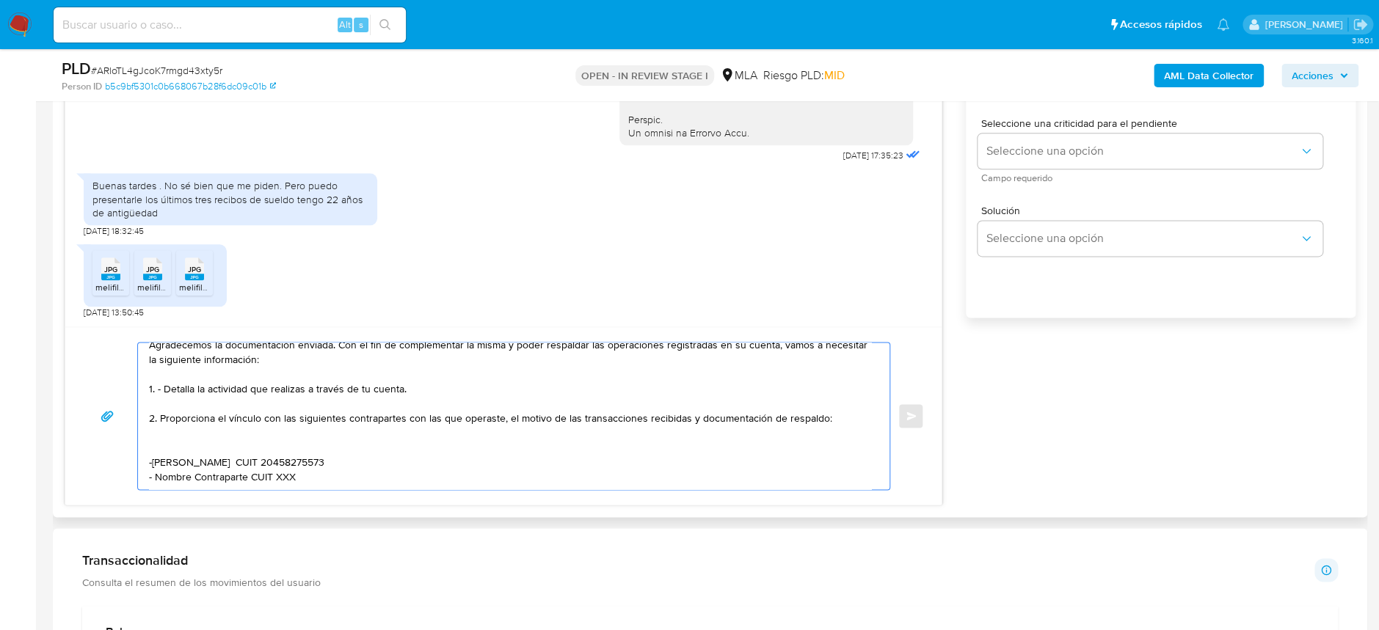
click at [246, 463] on textarea "Hola Miguel Angel Bo Agradecemos la documentación enviada. Con el fin de comple…" at bounding box center [510, 416] width 722 height 147
paste textarea "Mauro Luis Viale"
click at [262, 462] on textarea "Hola Miguel Angel Bo Agradecemos la documentación enviada. Con el fin de comple…" at bounding box center [510, 416] width 722 height 147
paste textarea "20396618940"
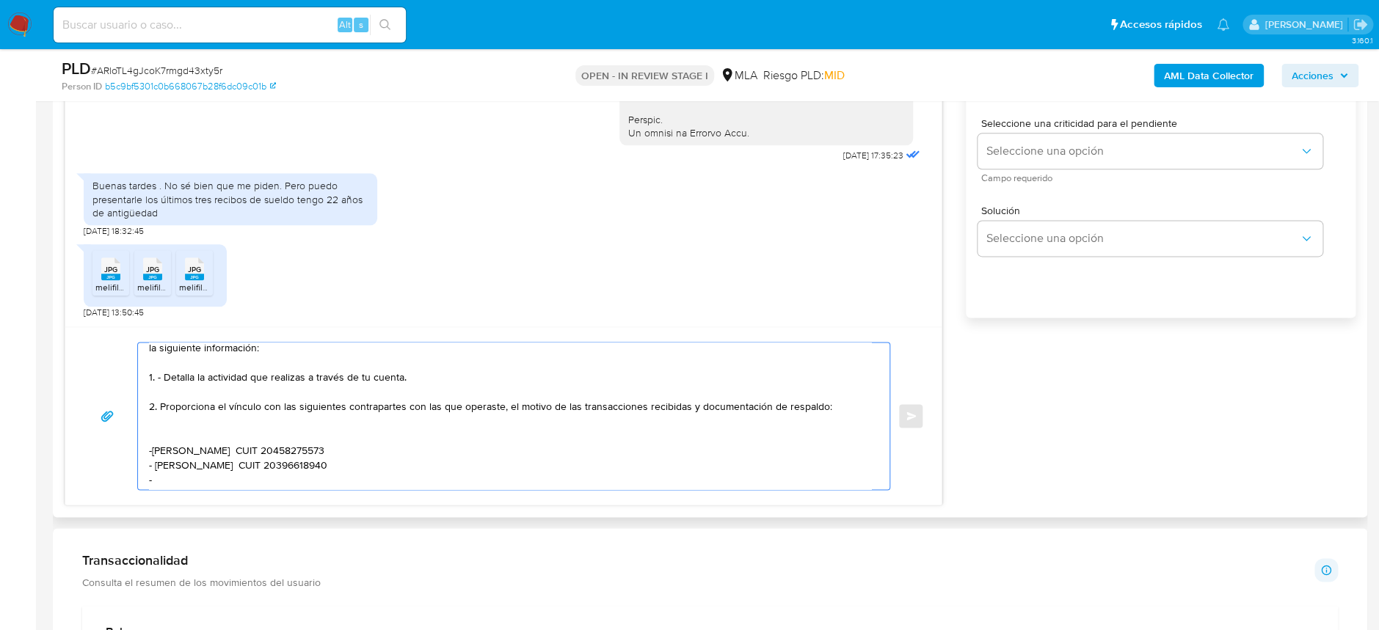
click at [220, 478] on textarea "Hola Miguel Angel Bo Agradecemos la documentación enviada. Con el fin de comple…" at bounding box center [510, 416] width 722 height 147
paste textarea "Agustina Fabiana Sotelo"
click at [285, 475] on textarea "Hola Miguel Angel Bo Agradecemos la documentación enviada. Con el fin de comple…" at bounding box center [510, 416] width 722 height 147
click at [294, 466] on textarea "Hola Miguel Angel Bo Agradecemos la documentación enviada. Con el fin de comple…" at bounding box center [510, 416] width 722 height 147
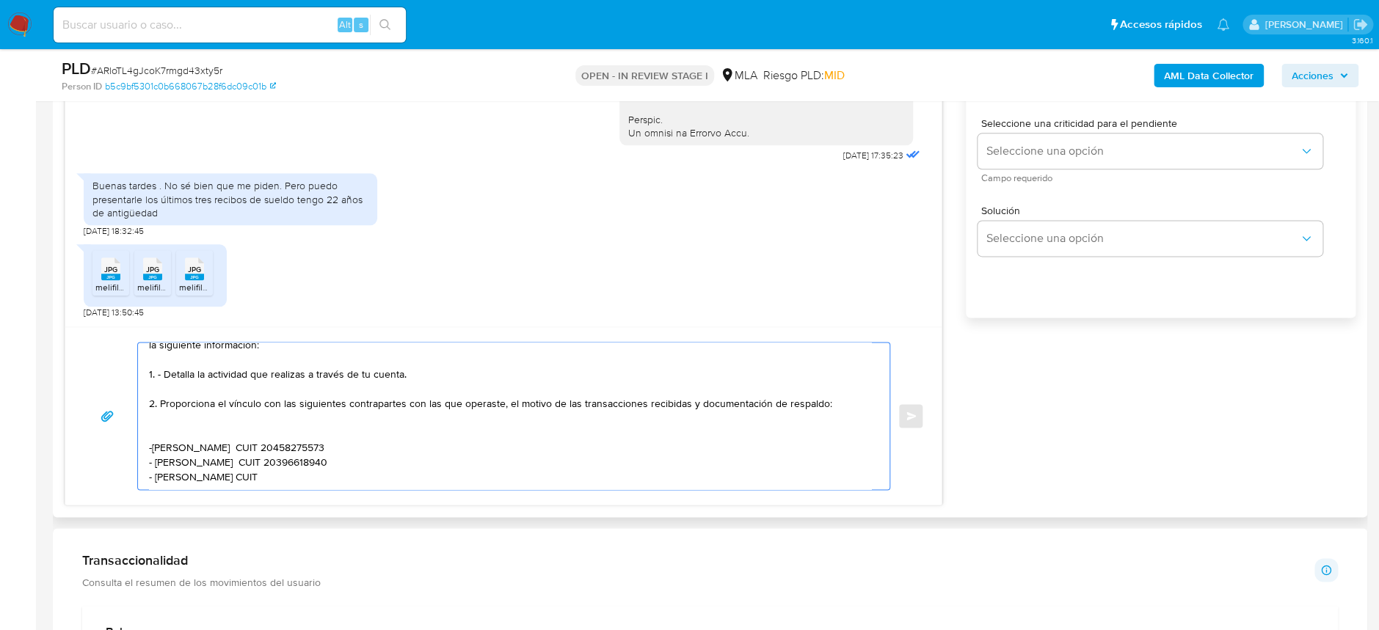
paste textarea "27395008485"
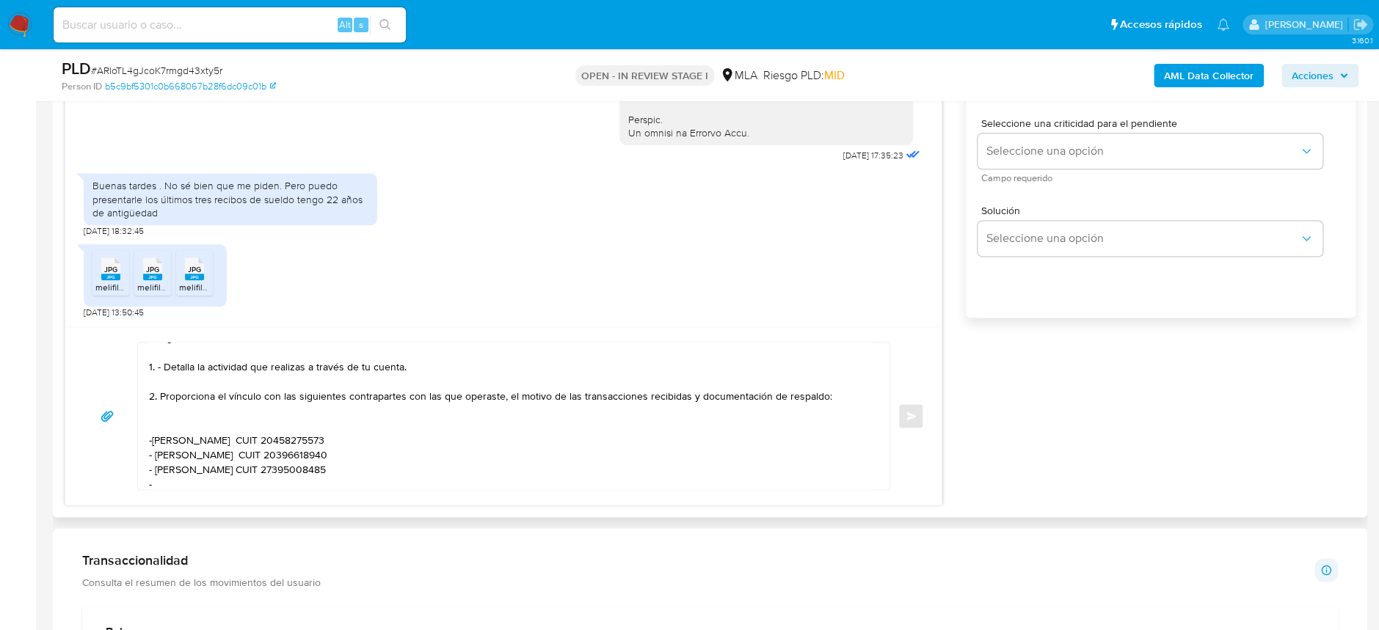
click at [170, 475] on textarea "Hola Miguel Angel Bo Agradecemos la documentación enviada. Con el fin de comple…" at bounding box center [510, 416] width 722 height 147
paste textarea "Natalia Olinda Bo"
click at [301, 470] on textarea "Hola Miguel Angel Bo Agradecemos la documentación enviada. Con el fin de comple…" at bounding box center [510, 416] width 722 height 147
paste textarea "27271499871"
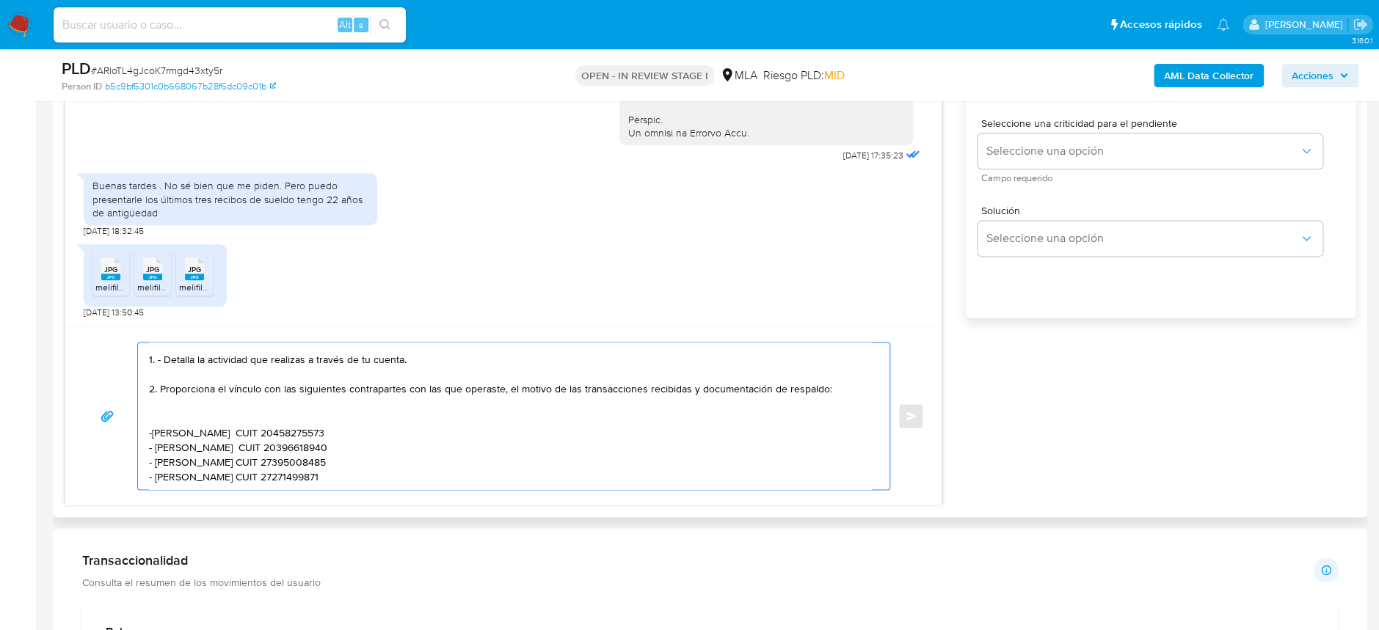
scroll to position [91, 0]
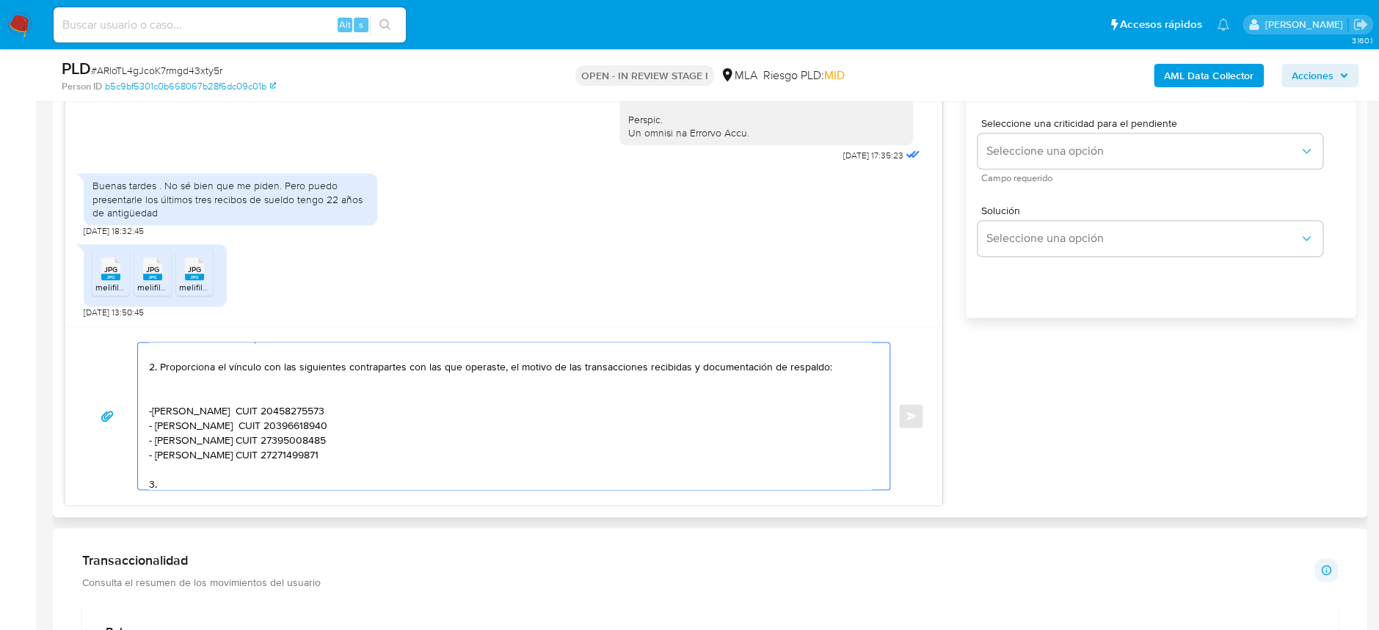
paste textarea "Proporciona el vínculo con las siguientes contrapartes con las que operaste, el…"
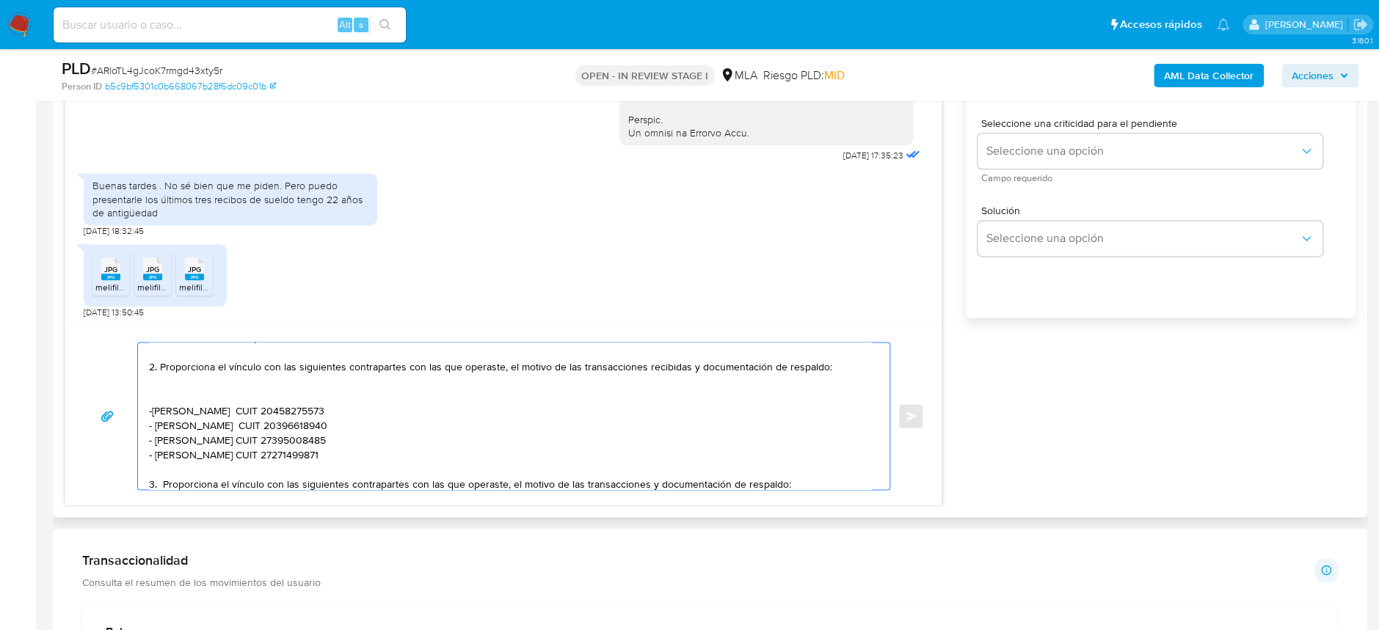
scroll to position [134, 0]
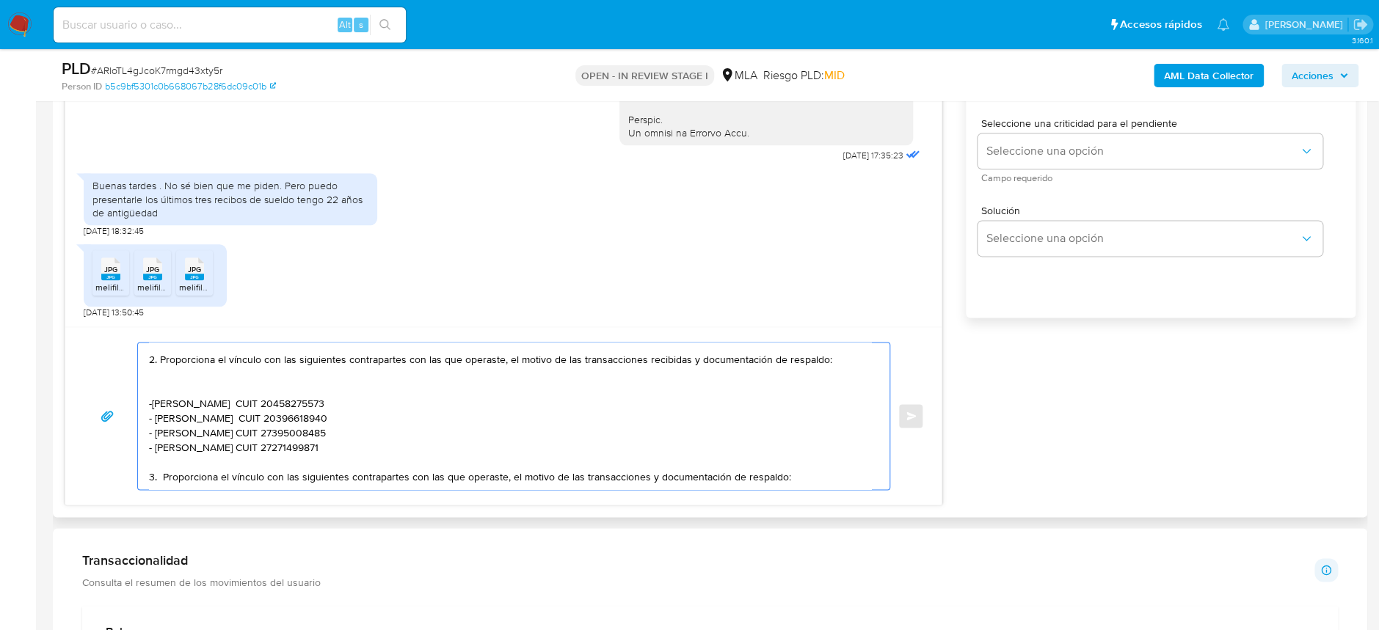
click at [222, 437] on textarea "Hola Miguel Angel Bo Agradecemos la documentación enviada. Con el fin de comple…" at bounding box center [510, 416] width 722 height 147
drag, startPoint x: 318, startPoint y: 436, endPoint x: 537, endPoint y: 438, distance: 219.4
click at [537, 438] on textarea "Hola Miguel Angel Bo Agradecemos la documentación enviada. Con el fin de comple…" at bounding box center [510, 416] width 722 height 147
paste textarea "TINSA S. A. CUIT: 30-70758637-7"
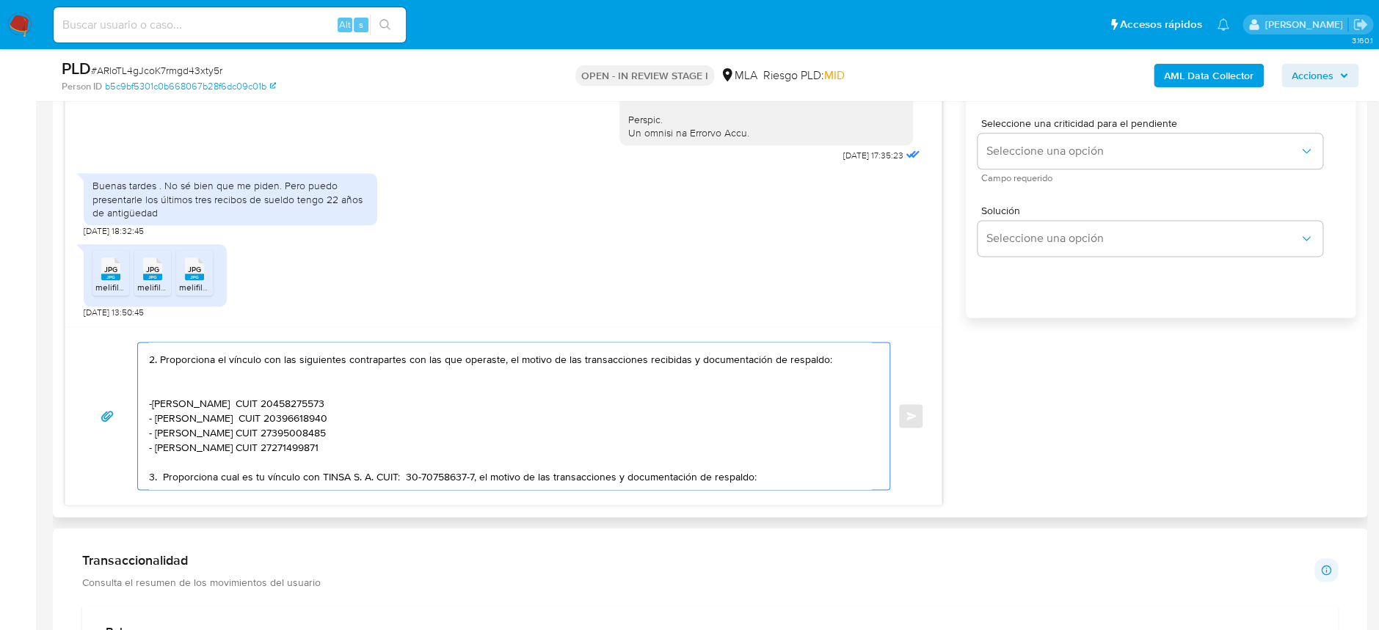
click at [607, 435] on textarea "Hola Miguel Angel Bo Agradecemos la documentación enviada. Con el fin de comple…" at bounding box center [510, 416] width 722 height 147
click at [793, 441] on textarea "Hola Miguel Angel Bo Agradecemos la documentación enviada. Con el fin de comple…" at bounding box center [510, 416] width 722 height 147
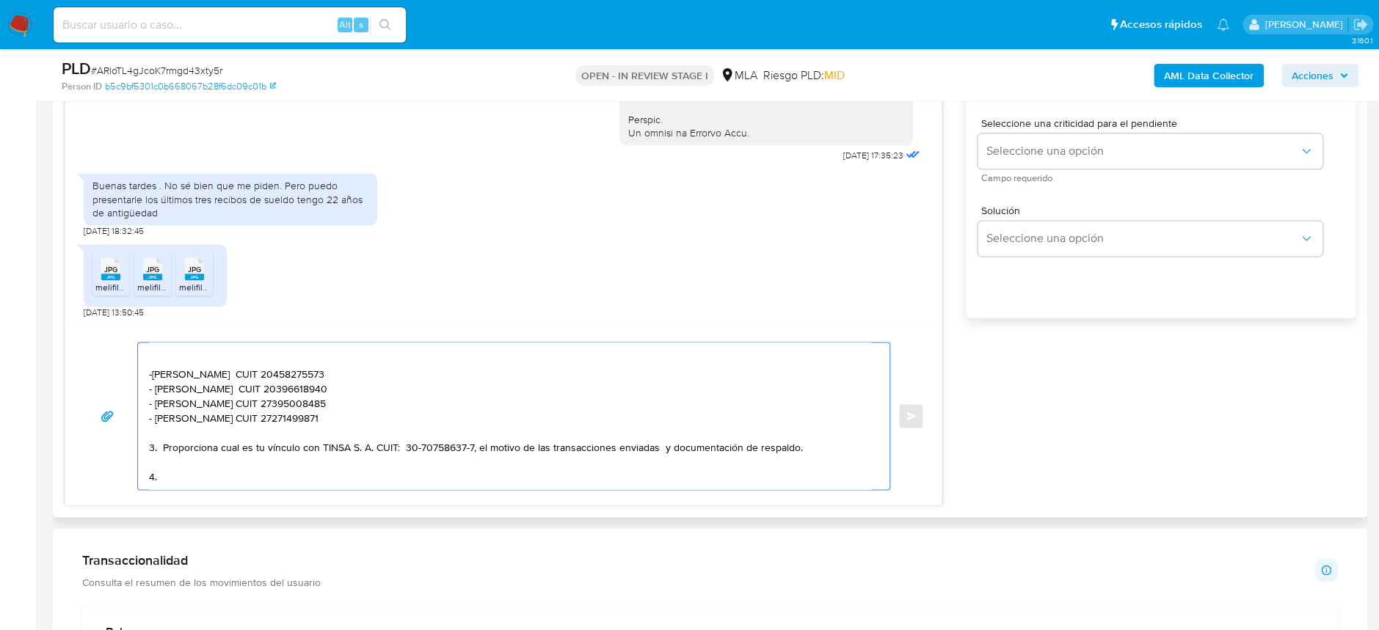
paste textarea "Origen del dinero ingresado en efectivo: - Explica el origen del dinero ingresa…"
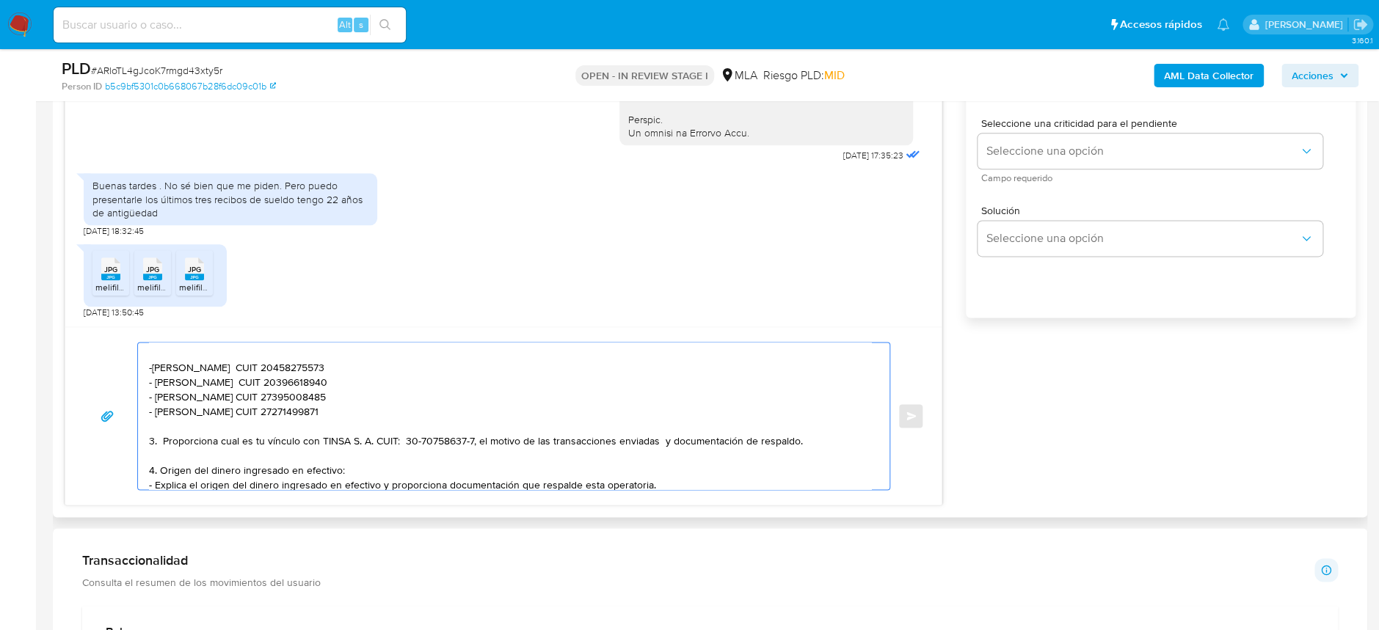
scroll to position [149, 0]
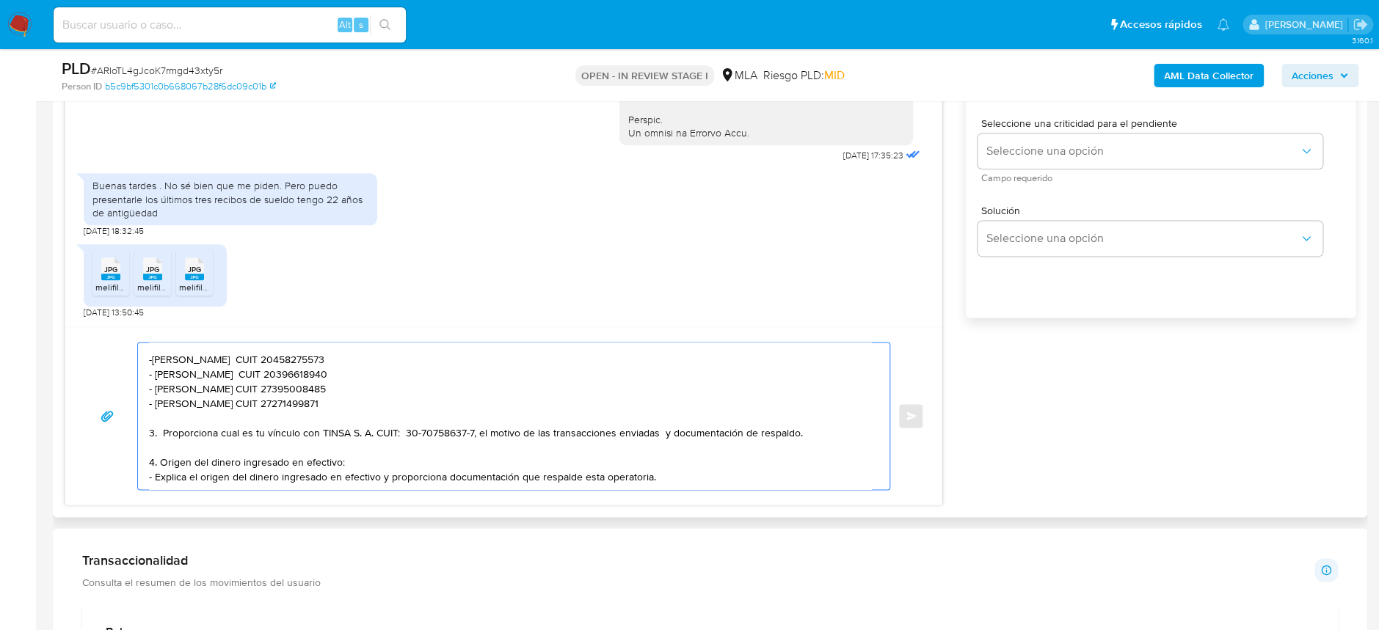
drag, startPoint x: 158, startPoint y: 453, endPoint x: 698, endPoint y: 464, distance: 540.1
click at [698, 464] on textarea "Hola Miguel Angel Bo Agradecemos la documentación enviada. Con el fin de comple…" at bounding box center [510, 416] width 722 height 147
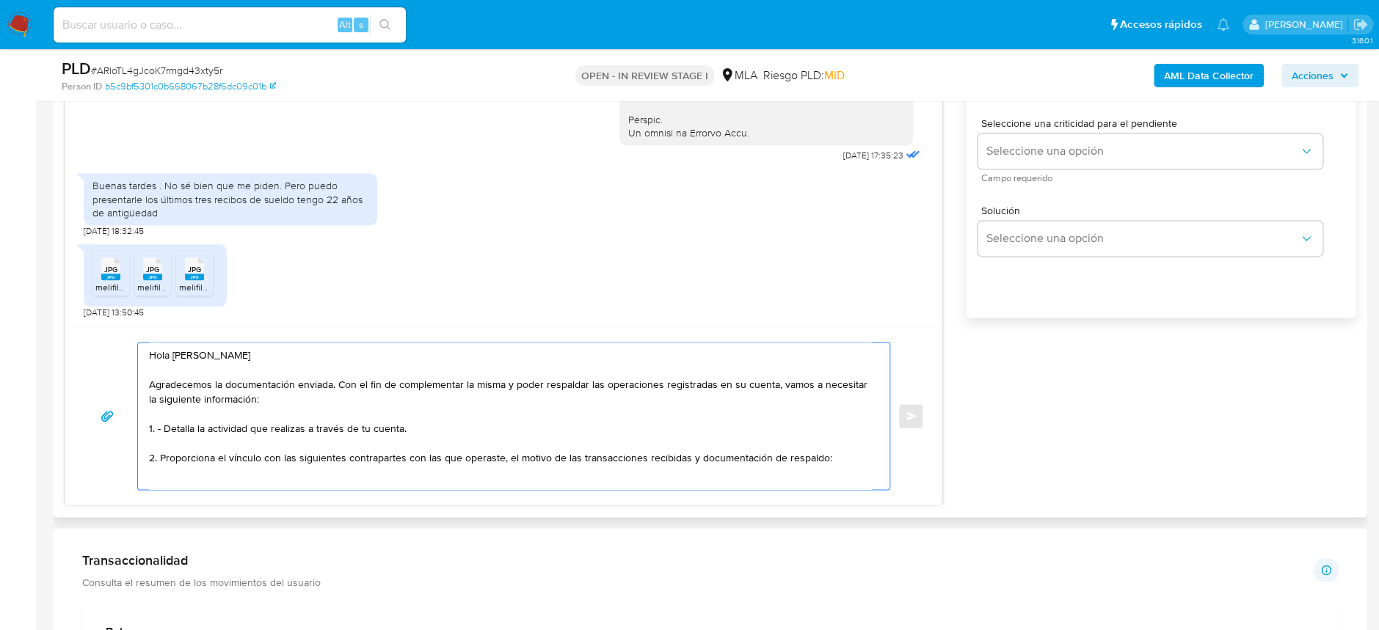
scroll to position [239, 0]
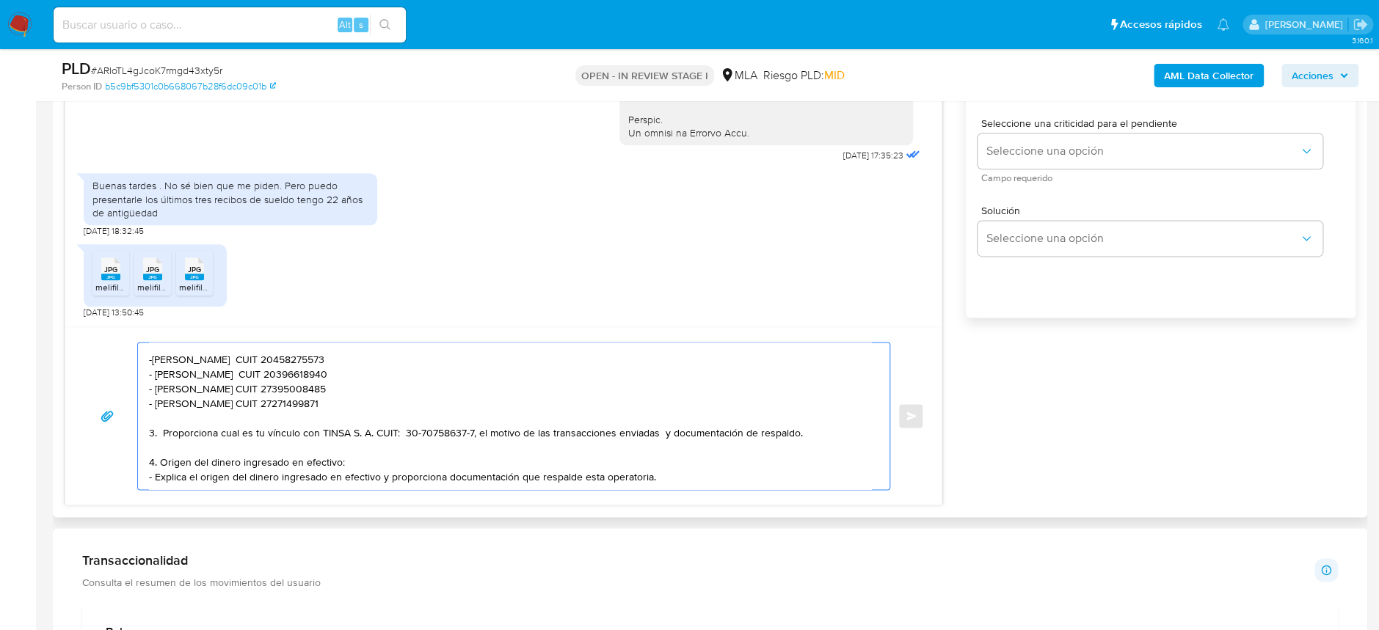
paste textarea "Es importante que sepas que, en el caso de que no respondas a lo solicitado, tu…"
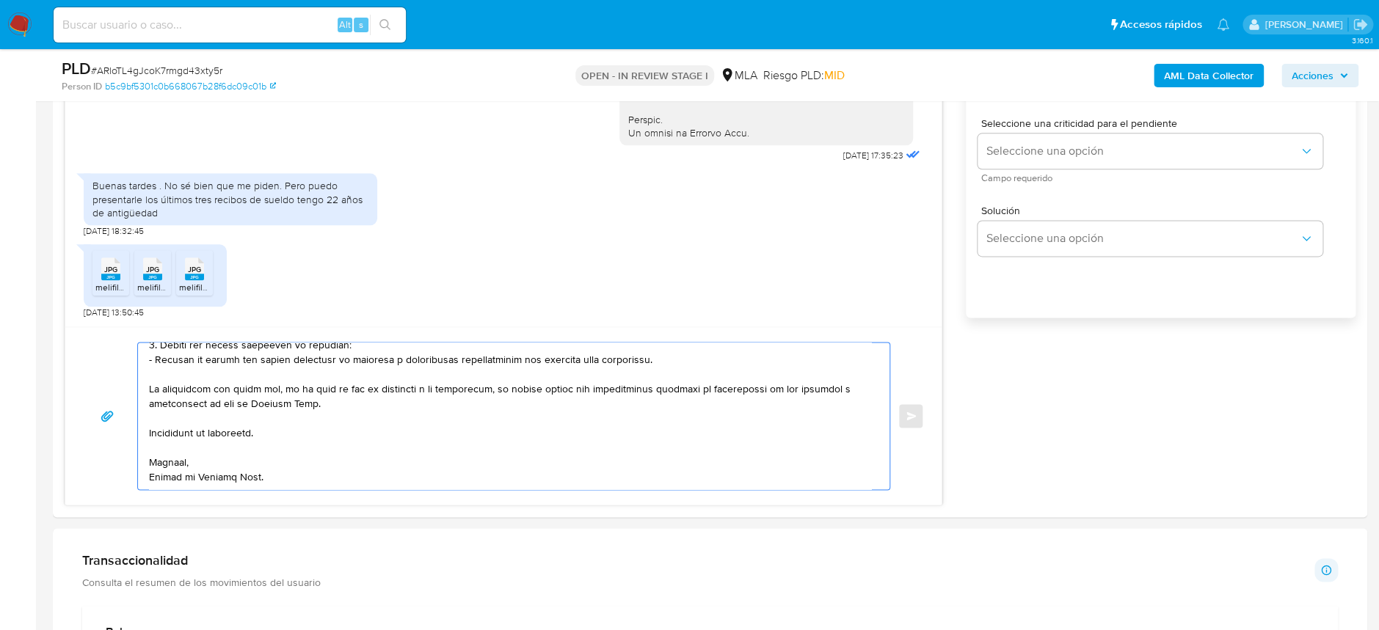
scroll to position [1199, 0]
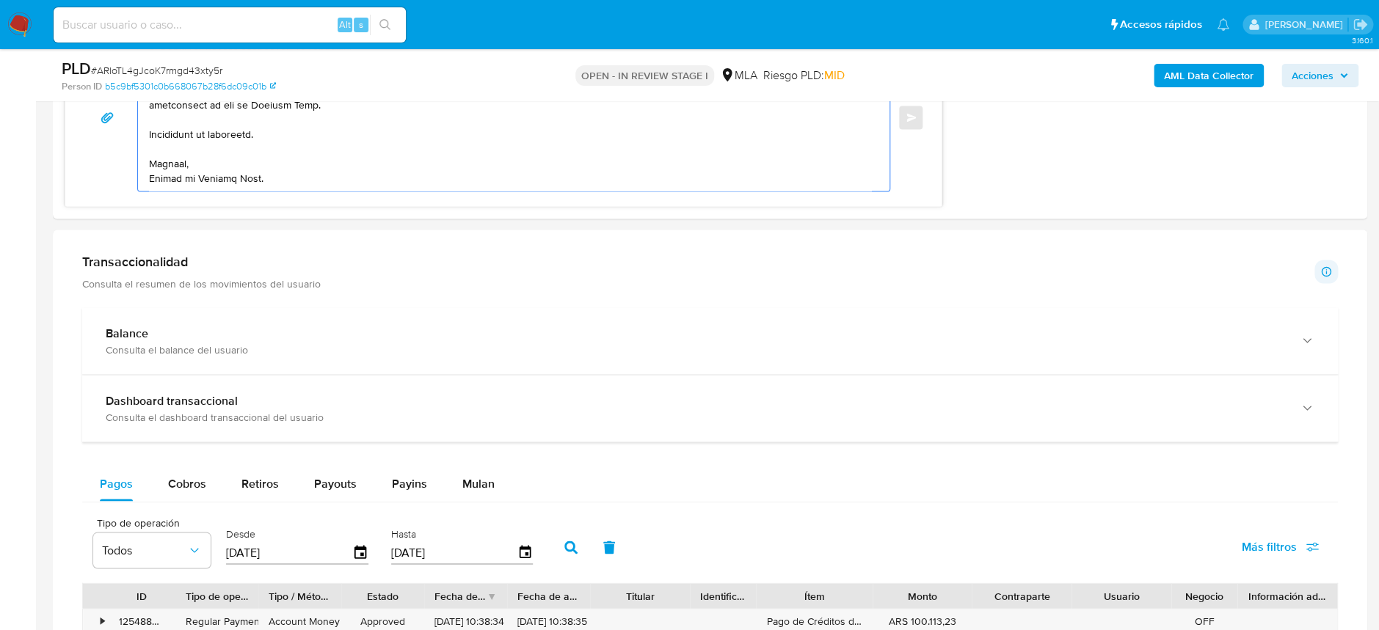
drag, startPoint x: 128, startPoint y: 493, endPoint x: 0, endPoint y: 663, distance: 213.2
click at [0, 629] on html "Pausado Ver notificaciones Alt s Accesos rápidos Presiona las siguientes teclas…" at bounding box center [689, 270] width 1379 height 2938
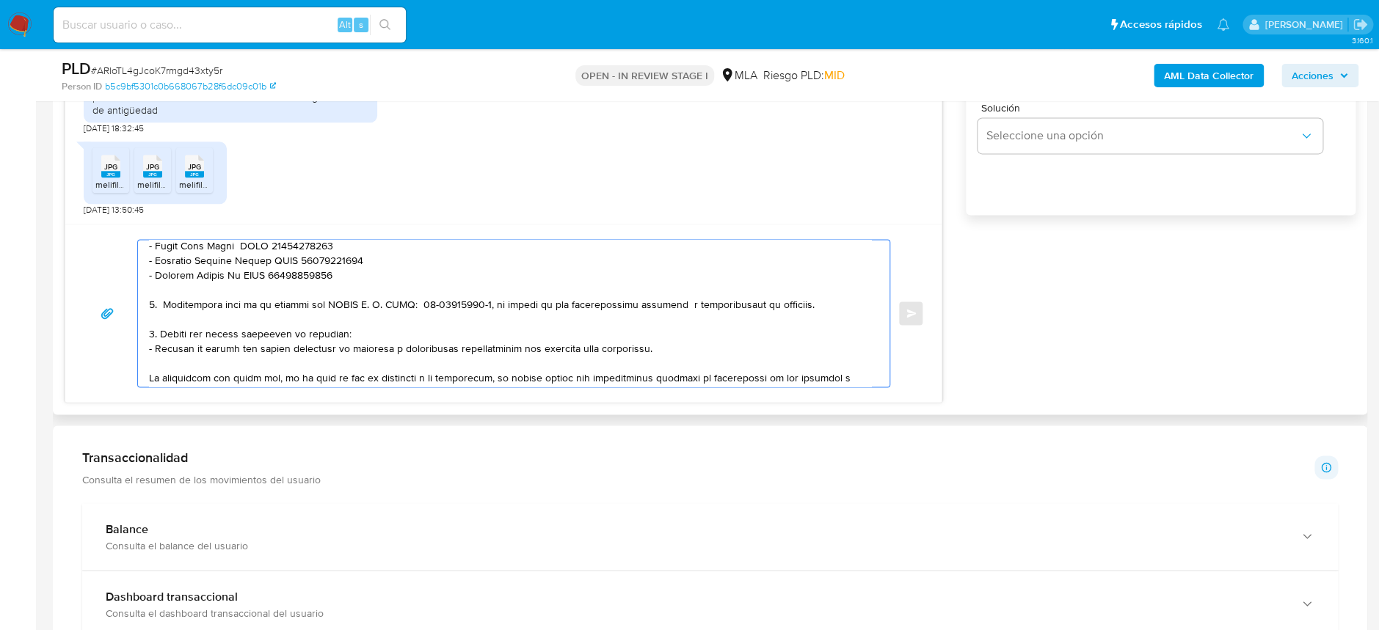
scroll to position [195, 0]
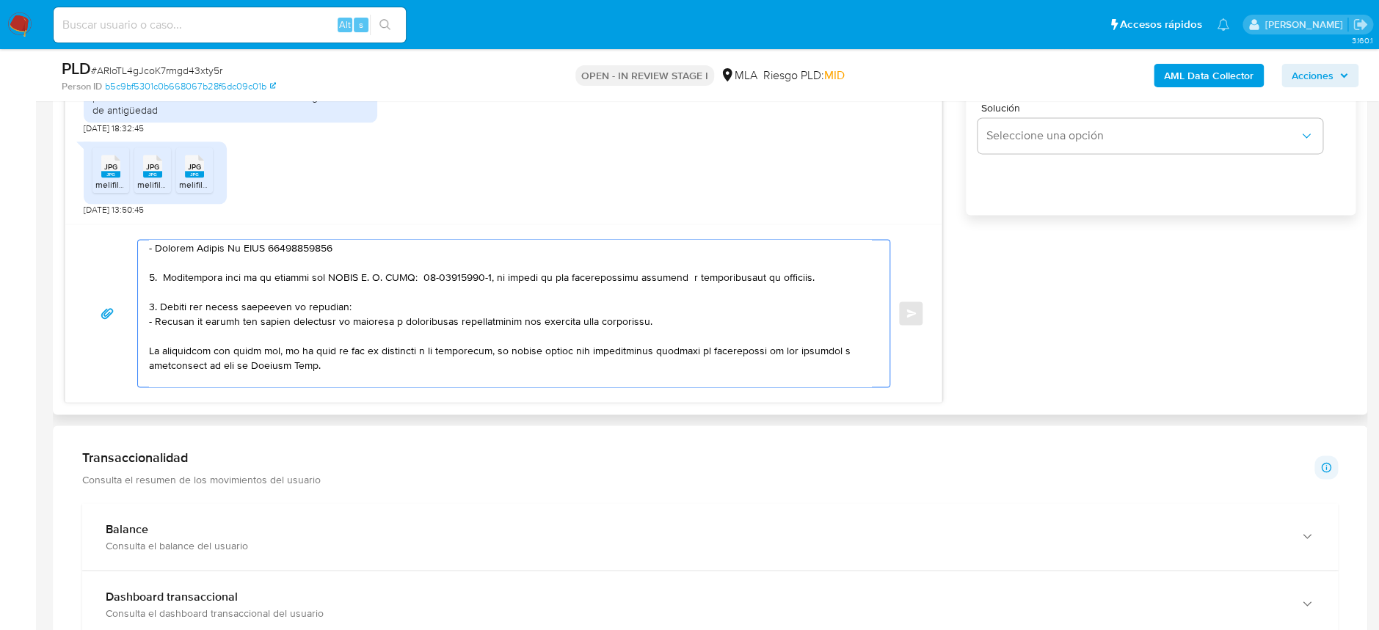
drag, startPoint x: 165, startPoint y: 301, endPoint x: 673, endPoint y: 321, distance: 508.1
click at [673, 321] on textarea at bounding box center [510, 313] width 722 height 147
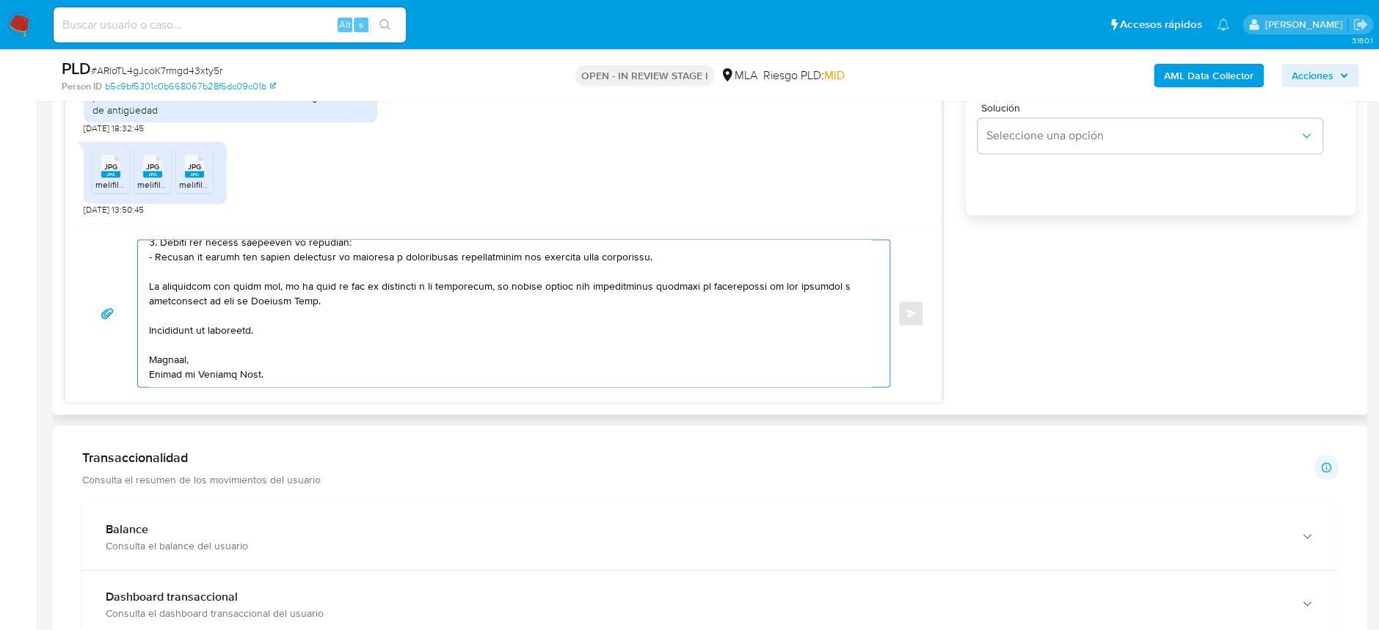
scroll to position [612, 0]
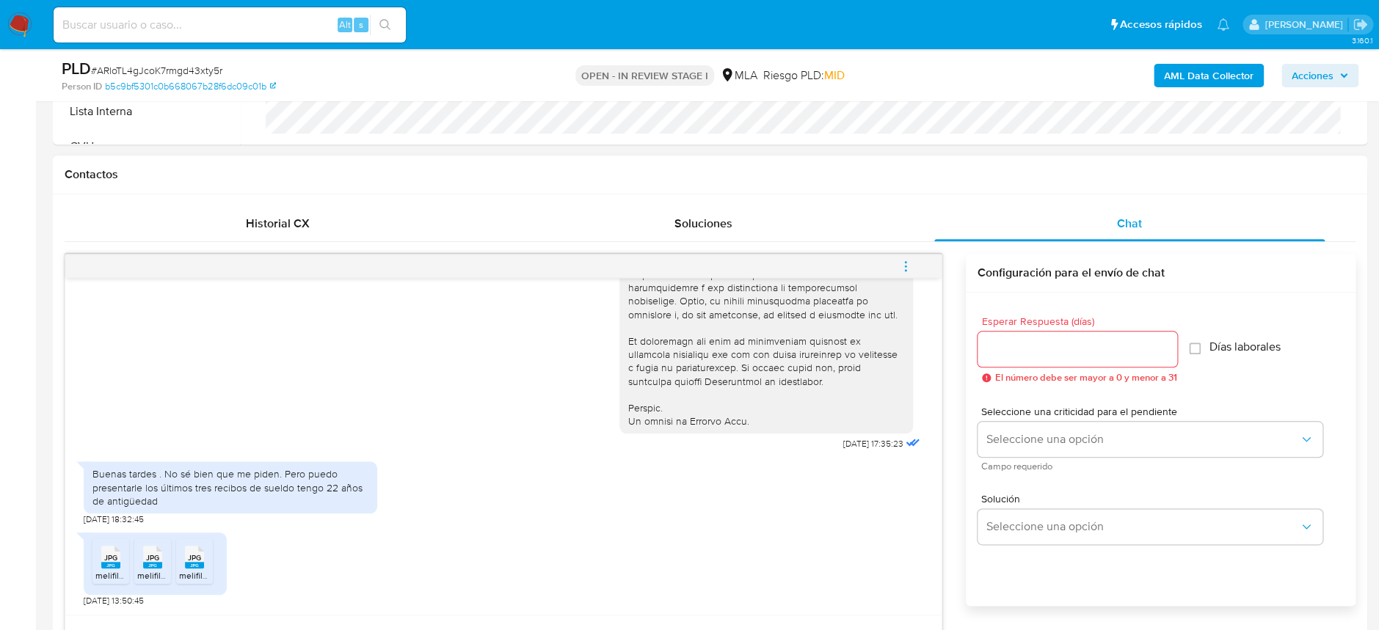
type textarea "Hola Miguel Angel Bo Agradecemos la documentación enviada. Con el fin de comple…"
click at [1058, 342] on input "Esperar Respuesta (días)" at bounding box center [1077, 349] width 200 height 19
type input "2"
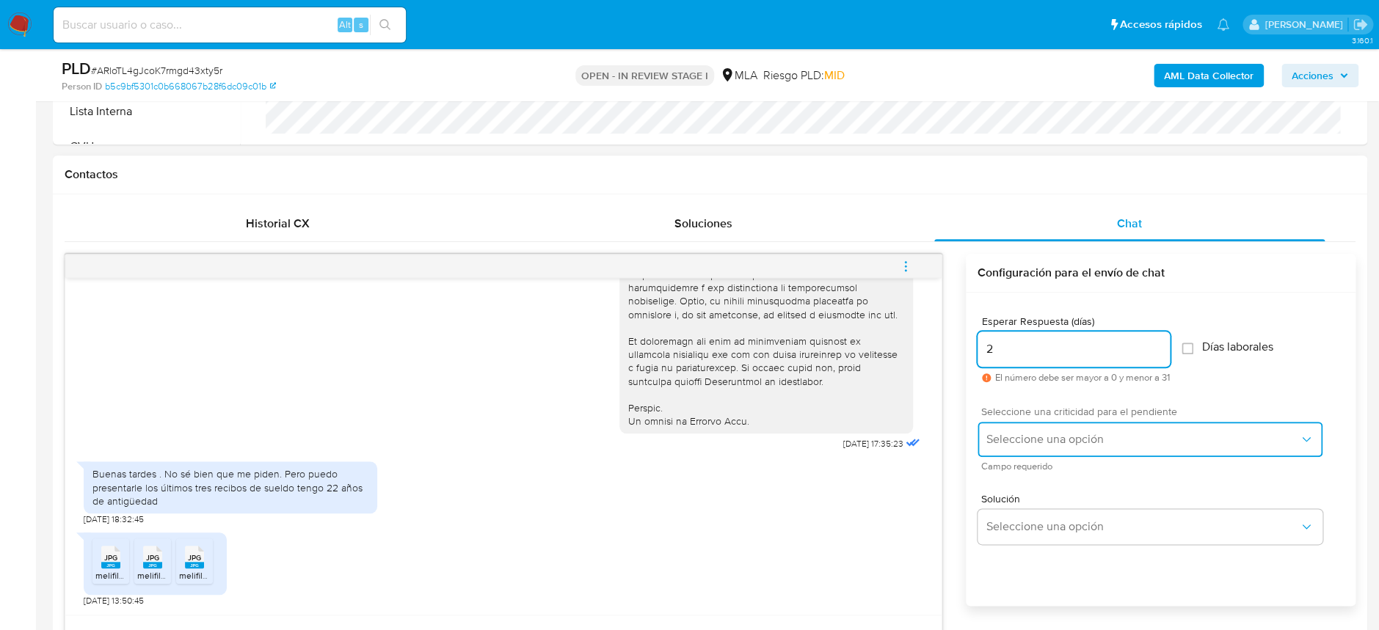
click at [1021, 426] on button "Seleccione una opción" at bounding box center [1149, 439] width 345 height 35
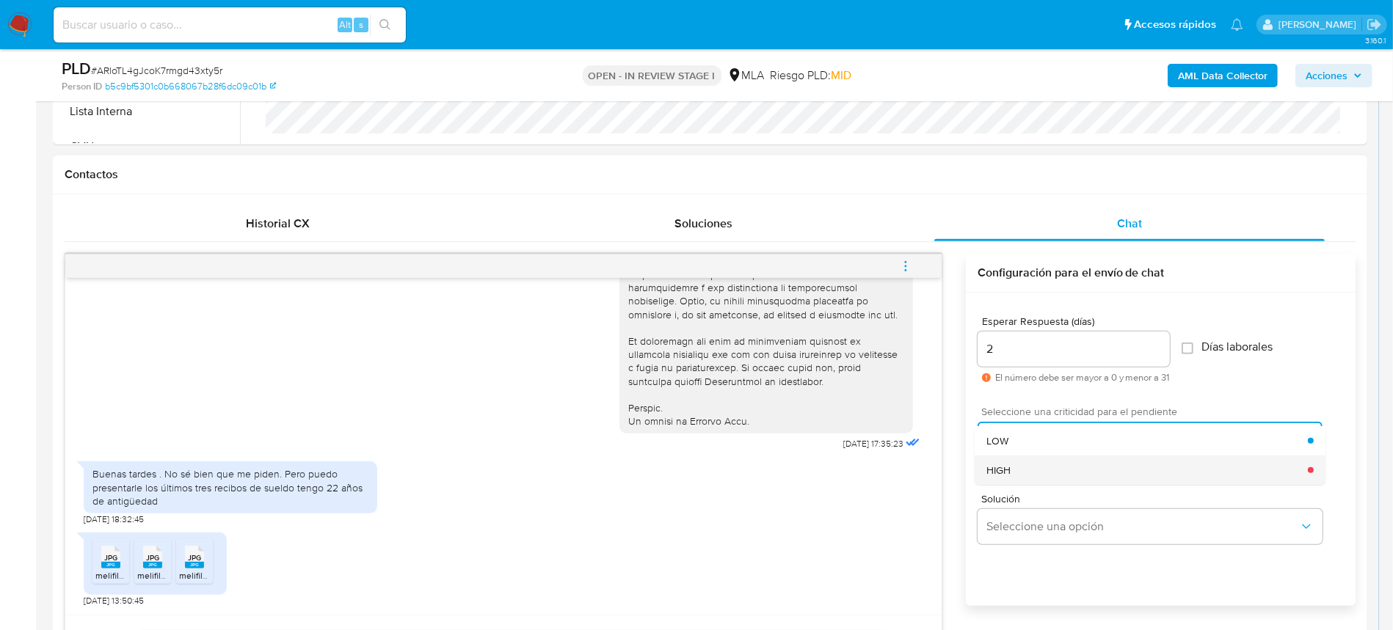
click at [1023, 459] on div "HIGH" at bounding box center [1146, 470] width 321 height 29
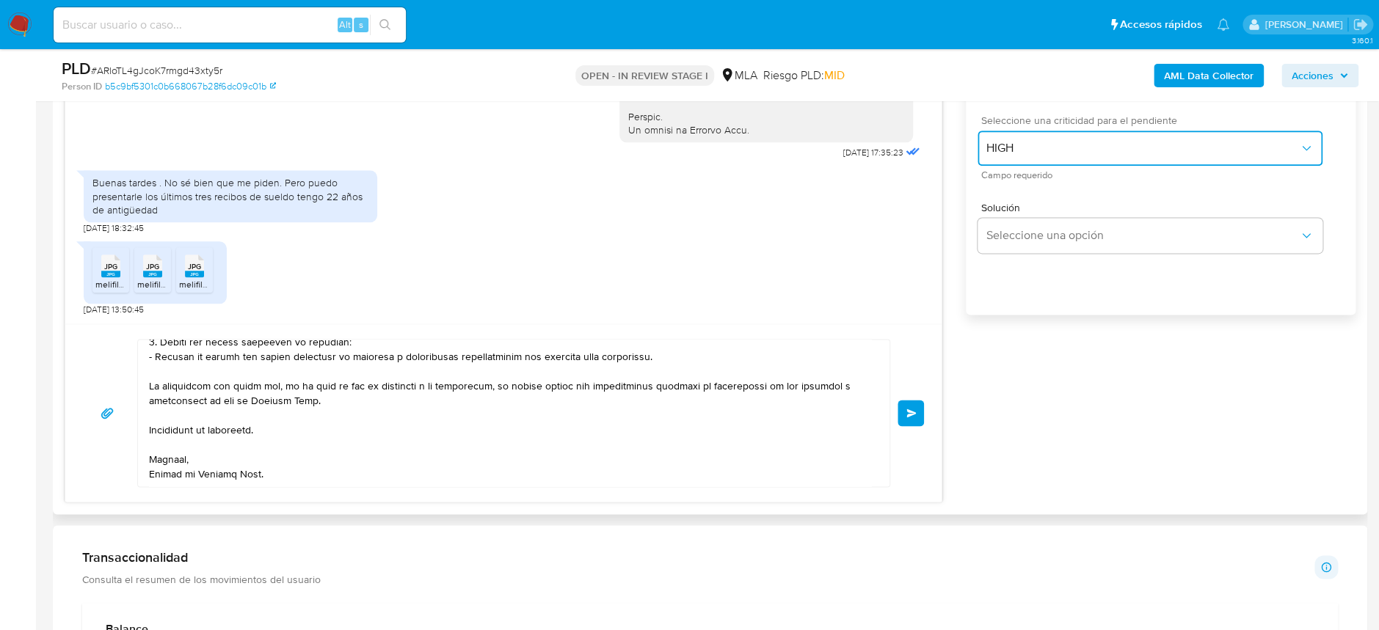
scroll to position [905, 0]
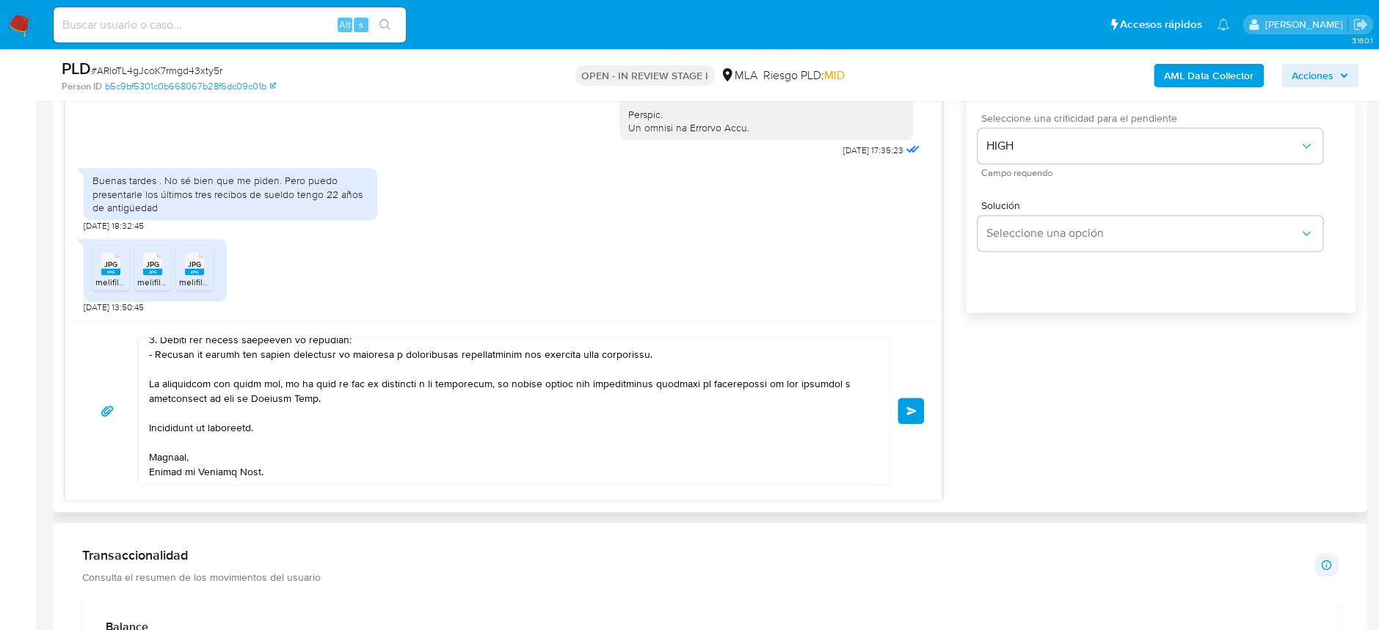
click at [905, 417] on button "Enviar" at bounding box center [910, 411] width 26 height 26
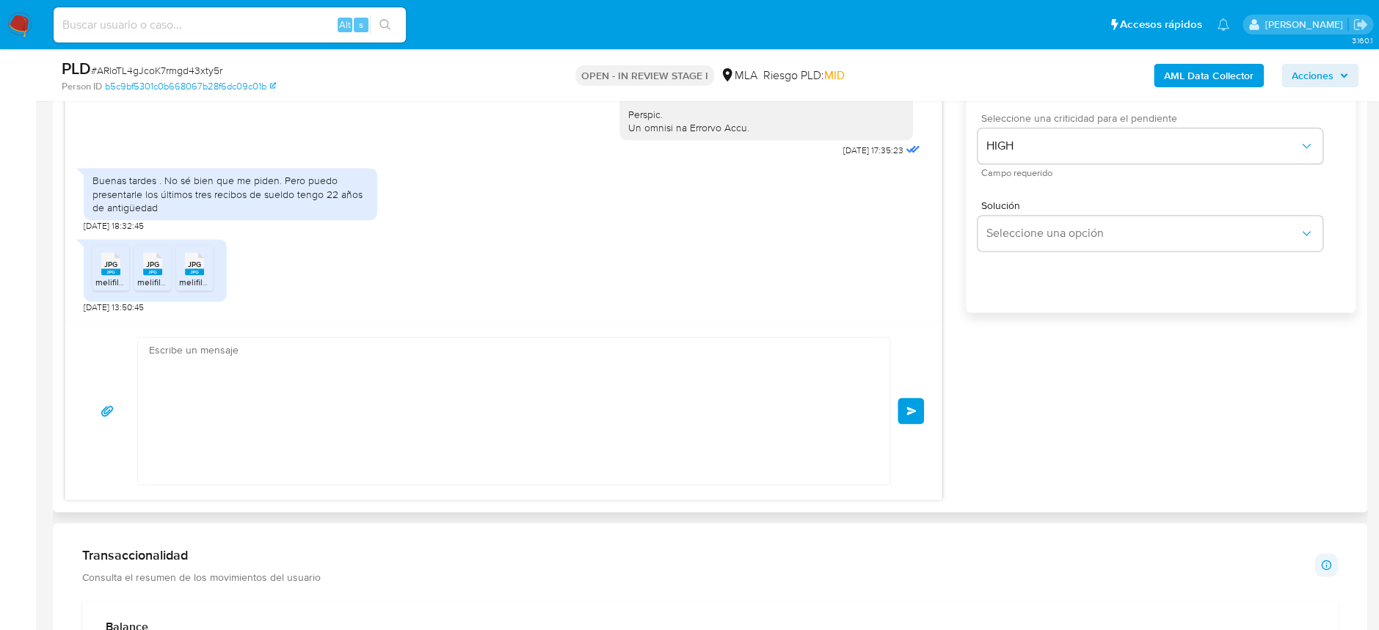
scroll to position [1291, 0]
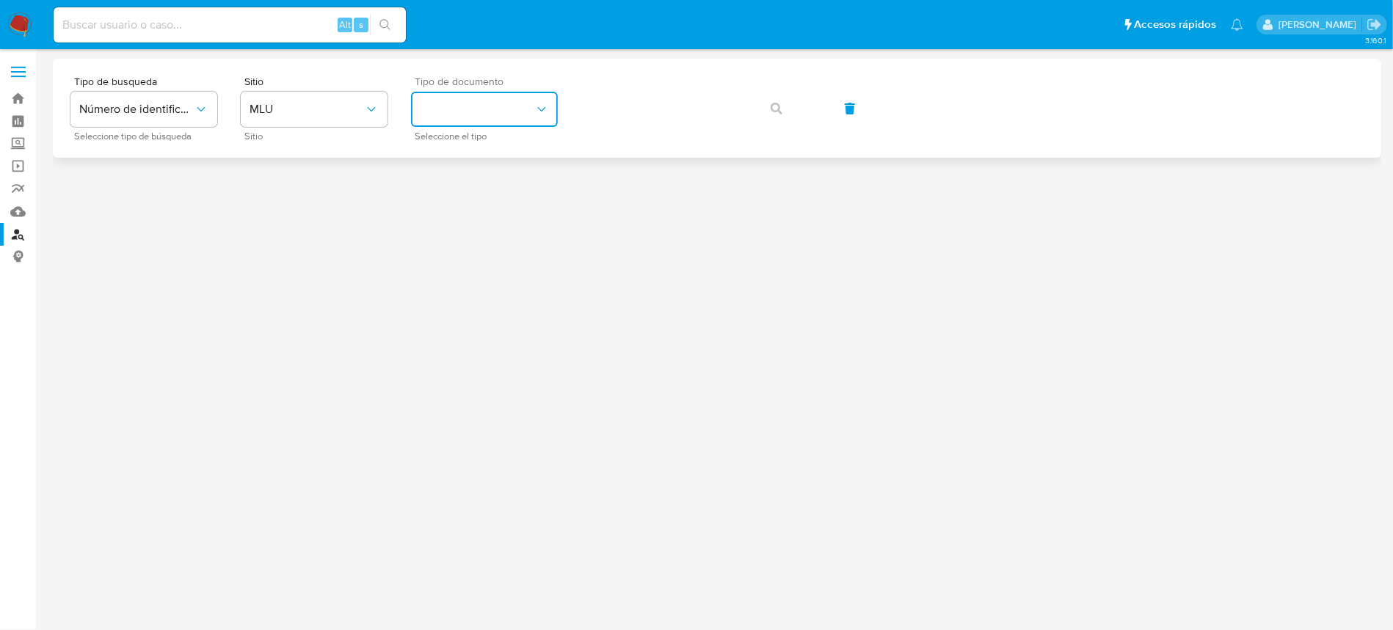
click at [510, 112] on button "identificationType" at bounding box center [484, 109] width 147 height 35
drag, startPoint x: 318, startPoint y: 109, endPoint x: 309, endPoint y: 125, distance: 18.7
click at [318, 112] on span "MLU" at bounding box center [306, 109] width 114 height 15
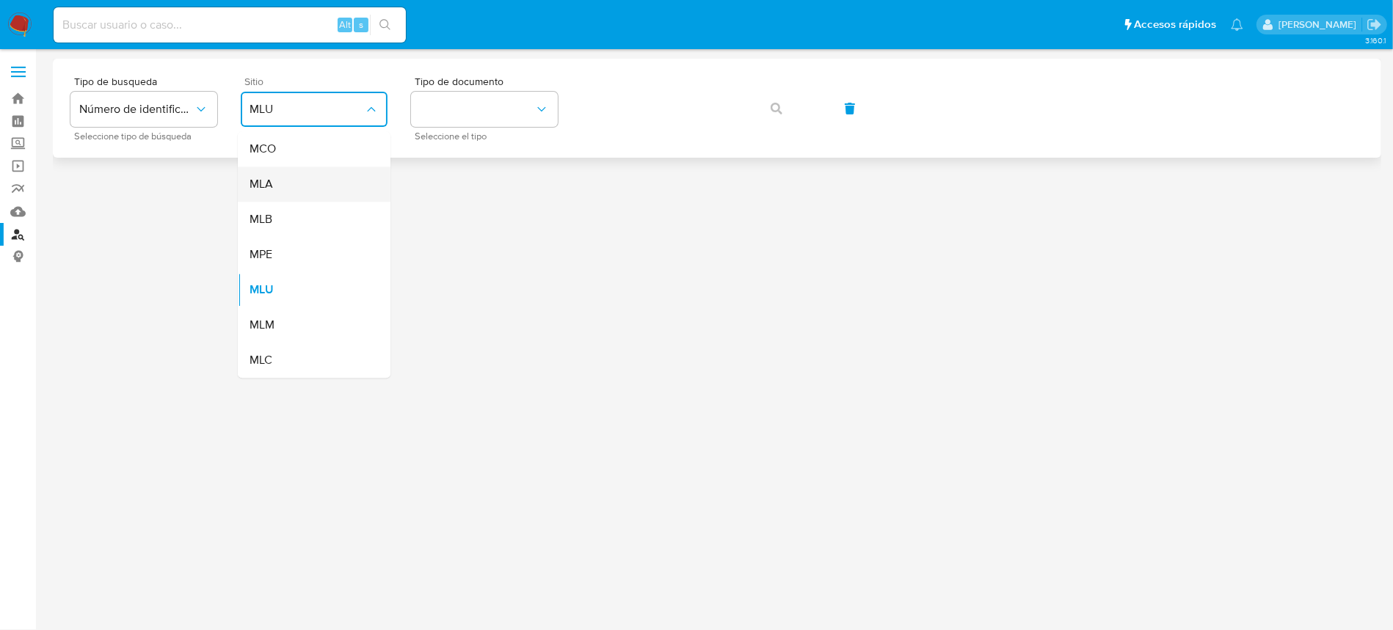
click at [296, 184] on div "MLA" at bounding box center [309, 184] width 120 height 35
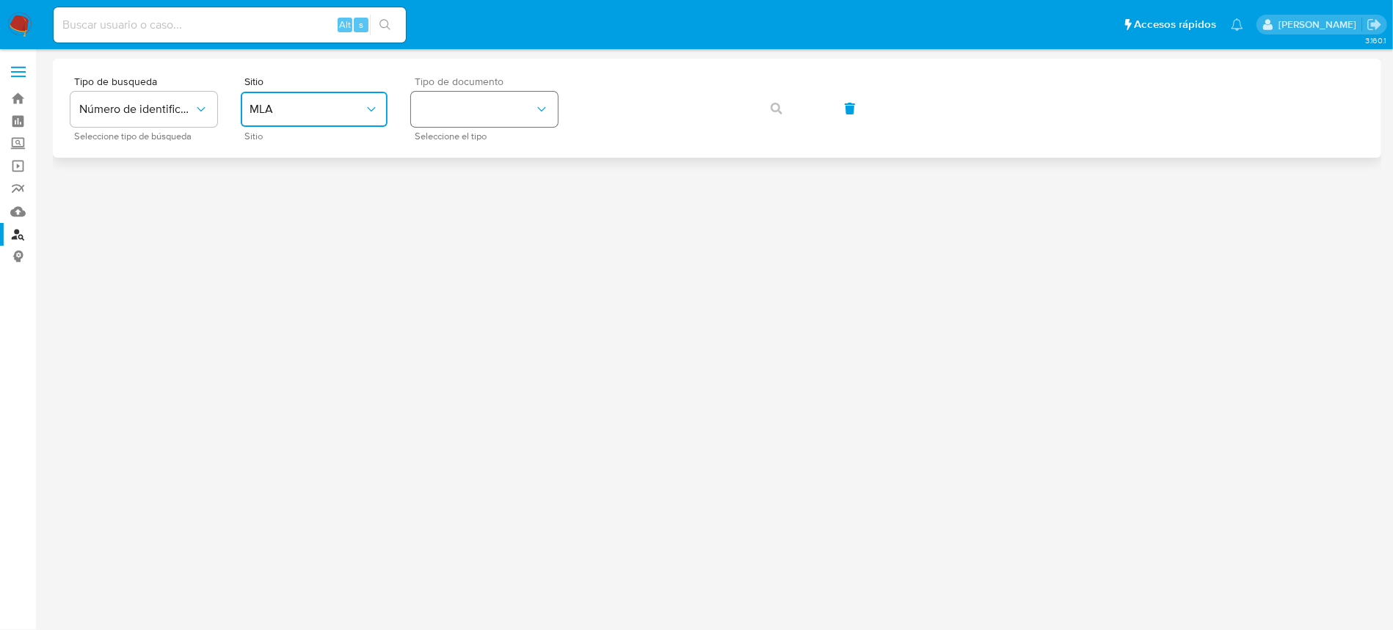
drag, startPoint x: 475, startPoint y: 106, endPoint x: 477, endPoint y: 124, distance: 17.7
click at [475, 113] on button "identificationType" at bounding box center [484, 109] width 147 height 35
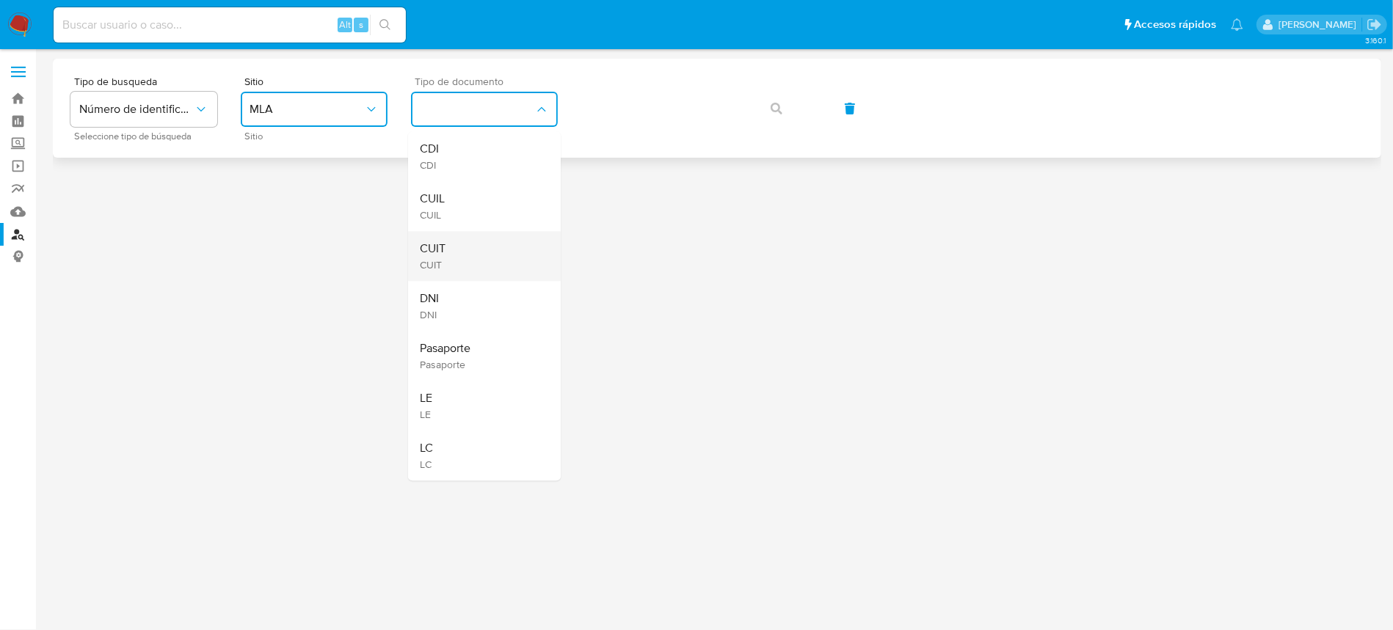
click at [470, 250] on div "CUIT CUIT" at bounding box center [480, 256] width 120 height 50
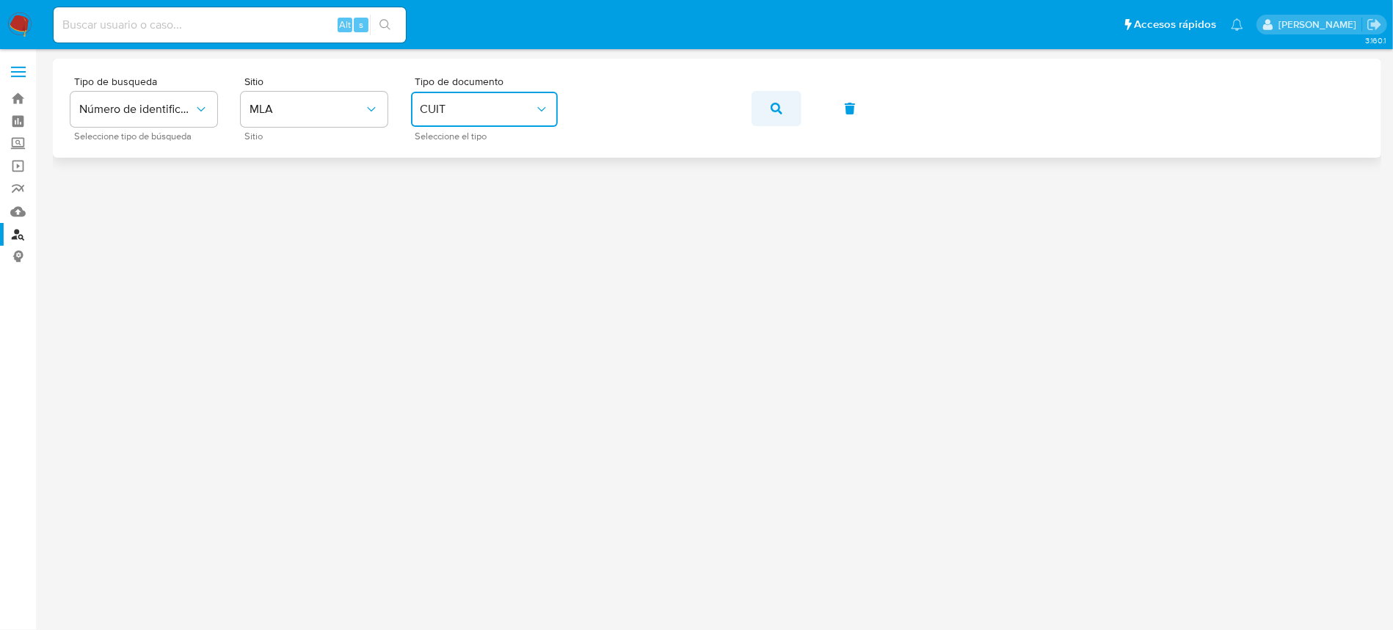
drag, startPoint x: 811, startPoint y: 106, endPoint x: 792, endPoint y: 107, distance: 19.8
click at [809, 106] on div "Tipo de busqueda Número de identificación Seleccione tipo de búsqueda Sitio MLA…" at bounding box center [716, 108] width 1293 height 64
click at [766, 101] on button "button" at bounding box center [776, 108] width 50 height 35
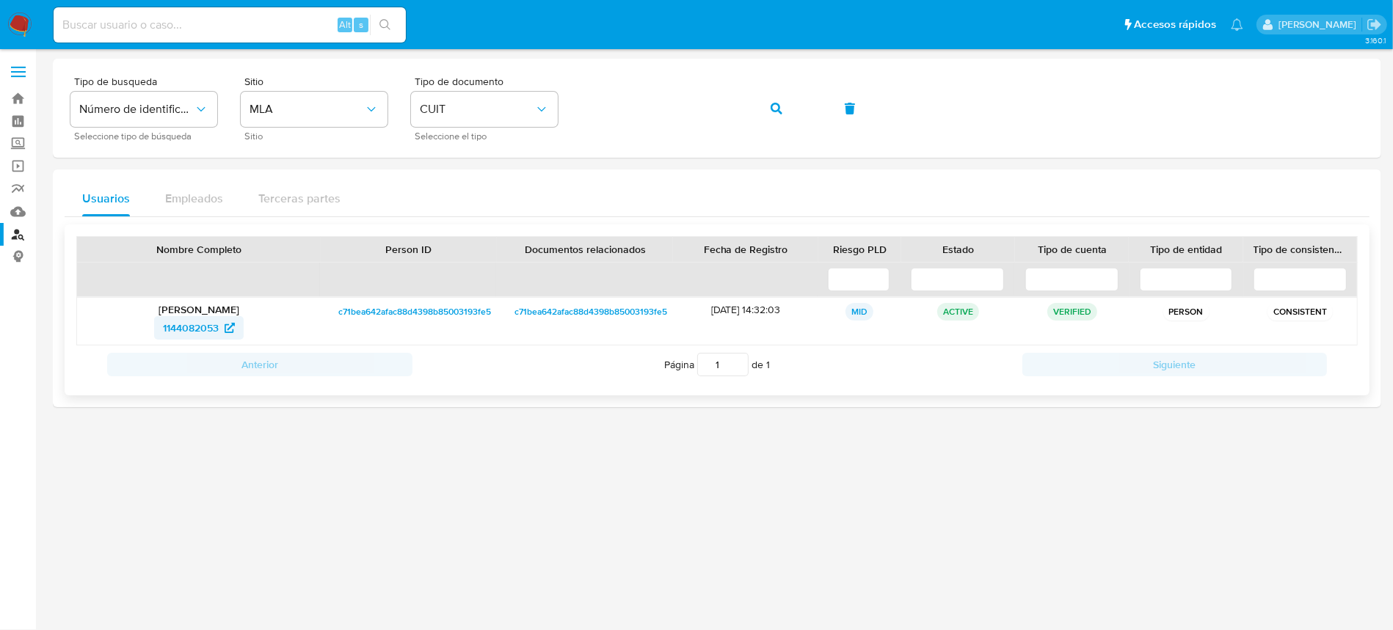
click at [188, 327] on span "1144082053" at bounding box center [191, 327] width 56 height 23
click at [264, 29] on input at bounding box center [230, 24] width 352 height 19
paste input "255530114"
type input "255530114"
click at [384, 29] on icon "search-icon" at bounding box center [385, 25] width 12 height 12
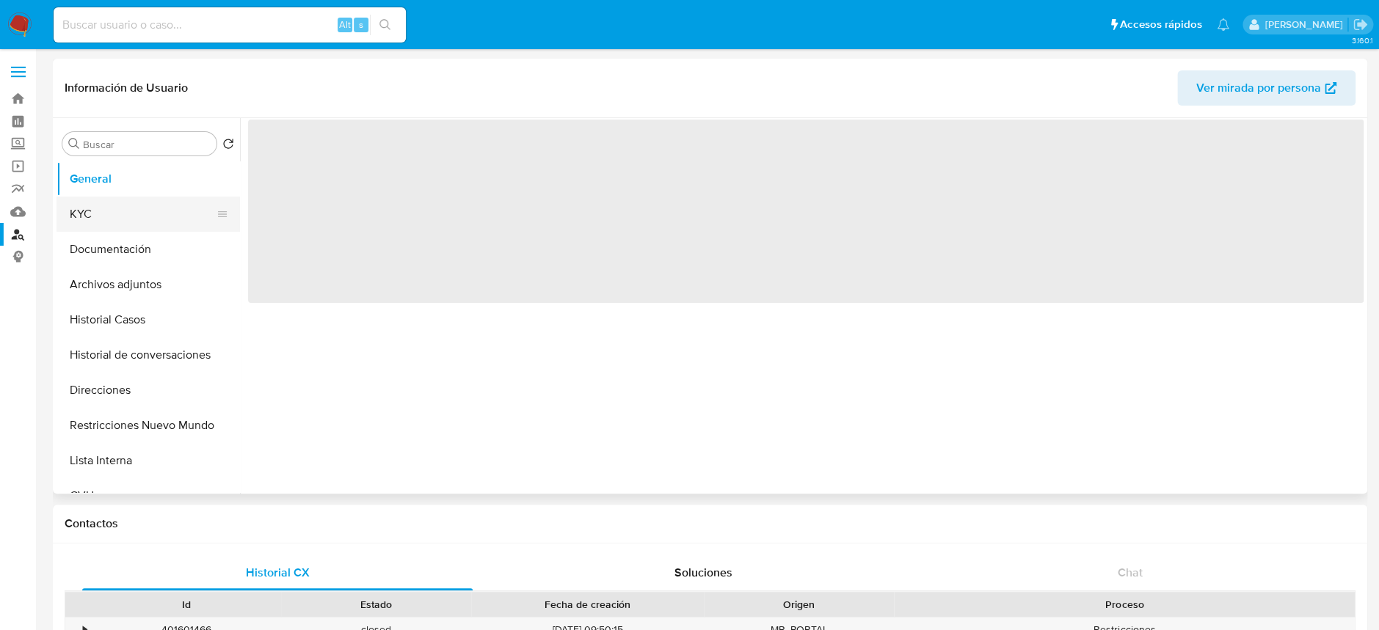
select select "10"
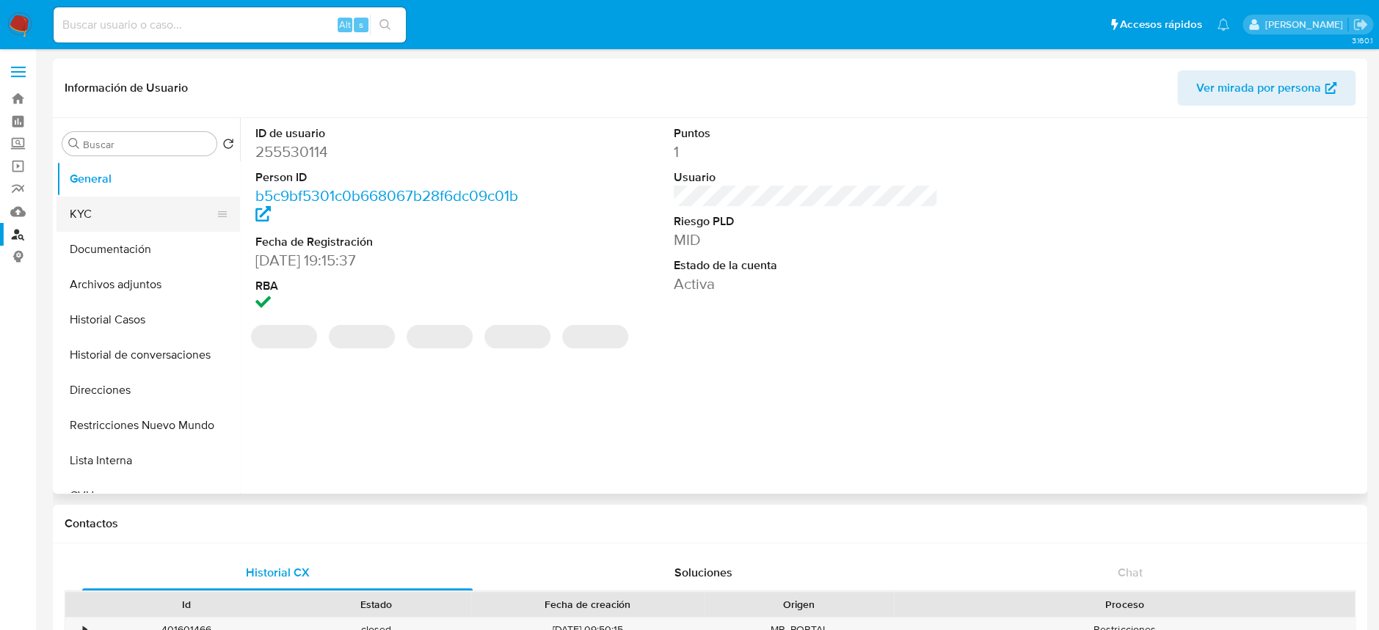
click at [93, 210] on button "KYC" at bounding box center [142, 214] width 172 height 35
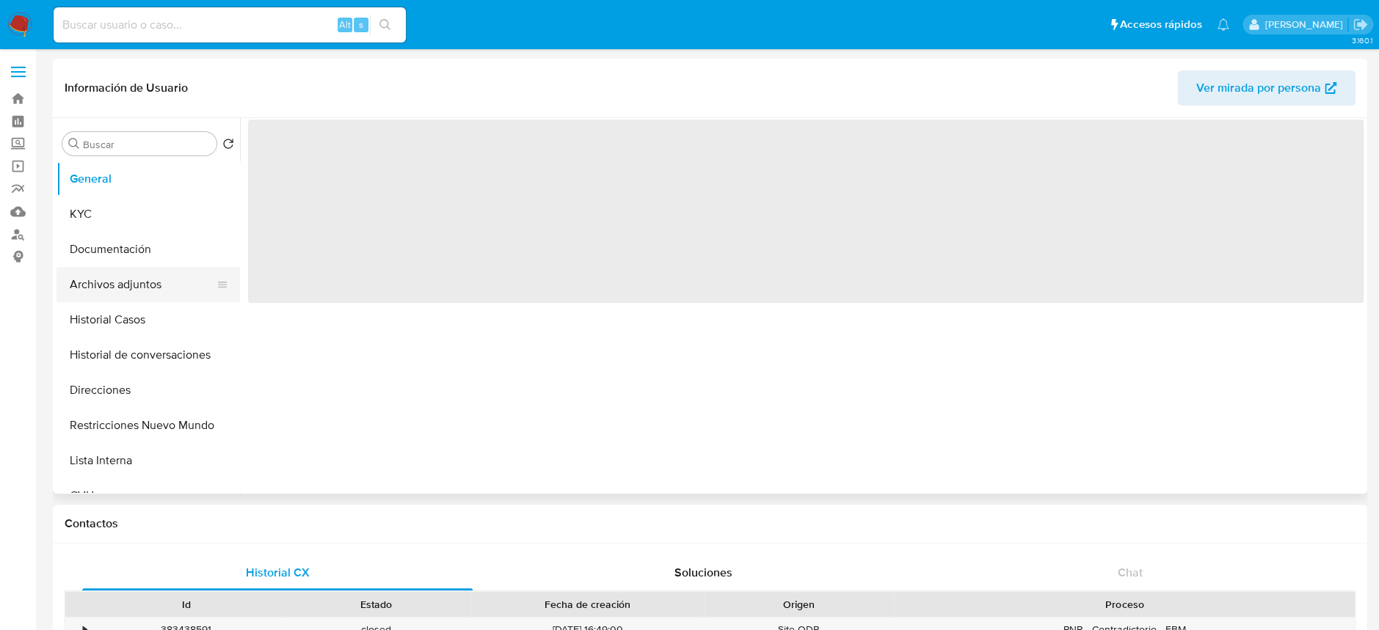
select select "10"
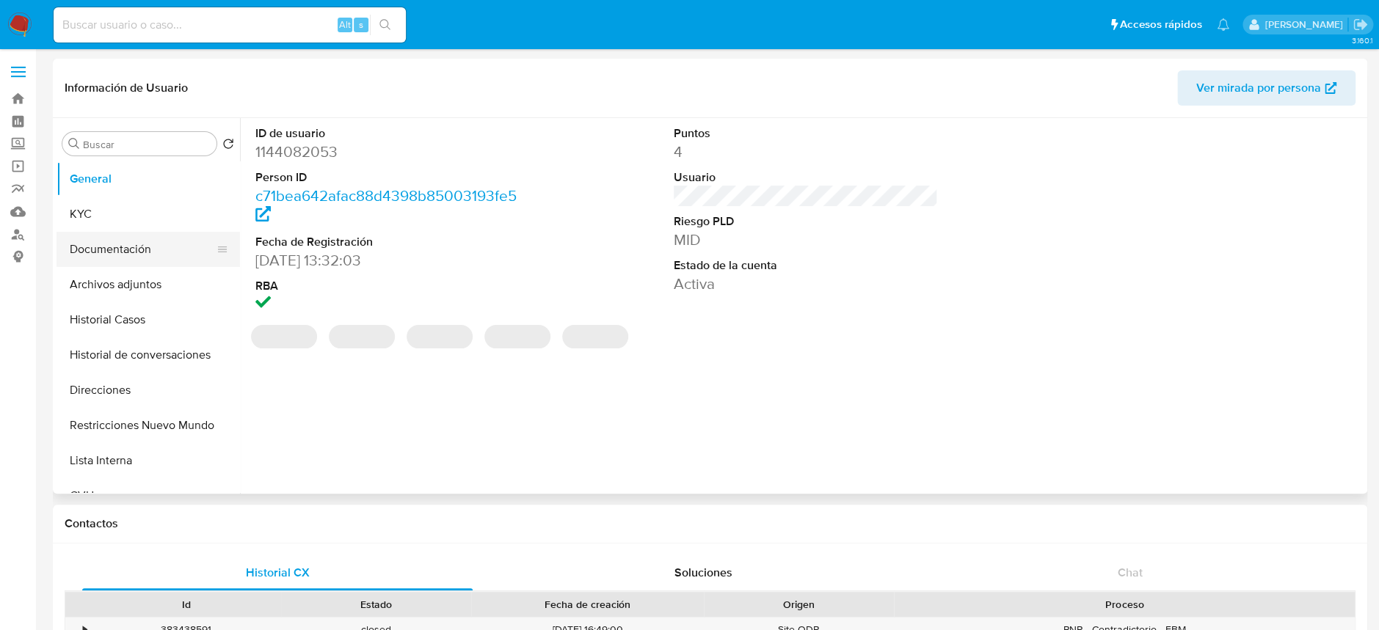
click at [139, 247] on button "Documentación" at bounding box center [142, 249] width 172 height 35
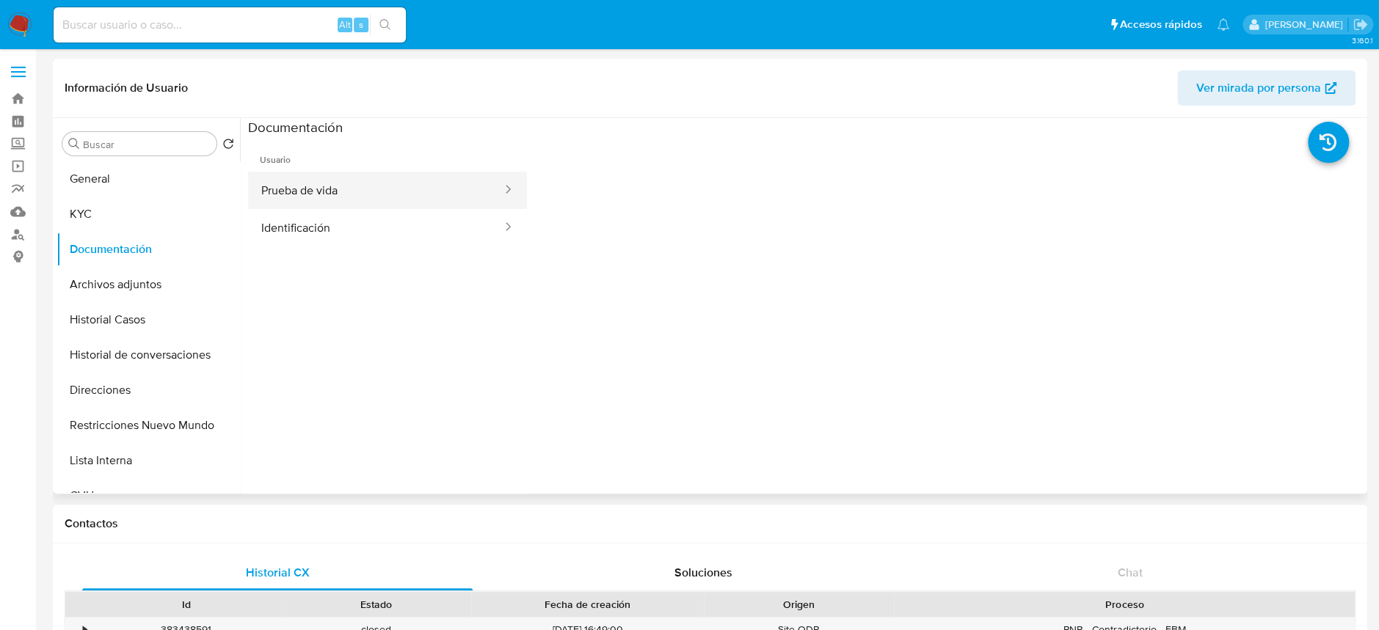
click at [314, 194] on button "Prueba de vida" at bounding box center [375, 190] width 255 height 37
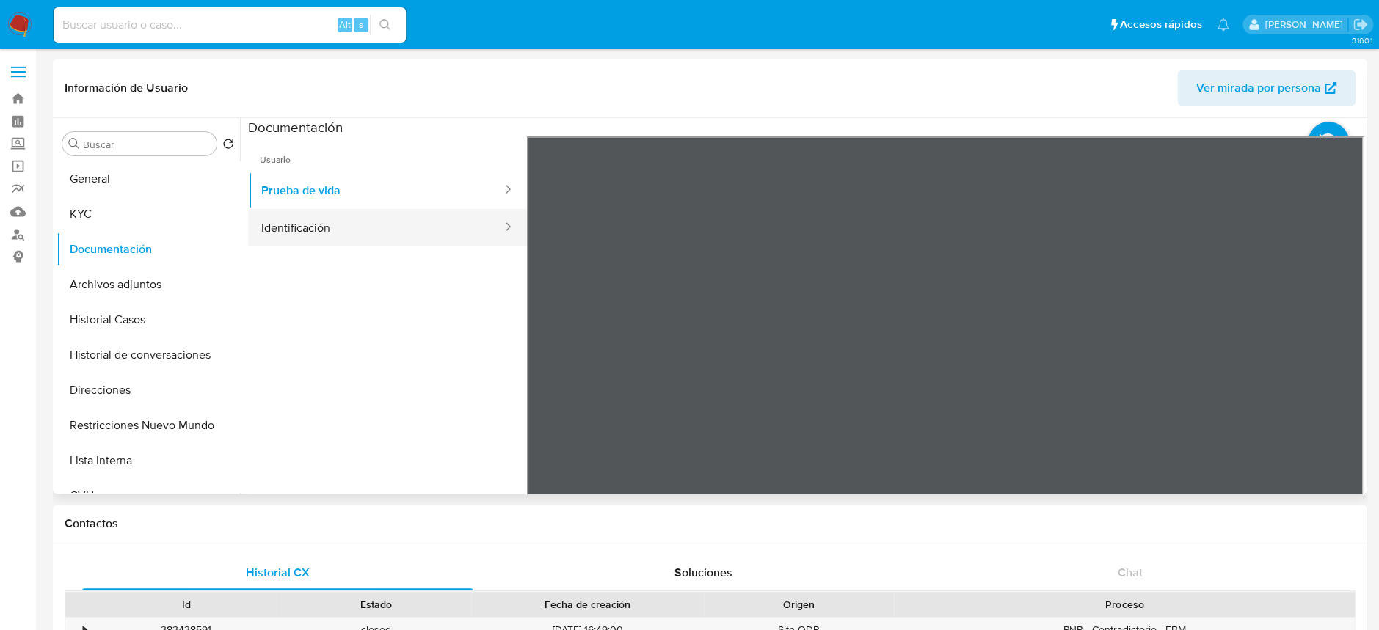
click at [429, 231] on button "Identificación" at bounding box center [375, 227] width 255 height 37
click at [1342, 376] on icon at bounding box center [1344, 375] width 9 height 15
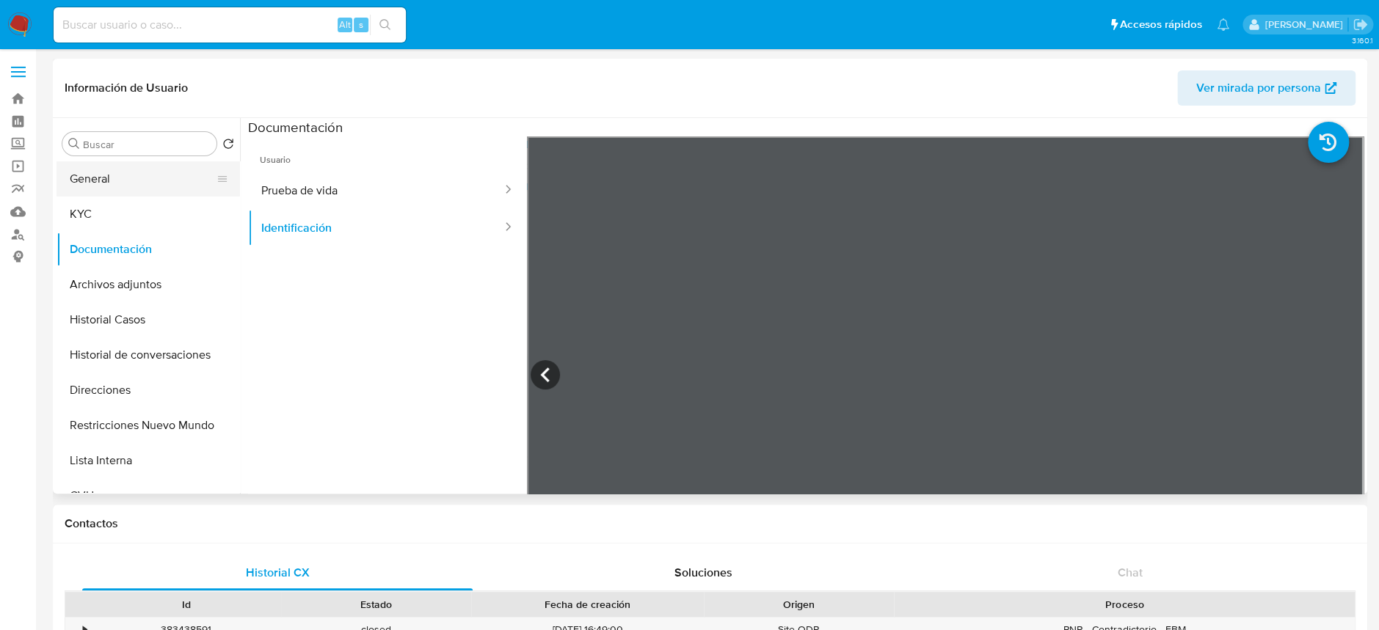
click at [118, 179] on button "General" at bounding box center [142, 178] width 172 height 35
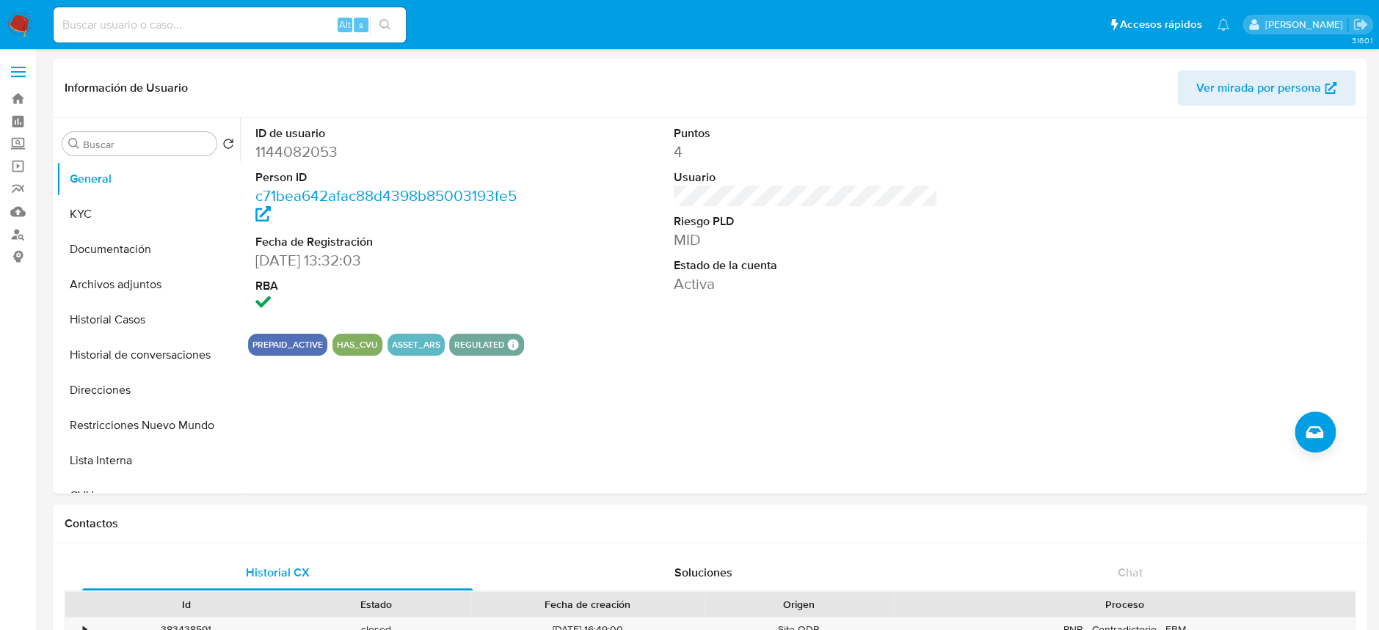
click at [12, 23] on img at bounding box center [19, 24] width 25 height 25
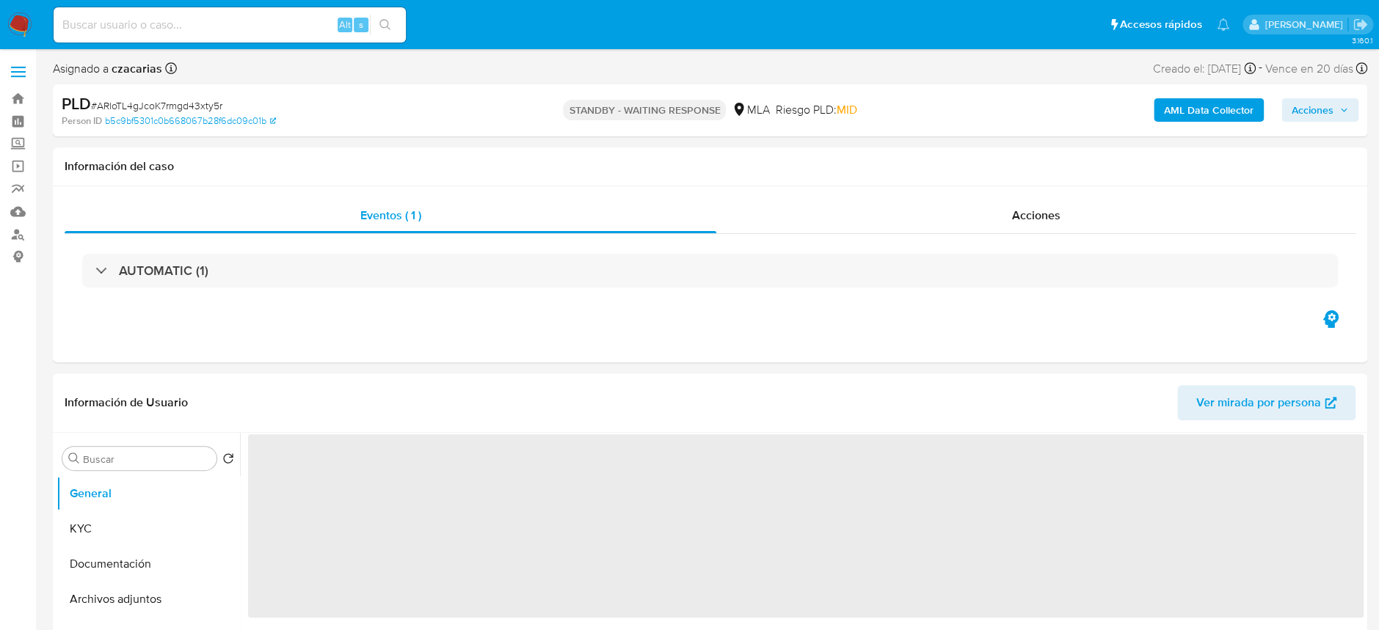
select select "10"
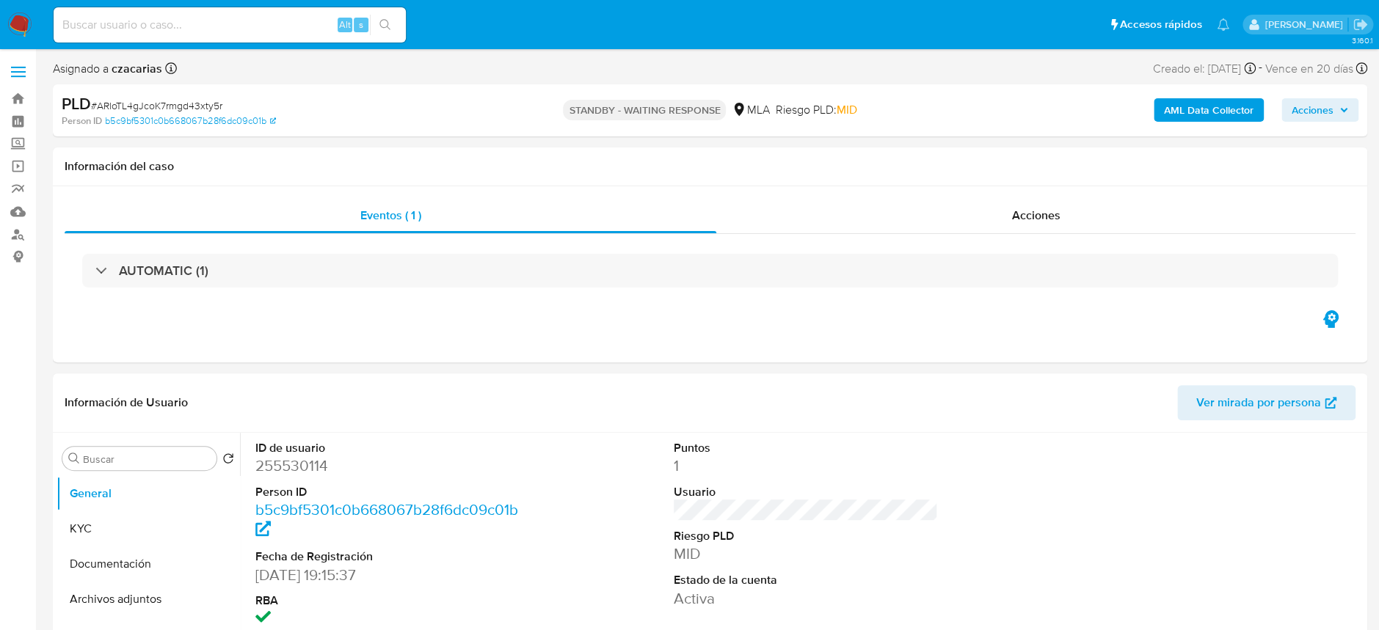
click at [328, 19] on input at bounding box center [230, 24] width 352 height 19
paste input "Vh1BzQ100uMxtCQiTRWMBauV"
type input "Vh1BzQ100uMxtCQiTRWMBauV"
click at [386, 26] on icon "search-icon" at bounding box center [384, 24] width 11 height 11
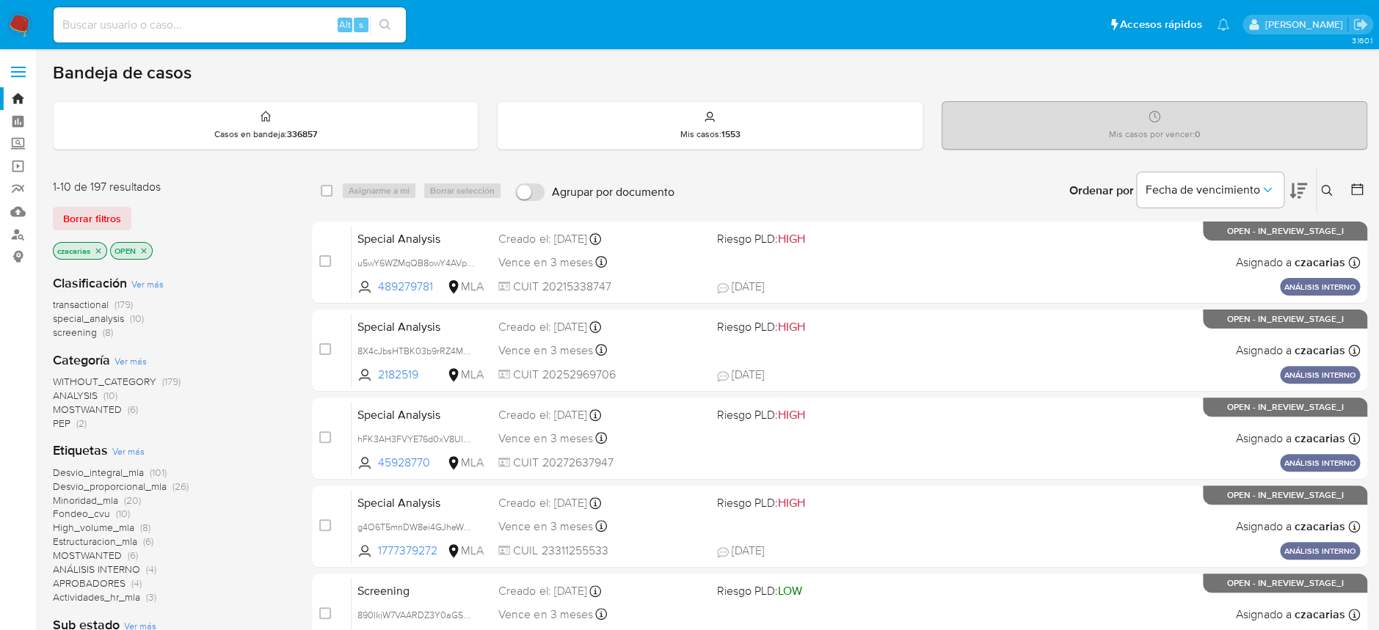
click at [1322, 186] on icon at bounding box center [1326, 190] width 11 height 11
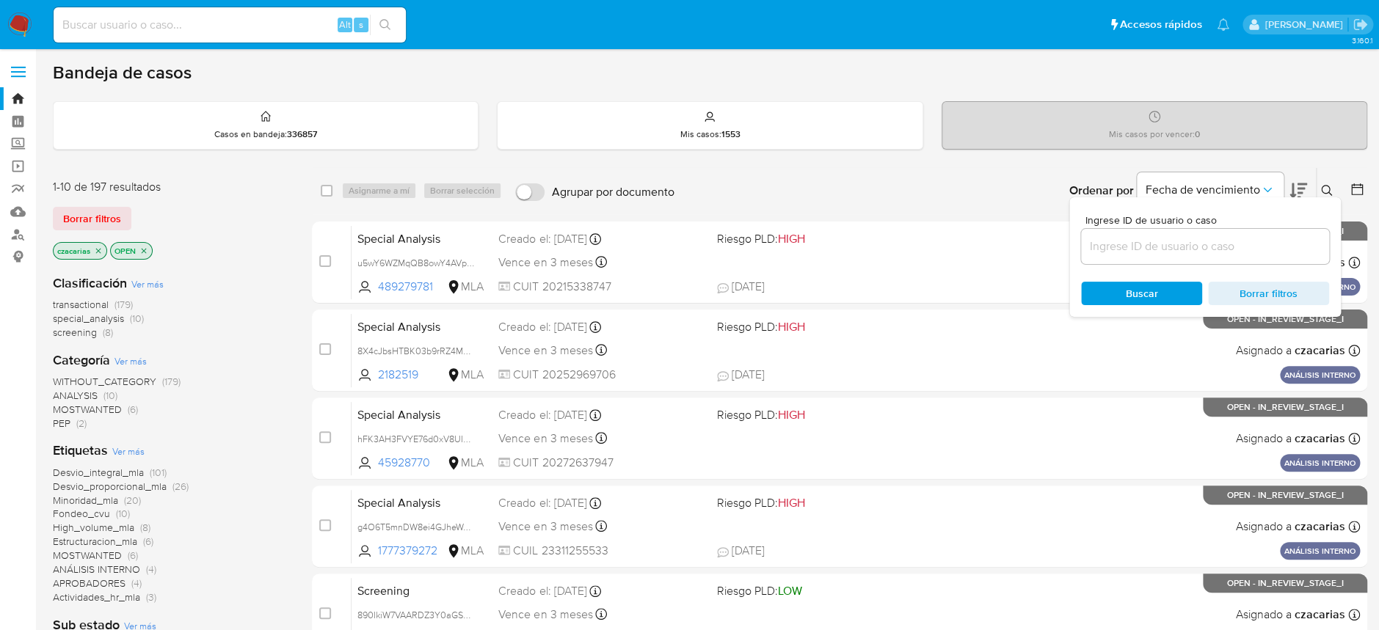
click at [1205, 233] on div at bounding box center [1205, 246] width 248 height 35
click at [1211, 255] on input at bounding box center [1205, 246] width 248 height 19
paste input "Vh1BzQ100uMxtCQiTRWMBauV"
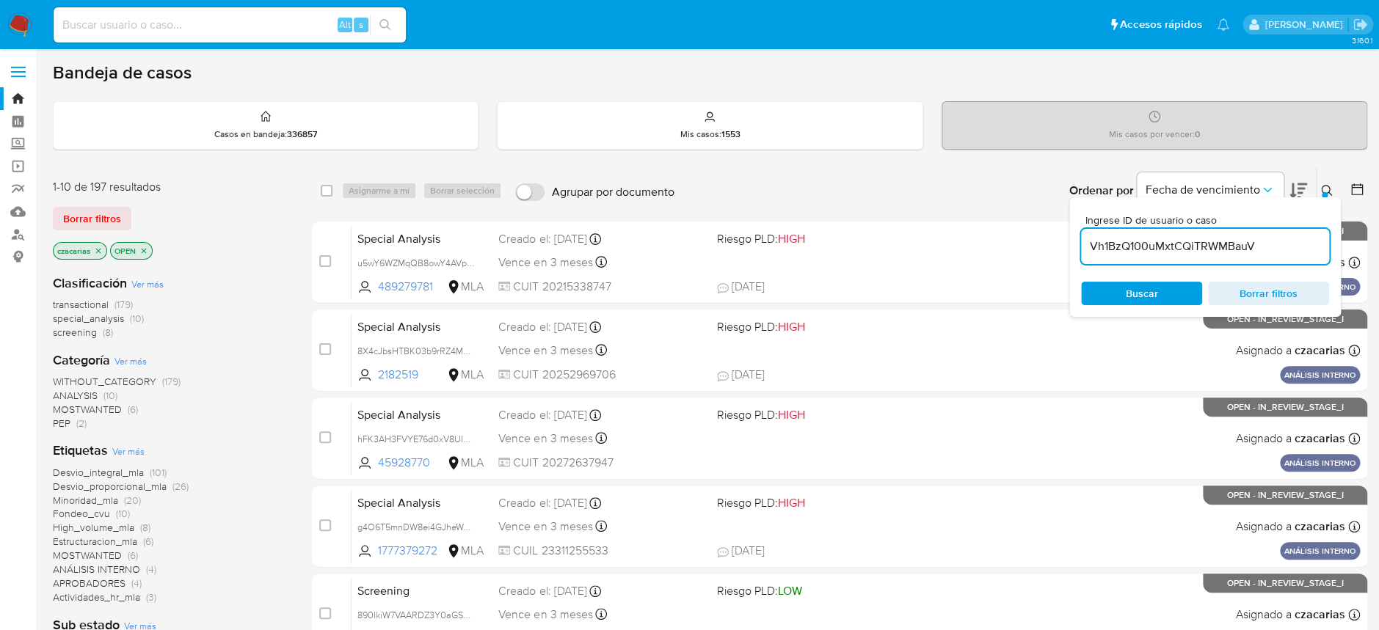
type input "Vh1BzQ100uMxtCQiTRWMBauV"
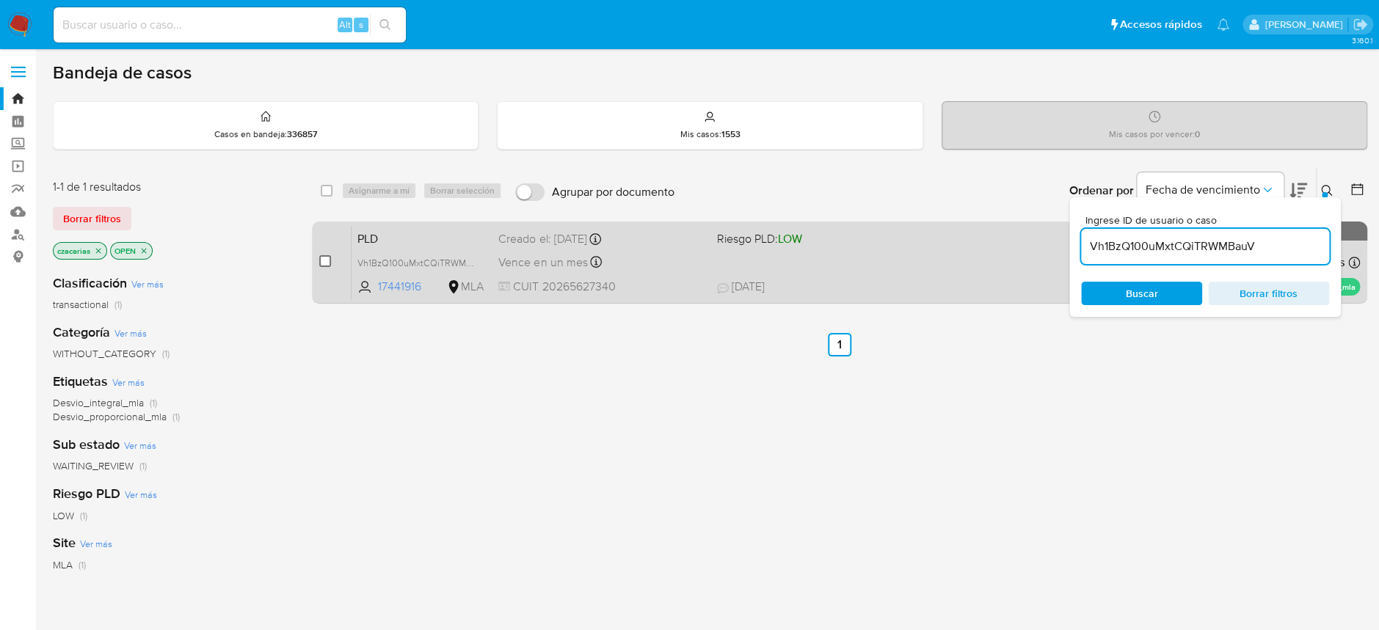
click at [320, 264] on input "checkbox" at bounding box center [325, 261] width 12 height 12
checkbox input "true"
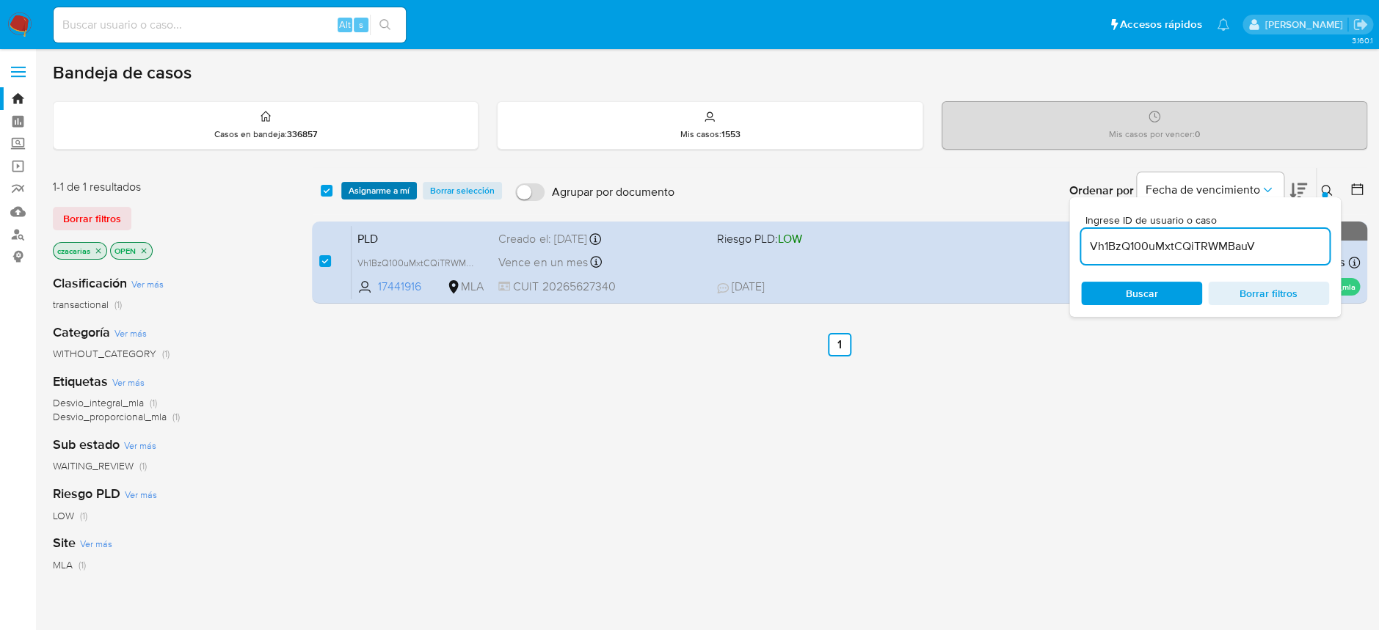
click at [388, 192] on span "Asignarme a mí" at bounding box center [378, 190] width 61 height 15
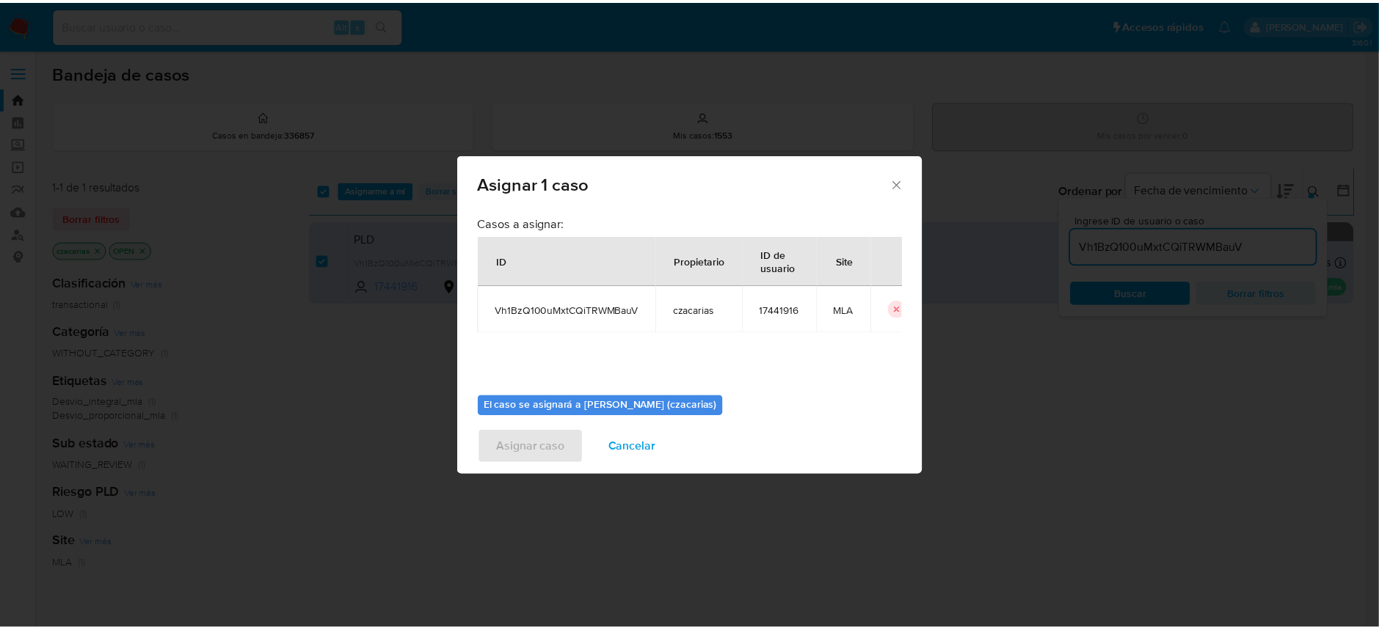
scroll to position [75, 0]
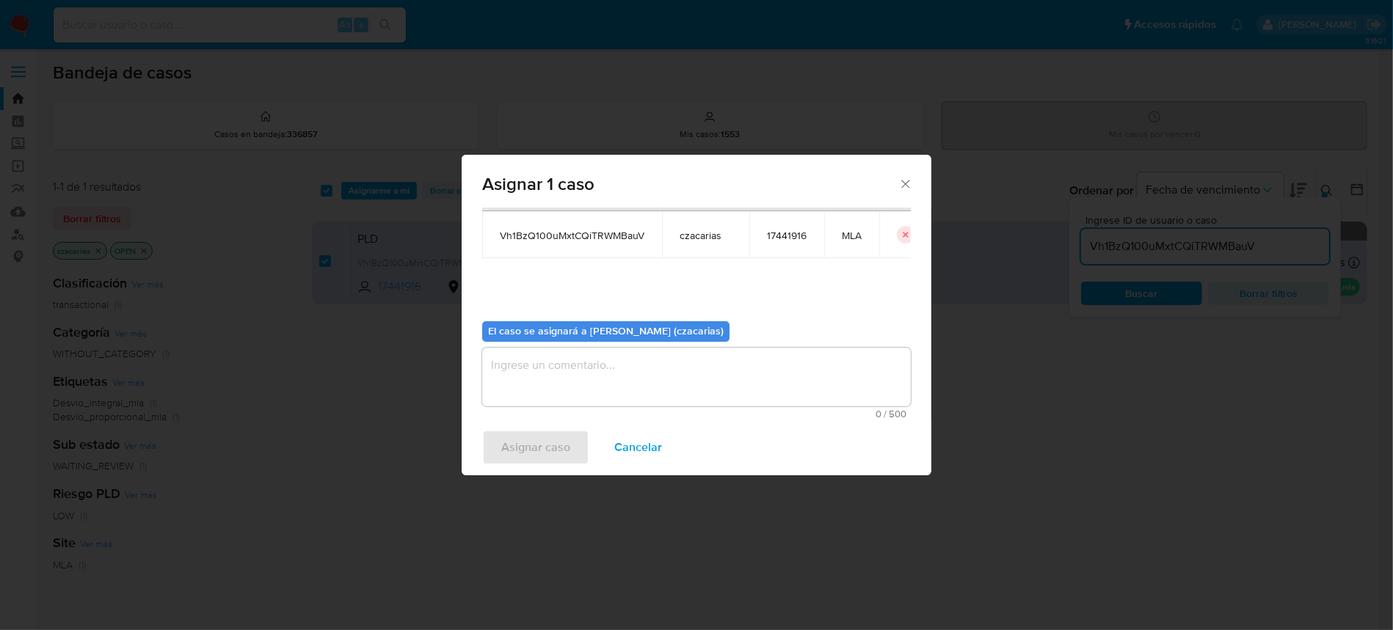
drag, startPoint x: 551, startPoint y: 365, endPoint x: 548, endPoint y: 373, distance: 7.9
click at [551, 366] on textarea "assign-modal" at bounding box center [696, 377] width 428 height 59
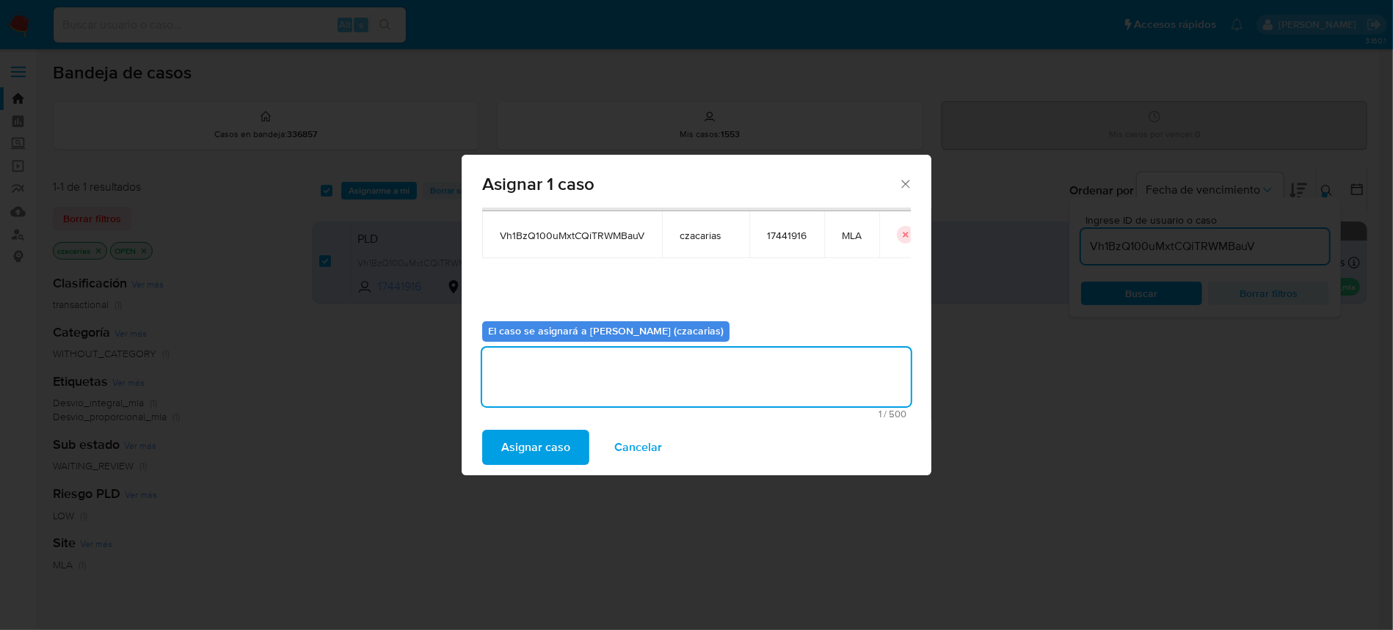
click at [526, 432] on span "Asignar caso" at bounding box center [535, 447] width 69 height 32
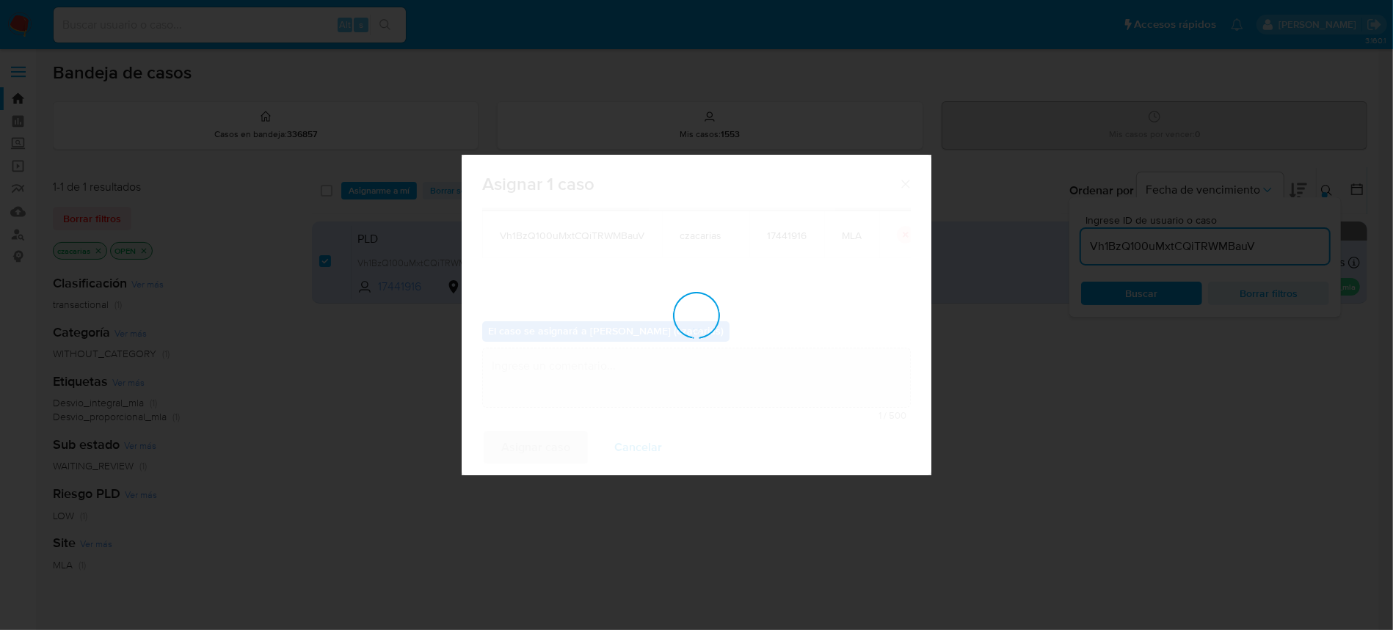
checkbox input "false"
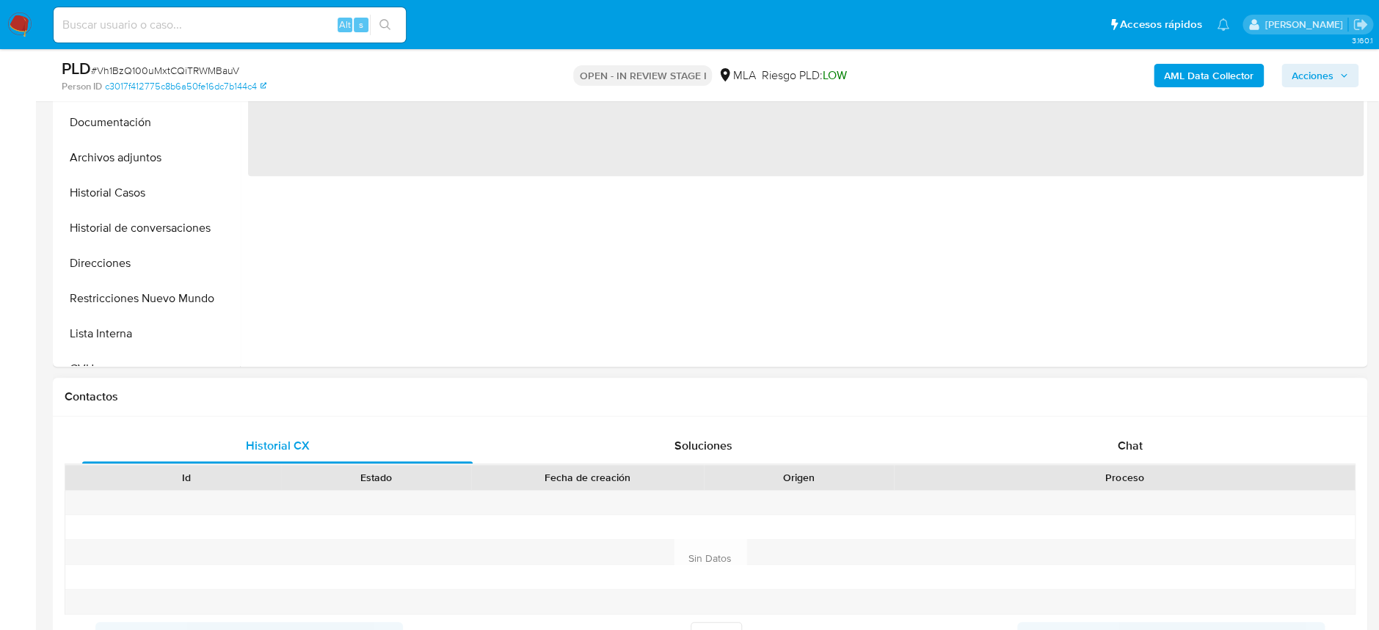
scroll to position [391, 0]
click at [1149, 466] on div "Proceso" at bounding box center [1124, 476] width 461 height 25
select select "10"
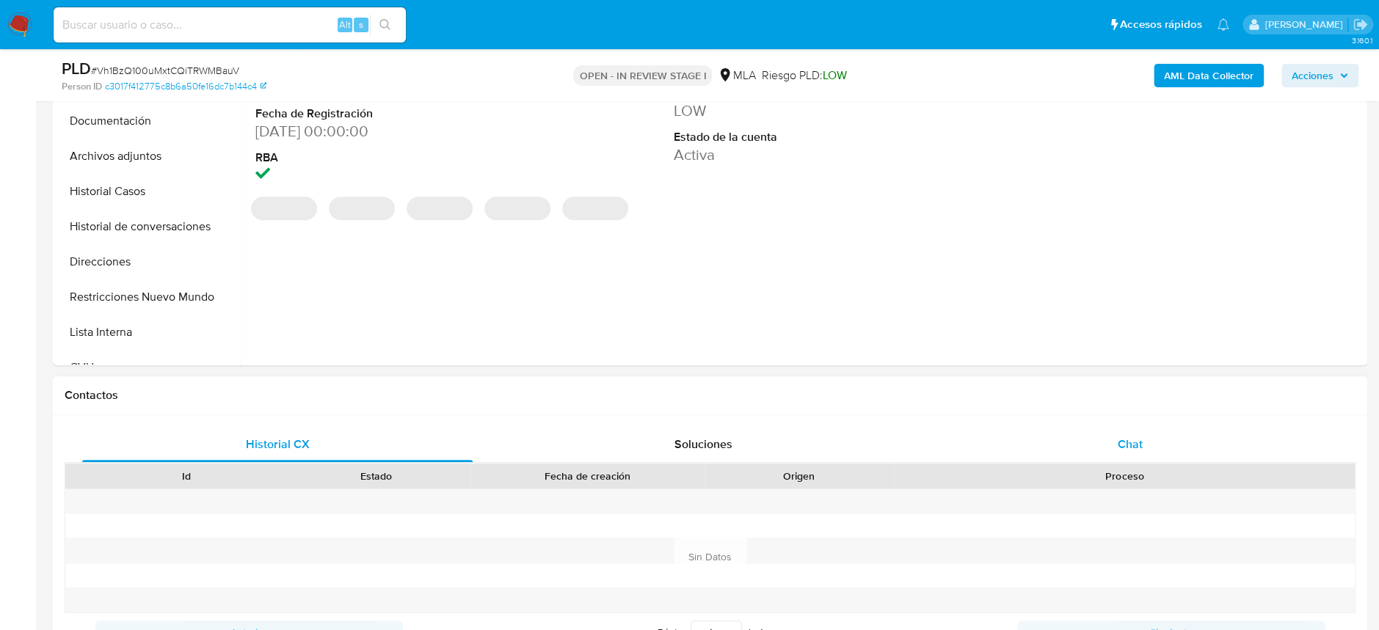
click at [1145, 450] on div "Chat" at bounding box center [1129, 444] width 390 height 35
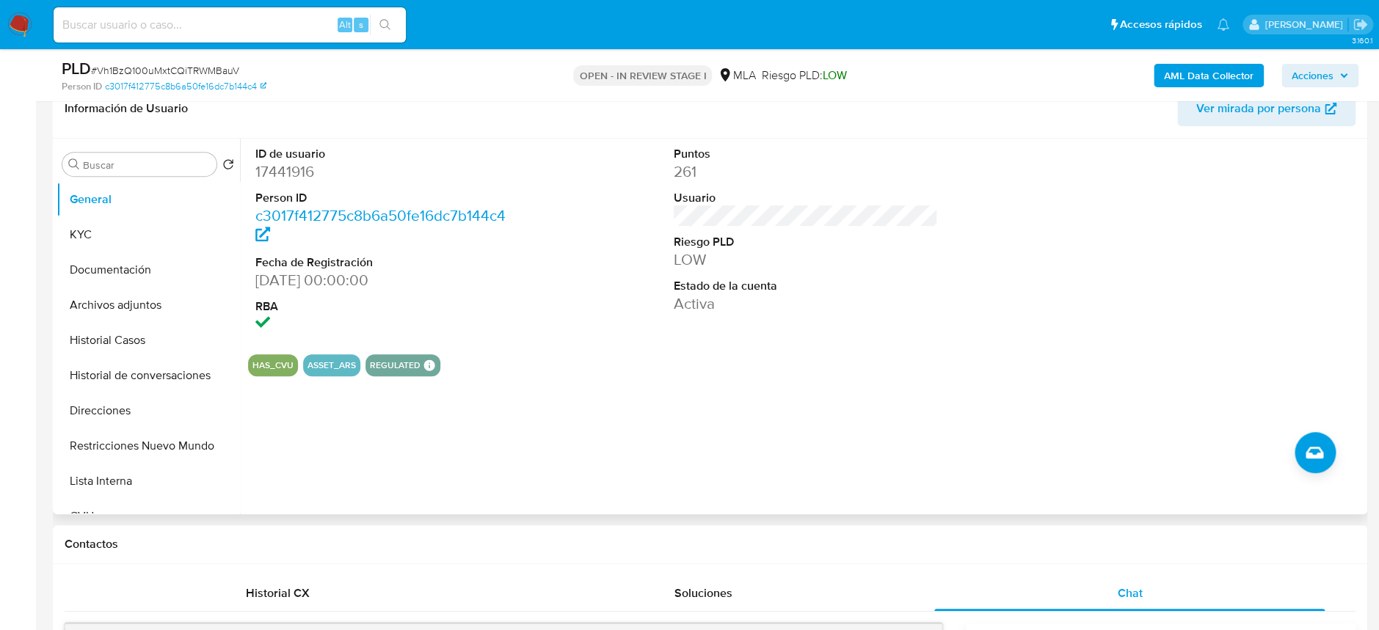
scroll to position [195, 0]
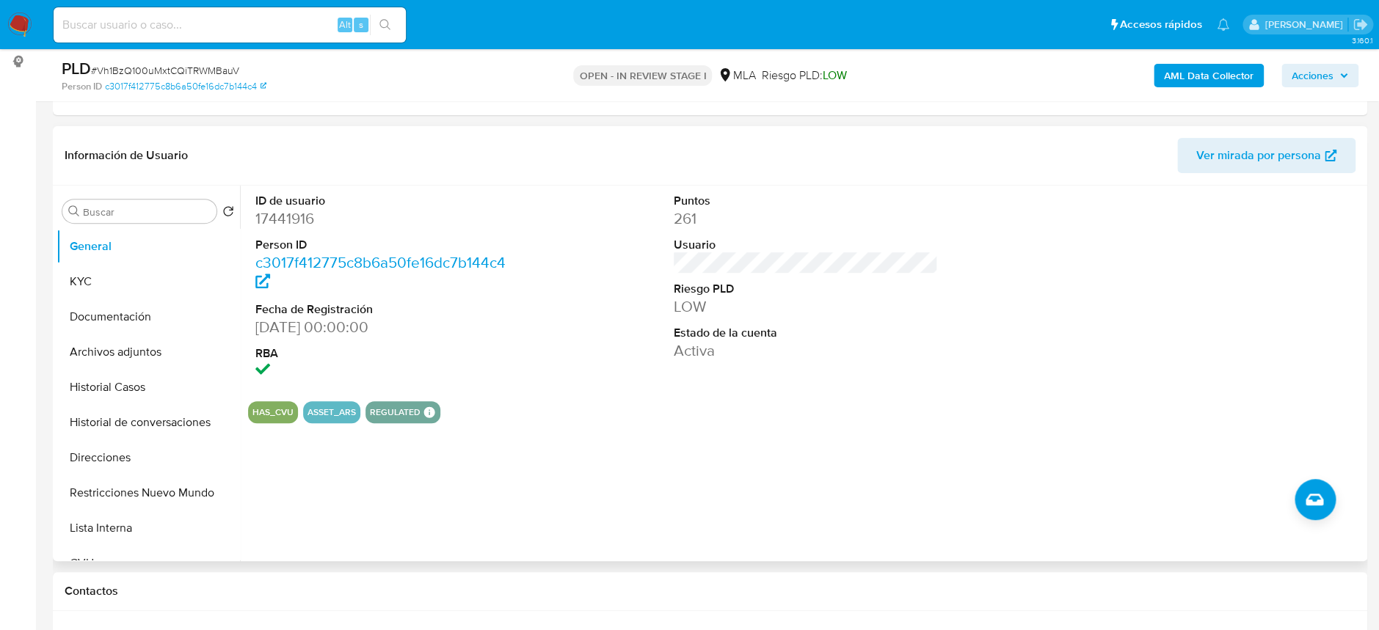
click at [271, 220] on dd "17441916" at bounding box center [387, 218] width 264 height 21
copy dd "17441916"
click at [313, 214] on dd "17441916" at bounding box center [387, 218] width 264 height 21
click at [304, 216] on dd "17441916" at bounding box center [387, 218] width 264 height 21
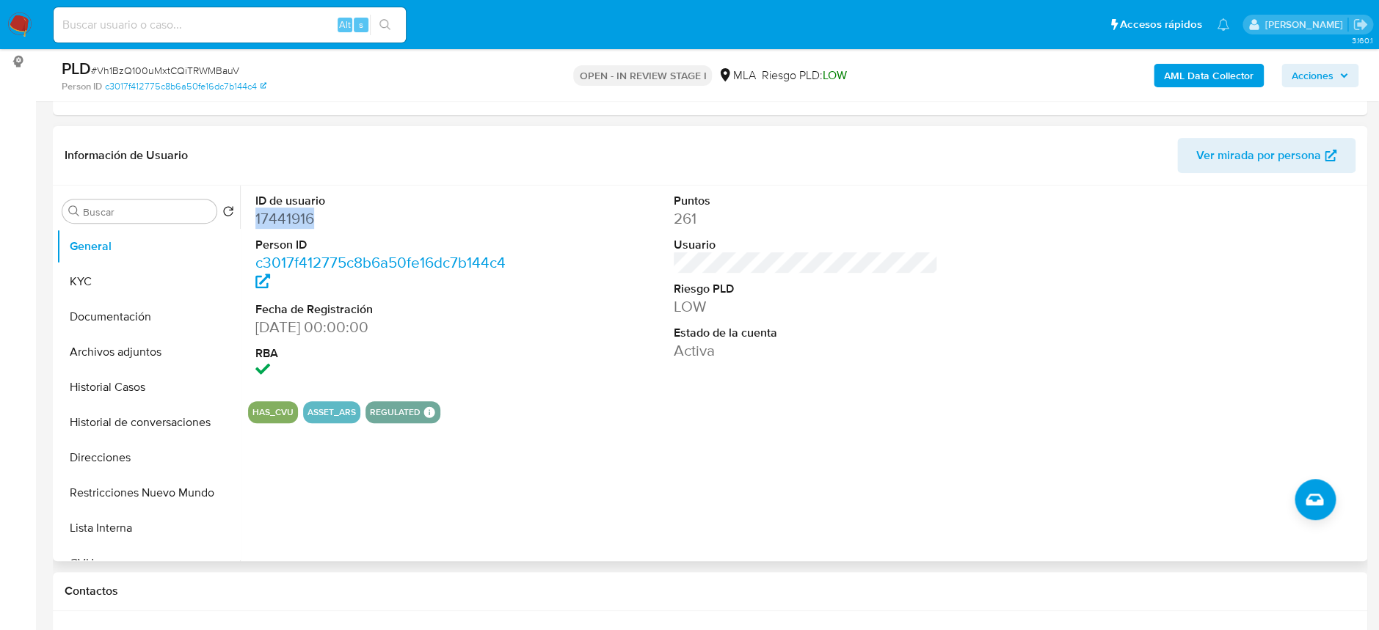
click at [304, 216] on dd "17441916" at bounding box center [387, 218] width 264 height 21
copy dd "17441916"
click at [270, 222] on dd "17441916" at bounding box center [387, 218] width 264 height 21
click at [90, 280] on button "KYC" at bounding box center [142, 281] width 172 height 35
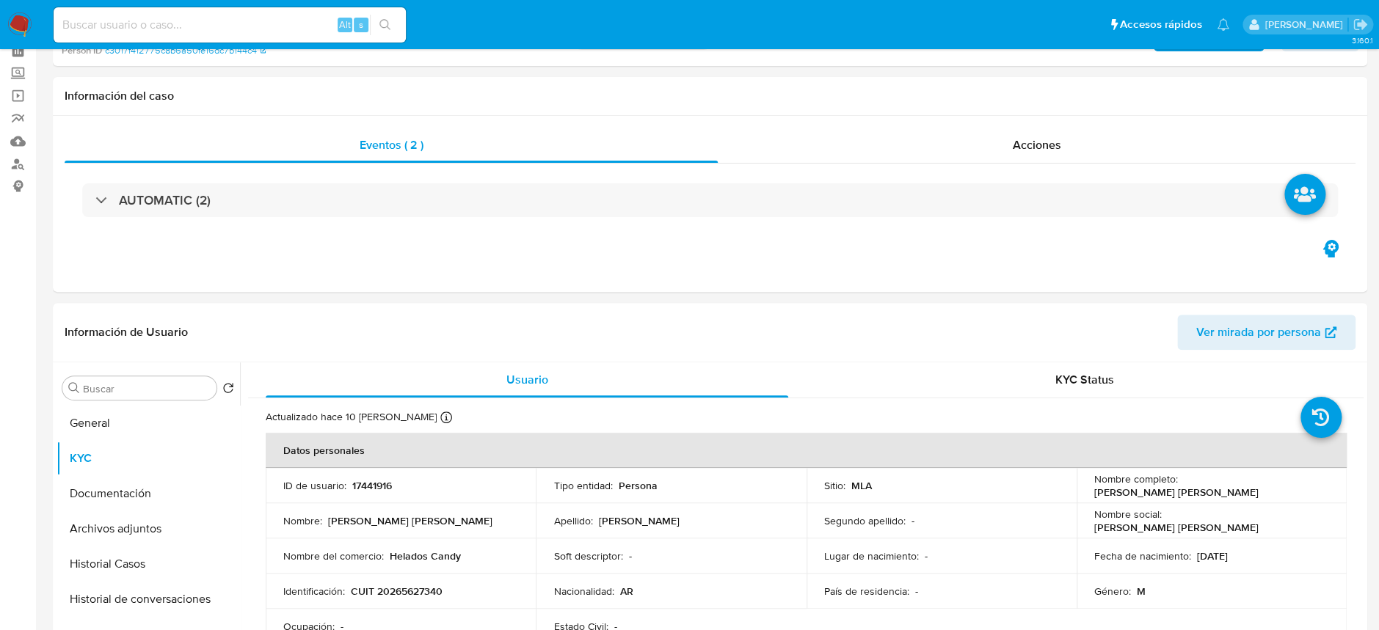
scroll to position [0, 0]
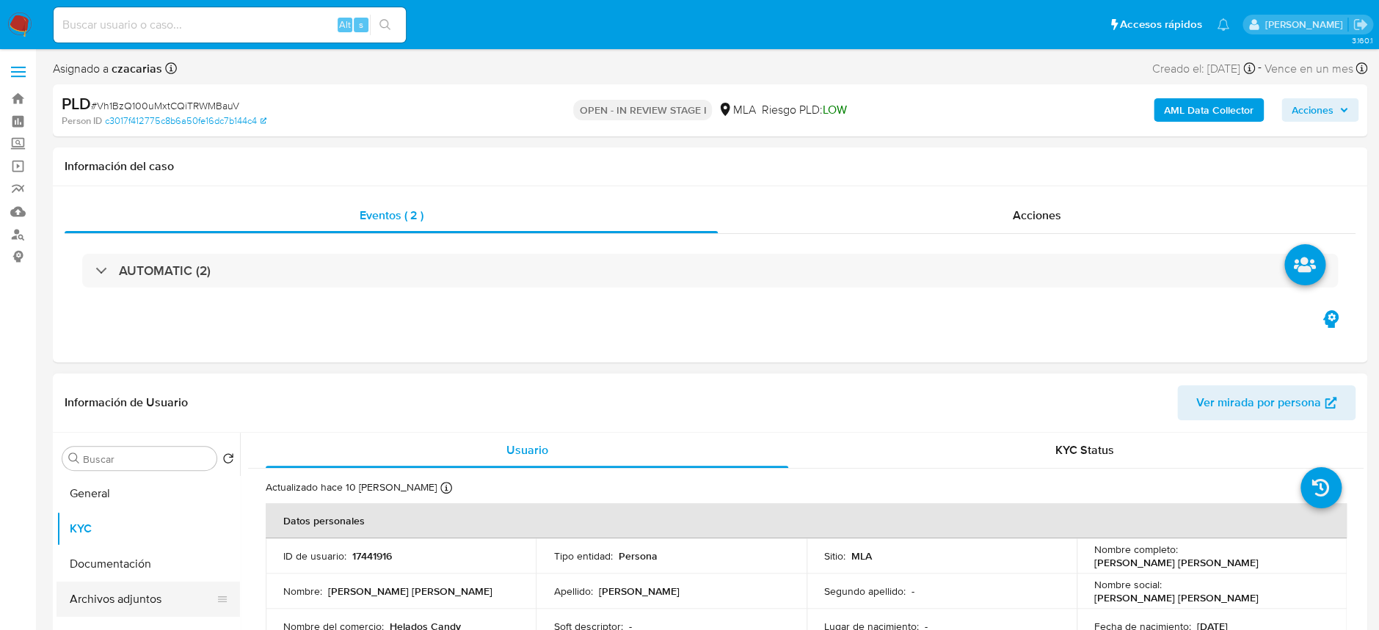
click at [99, 613] on button "Archivos adjuntos" at bounding box center [142, 599] width 172 height 35
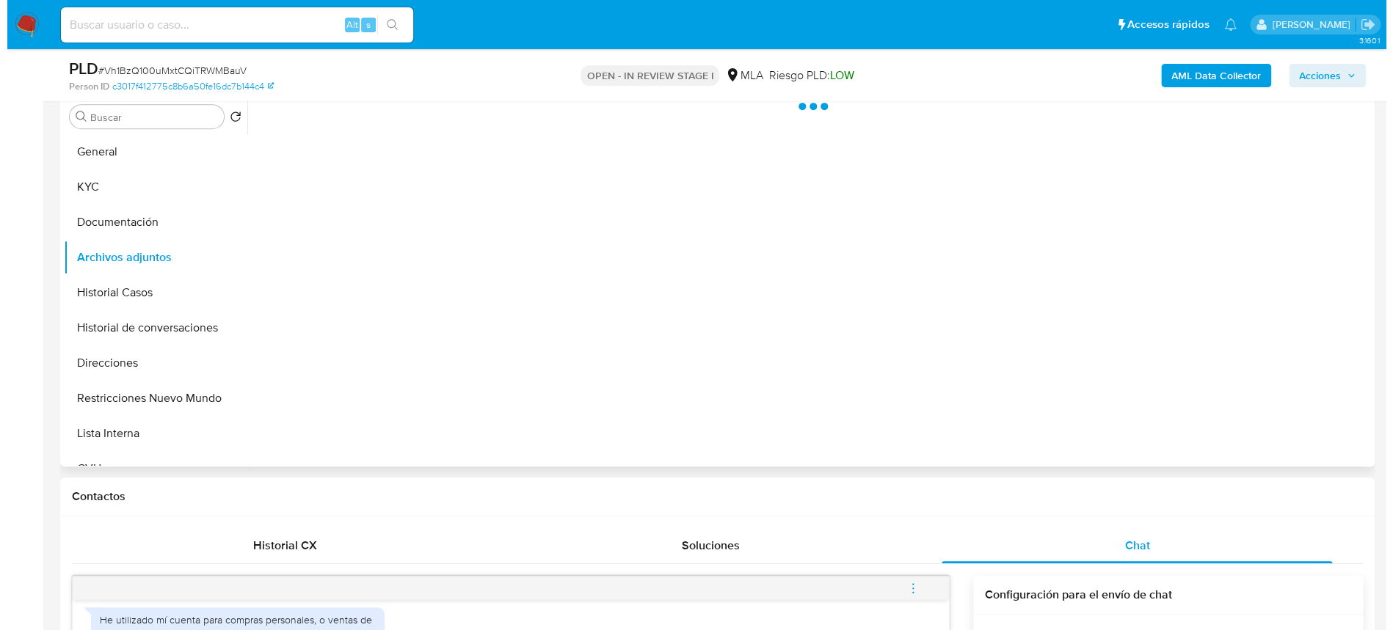
scroll to position [293, 0]
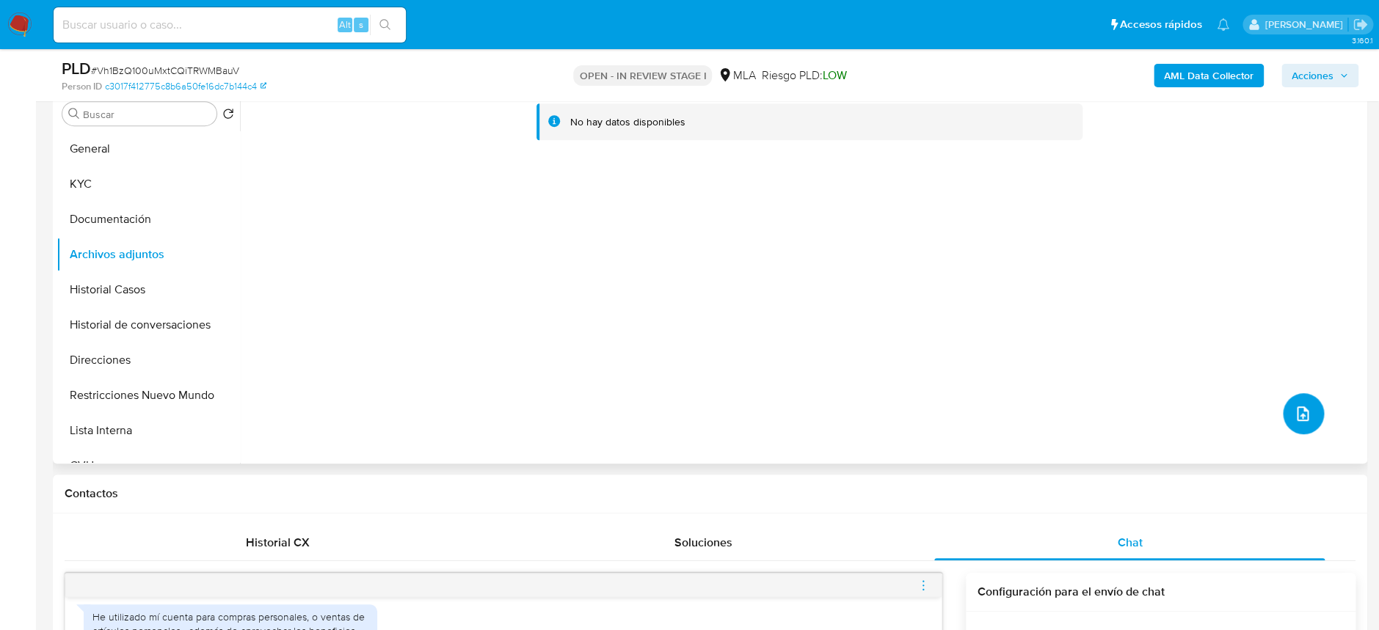
click at [1299, 411] on icon "upload-file" at bounding box center [1302, 414] width 18 height 18
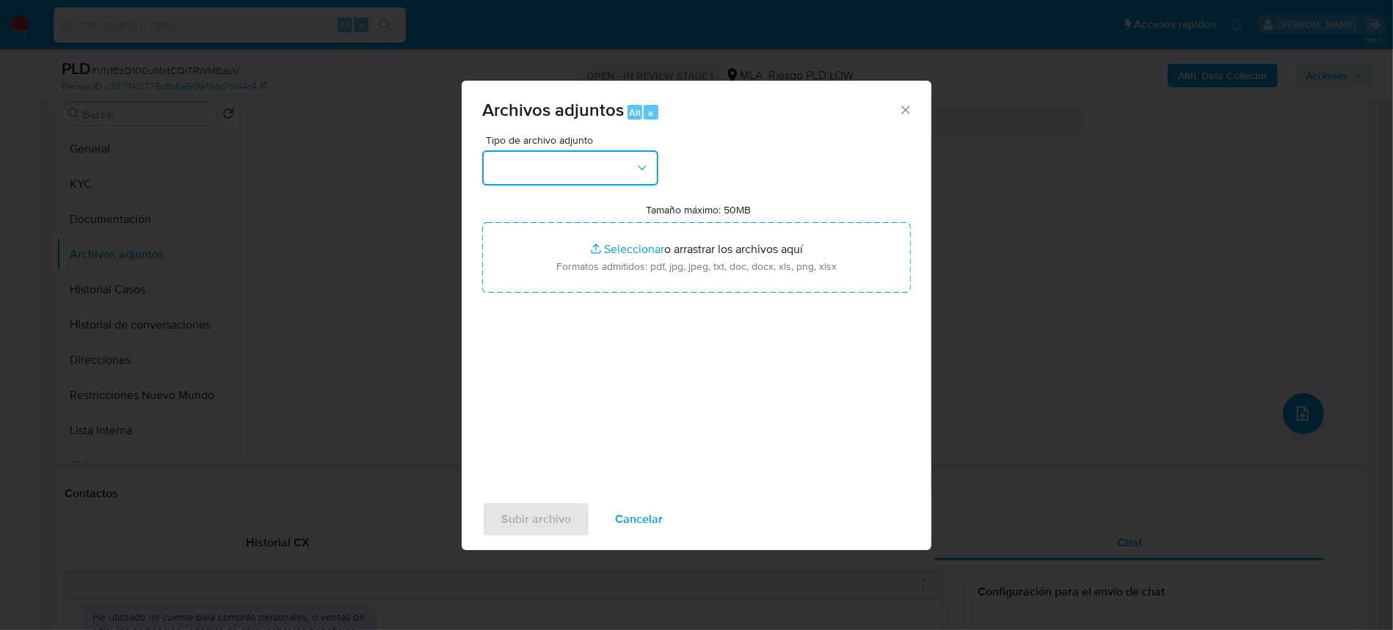
click at [543, 172] on button "button" at bounding box center [570, 167] width 176 height 35
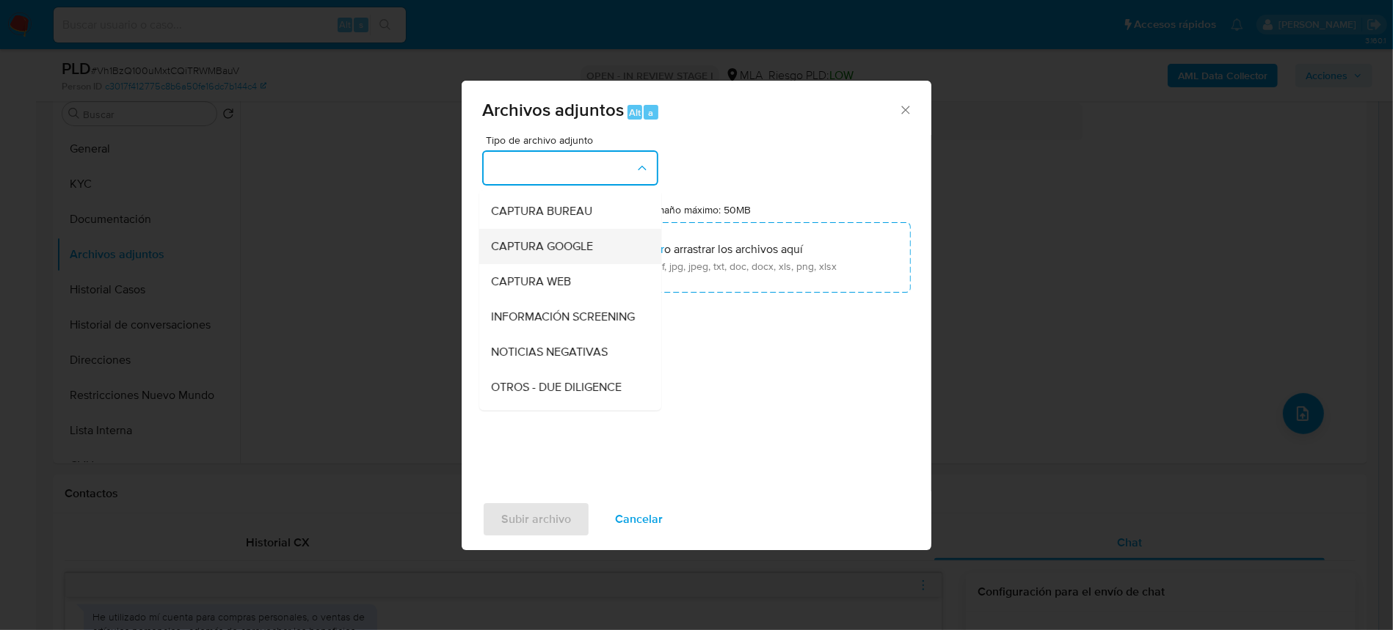
scroll to position [98, 0]
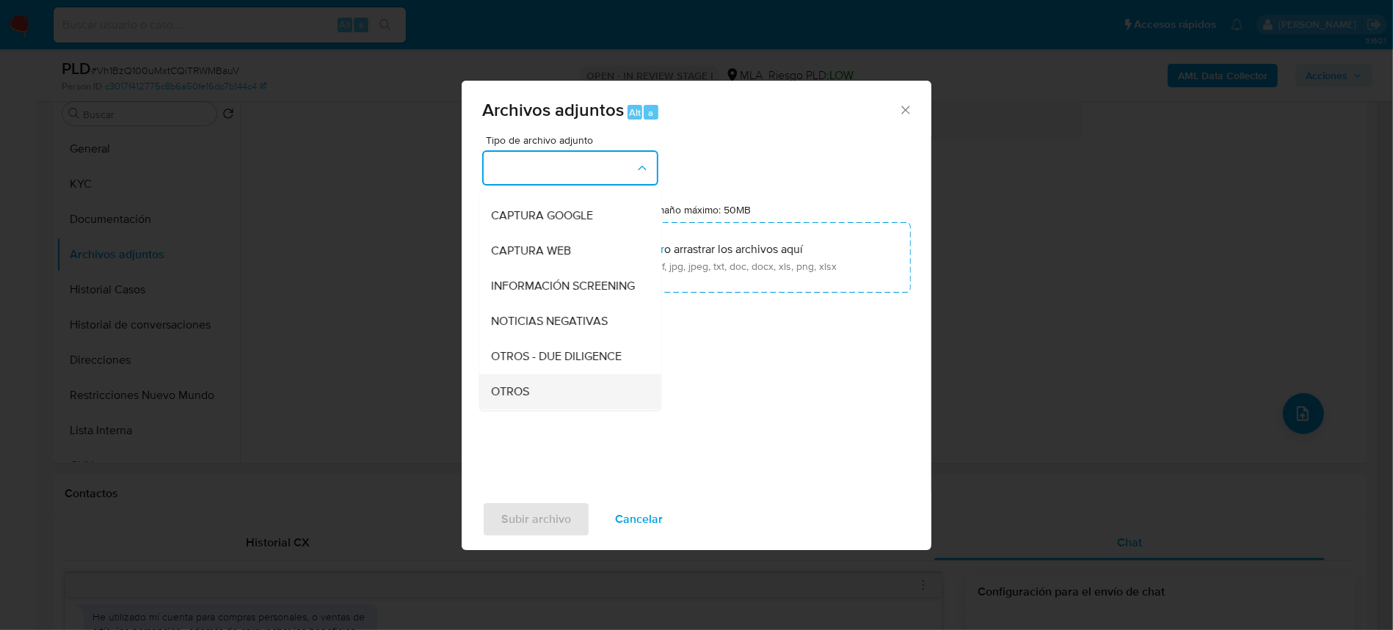
click at [530, 406] on div "OTROS" at bounding box center [566, 391] width 150 height 35
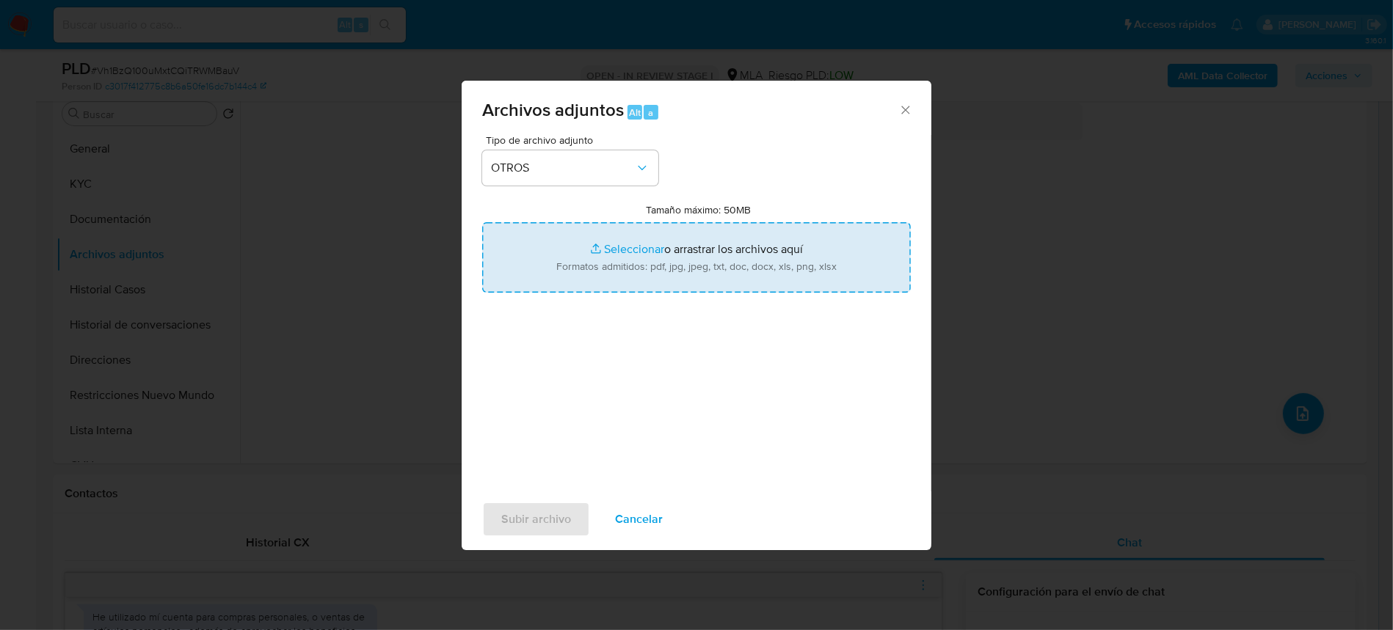
type input "C:\fakepath\Movimientos-17441916.xlsx"
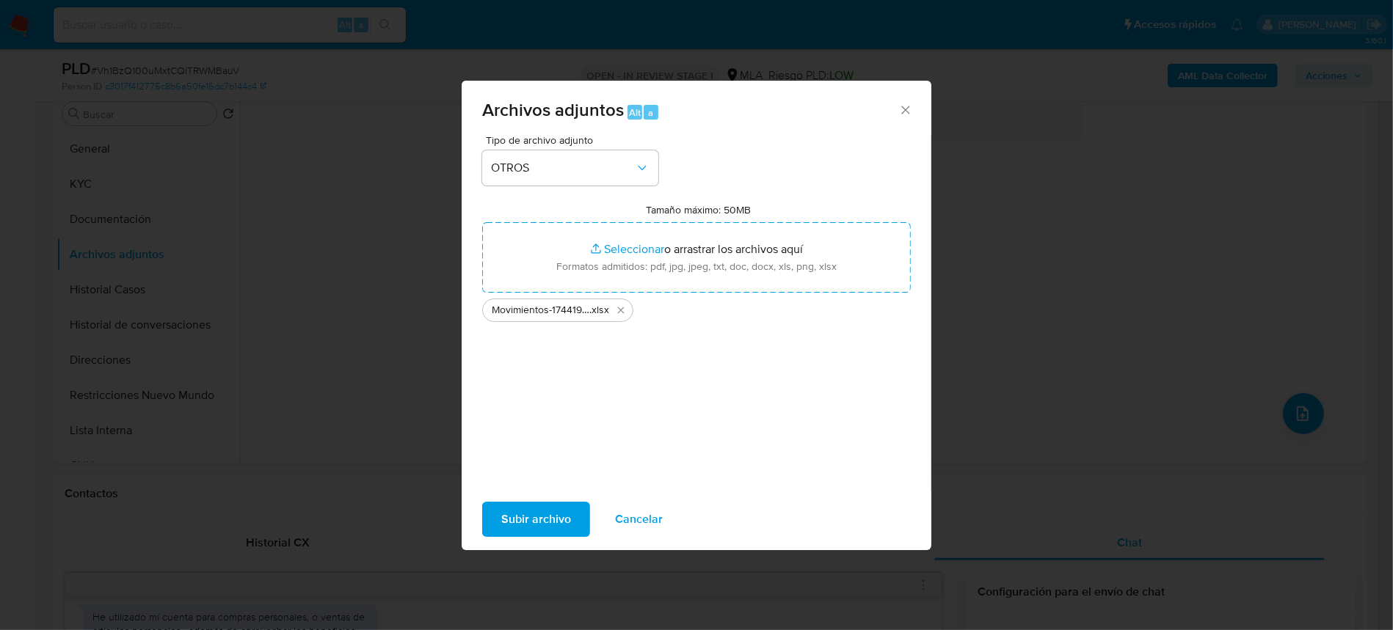
drag, startPoint x: 674, startPoint y: 260, endPoint x: 555, endPoint y: 514, distance: 279.6
click at [555, 514] on span "Subir archivo" at bounding box center [536, 519] width 70 height 32
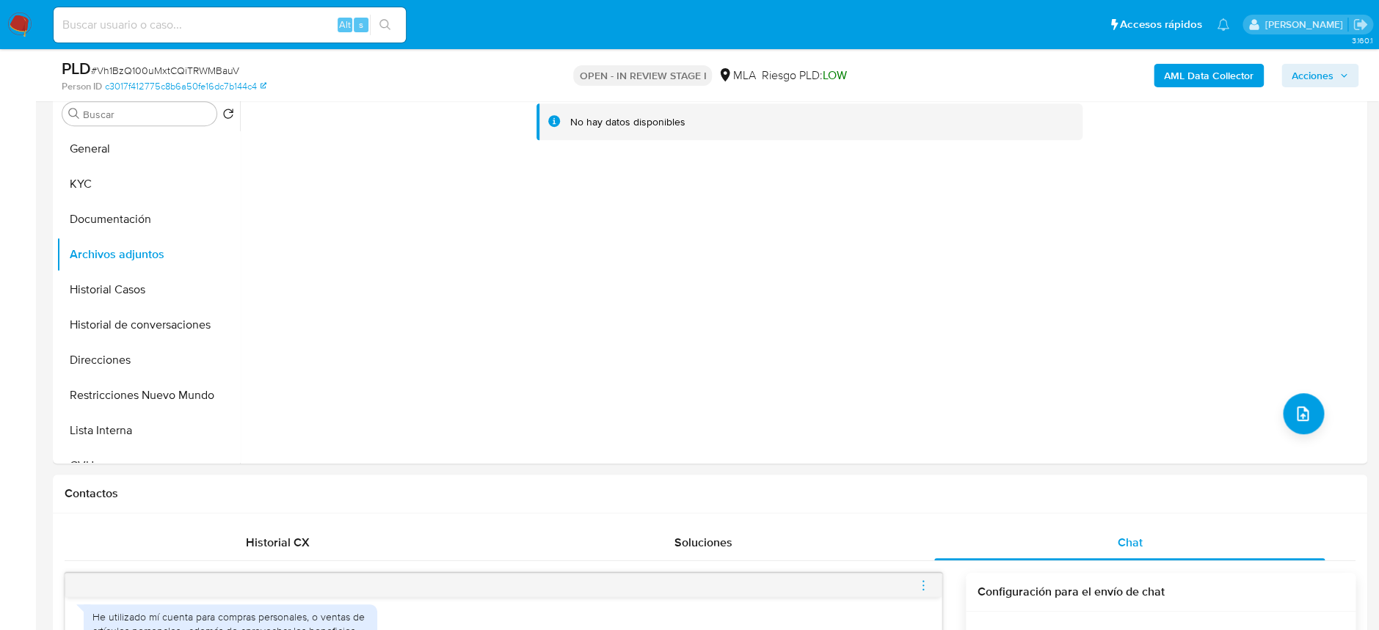
click at [1210, 79] on b "AML Data Collector" at bounding box center [1209, 75] width 90 height 23
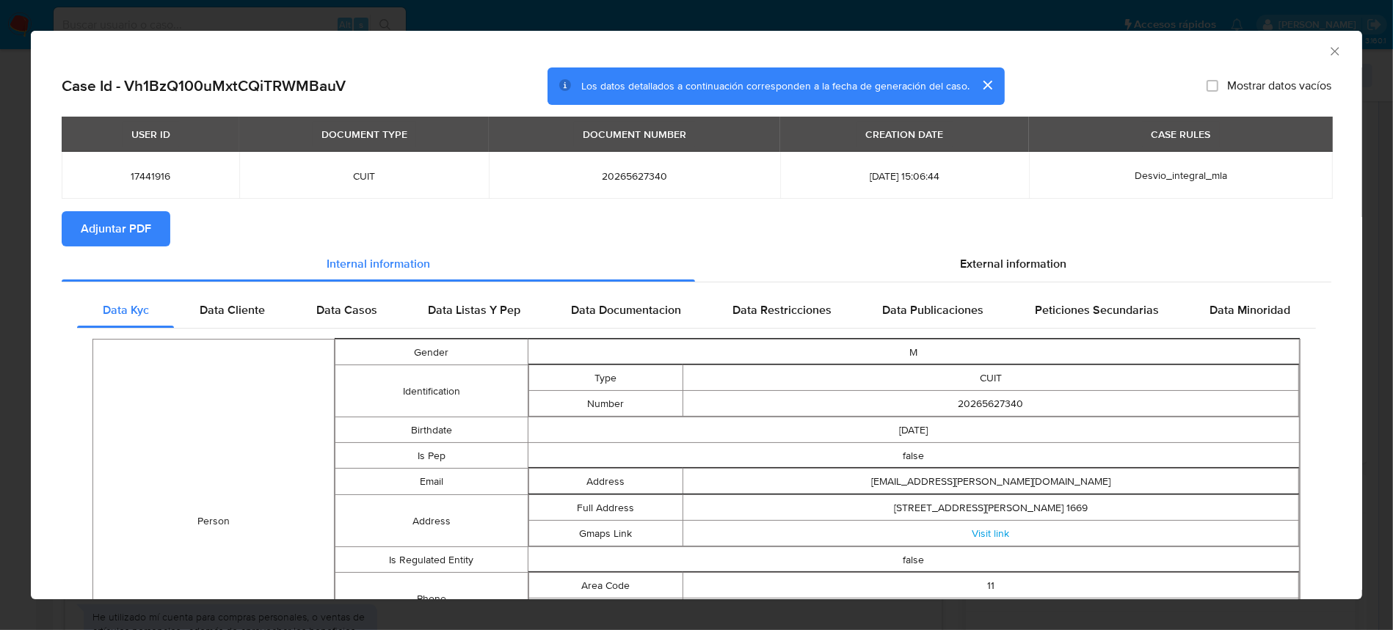
click at [997, 243] on section "Adjuntar PDF" at bounding box center [696, 228] width 1269 height 35
click at [996, 249] on div "External information" at bounding box center [1013, 264] width 636 height 35
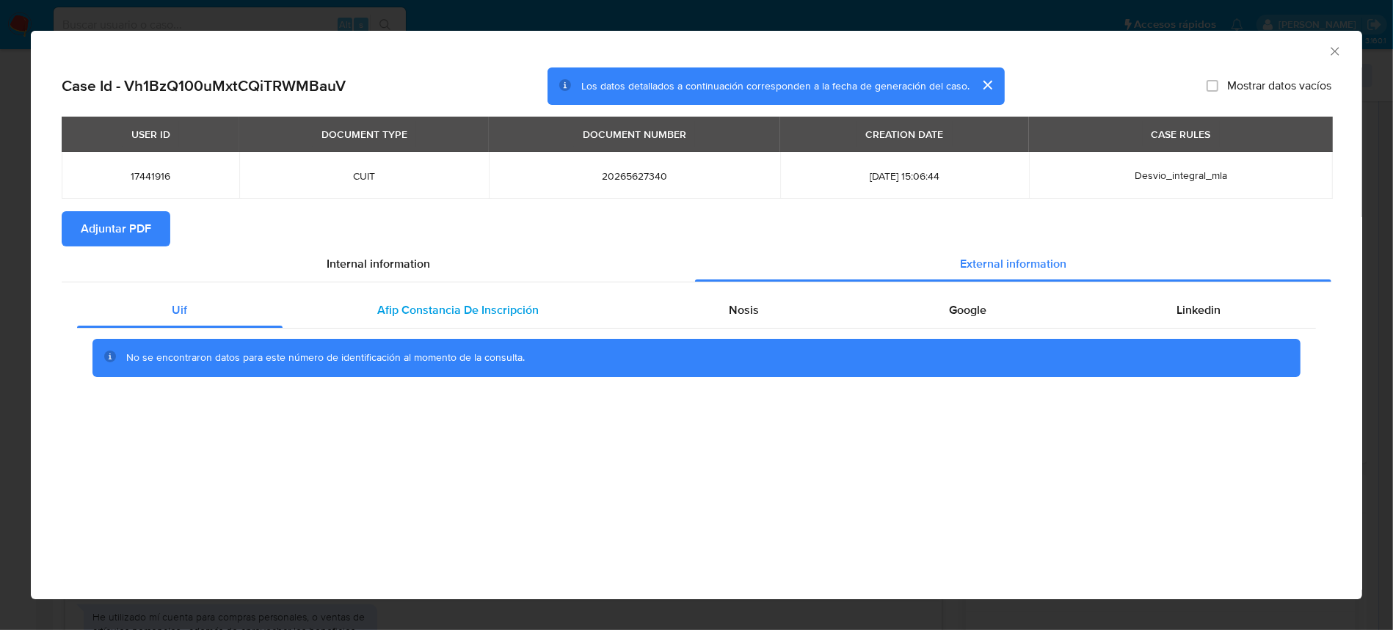
click at [420, 316] on span "Afip Constancia De Inscripción" at bounding box center [458, 310] width 161 height 17
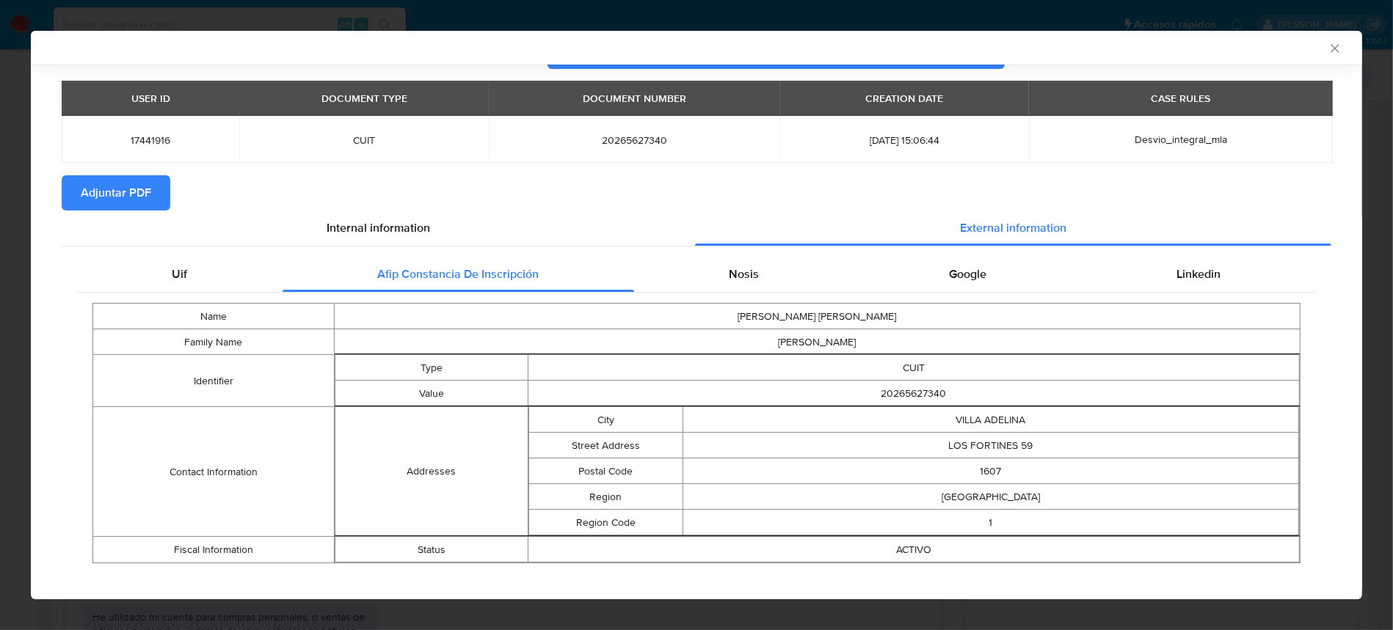
scroll to position [48, 0]
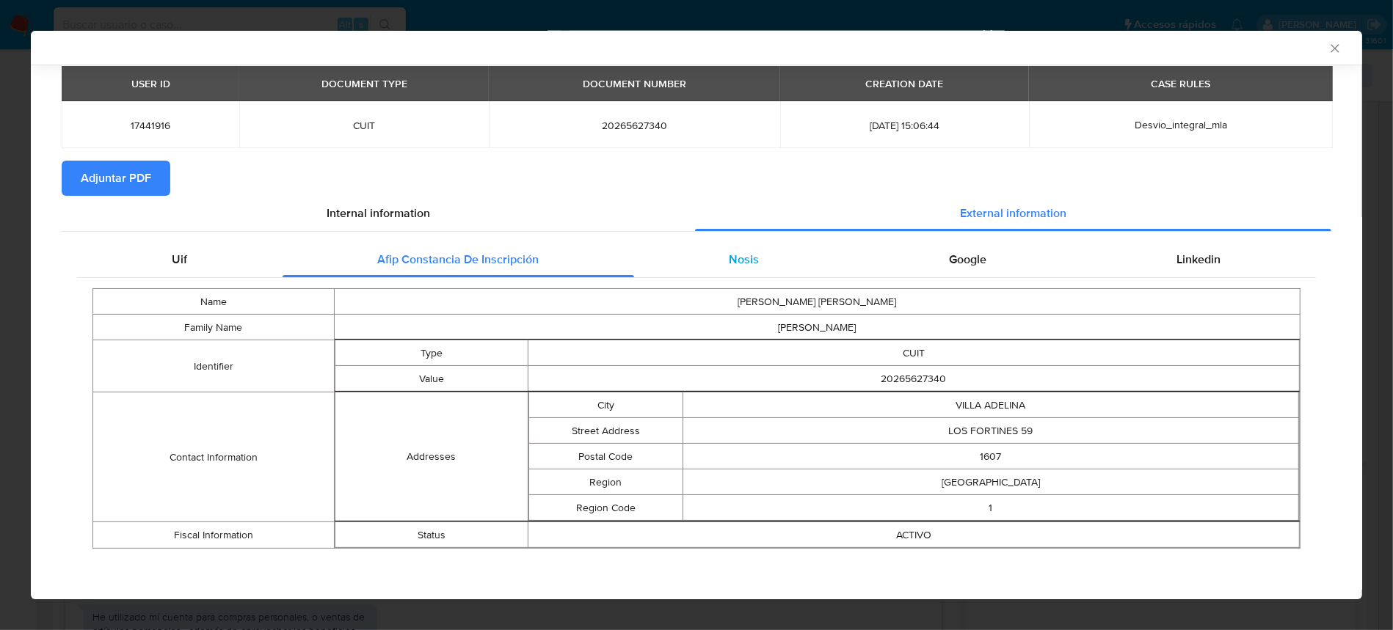
click at [746, 246] on div "Nosis" at bounding box center [744, 259] width 220 height 35
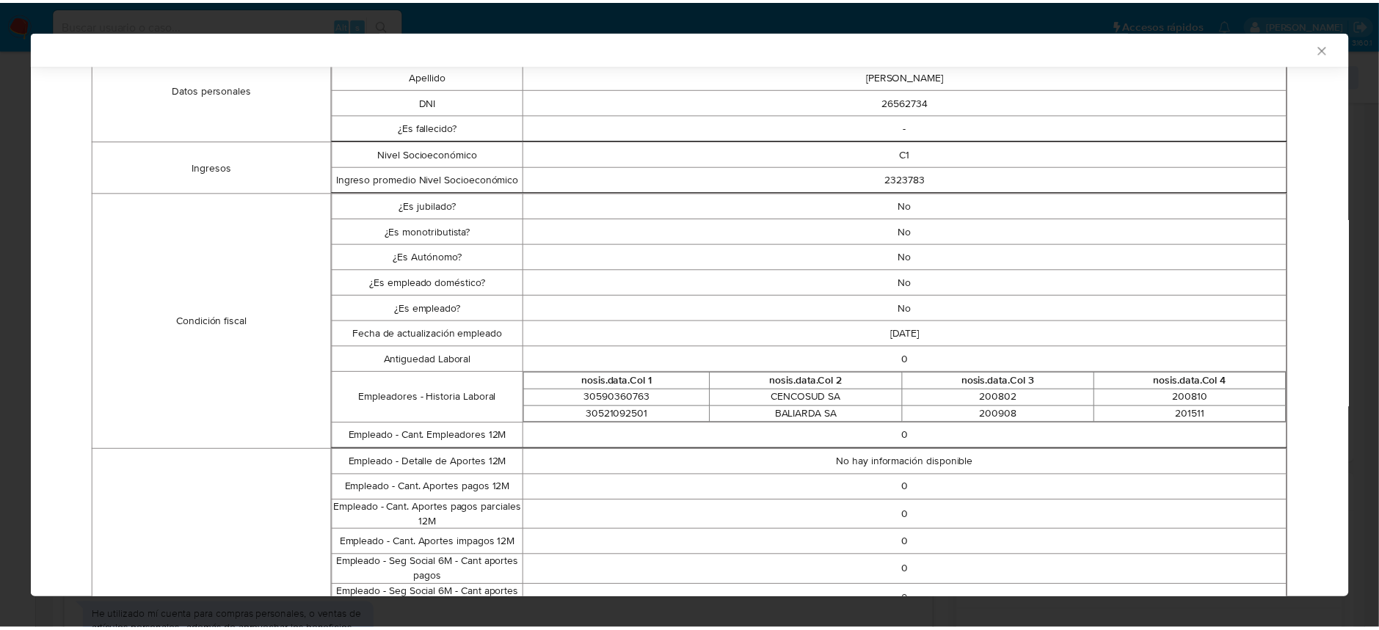
scroll to position [0, 0]
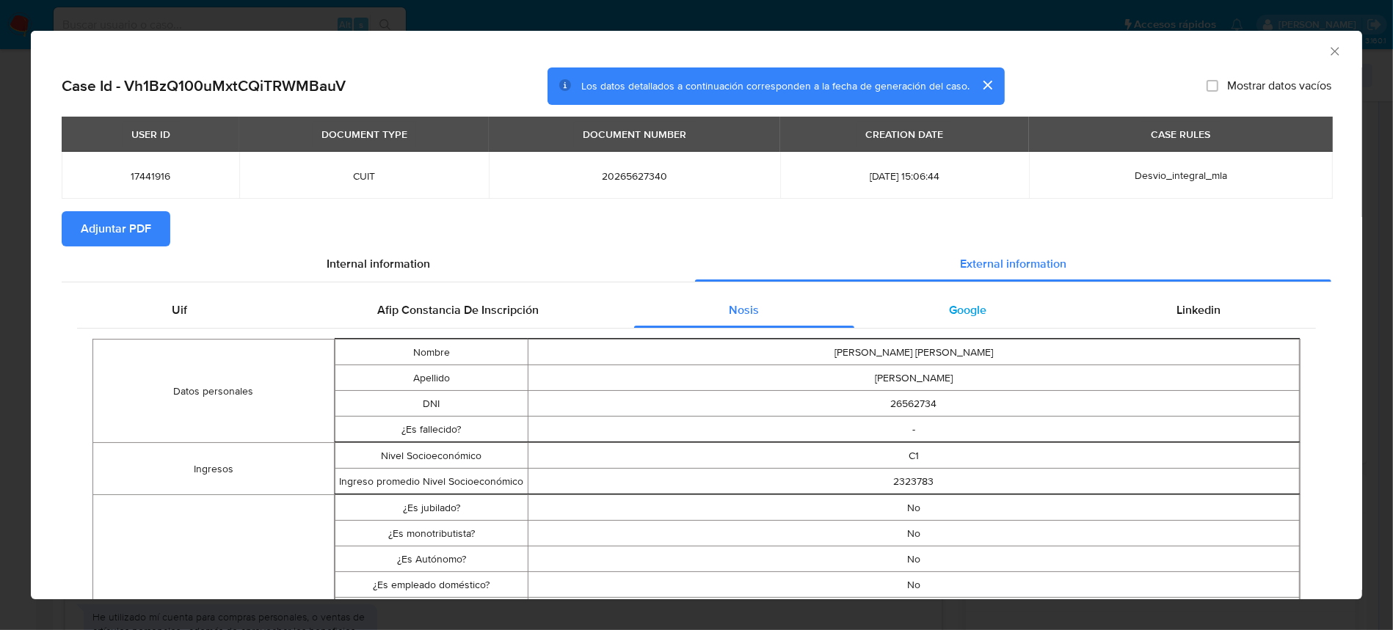
click at [947, 300] on div "Google" at bounding box center [967, 310] width 227 height 35
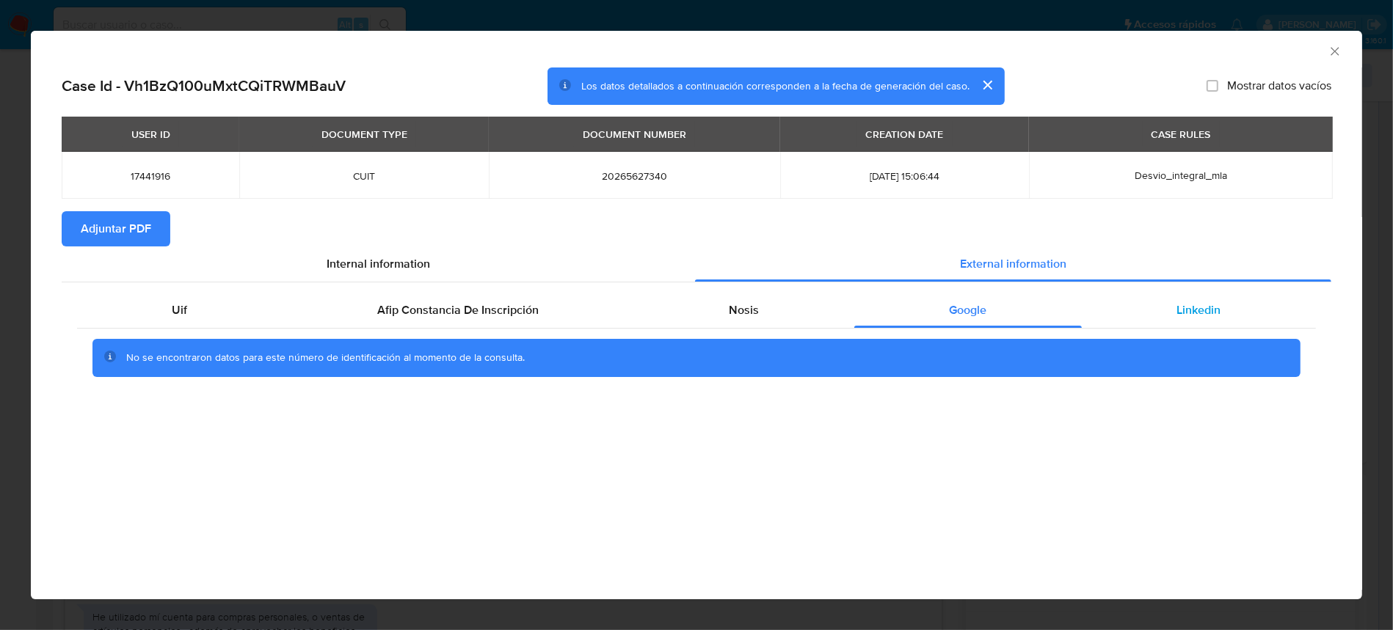
click at [1238, 311] on div "Linkedin" at bounding box center [1198, 310] width 234 height 35
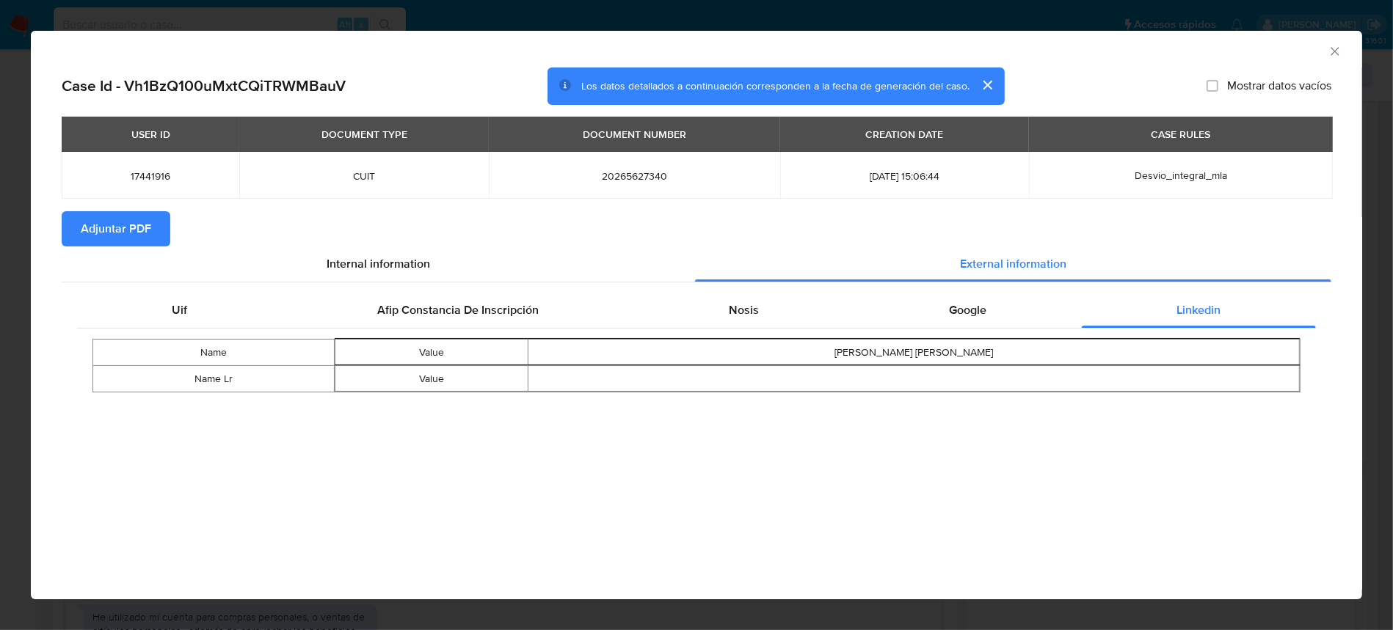
click at [121, 229] on span "Adjuntar PDF" at bounding box center [116, 229] width 70 height 32
click at [1334, 49] on icon "Cerrar ventana" at bounding box center [1334, 51] width 15 height 15
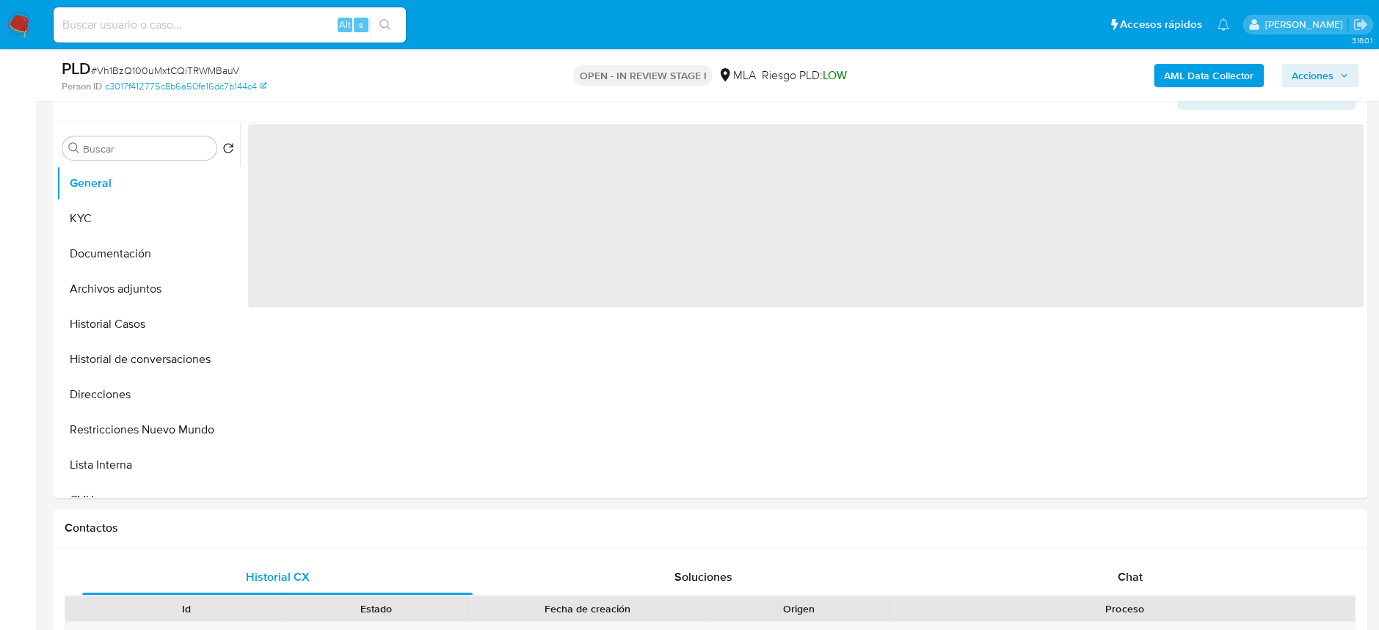
scroll to position [293, 0]
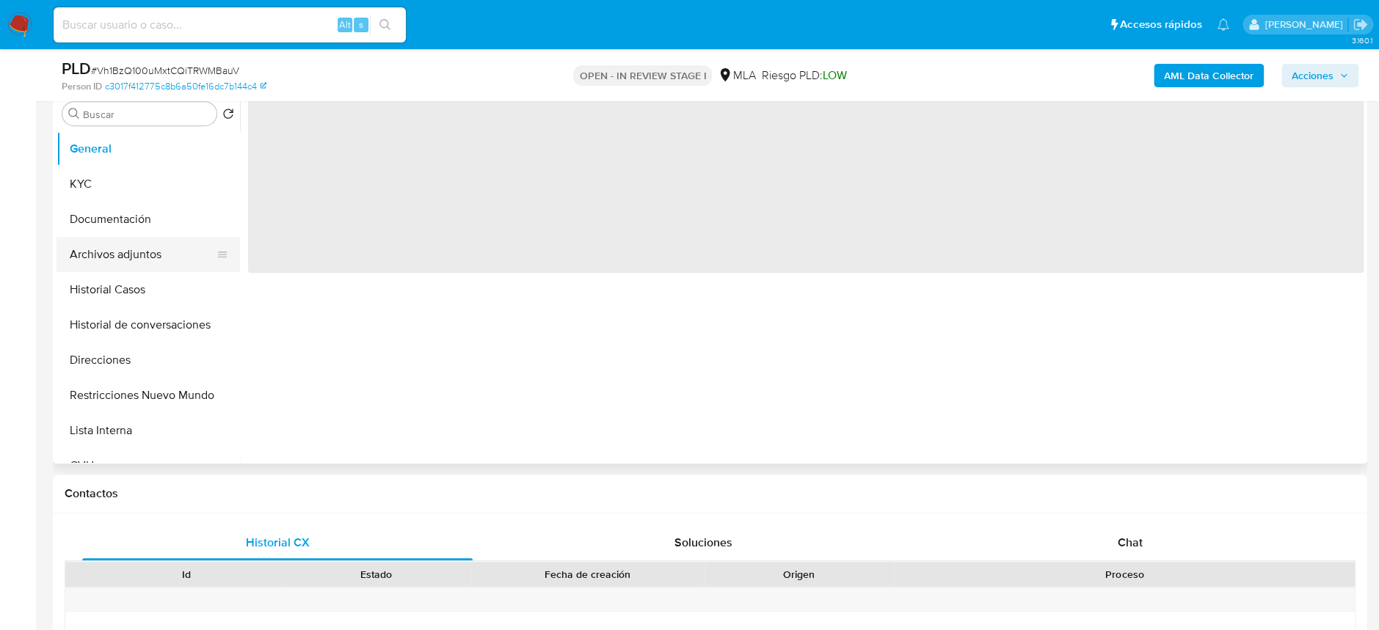
select select "10"
click at [103, 246] on button "Archivos adjuntos" at bounding box center [142, 254] width 172 height 35
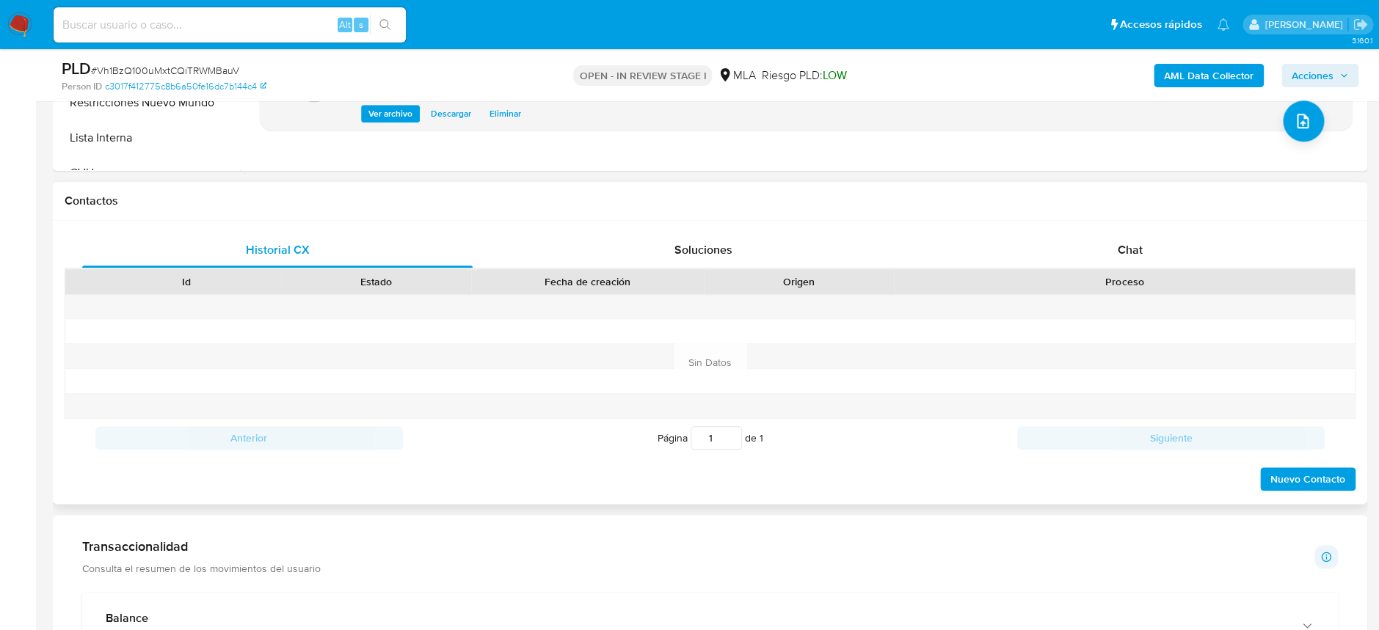
scroll to position [586, 0]
click at [1152, 247] on div "Chat" at bounding box center [1129, 249] width 390 height 35
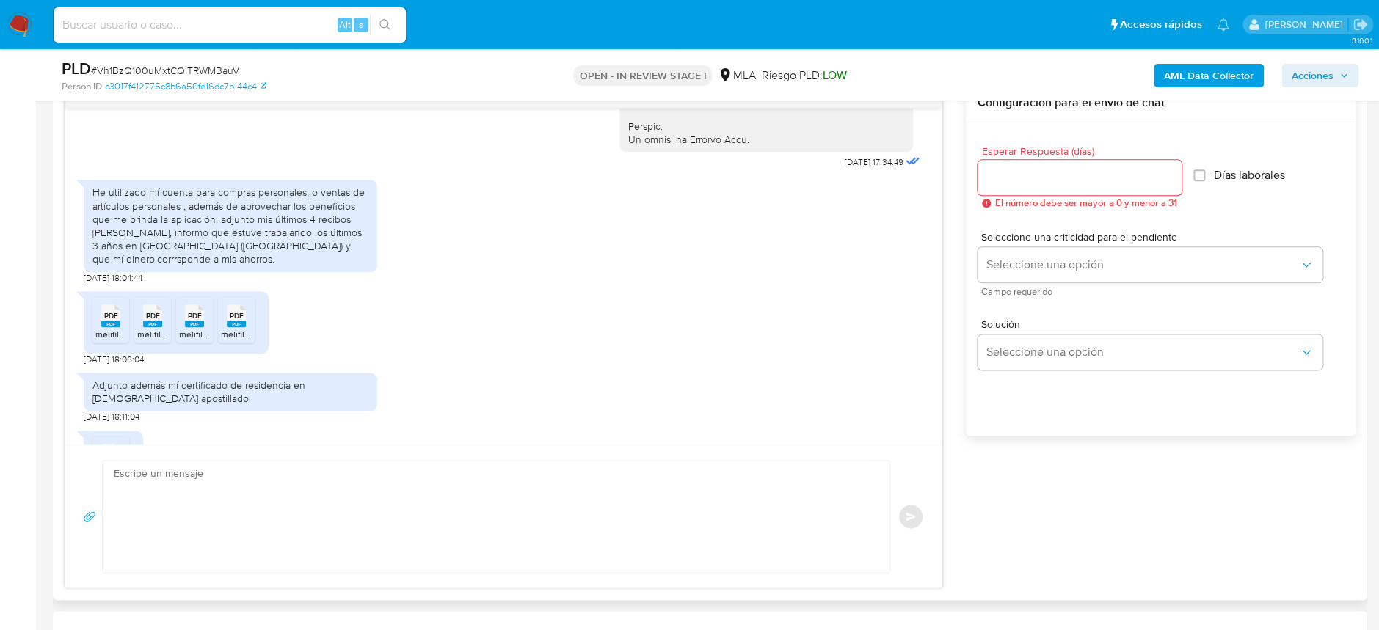
scroll to position [712, 0]
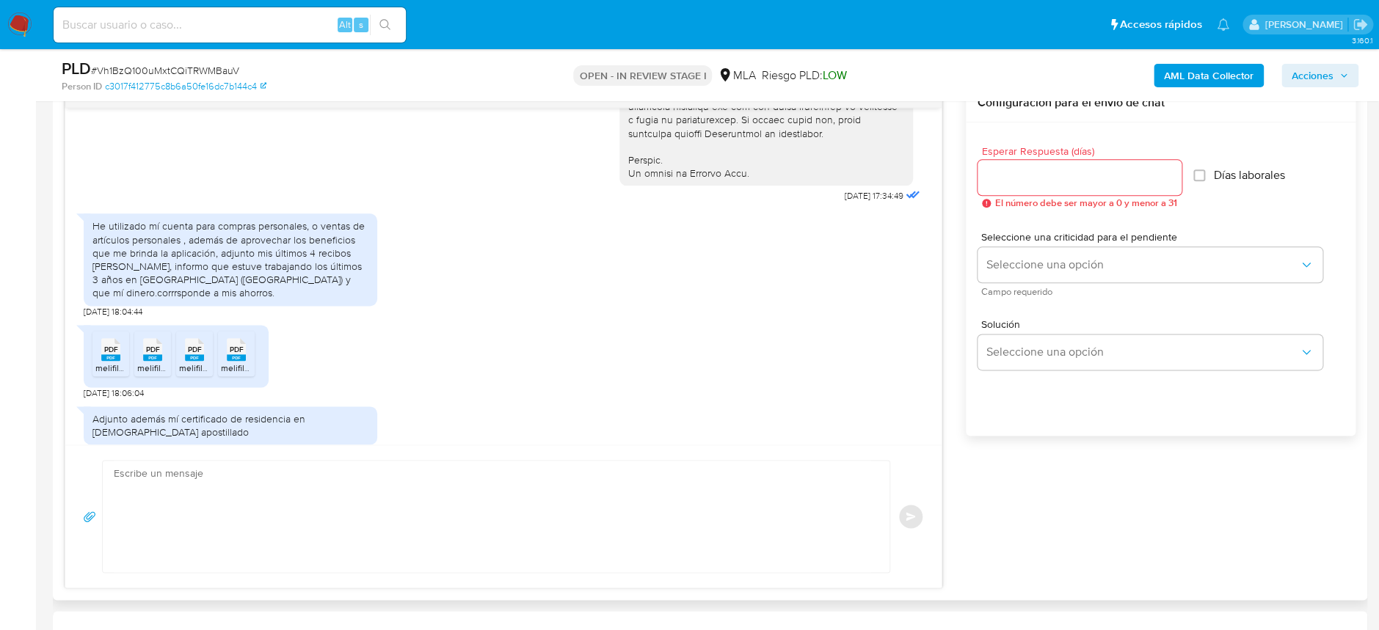
click at [117, 361] on icon at bounding box center [110, 349] width 19 height 23
click at [147, 361] on rect at bounding box center [152, 357] width 19 height 7
click at [193, 374] on span "melifile7014959252306242234.pdf" at bounding box center [248, 368] width 138 height 12
click at [234, 374] on span "melifile3319107966645044728.pdf" at bounding box center [288, 368] width 135 height 12
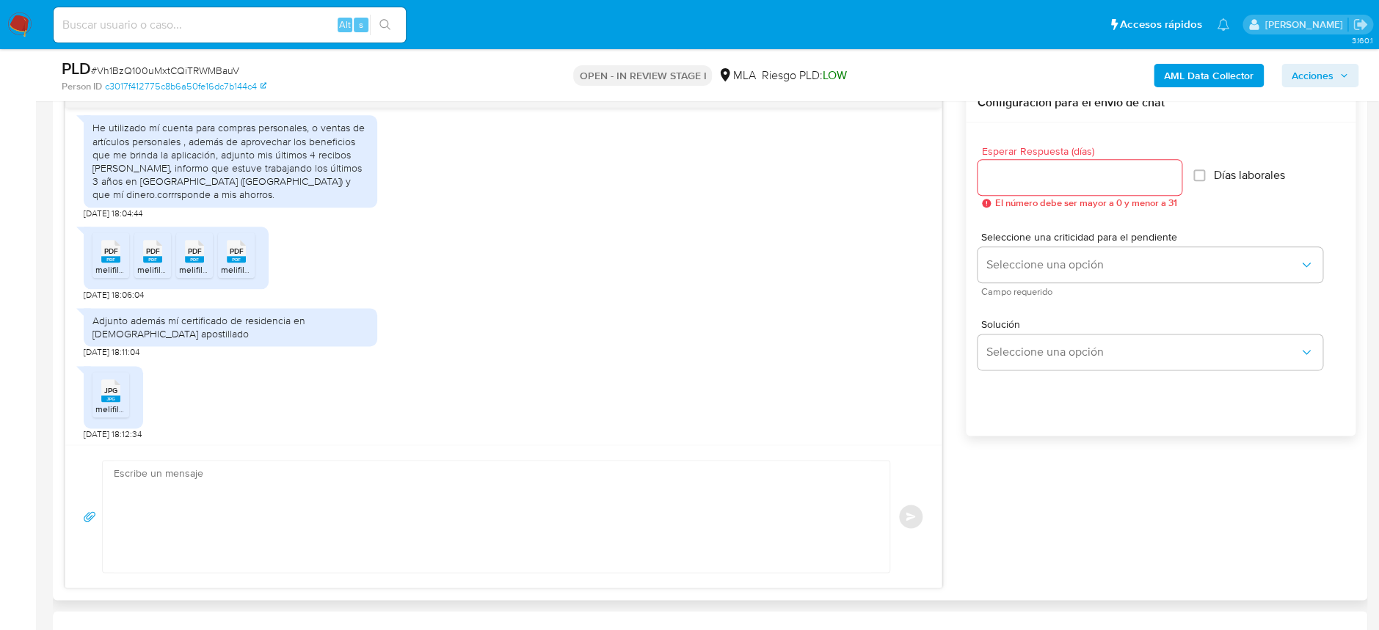
drag, startPoint x: 111, startPoint y: 412, endPoint x: 227, endPoint y: 393, distance: 118.1
click at [111, 402] on rect at bounding box center [110, 398] width 19 height 7
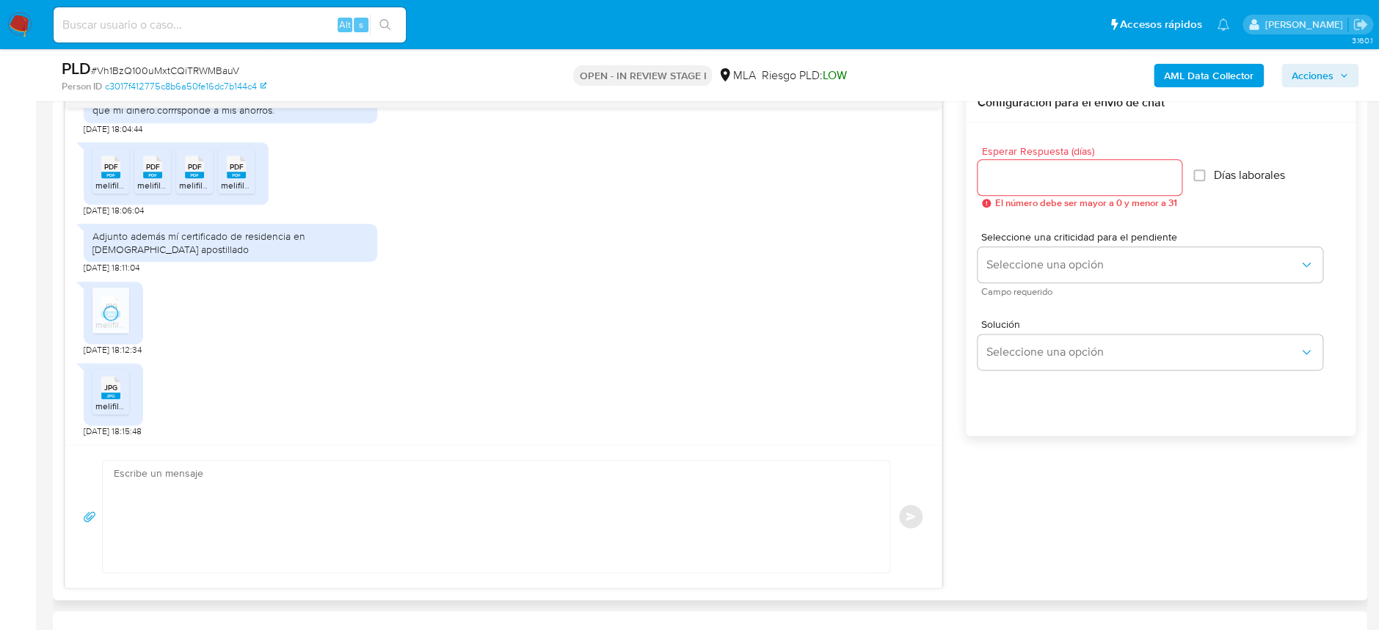
click at [112, 398] on icon "JPG" at bounding box center [110, 388] width 19 height 26
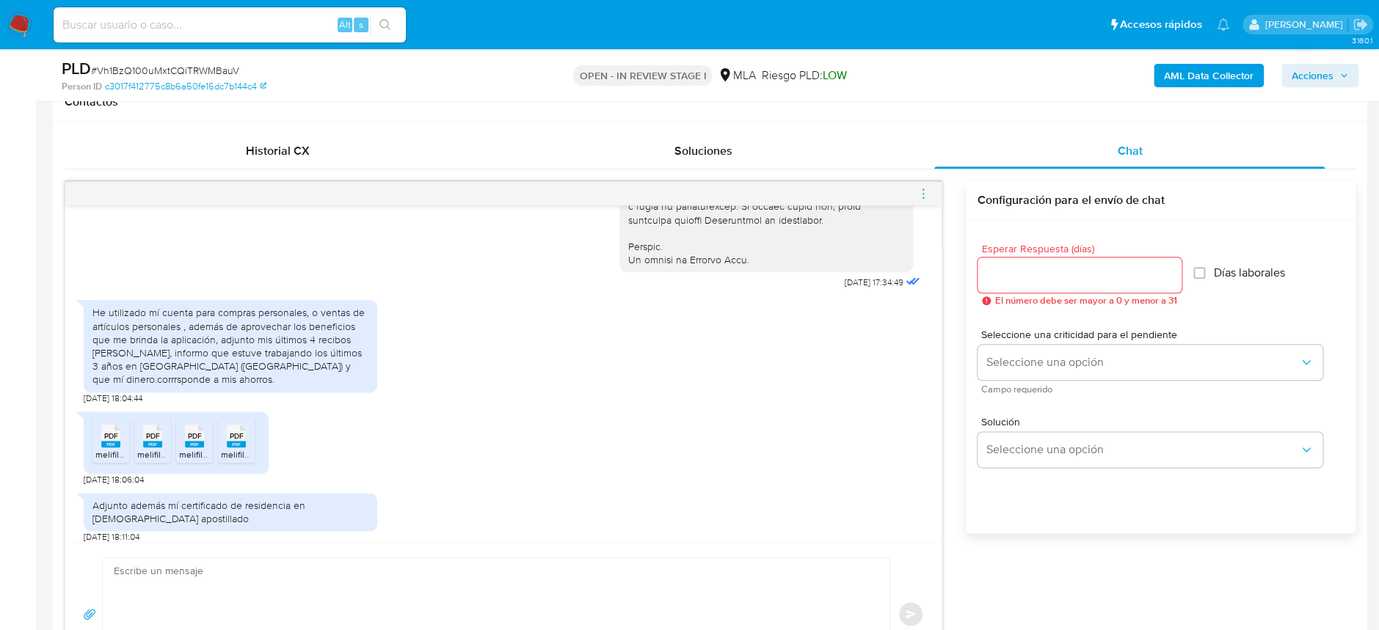
scroll to position [712, 0]
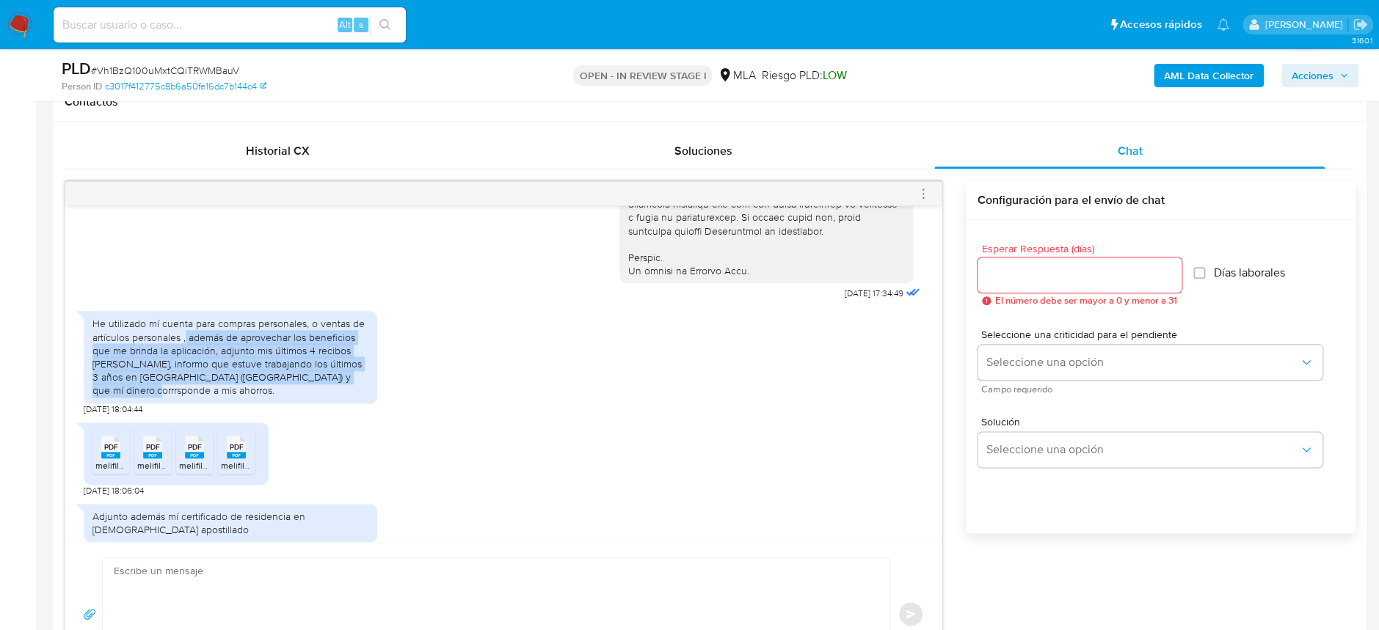
drag, startPoint x: 185, startPoint y: 365, endPoint x: 366, endPoint y: 398, distance: 184.1
click at [366, 397] on div "He utilizado mí cuenta para compras personales, o ventas de artículos personale…" at bounding box center [230, 357] width 276 height 80
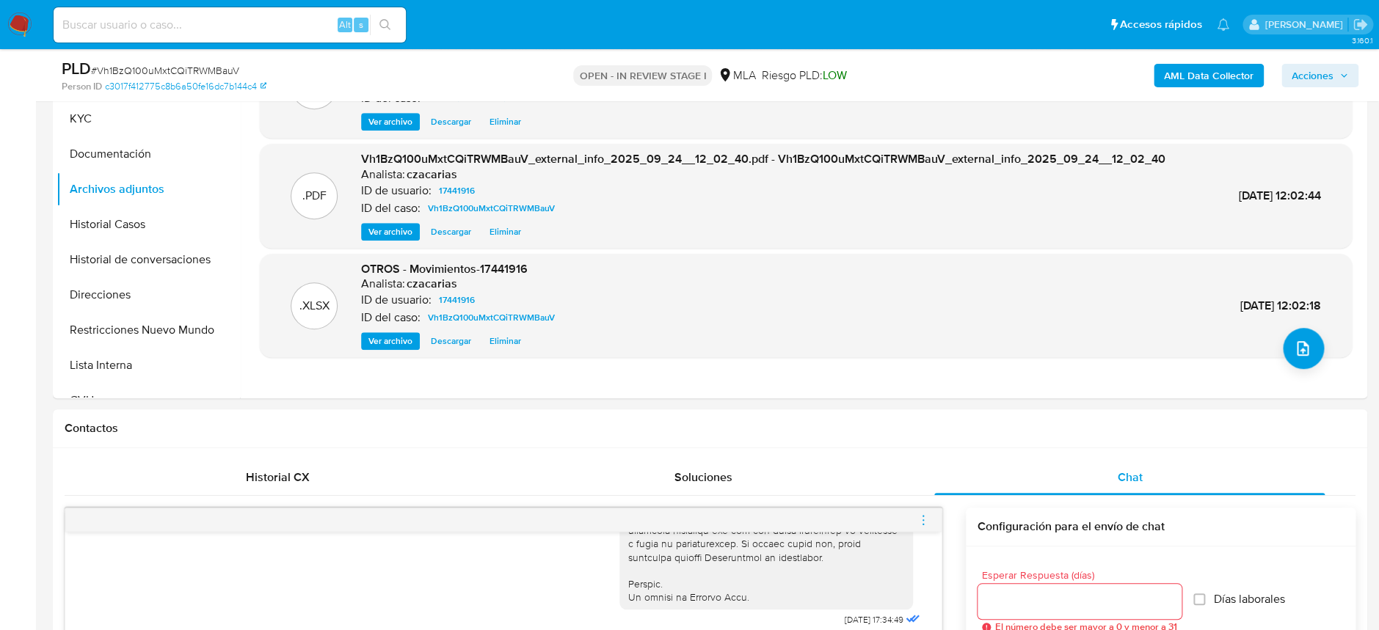
scroll to position [316, 0]
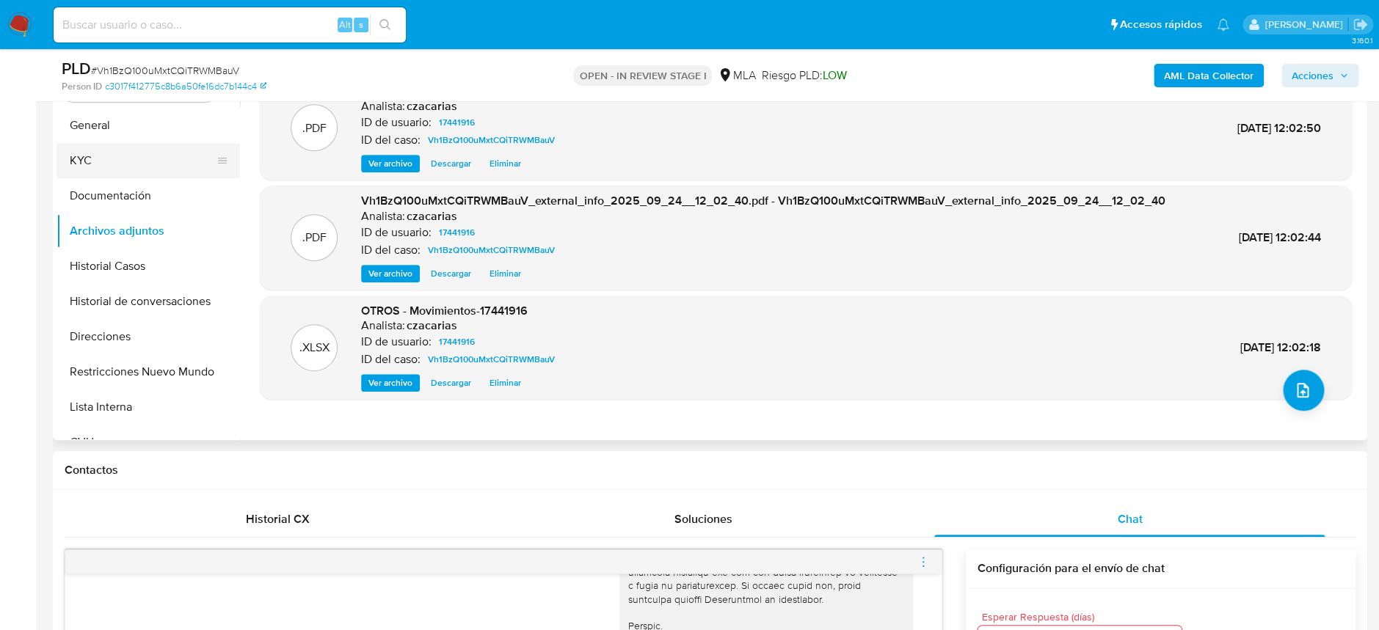
click at [123, 161] on button "KYC" at bounding box center [142, 160] width 172 height 35
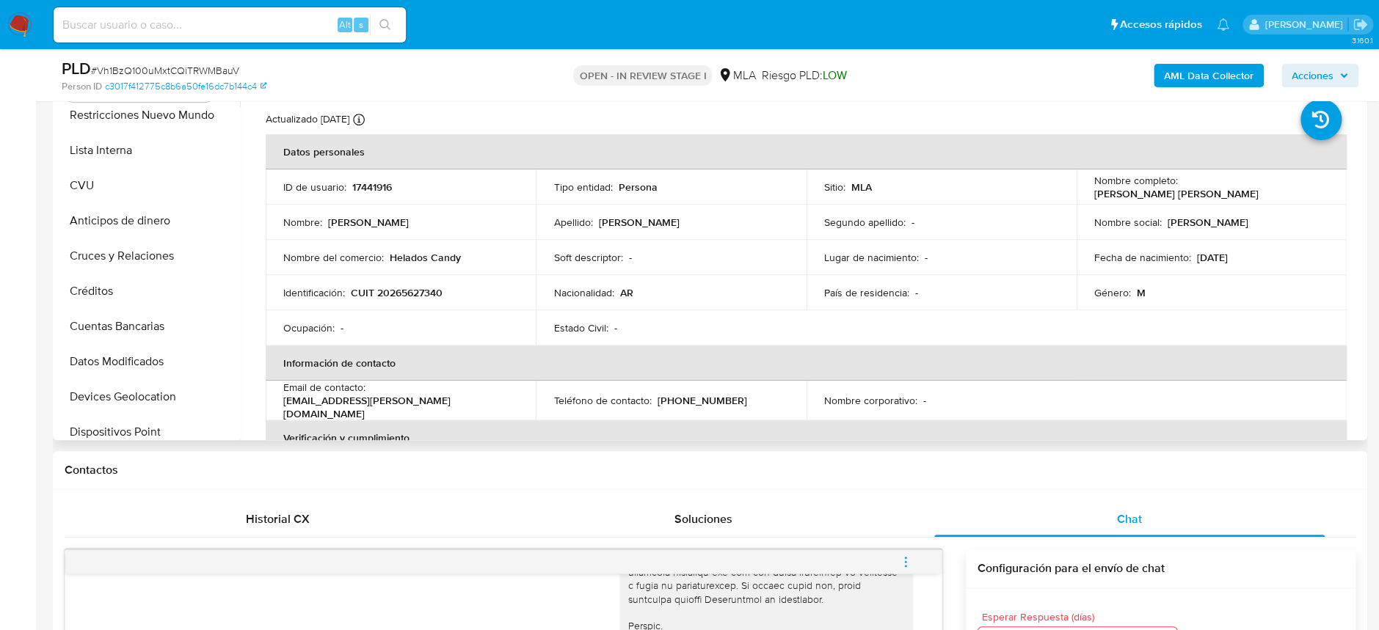
scroll to position [293, 0]
click at [139, 368] on button "Devices Geolocation" at bounding box center [142, 360] width 172 height 35
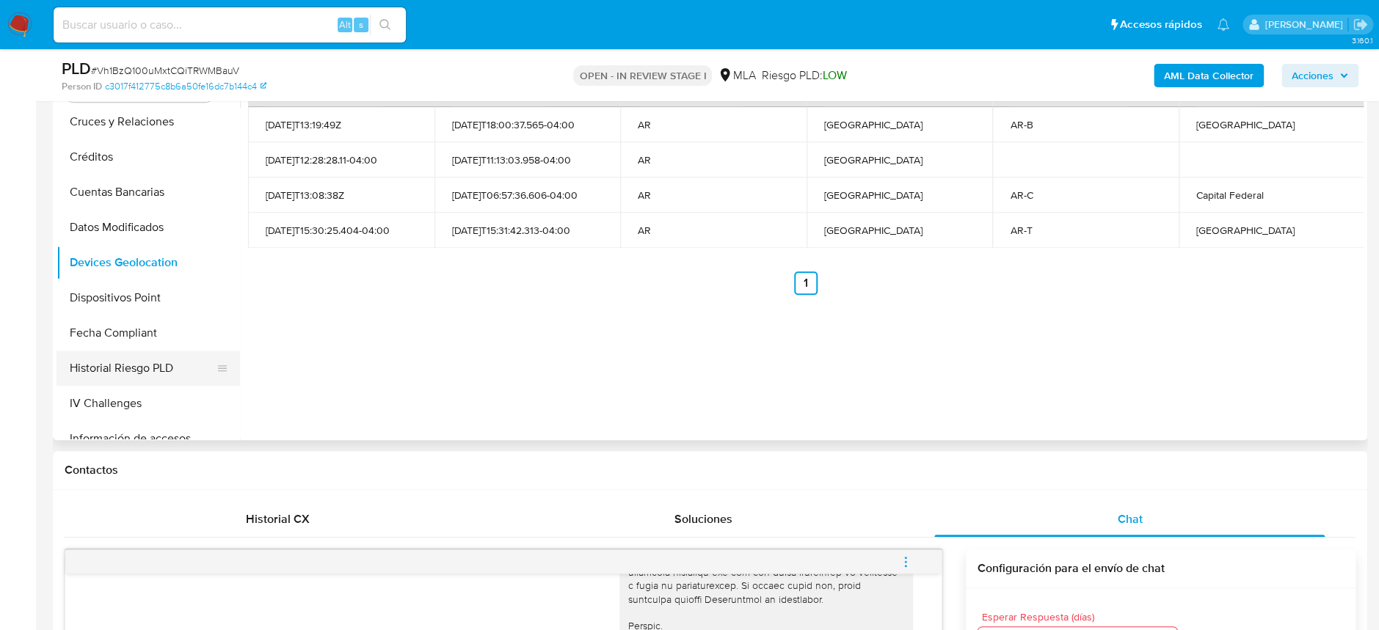
scroll to position [489, 0]
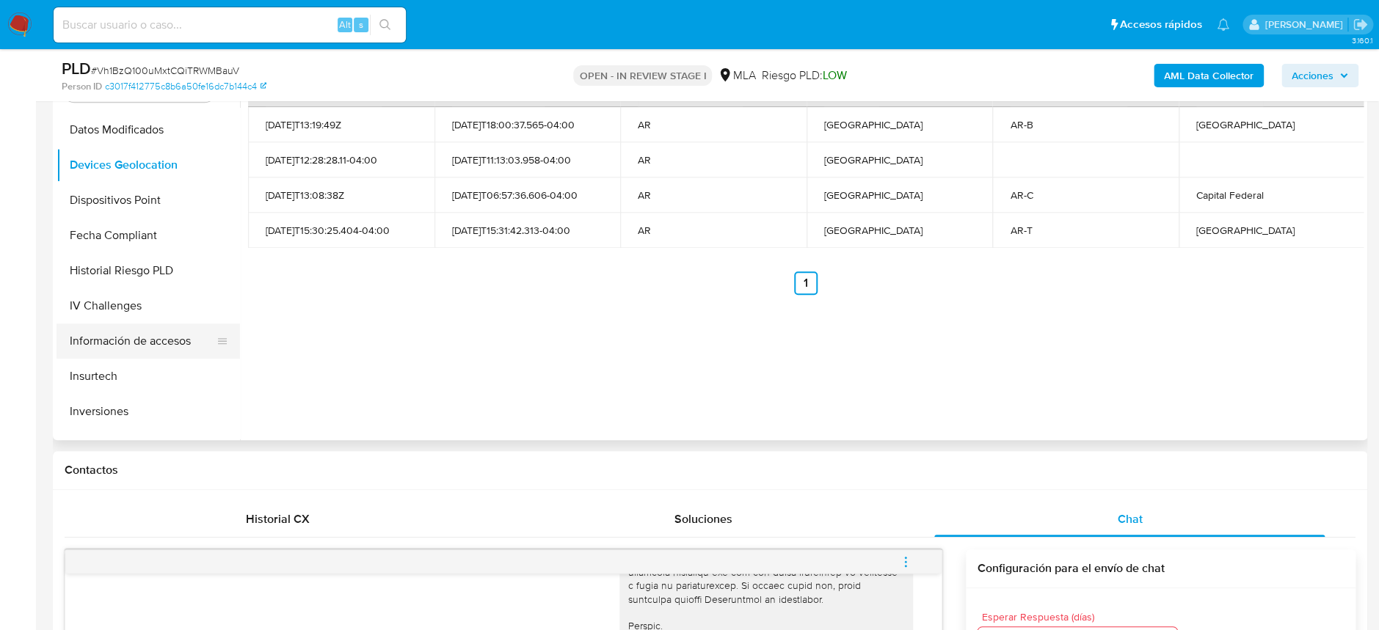
click at [143, 340] on button "Información de accesos" at bounding box center [142, 341] width 172 height 35
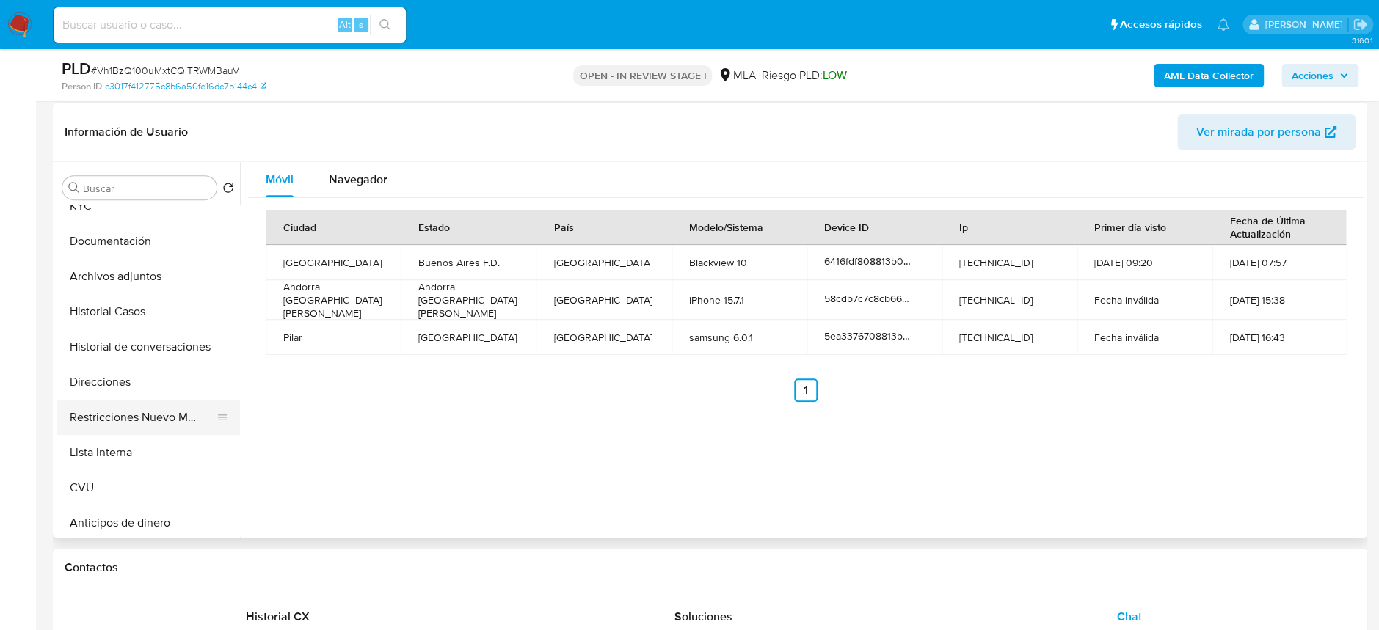
scroll to position [0, 0]
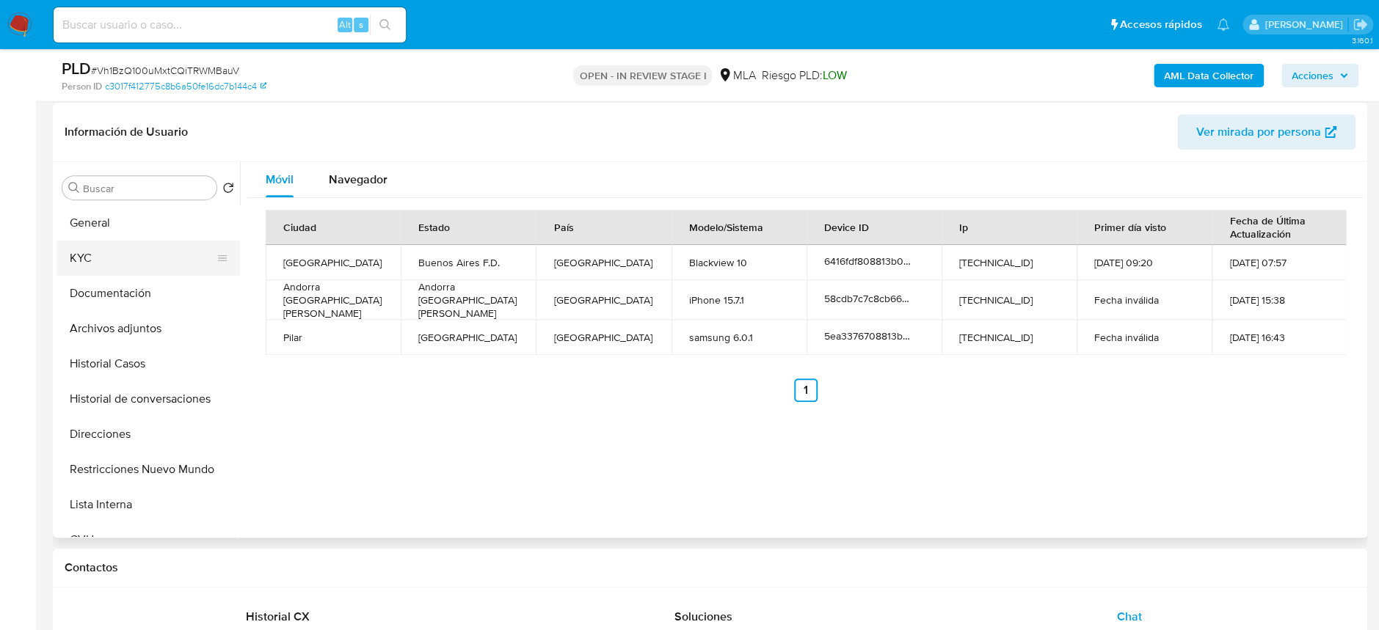
click at [111, 256] on button "KYC" at bounding box center [142, 258] width 172 height 35
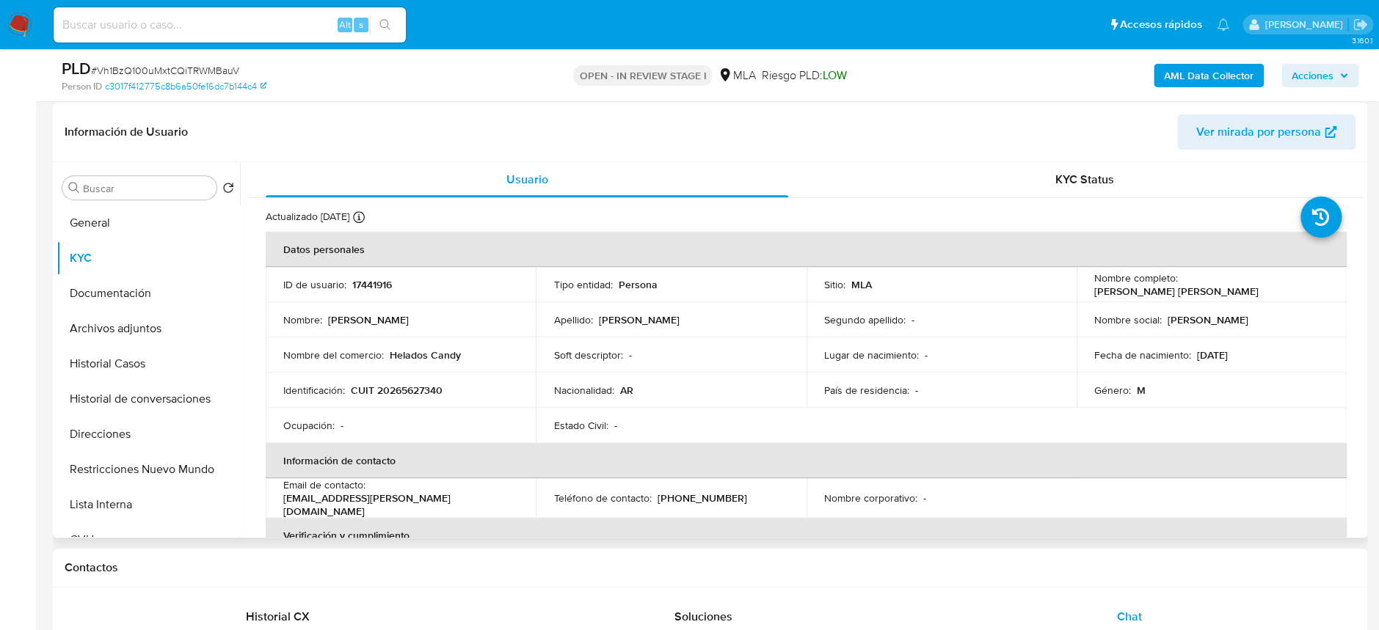
click at [405, 390] on p "CUIT 20265627340" at bounding box center [397, 390] width 92 height 13
copy p "20265627340"
click at [1167, 325] on p "Rolando Juan Jose" at bounding box center [1207, 319] width 81 height 13
drag, startPoint x: 1161, startPoint y: 318, endPoint x: 1269, endPoint y: 313, distance: 108.7
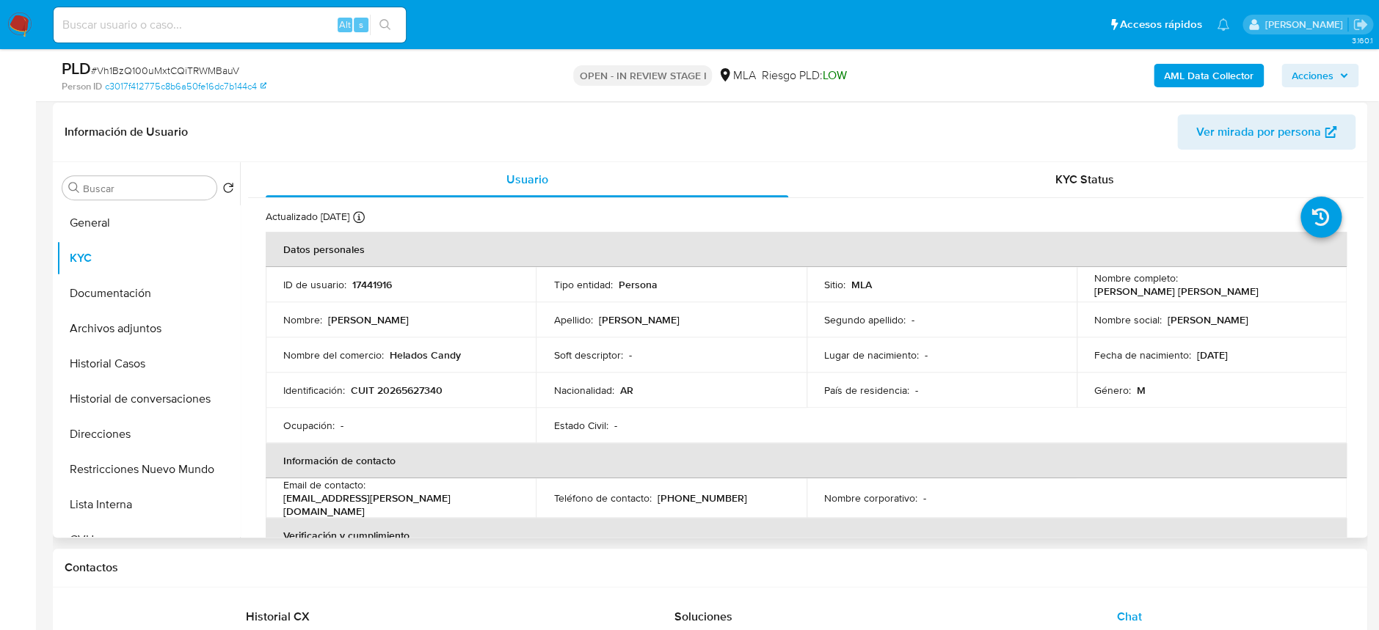
click at [1269, 313] on div "Nombre social : Rolando Juan Jose" at bounding box center [1211, 319] width 235 height 13
copy p "Rolando Juan Jose"
click at [100, 327] on button "Archivos adjuntos" at bounding box center [142, 328] width 172 height 35
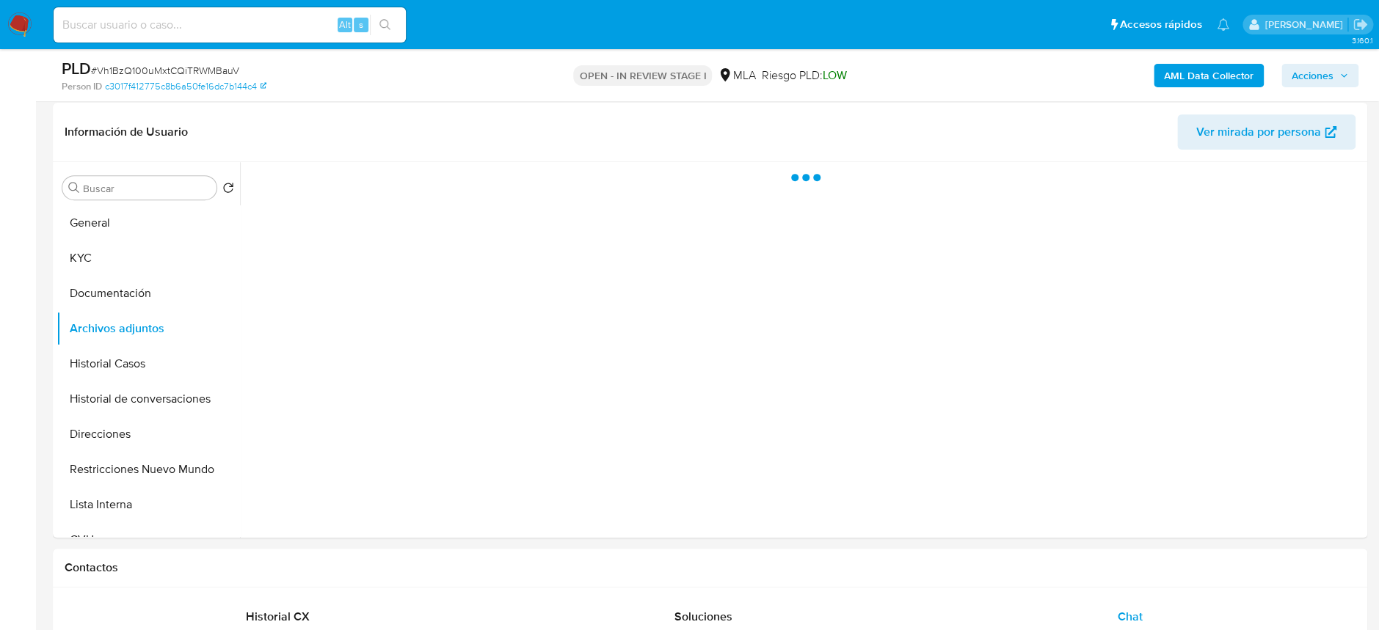
drag, startPoint x: 1193, startPoint y: 399, endPoint x: 1384, endPoint y: 425, distance: 193.2
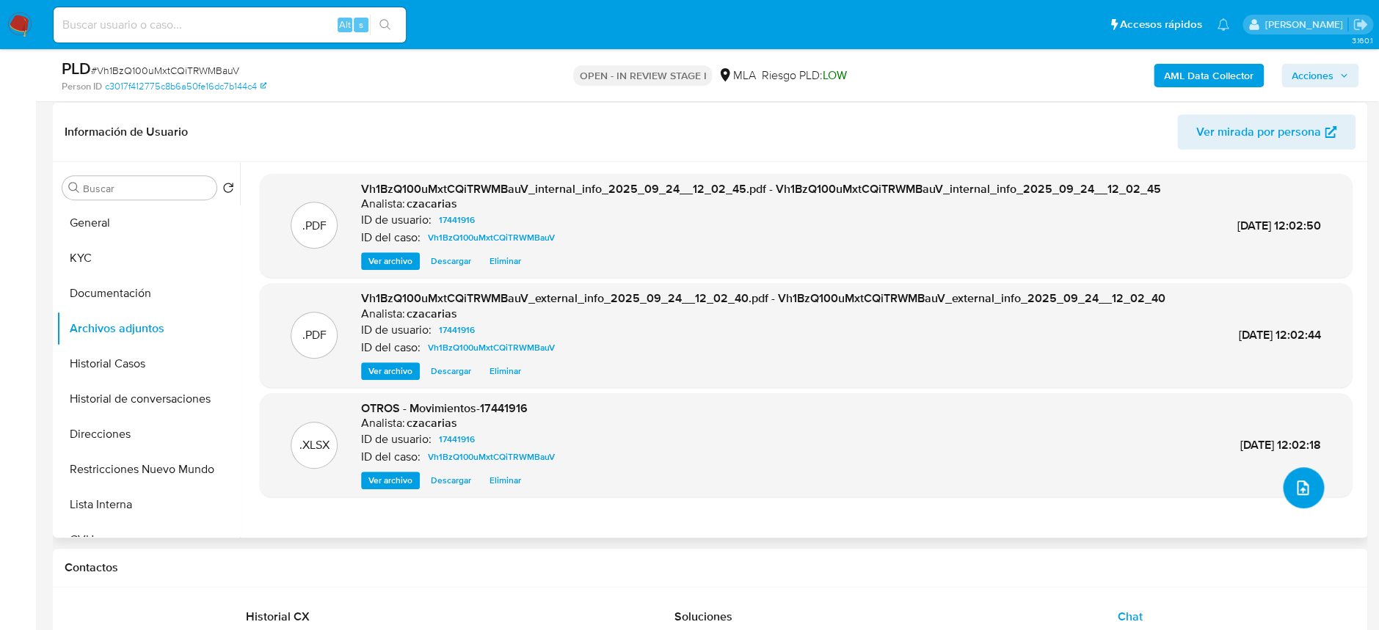
click at [1293, 486] on icon "upload-file" at bounding box center [1302, 488] width 18 height 18
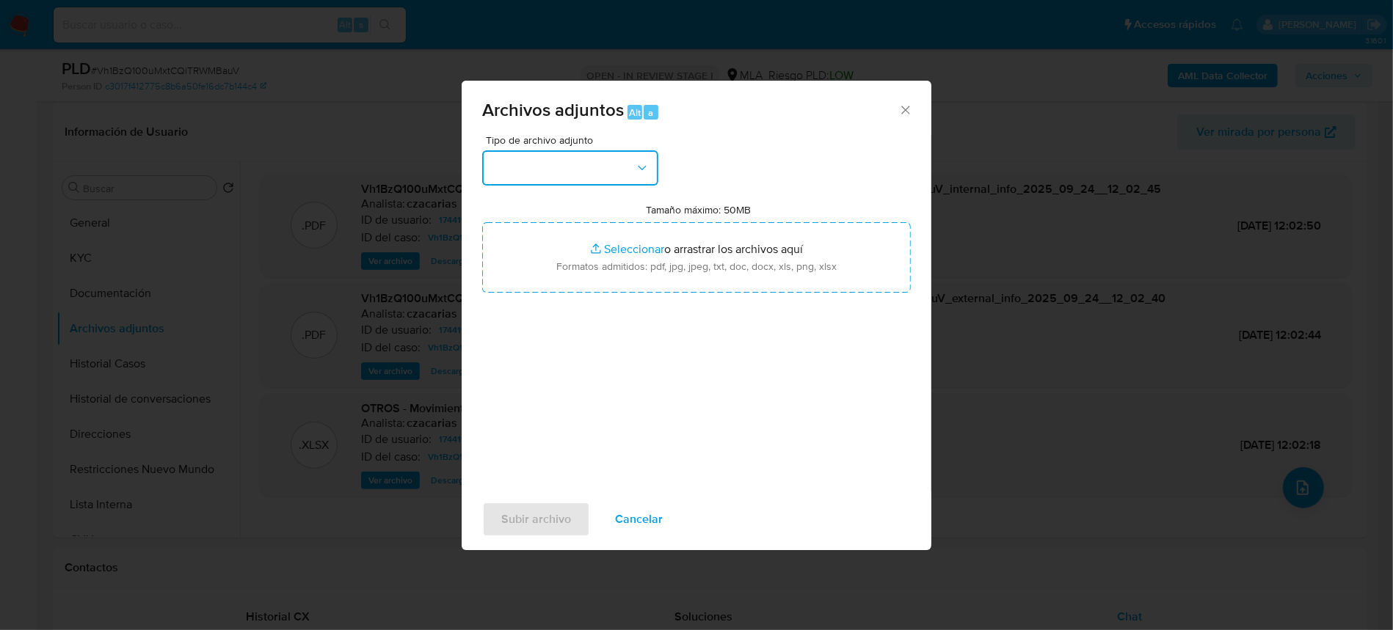
click at [569, 183] on button "button" at bounding box center [570, 167] width 176 height 35
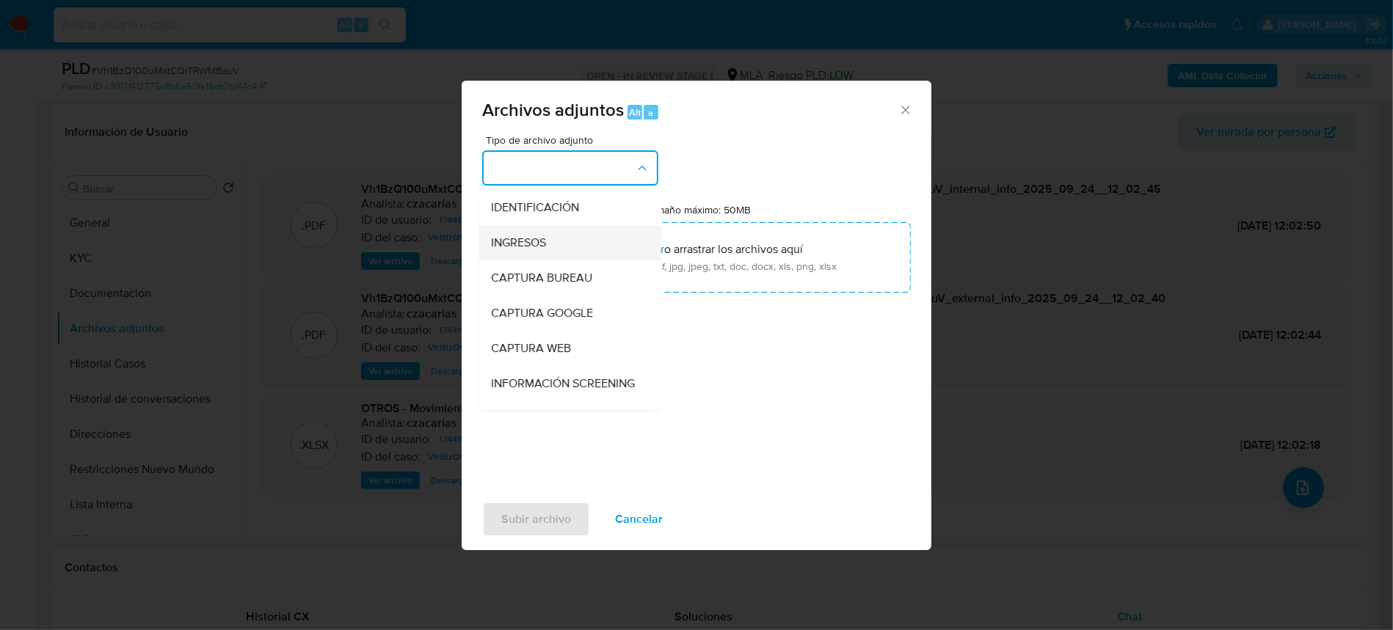
click at [547, 247] on div "INGRESOS" at bounding box center [566, 242] width 150 height 35
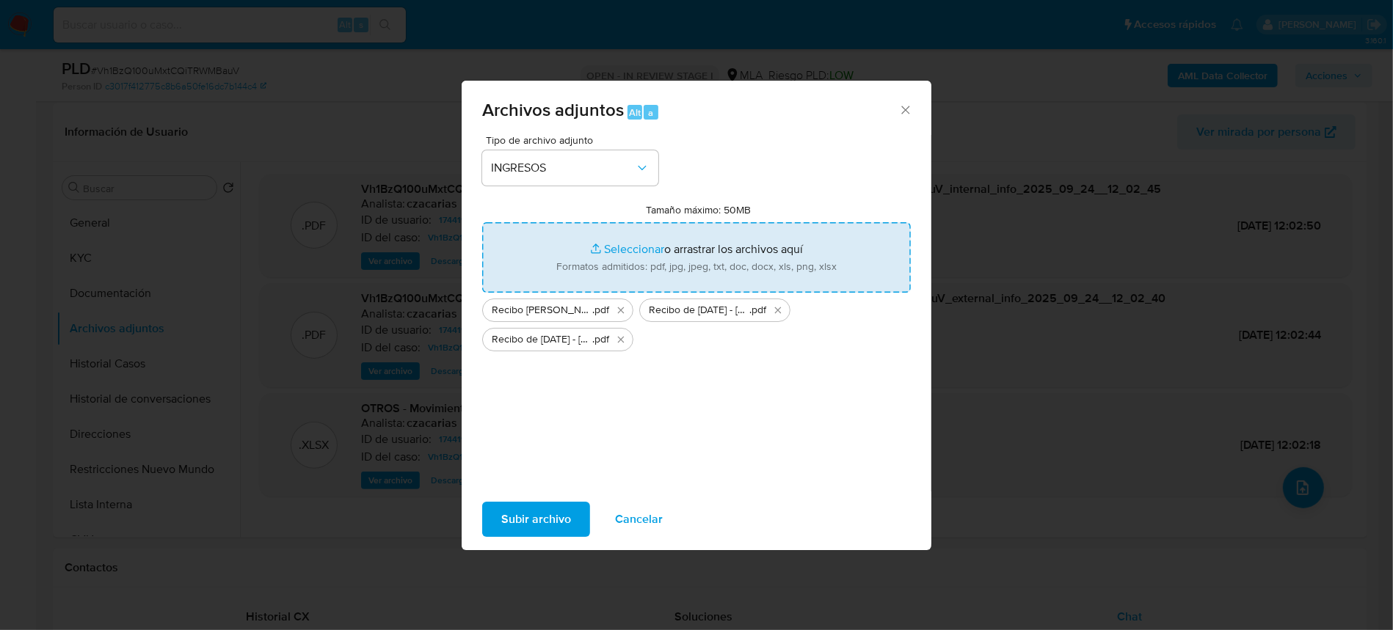
type input "C:\fakepath\Recibo de diciembre 2024 -Rolando Juan Jose.pdf"
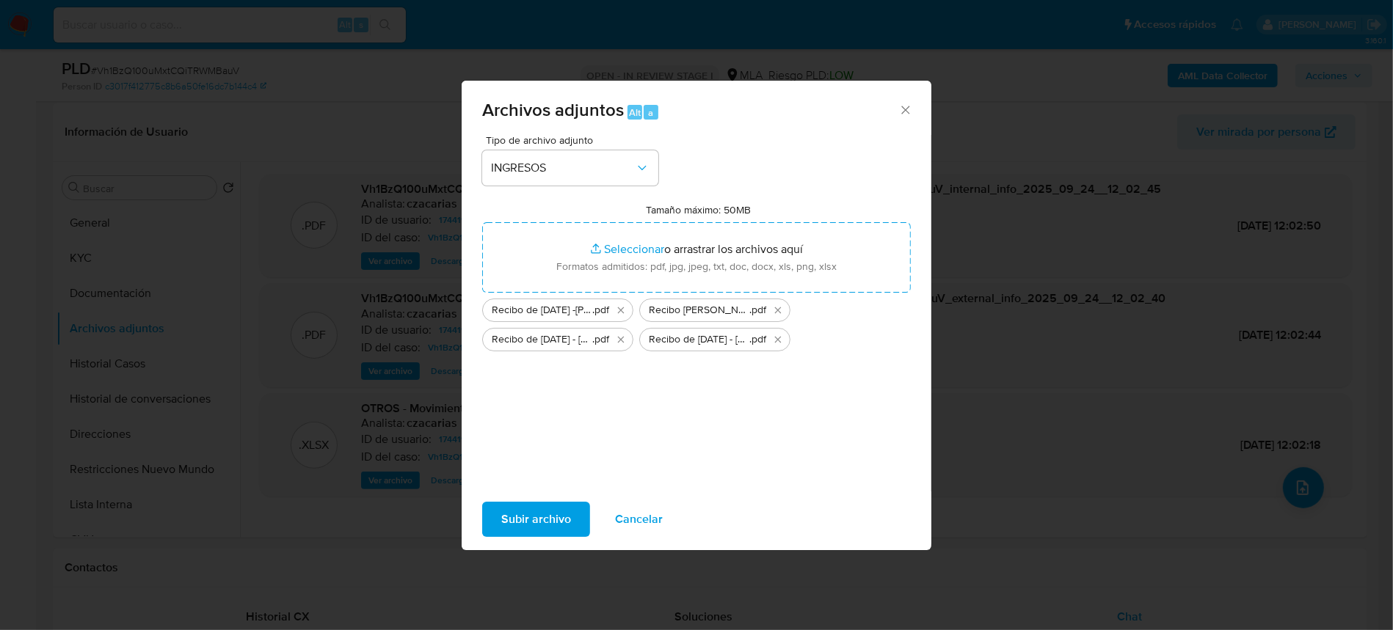
click at [548, 532] on span "Subir archivo" at bounding box center [536, 519] width 70 height 32
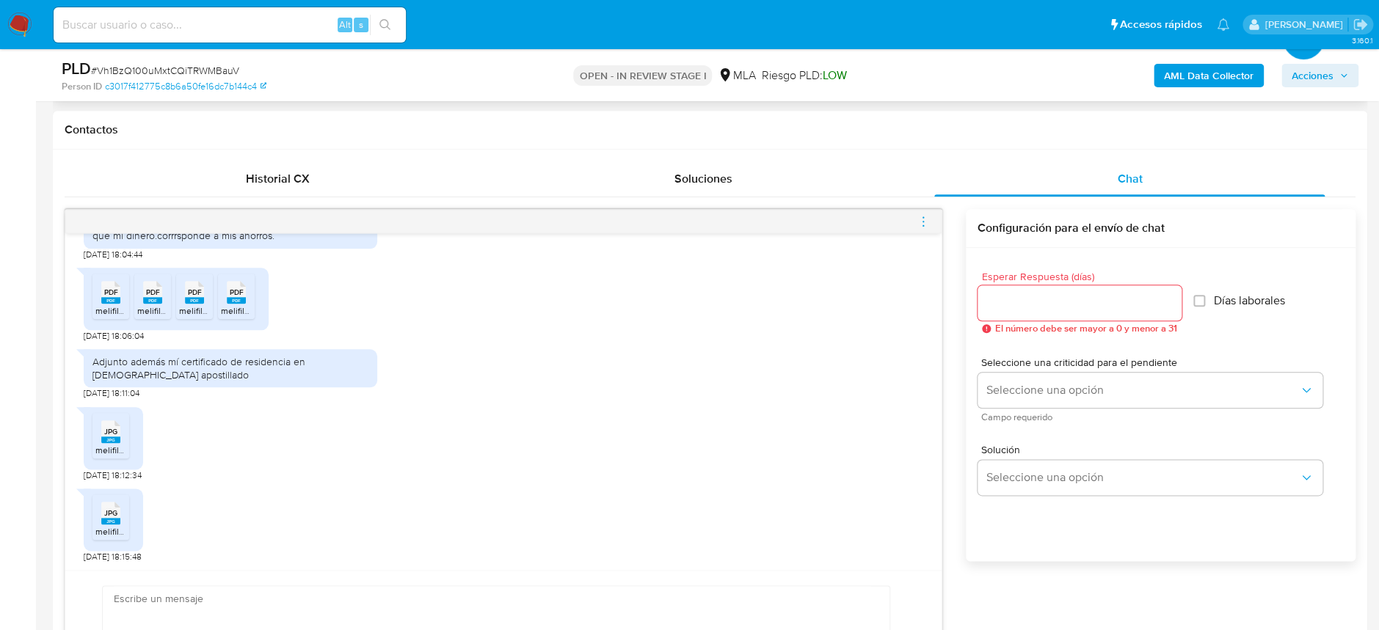
scroll to position [908, 0]
drag, startPoint x: 674, startPoint y: 339, endPoint x: 492, endPoint y: 581, distance: 302.4
click at [492, 581] on div "Enviar" at bounding box center [503, 641] width 876 height 143
click at [492, 590] on textarea at bounding box center [492, 642] width 757 height 112
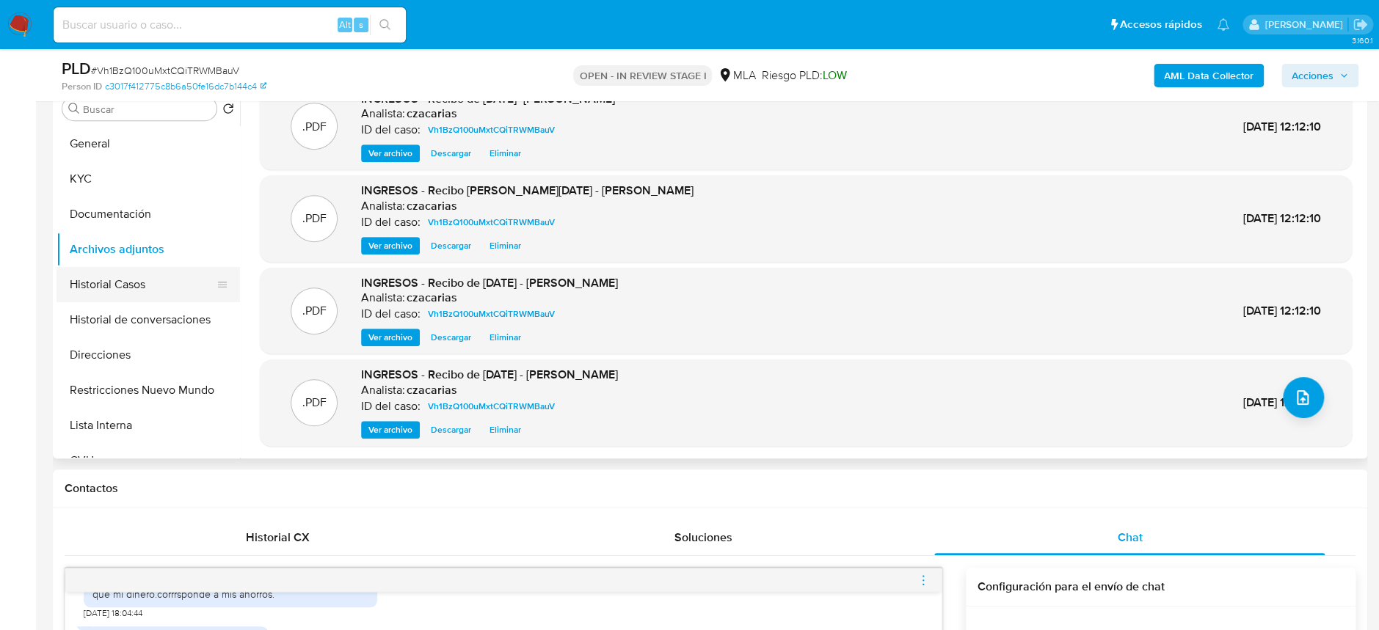
scroll to position [266, 0]
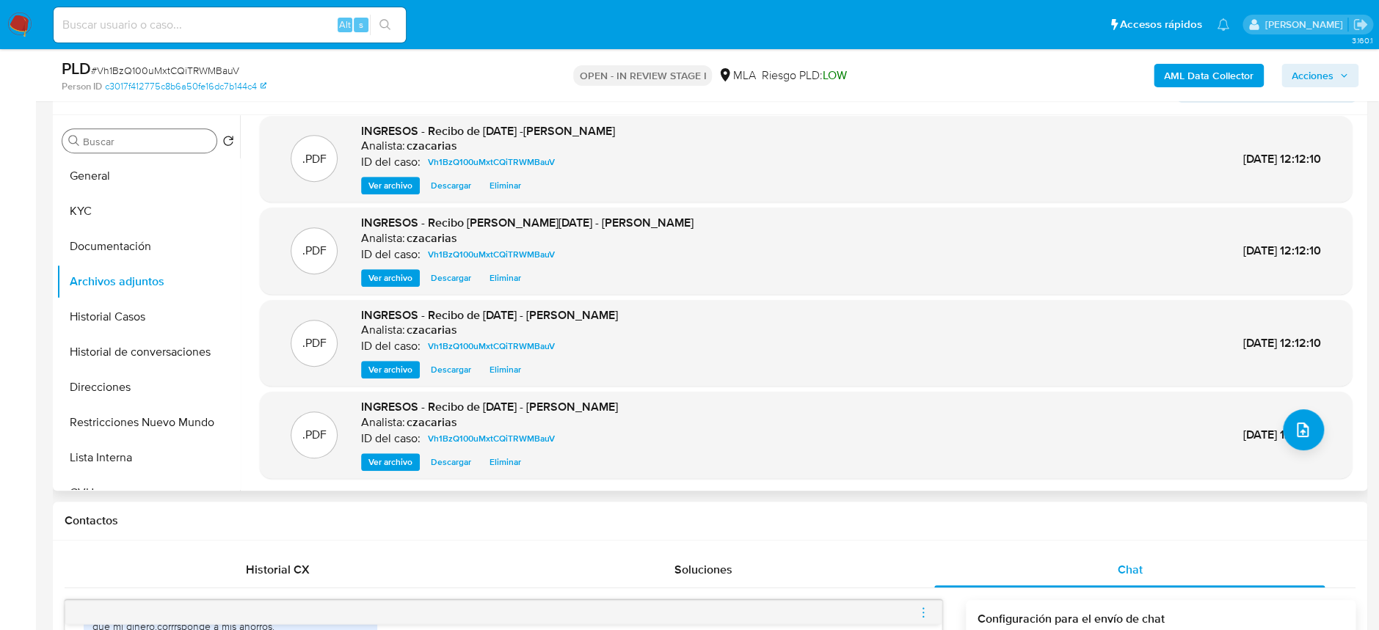
click at [138, 149] on div "Buscar" at bounding box center [139, 140] width 154 height 23
click at [135, 172] on button "General" at bounding box center [142, 175] width 172 height 35
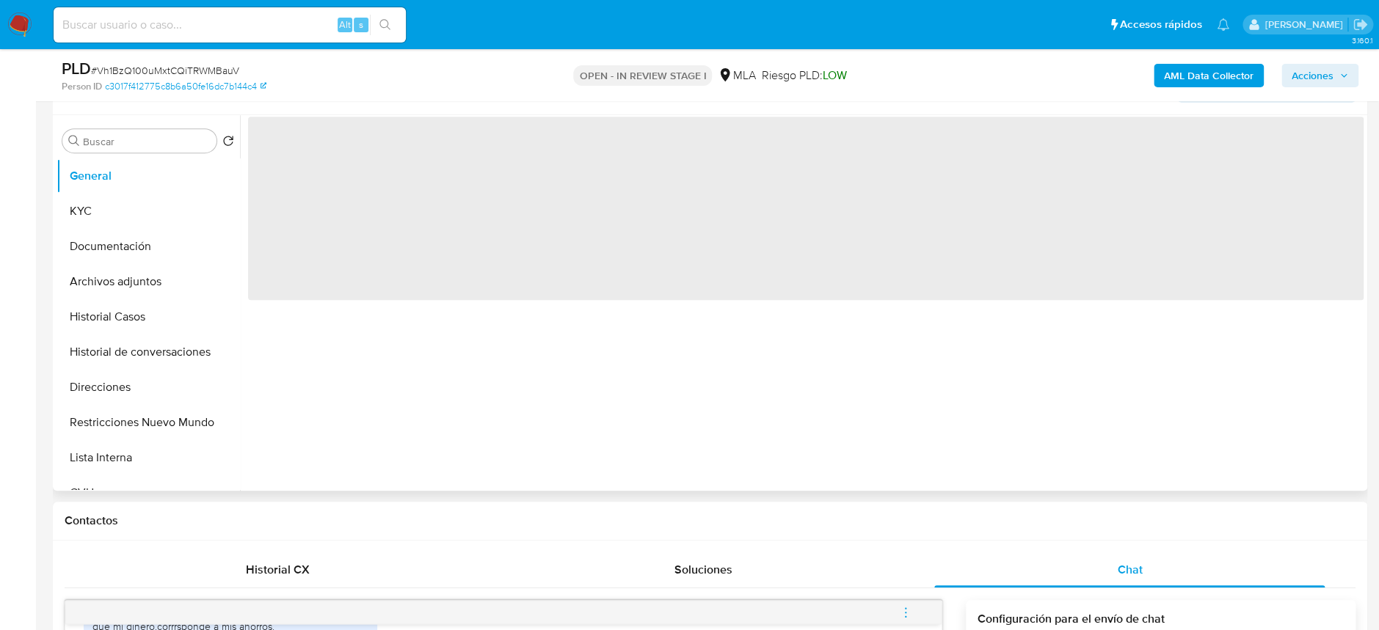
scroll to position [0, 0]
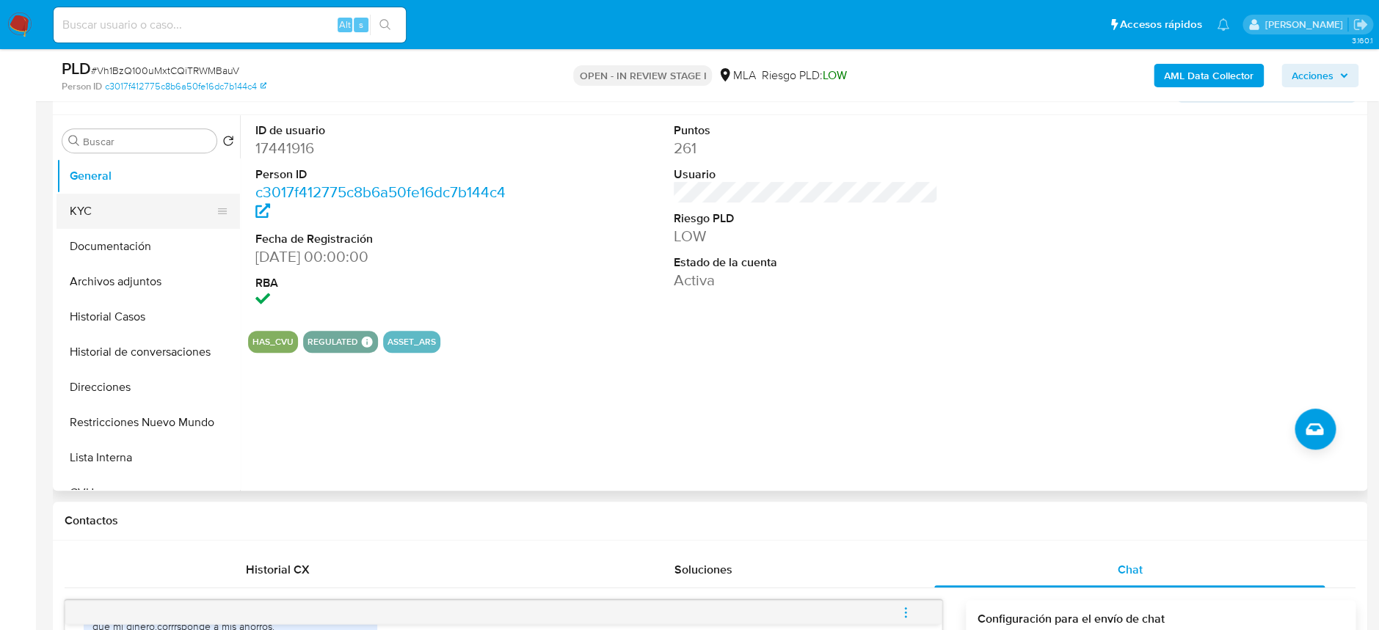
click at [103, 210] on button "KYC" at bounding box center [142, 211] width 172 height 35
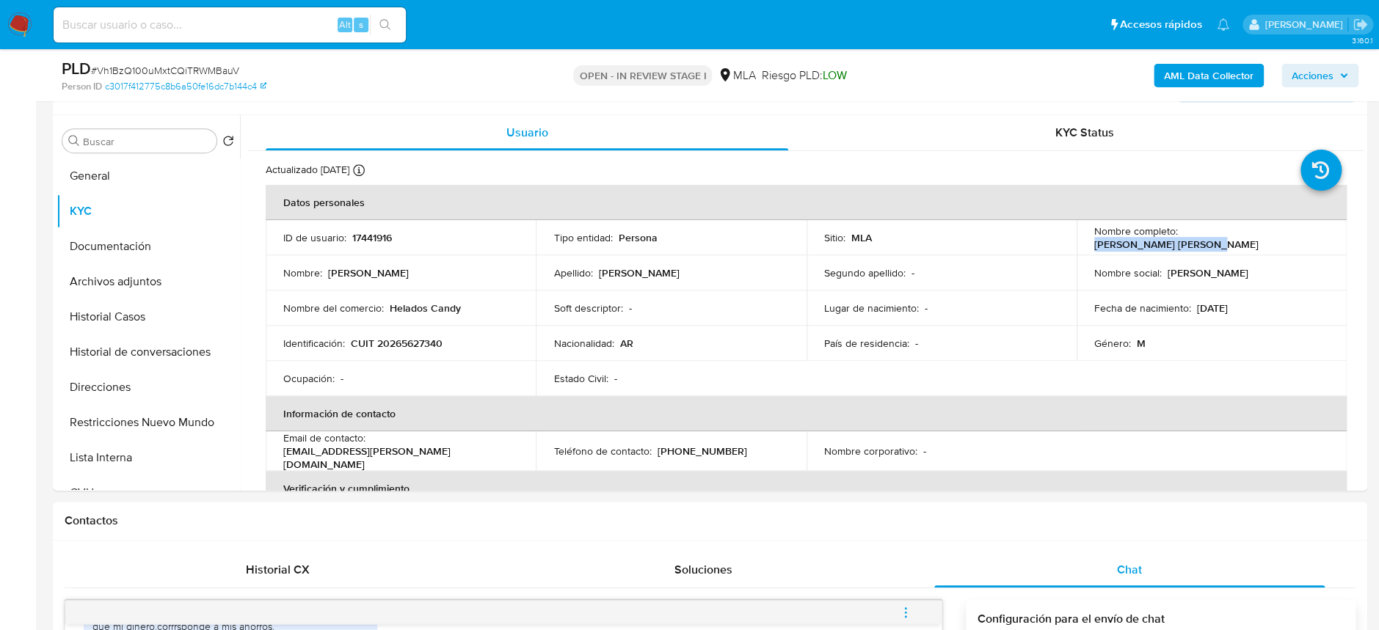
drag, startPoint x: 1178, startPoint y: 230, endPoint x: 1309, endPoint y: 238, distance: 130.9
click at [1309, 238] on div "Nombre completo : Rolando Juan Jose Ruhl" at bounding box center [1211, 238] width 235 height 26
copy p "Rolando Juan Jose Ruhl"
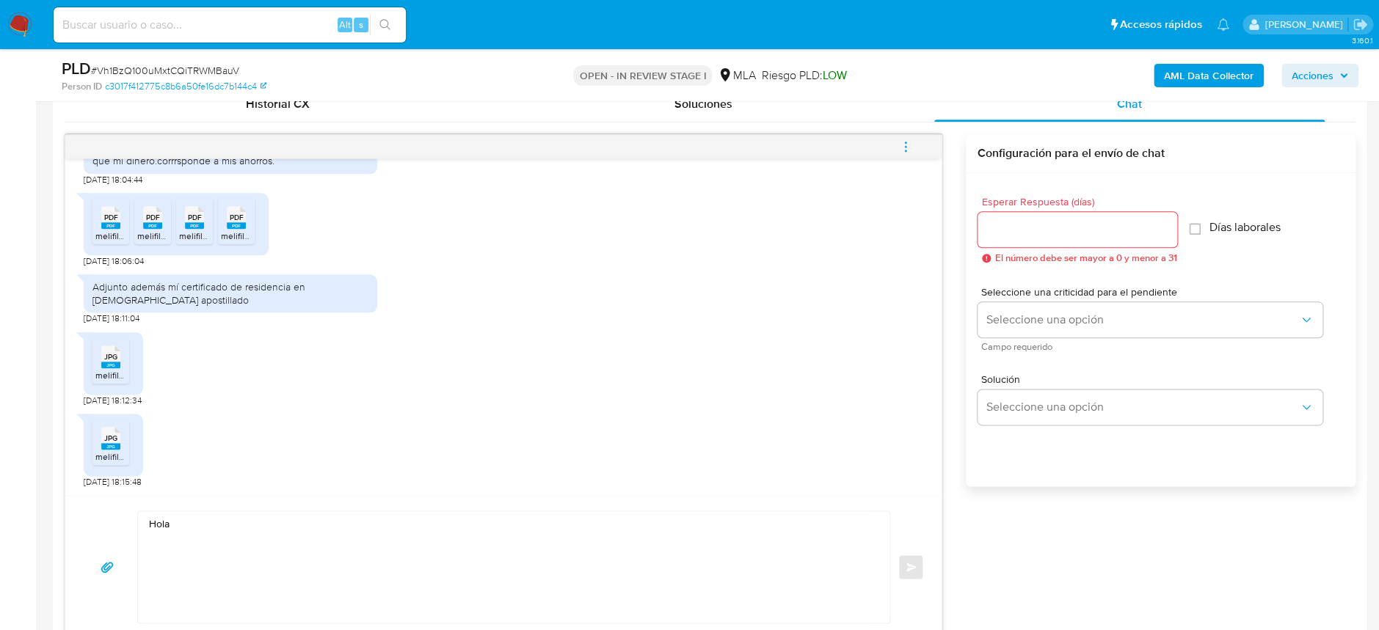
scroll to position [755, 0]
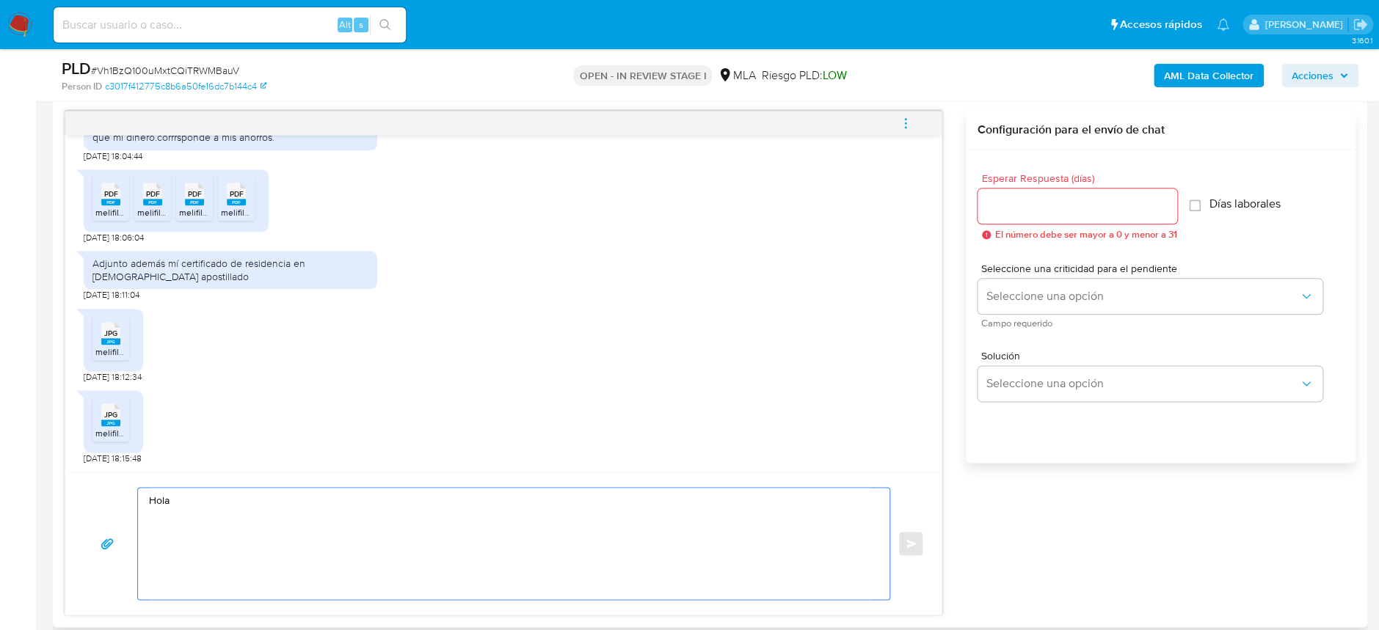
click at [291, 508] on textarea "Hola" at bounding box center [510, 544] width 722 height 112
paste textarea "Rolando Juan Jose Ruhl"
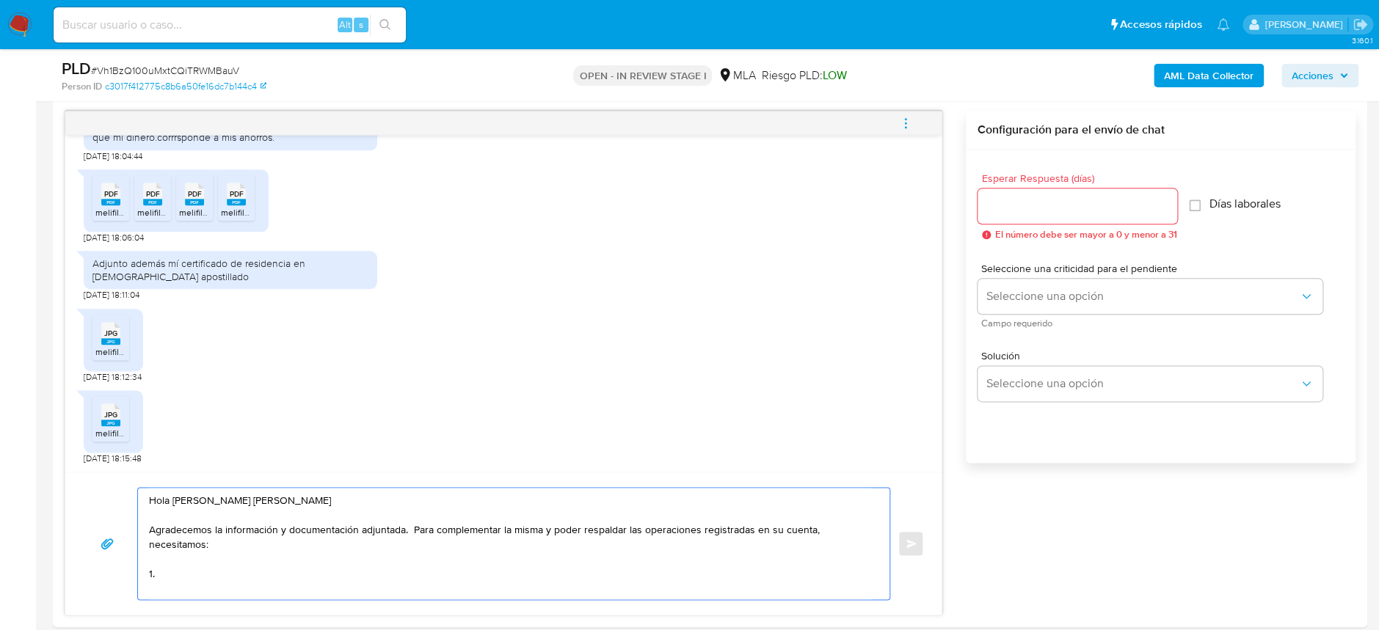
type textarea "Hola Rolando Juan Jose Ruhl Agradecemos la información y documentación adjuntad…"
drag, startPoint x: 200, startPoint y: 573, endPoint x: 143, endPoint y: 494, distance: 97.3
click at [143, 494] on div "Hola Rolando Juan Jose Ruhl Agradecemos la información y documentación adjuntad…" at bounding box center [510, 544] width 744 height 112
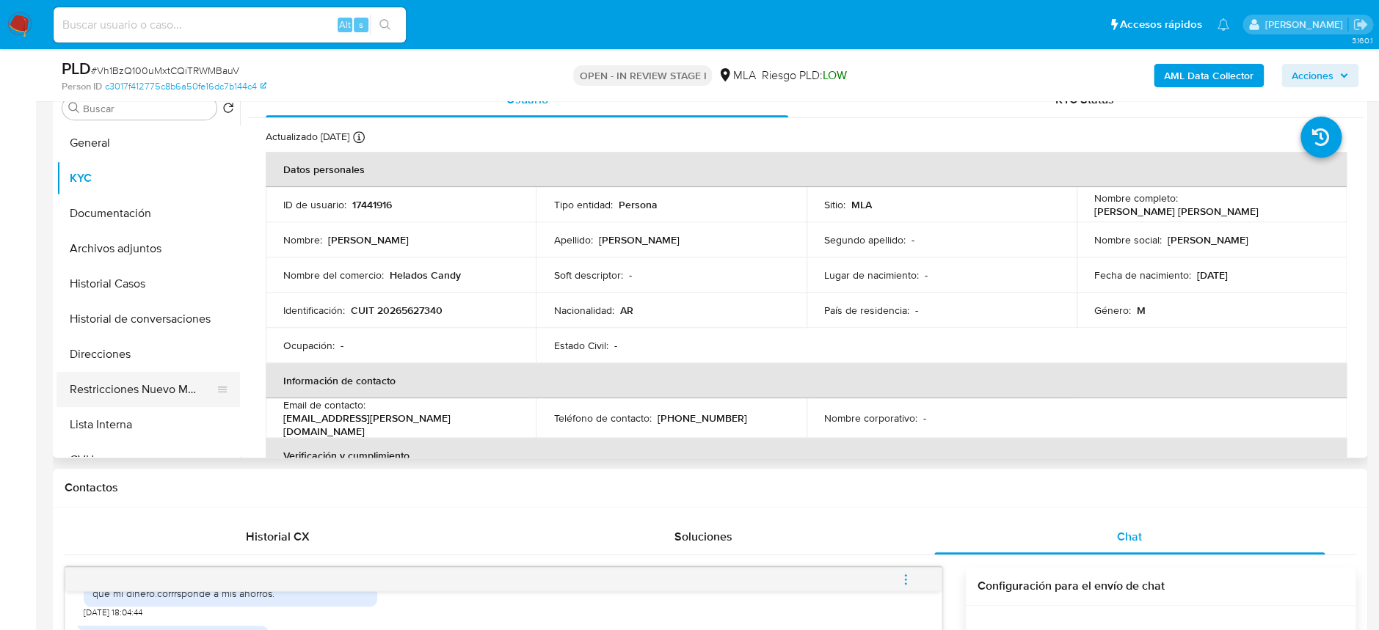
scroll to position [266, 0]
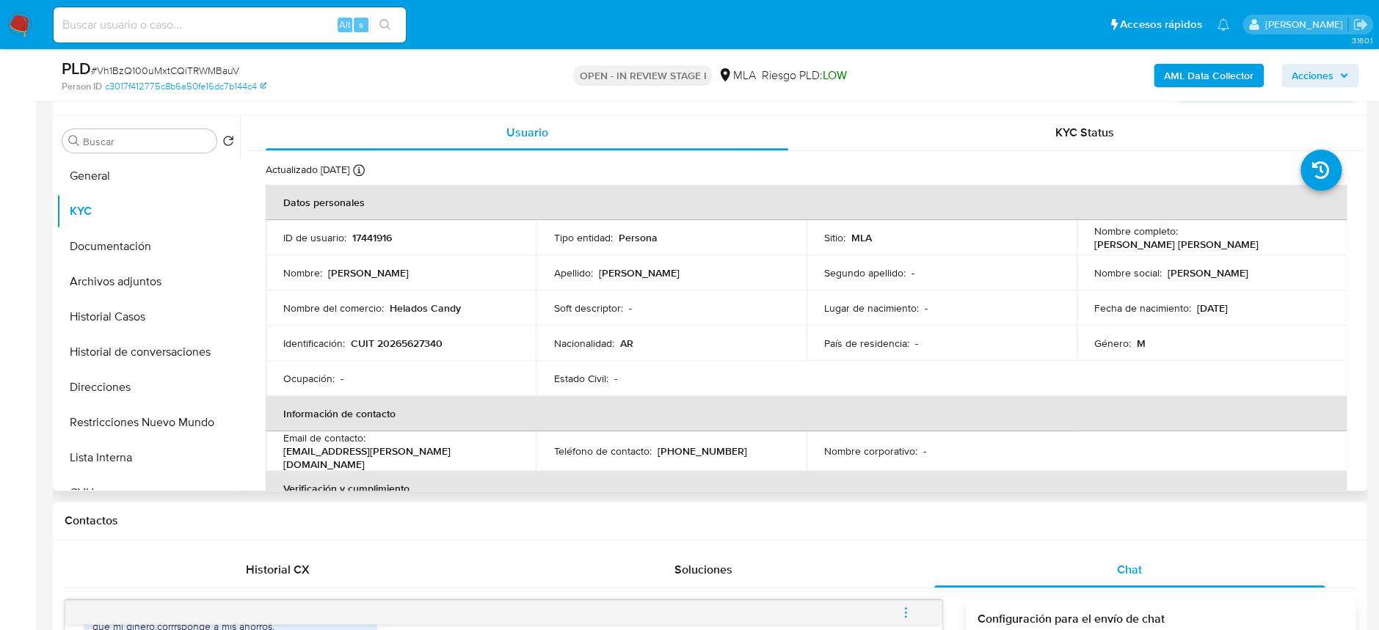
click at [439, 351] on td "Identificación : CUIT 20265627340" at bounding box center [401, 343] width 270 height 35
click at [430, 346] on p "CUIT 20265627340" at bounding box center [397, 343] width 92 height 13
copy p "20265627340"
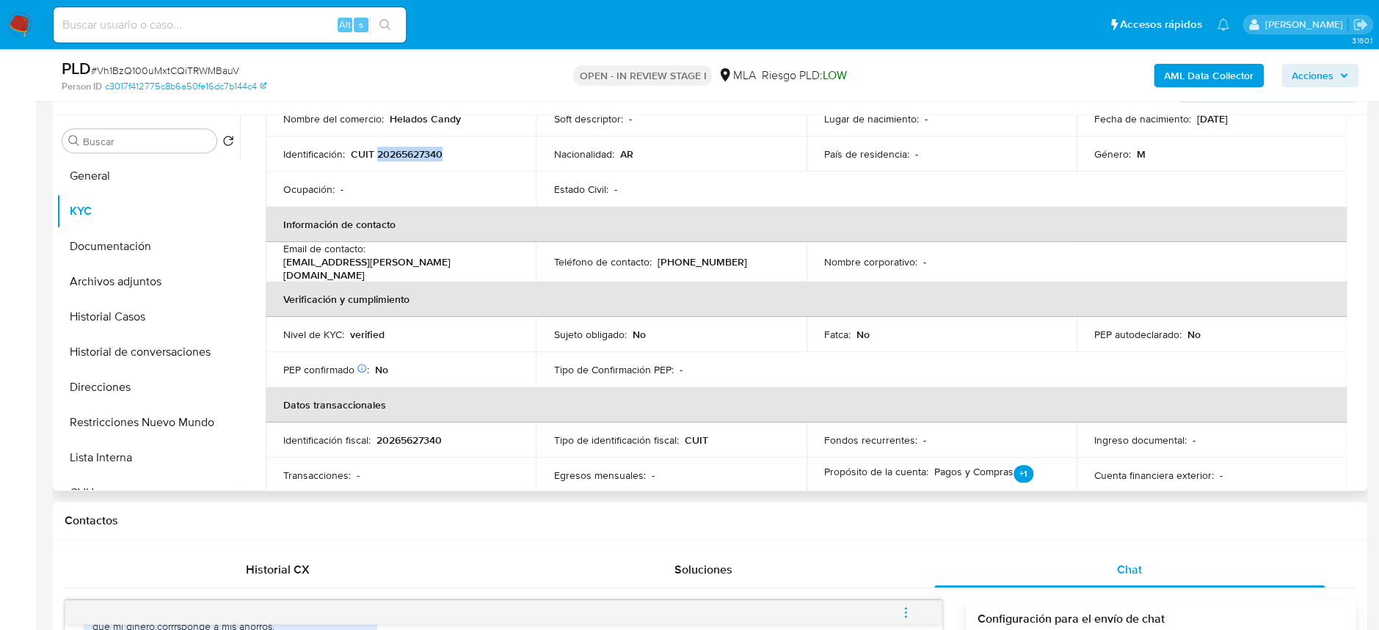
scroll to position [195, 0]
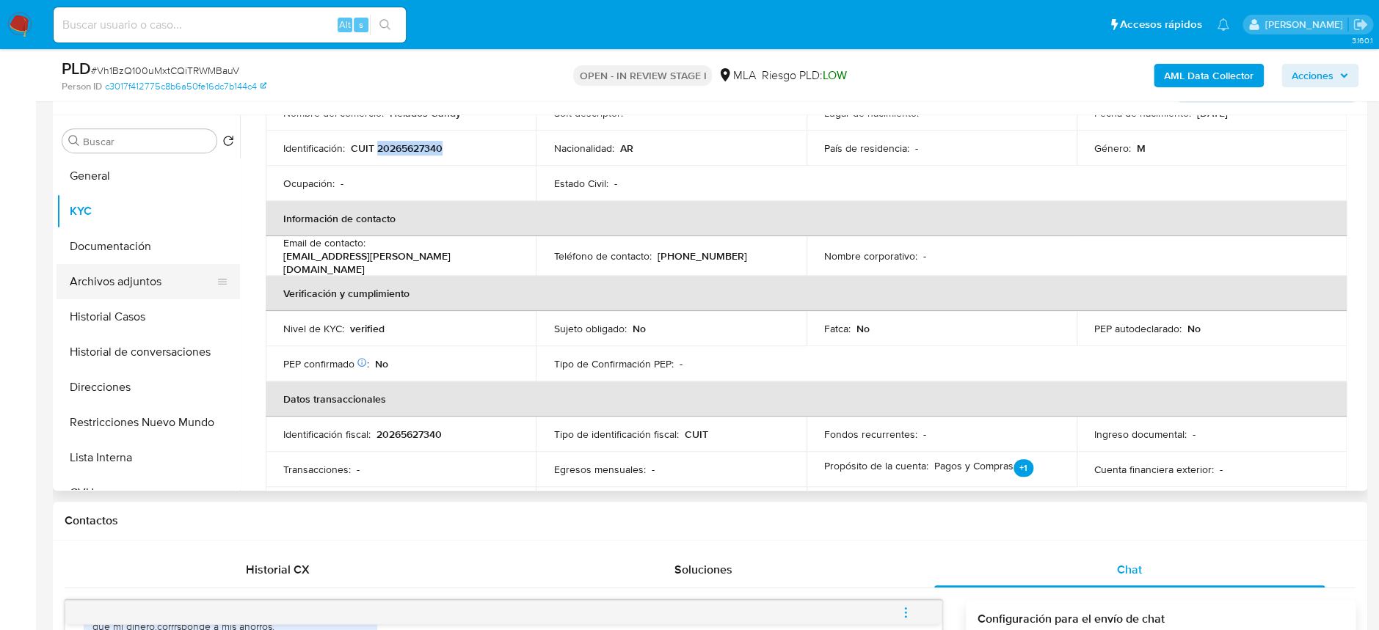
click at [103, 275] on button "Archivos adjuntos" at bounding box center [142, 281] width 172 height 35
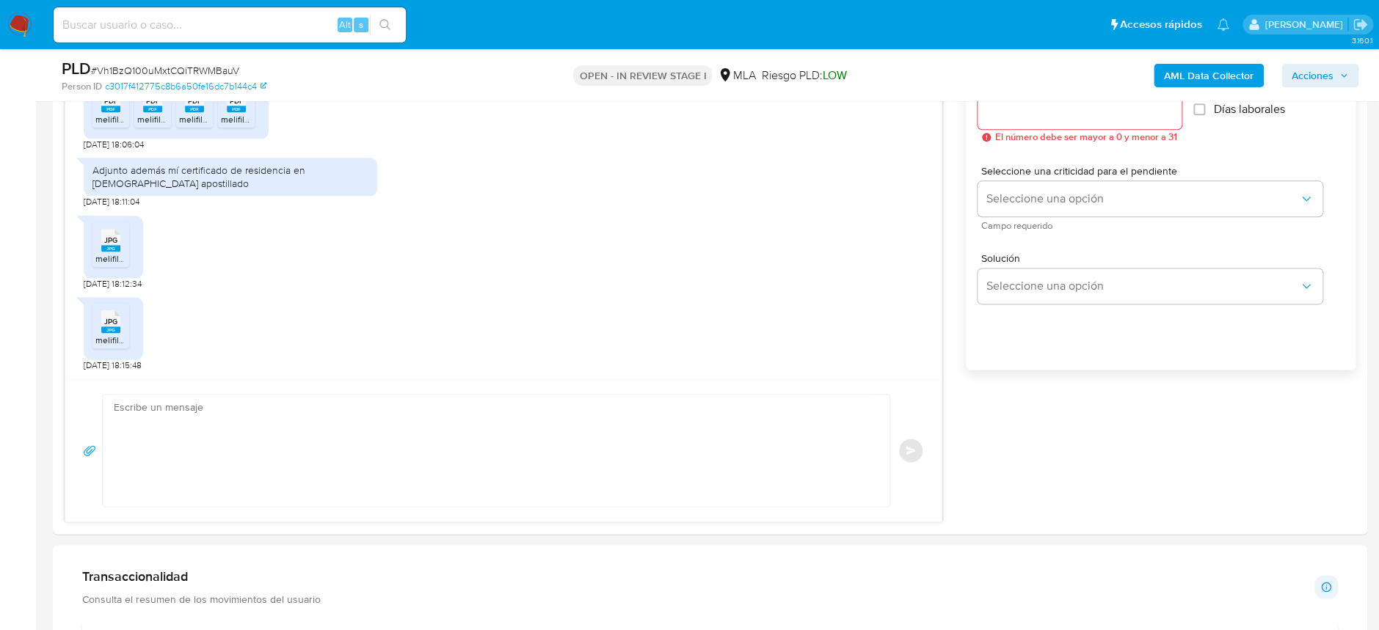
scroll to position [950, 0]
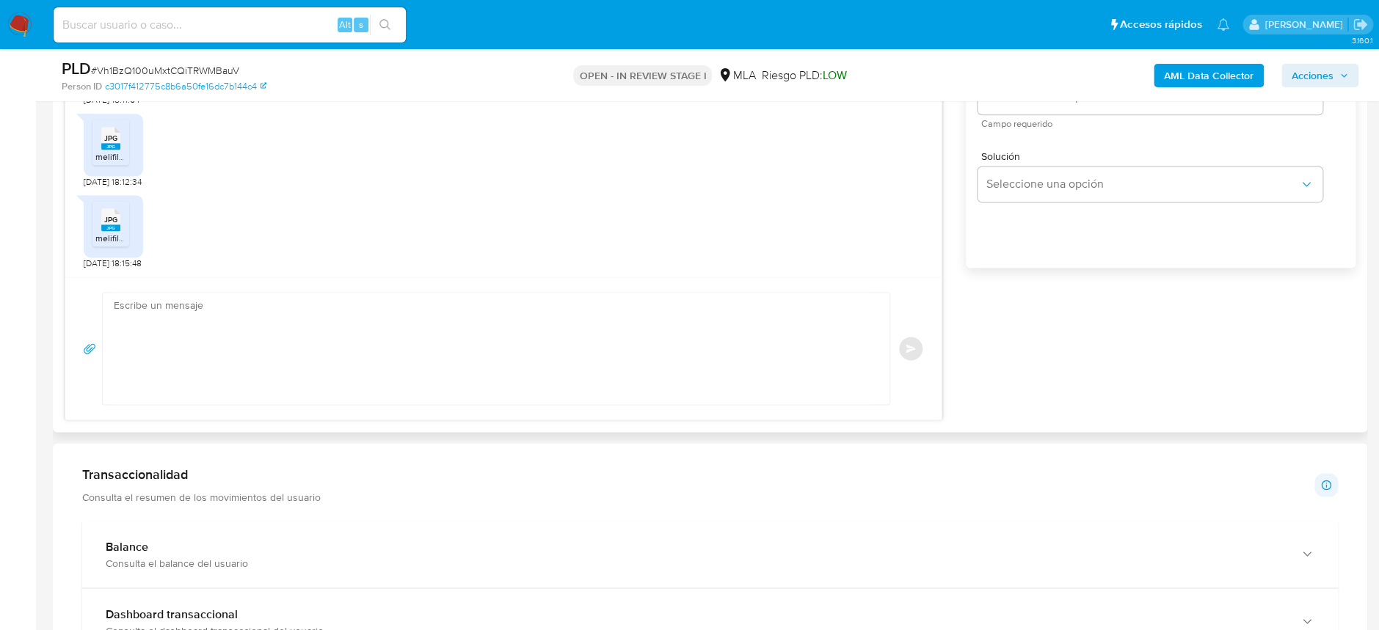
click at [259, 395] on textarea at bounding box center [492, 349] width 757 height 112
paste textarea "Hola, ¡Muchas gracias por tu respuesta! Confirmamos la recepción de la document…"
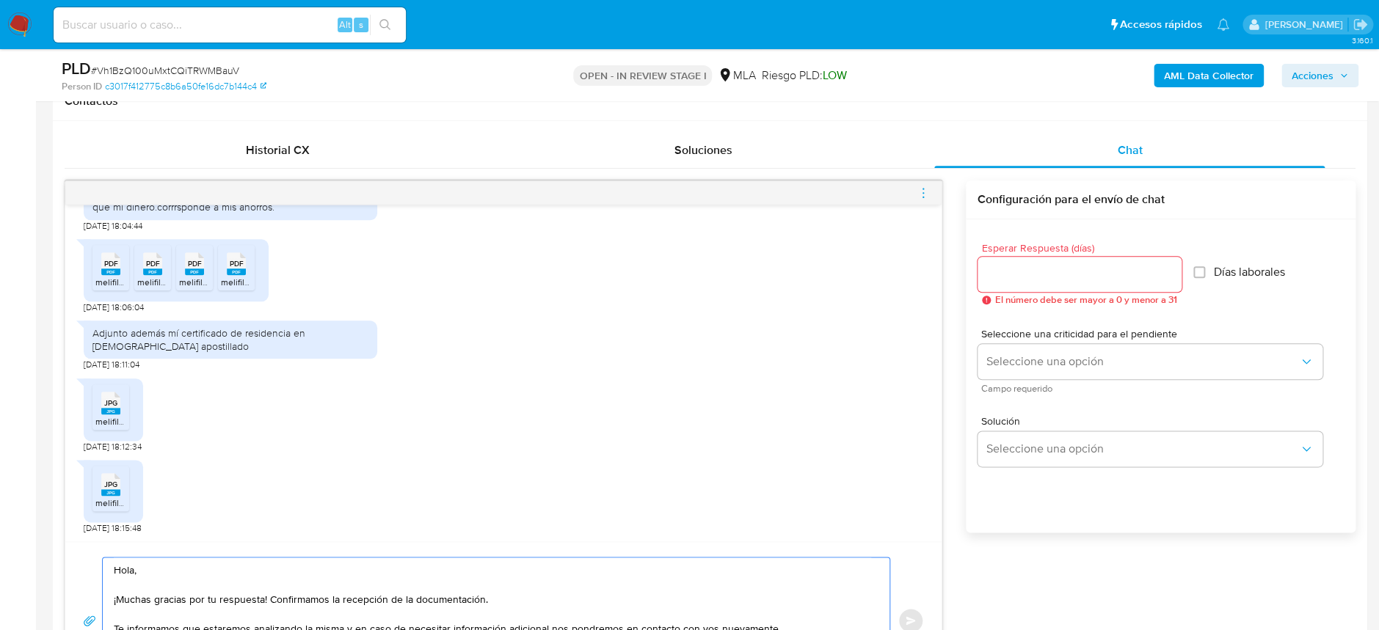
scroll to position [657, 0]
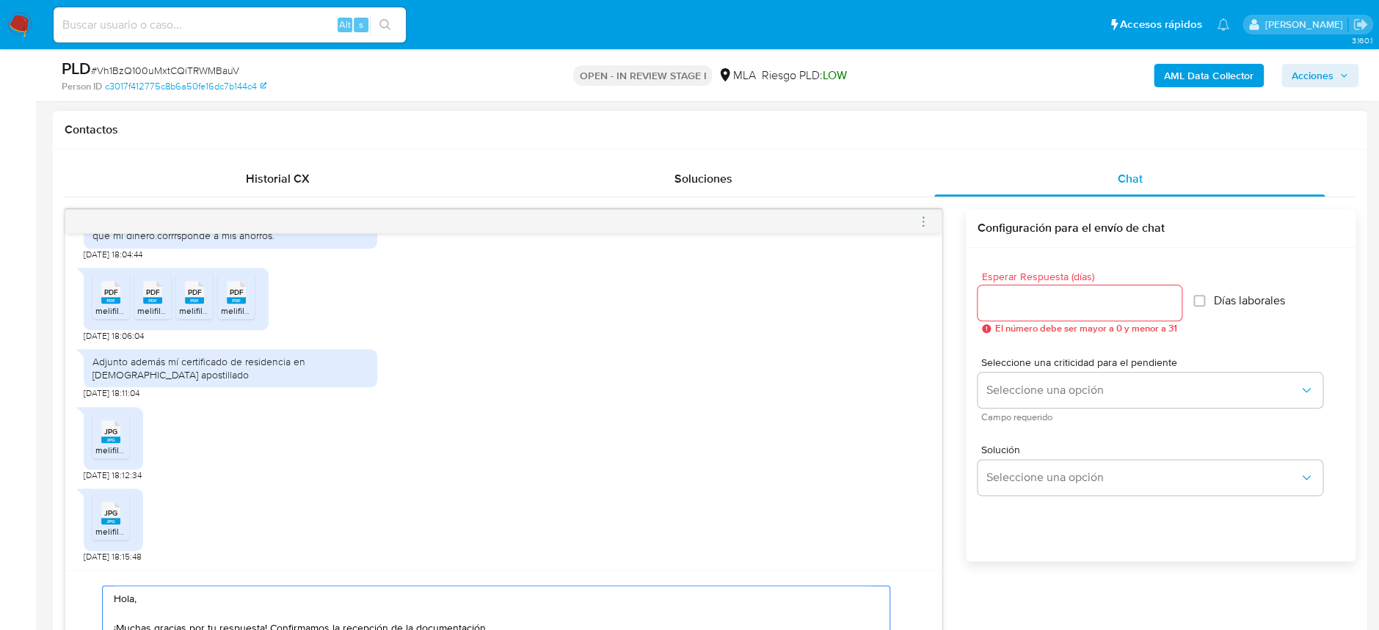
type textarea "Hola, ¡Muchas gracias por tu respuesta! Confirmamos la recepción de la document…"
click at [1039, 299] on input "Esperar Respuesta (días)" at bounding box center [1079, 302] width 204 height 19
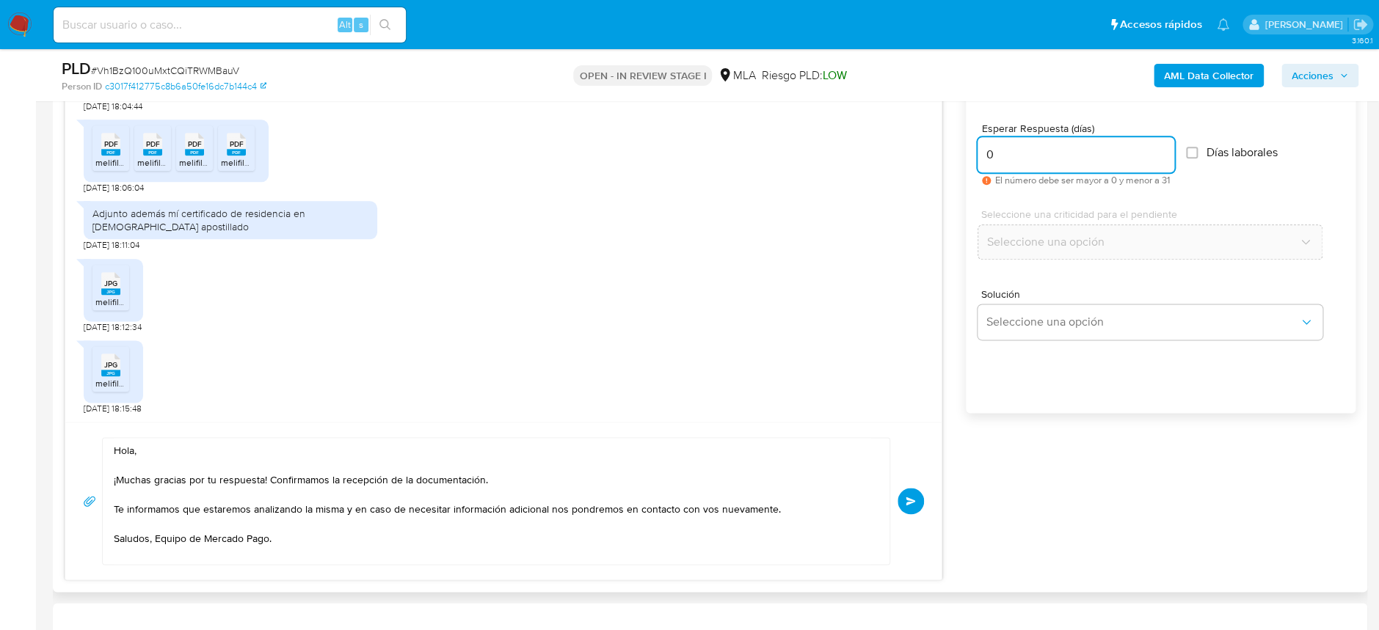
scroll to position [853, 0]
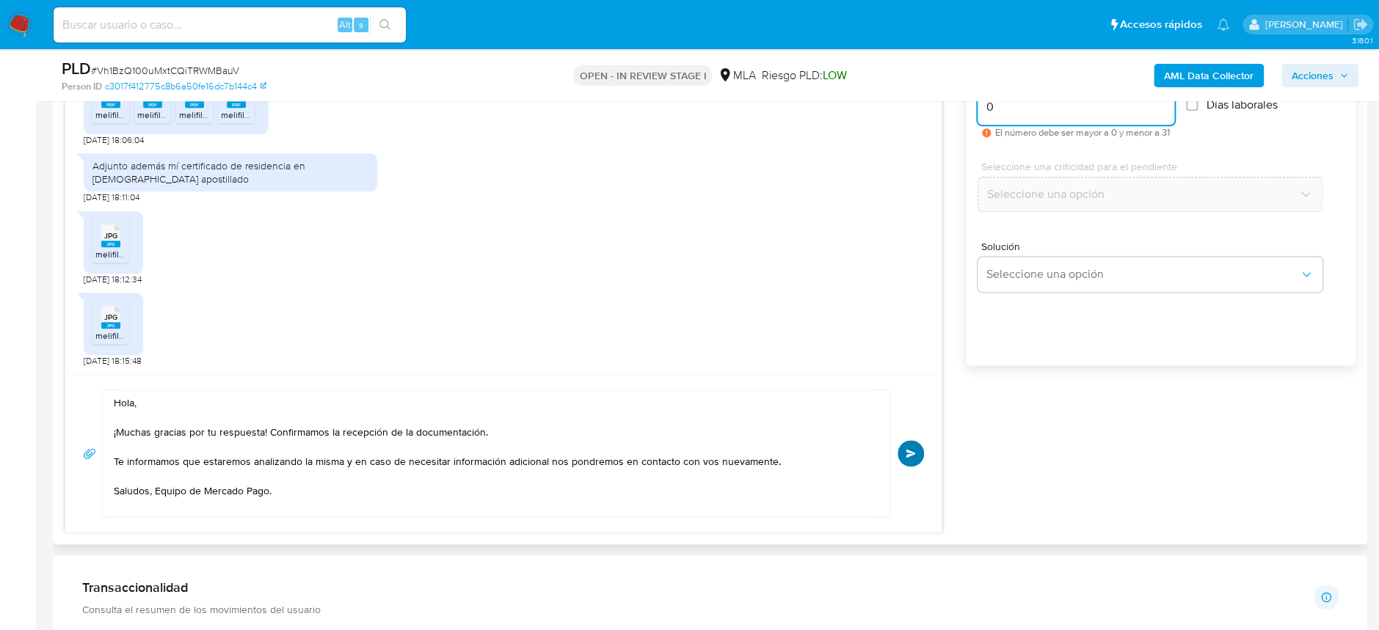
type input "0"
click at [917, 451] on button "Enviar" at bounding box center [910, 453] width 26 height 26
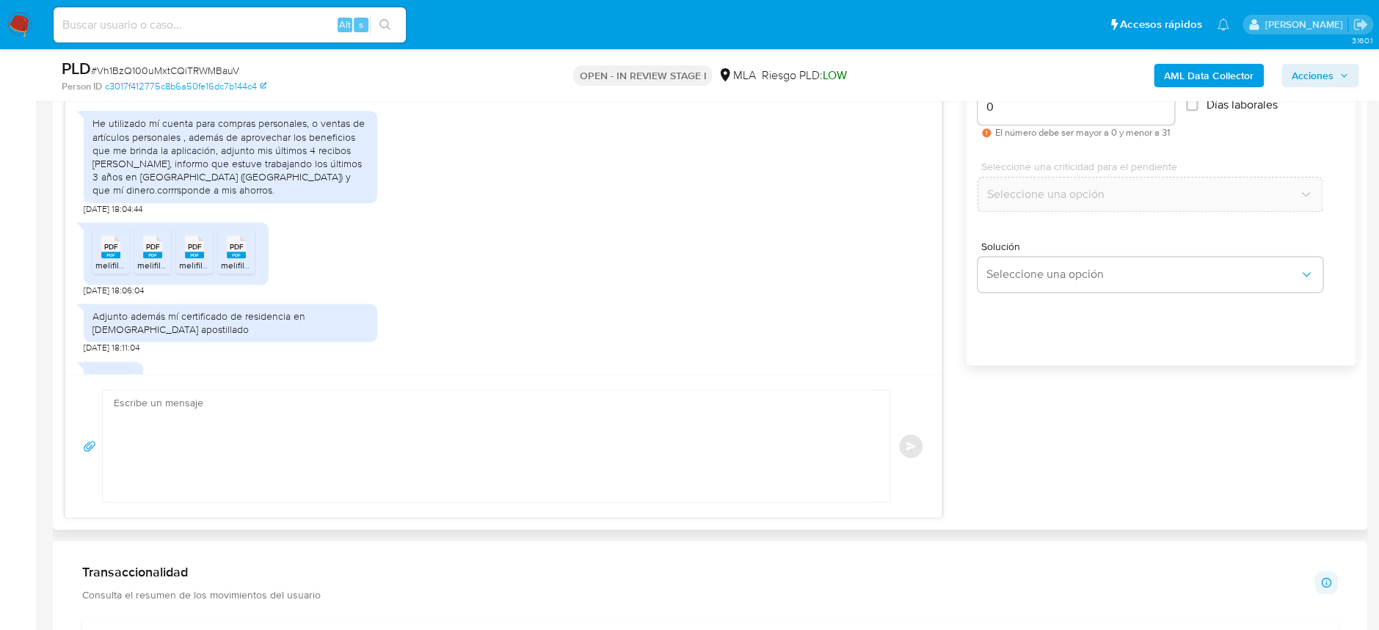
scroll to position [627, 0]
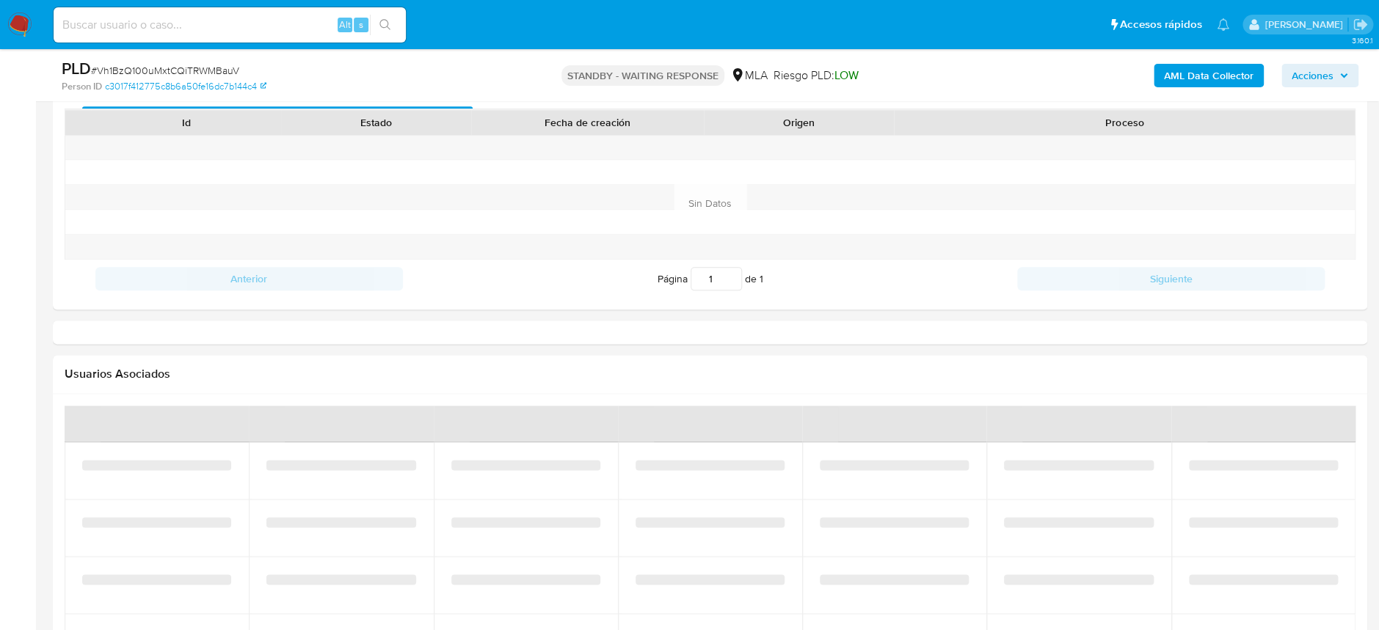
select select "10"
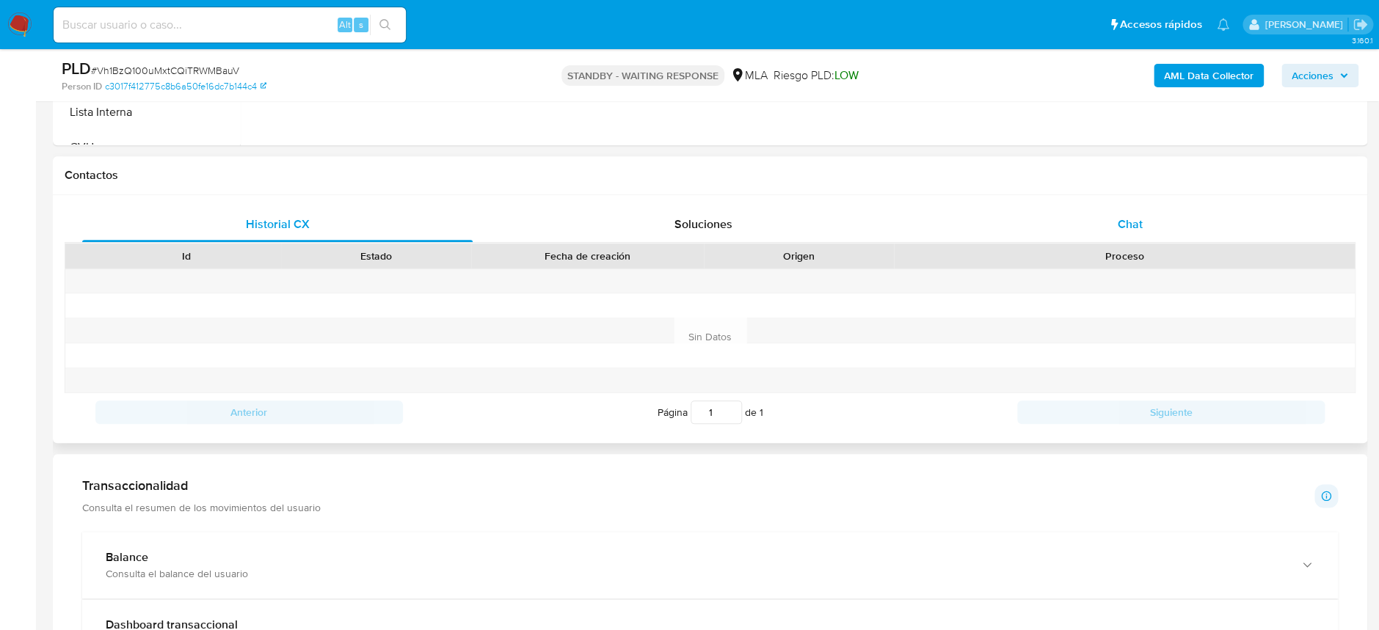
scroll to position [586, 0]
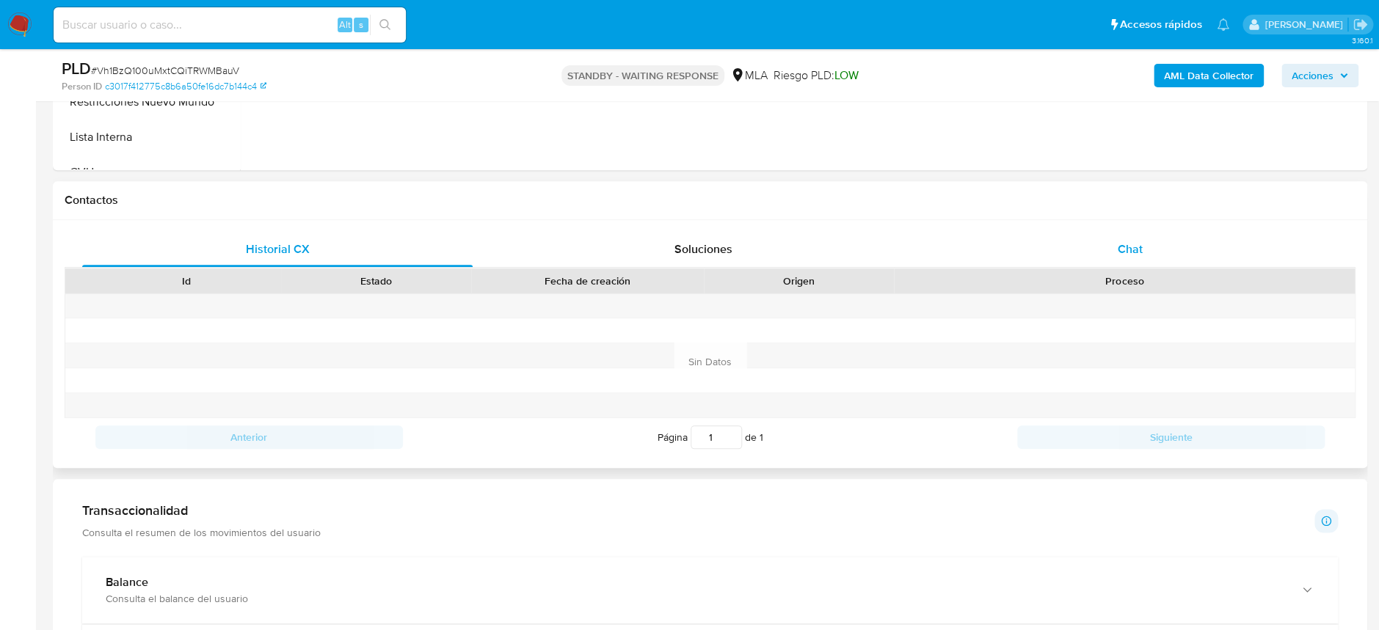
click at [1150, 246] on div "Chat" at bounding box center [1129, 249] width 390 height 35
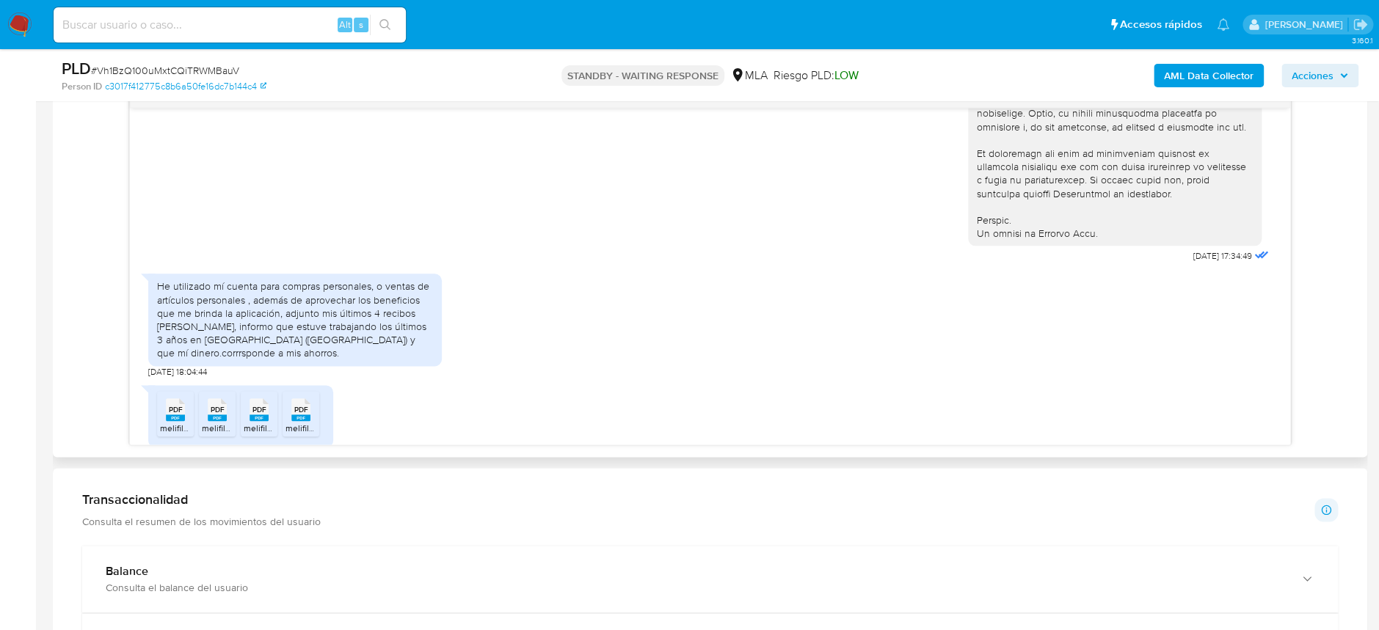
scroll to position [685, 0]
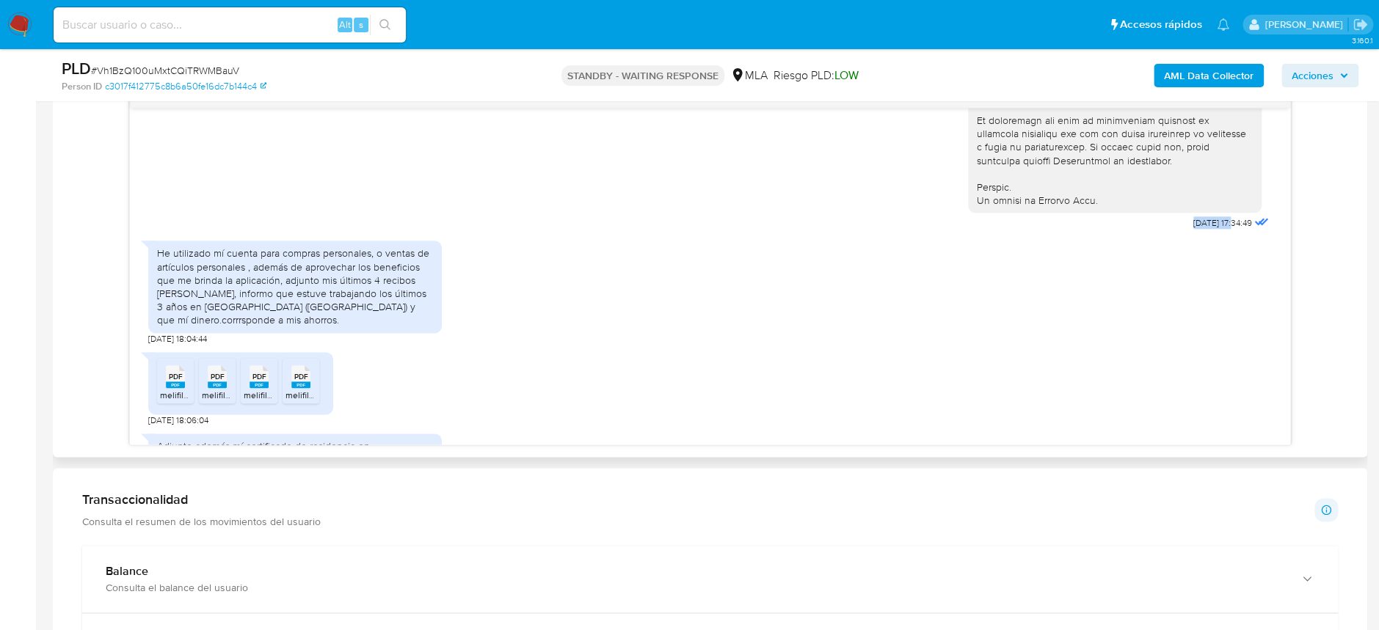
drag, startPoint x: 1158, startPoint y: 249, endPoint x: 1204, endPoint y: 249, distance: 45.5
copy span "[DATE]"
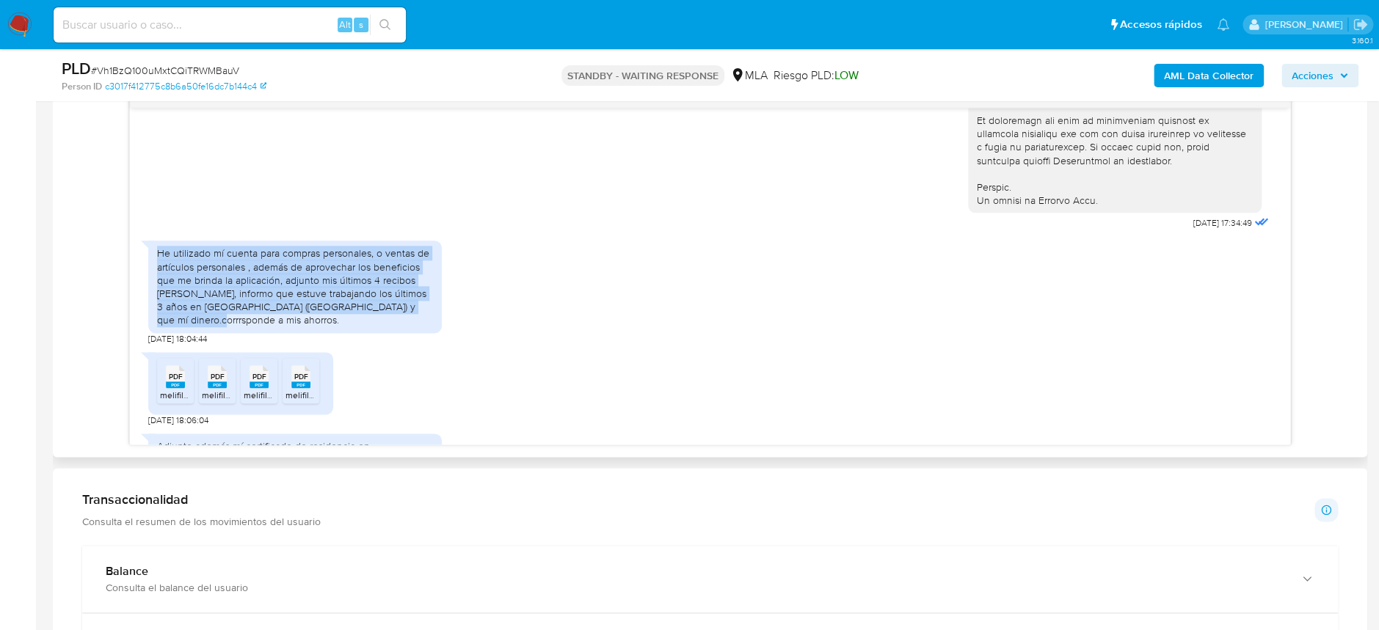
drag, startPoint x: 153, startPoint y: 280, endPoint x: 424, endPoint y: 336, distance: 276.6
click at [424, 332] on div "He utilizado mí cuenta para compras personales, o ventas de artículos personale…" at bounding box center [294, 287] width 293 height 92
copy div "He utilizado mí cuenta para compras personales, o ventas de artículos personale…"
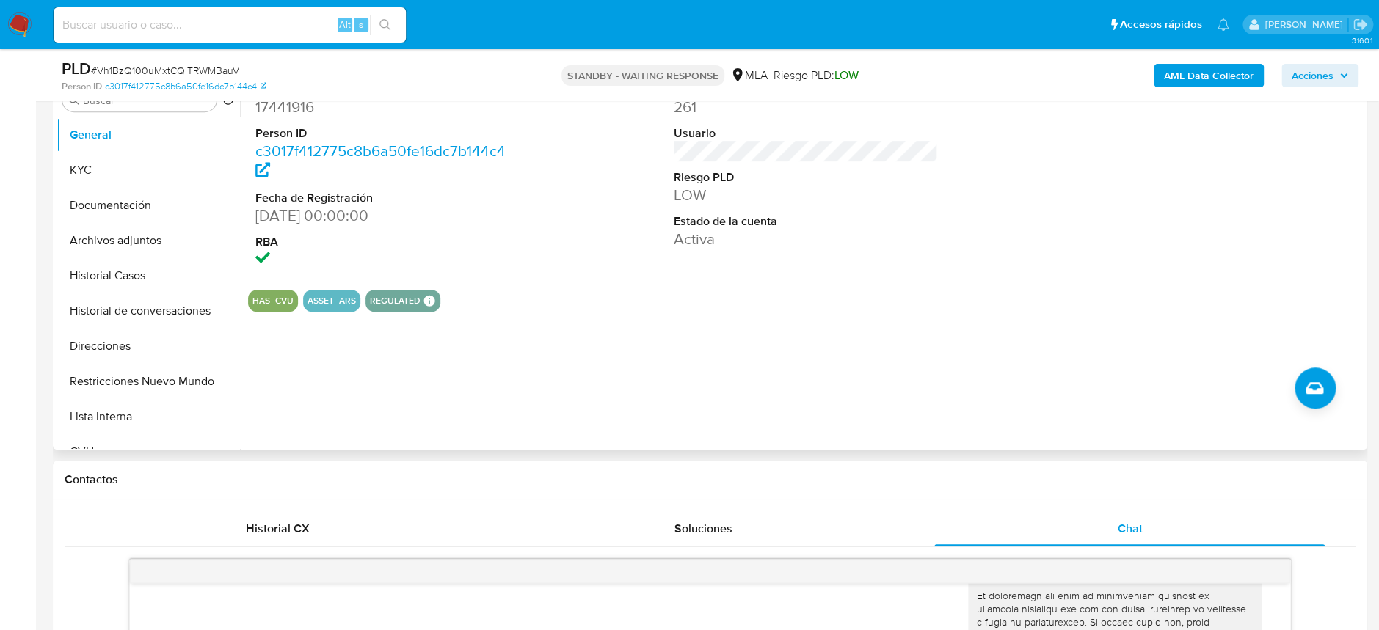
scroll to position [195, 0]
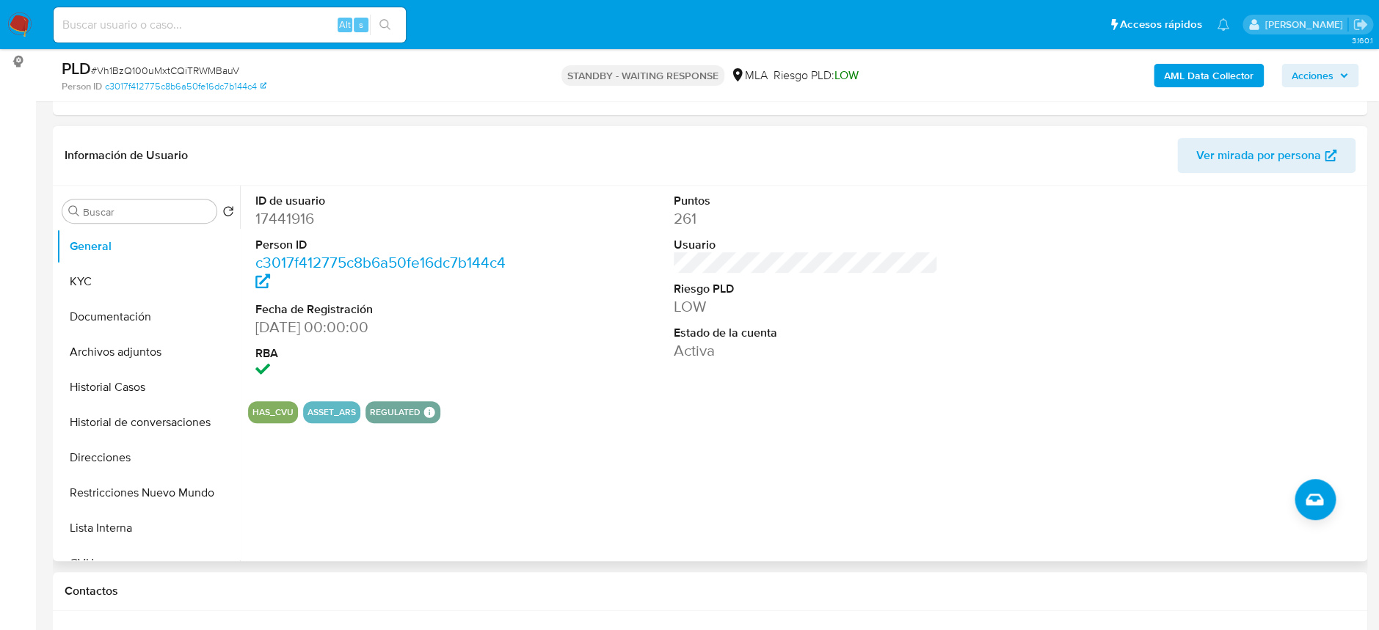
click at [290, 225] on dd "17441916" at bounding box center [387, 218] width 264 height 21
copy dd "17441916"
click at [144, 342] on button "Archivos adjuntos" at bounding box center [142, 352] width 172 height 35
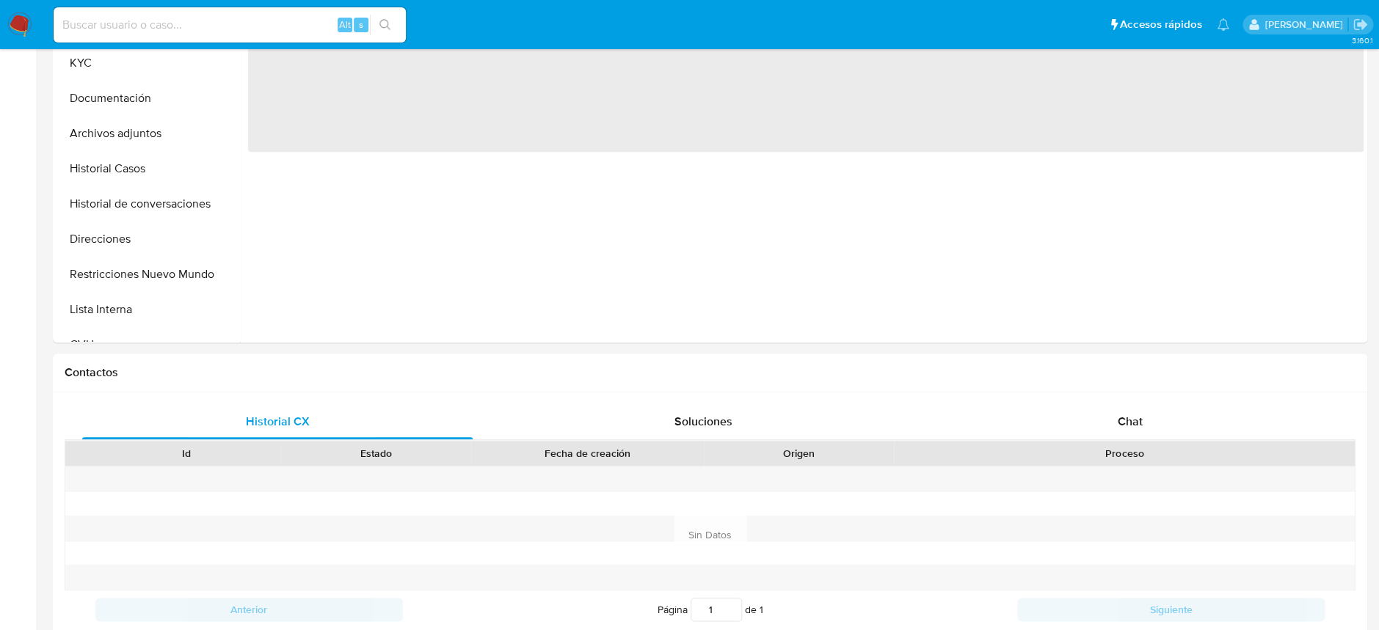
select select "10"
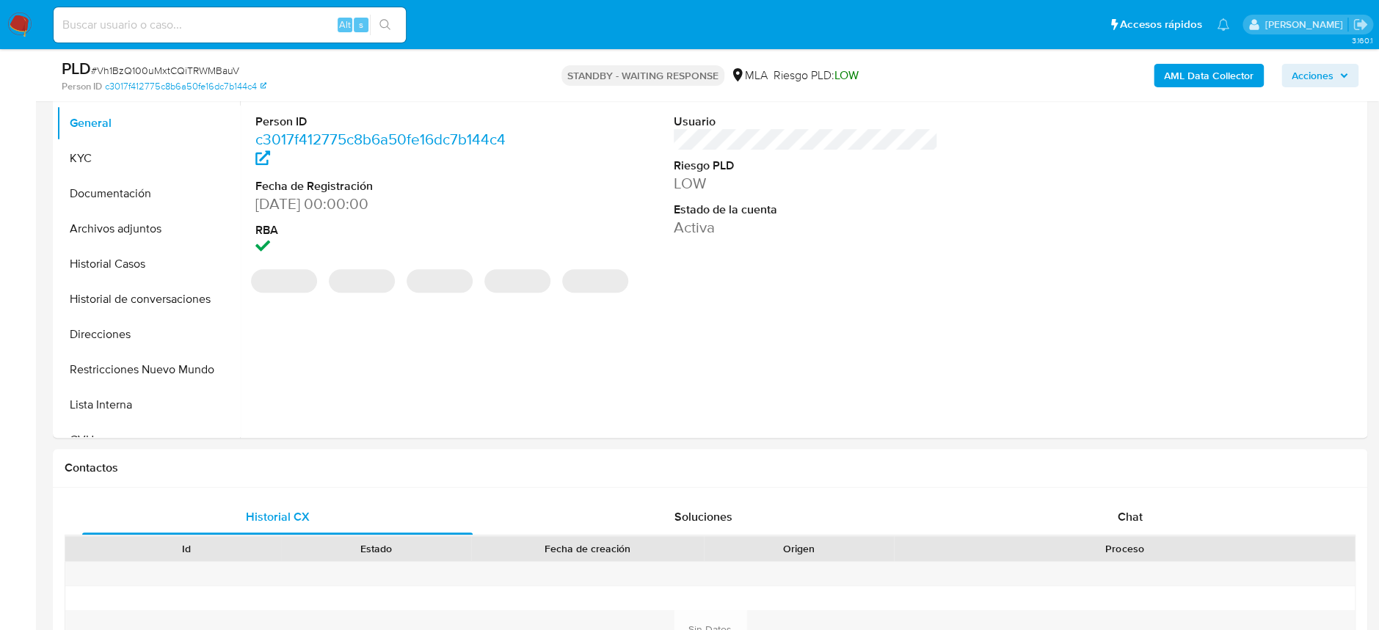
scroll to position [98, 0]
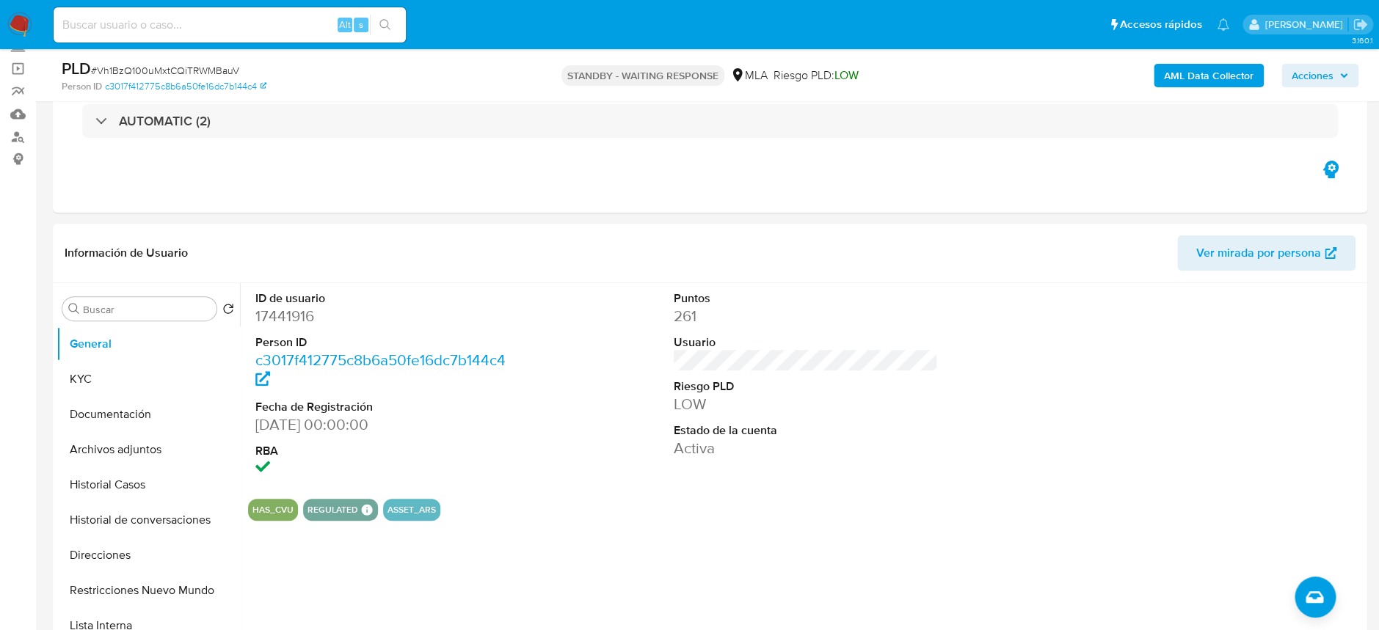
click at [217, 70] on span "# Vh1BzQ100uMxtCQiTRWMBauV" at bounding box center [165, 70] width 148 height 15
copy span "Vh1BzQ100uMxtCQiTRWMBauV"
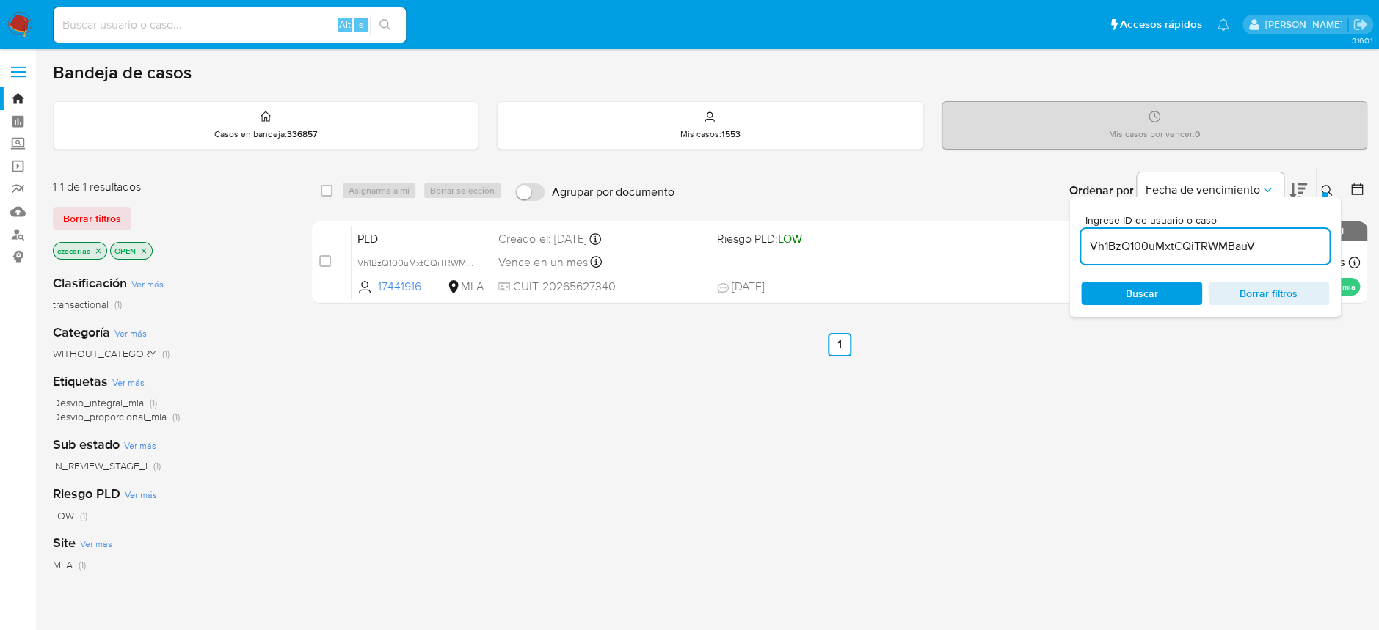
click at [1117, 238] on input "Vh1BzQ100uMxtCQiTRWMBauV" at bounding box center [1205, 246] width 248 height 19
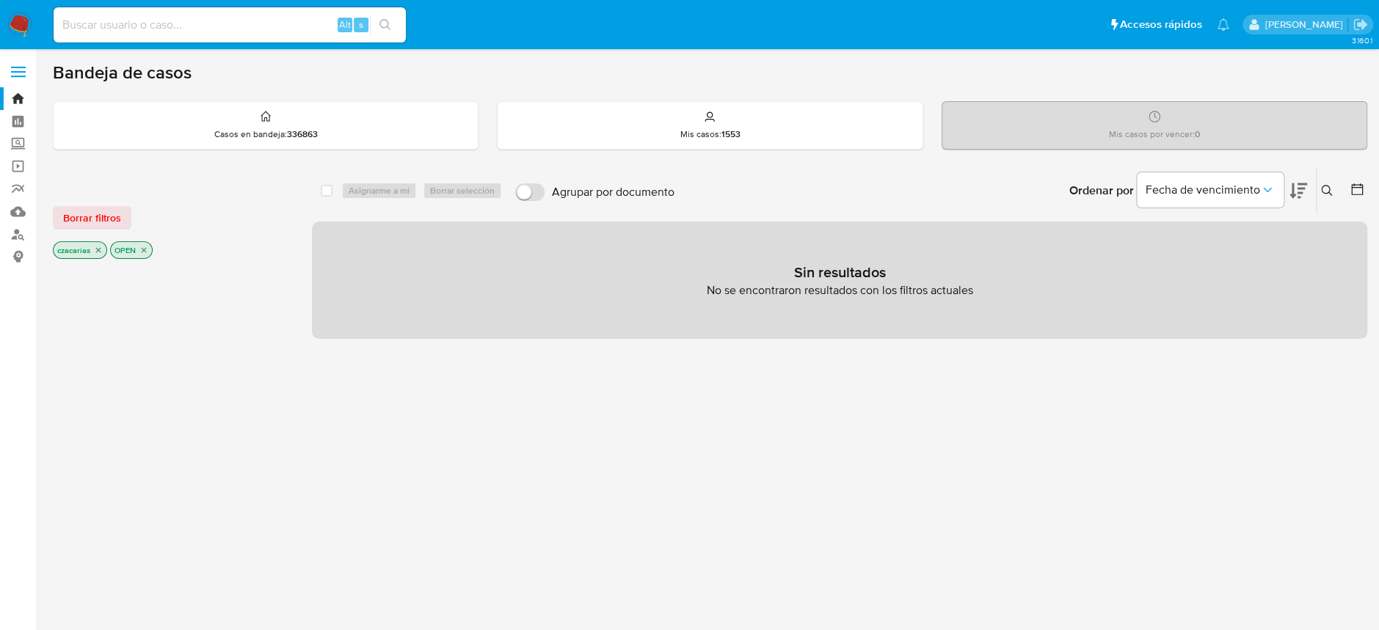
click at [1318, 185] on button at bounding box center [1328, 191] width 24 height 18
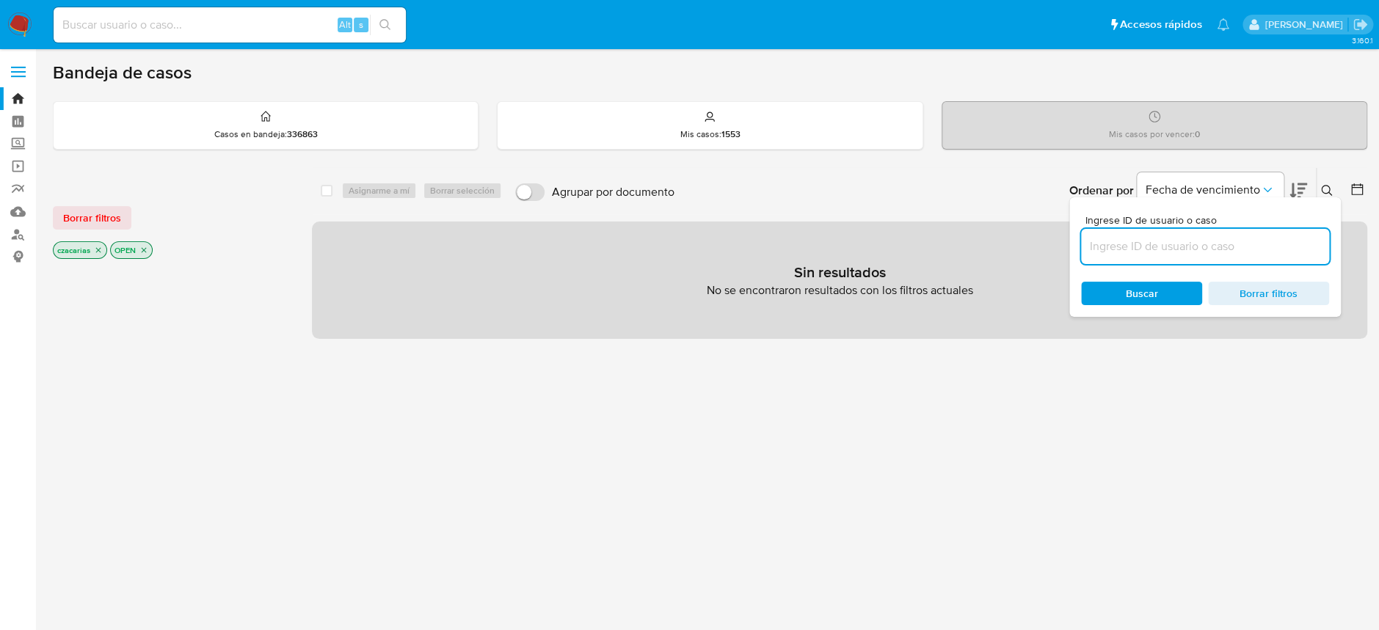
click at [1230, 252] on input at bounding box center [1205, 246] width 248 height 19
type input "Vh1BzQ100uMxtCQiTRWMBauV"
click at [144, 252] on icon "close-filter" at bounding box center [143, 250] width 9 height 9
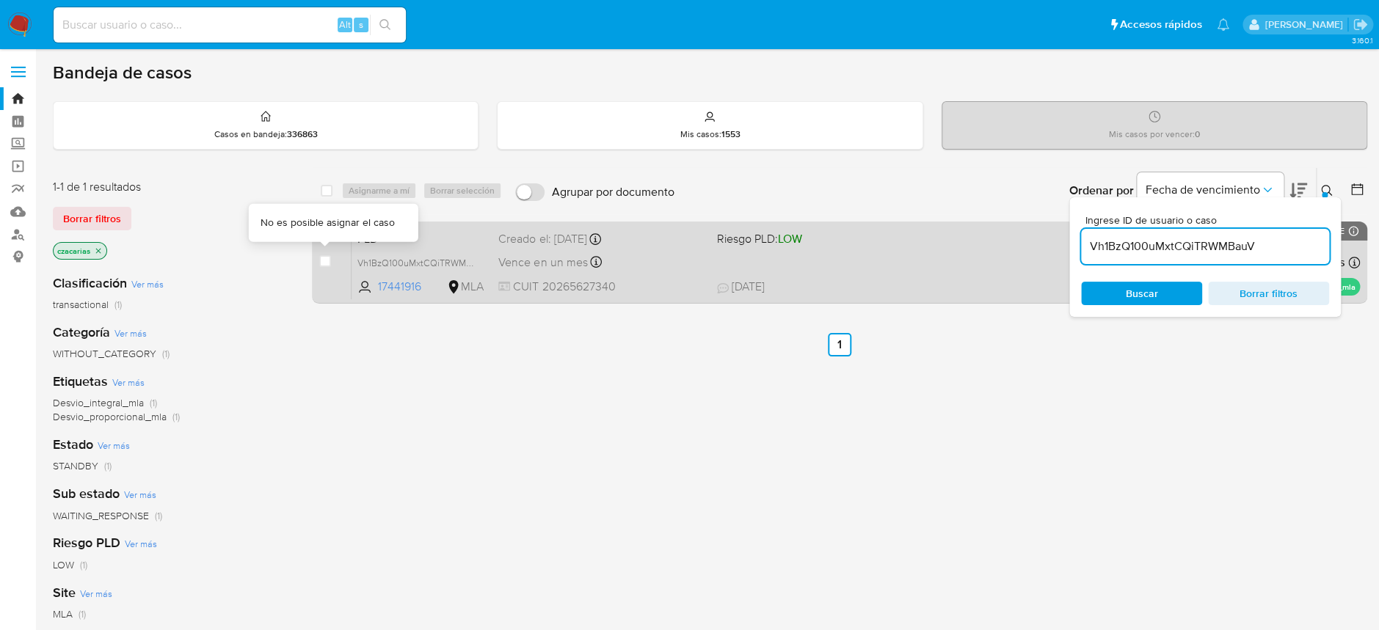
click at [324, 267] on div "case-item-checkbox" at bounding box center [325, 261] width 12 height 15
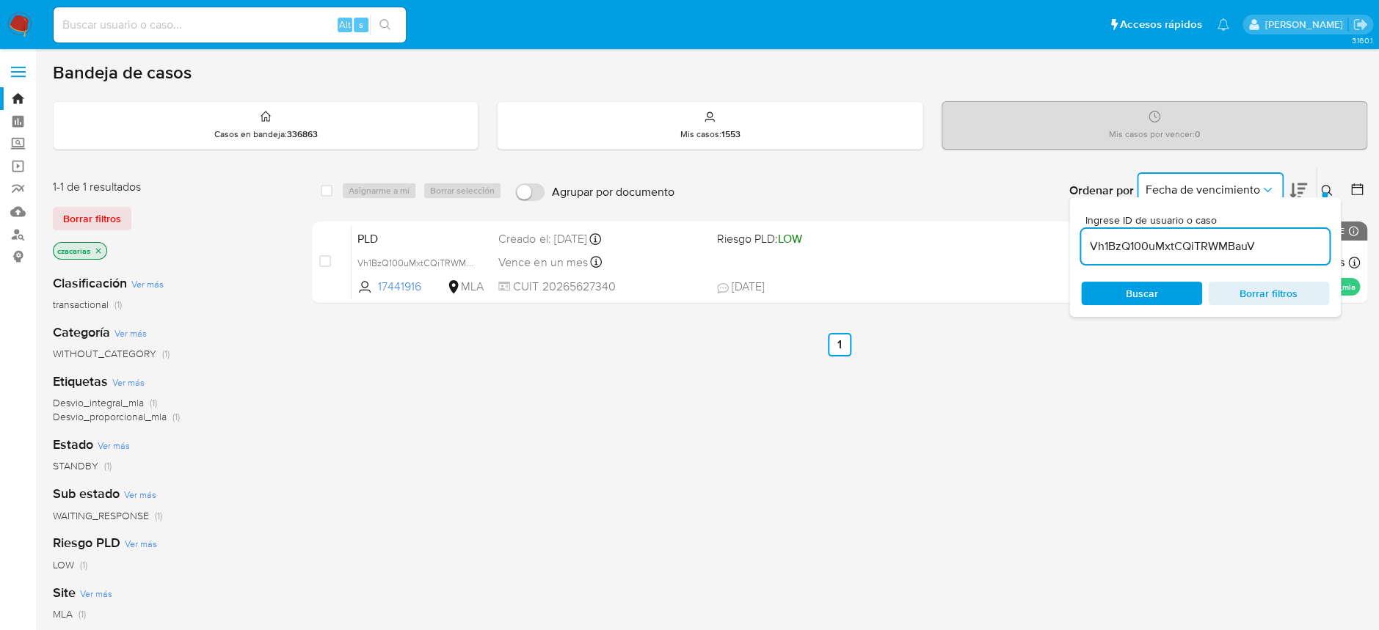
click at [1269, 183] on icon "Ordenar por" at bounding box center [1267, 190] width 15 height 15
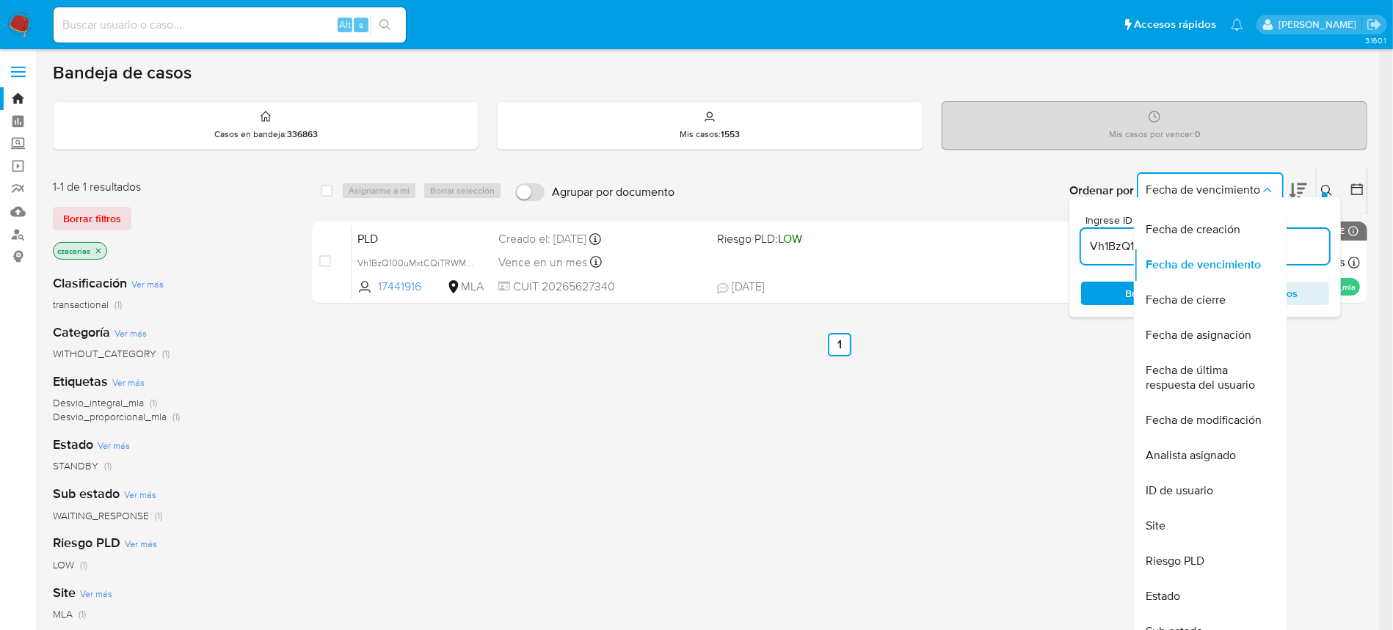
click at [1269, 183] on icon "Ordenar por" at bounding box center [1267, 190] width 15 height 15
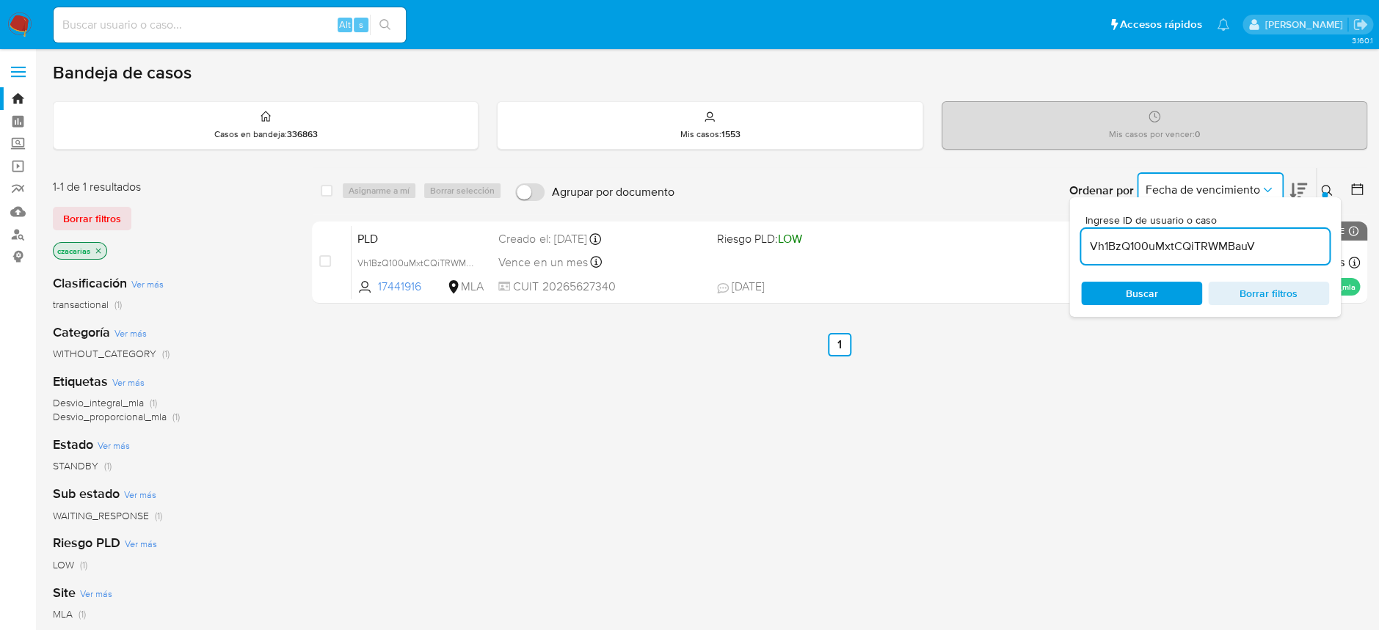
click at [1326, 187] on icon at bounding box center [1327, 191] width 12 height 12
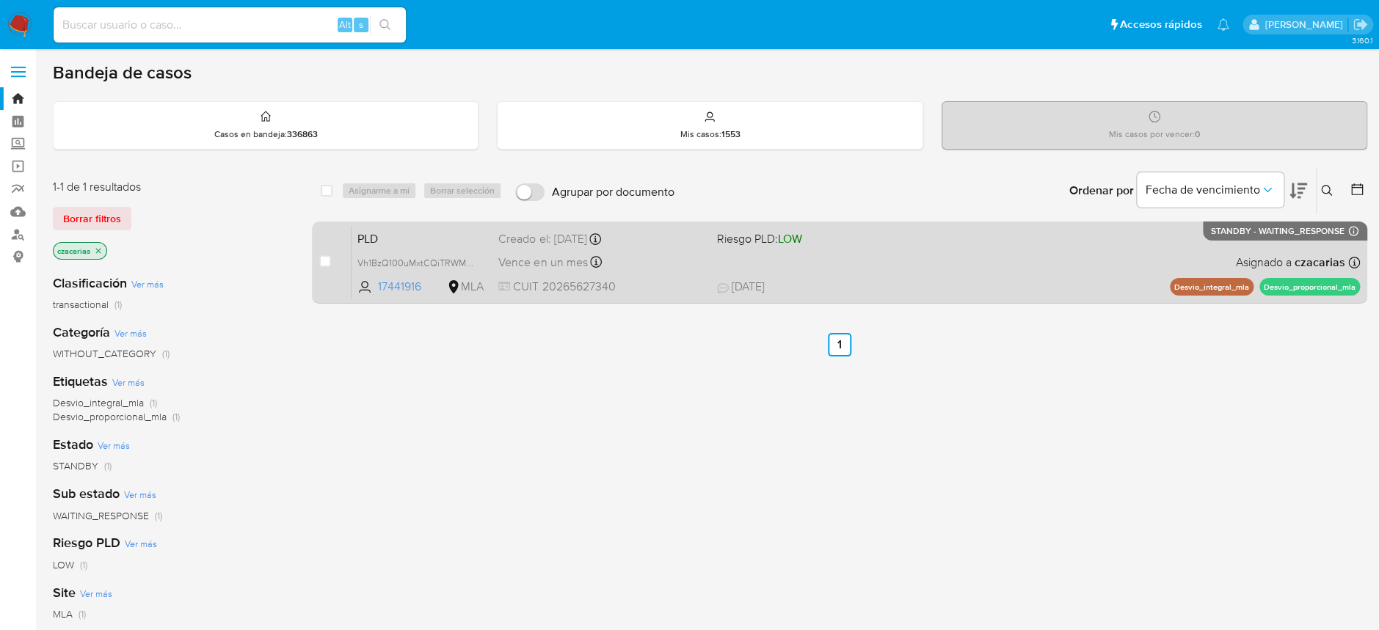
click at [318, 260] on div "case-item-checkbox No es posible asignar el caso PLD Vh1BzQ100uMxtCQiTRWMBauV 1…" at bounding box center [839, 263] width 1055 height 82
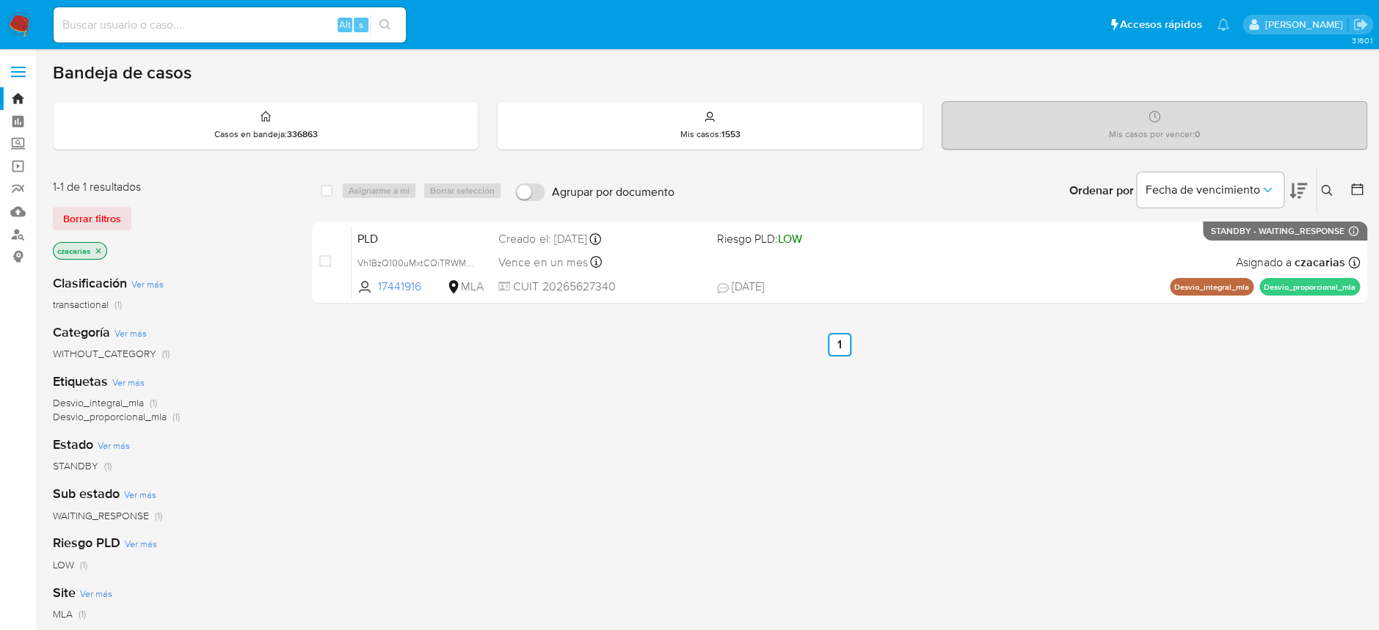
click at [1329, 199] on div "Ingrese ID de usuario o caso Buscar Borrar filtros" at bounding box center [1327, 190] width 25 height 45
click at [1326, 188] on icon at bounding box center [1327, 191] width 12 height 12
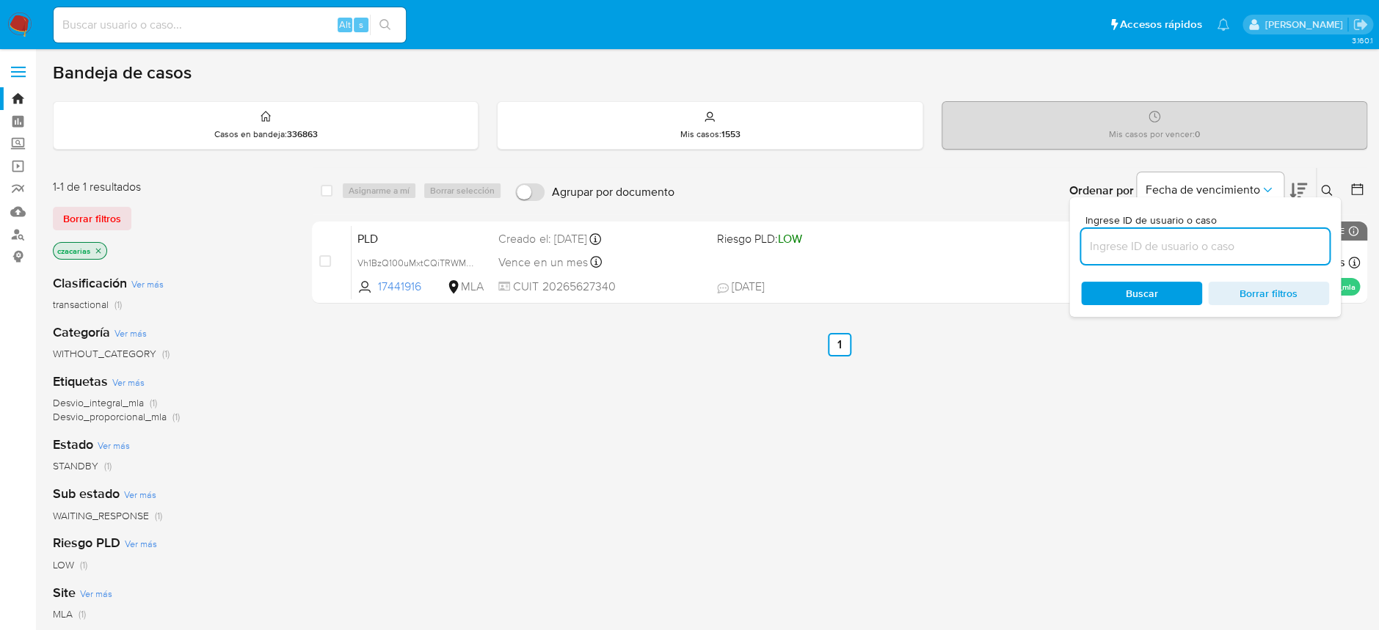
click at [1191, 246] on input at bounding box center [1205, 246] width 248 height 19
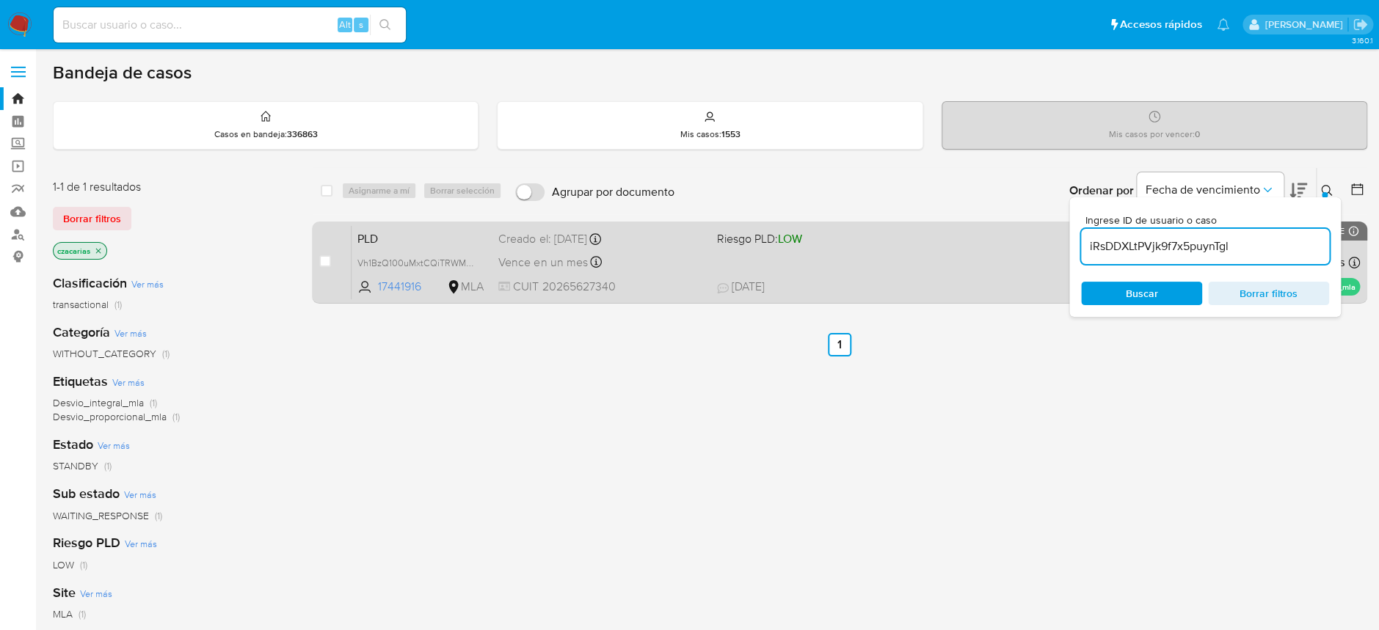
type input "iRsDDXLtPVjk9f7x5puynTgl"
drag, startPoint x: 326, startPoint y: 260, endPoint x: 353, endPoint y: 222, distance: 46.8
click at [326, 259] on input "checkbox" at bounding box center [325, 261] width 12 height 12
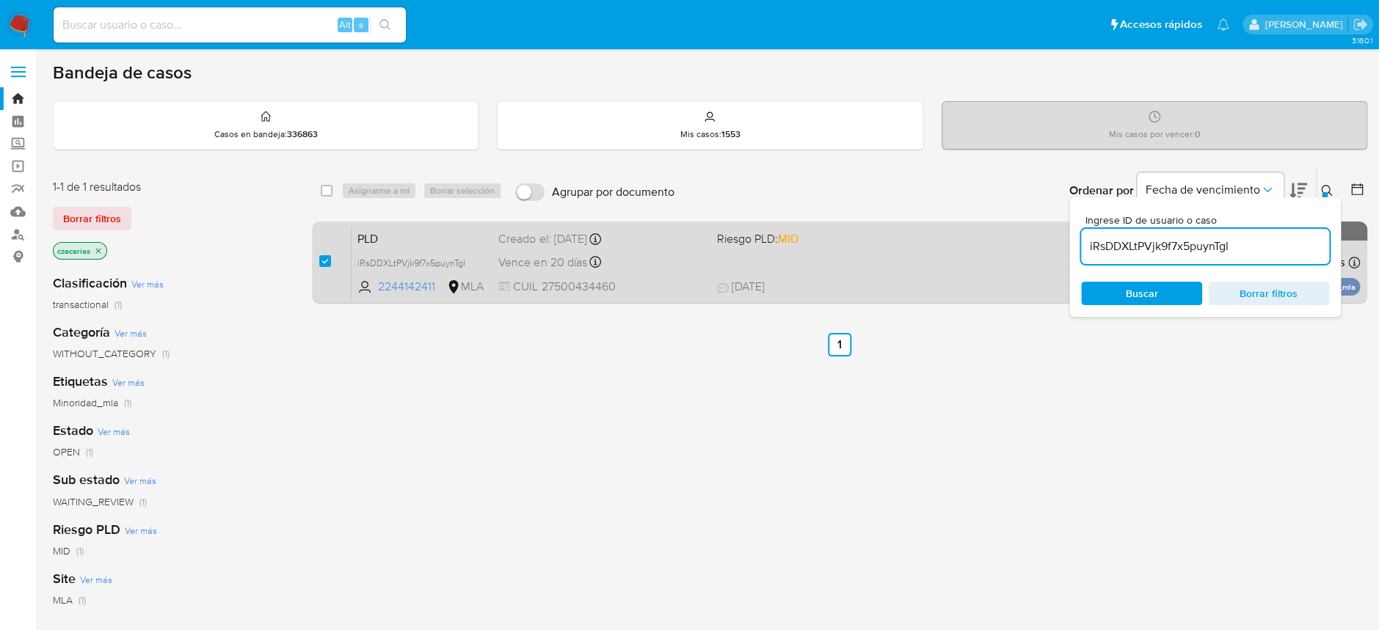
checkbox input "true"
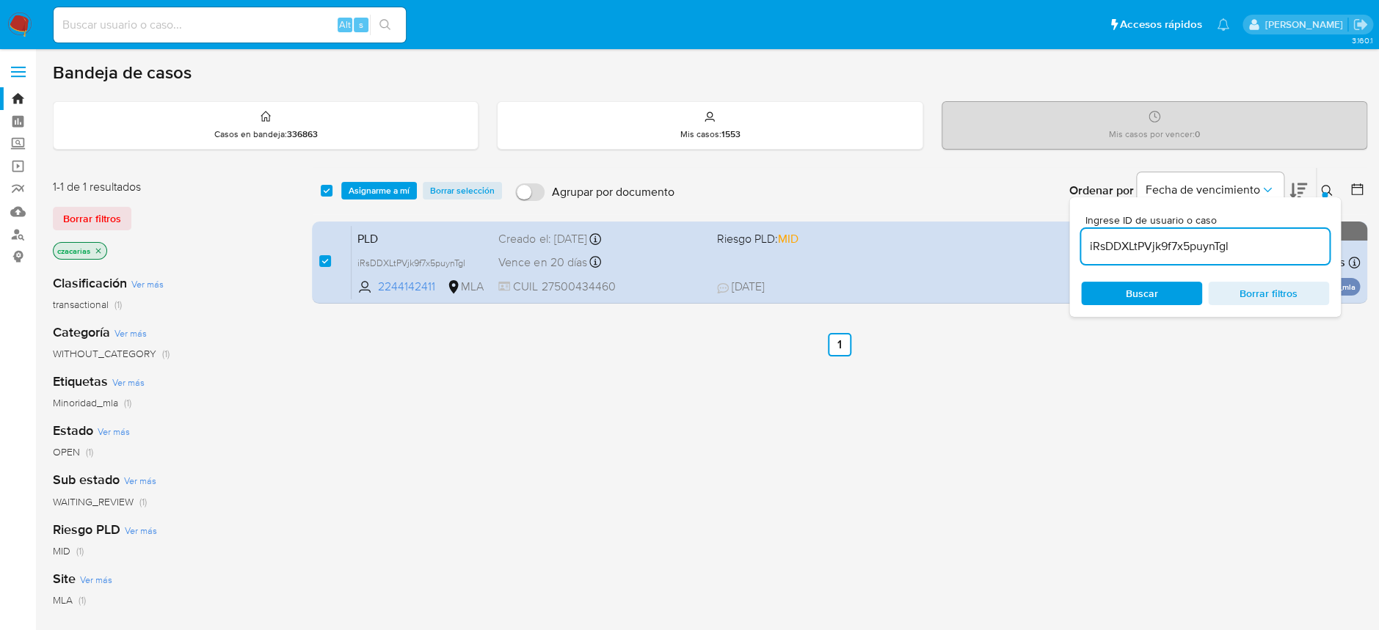
click at [393, 180] on div "select-all-cases-checkbox Asignarme a mí Borrar selección Agrupar por documento…" at bounding box center [839, 190] width 1055 height 45
click at [395, 188] on span "Asignarme a mí" at bounding box center [378, 190] width 61 height 15
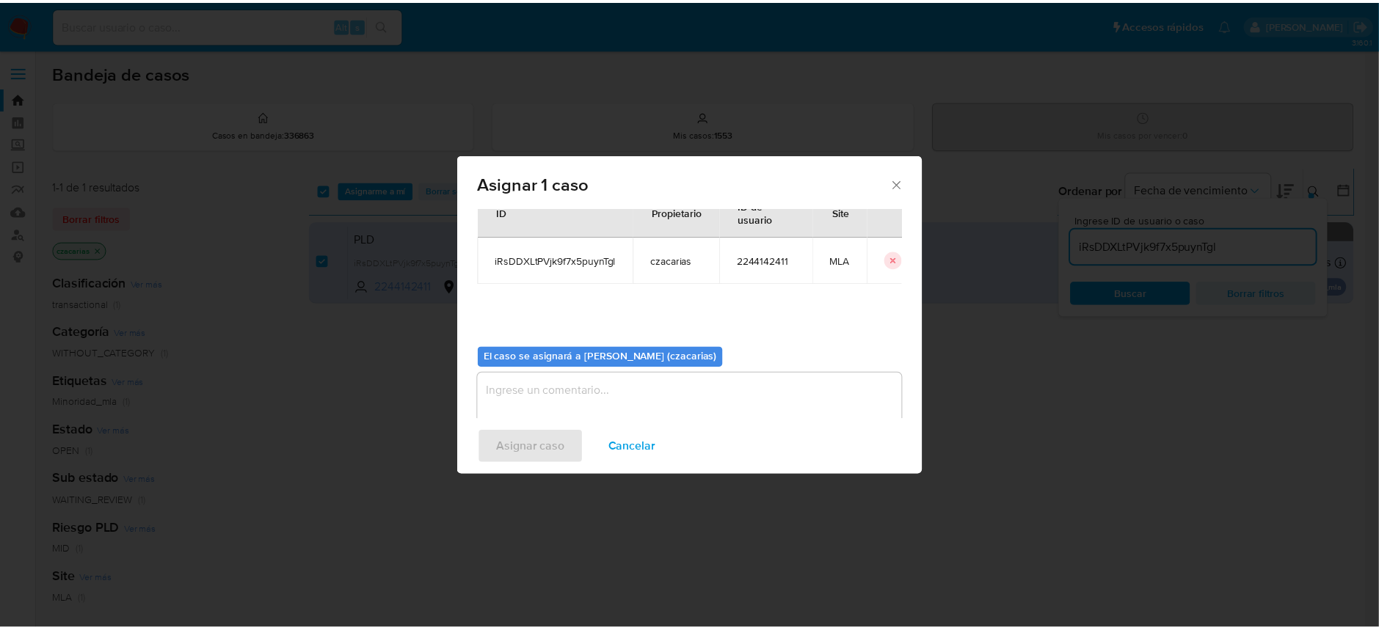
scroll to position [75, 0]
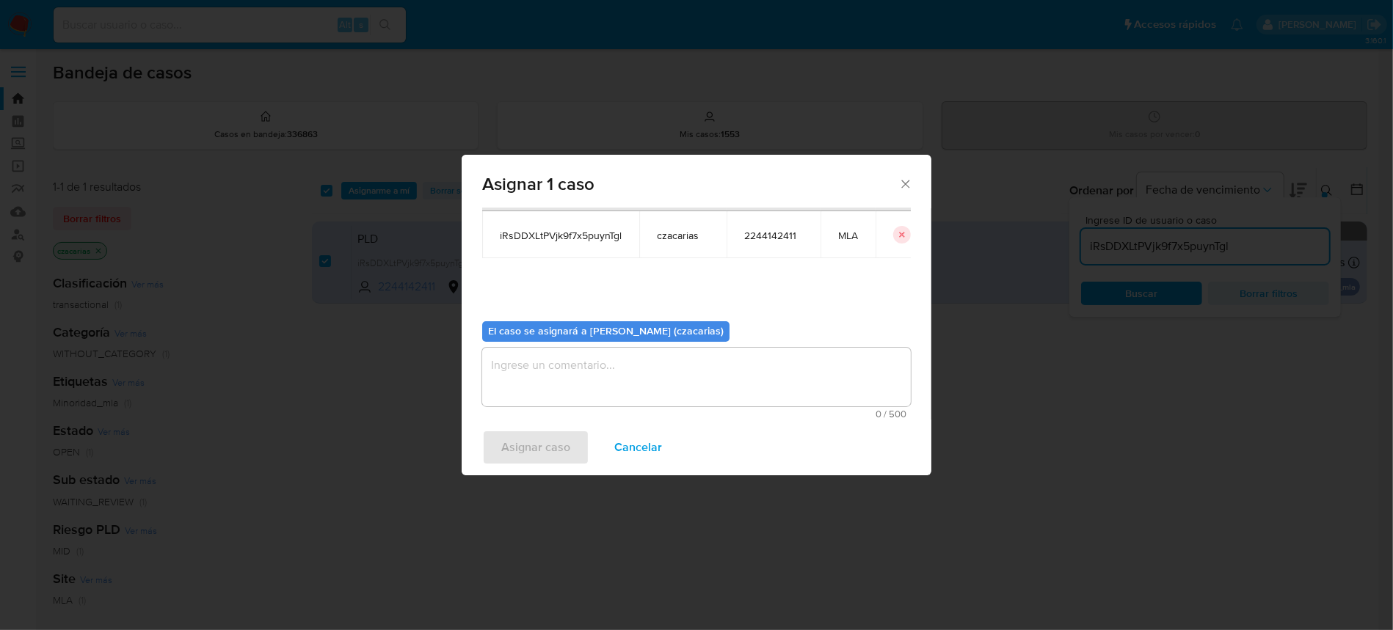
drag, startPoint x: 564, startPoint y: 386, endPoint x: 556, endPoint y: 417, distance: 31.9
click at [564, 390] on textarea "assign-modal" at bounding box center [696, 377] width 428 height 59
click at [548, 439] on span "Asignar caso" at bounding box center [535, 447] width 69 height 32
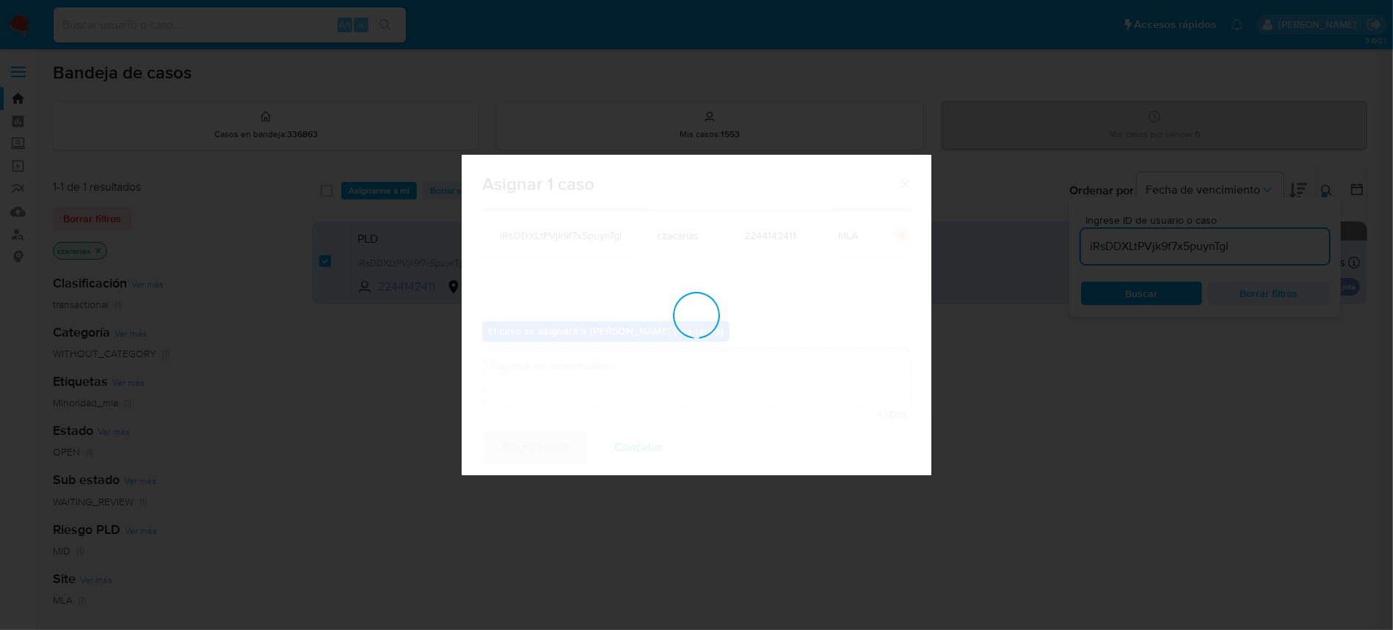
checkbox input "false"
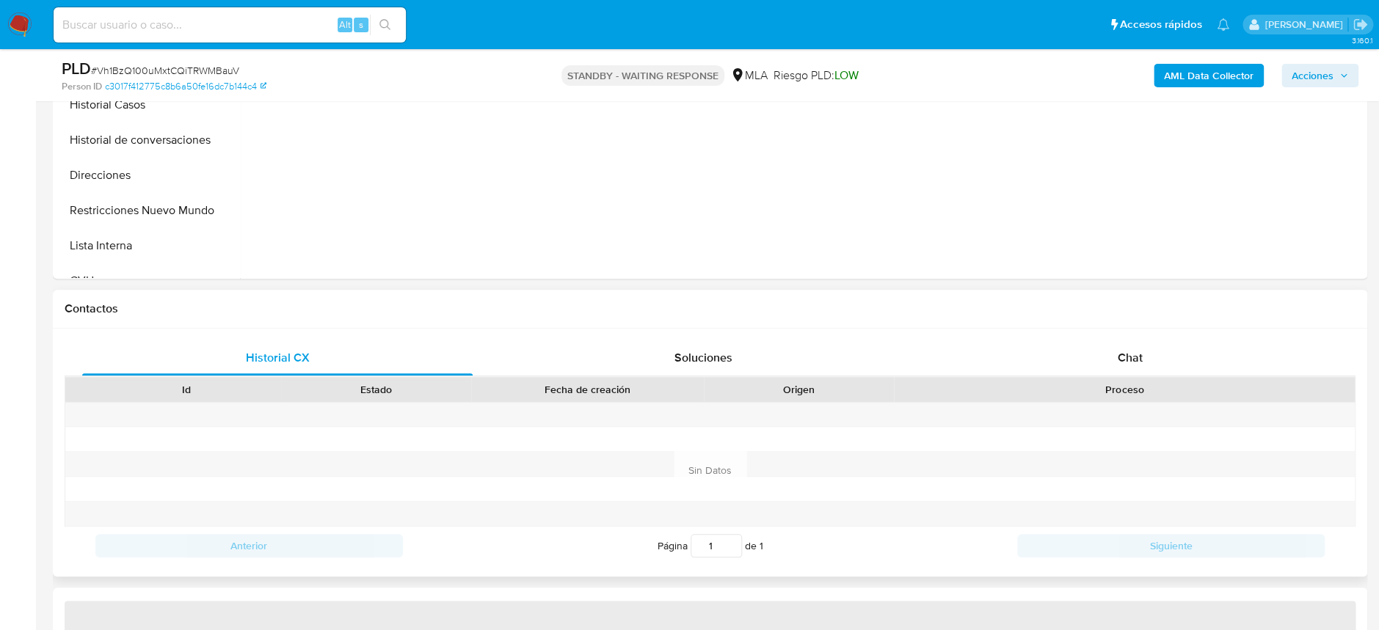
scroll to position [489, 0]
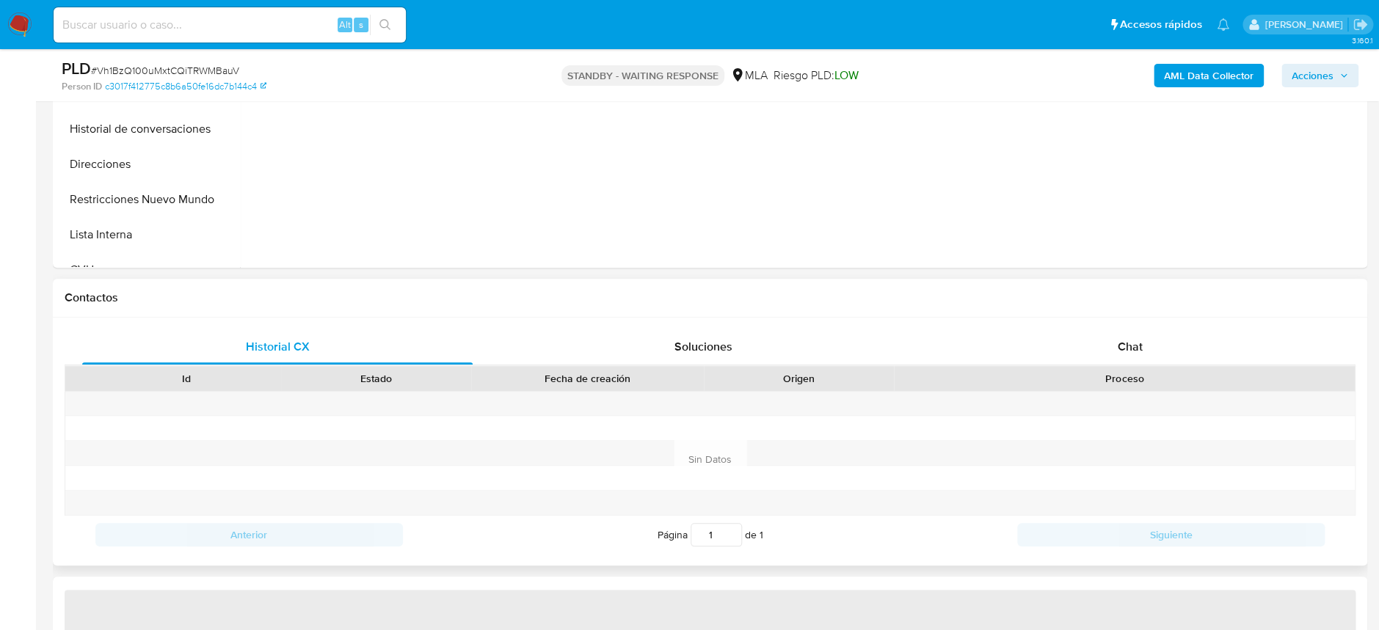
select select "10"
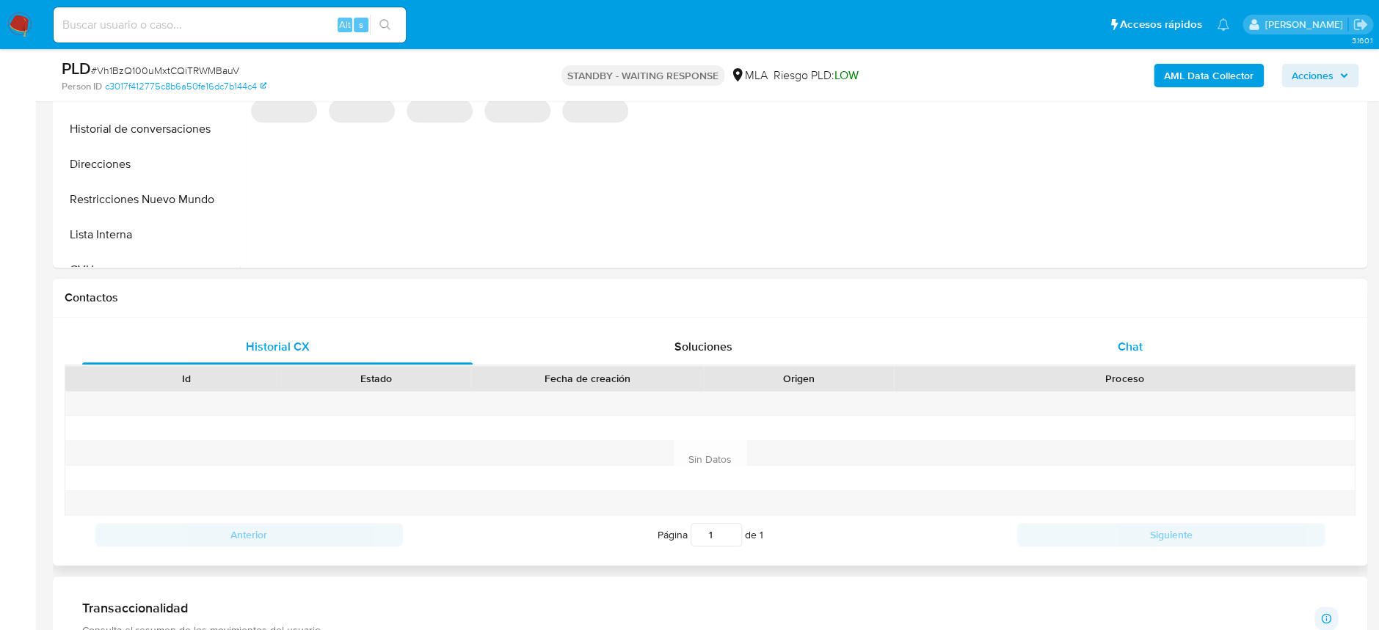
click at [1111, 365] on div "Id Estado Fecha de creación Origen Proceso" at bounding box center [710, 378] width 1291 height 26
click at [1117, 338] on span "Chat" at bounding box center [1129, 346] width 25 height 17
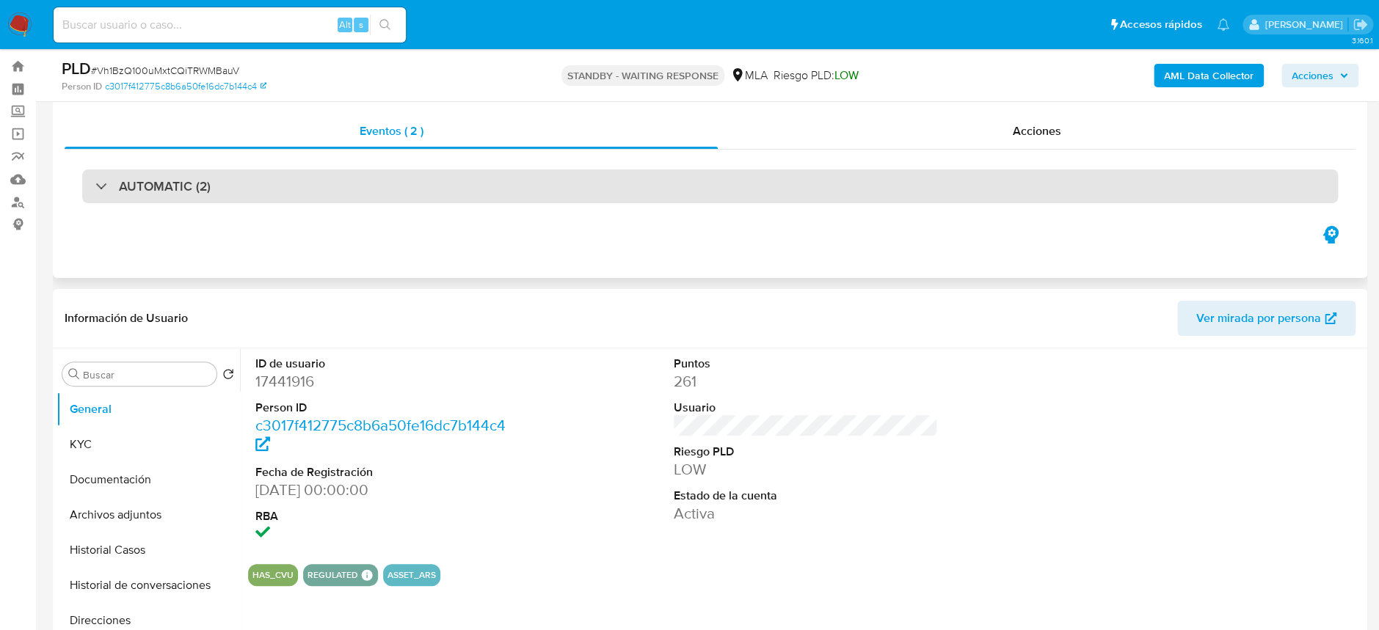
scroll to position [0, 0]
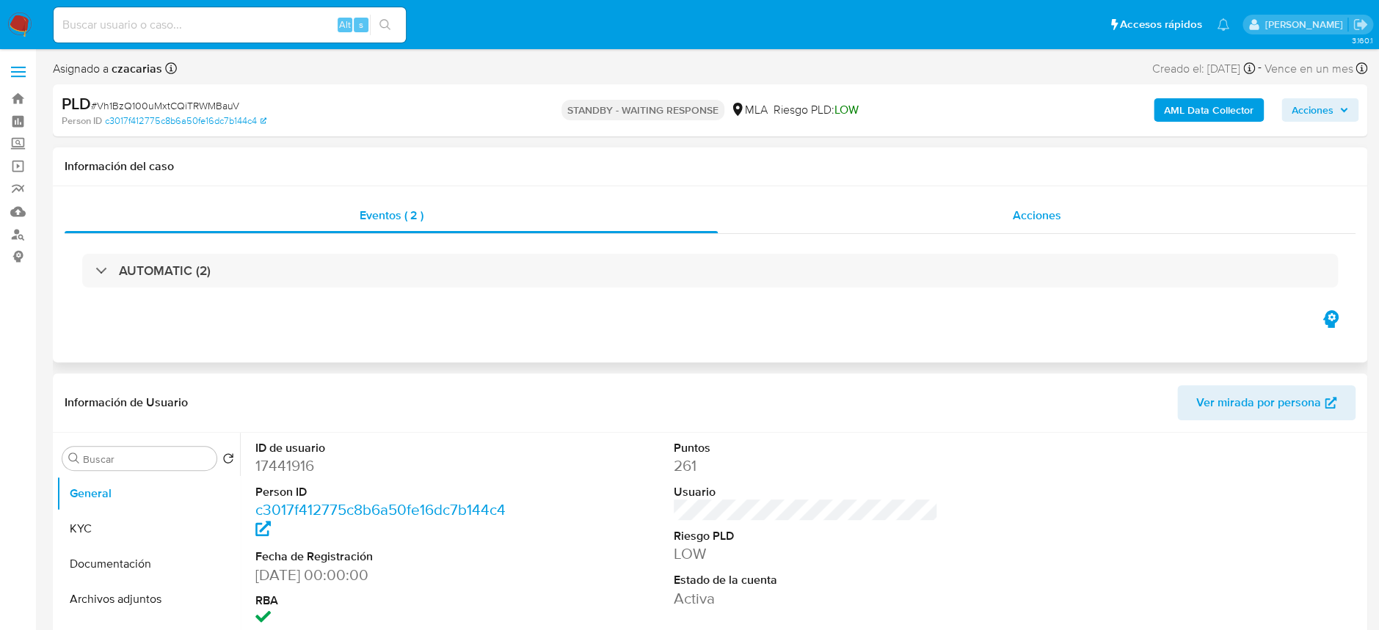
click at [1020, 225] on div "Acciones" at bounding box center [1037, 215] width 638 height 35
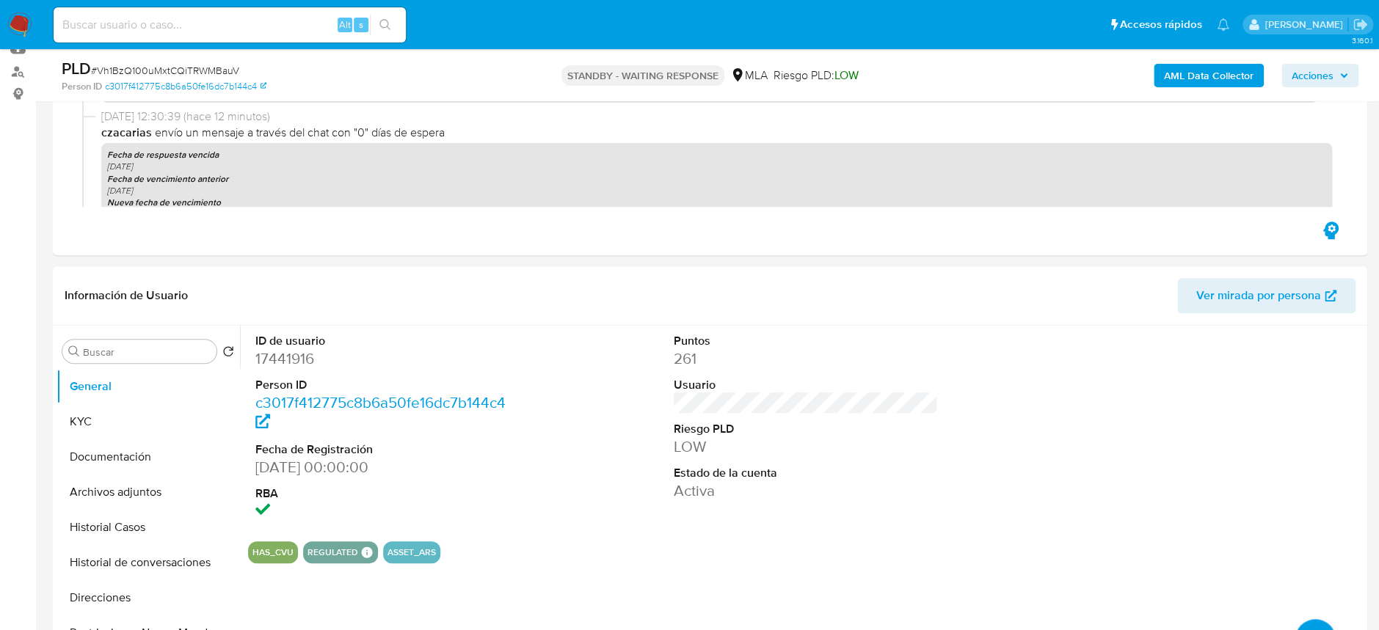
scroll to position [195, 0]
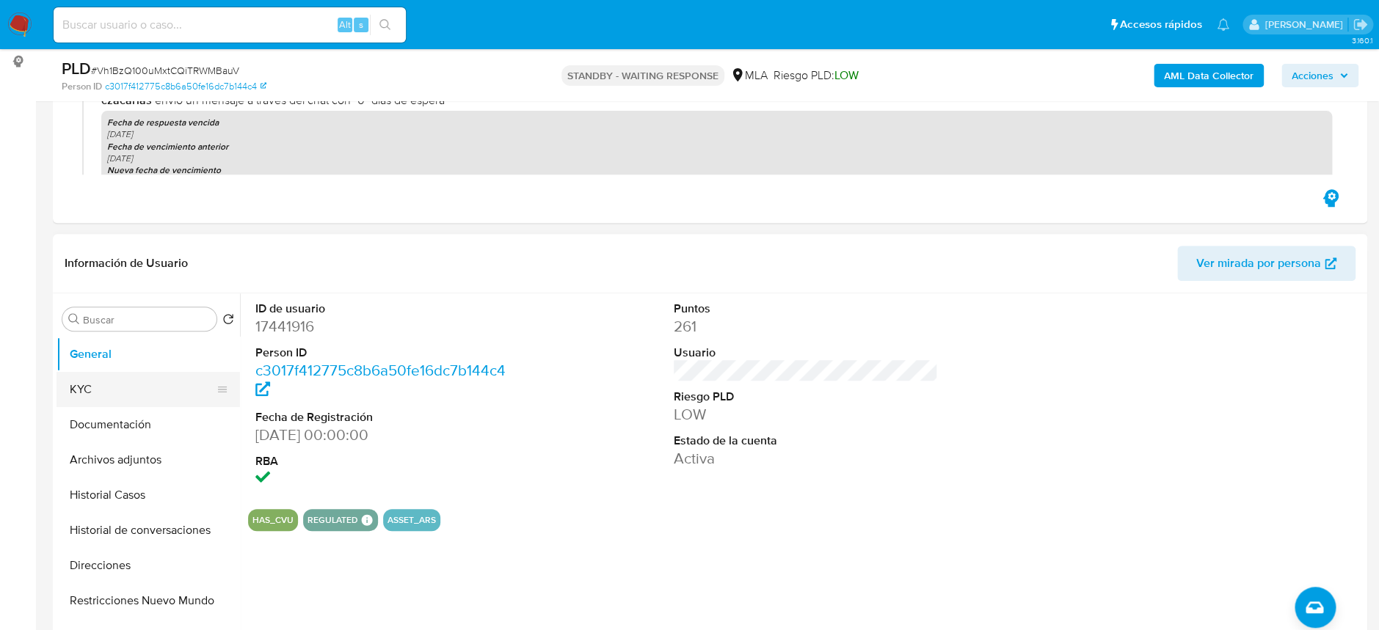
click at [87, 373] on button "KYC" at bounding box center [142, 389] width 172 height 35
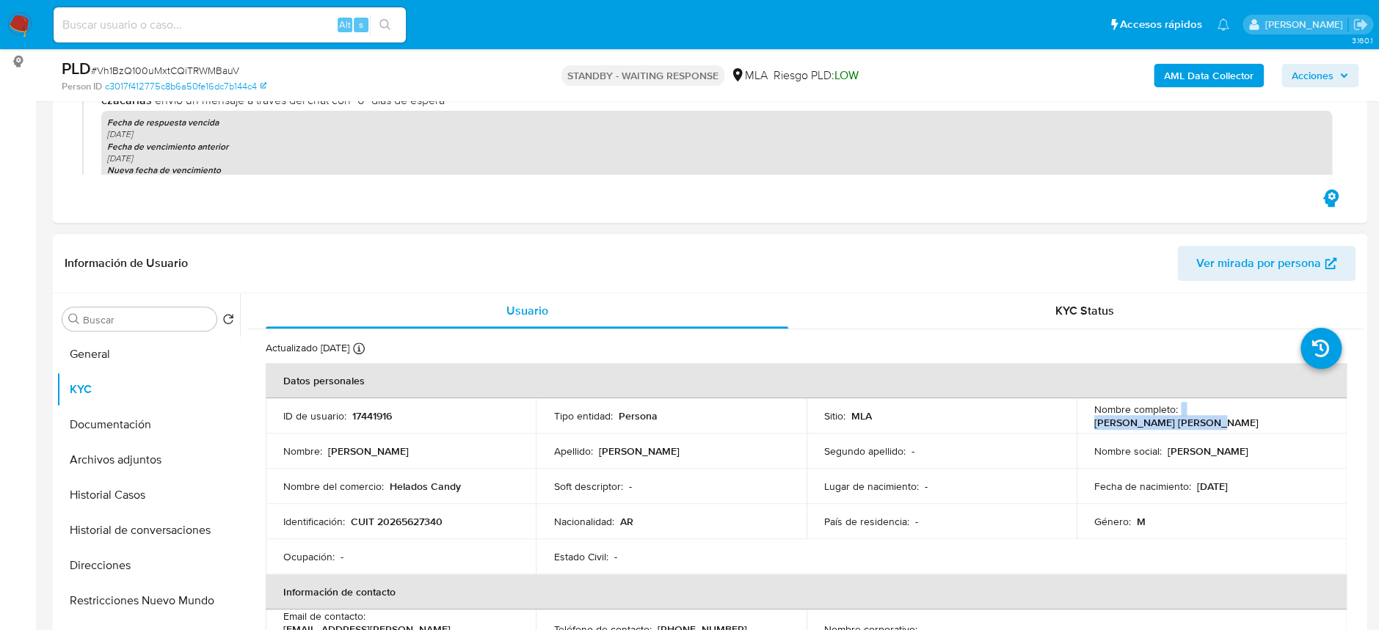
drag, startPoint x: 1176, startPoint y: 418, endPoint x: 1318, endPoint y: 401, distance: 143.4
click at [1318, 401] on td "Nombre completo : Rolando Juan Jose Ruhl" at bounding box center [1211, 415] width 270 height 35
copy div "Rolando Juan Jose Ruhl"
click at [113, 462] on button "Archivos adjuntos" at bounding box center [142, 459] width 172 height 35
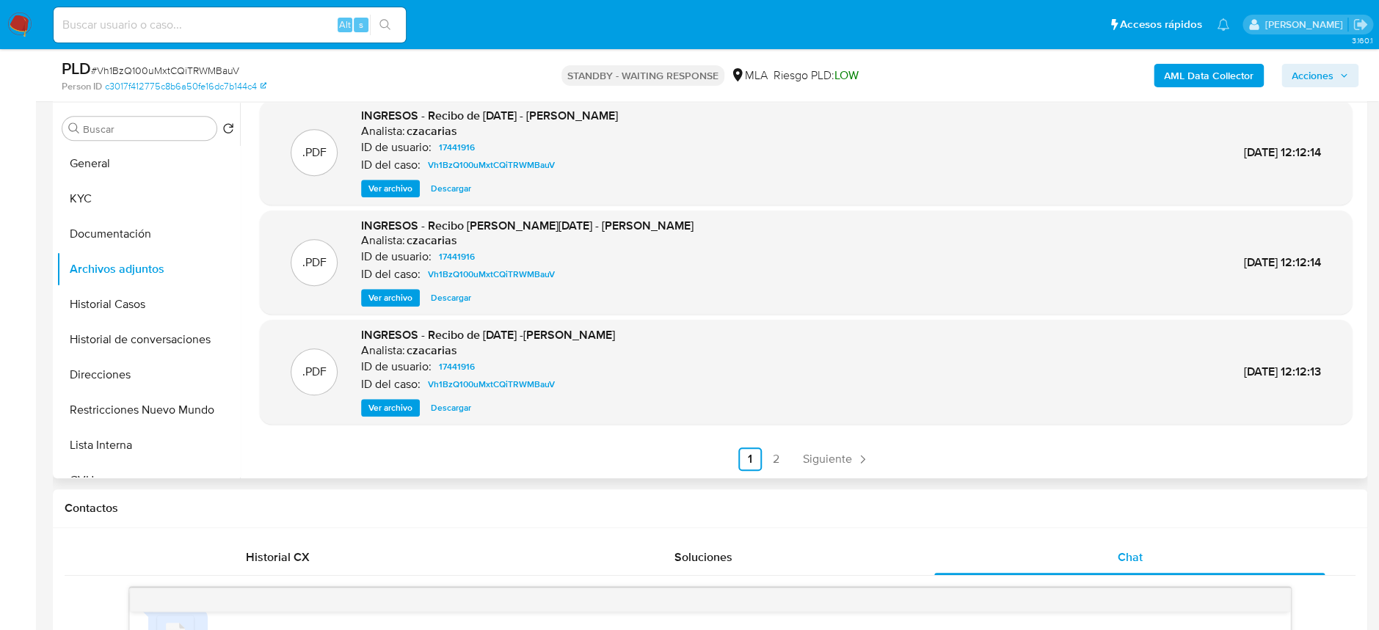
scroll to position [391, 0]
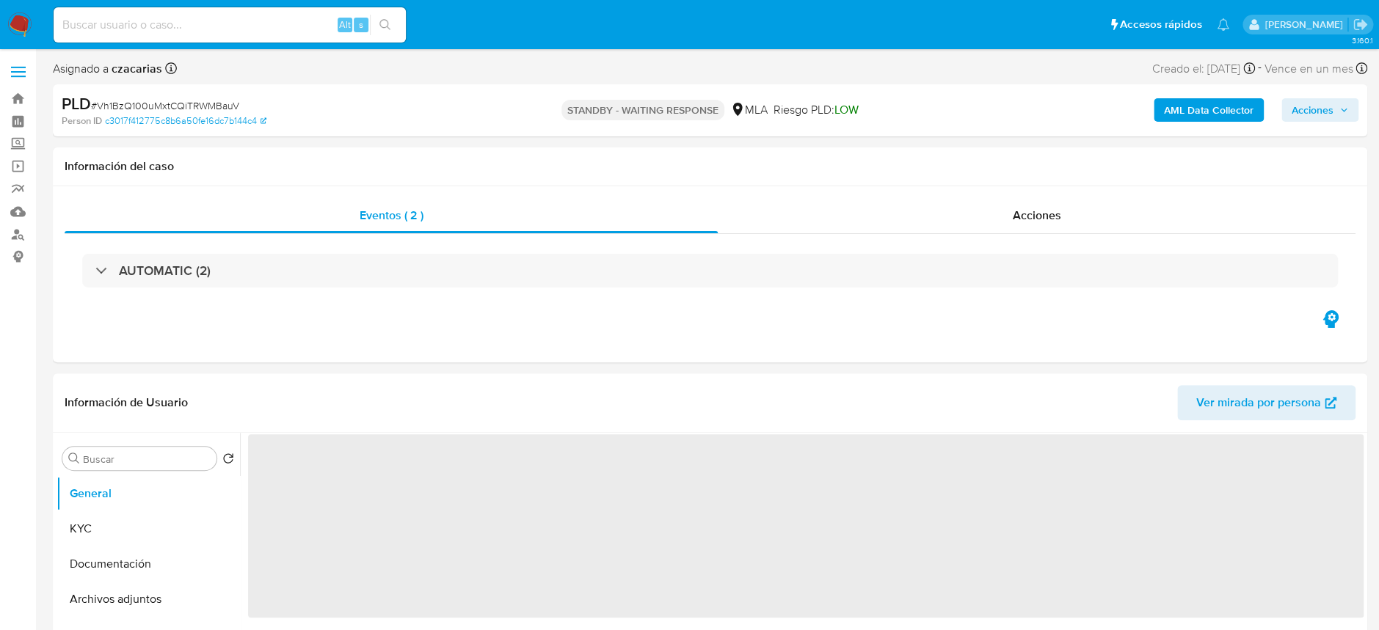
select select "10"
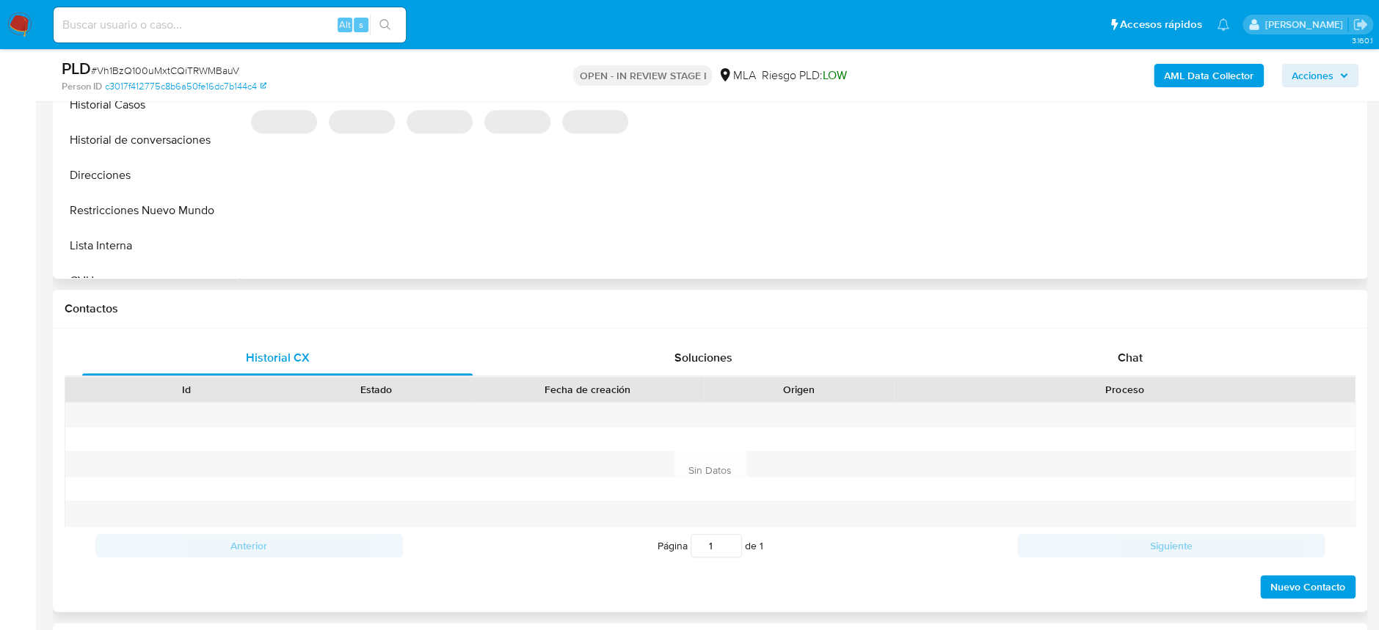
scroll to position [489, 0]
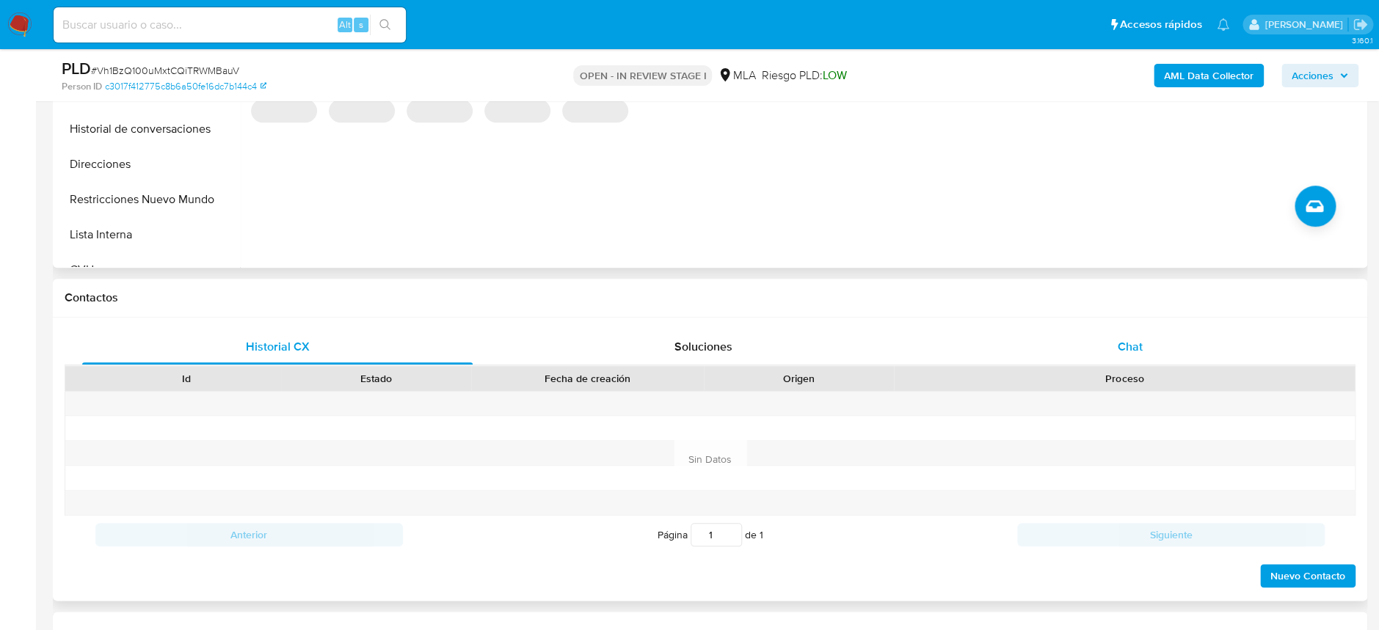
click at [1133, 347] on span "Chat" at bounding box center [1129, 346] width 25 height 17
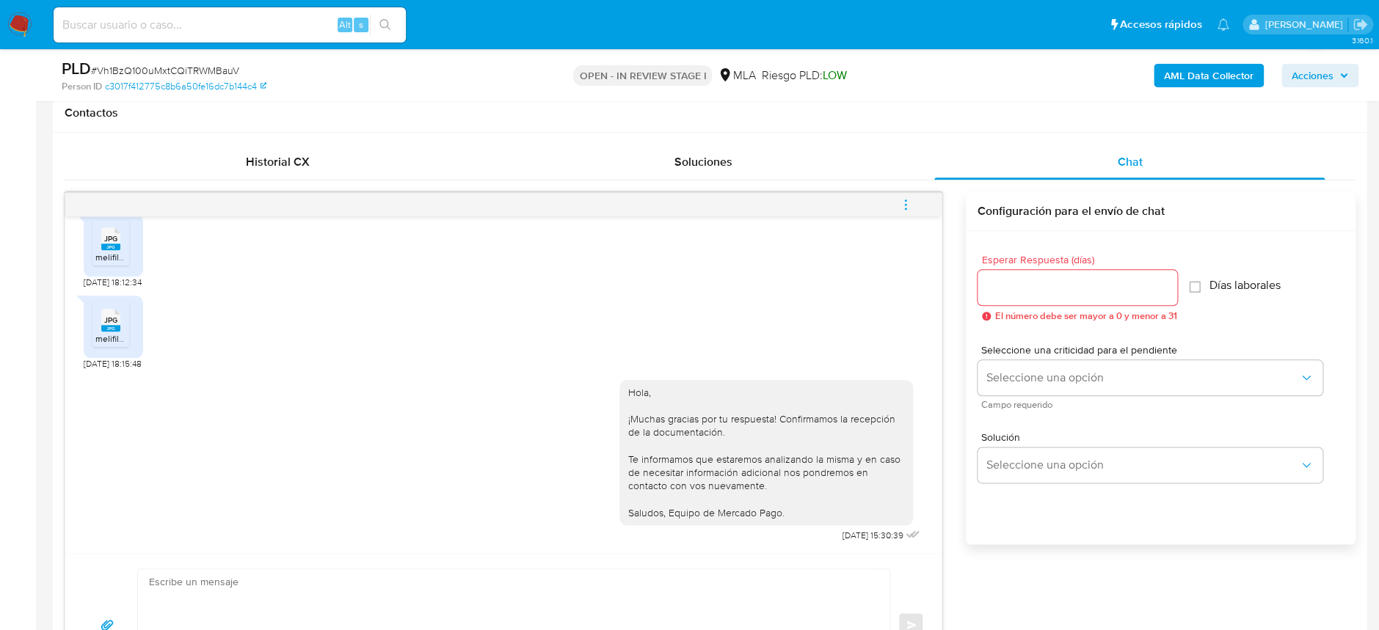
scroll to position [685, 0]
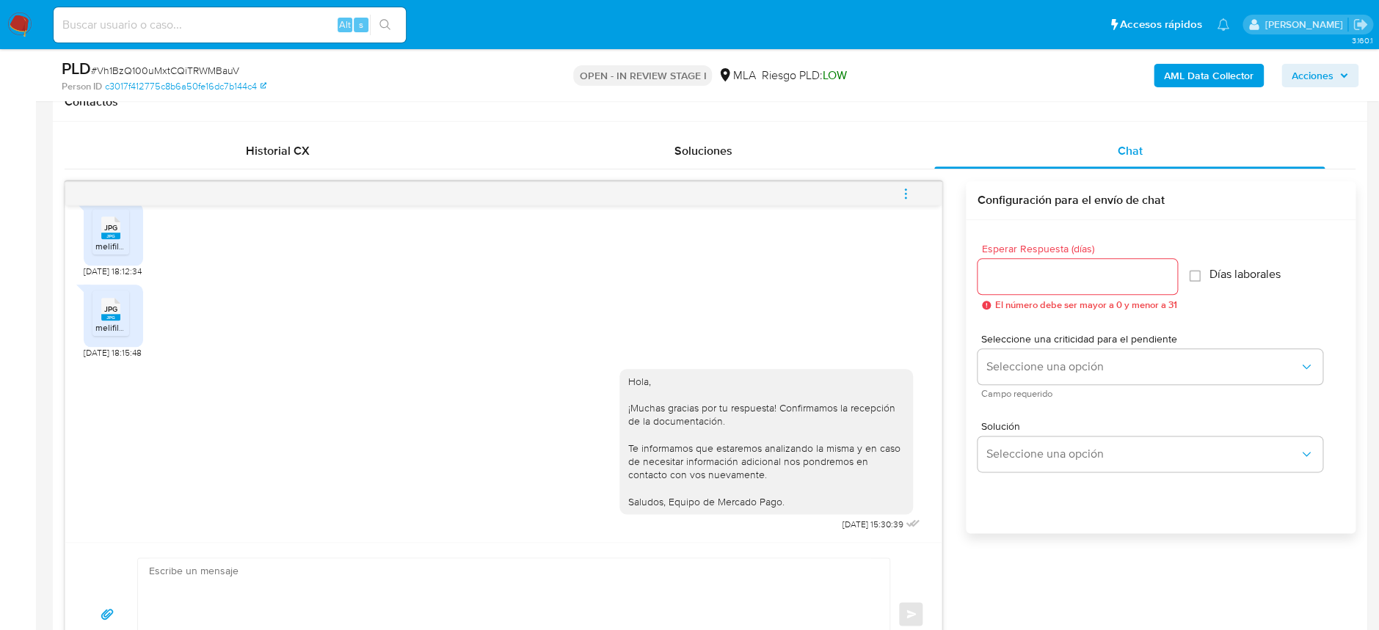
click at [917, 176] on button "menu-action" at bounding box center [905, 193] width 48 height 35
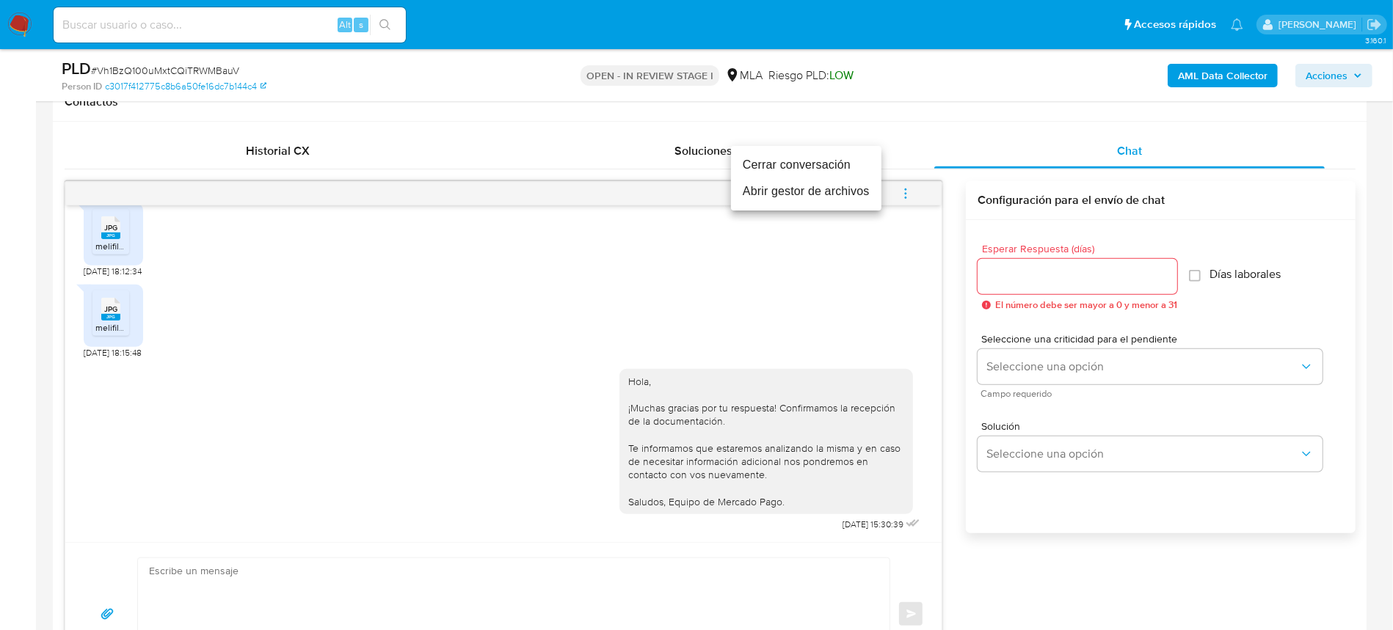
click at [858, 169] on li "Cerrar conversación" at bounding box center [806, 165] width 150 height 26
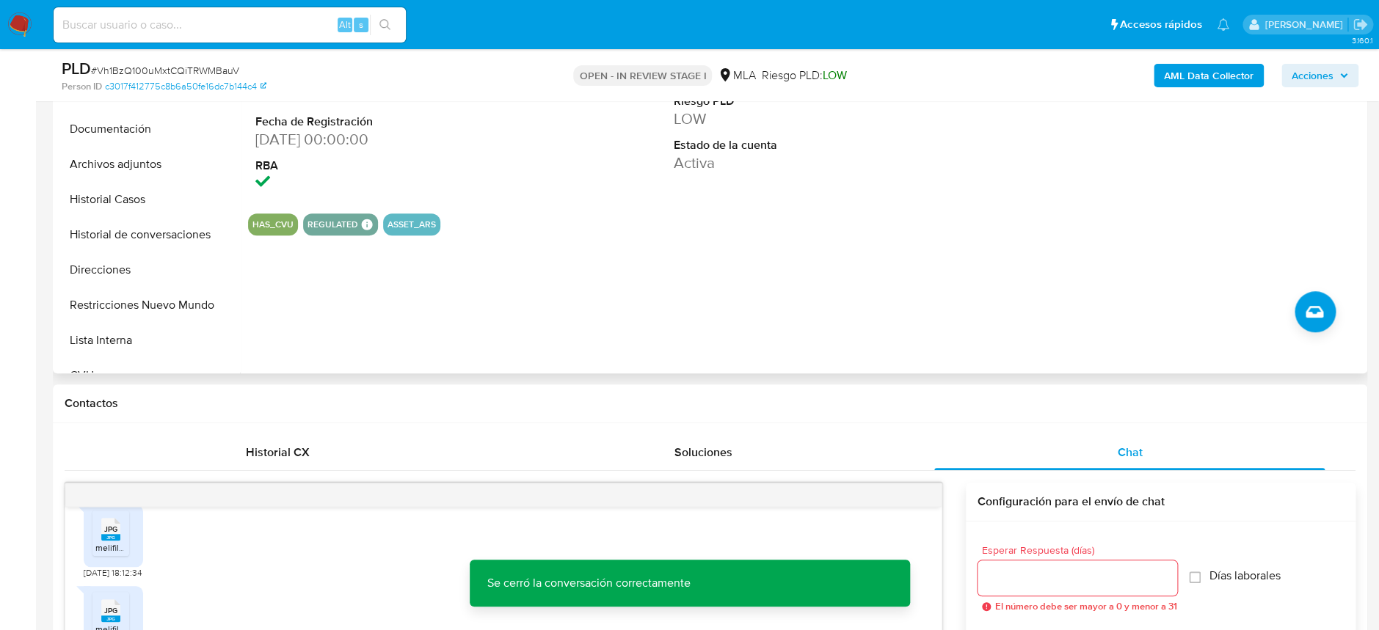
scroll to position [293, 0]
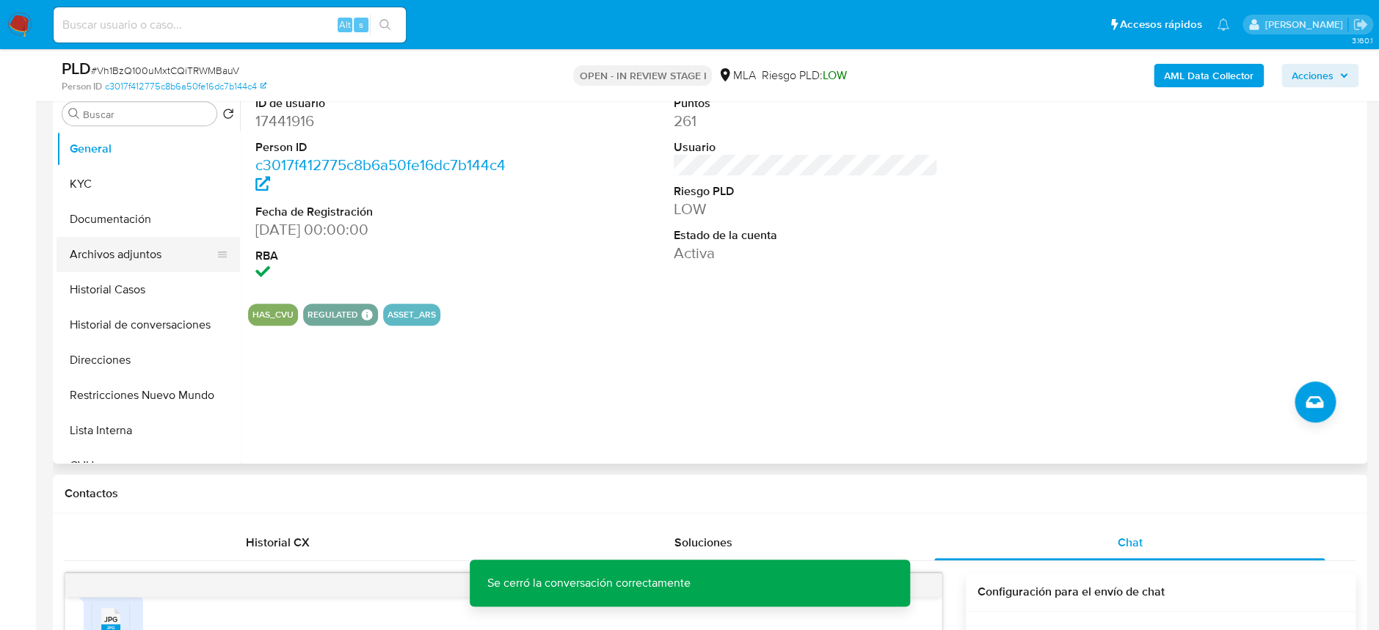
click at [169, 248] on button "Archivos adjuntos" at bounding box center [142, 254] width 172 height 35
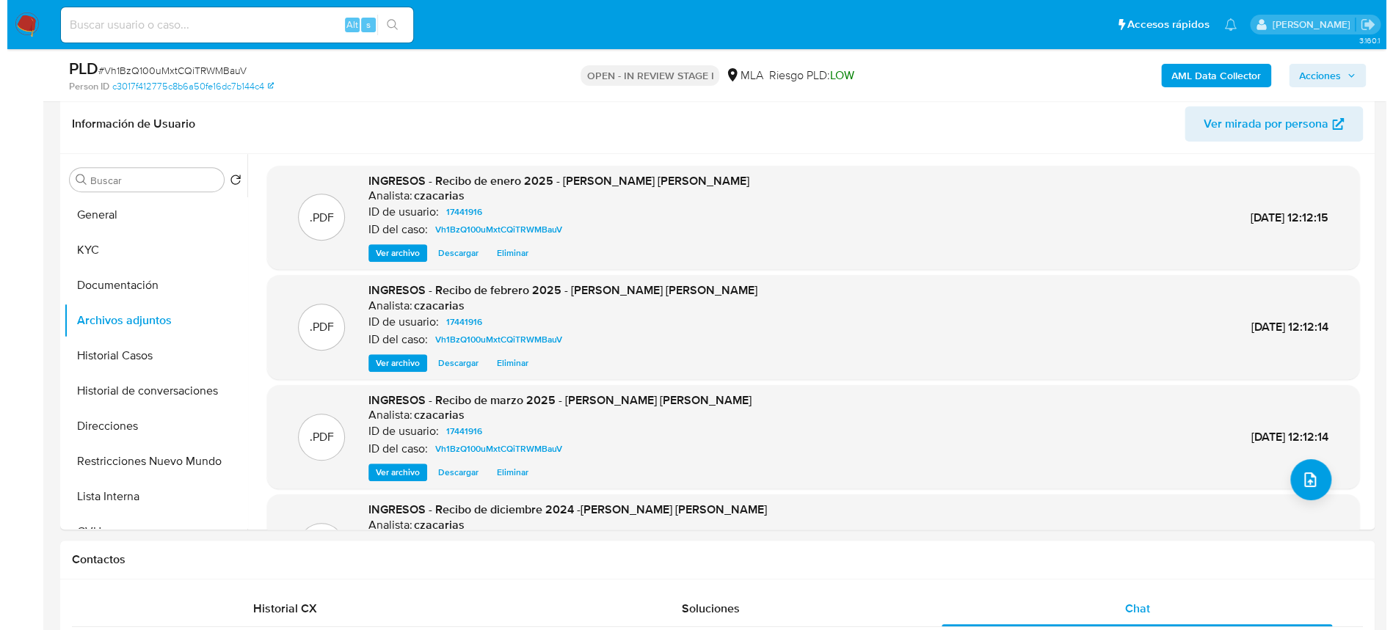
scroll to position [195, 0]
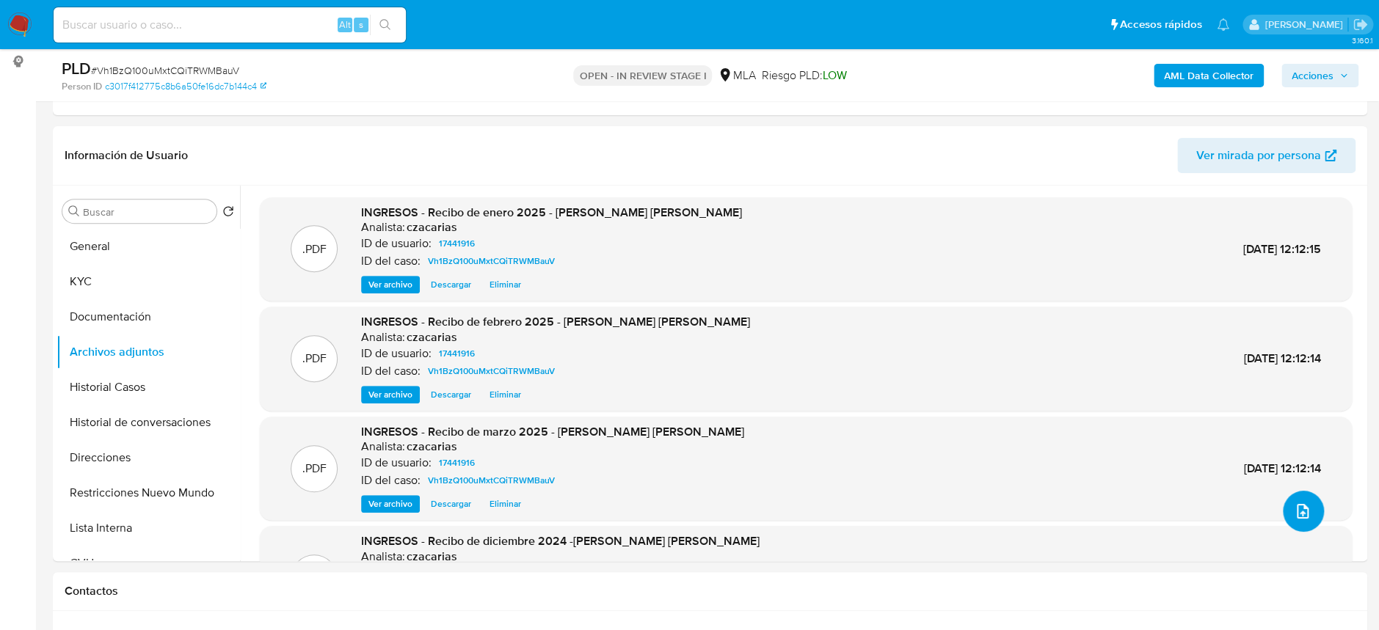
click at [1307, 519] on button "upload-file" at bounding box center [1302, 511] width 41 height 41
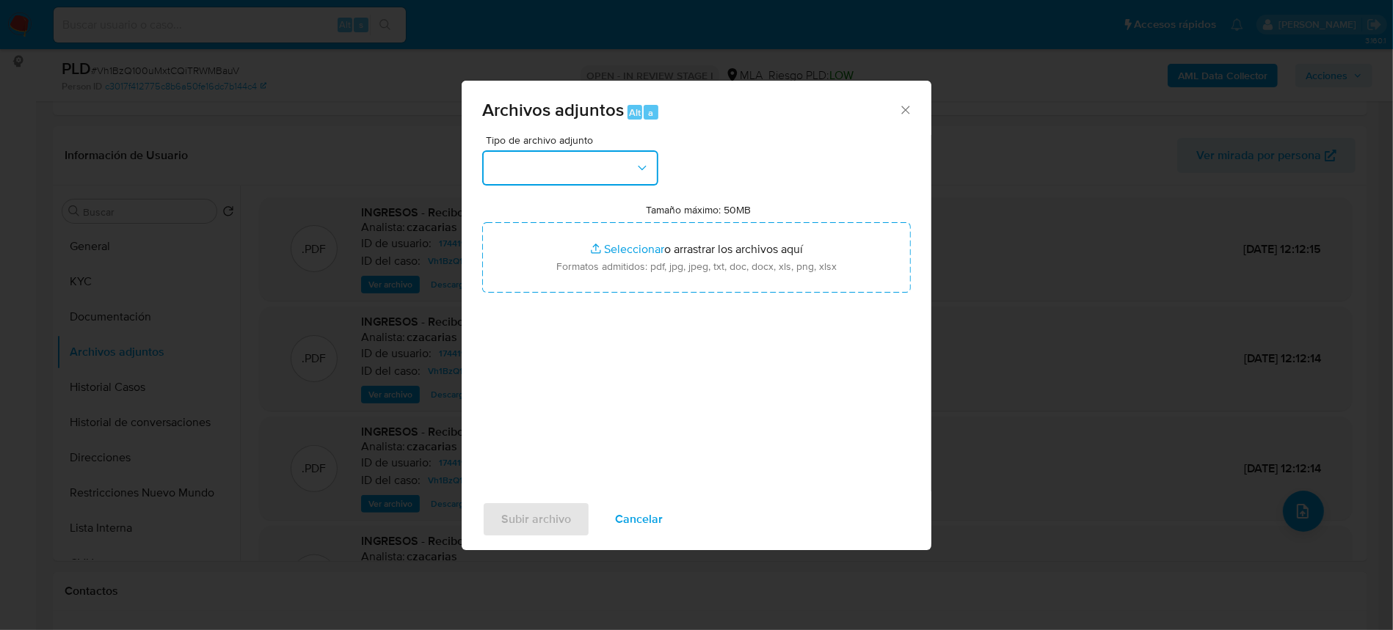
click at [567, 165] on button "button" at bounding box center [570, 167] width 176 height 35
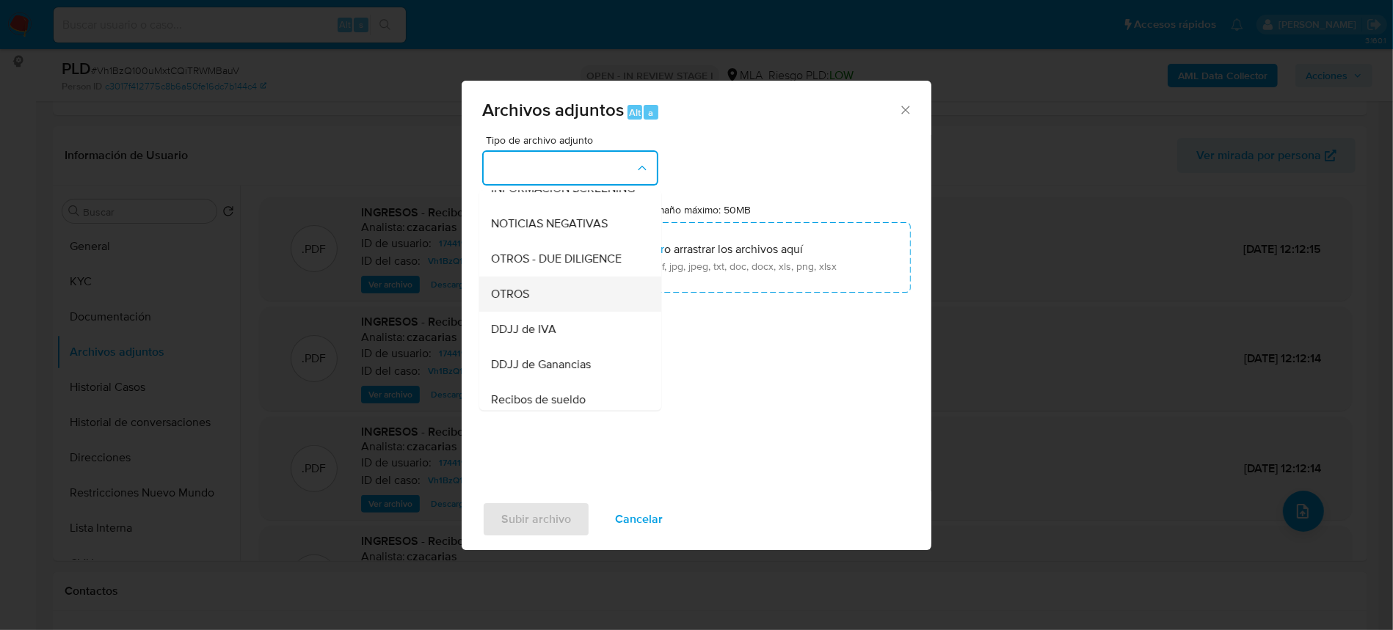
click at [536, 302] on div "OTROS" at bounding box center [566, 294] width 150 height 35
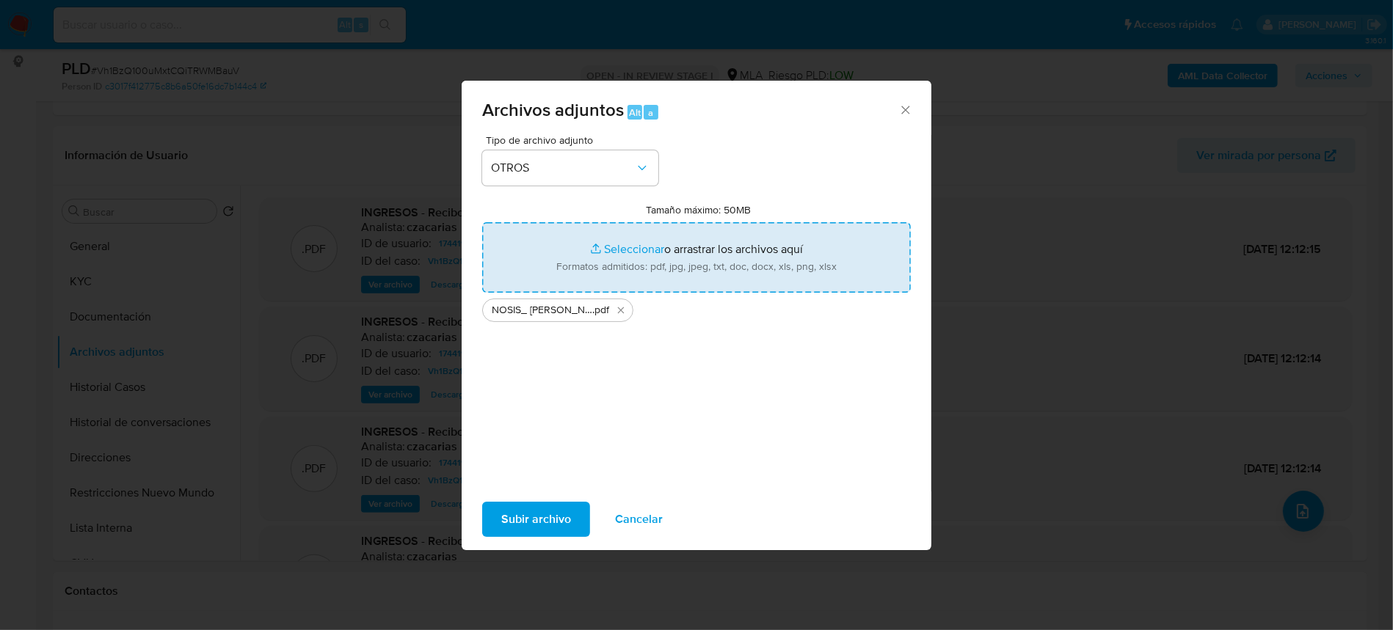
type input "C:\fakepath\Caselog Vh1BzQ100uMxtCQiTRWMBauV_2025_08_18_23_37_44.docx"
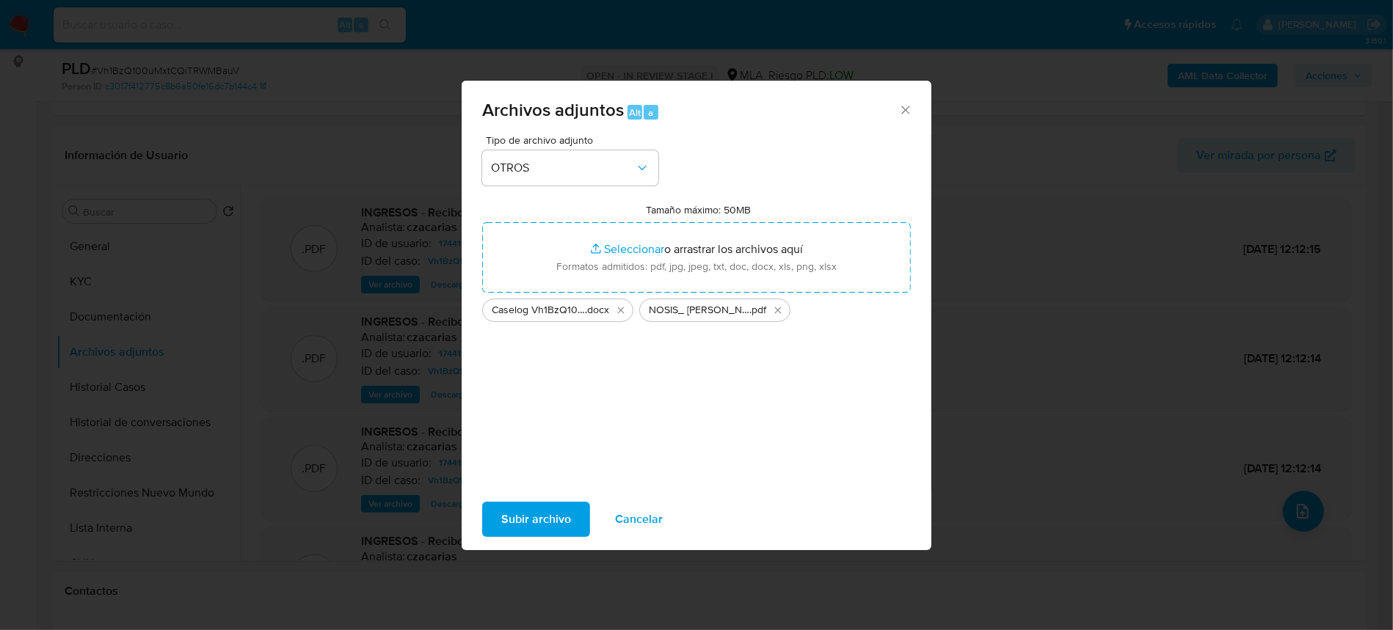
click at [552, 521] on span "Subir archivo" at bounding box center [536, 519] width 70 height 32
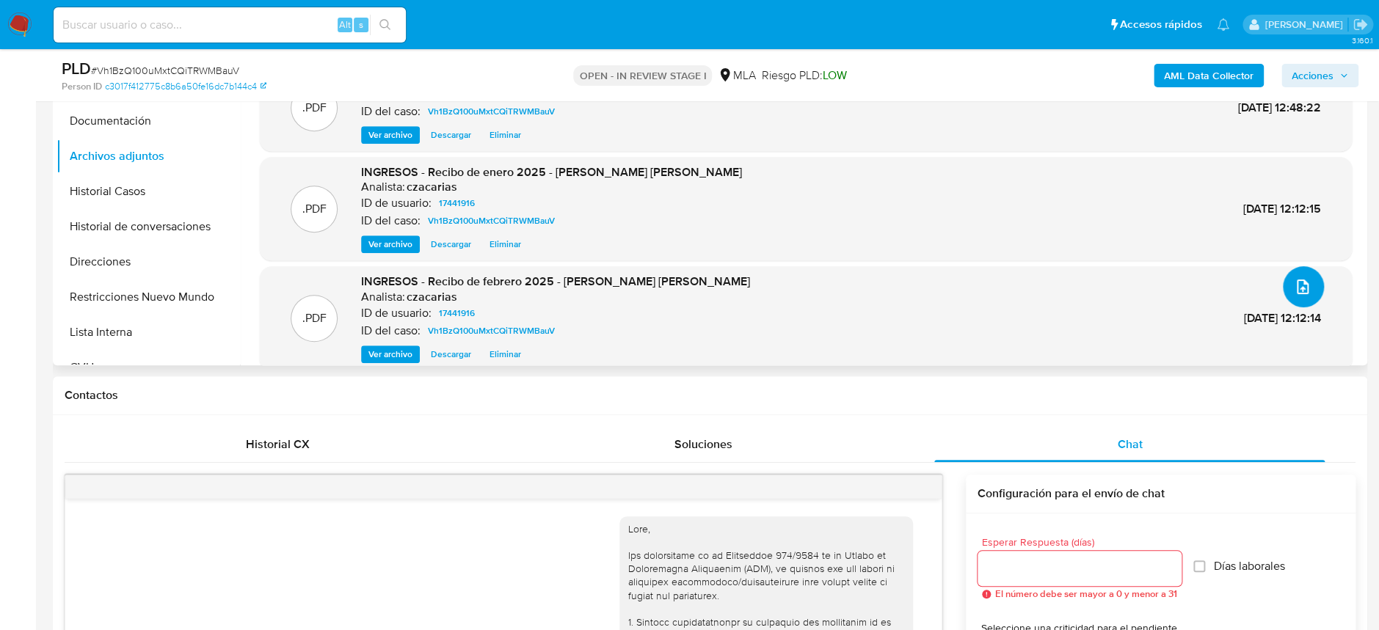
scroll to position [0, 0]
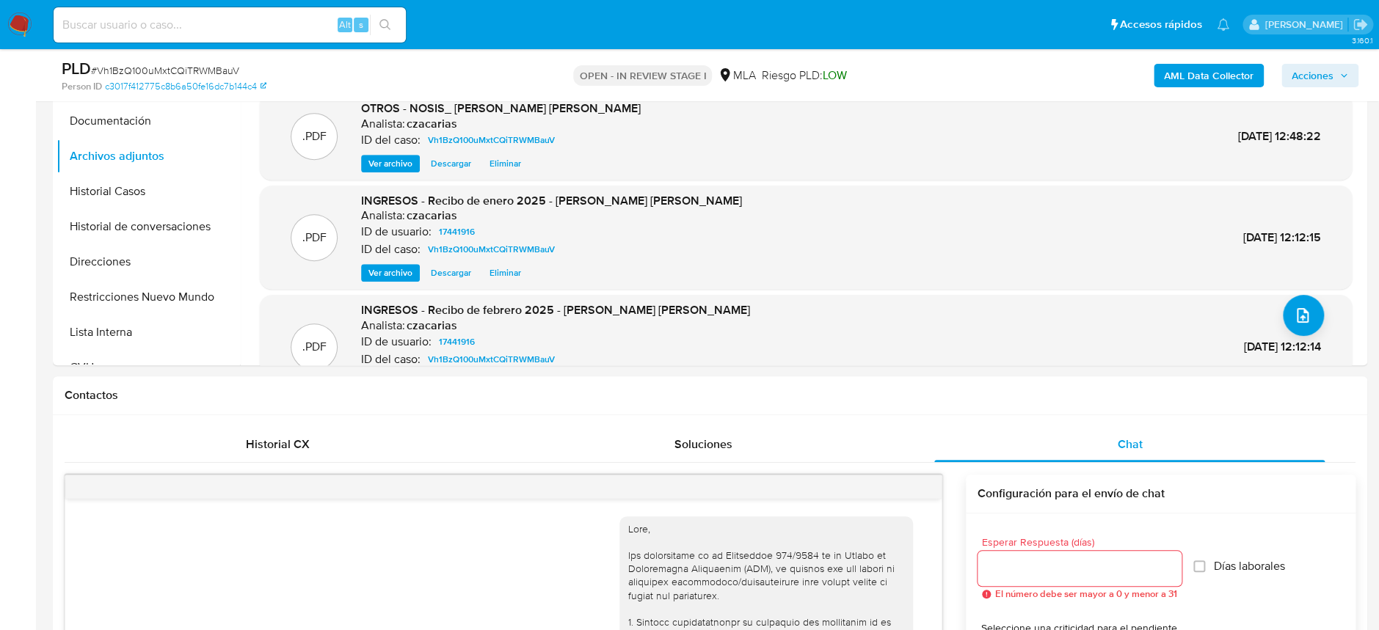
click at [1332, 71] on span "Acciones" at bounding box center [1312, 75] width 42 height 23
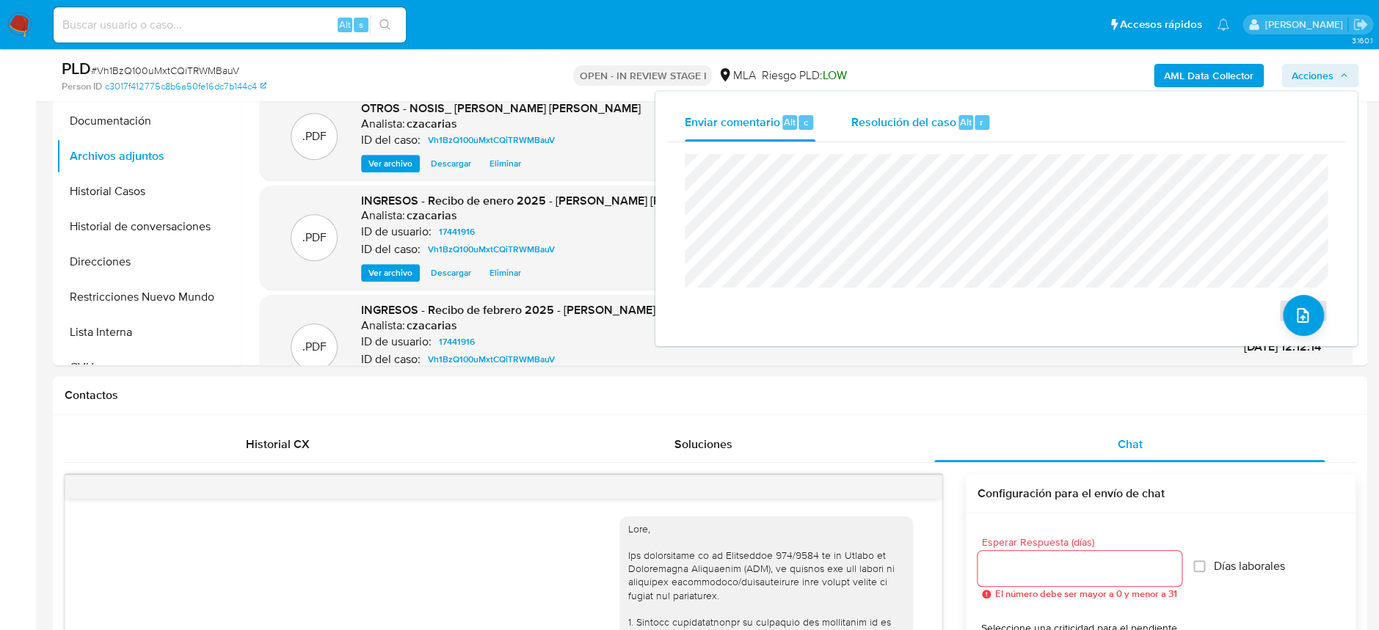
click at [966, 129] on div "Alt" at bounding box center [965, 122] width 15 height 15
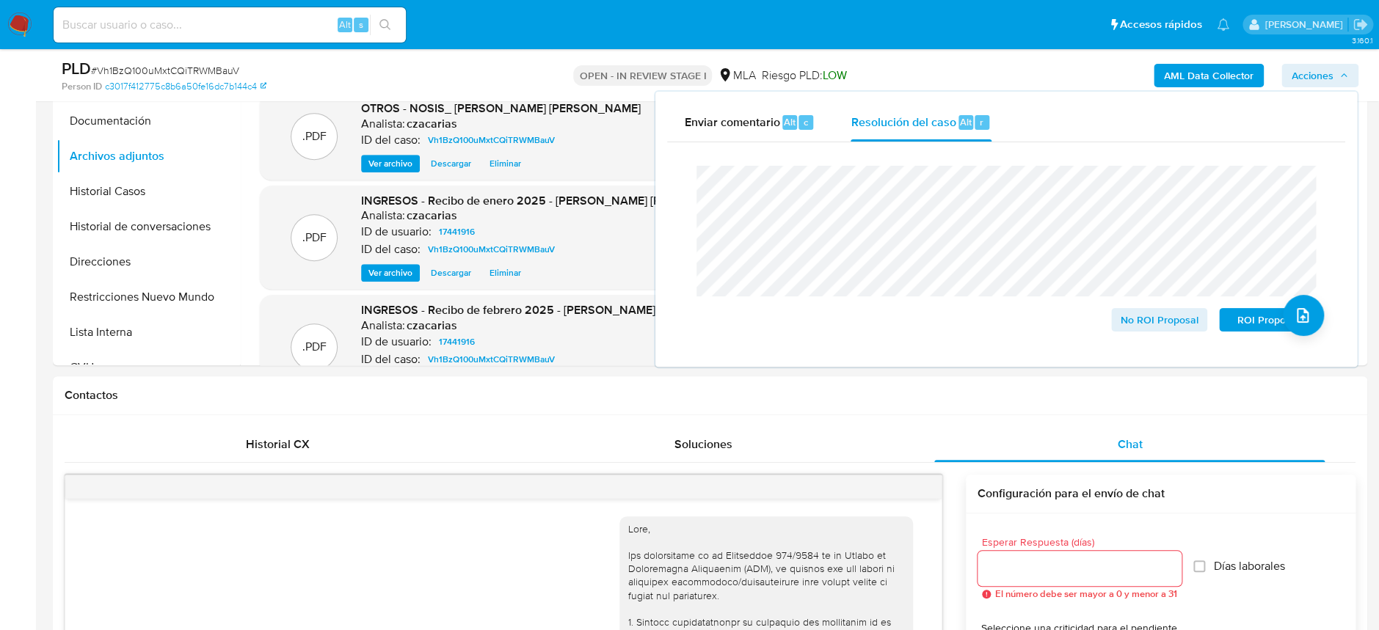
click at [145, 62] on div "PLD # Vh1BzQ100uMxtCQiTRWMBauV" at bounding box center [275, 69] width 427 height 22
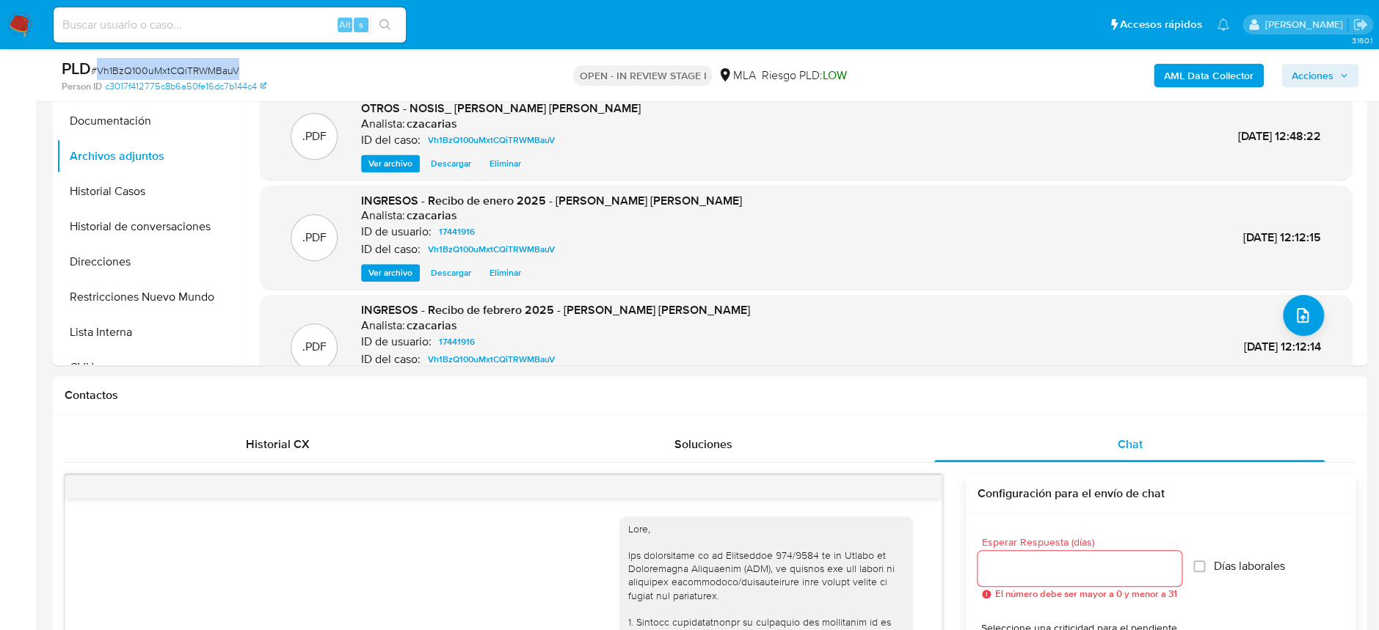
click at [145, 62] on div "PLD # Vh1BzQ100uMxtCQiTRWMBauV" at bounding box center [275, 69] width 427 height 22
copy span "Vh1BzQ100uMxtCQiTRWMBauV"
click at [1324, 85] on span "Acciones" at bounding box center [1312, 75] width 42 height 23
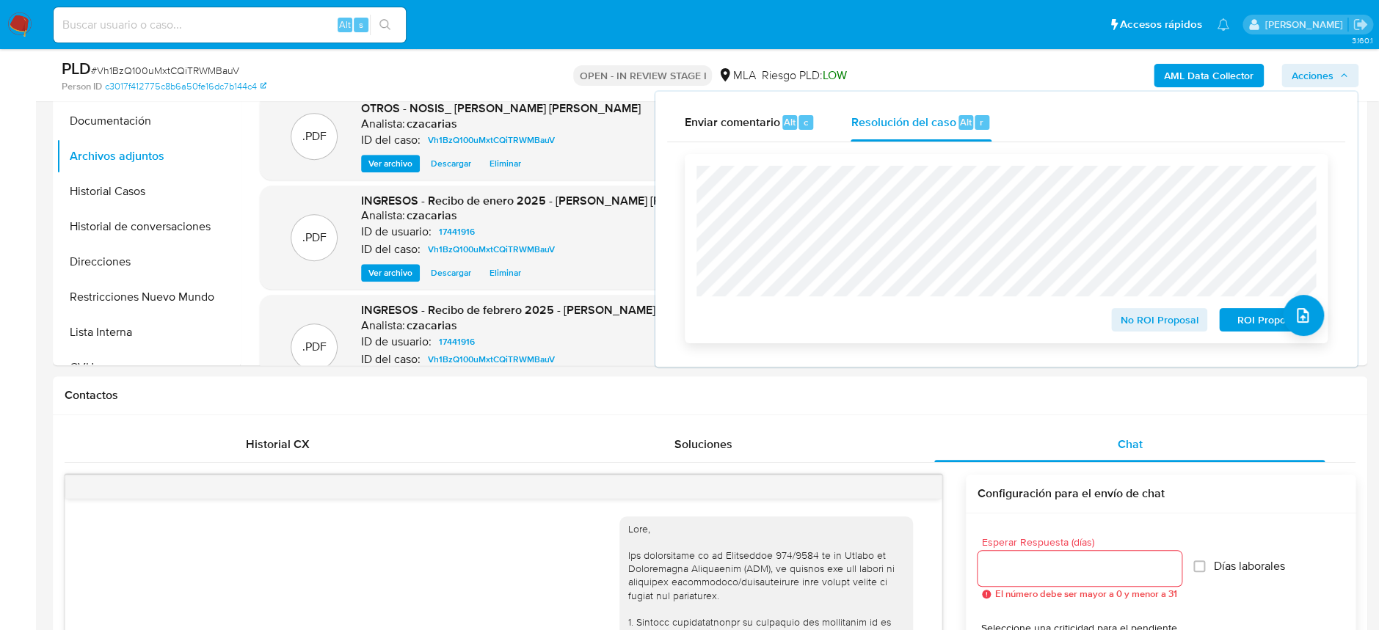
click at [1162, 320] on span "No ROI Proposal" at bounding box center [1159, 320] width 76 height 21
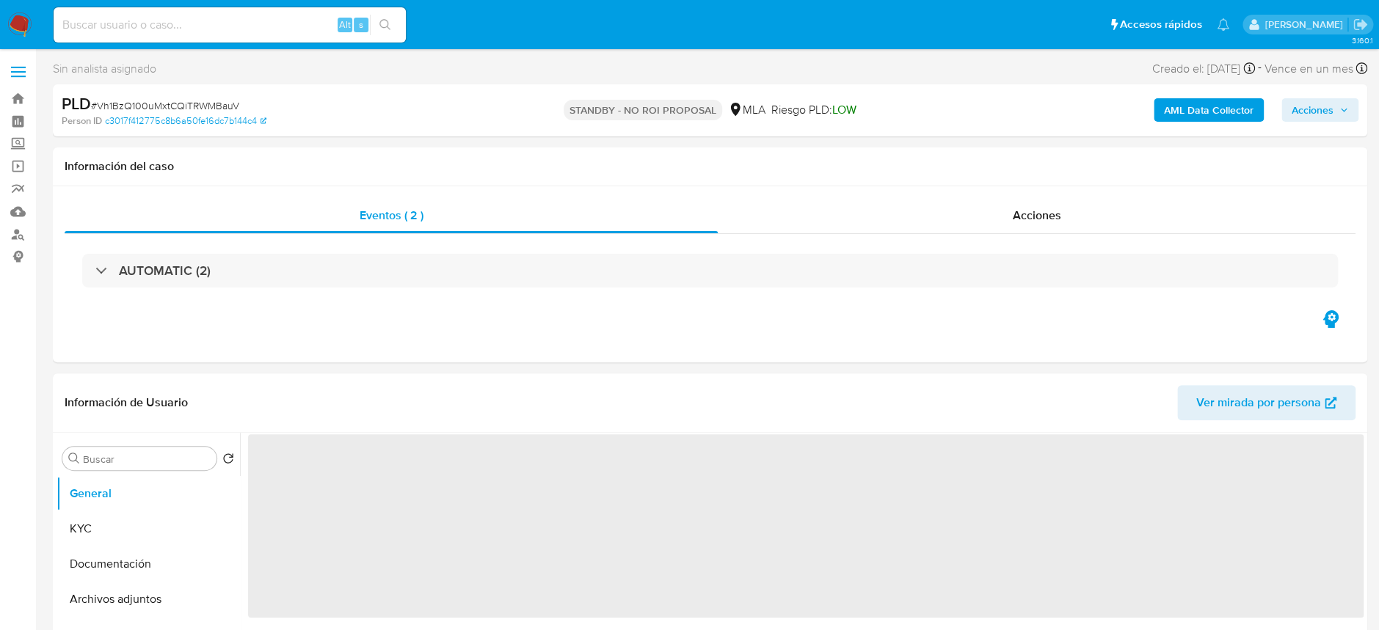
select select "10"
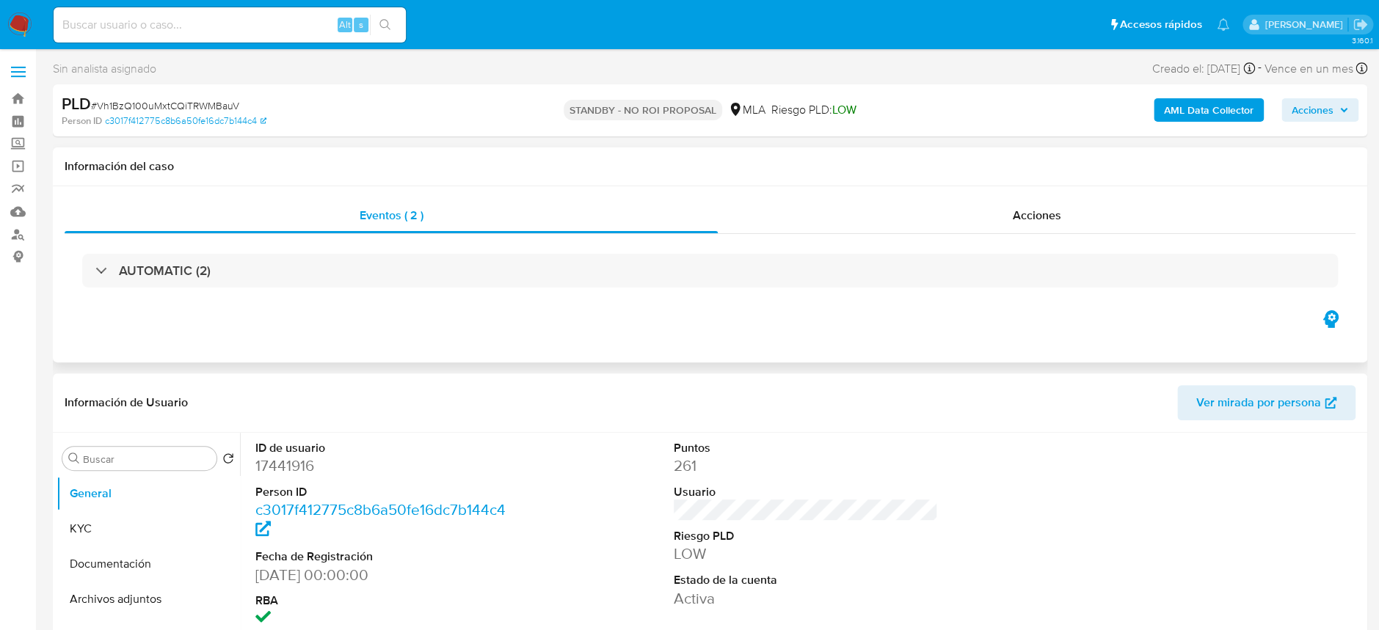
click at [1051, 195] on div "Eventos ( 2 ) Acciones AUTOMATIC (2)" at bounding box center [710, 274] width 1314 height 176
click at [1051, 211] on span "Acciones" at bounding box center [1036, 215] width 48 height 17
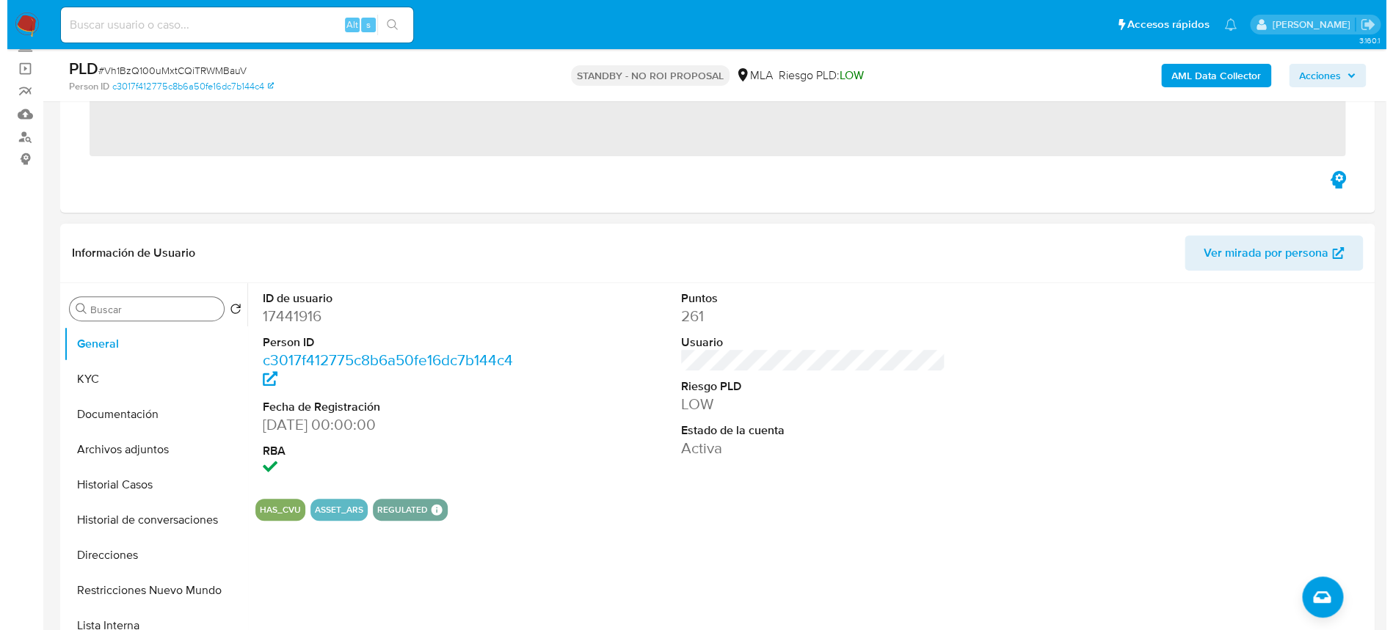
scroll to position [195, 0]
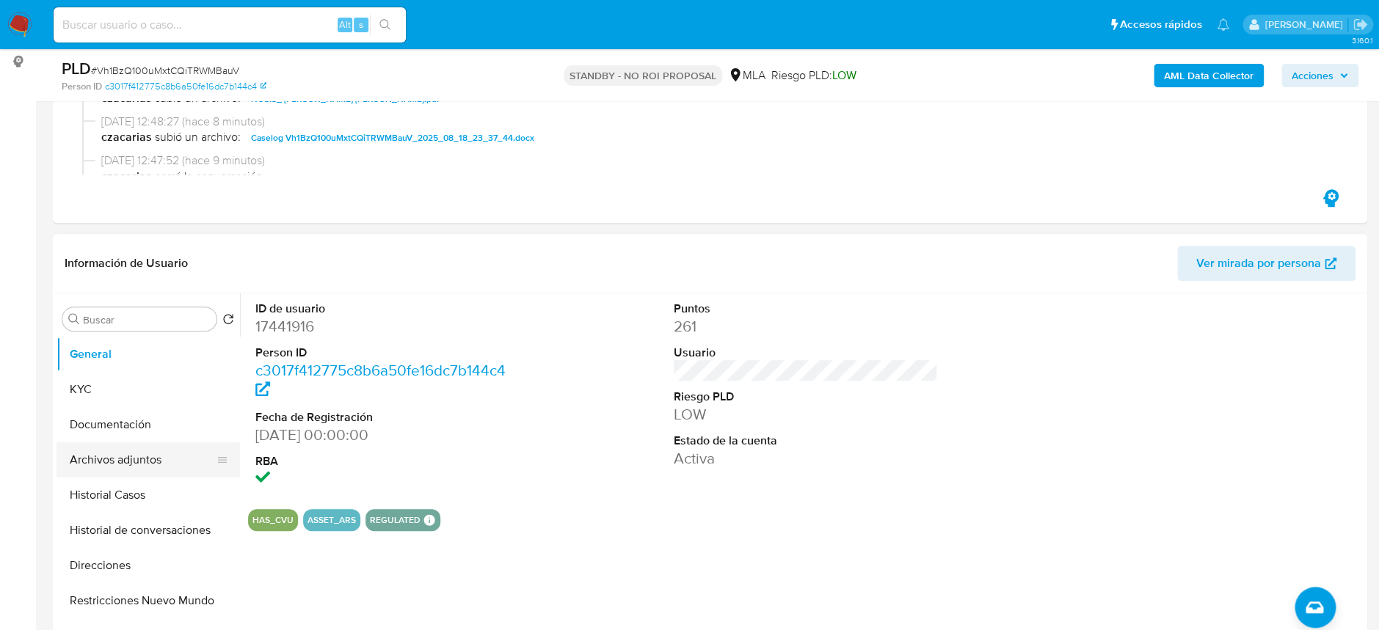
click at [155, 460] on button "Archivos adjuntos" at bounding box center [142, 459] width 172 height 35
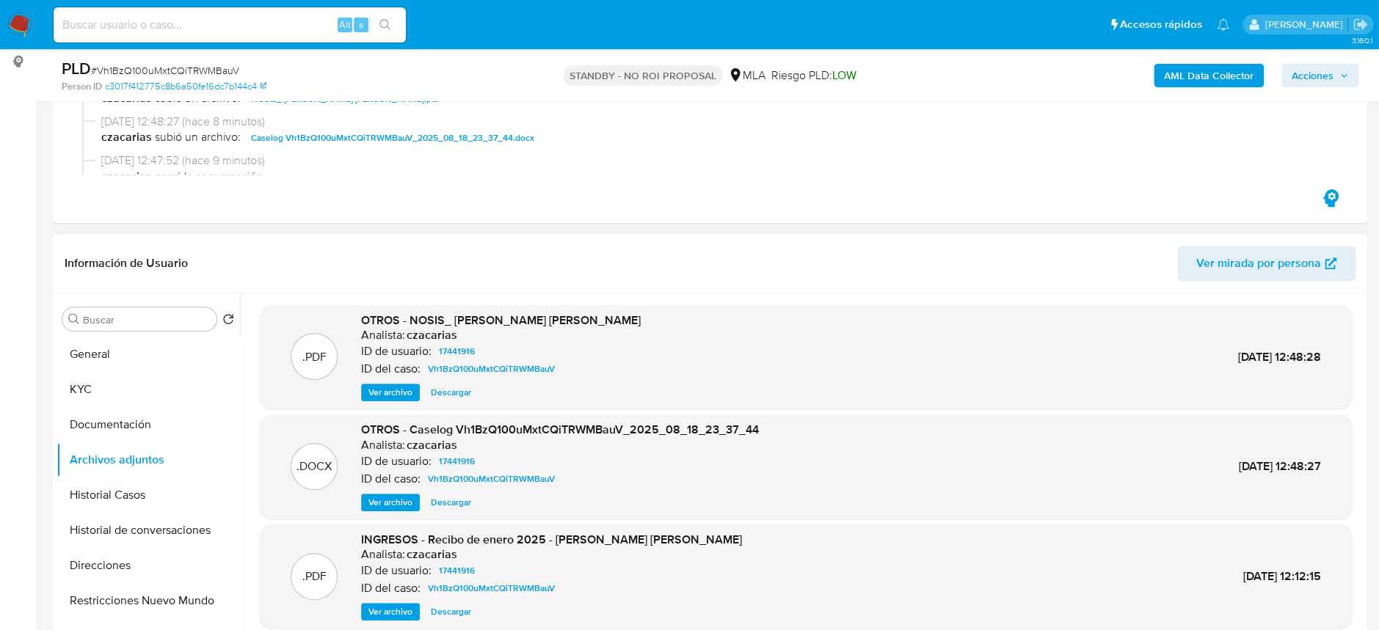
click at [393, 503] on span "Ver archivo" at bounding box center [390, 502] width 44 height 15
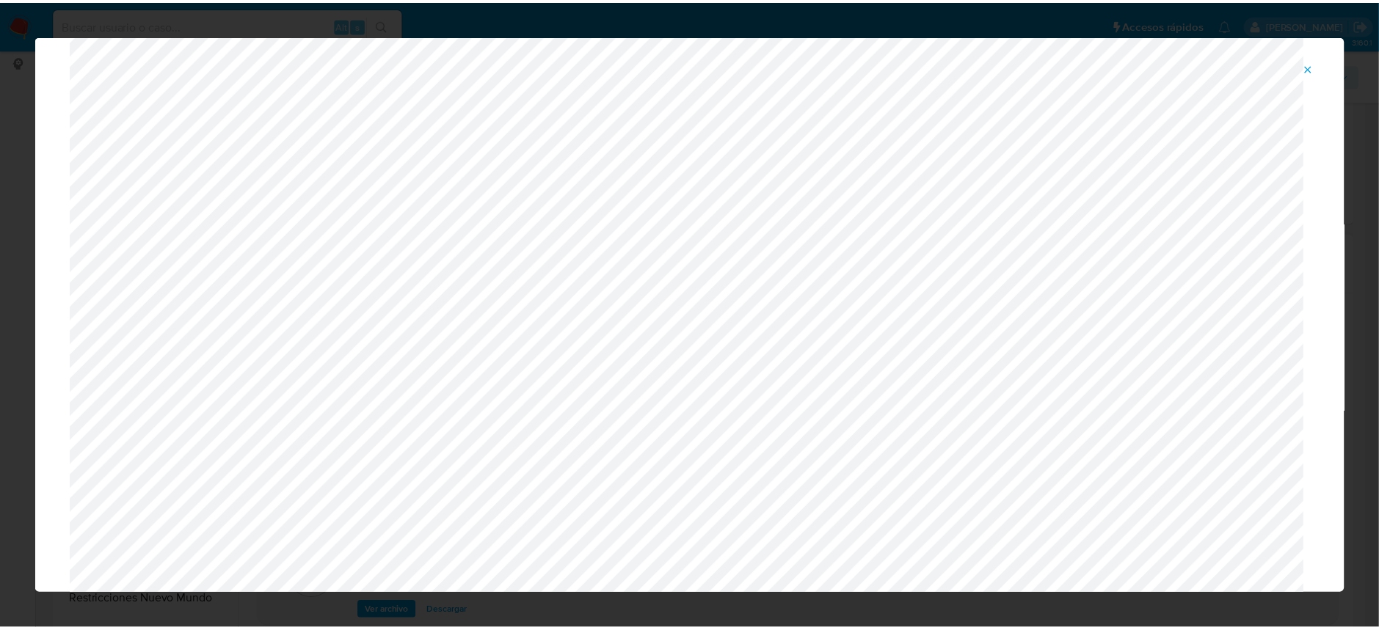
scroll to position [0, 0]
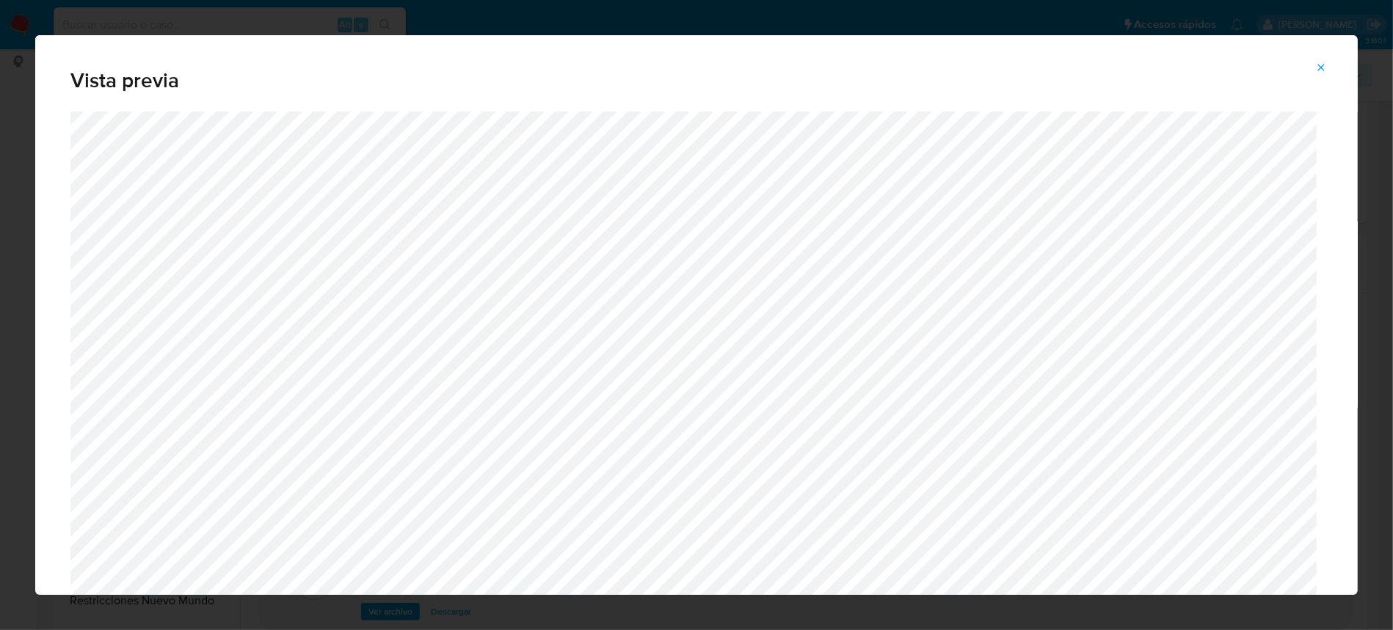
click at [1333, 70] on button "Attachment preview" at bounding box center [1320, 67] width 32 height 23
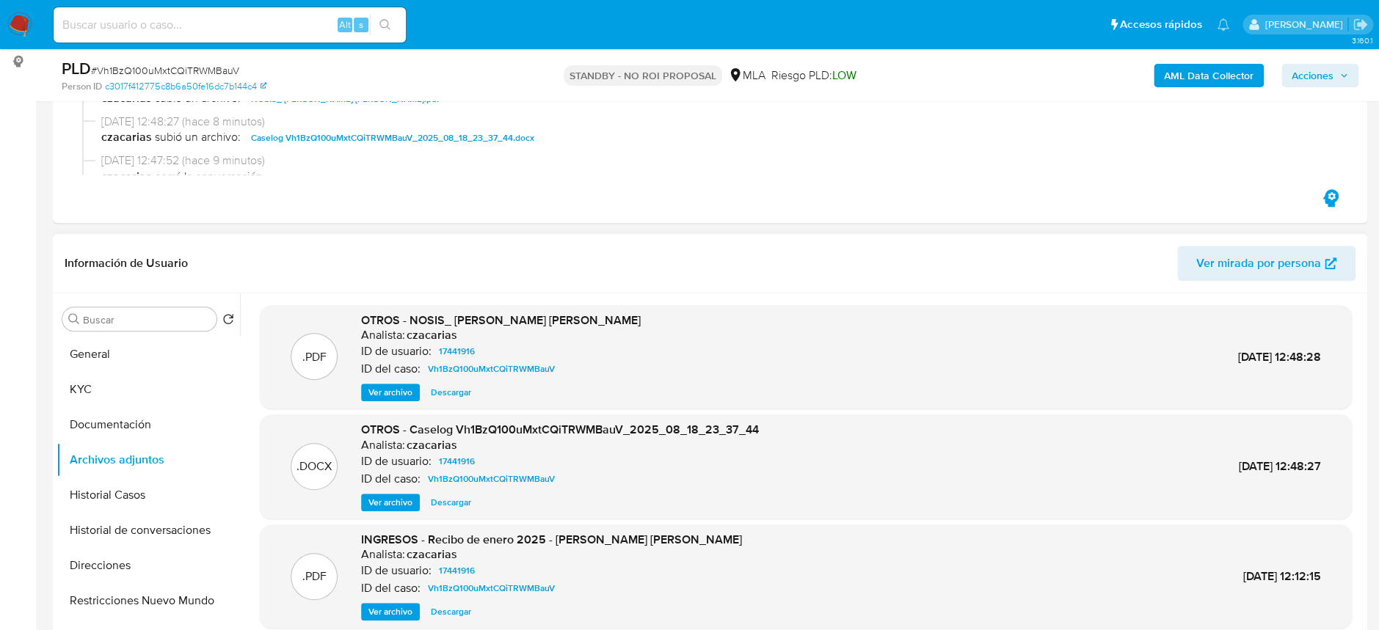
click at [16, 18] on img at bounding box center [19, 24] width 25 height 25
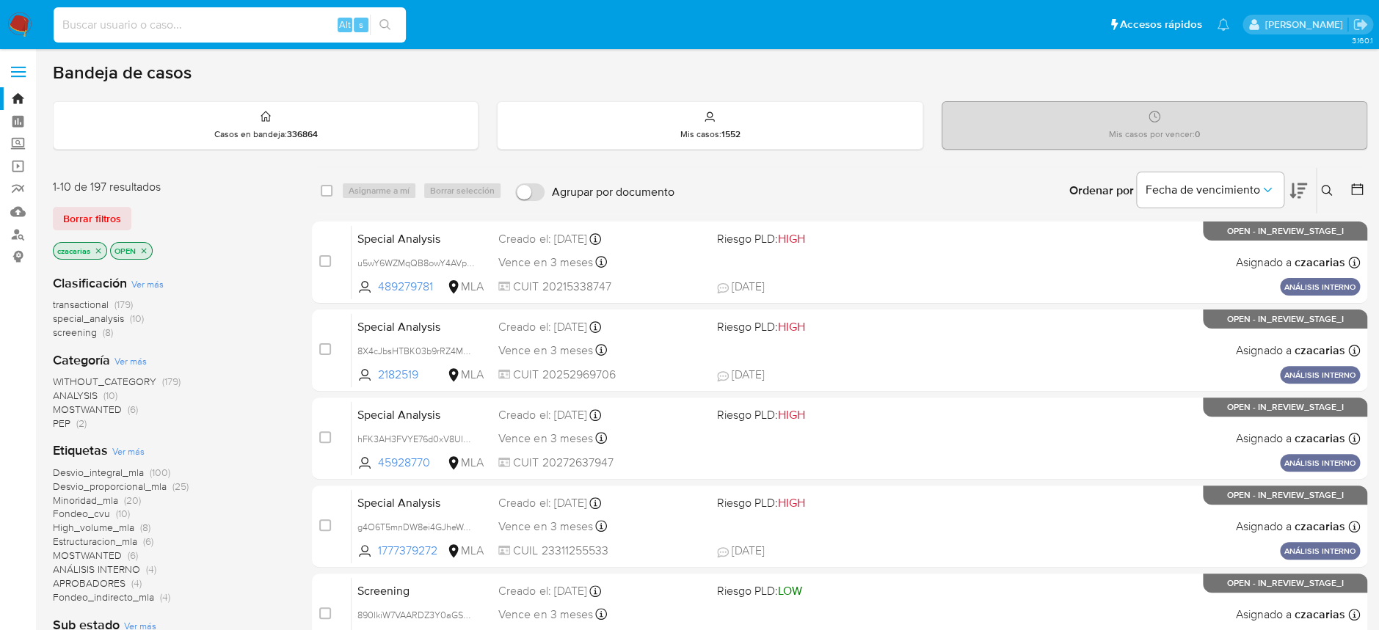
click at [190, 15] on input at bounding box center [230, 24] width 352 height 19
paste input "iRsDDXLtPVjk9f7x5puynTgl"
type input "iRsDDXLtPVjk9f7x5puynTgl"
click at [382, 23] on icon "search-icon" at bounding box center [385, 25] width 12 height 12
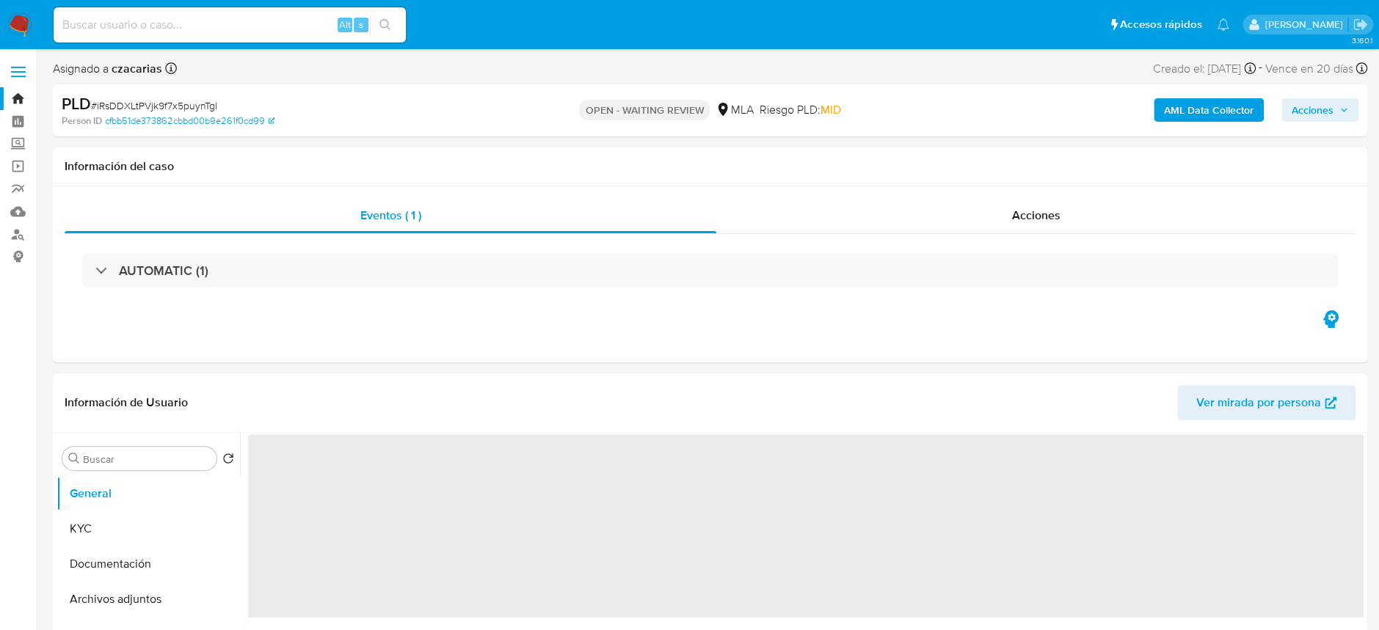
select select "10"
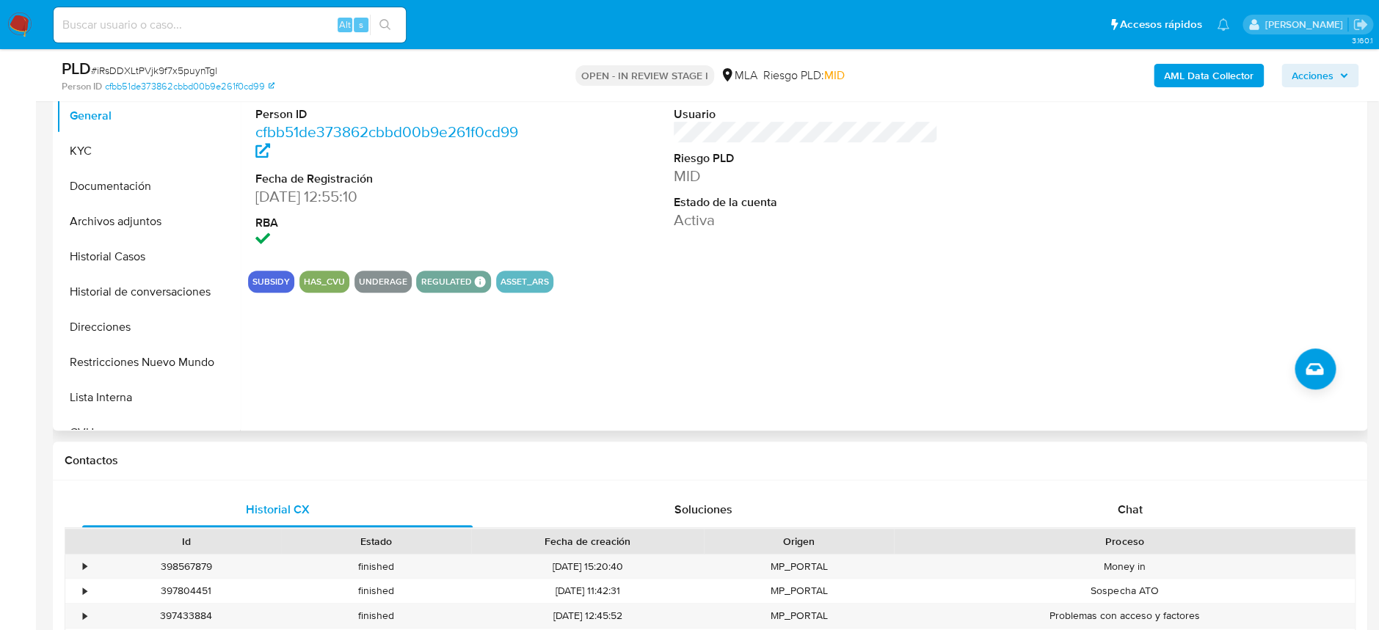
scroll to position [489, 0]
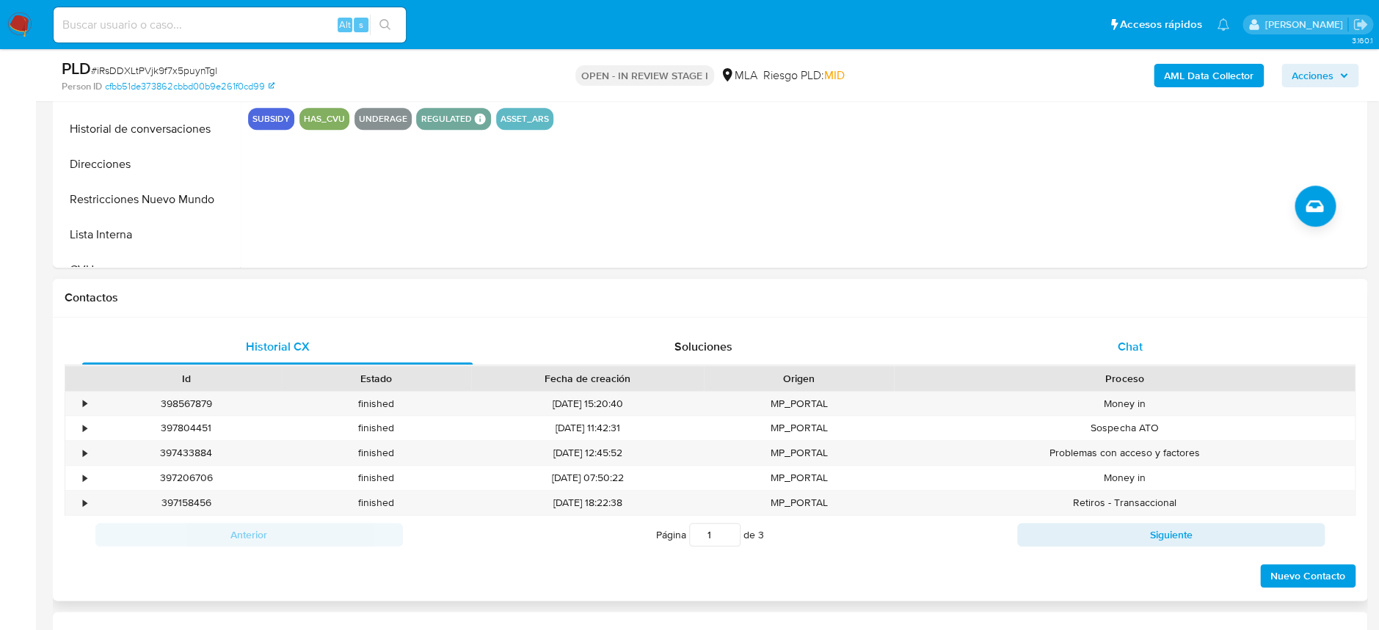
click at [1171, 345] on div "Chat" at bounding box center [1129, 346] width 390 height 35
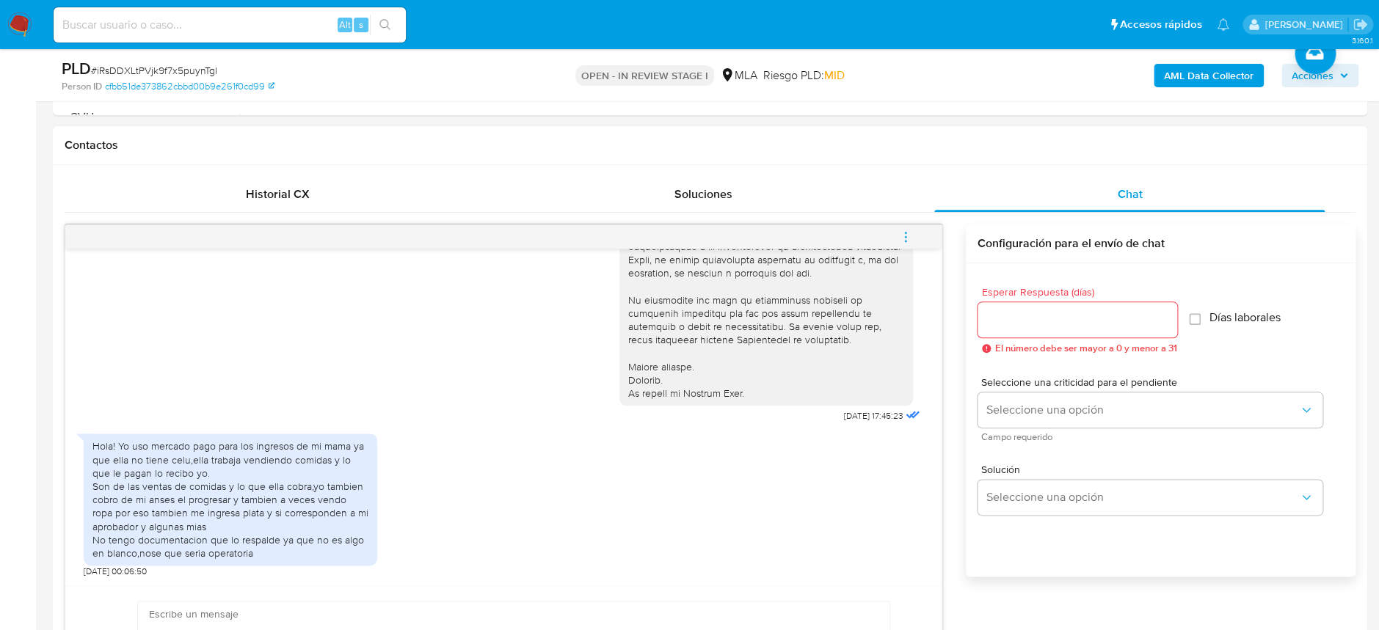
scroll to position [685, 0]
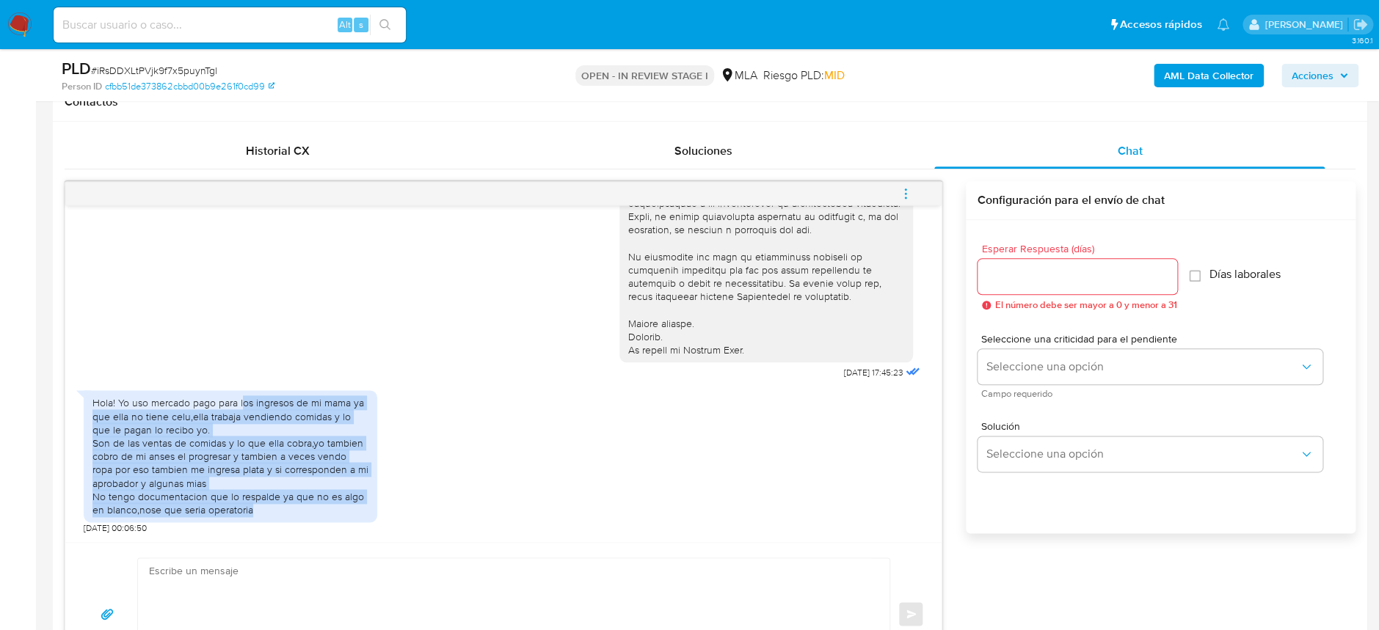
drag, startPoint x: 242, startPoint y: 406, endPoint x: 371, endPoint y: 505, distance: 162.7
click at [371, 505] on div "Hola! Yo uso mercado pago para los ingresos de mi mama ya que ella no tiene cel…" at bounding box center [230, 456] width 293 height 132
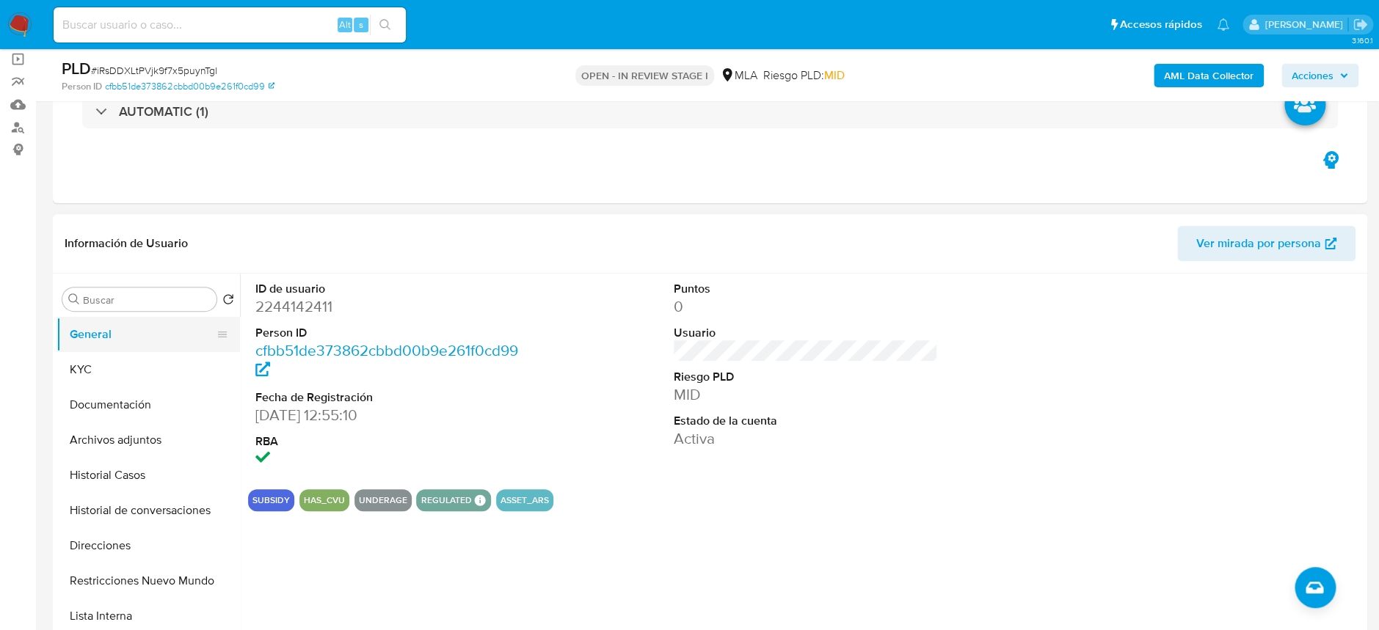
scroll to position [98, 0]
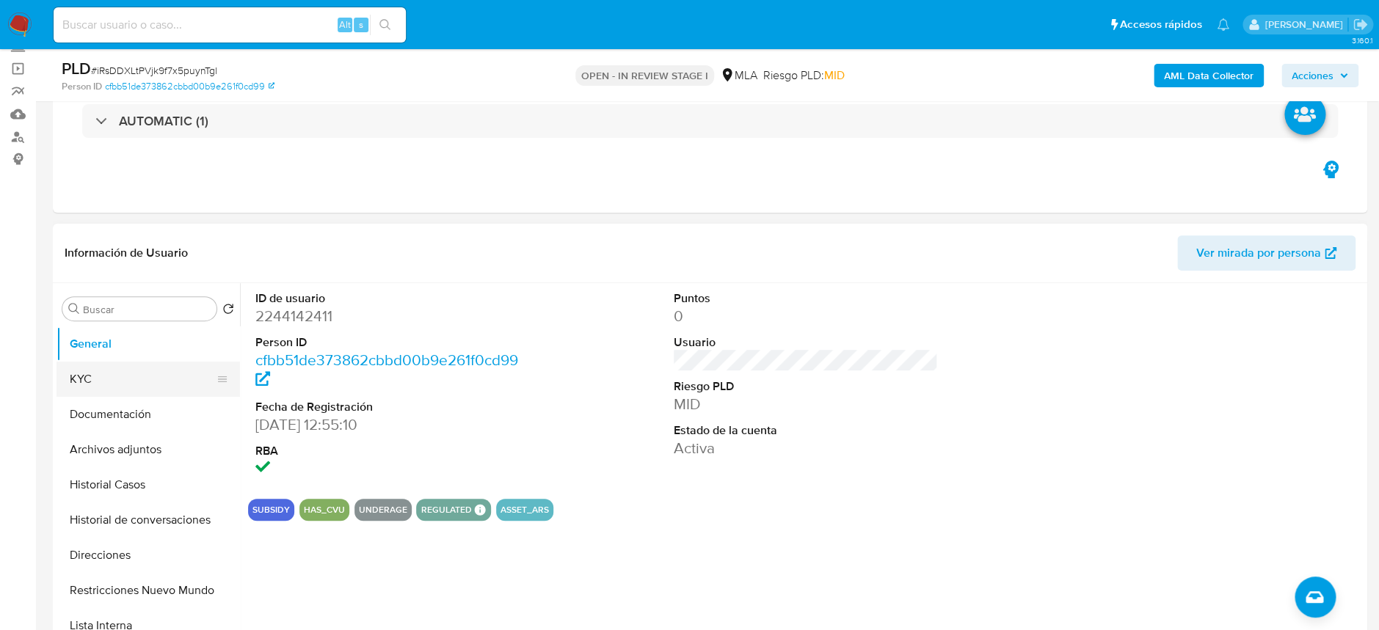
click at [109, 376] on button "KYC" at bounding box center [142, 379] width 172 height 35
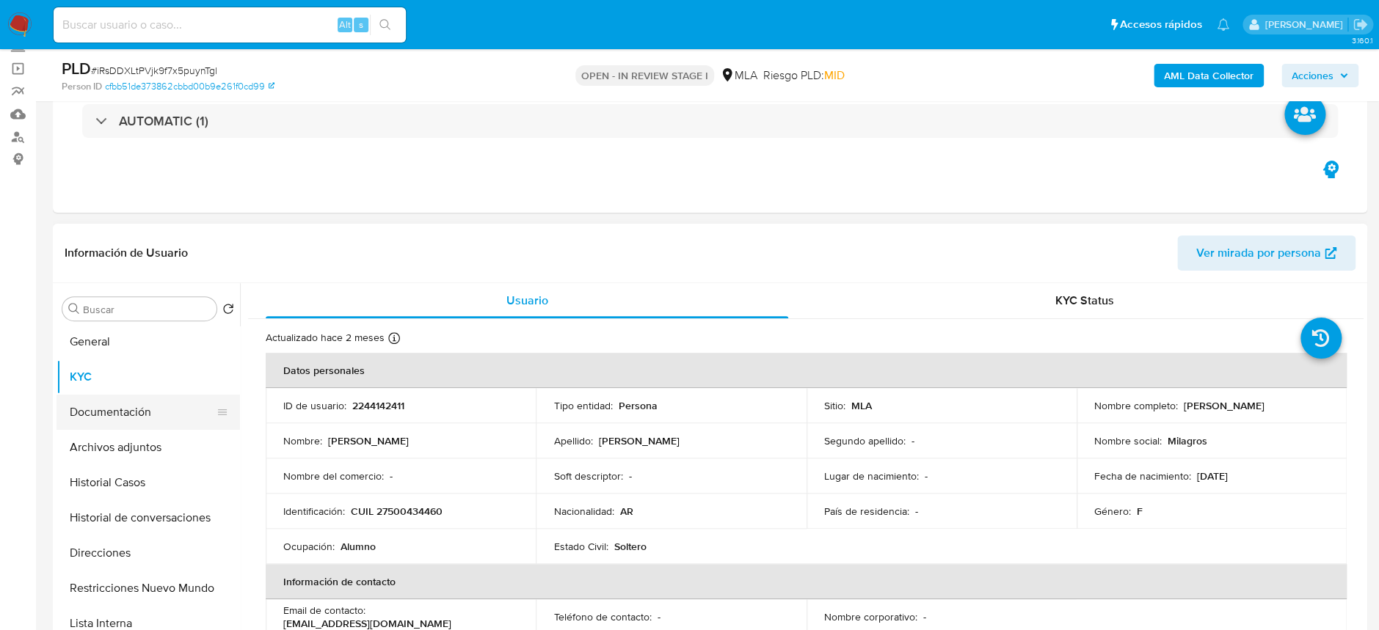
scroll to position [0, 0]
click at [147, 418] on button "Documentación" at bounding box center [142, 414] width 172 height 35
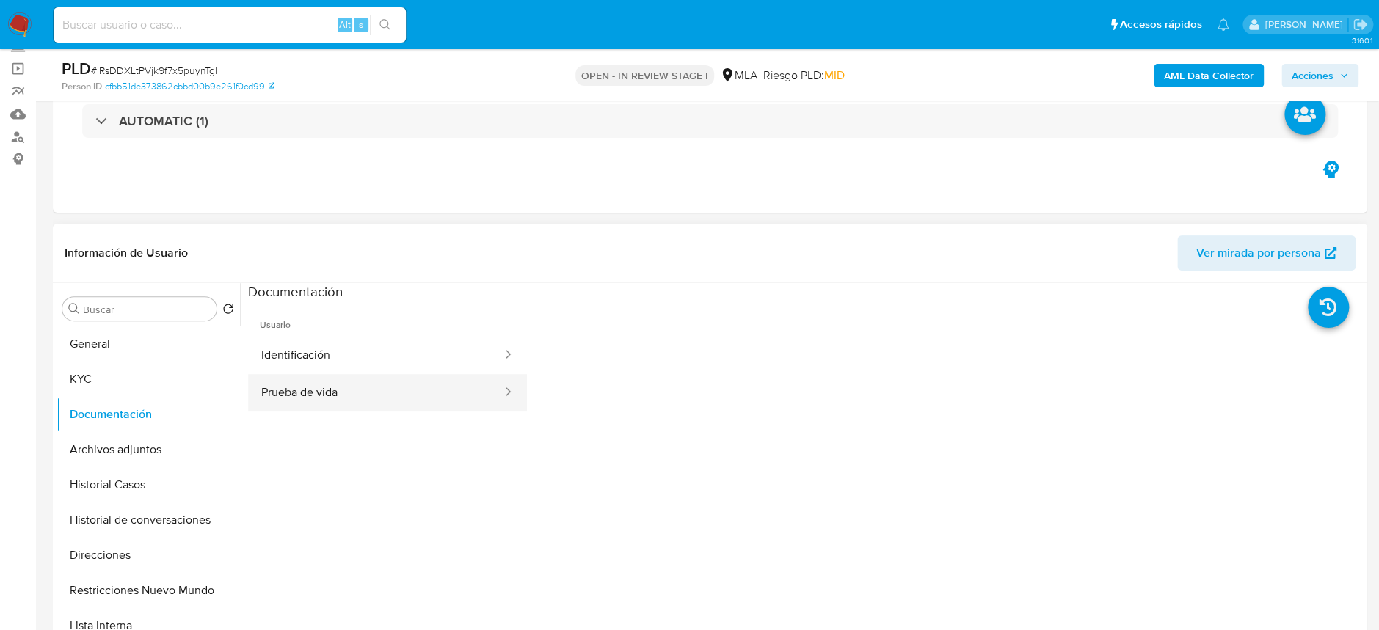
click at [387, 381] on button "Prueba de vida" at bounding box center [375, 392] width 255 height 37
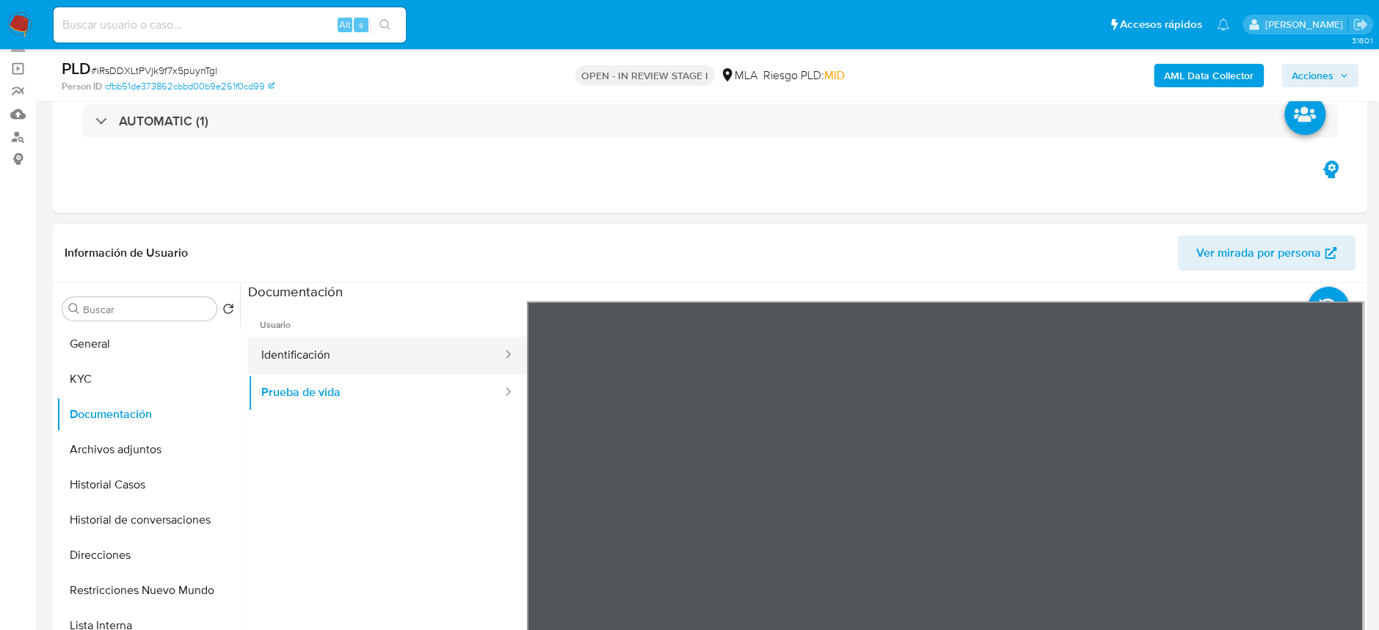
click at [402, 347] on button "Identificación" at bounding box center [375, 355] width 255 height 37
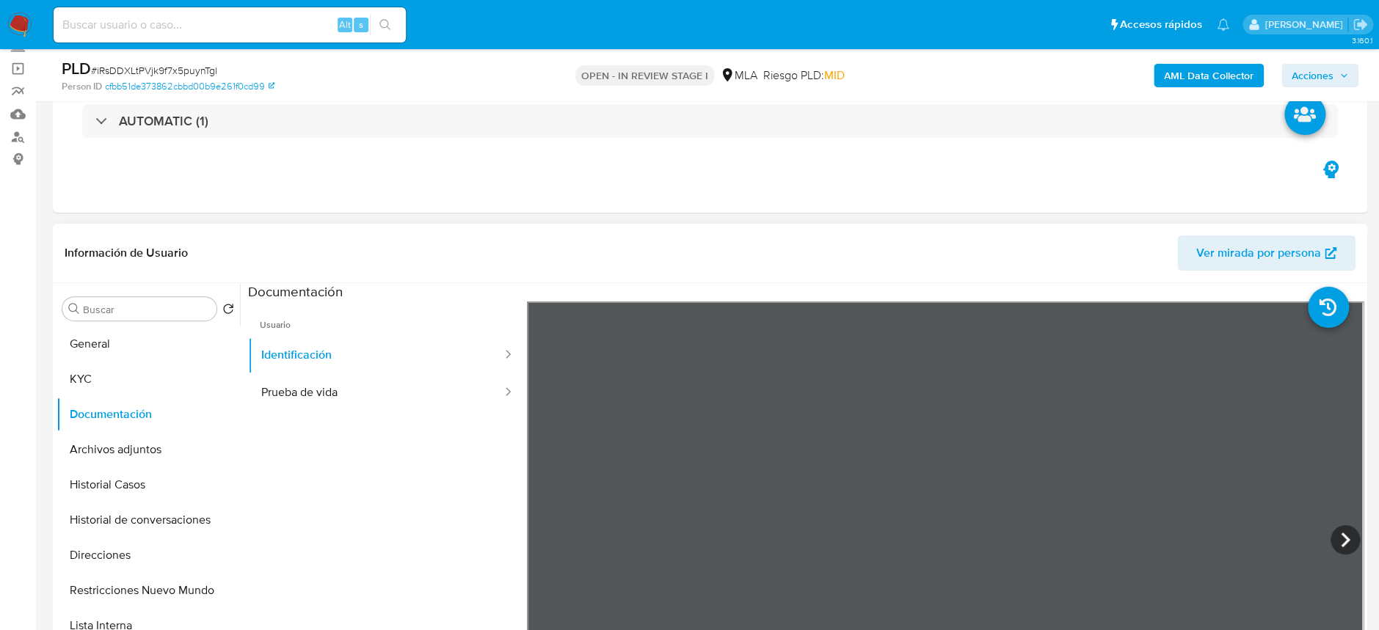
scroll to position [98, 0]
click at [1339, 531] on icon at bounding box center [1344, 539] width 29 height 29
click at [98, 373] on button "KYC" at bounding box center [142, 379] width 172 height 35
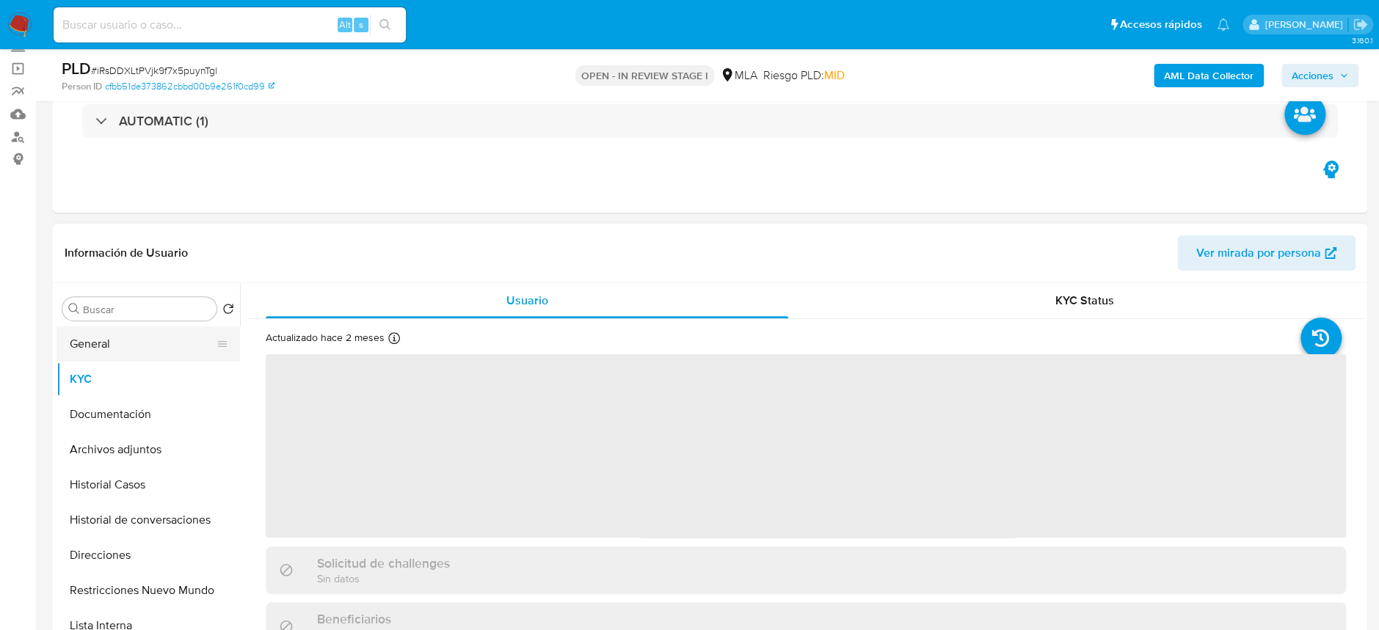
click at [153, 344] on button "General" at bounding box center [142, 343] width 172 height 35
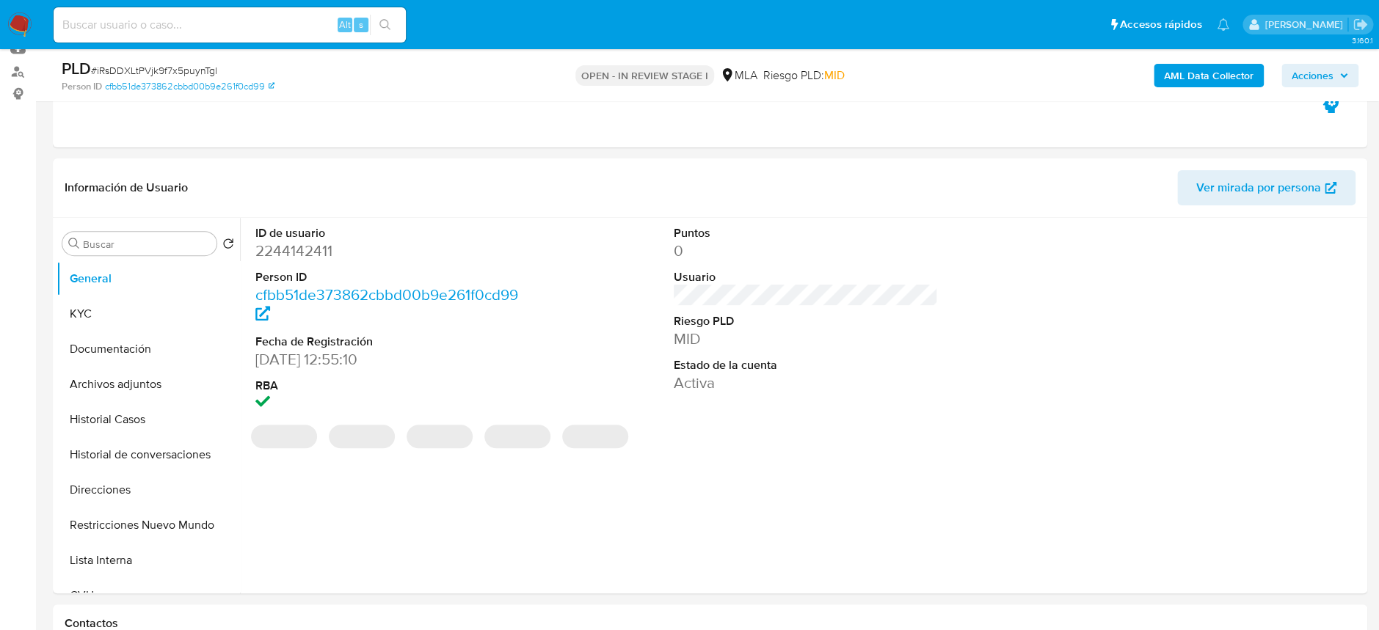
scroll to position [195, 0]
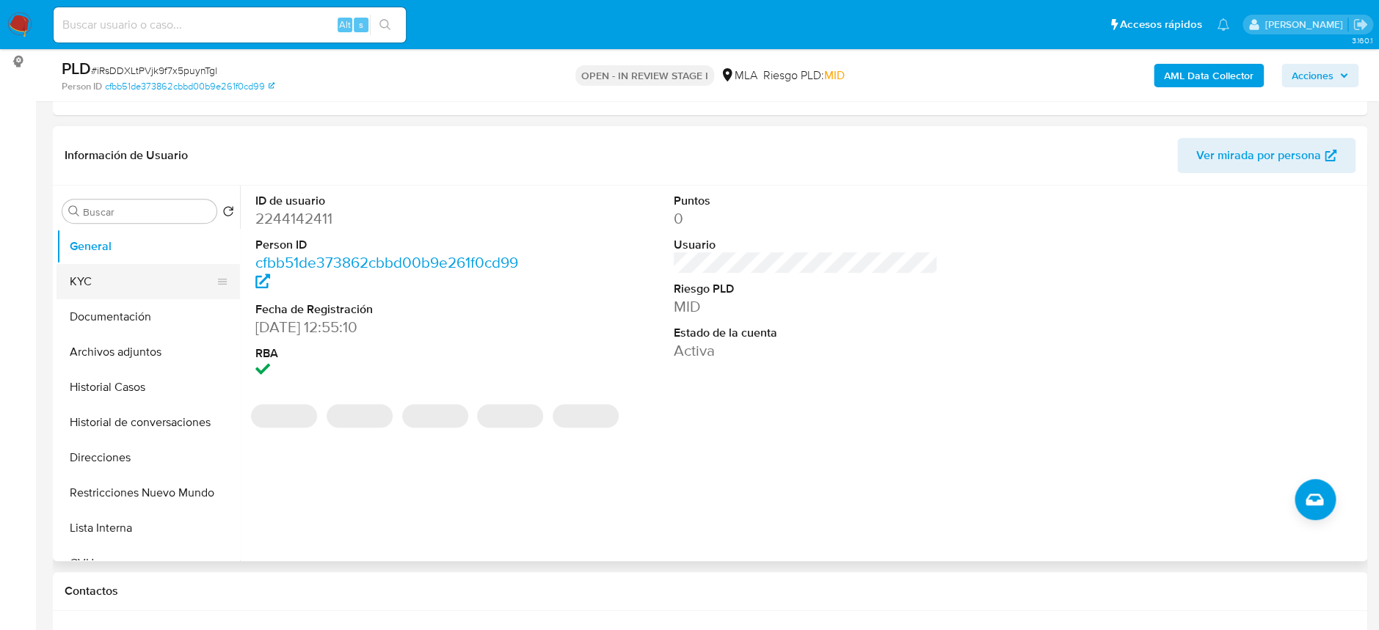
click at [117, 285] on button "KYC" at bounding box center [142, 281] width 172 height 35
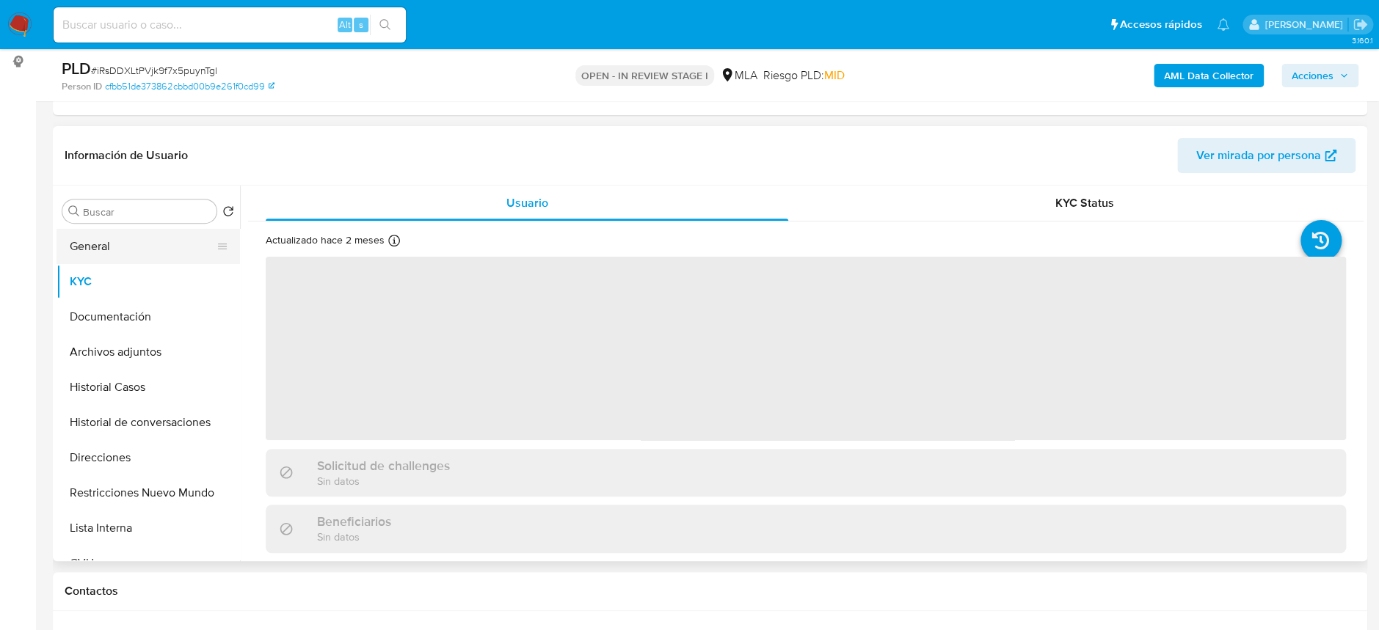
click at [132, 238] on button "General" at bounding box center [142, 246] width 172 height 35
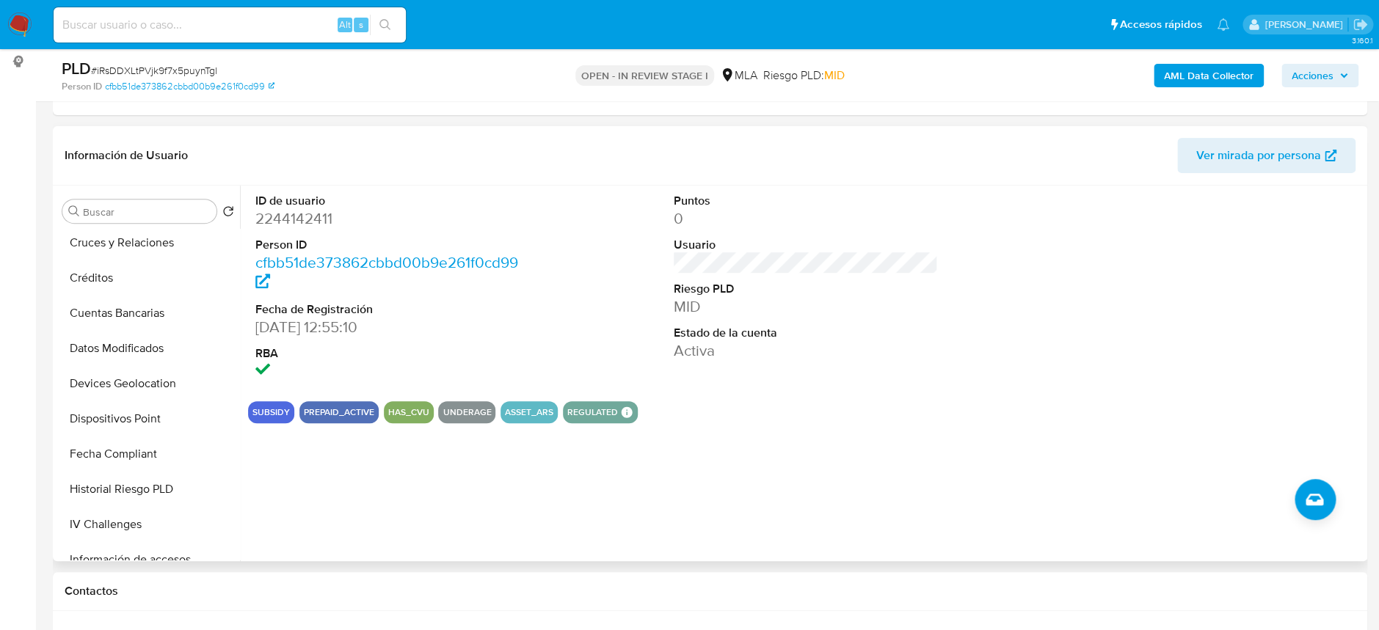
scroll to position [760, 0]
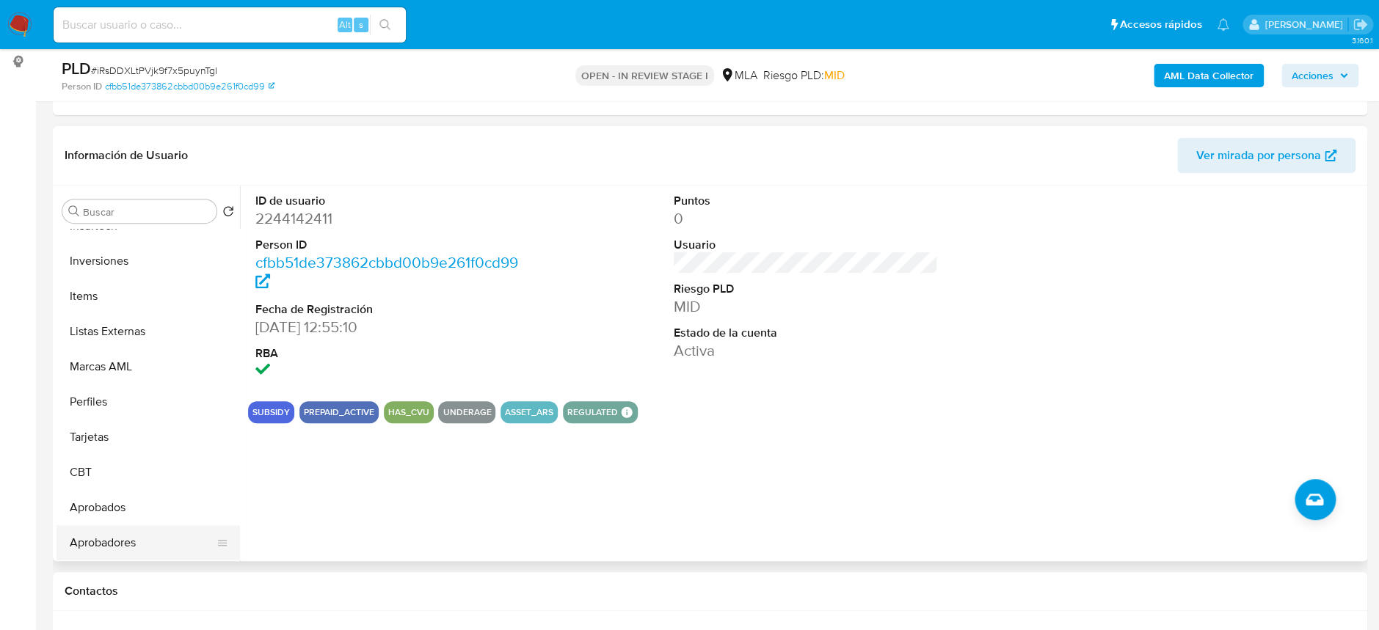
click at [108, 540] on button "Aprobadores" at bounding box center [142, 542] width 172 height 35
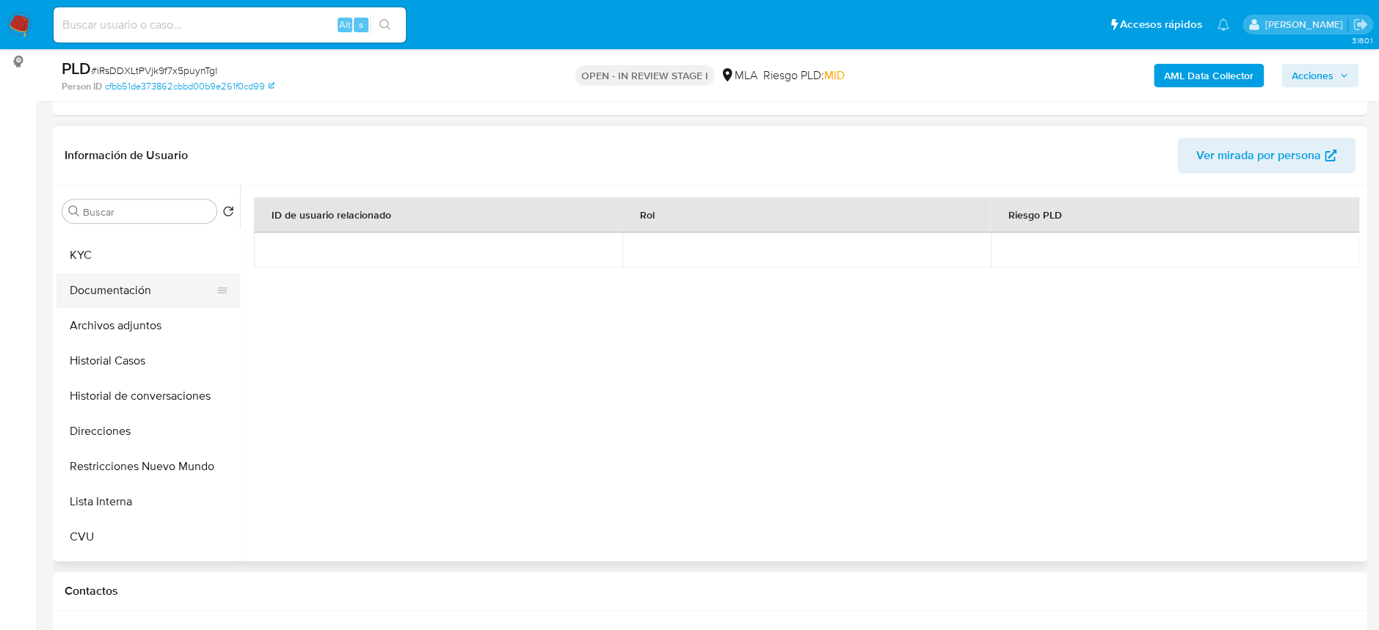
scroll to position [0, 0]
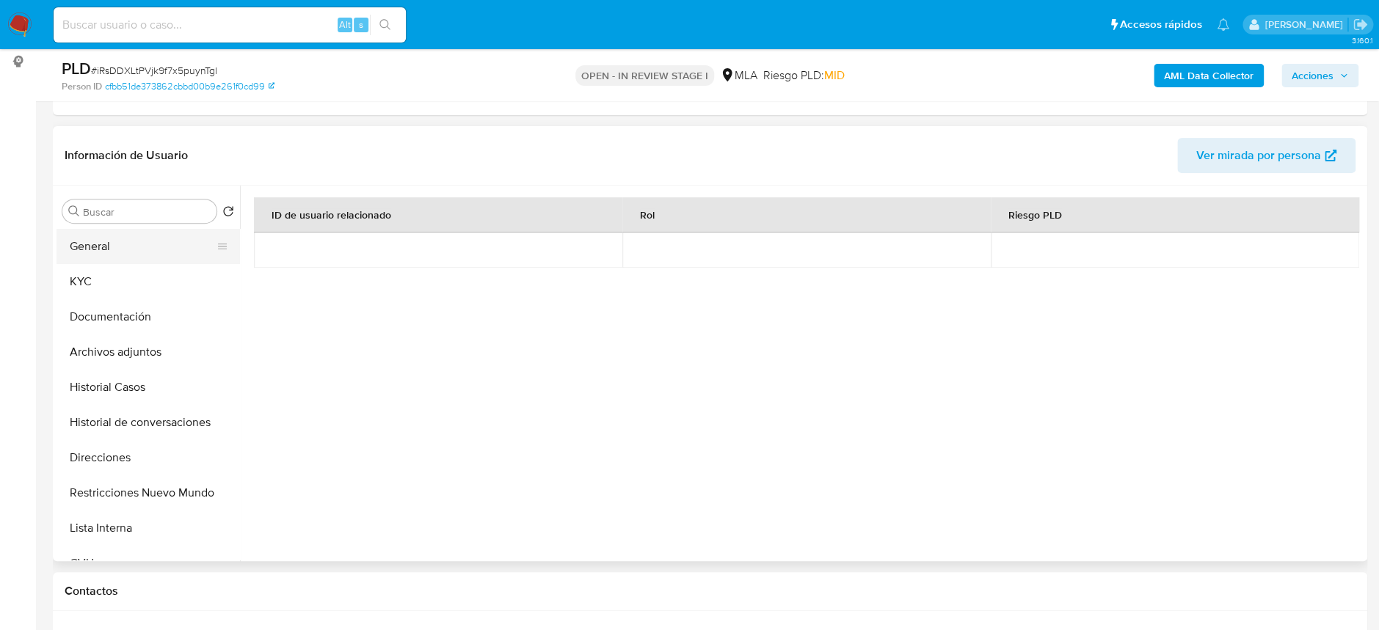
click at [118, 247] on button "General" at bounding box center [142, 246] width 172 height 35
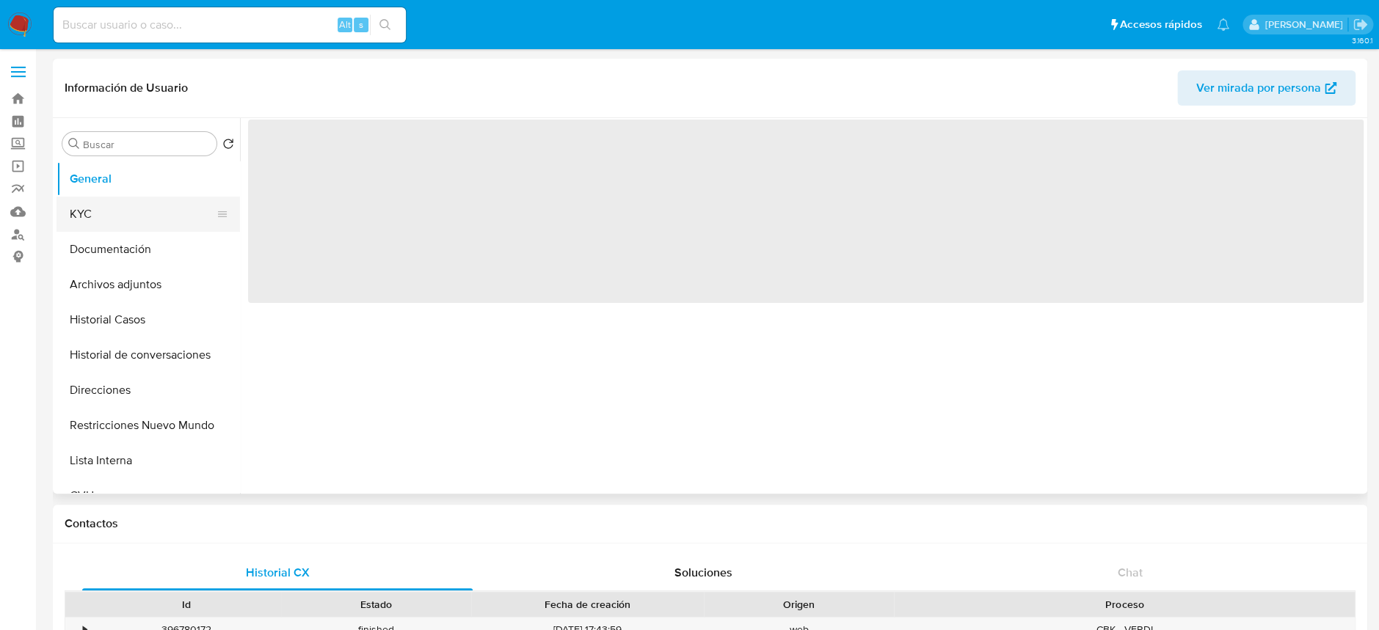
click at [124, 210] on button "KYC" at bounding box center [142, 214] width 172 height 35
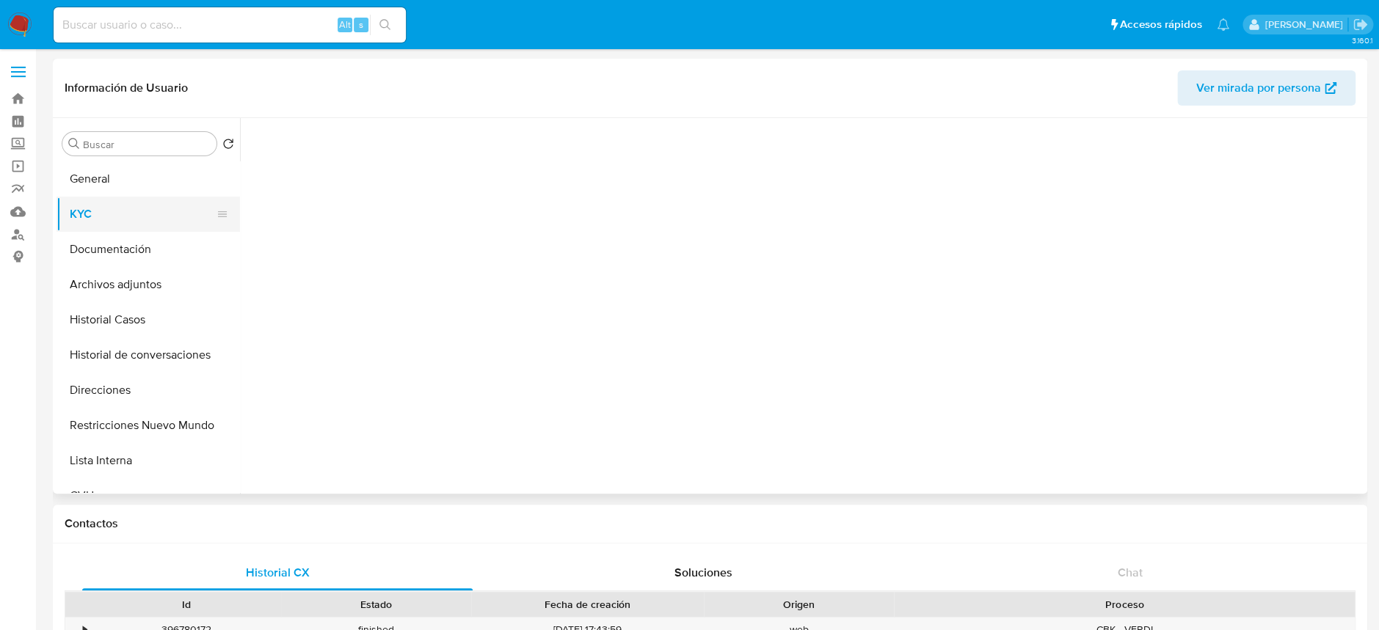
select select "10"
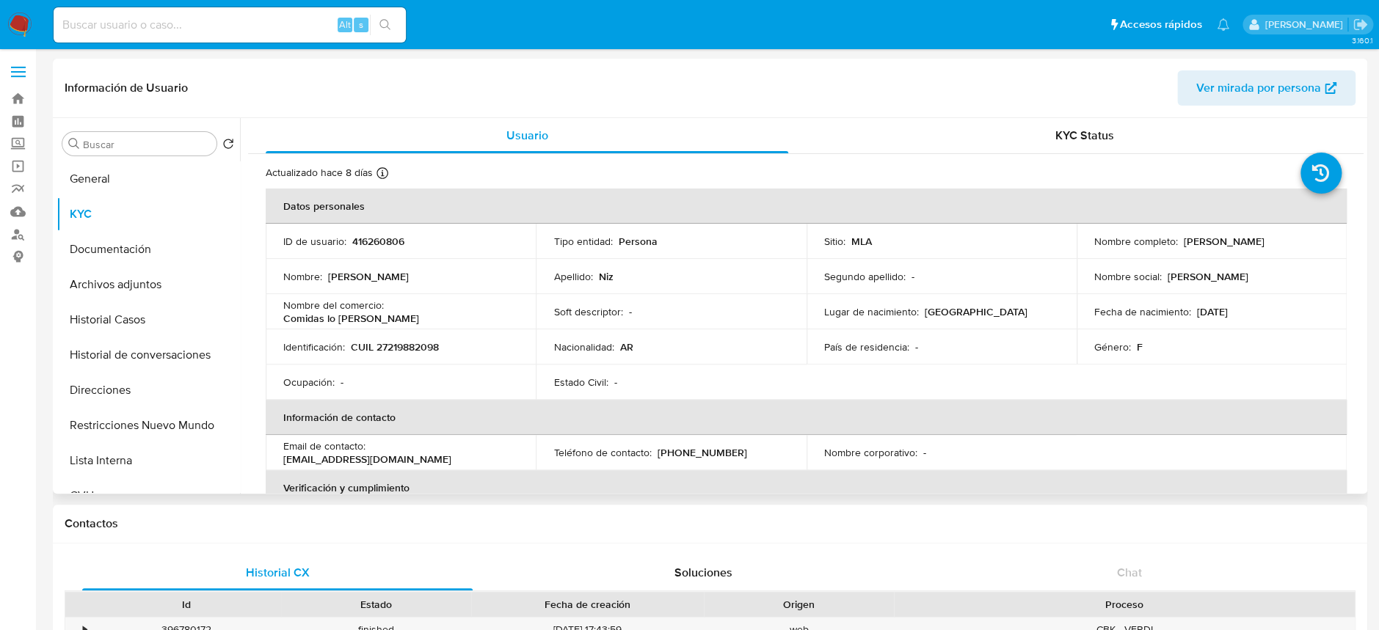
click at [417, 354] on td "Identificación : CUIL 27219882098" at bounding box center [401, 346] width 270 height 35
click at [417, 348] on p "CUIL 27219882098" at bounding box center [395, 346] width 88 height 13
click at [161, 318] on button "Historial Casos" at bounding box center [142, 319] width 172 height 35
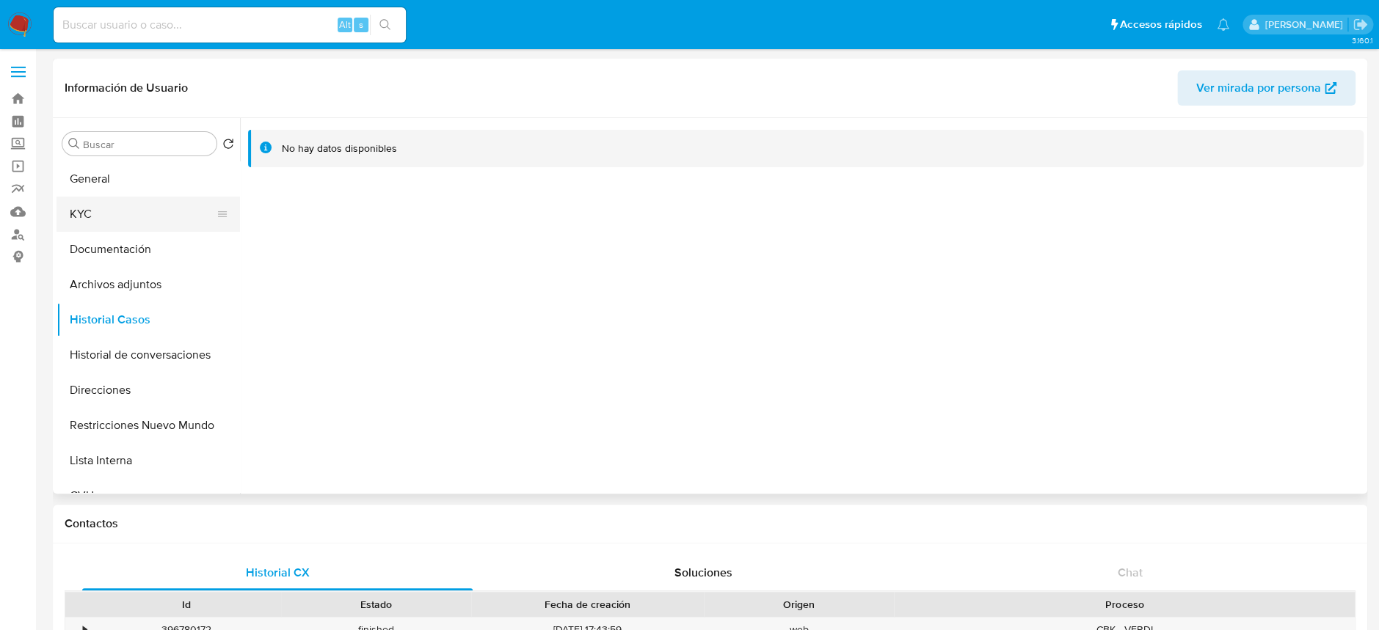
click at [110, 211] on button "KYC" at bounding box center [142, 214] width 172 height 35
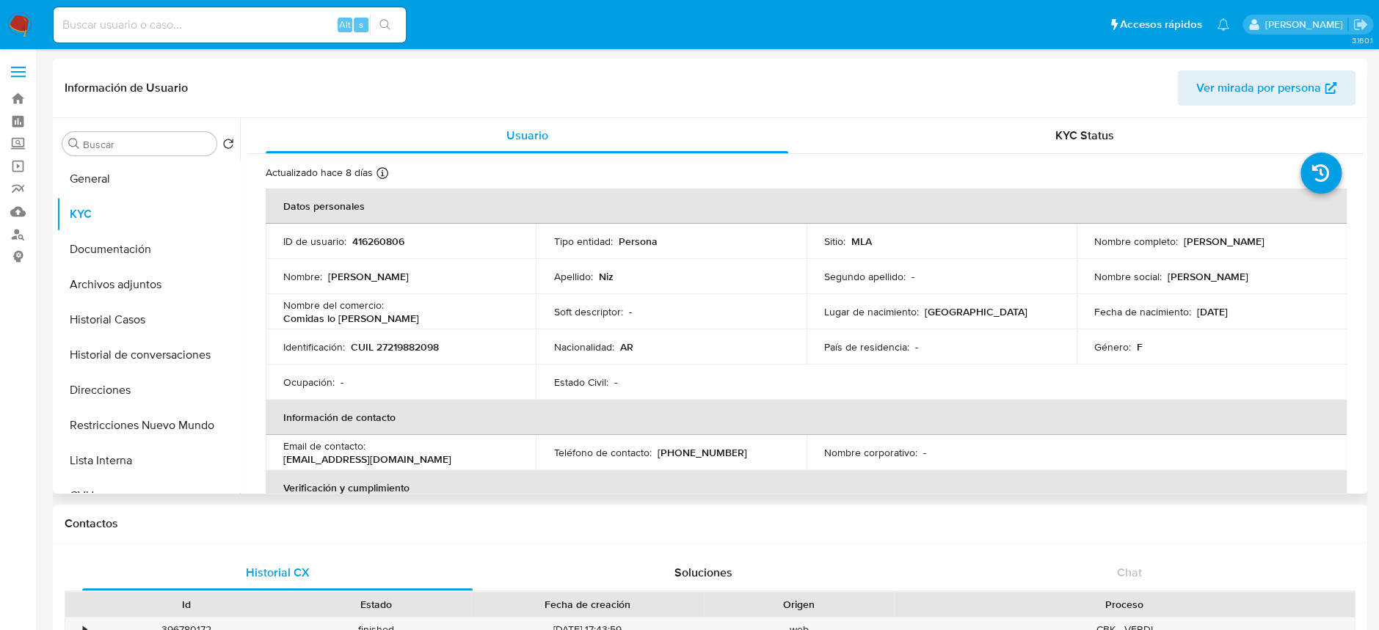
click at [398, 343] on p "CUIL 27219882098" at bounding box center [395, 346] width 88 height 13
click at [393, 337] on td "Identificación : CUIL 27219882098" at bounding box center [401, 346] width 270 height 35
click at [402, 341] on p "CUIL 27219882098" at bounding box center [395, 346] width 88 height 13
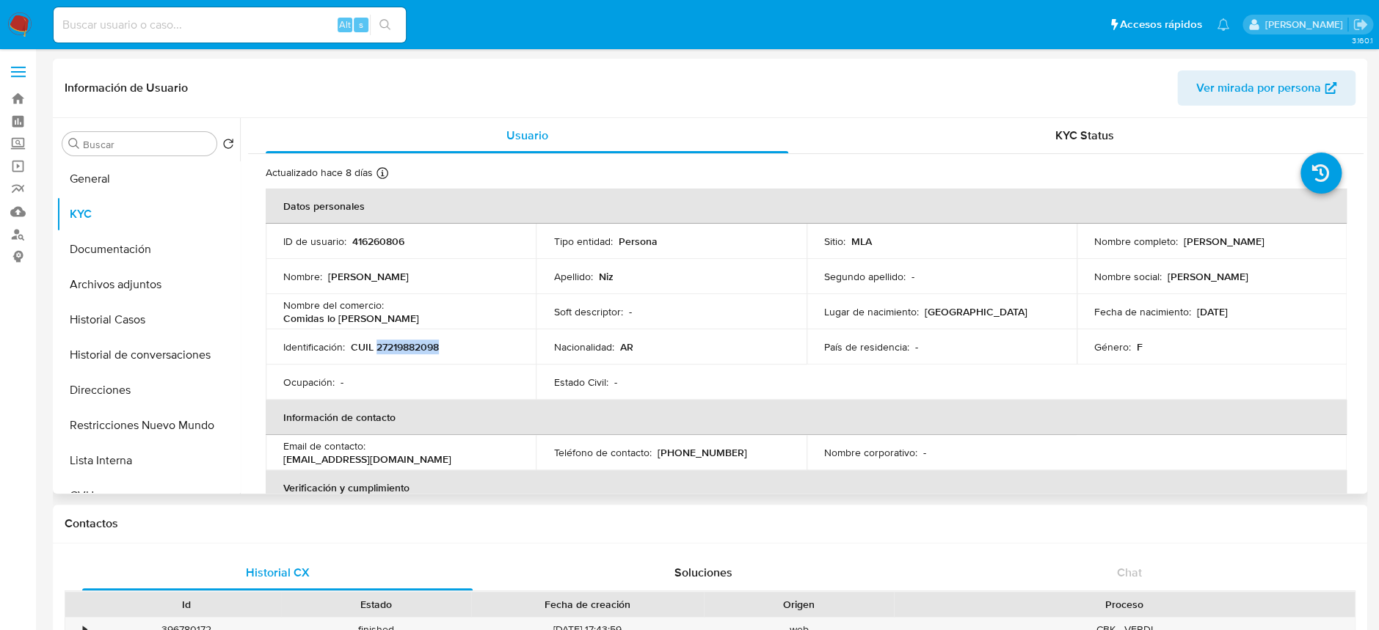
click at [402, 341] on p "CUIL 27219882098" at bounding box center [395, 346] width 88 height 13
